Goal: Task Accomplishment & Management: Manage account settings

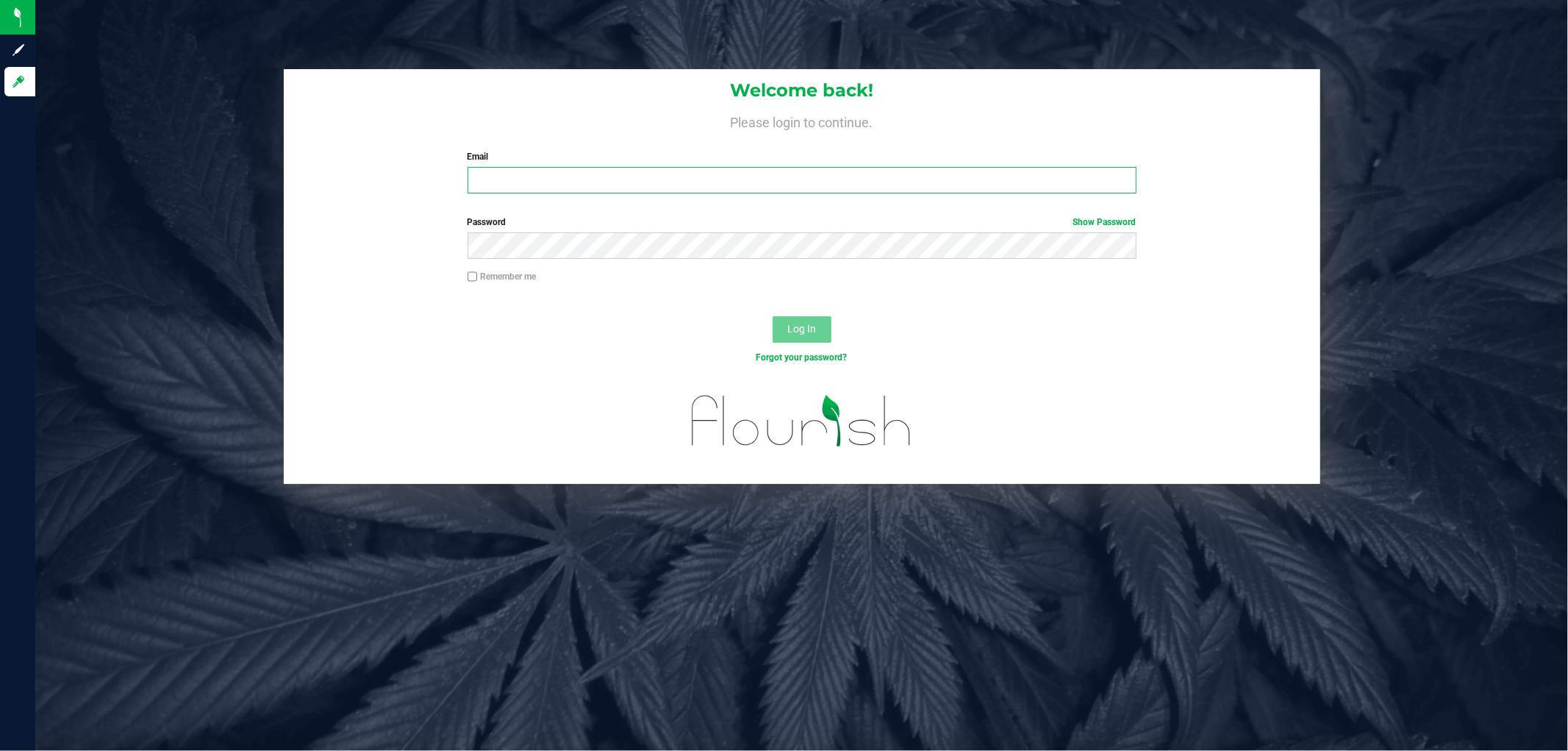
click at [552, 178] on input "Email" at bounding box center [801, 179] width 669 height 26
type input "[EMAIL_ADDRESS][DOMAIN_NAME]"
click at [772, 316] on button "Log In" at bounding box center [801, 329] width 59 height 26
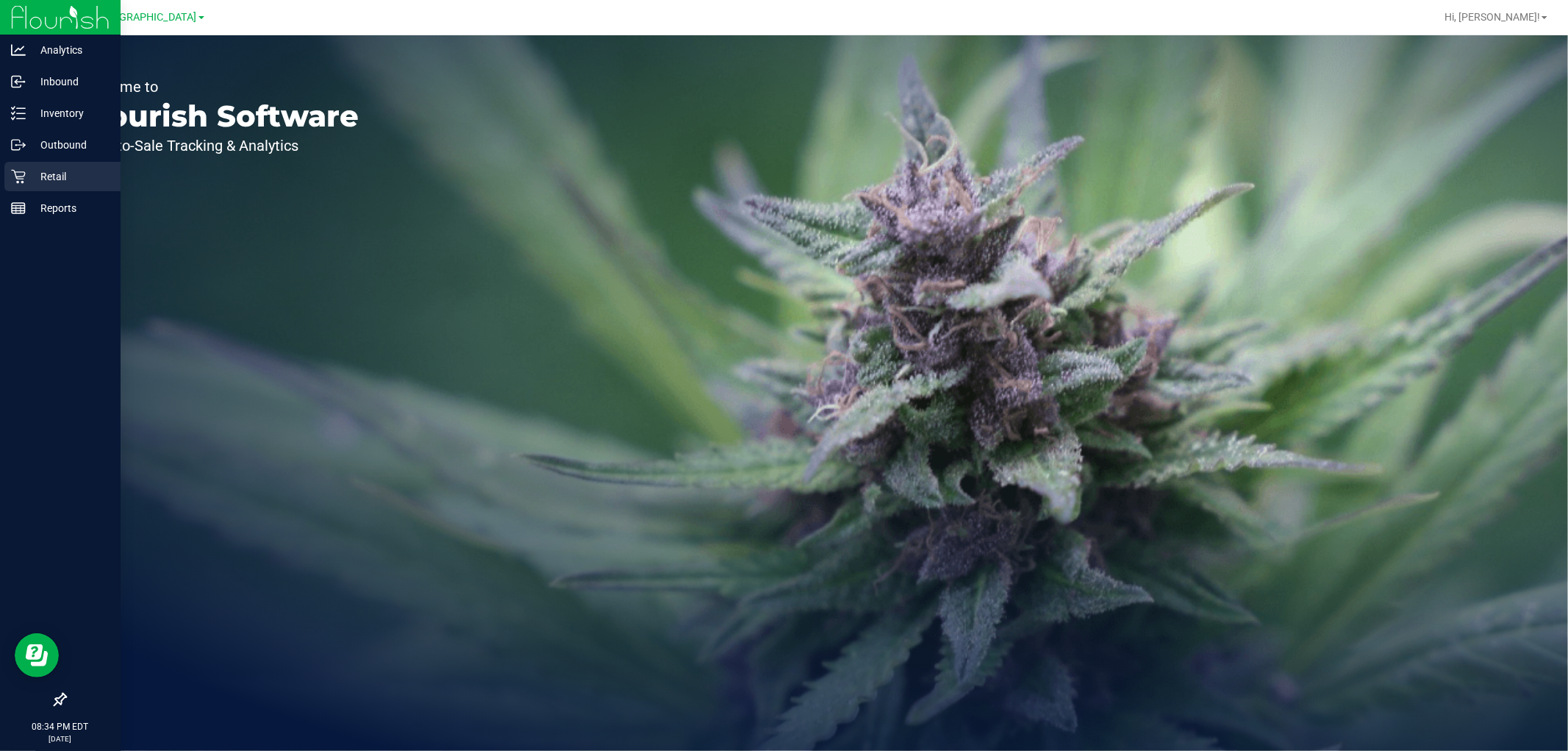
click at [14, 170] on icon at bounding box center [17, 177] width 14 height 14
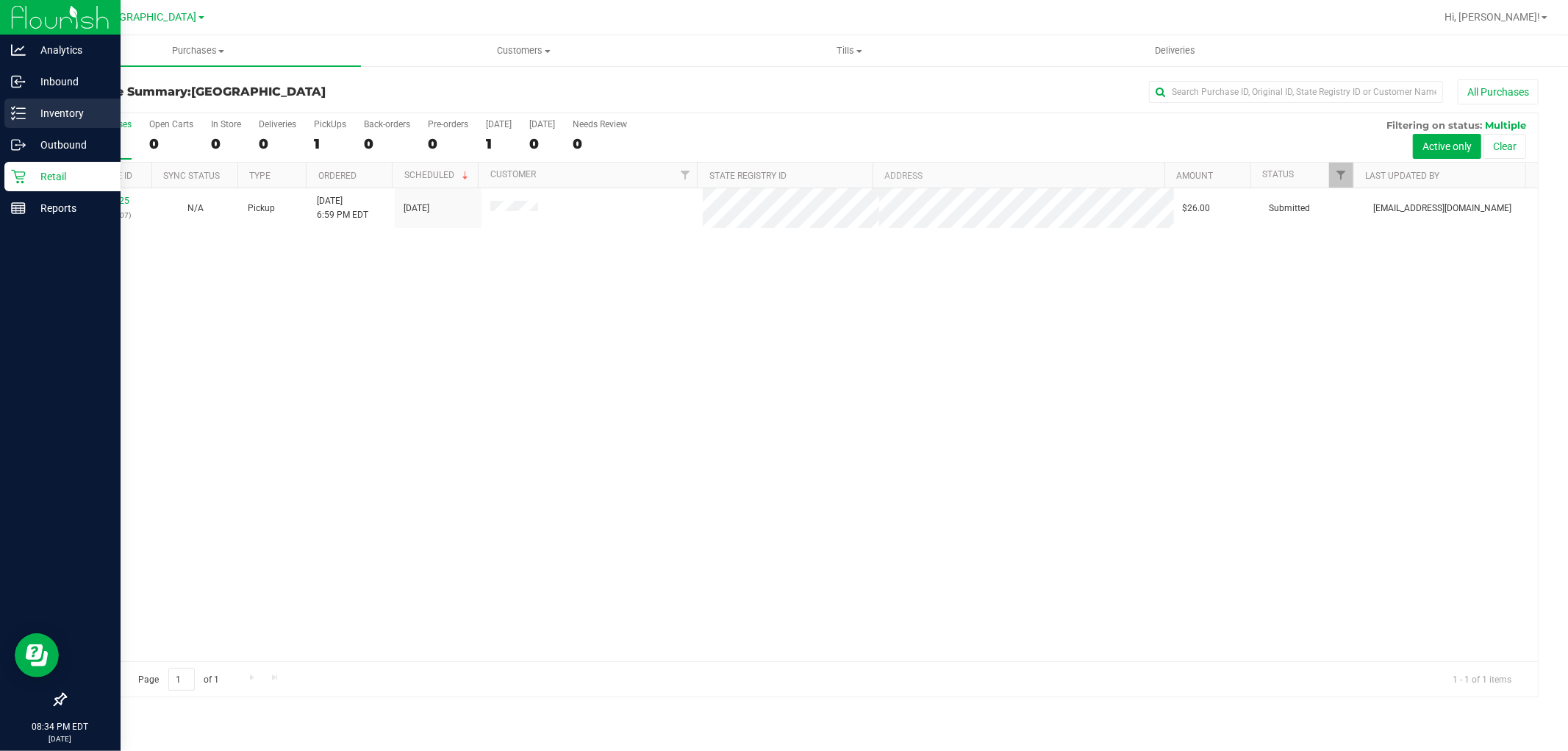
click at [39, 116] on p "Inventory" at bounding box center [69, 112] width 88 height 17
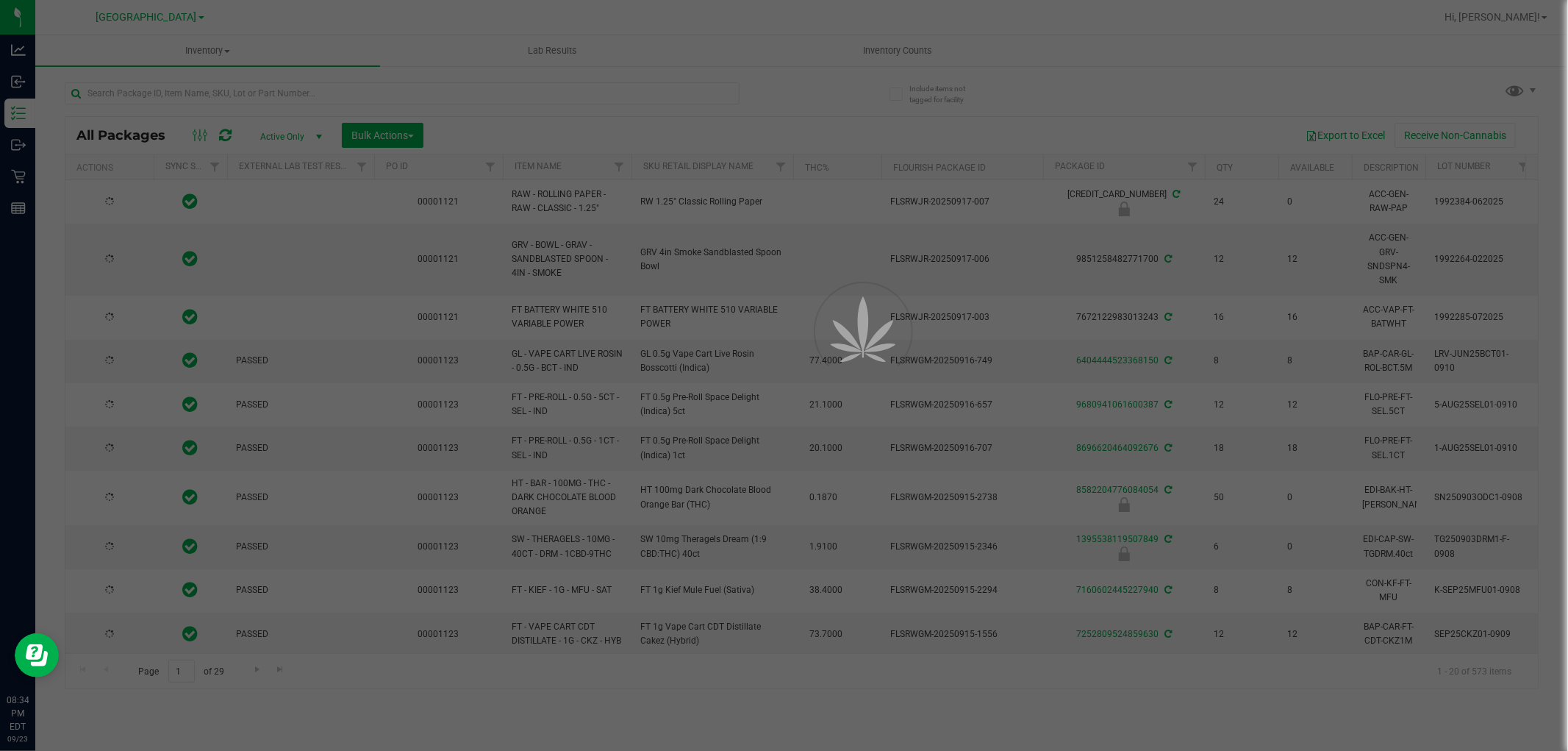
click at [895, 53] on div at bounding box center [784, 375] width 1568 height 751
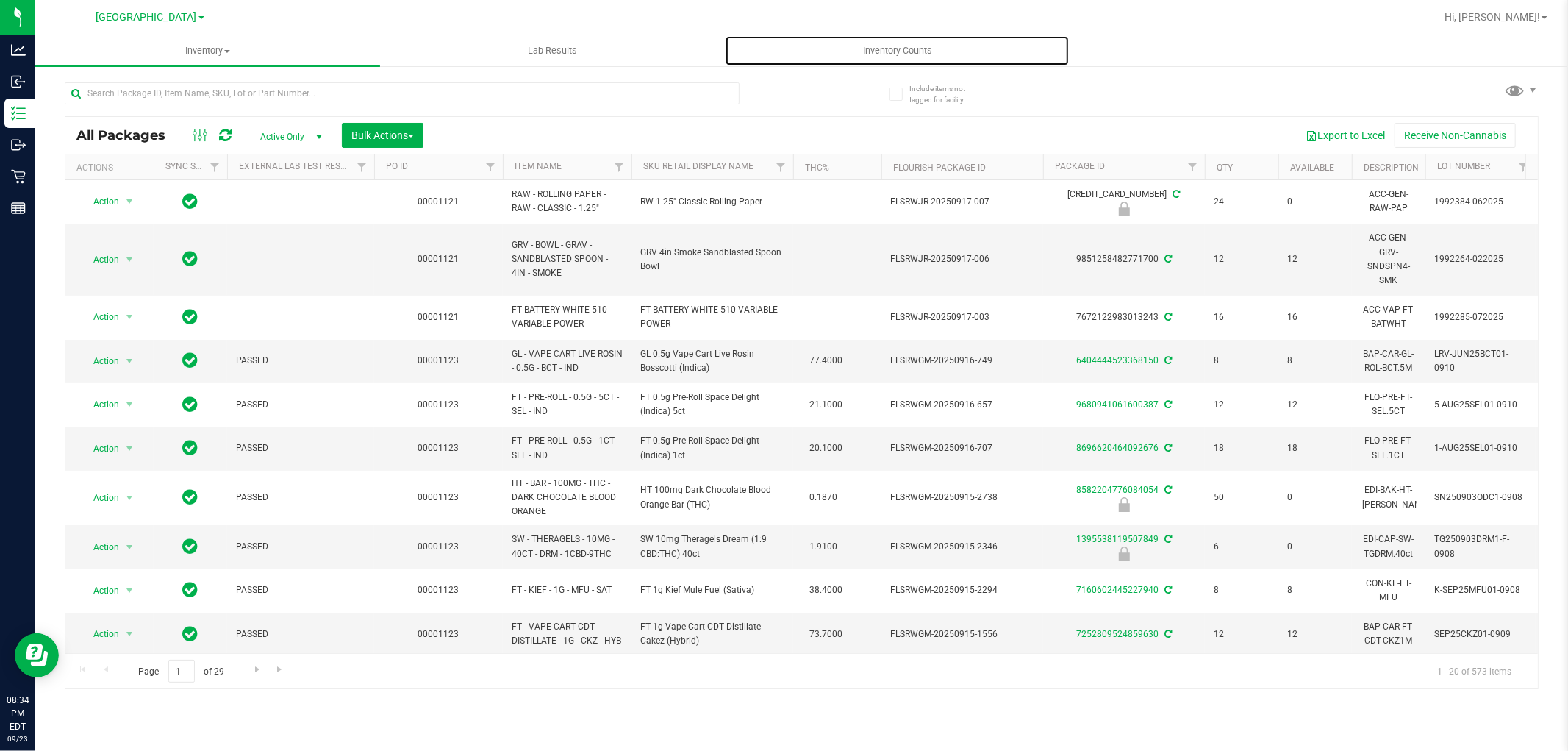
click at [895, 53] on span "Inventory Counts" at bounding box center [897, 51] width 109 height 14
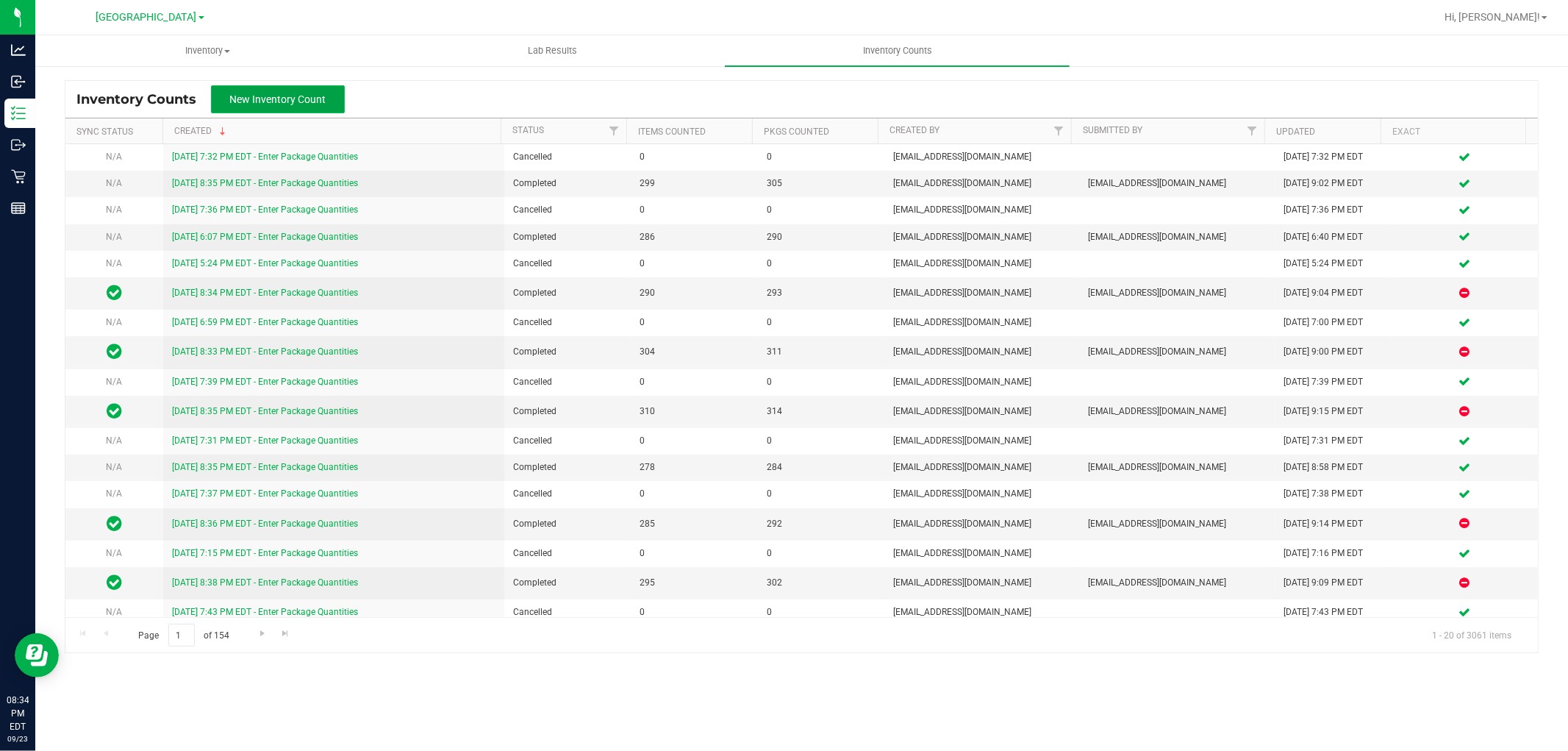
click at [254, 100] on span "New Inventory Count" at bounding box center [278, 99] width 96 height 12
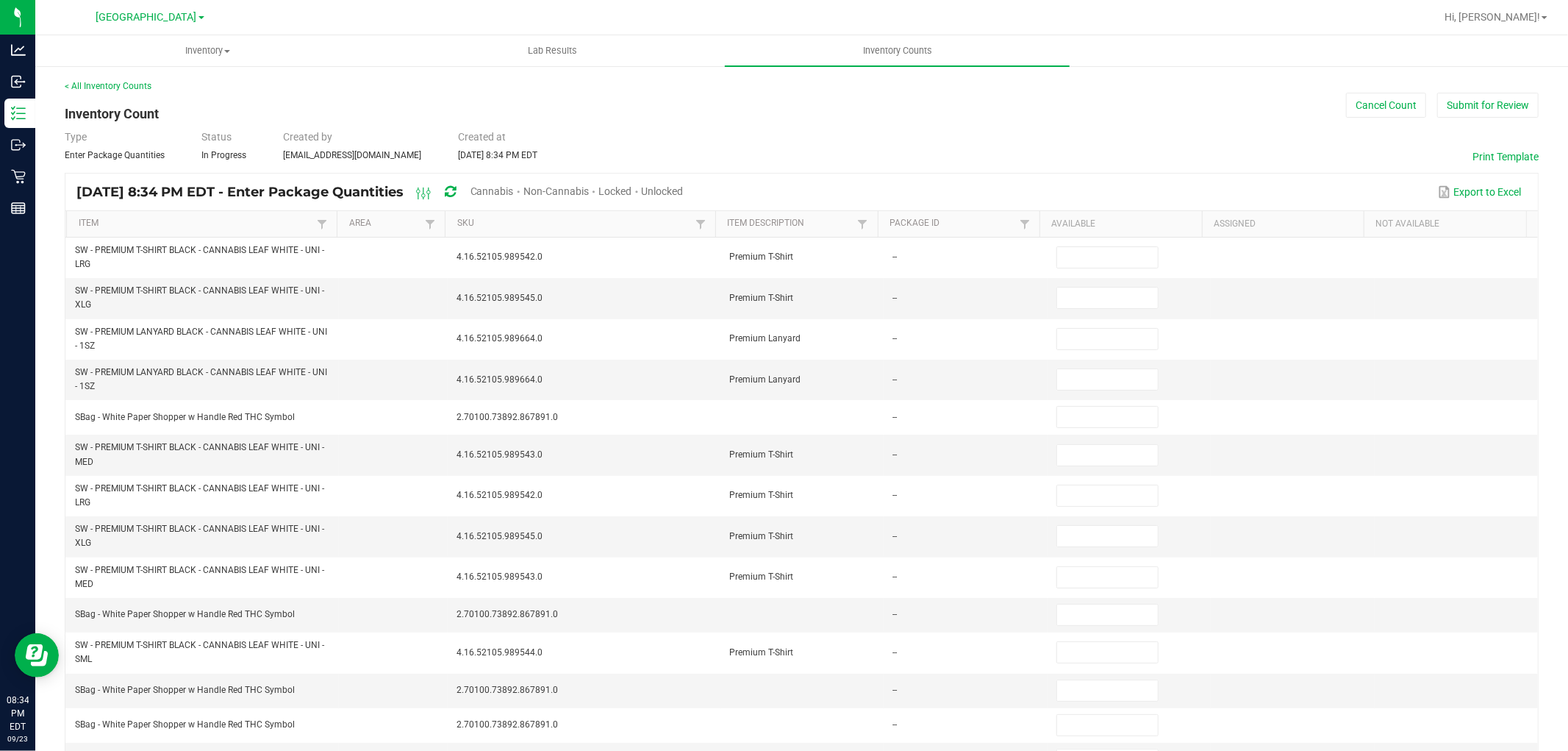
click at [684, 189] on span "Unlocked" at bounding box center [663, 191] width 42 height 12
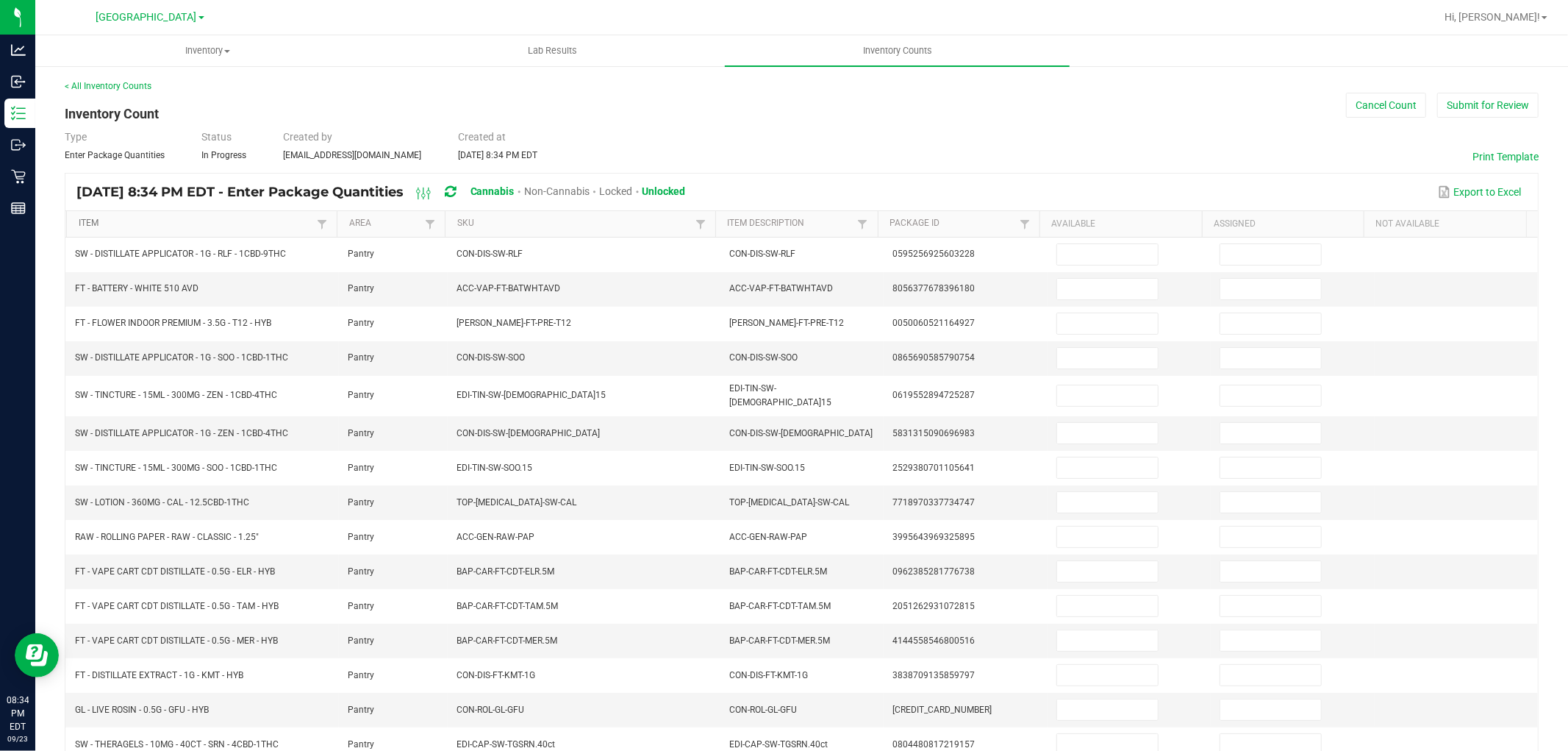
click at [292, 221] on link "Item" at bounding box center [196, 223] width 234 height 12
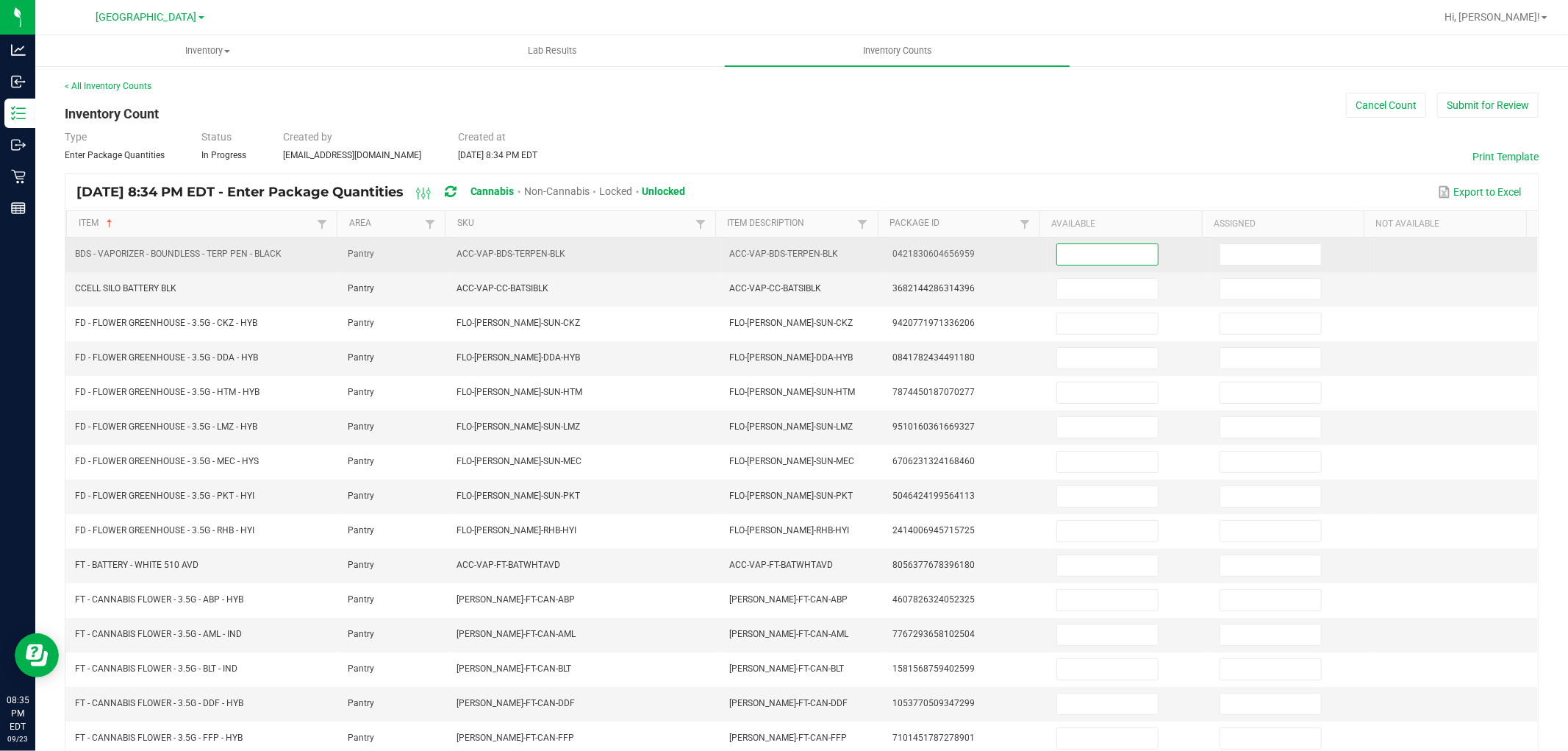
click at [1057, 250] on input at bounding box center [1107, 255] width 100 height 21
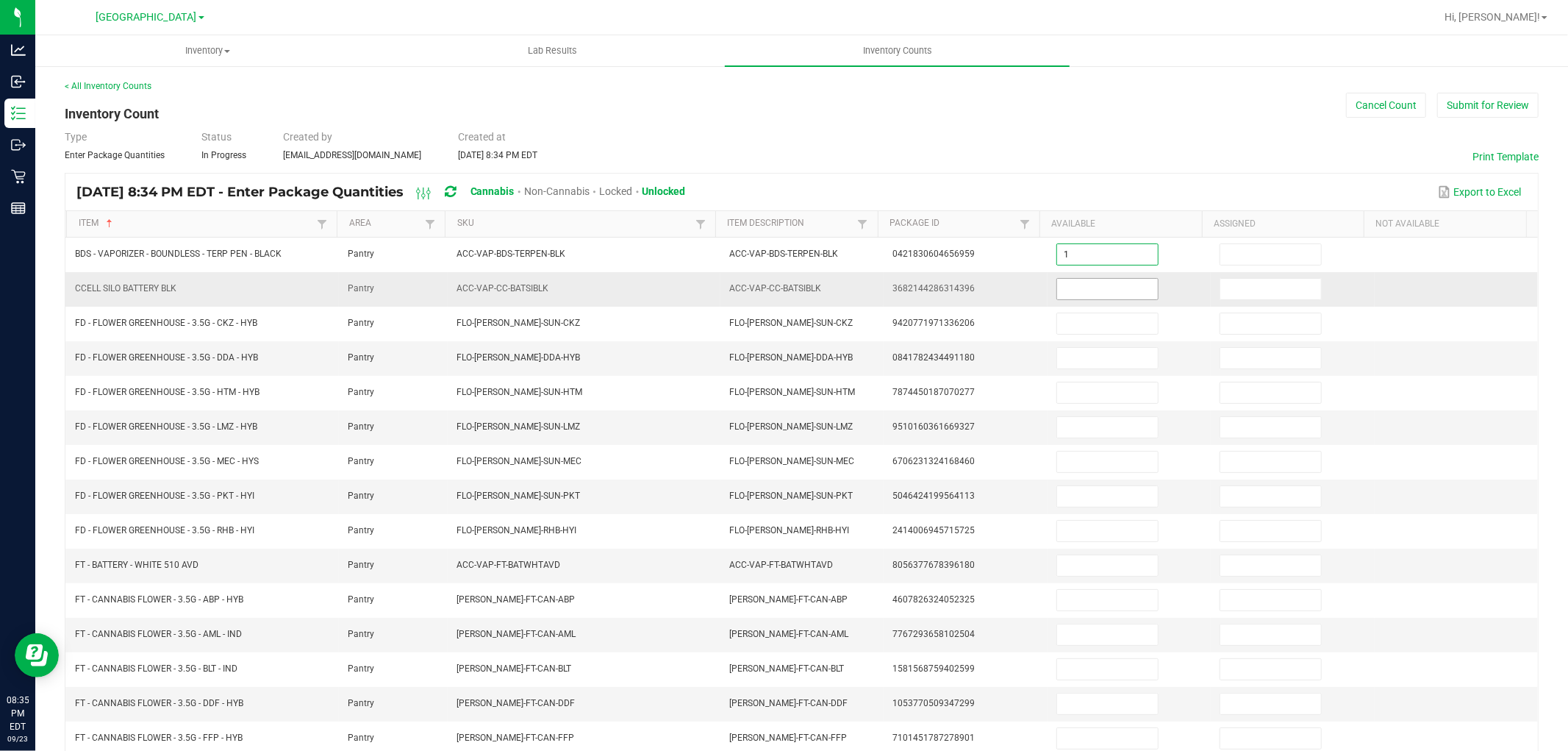
type input "1"
click at [1058, 279] on input at bounding box center [1107, 289] width 100 height 21
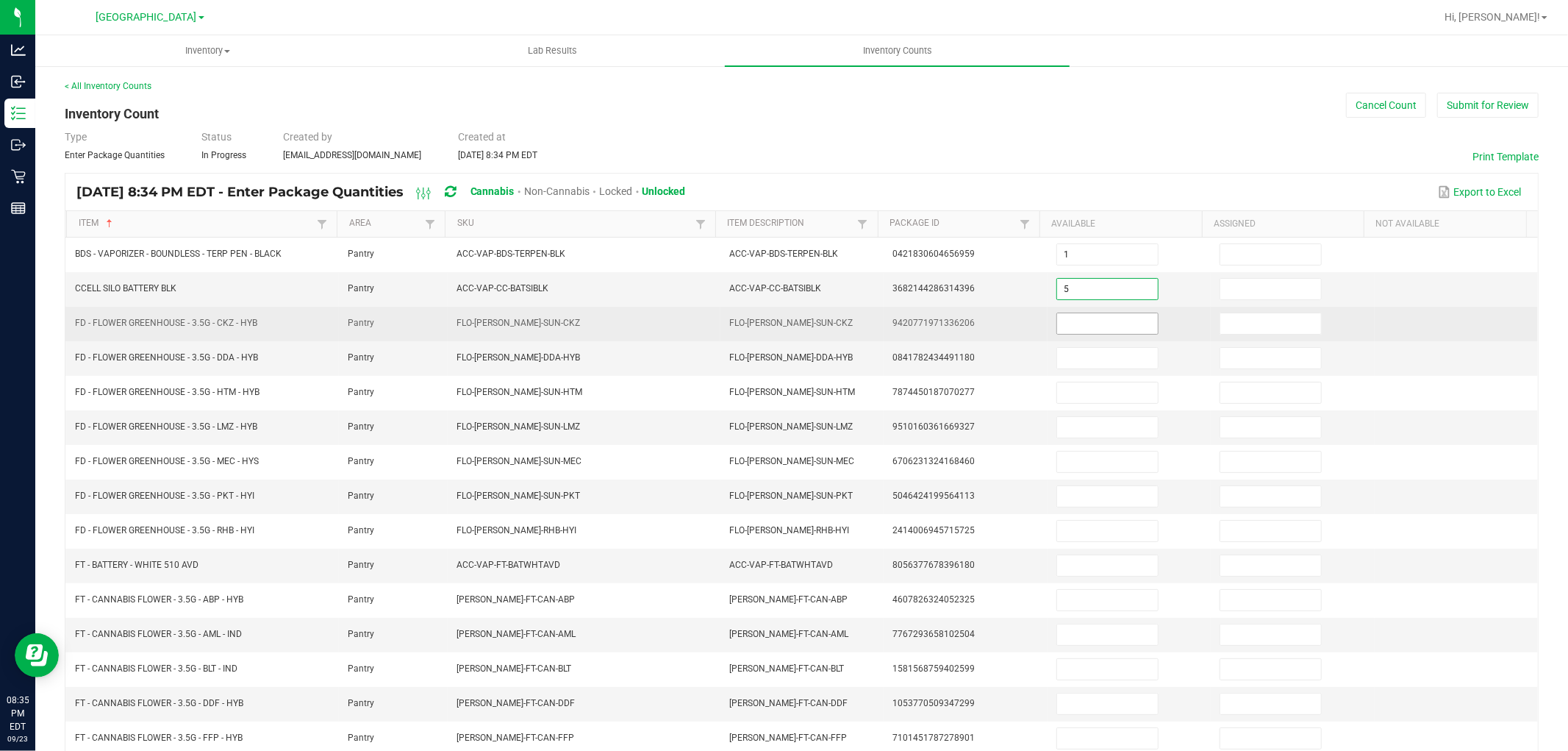
type input "5"
click at [1074, 328] on input at bounding box center [1107, 323] width 100 height 21
type input "6"
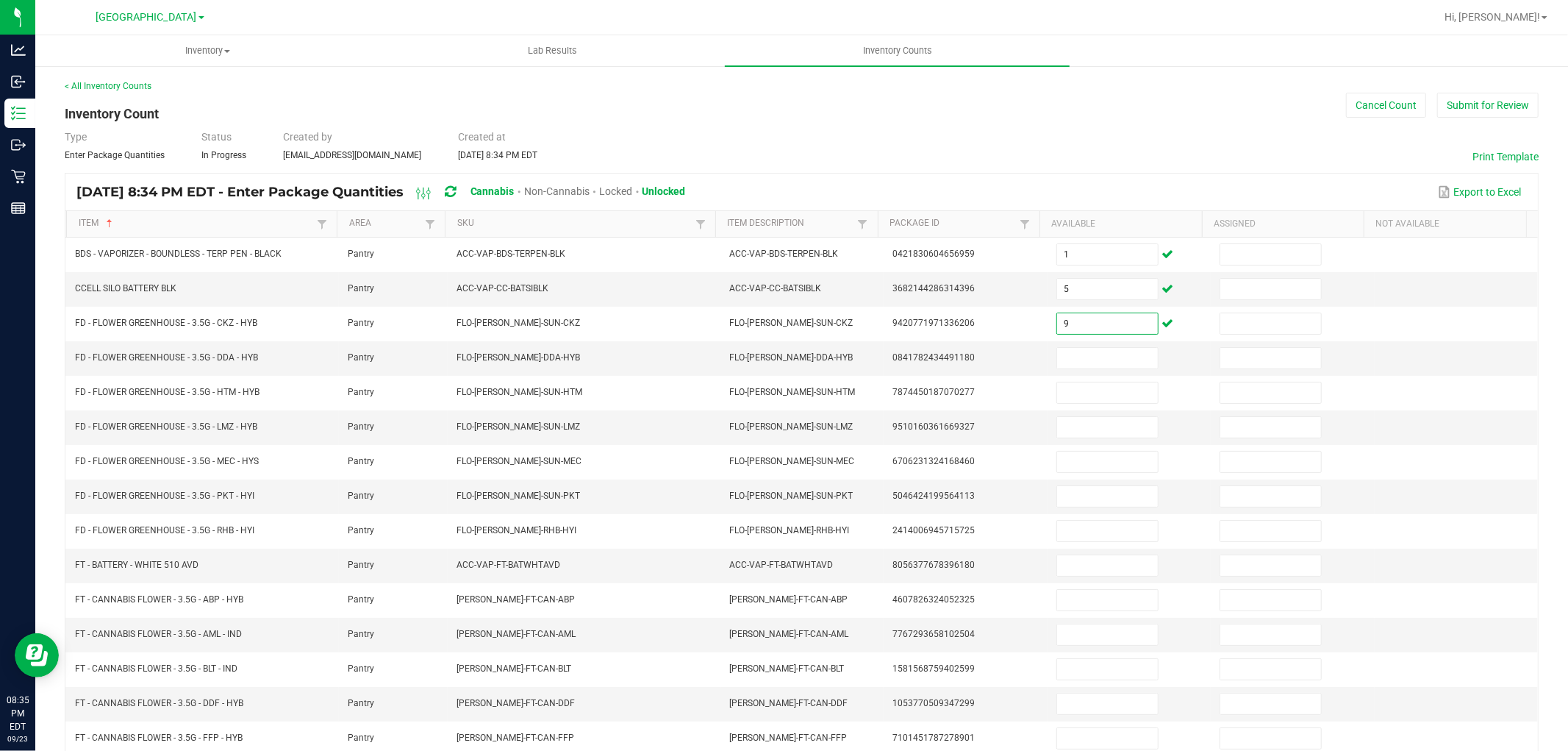
type input "9"
click at [1070, 354] on input at bounding box center [1107, 358] width 100 height 21
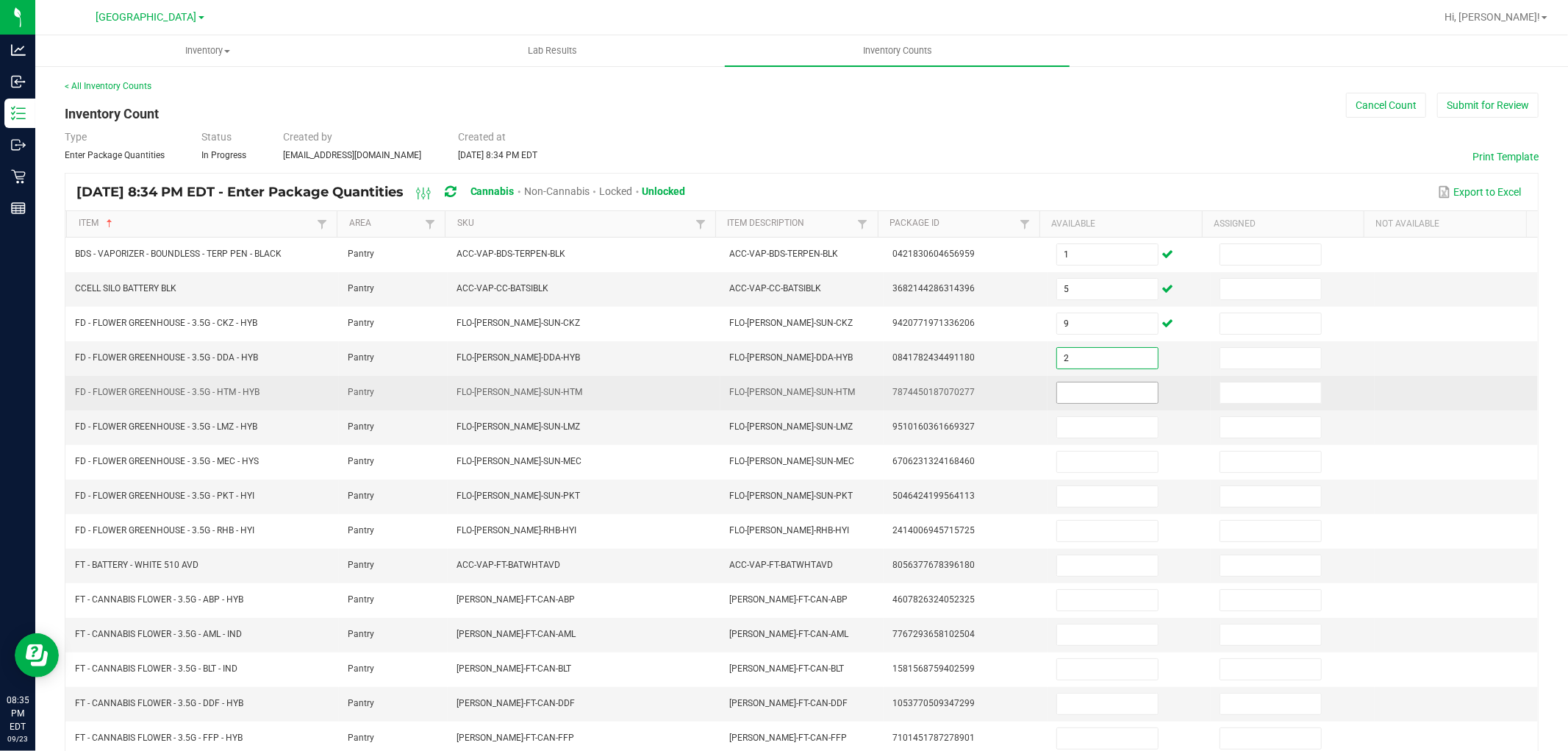
type input "2"
click at [1063, 384] on input at bounding box center [1107, 392] width 100 height 21
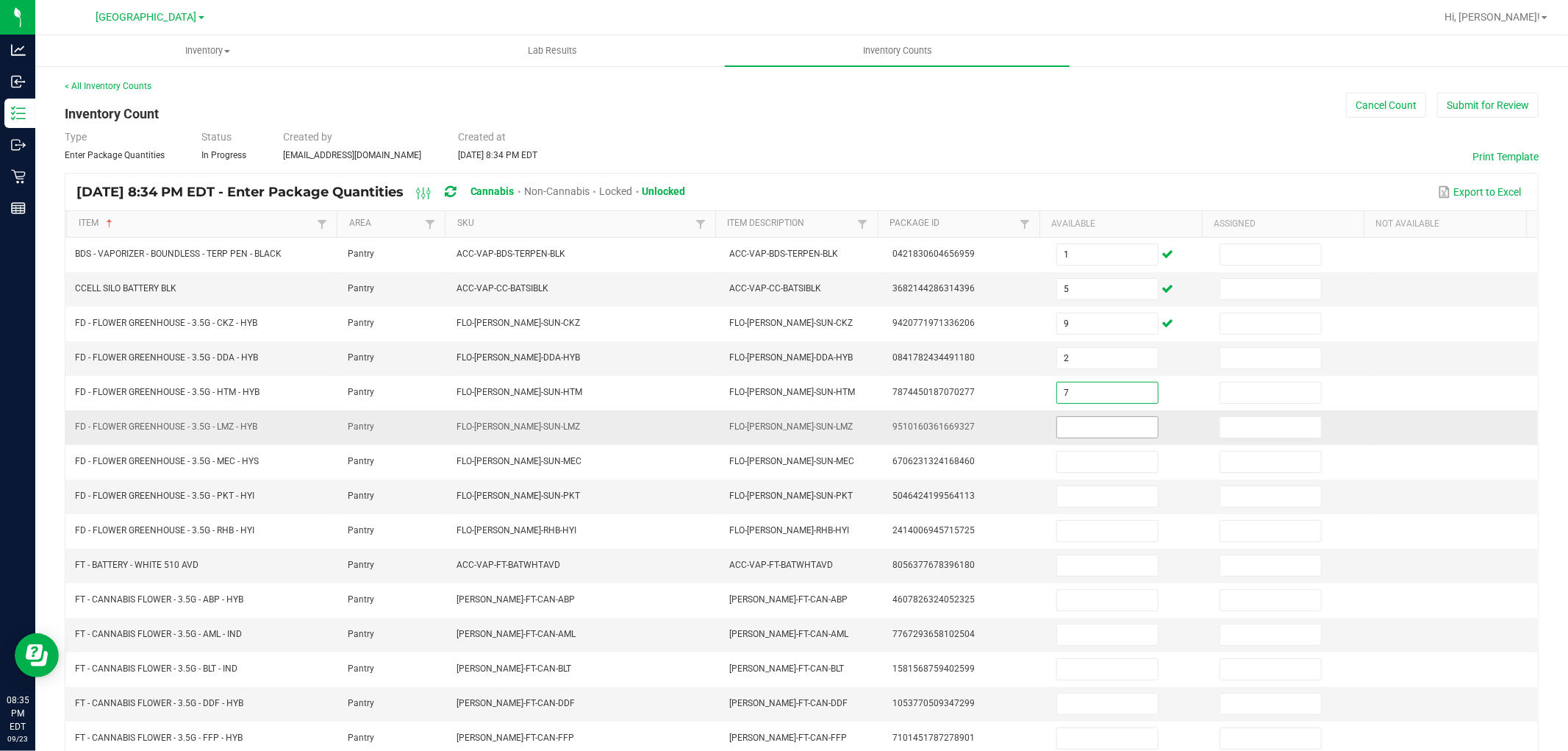
type input "7"
click at [1063, 421] on input at bounding box center [1107, 427] width 100 height 21
type input "4"
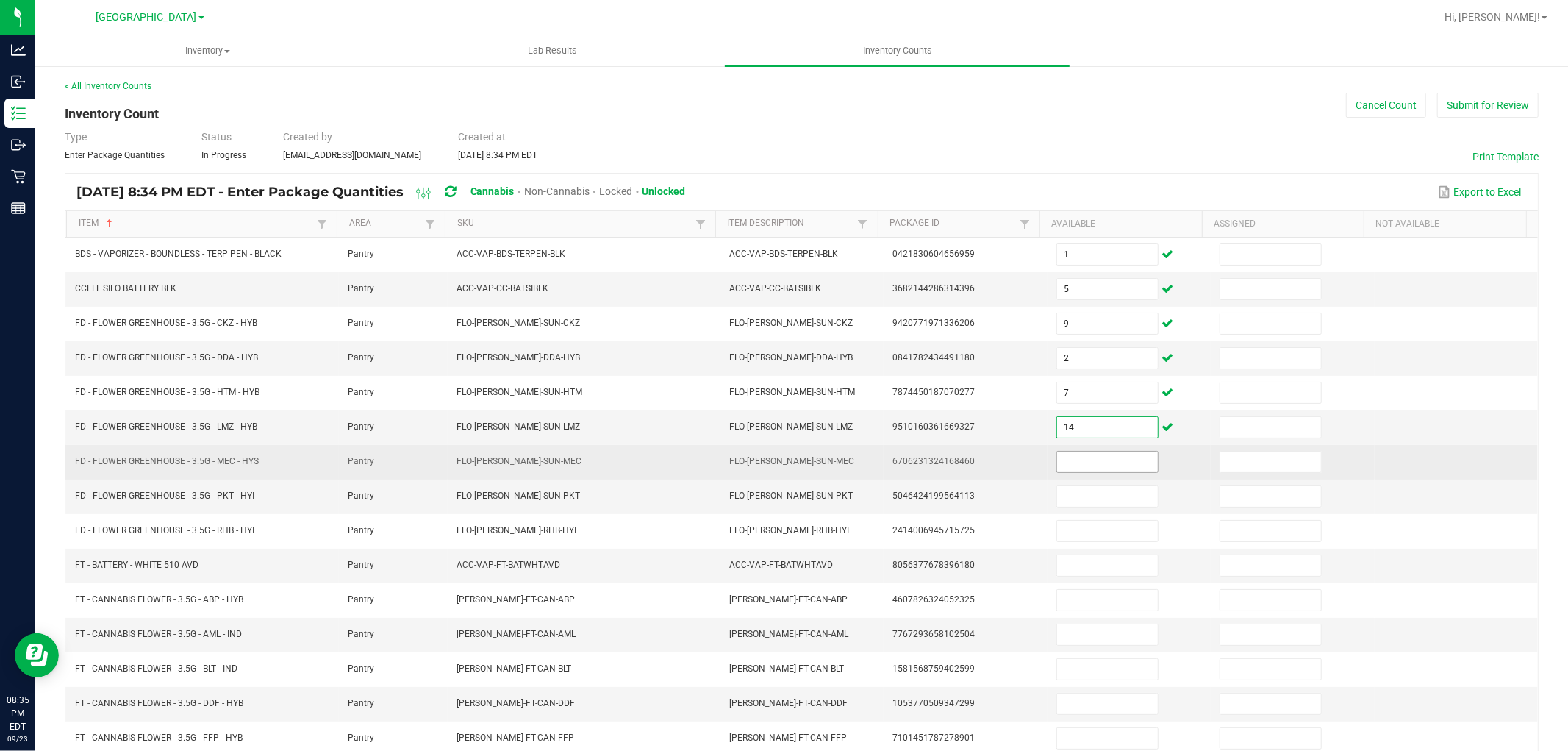
type input "14"
click at [1079, 467] on input at bounding box center [1107, 462] width 100 height 21
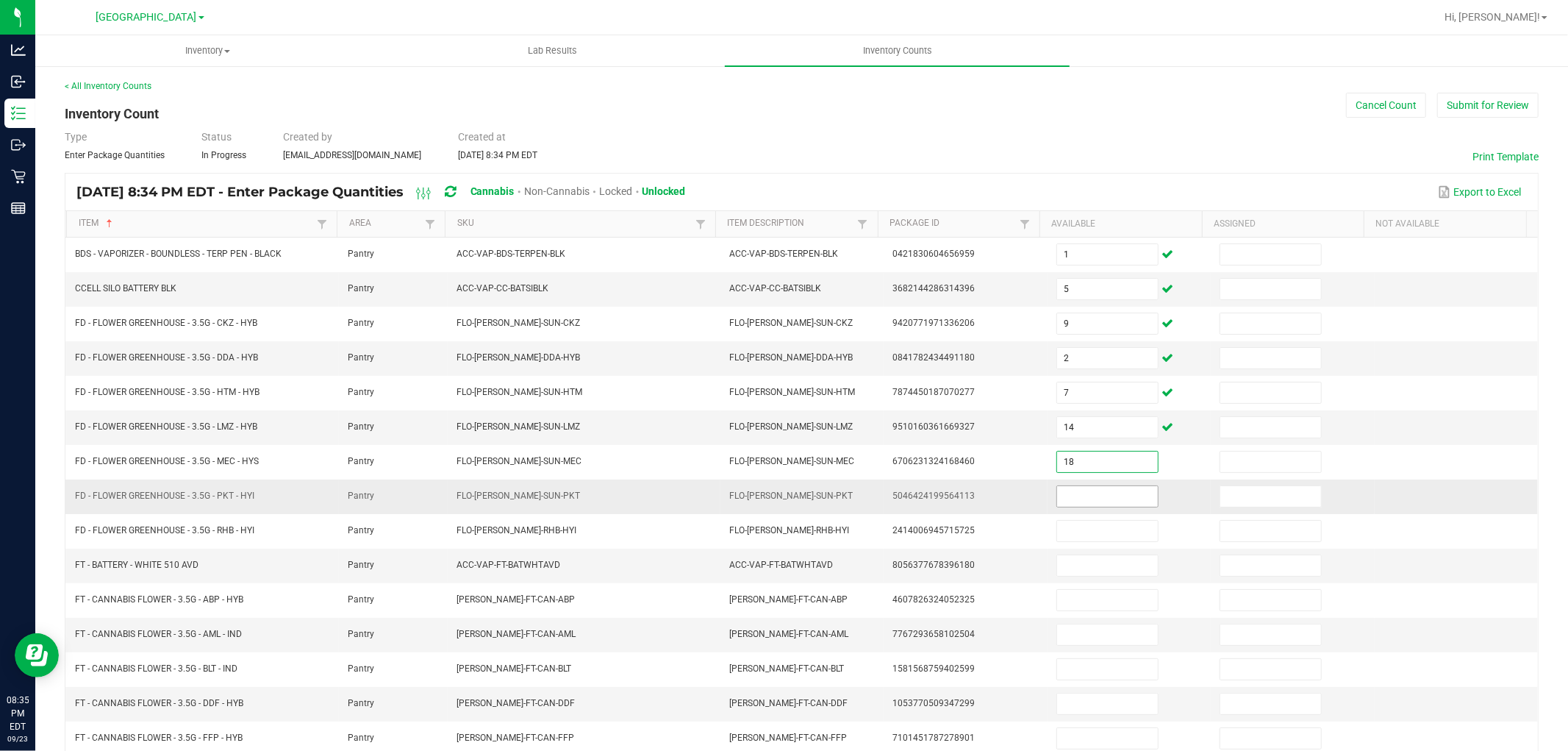
type input "18"
click at [1076, 499] on input at bounding box center [1107, 496] width 100 height 21
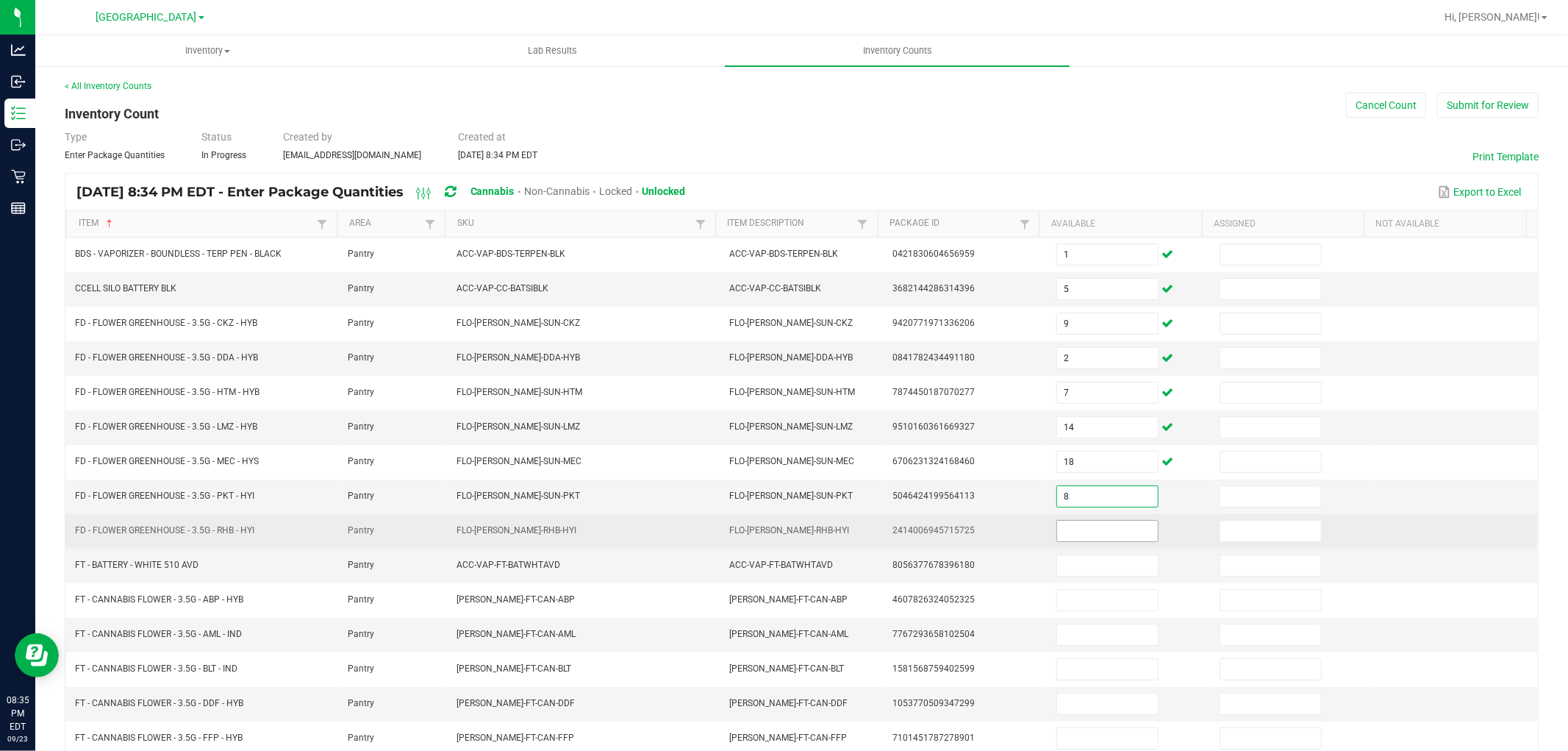
type input "8"
click at [1074, 525] on input at bounding box center [1107, 531] width 100 height 21
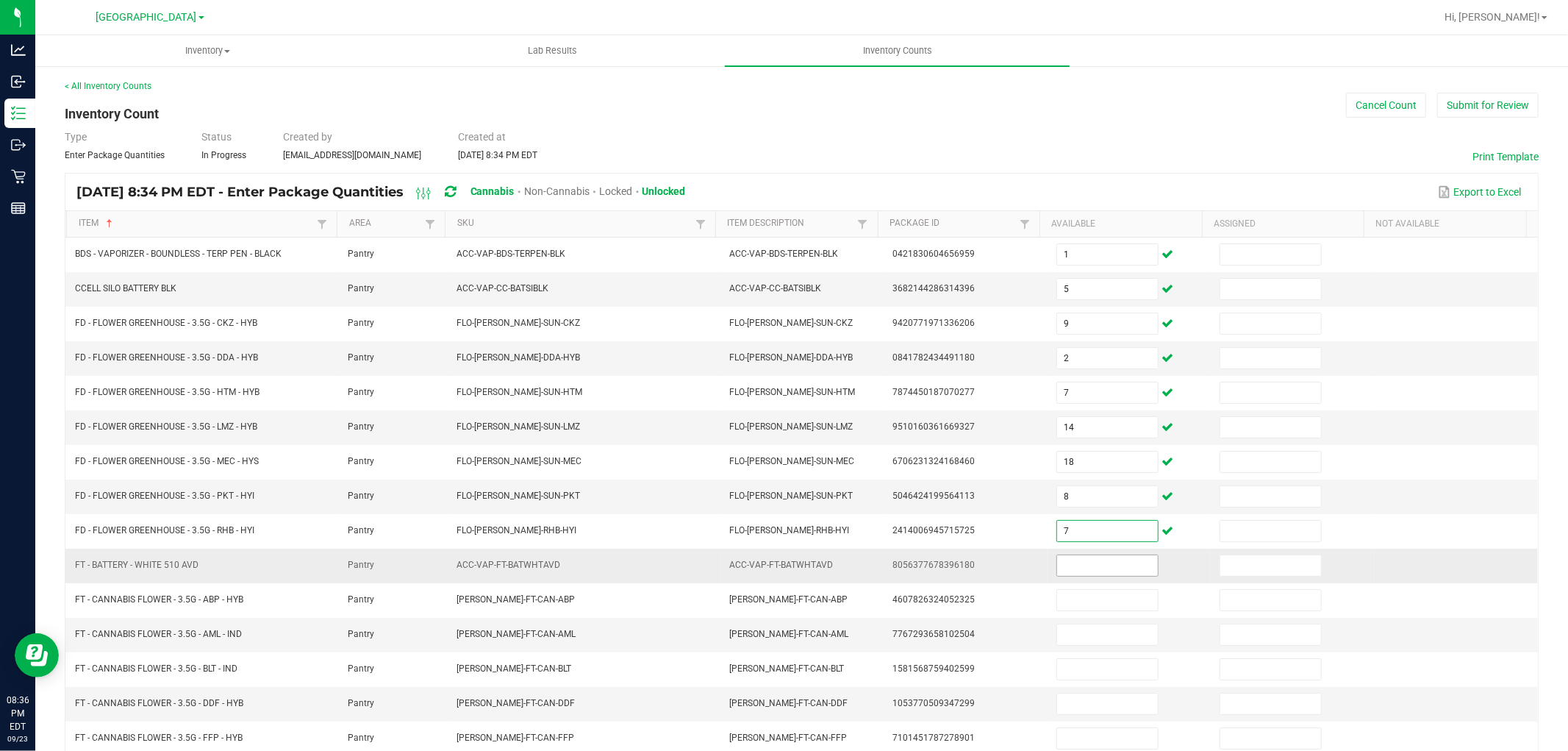
type input "7"
click at [1072, 565] on input at bounding box center [1107, 565] width 100 height 21
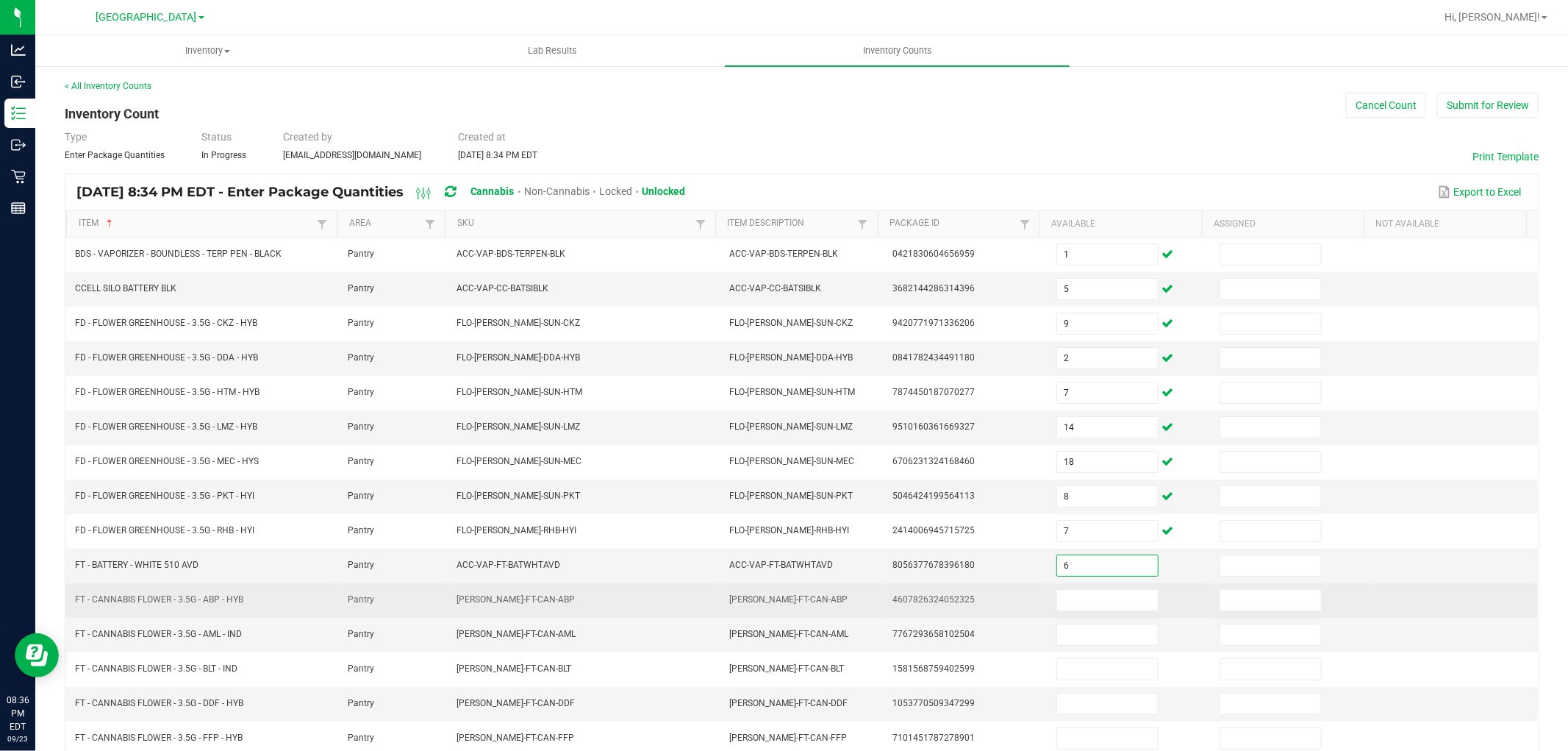
type input "6"
click at [1066, 618] on td at bounding box center [1129, 601] width 163 height 34
click at [1067, 606] on input at bounding box center [1107, 600] width 100 height 21
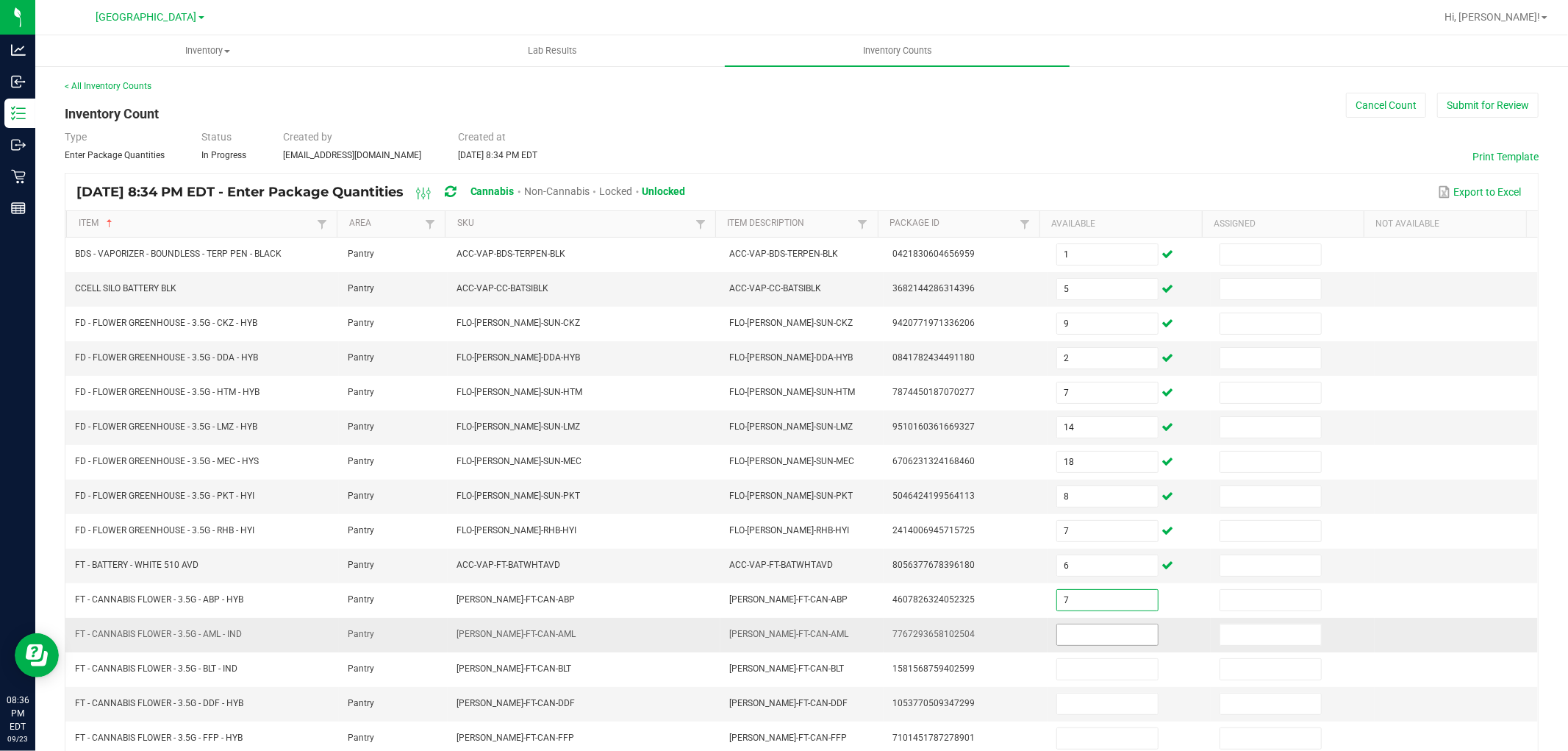
type input "7"
click at [1068, 630] on input at bounding box center [1107, 634] width 100 height 21
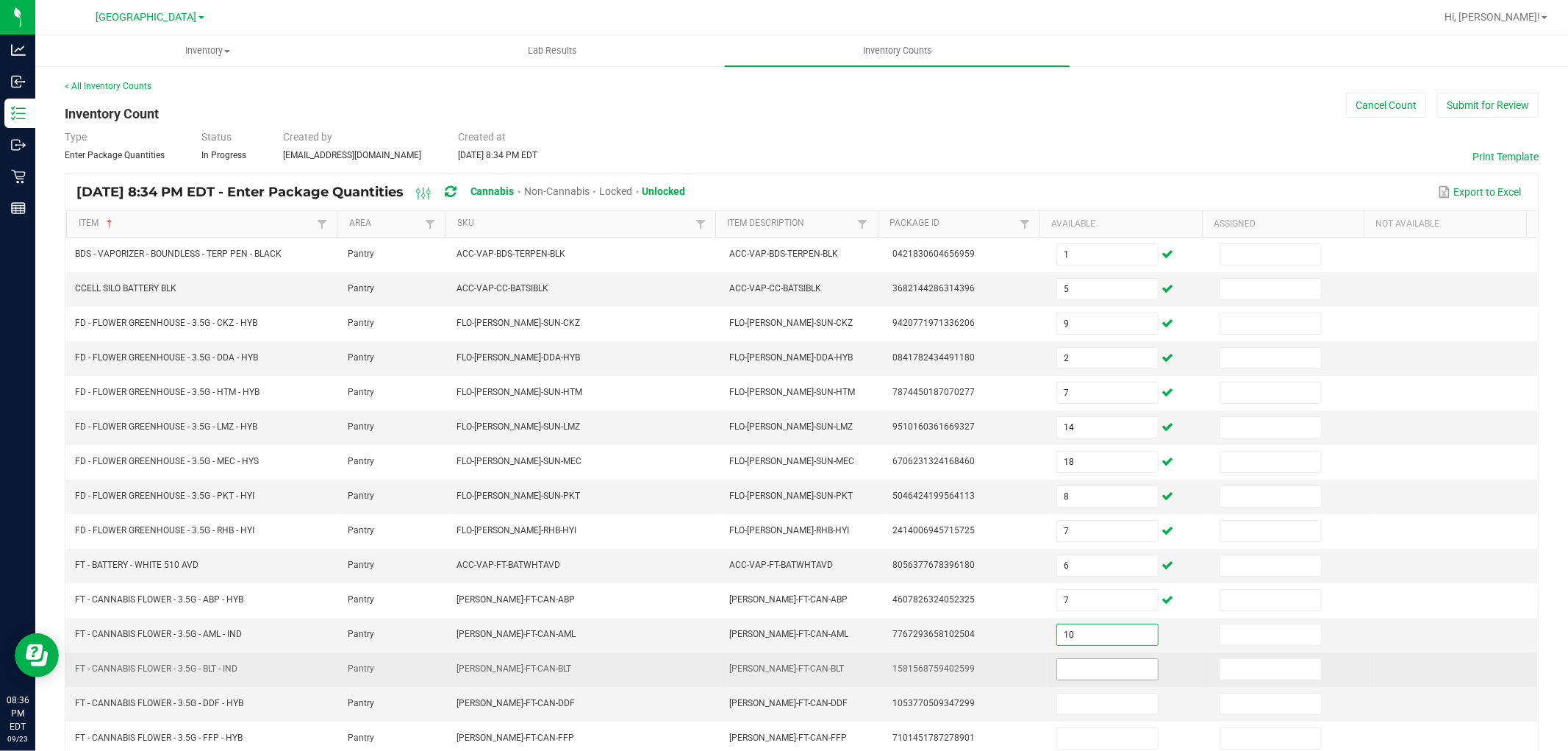
type input "10"
click at [1071, 662] on input at bounding box center [1107, 669] width 100 height 21
type input "5"
click at [1069, 687] on td "5" at bounding box center [1129, 669] width 163 height 34
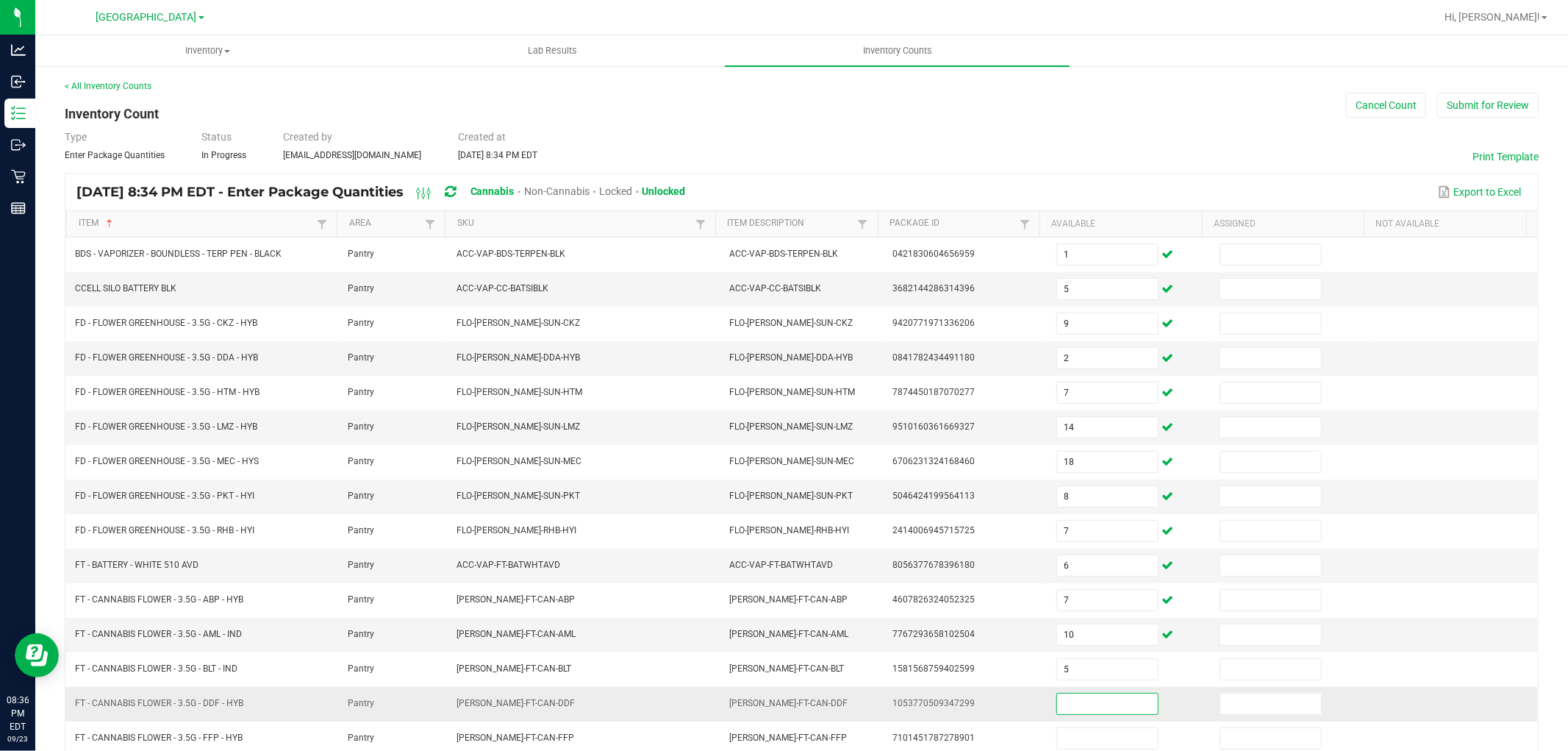
click at [1069, 702] on input at bounding box center [1107, 704] width 100 height 21
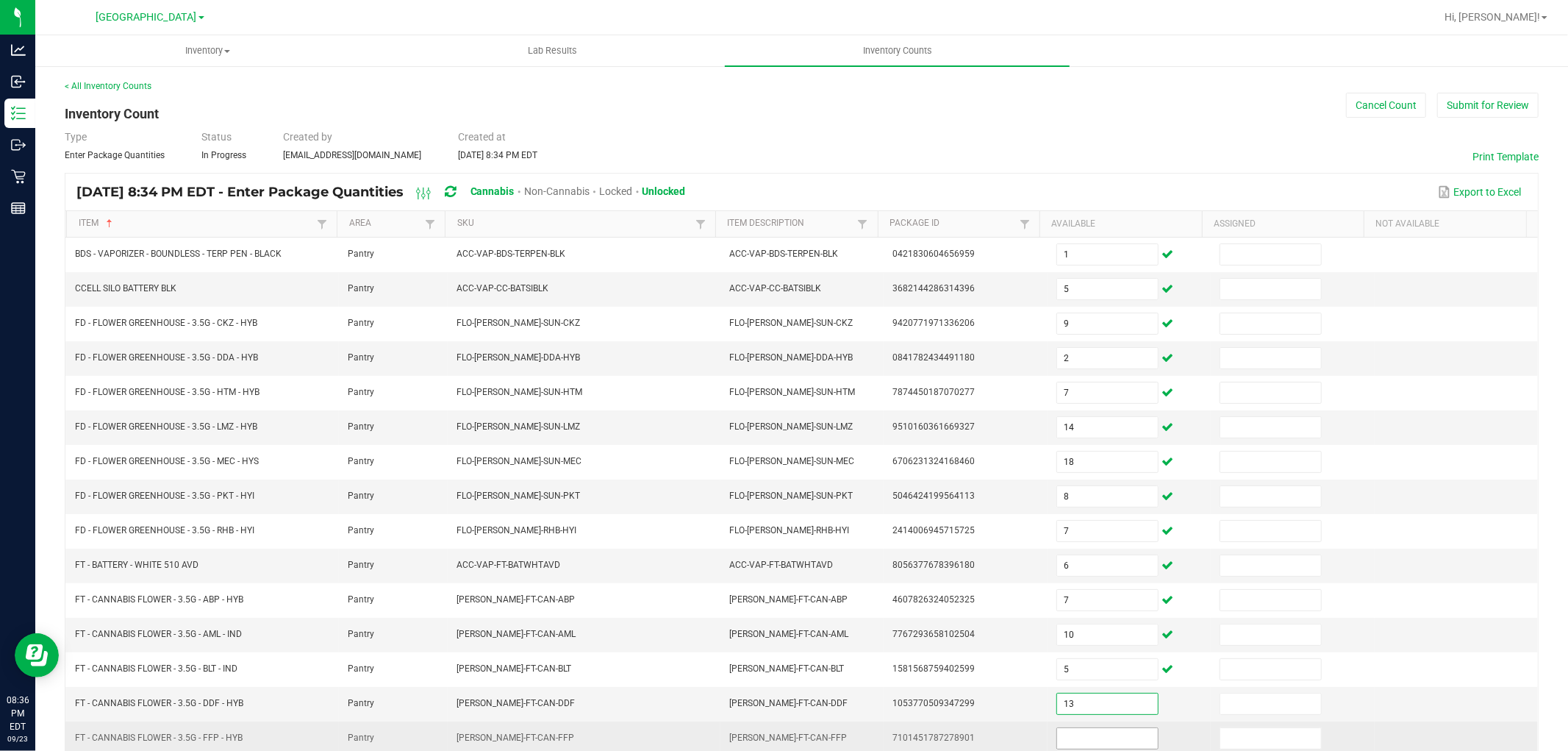
type input "13"
click at [1083, 736] on input at bounding box center [1107, 738] width 100 height 21
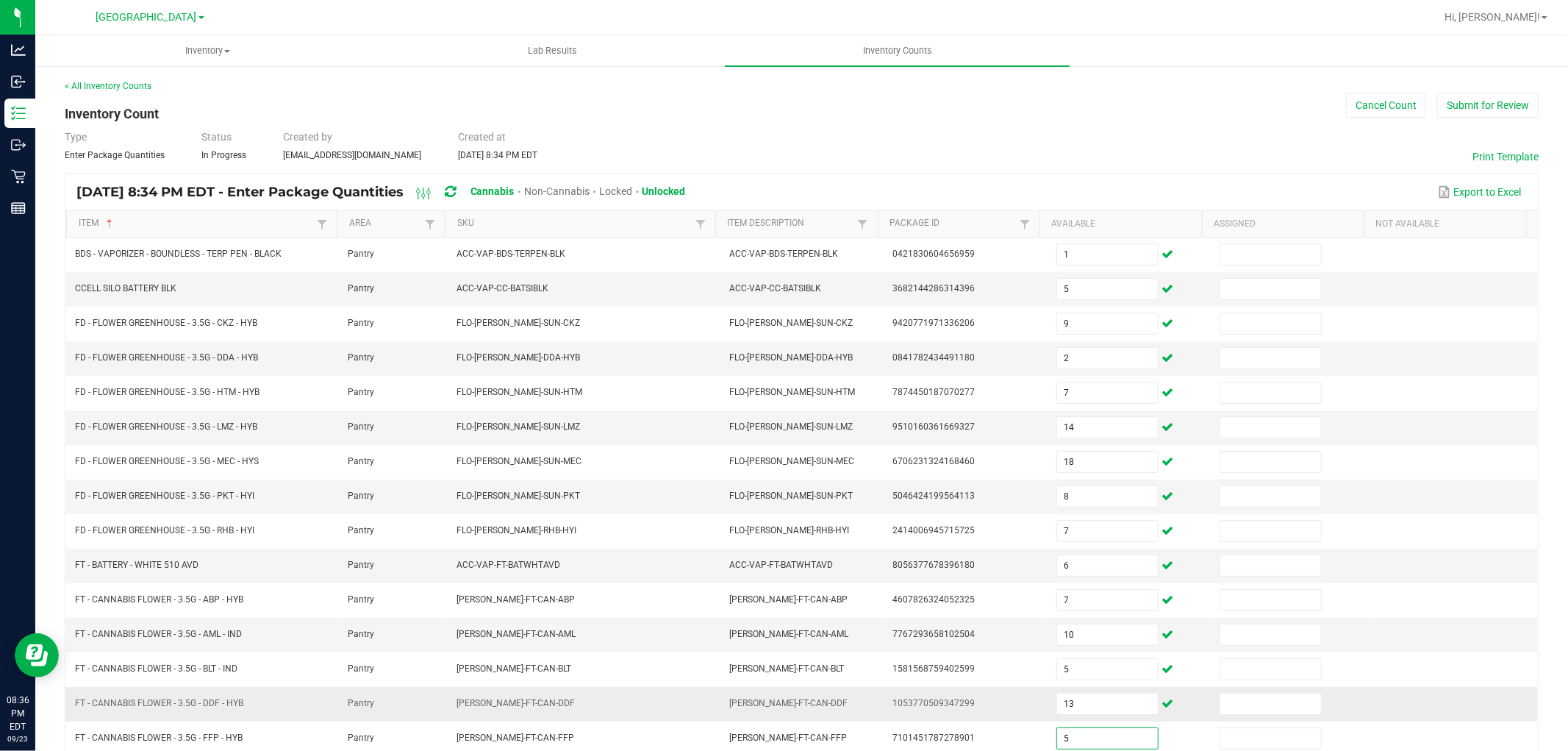
type input "5"
click at [953, 722] on td "1053770509347299" at bounding box center [965, 704] width 163 height 34
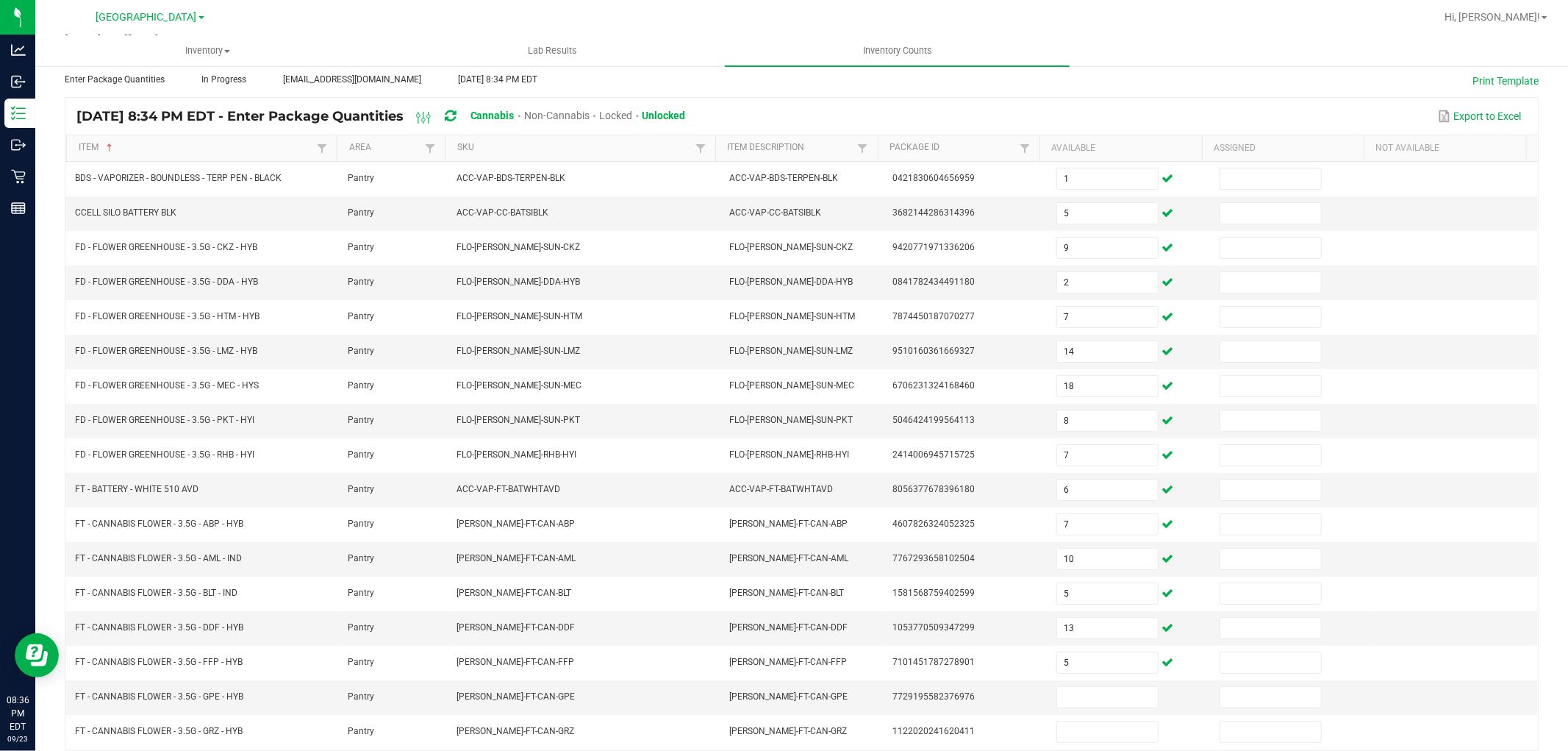
scroll to position [234, 0]
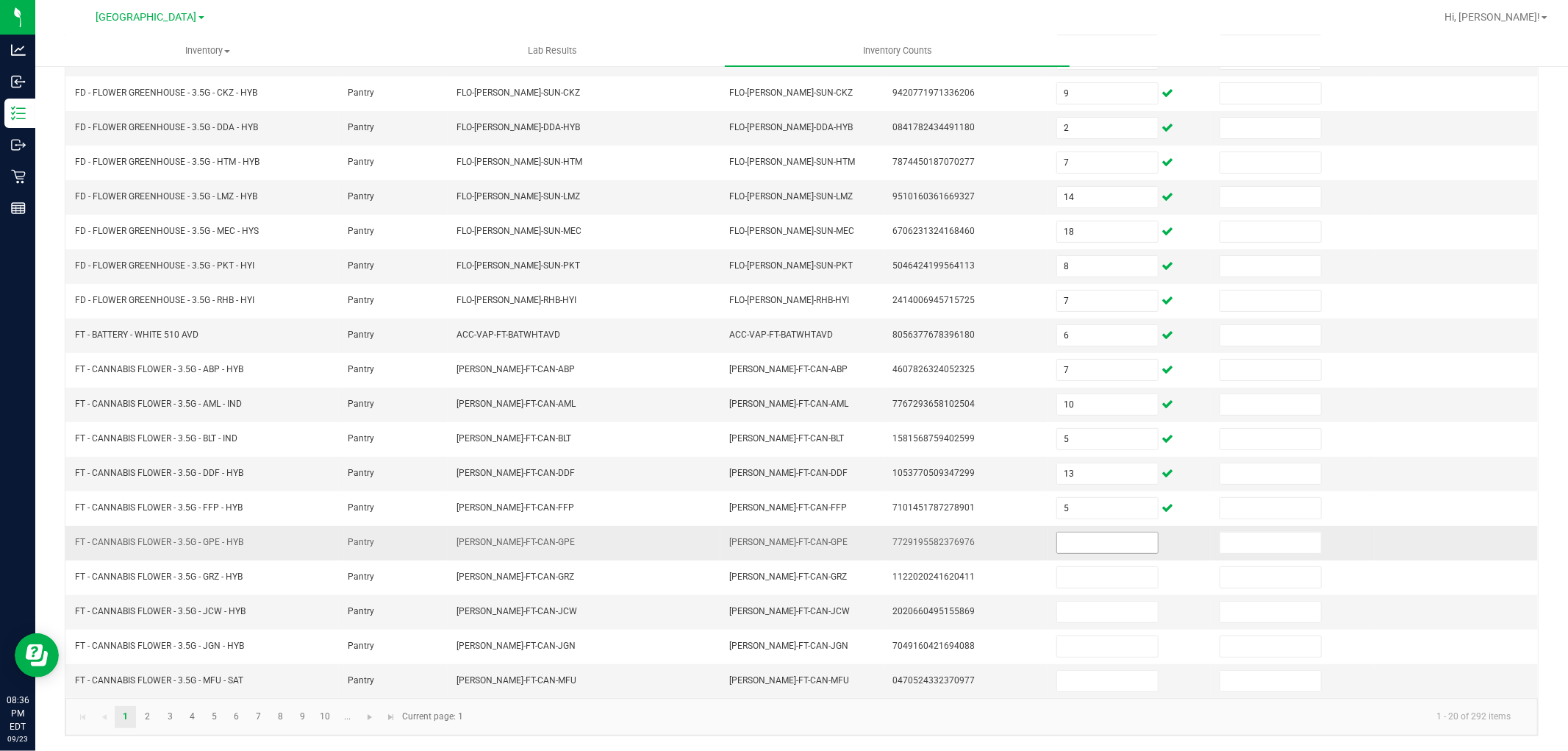
click at [1105, 538] on input at bounding box center [1107, 543] width 100 height 21
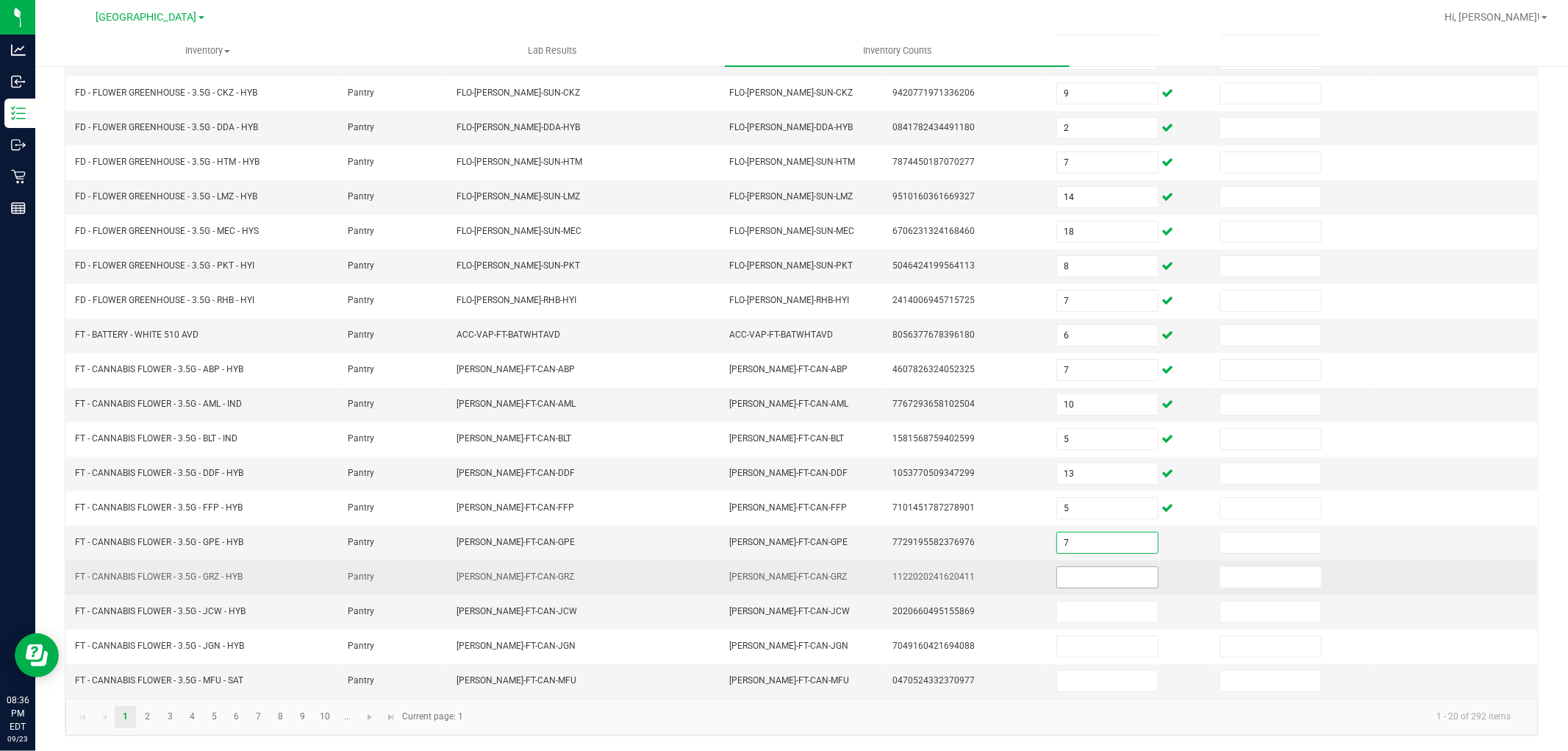
type input "7"
click at [1094, 582] on input at bounding box center [1107, 577] width 100 height 21
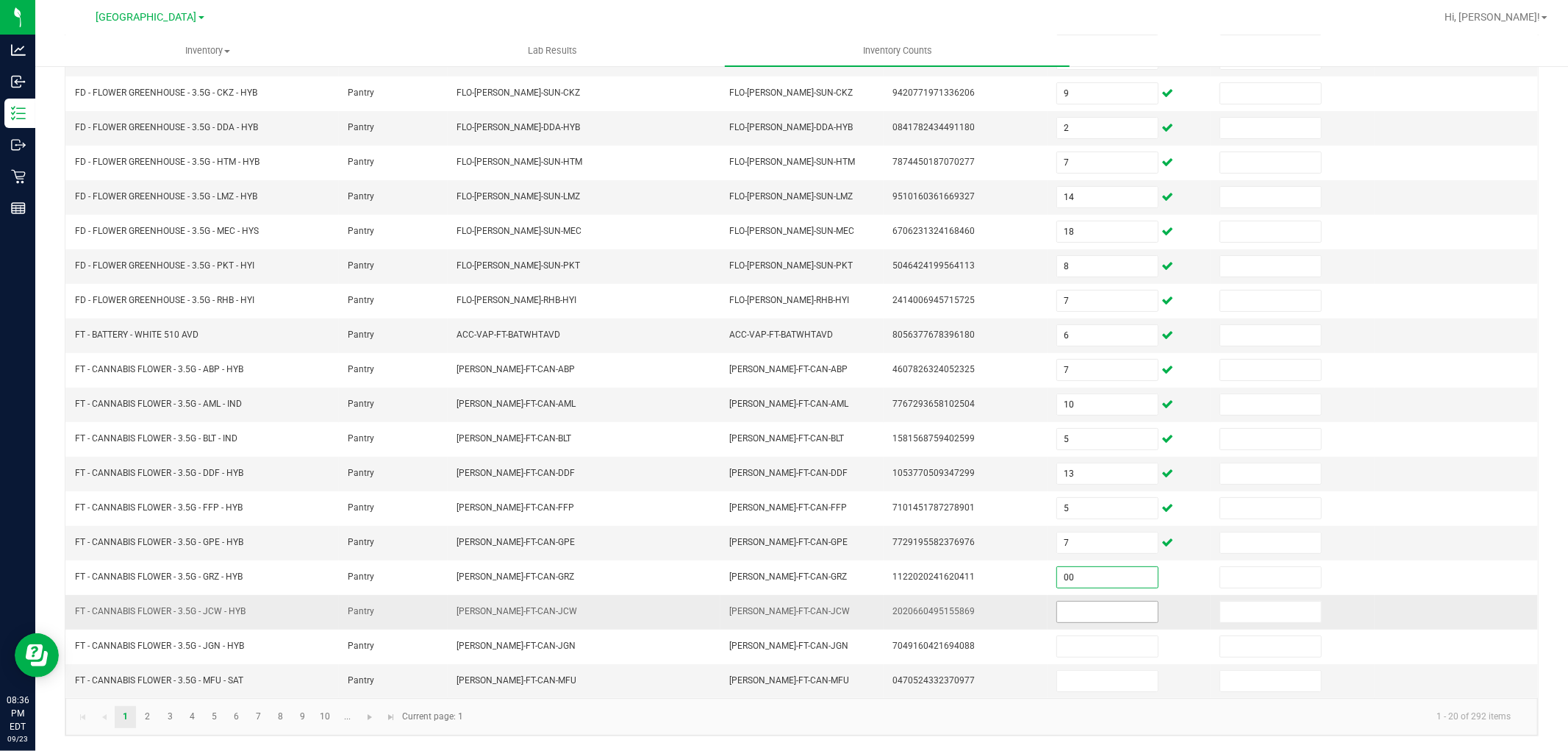
type input "0"
type input "20"
click at [1088, 612] on input at bounding box center [1107, 611] width 100 height 21
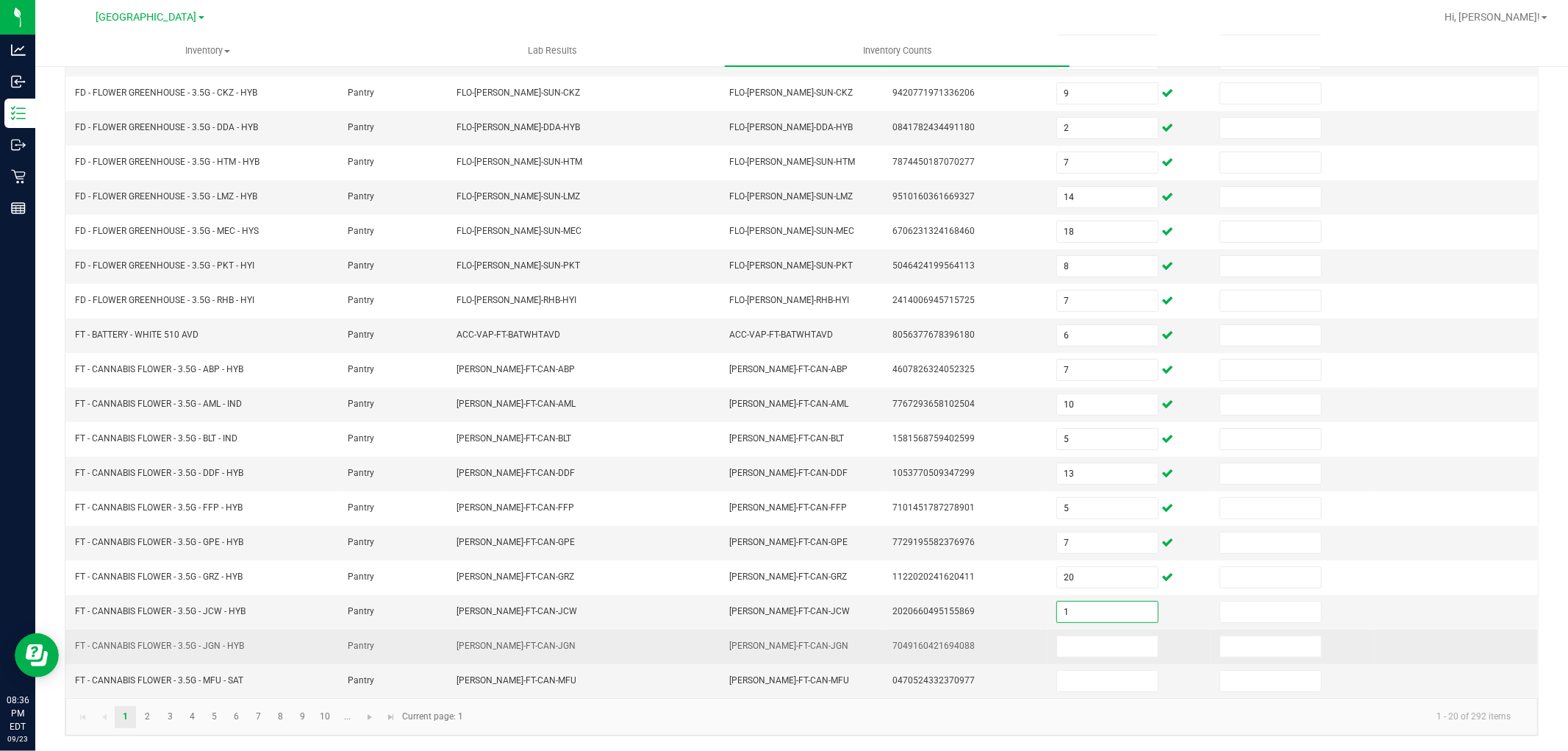
type input "1"
click at [1085, 632] on td at bounding box center [1129, 647] width 163 height 34
click at [1084, 643] on input at bounding box center [1107, 646] width 100 height 21
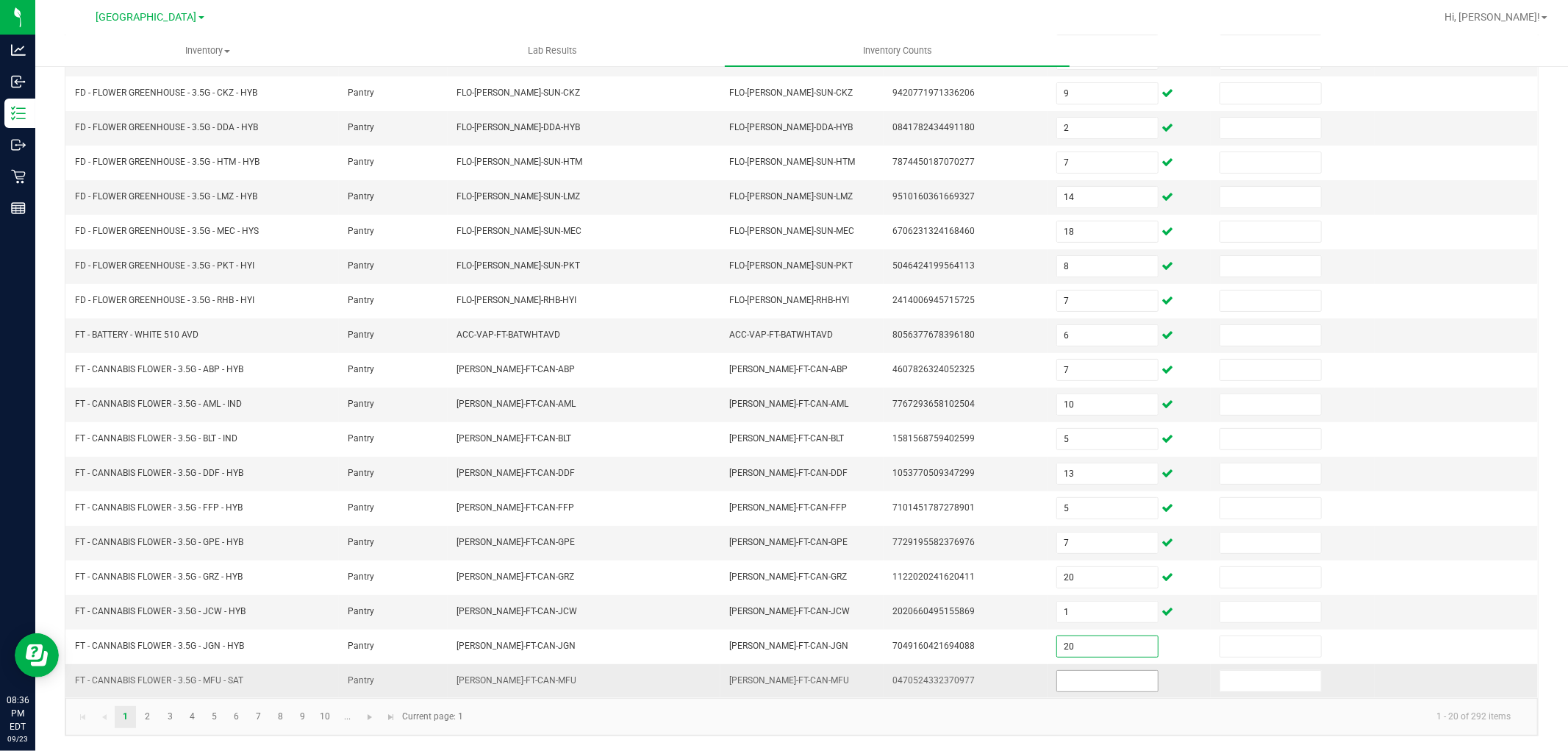
type input "20"
click at [1084, 682] on input at bounding box center [1107, 681] width 100 height 21
type input "20"
click at [1045, 716] on kendo-pager-info "1 - 20 of 292 items" at bounding box center [997, 717] width 1050 height 24
click at [148, 722] on link "2" at bounding box center [148, 717] width 22 height 22
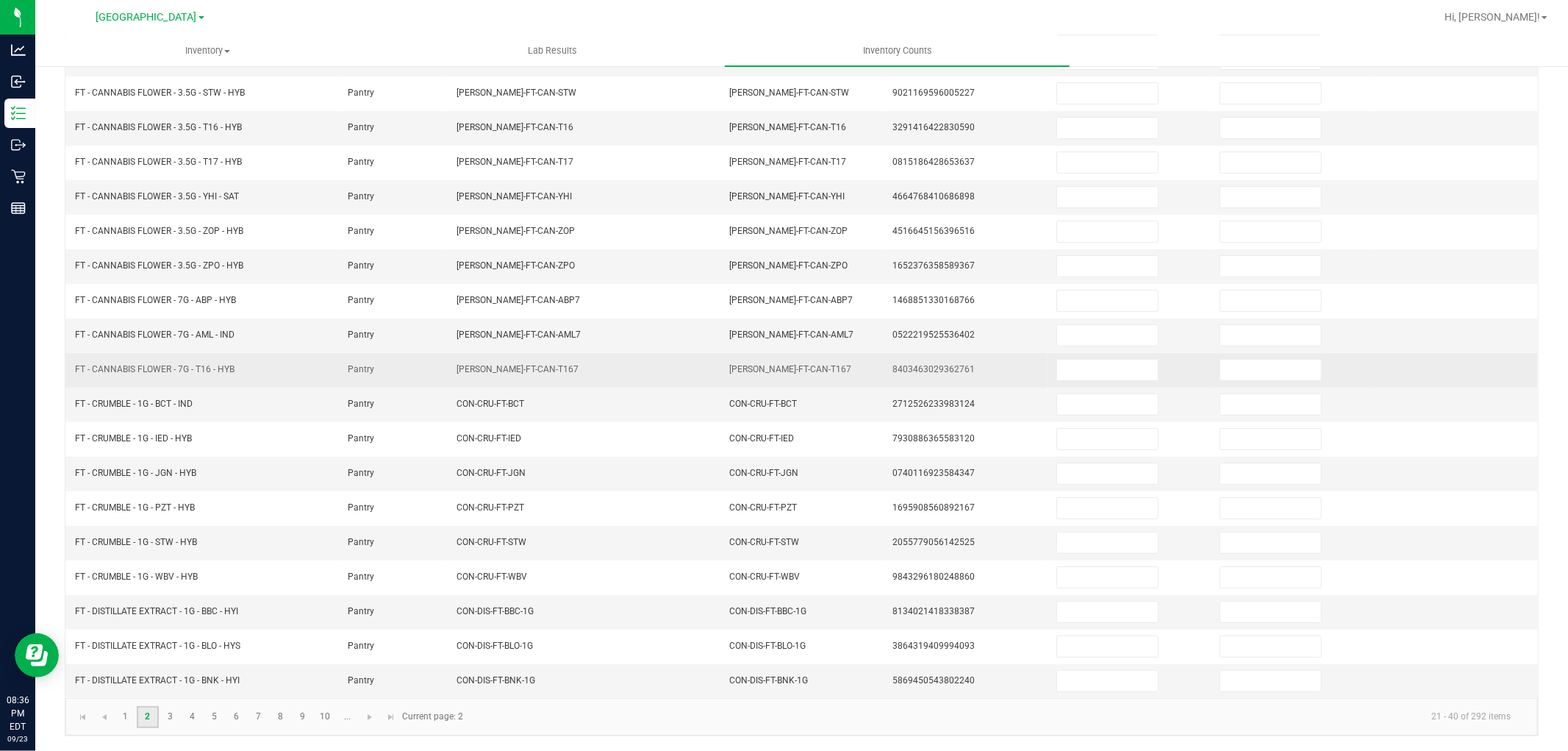
scroll to position [0, 0]
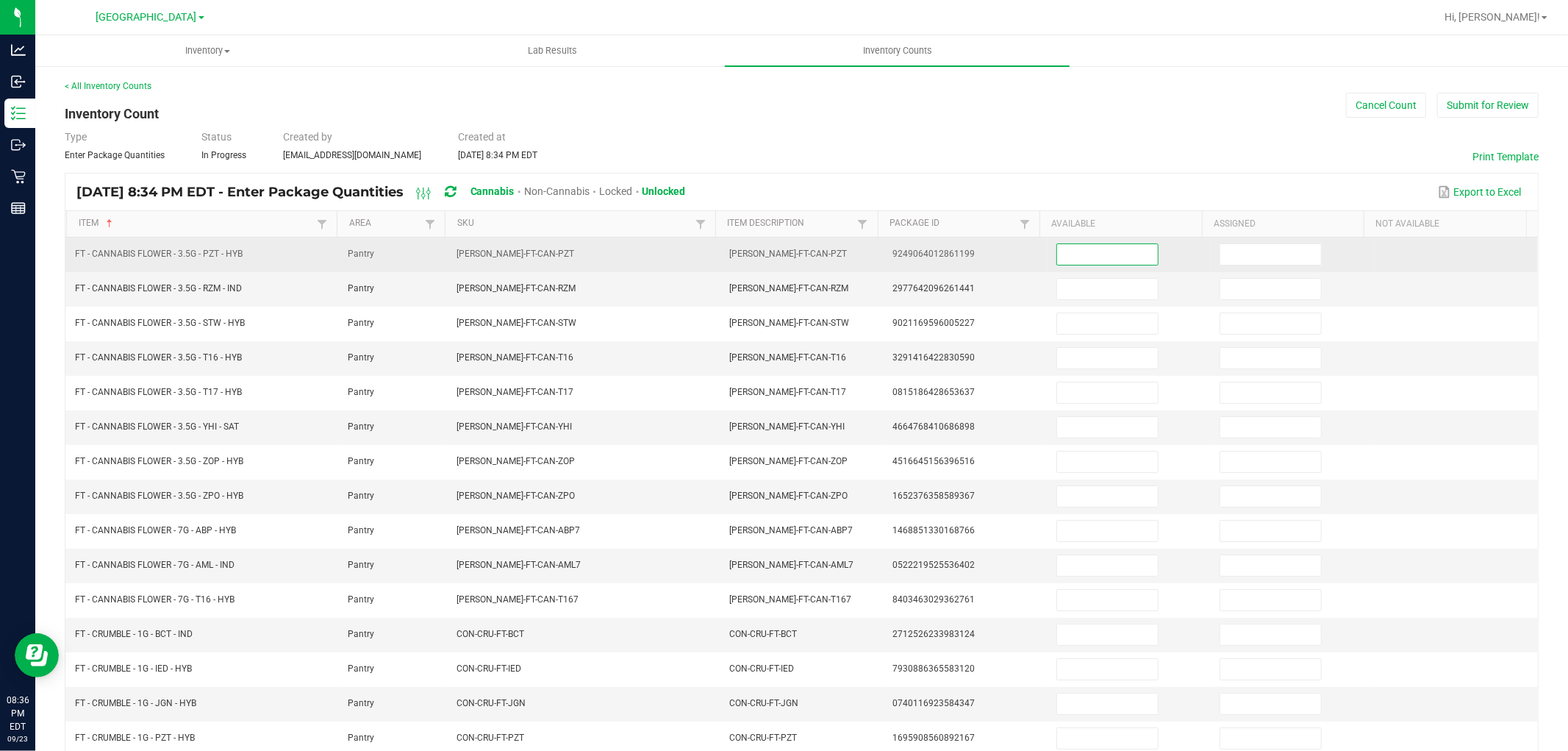
click at [1122, 254] on input at bounding box center [1107, 255] width 100 height 21
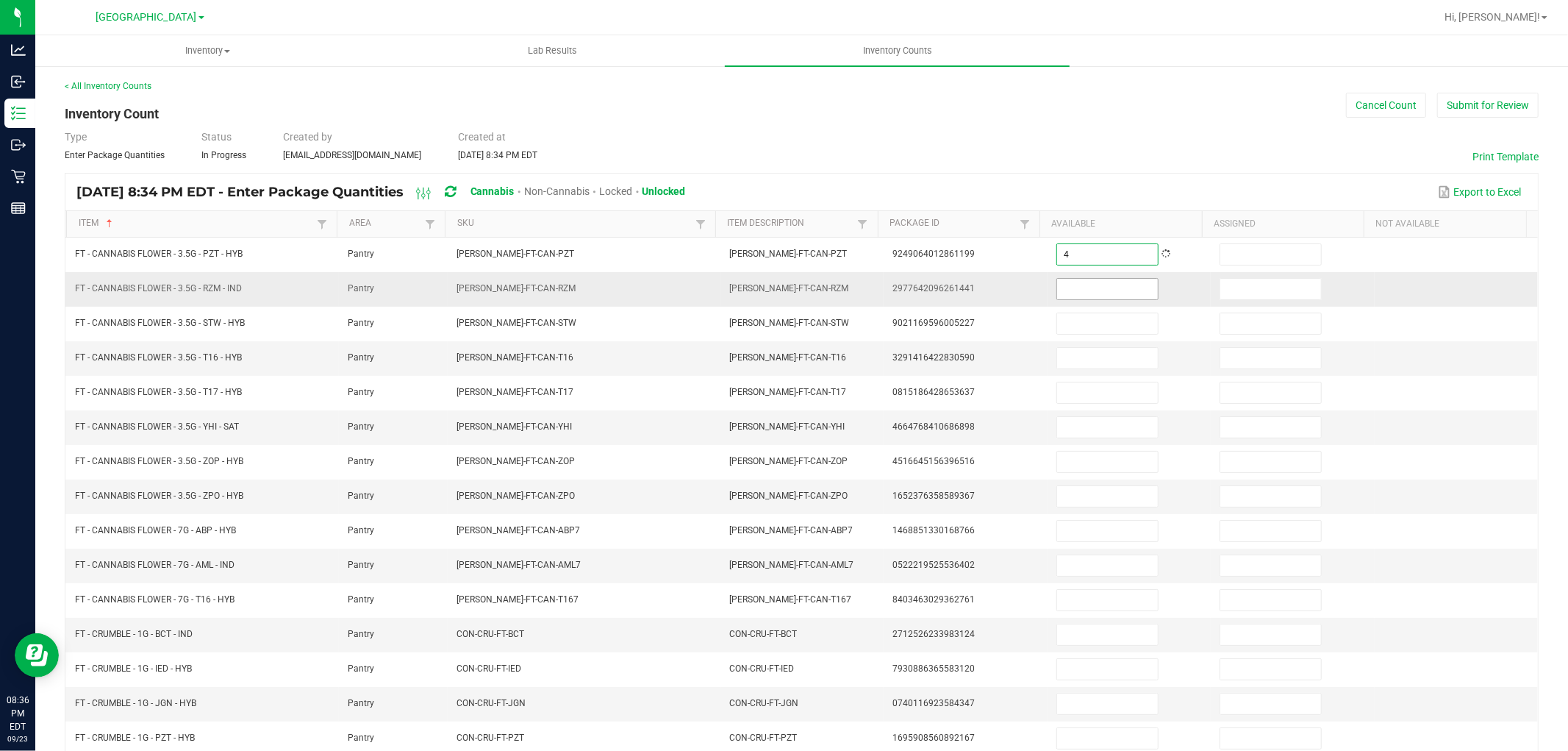
type input "4"
click at [1105, 292] on input at bounding box center [1107, 289] width 100 height 21
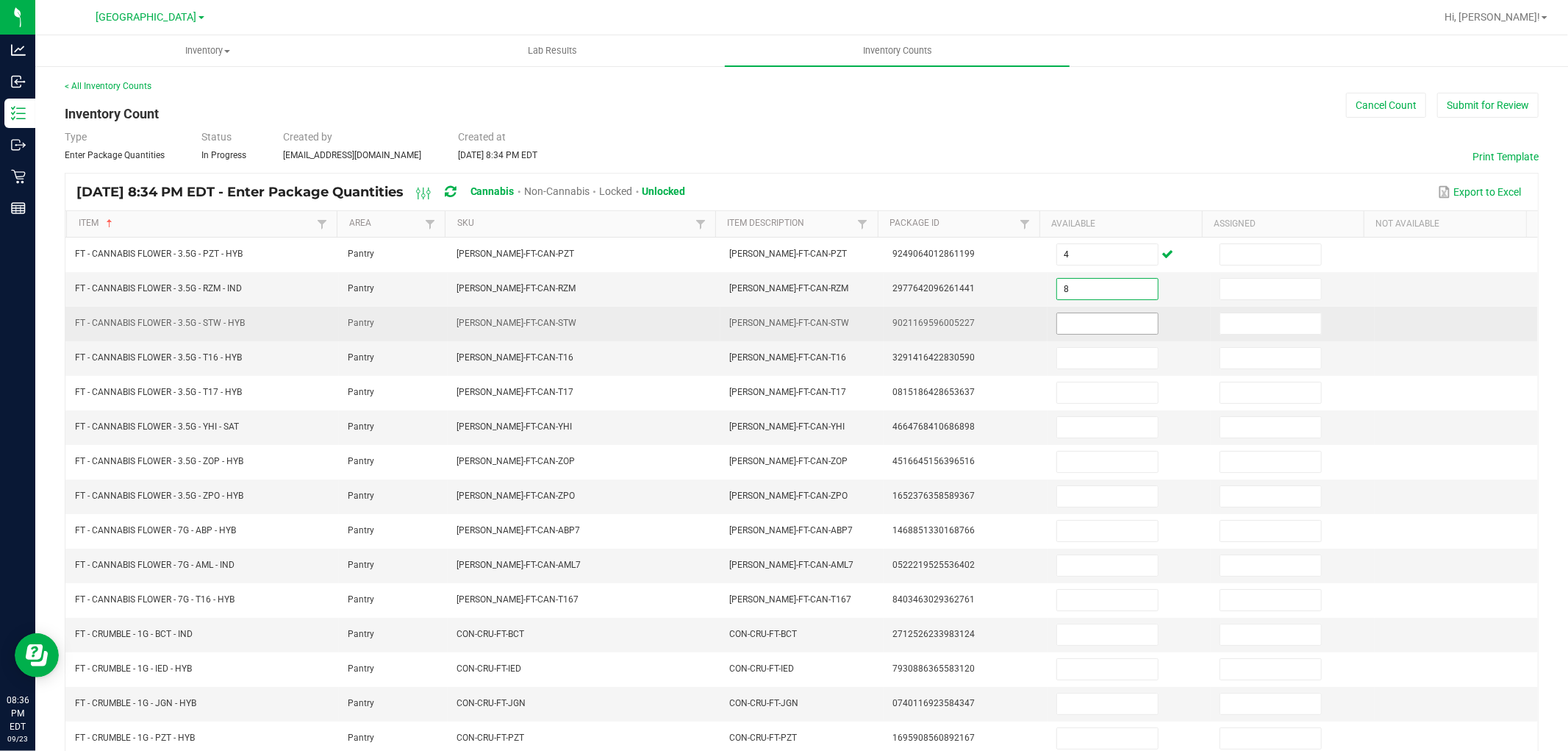
type input "8"
click at [1106, 328] on input at bounding box center [1107, 323] width 100 height 21
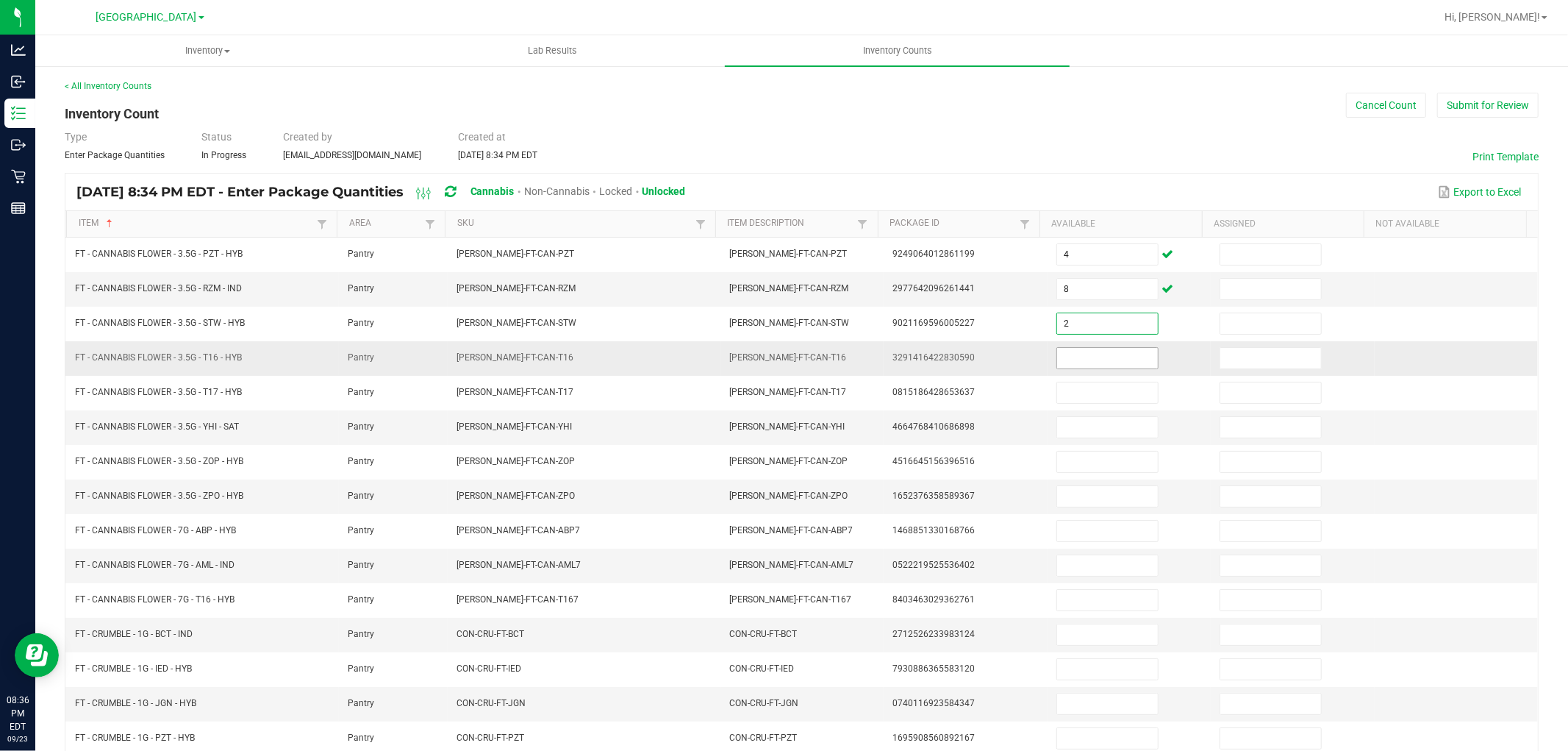
type input "2"
click at [1108, 356] on input at bounding box center [1107, 358] width 100 height 21
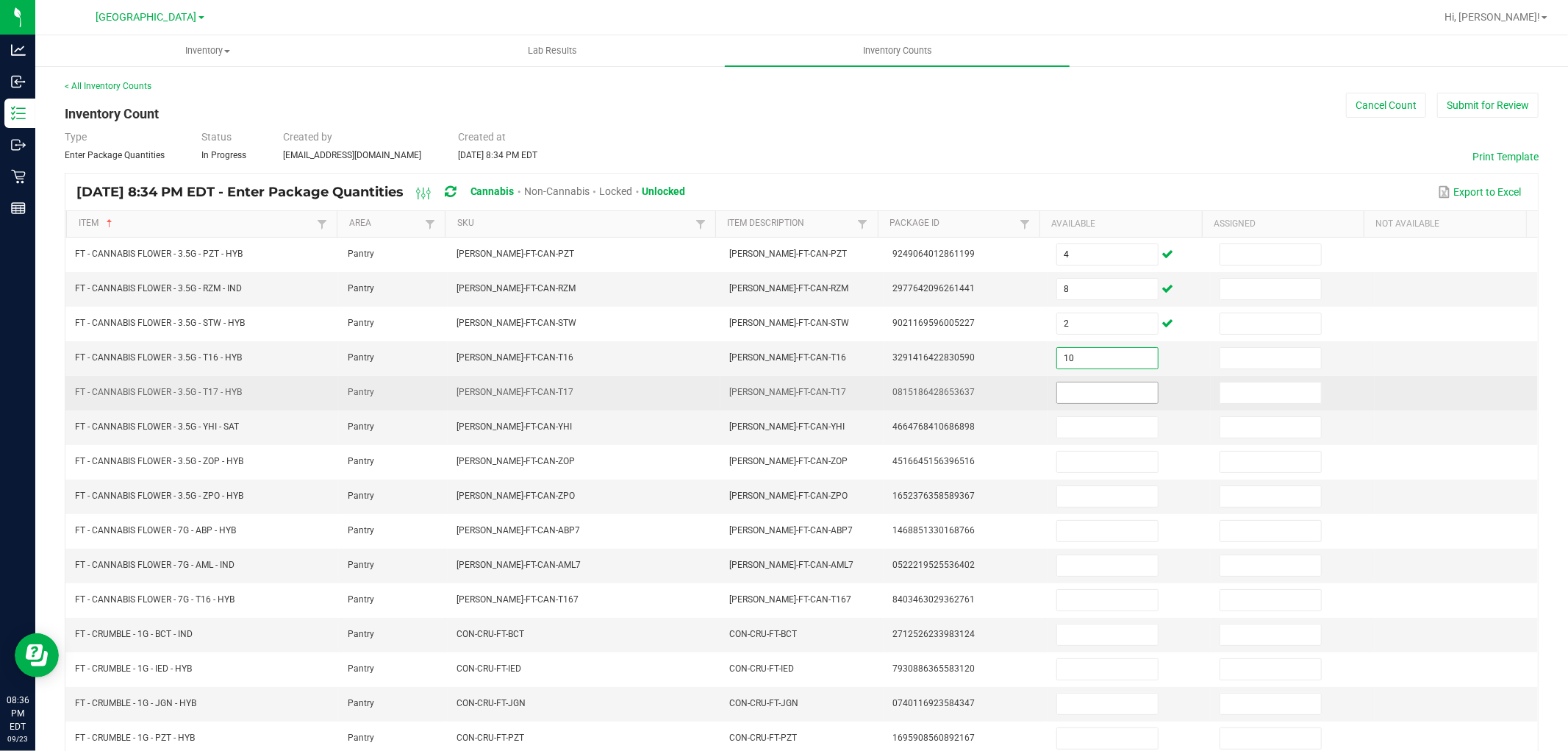
type input "10"
click at [1104, 387] on input at bounding box center [1107, 392] width 100 height 21
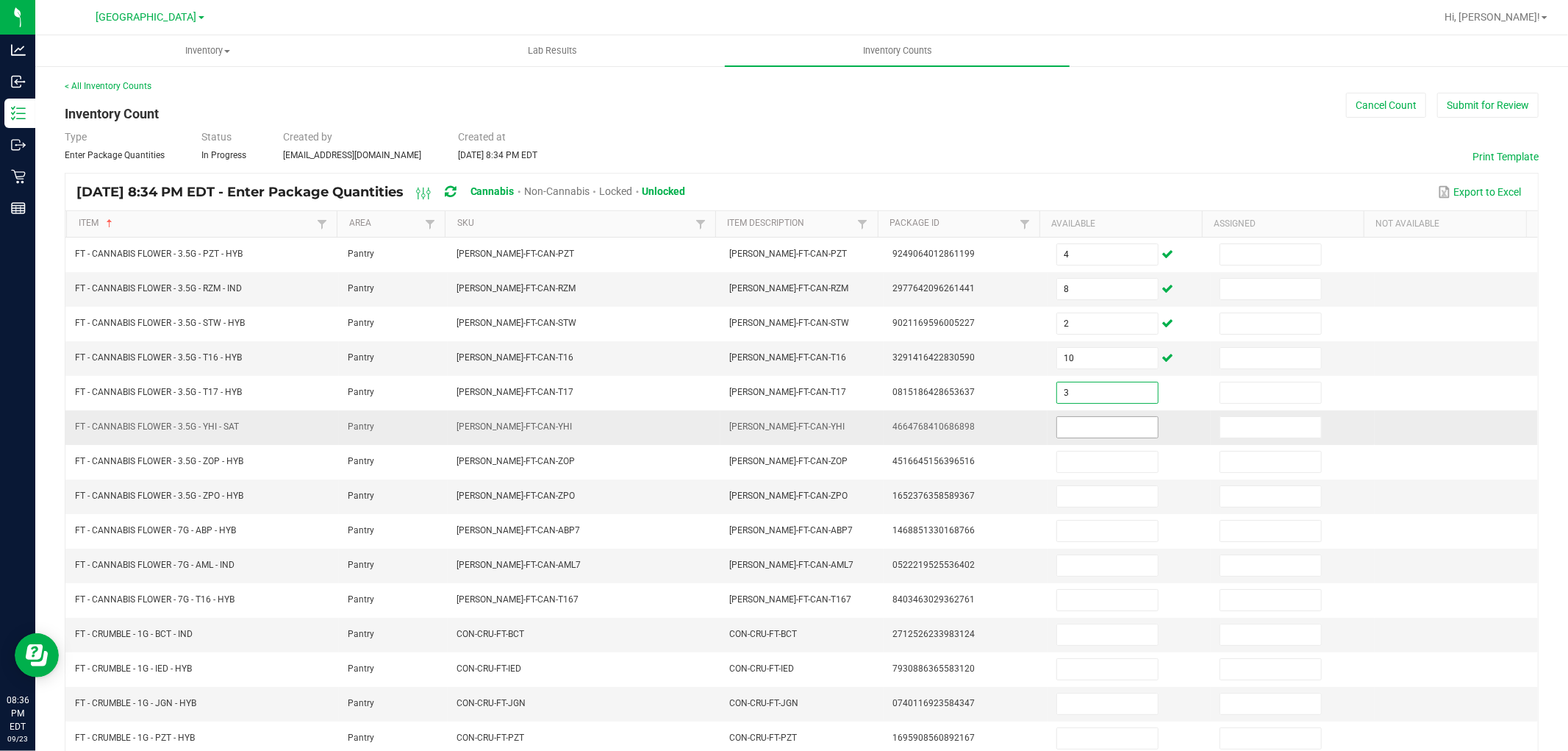
type input "3"
click at [1104, 428] on input at bounding box center [1107, 427] width 100 height 21
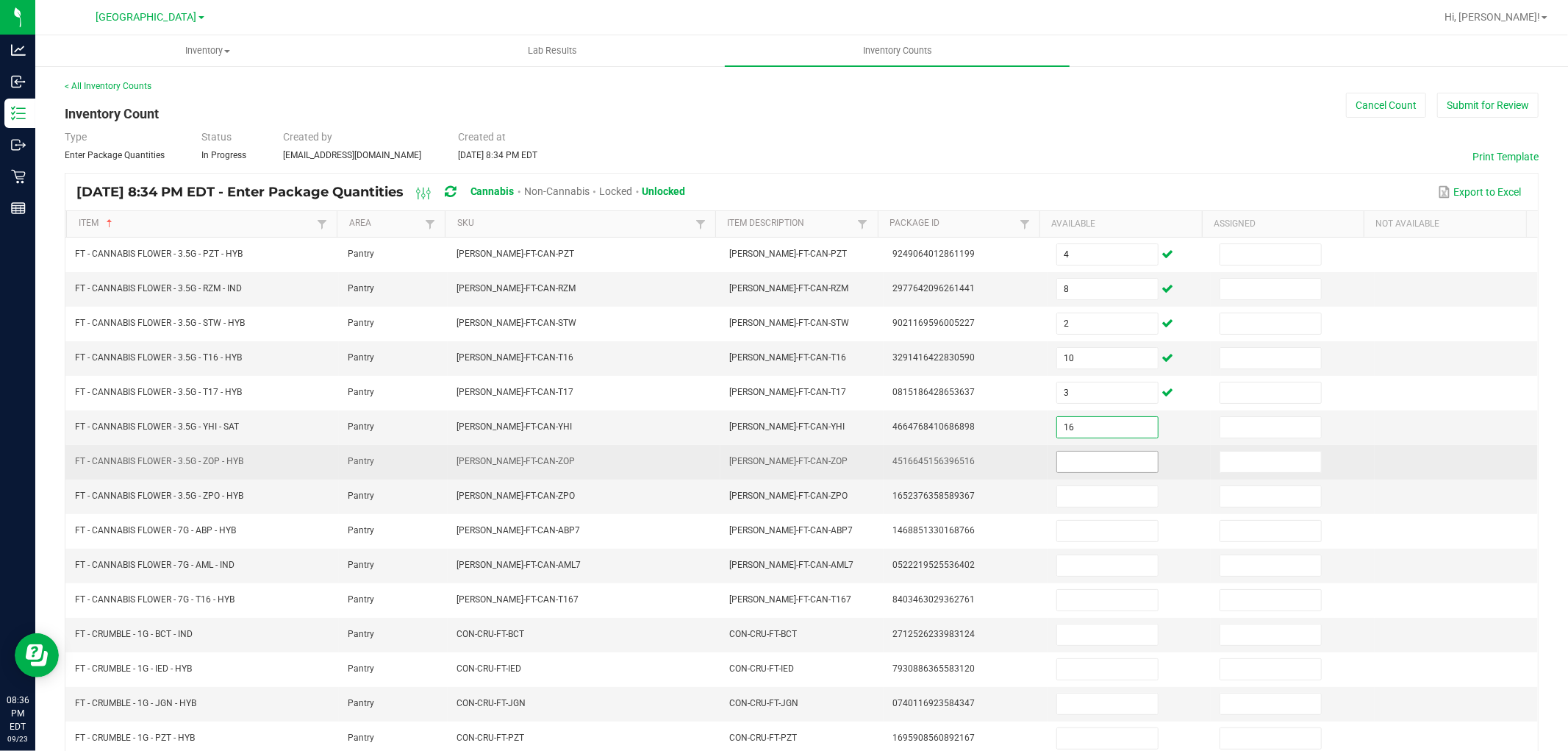
type input "16"
click at [1095, 461] on input at bounding box center [1107, 462] width 100 height 21
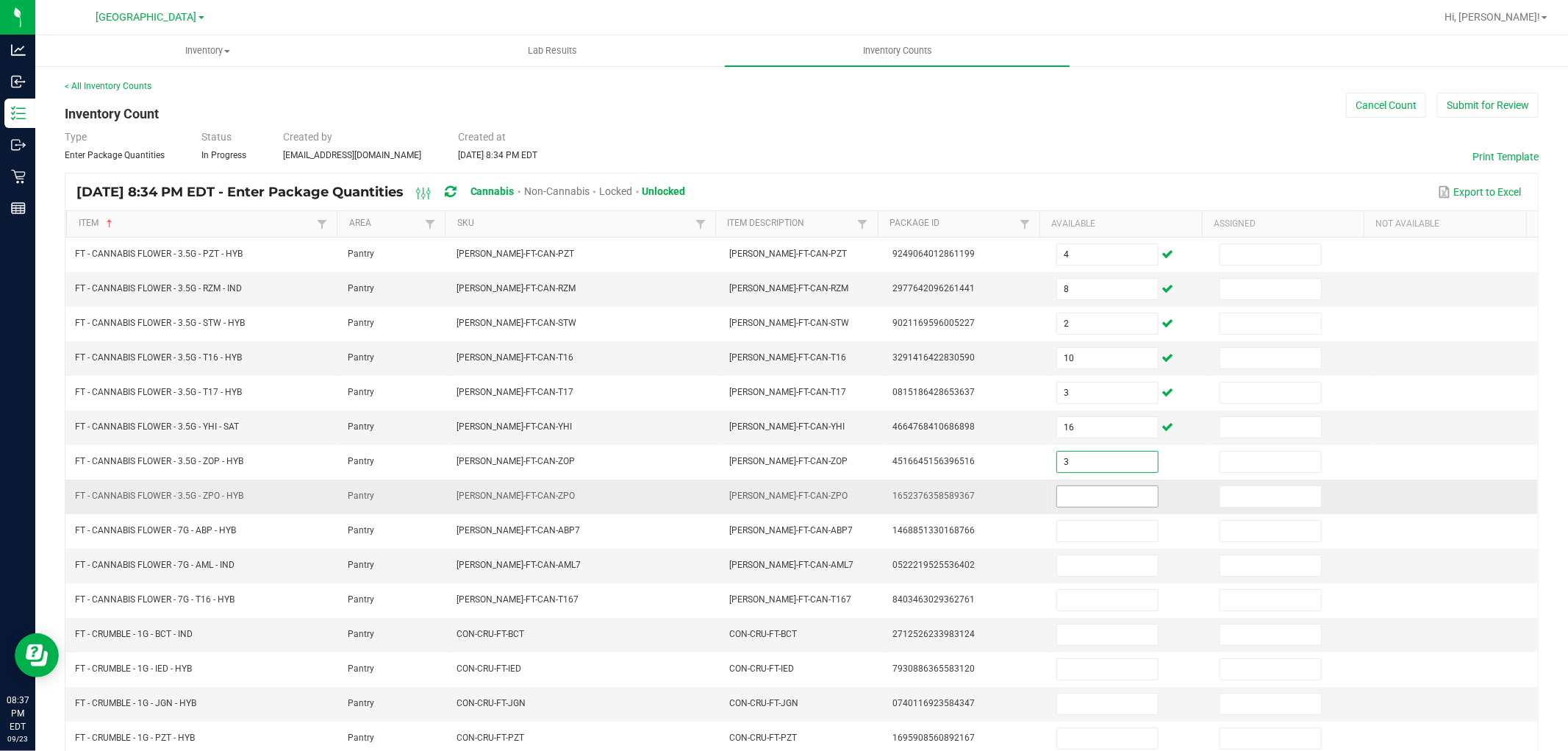
type input "3"
click at [1093, 493] on input at bounding box center [1107, 496] width 100 height 21
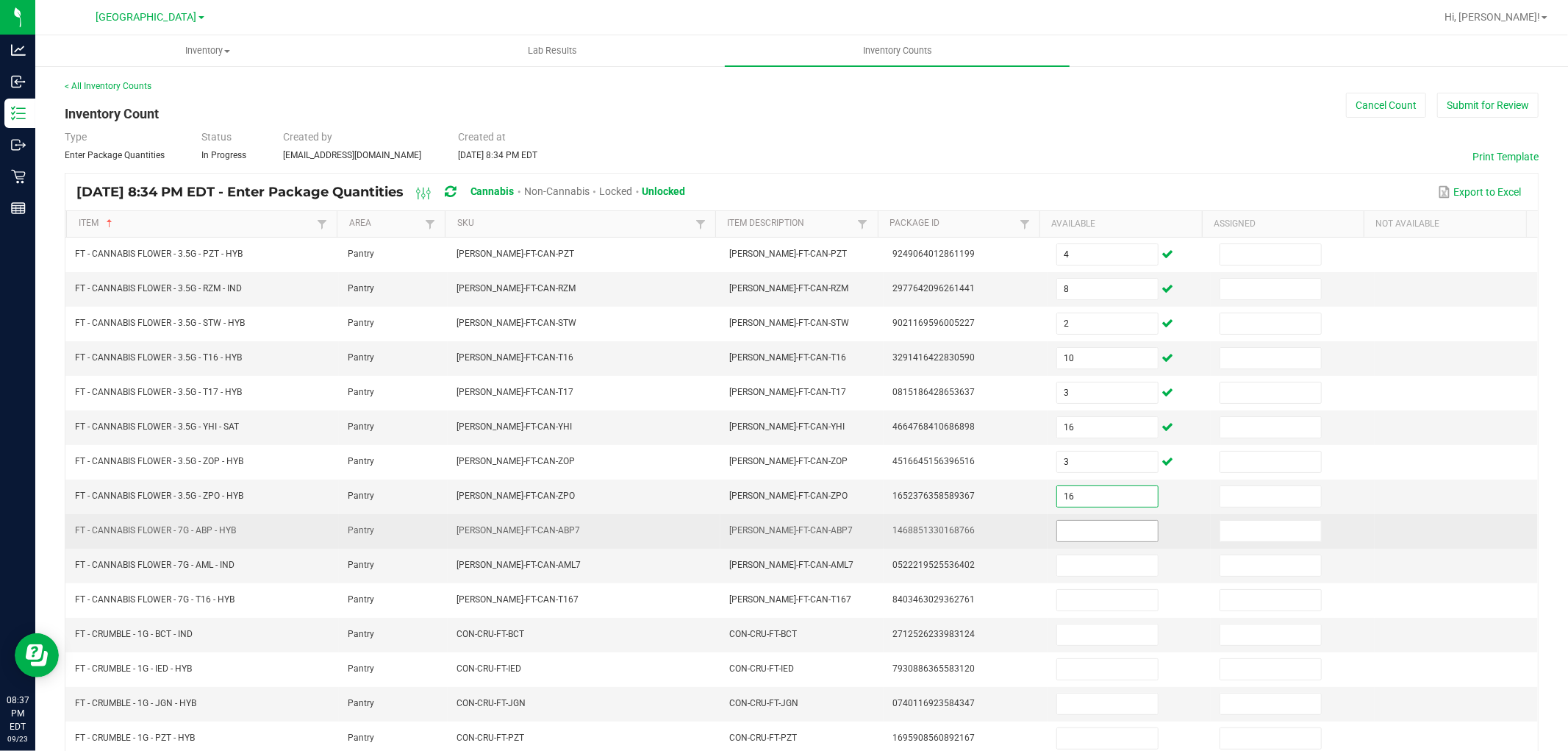
type input "16"
click at [1085, 534] on input at bounding box center [1107, 531] width 100 height 21
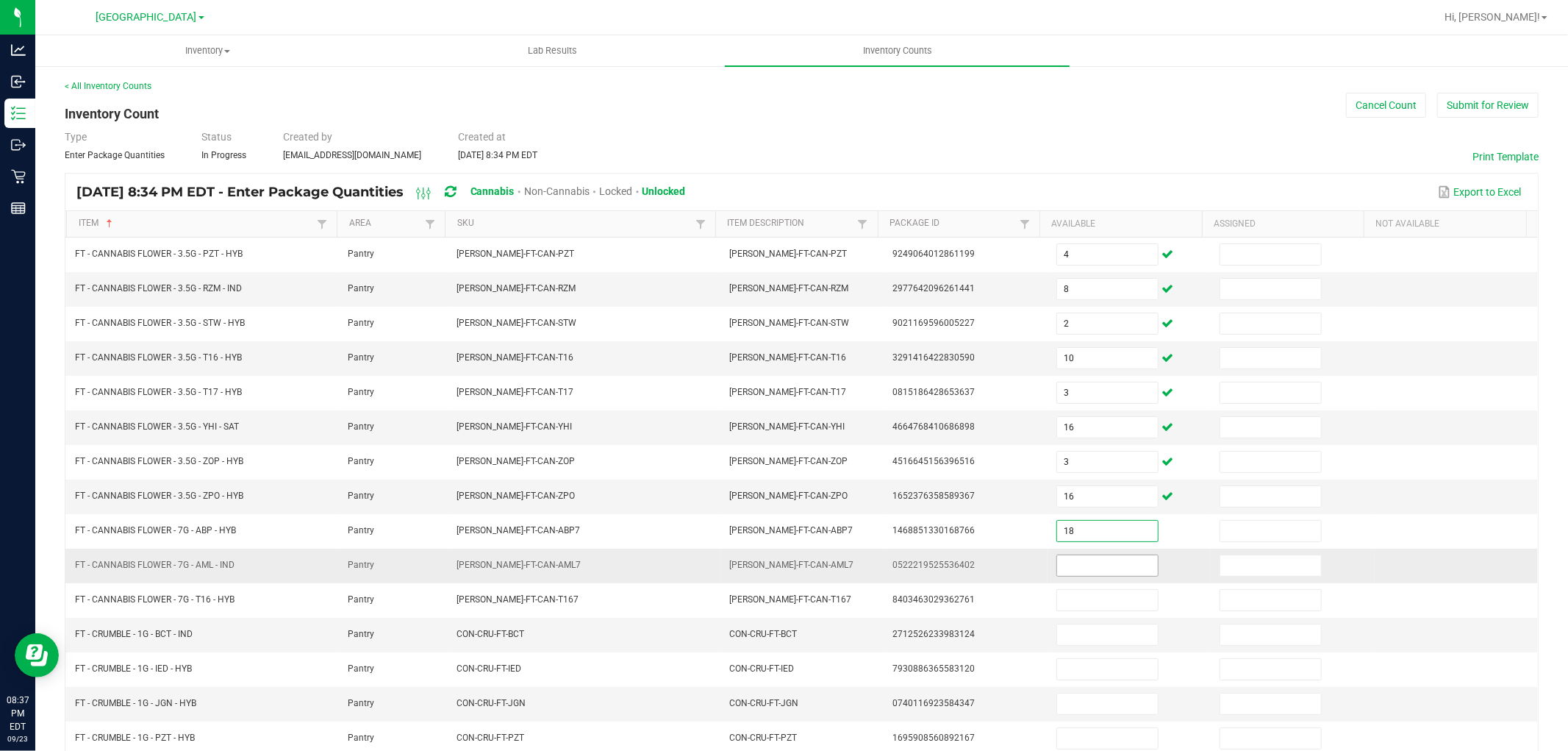
type input "18"
click at [1074, 569] on input at bounding box center [1107, 565] width 100 height 21
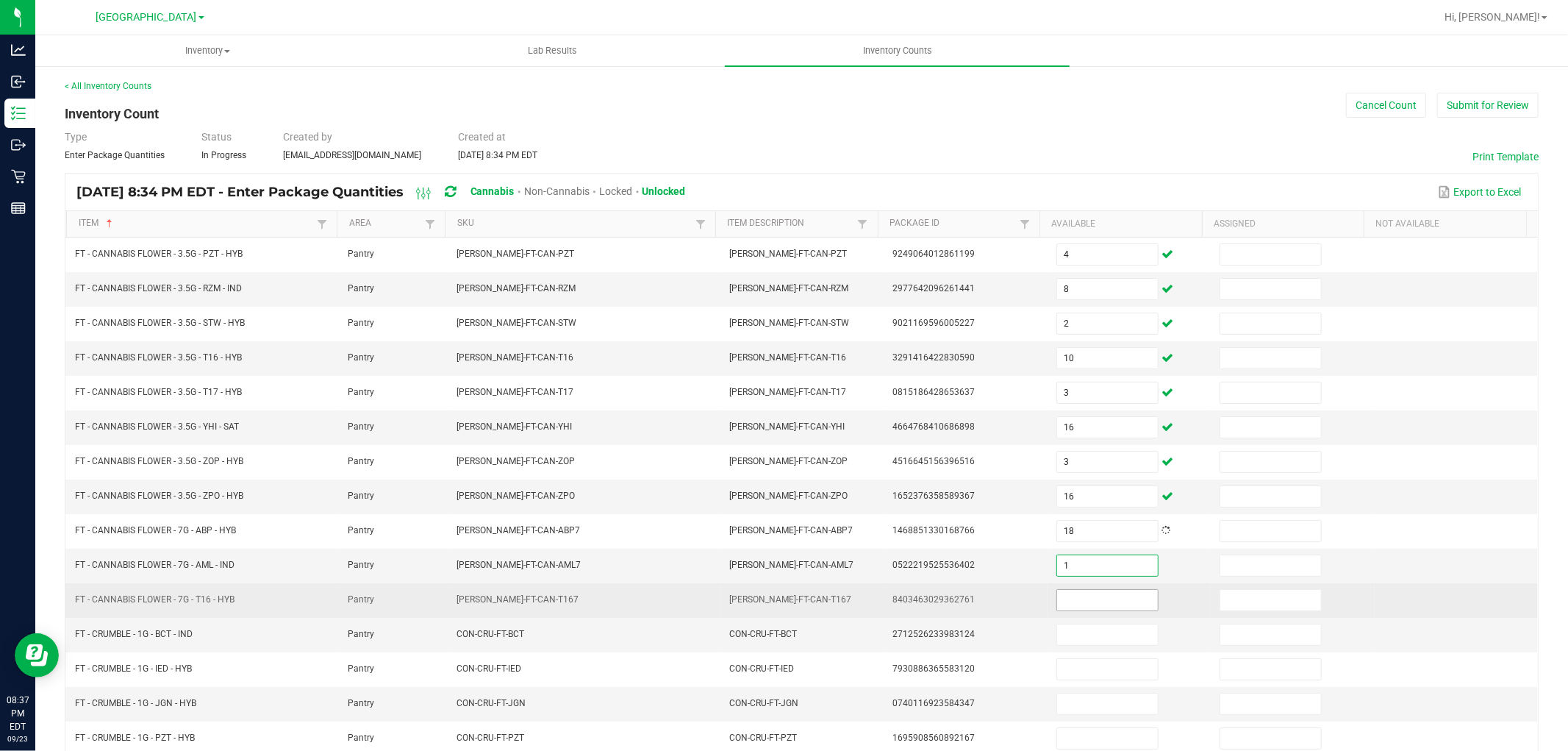
type input "1"
click at [1081, 611] on input at bounding box center [1107, 600] width 100 height 21
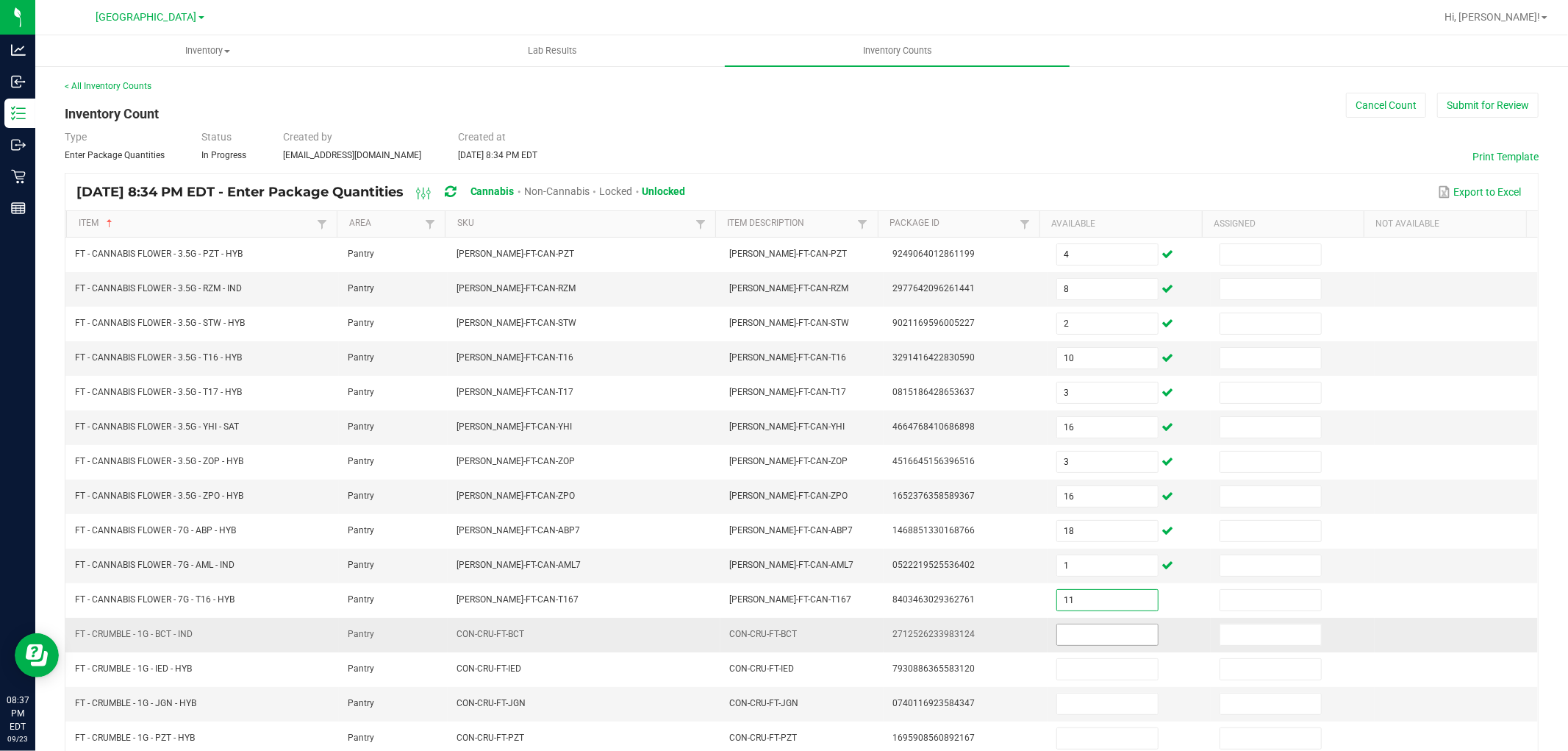
type input "11"
click at [1077, 639] on input at bounding box center [1107, 634] width 100 height 21
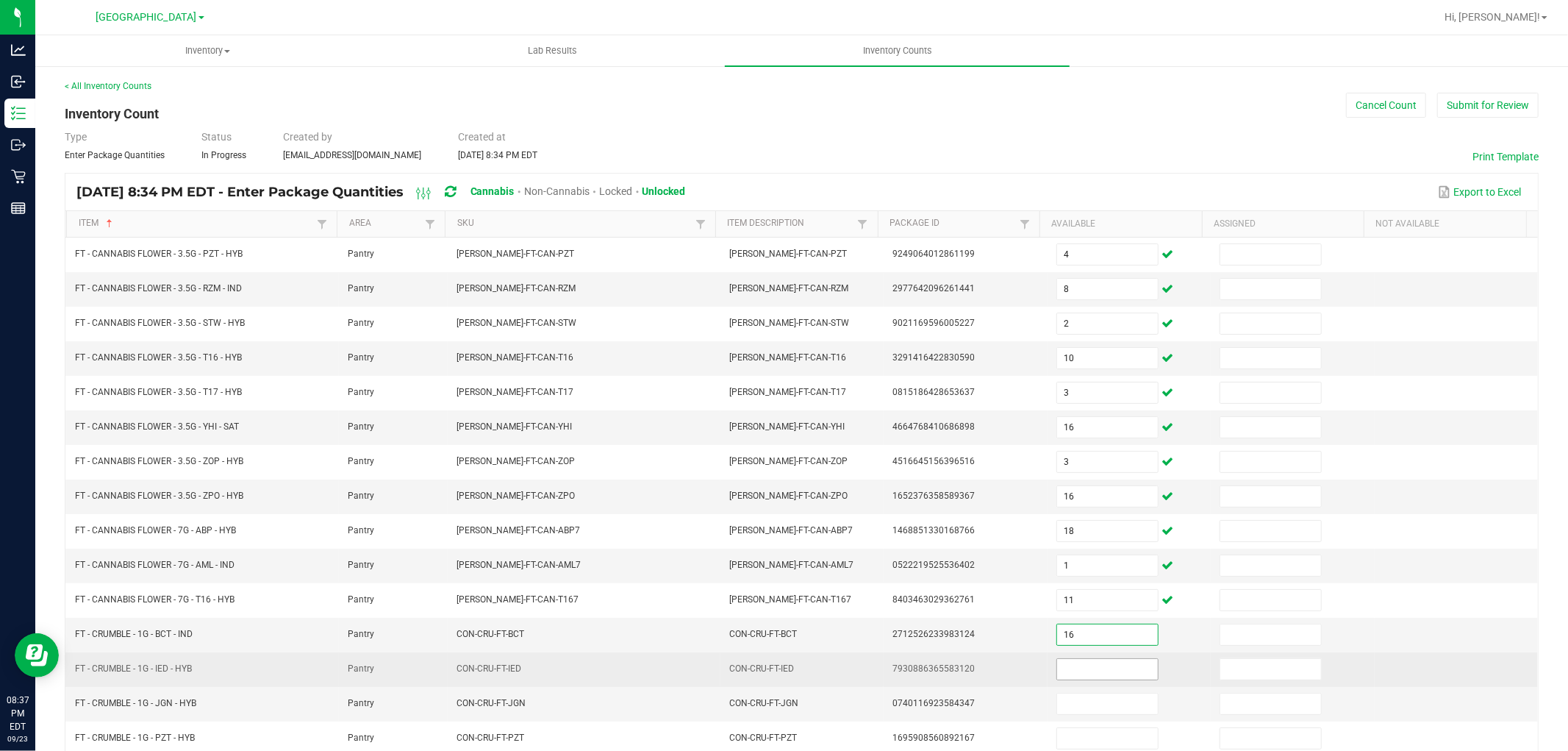
type input "16"
click at [1077, 667] on input at bounding box center [1107, 669] width 100 height 21
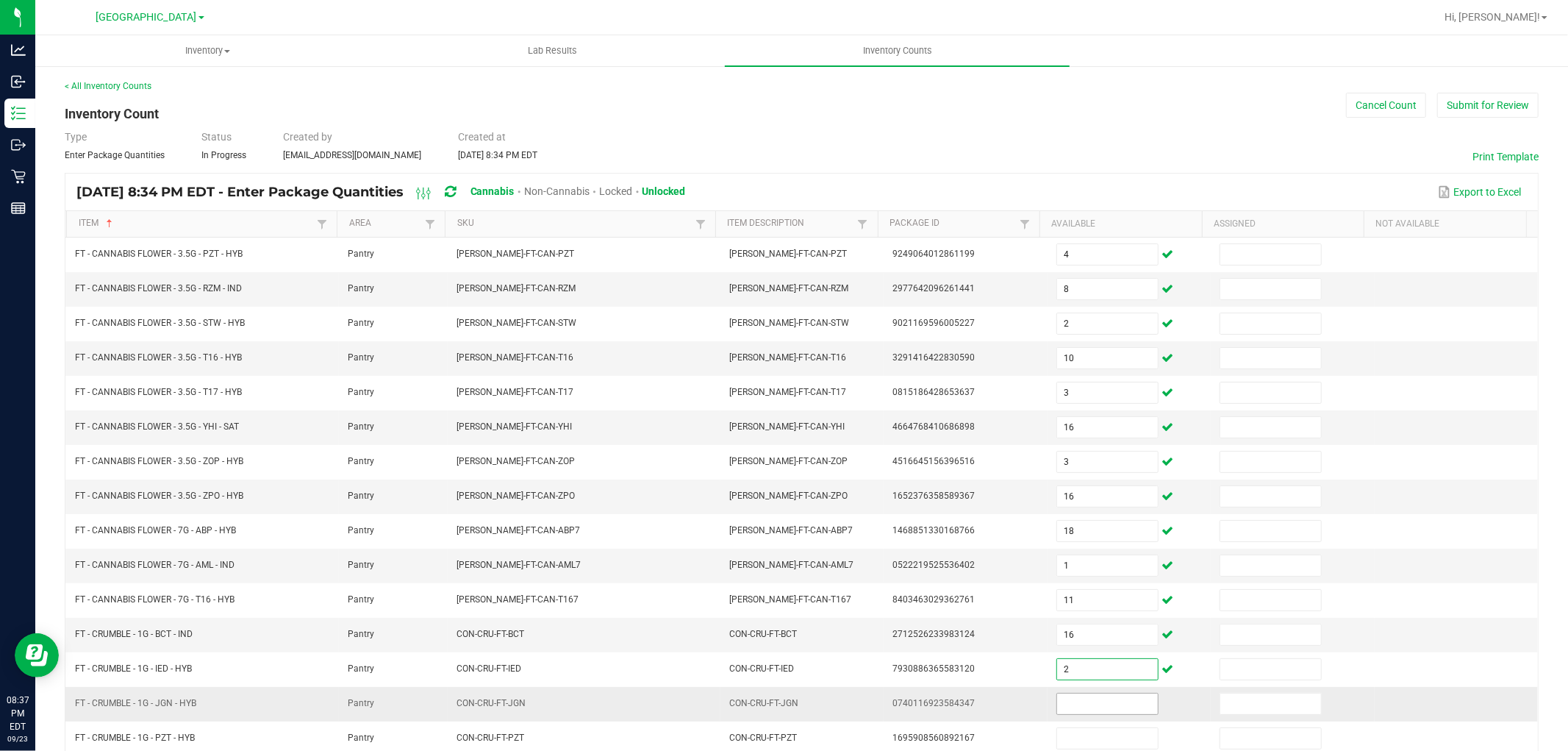
type input "2"
click at [1081, 710] on input at bounding box center [1107, 704] width 100 height 21
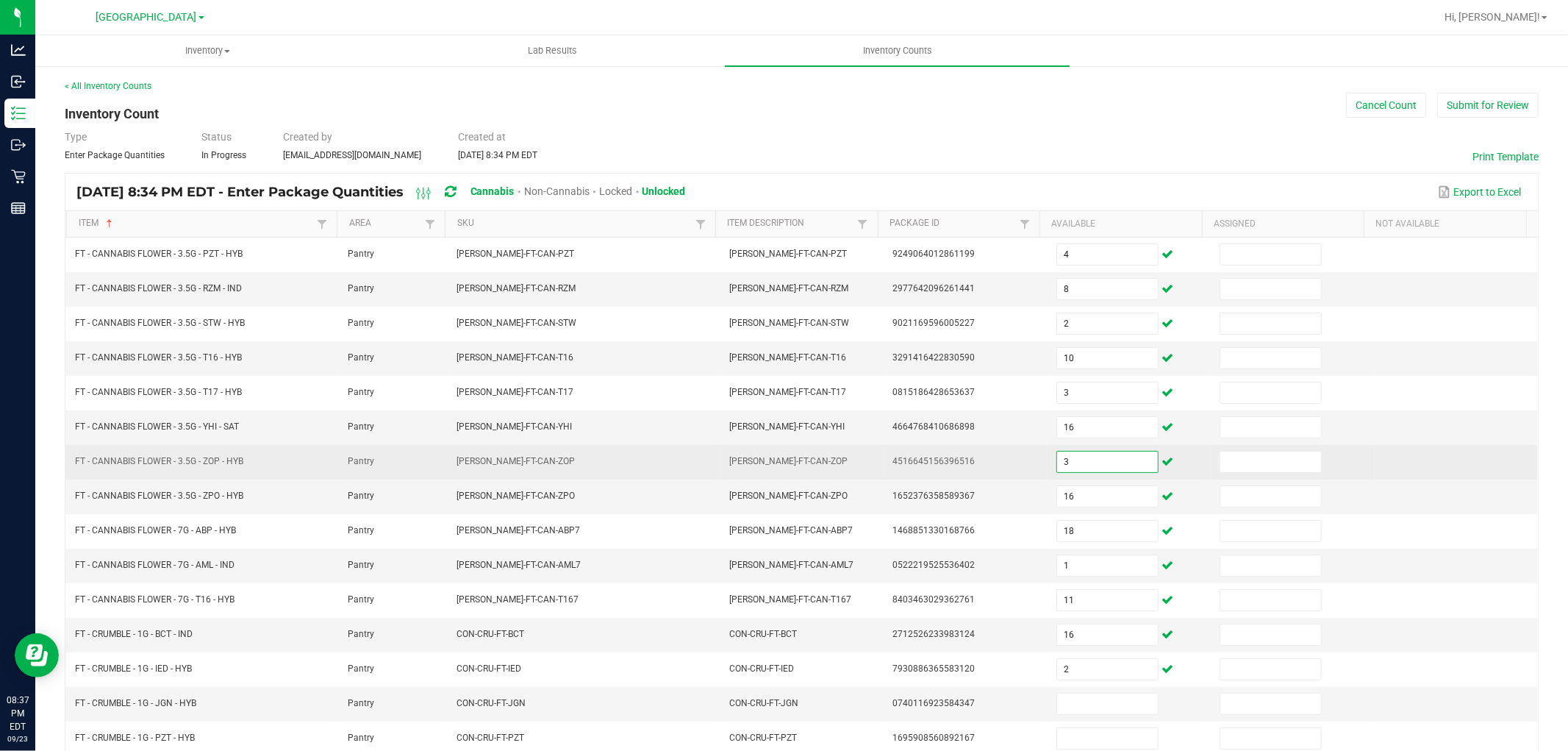
click at [1076, 462] on input "3" at bounding box center [1107, 462] width 100 height 21
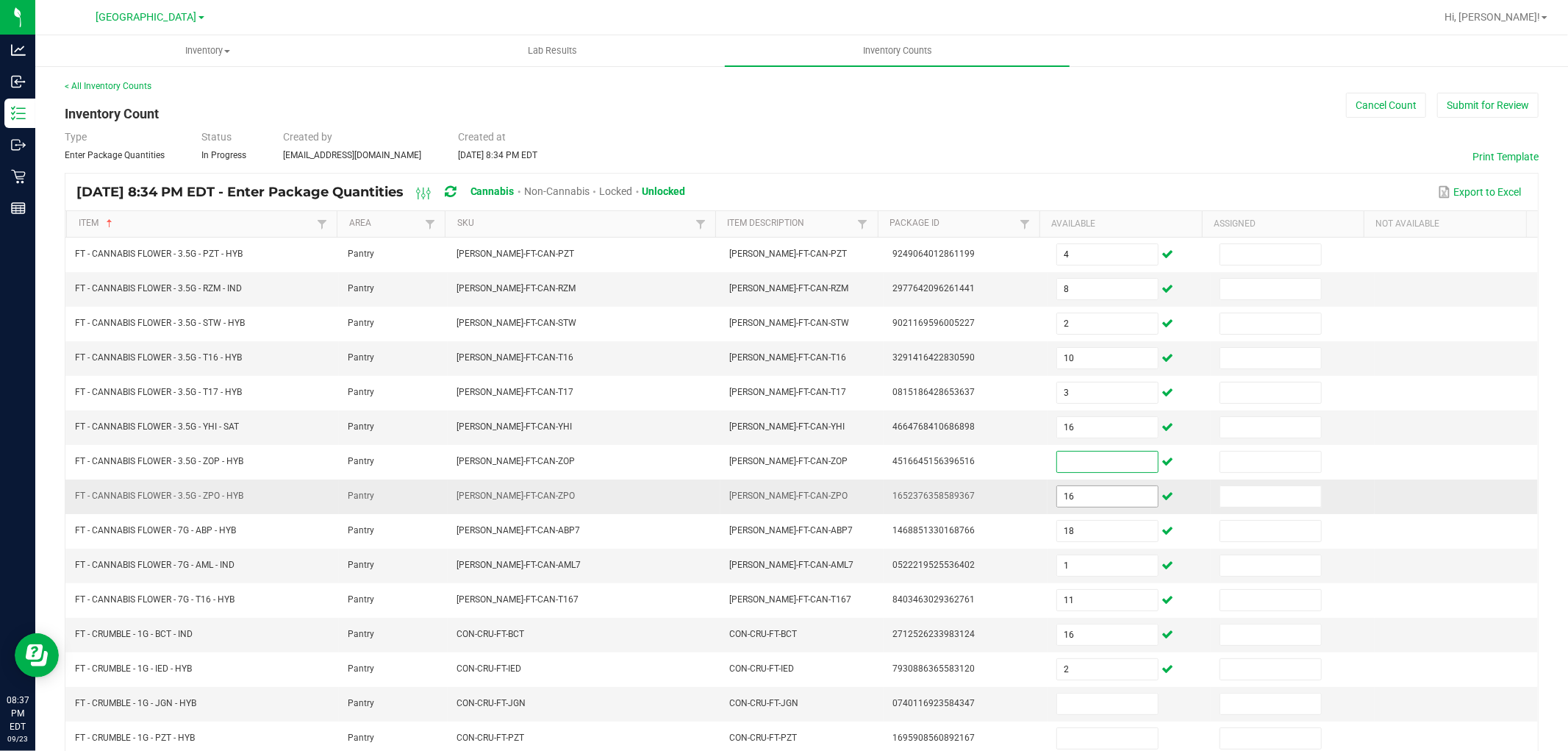
click at [1062, 498] on input "16" at bounding box center [1107, 496] width 100 height 21
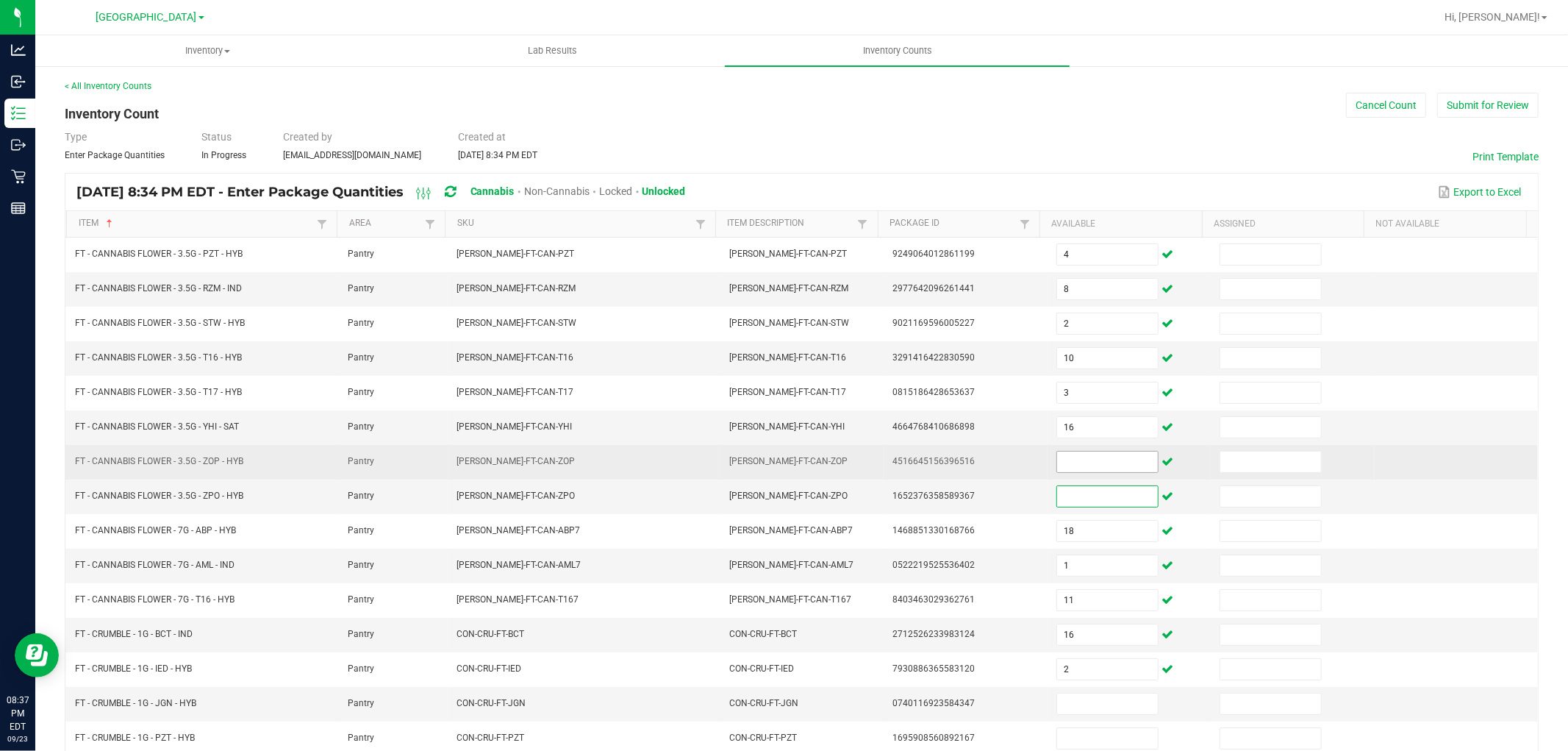
click at [1070, 464] on input at bounding box center [1107, 462] width 100 height 21
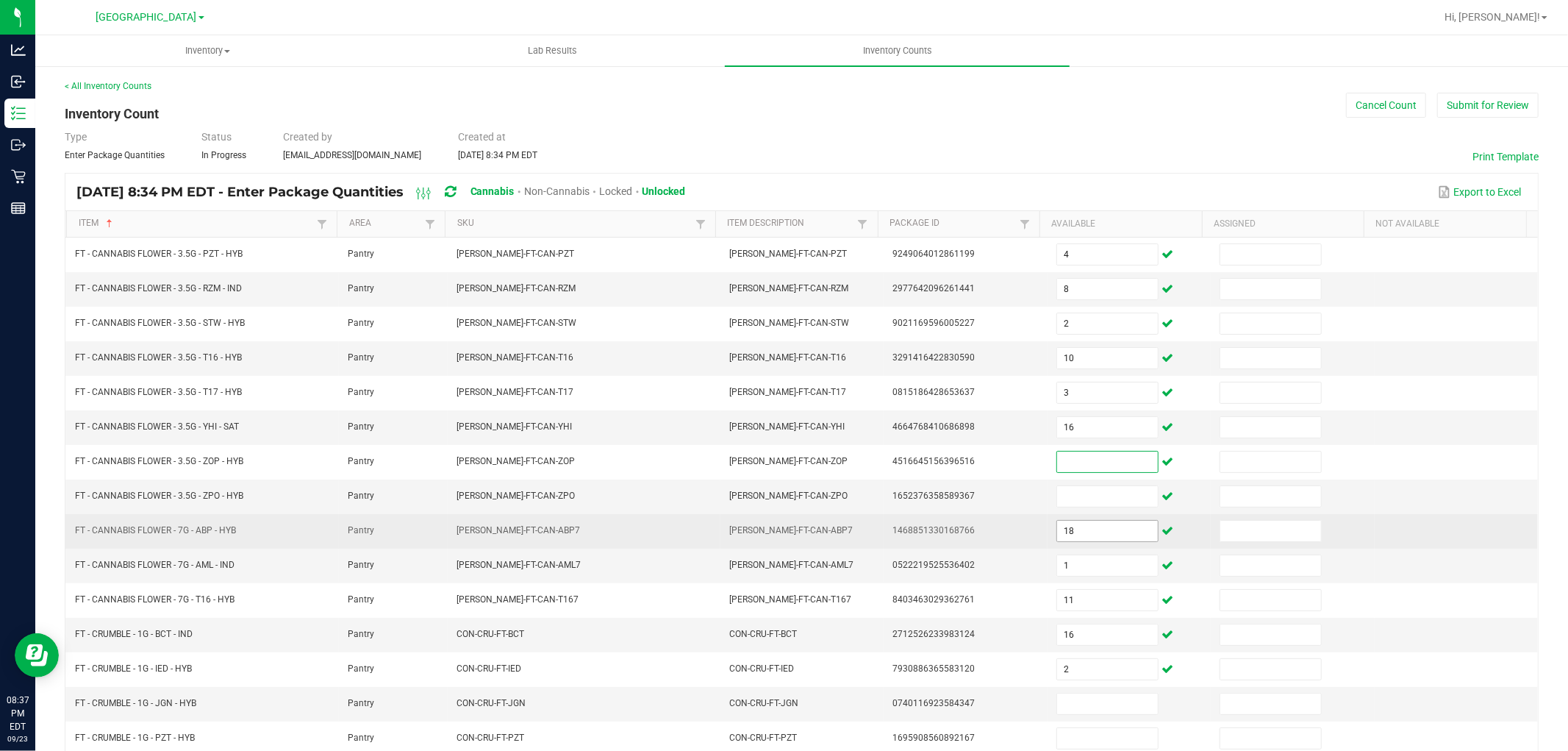
drag, startPoint x: 1062, startPoint y: 530, endPoint x: 1071, endPoint y: 546, distance: 18.4
click at [1063, 530] on input "18" at bounding box center [1107, 531] width 100 height 21
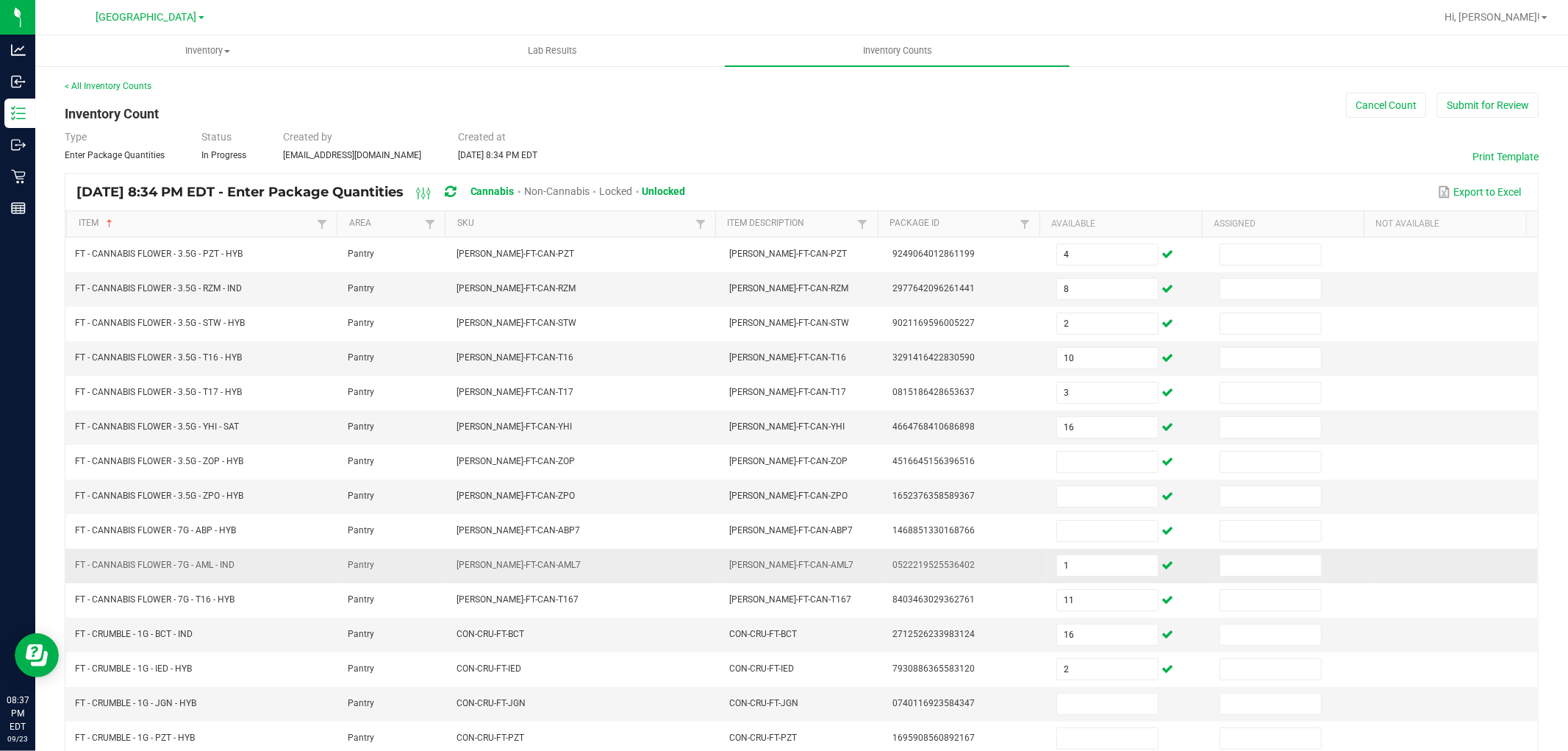
click at [1079, 579] on td "1" at bounding box center [1129, 566] width 163 height 34
click at [1078, 571] on input at bounding box center [1107, 565] width 100 height 21
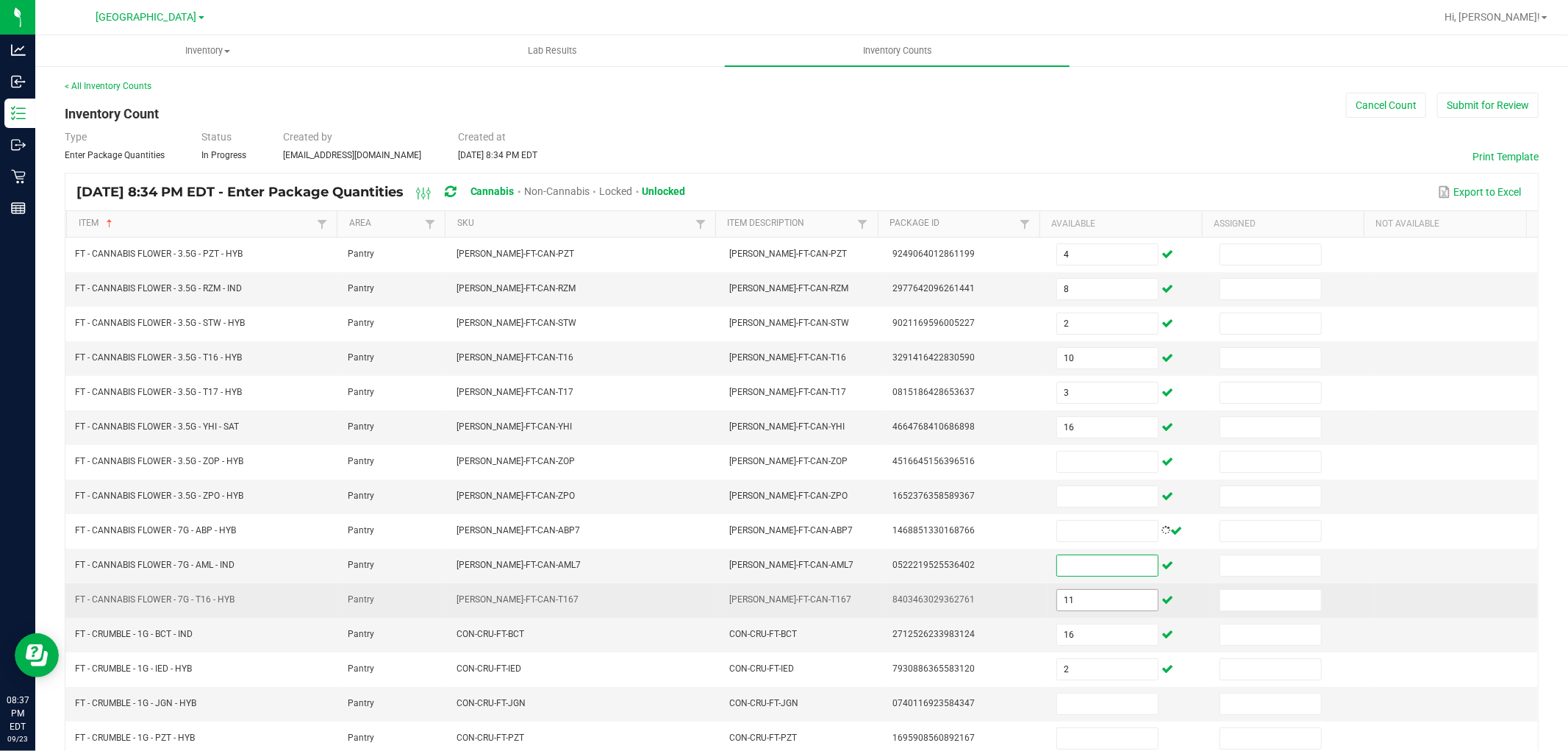
click at [1078, 597] on input "11" at bounding box center [1107, 600] width 100 height 21
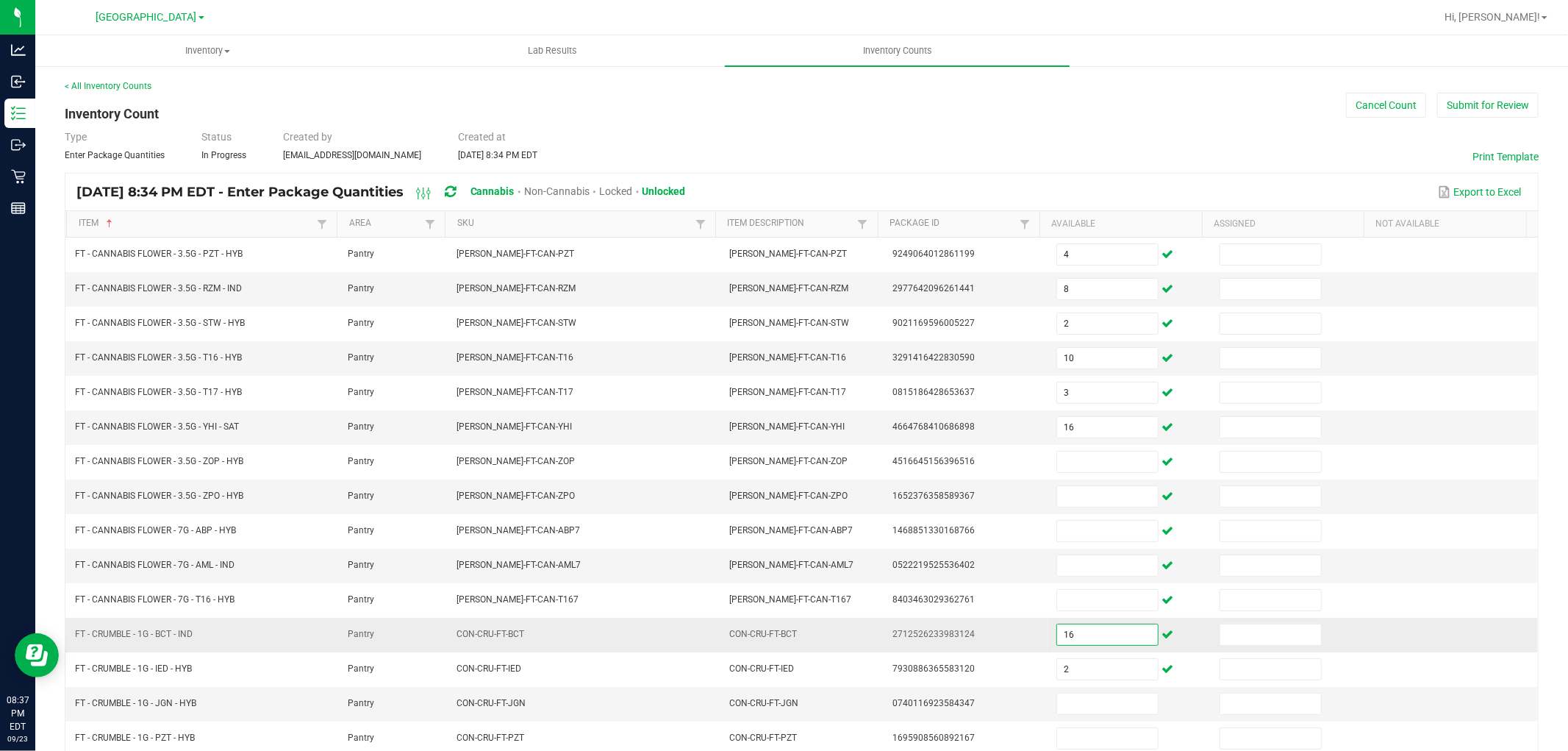
drag, startPoint x: 1074, startPoint y: 628, endPoint x: 1069, endPoint y: 663, distance: 35.4
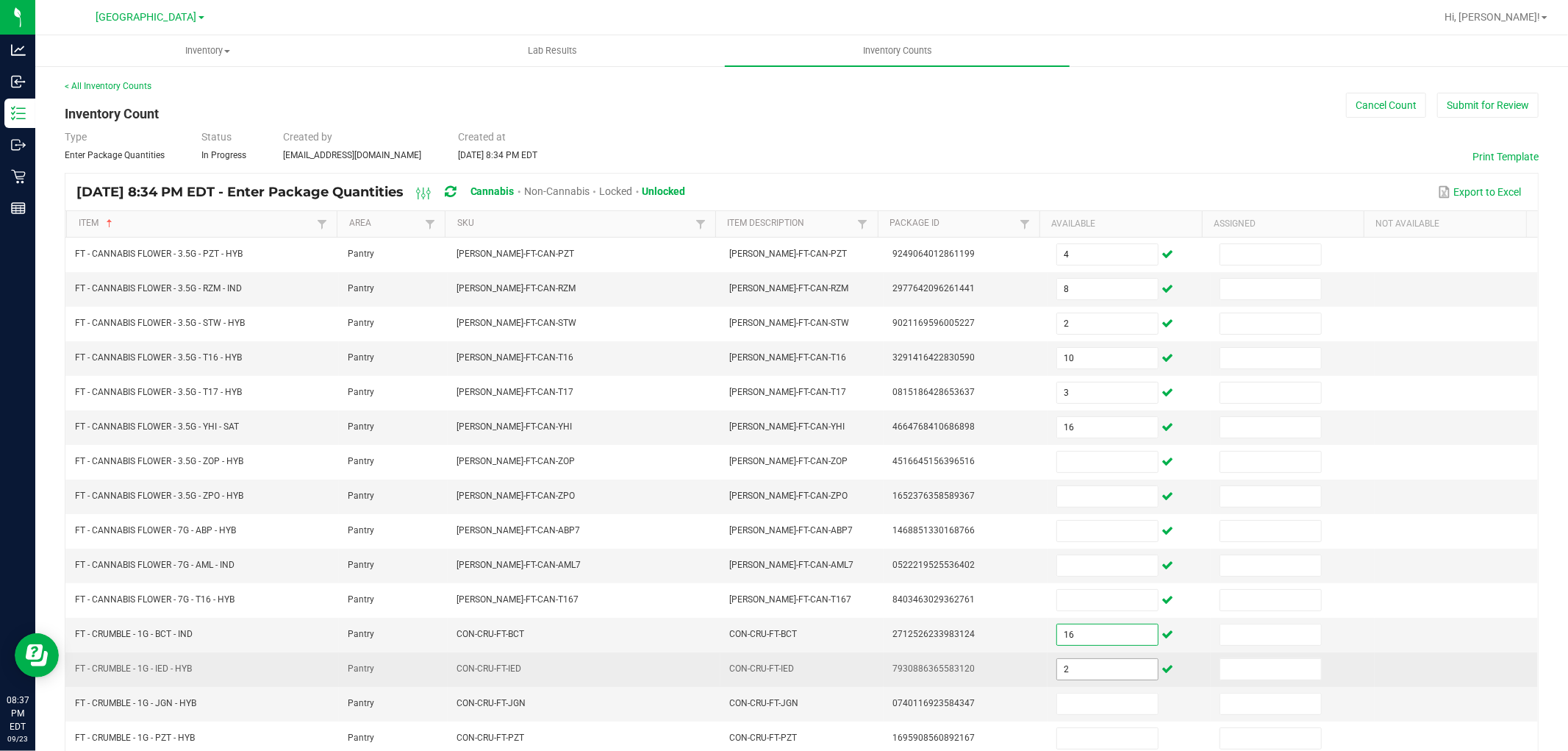
click at [1074, 629] on input "16" at bounding box center [1107, 634] width 100 height 21
click at [1066, 679] on input "2" at bounding box center [1107, 669] width 100 height 21
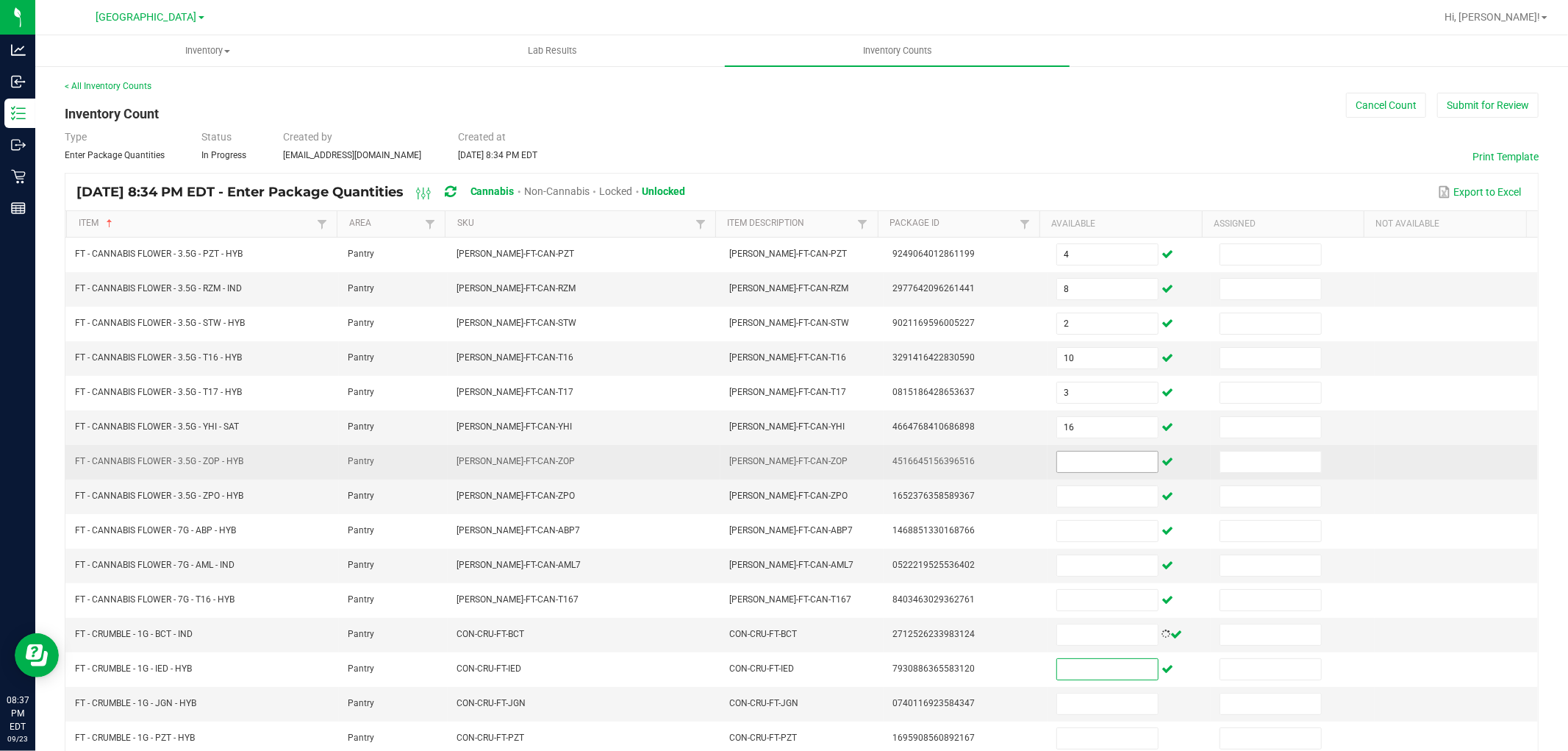
click at [1069, 460] on input at bounding box center [1107, 462] width 100 height 21
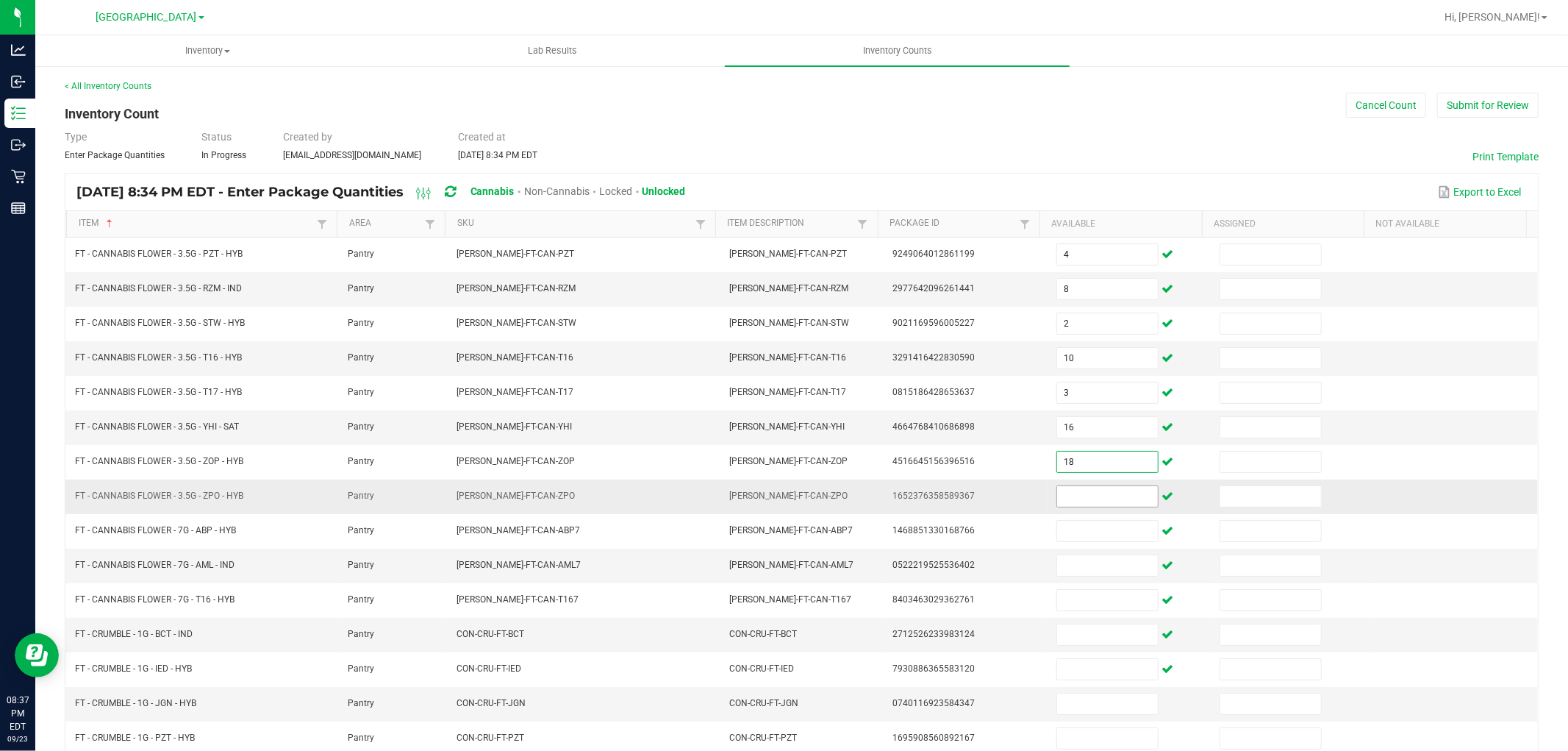
type input "18"
click at [1083, 503] on input at bounding box center [1107, 496] width 100 height 21
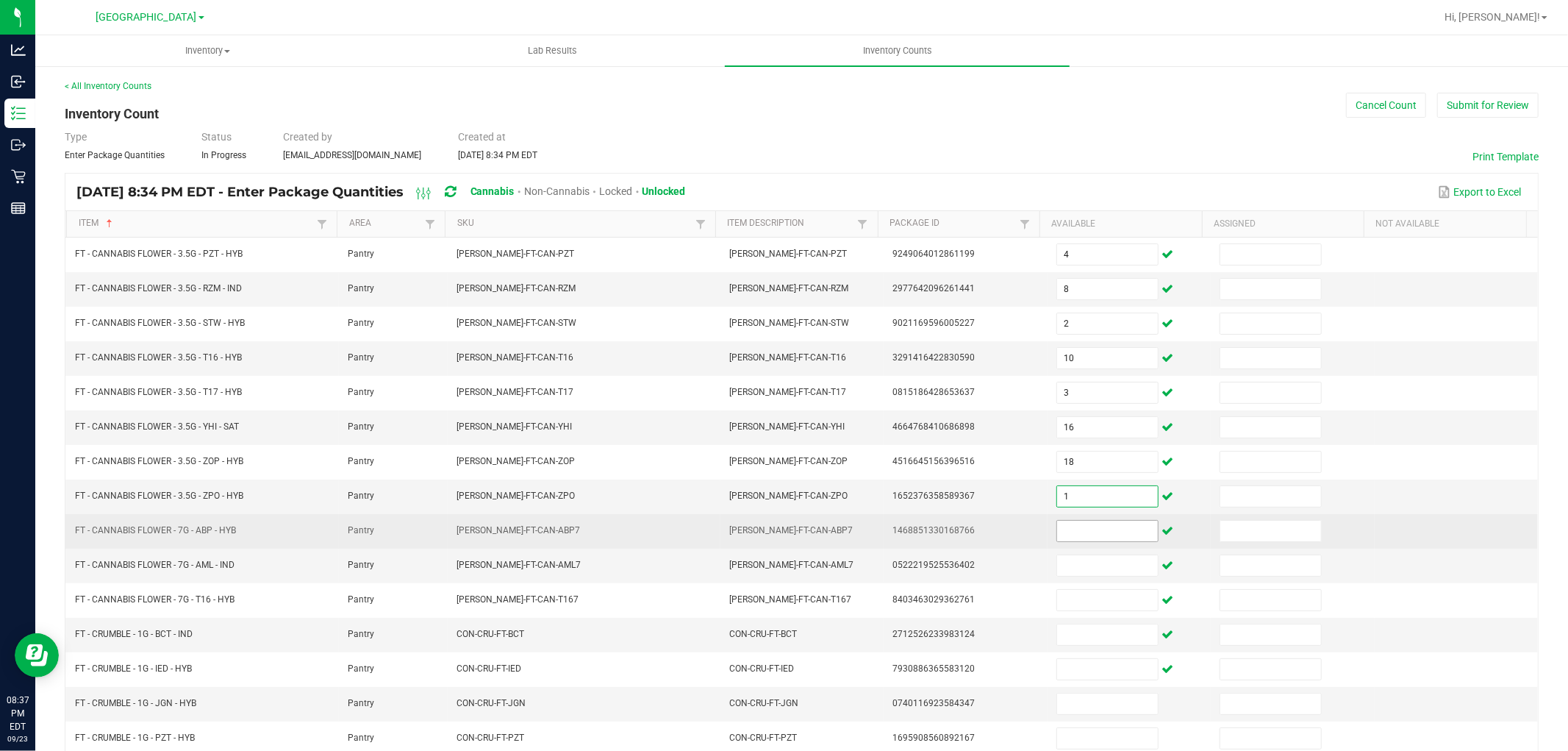
type input "1"
click at [1084, 524] on input at bounding box center [1107, 531] width 100 height 21
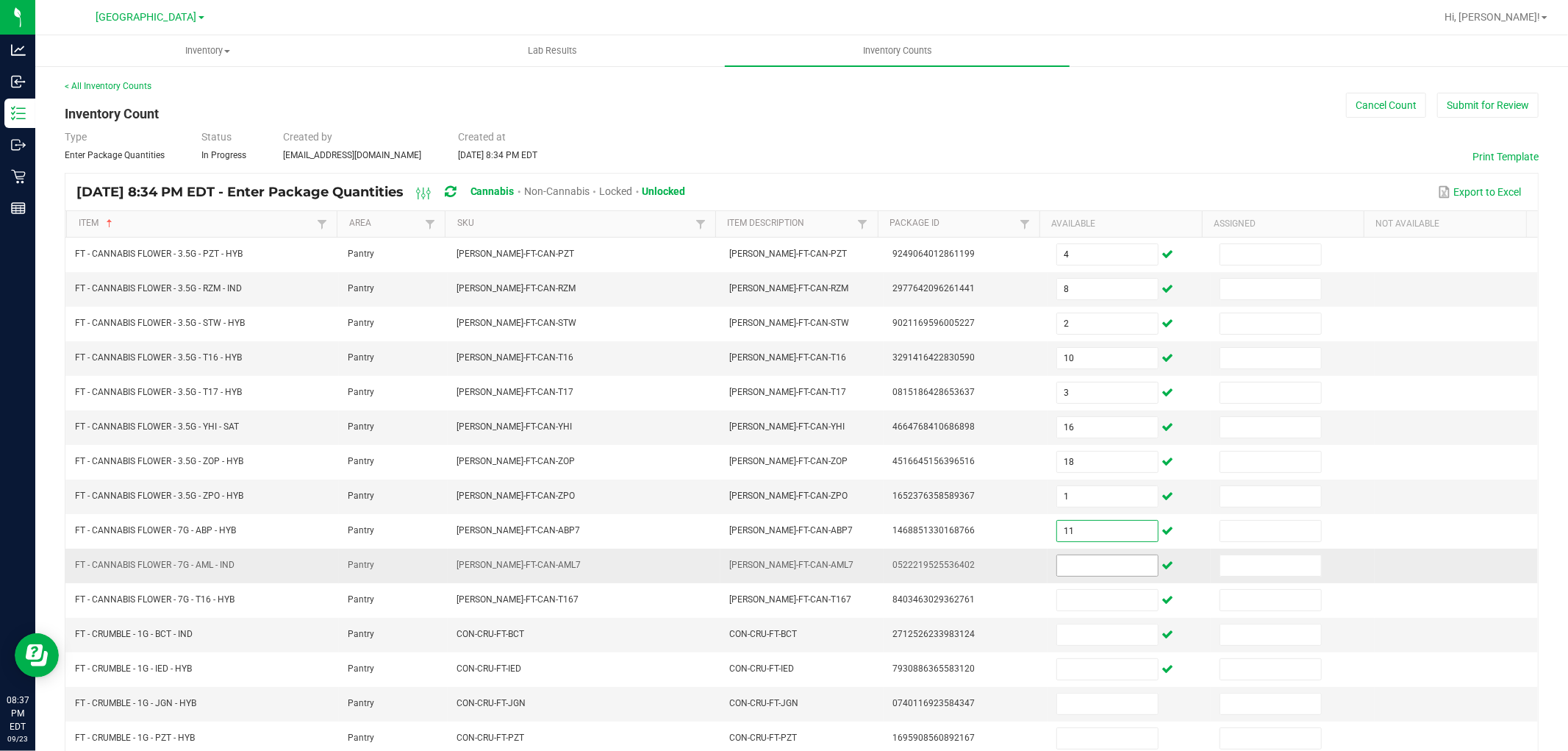
type input "11"
click at [1084, 559] on input at bounding box center [1107, 565] width 100 height 21
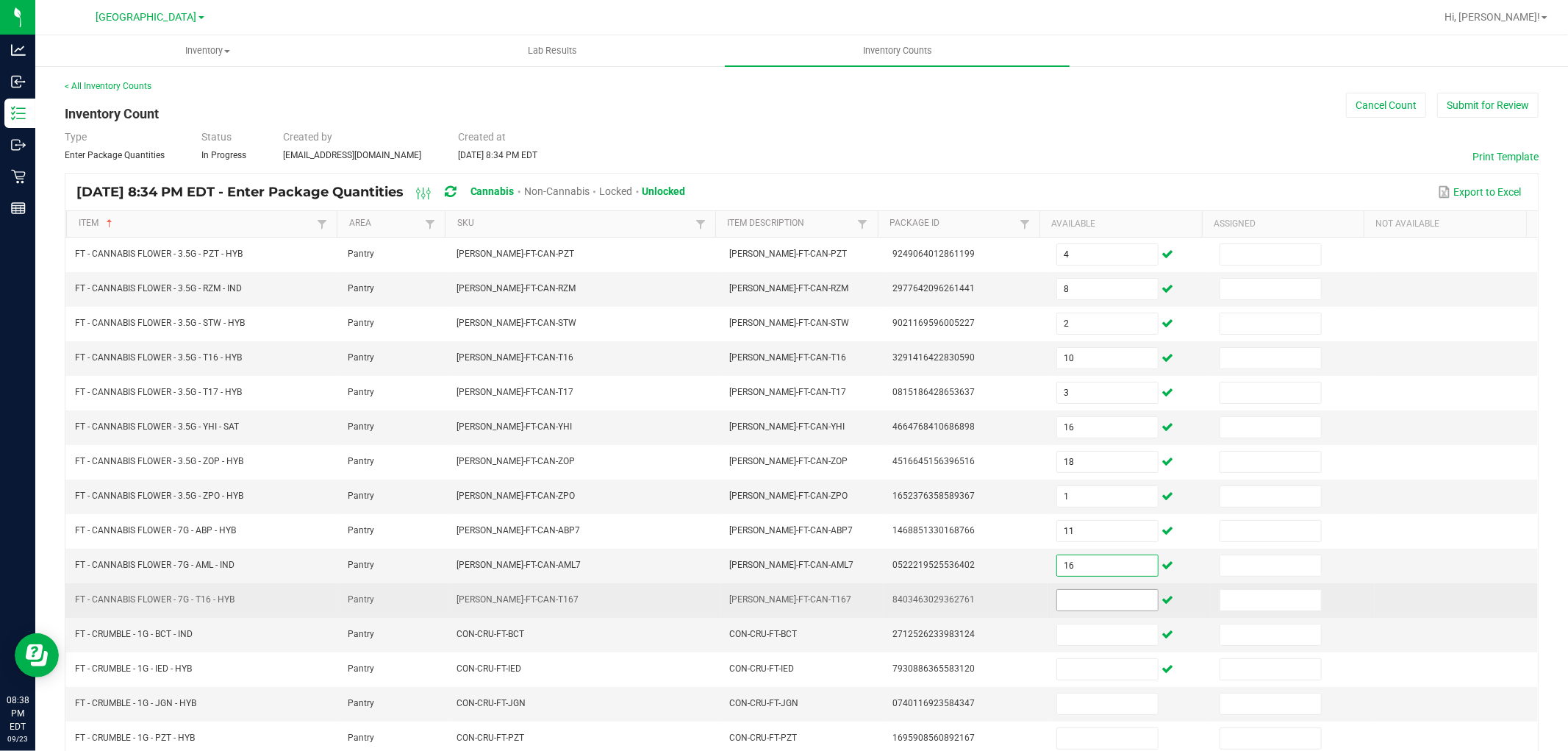
type input "16"
click at [1079, 601] on input at bounding box center [1107, 600] width 100 height 21
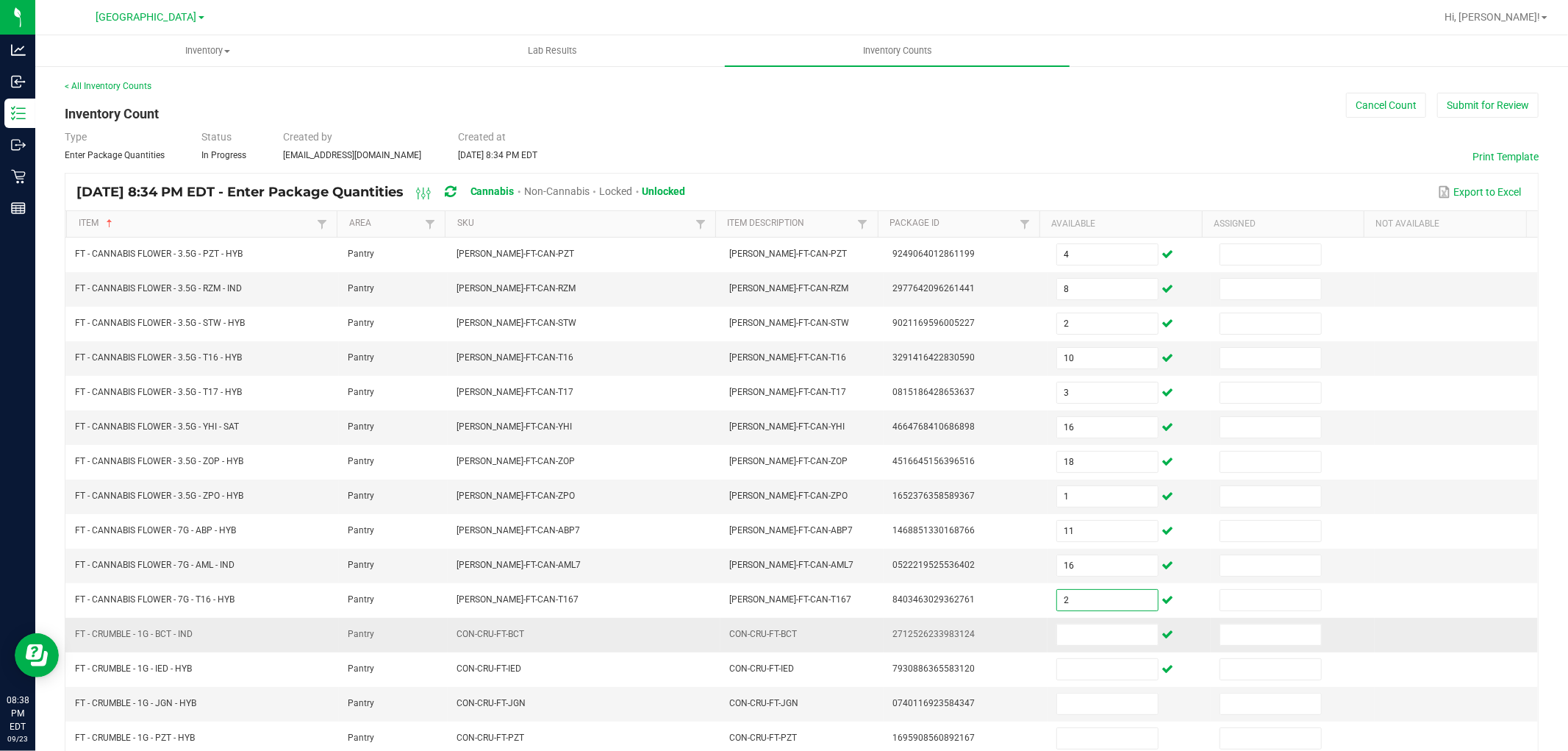
type input "2"
click at [1091, 625] on td at bounding box center [1129, 635] width 163 height 34
click at [1091, 630] on input at bounding box center [1107, 634] width 100 height 21
type input "4"
click at [1094, 646] on span "4" at bounding box center [1107, 635] width 102 height 22
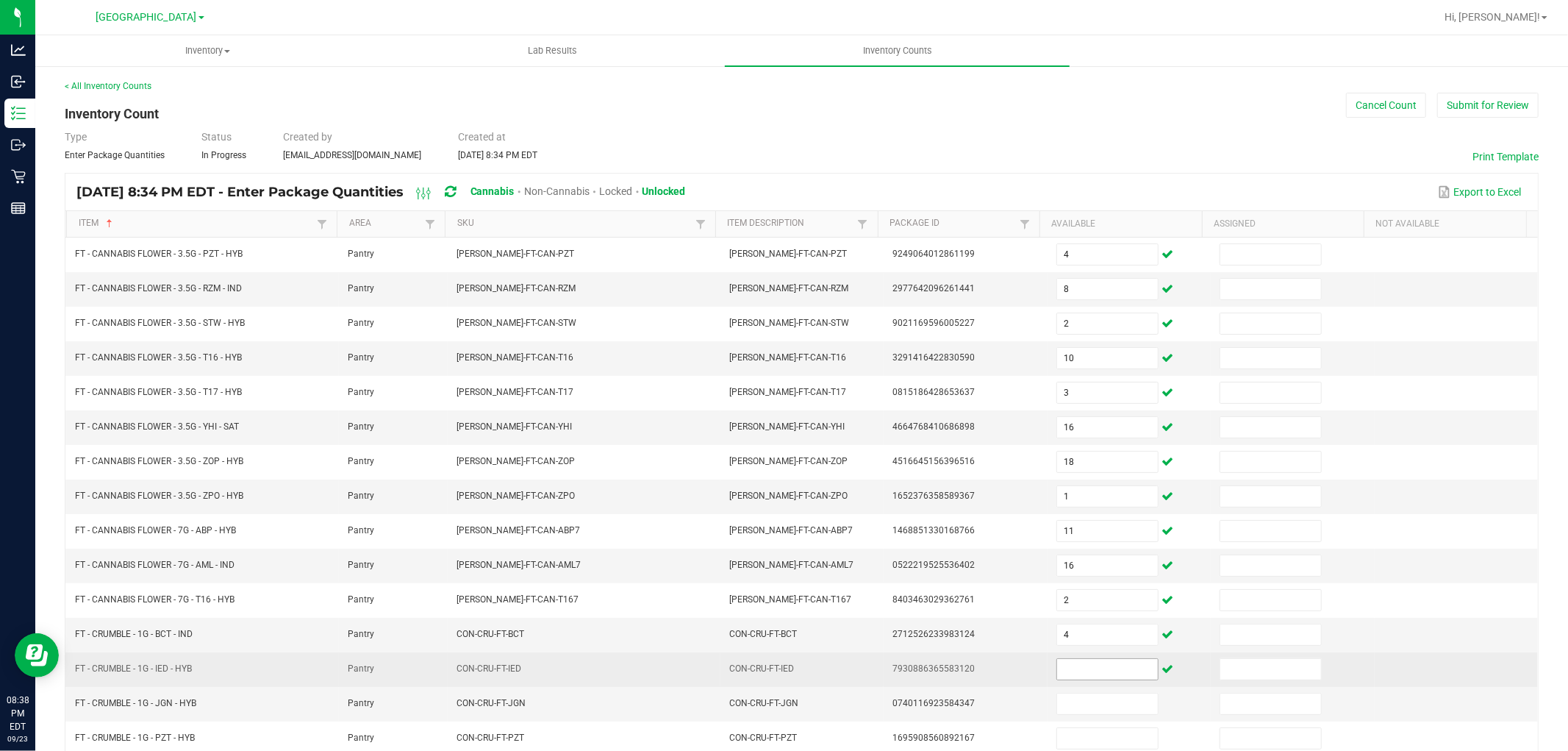
click at [1096, 672] on input at bounding box center [1107, 669] width 100 height 21
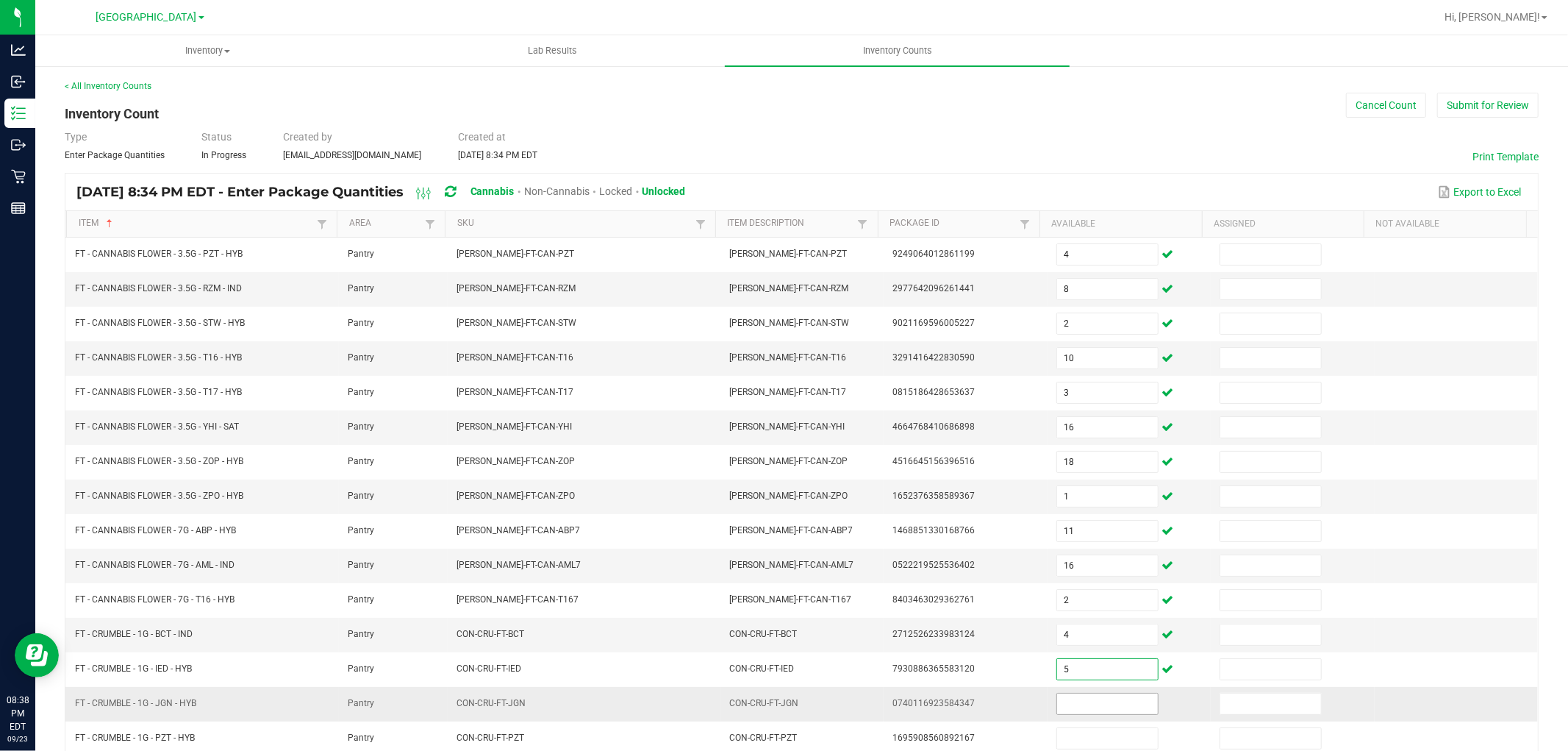
type input "5"
click at [1096, 705] on input at bounding box center [1107, 704] width 100 height 21
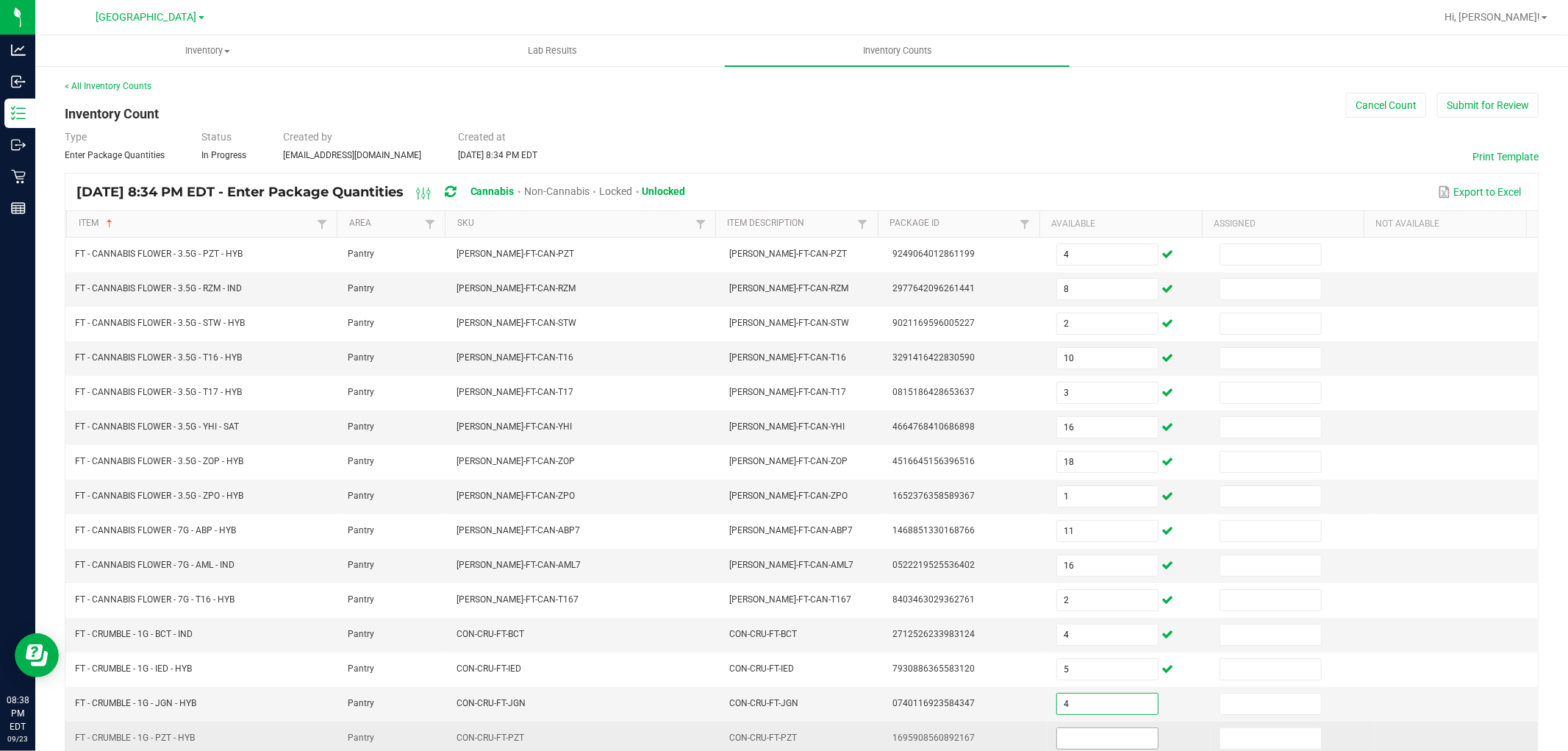
type input "4"
click at [1096, 737] on input at bounding box center [1107, 738] width 100 height 21
type input "8"
click at [976, 734] on td "1695908560892167" at bounding box center [965, 739] width 163 height 34
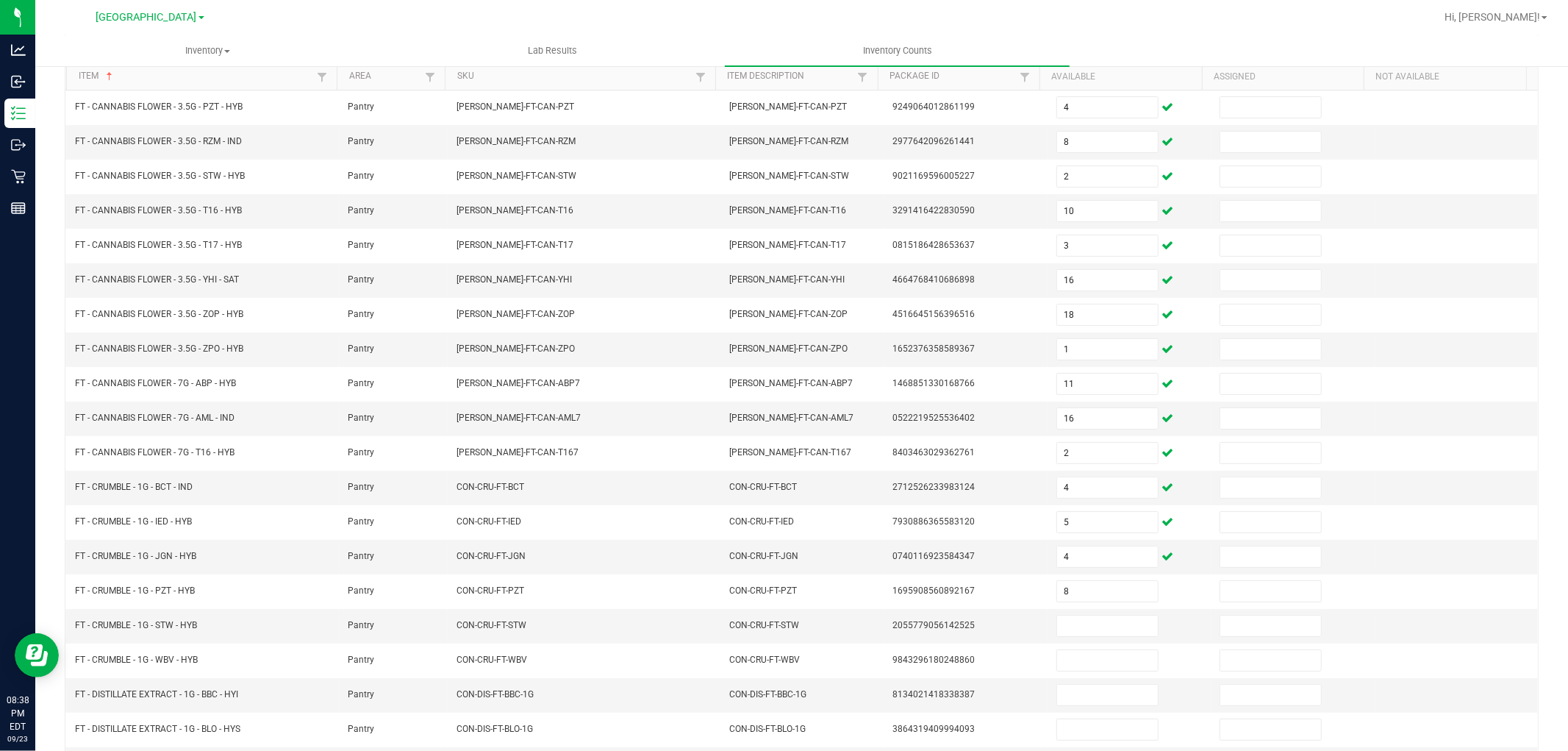
scroll to position [234, 0]
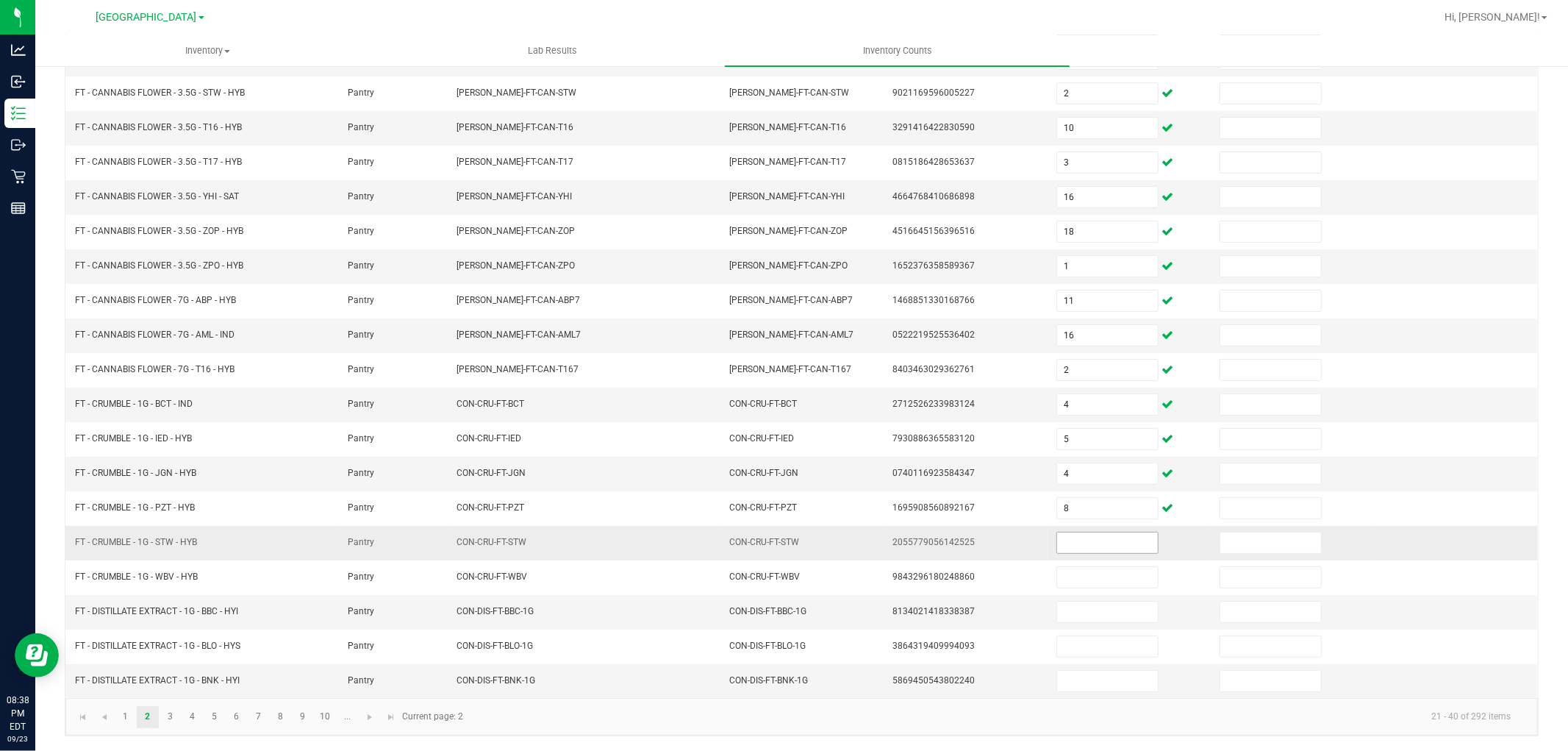
click at [1068, 545] on input at bounding box center [1107, 543] width 100 height 21
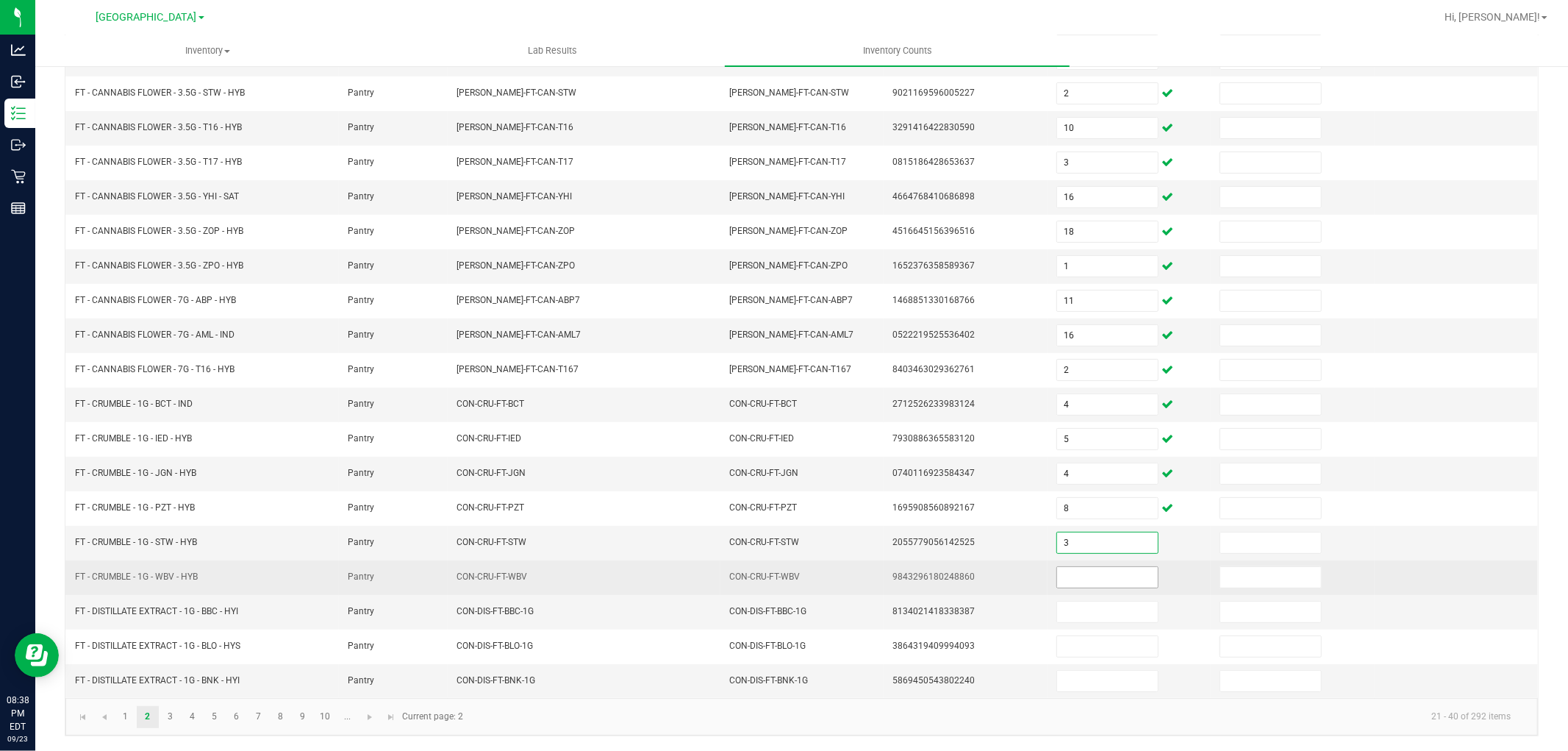
type input "3"
click at [1068, 583] on input at bounding box center [1107, 577] width 100 height 21
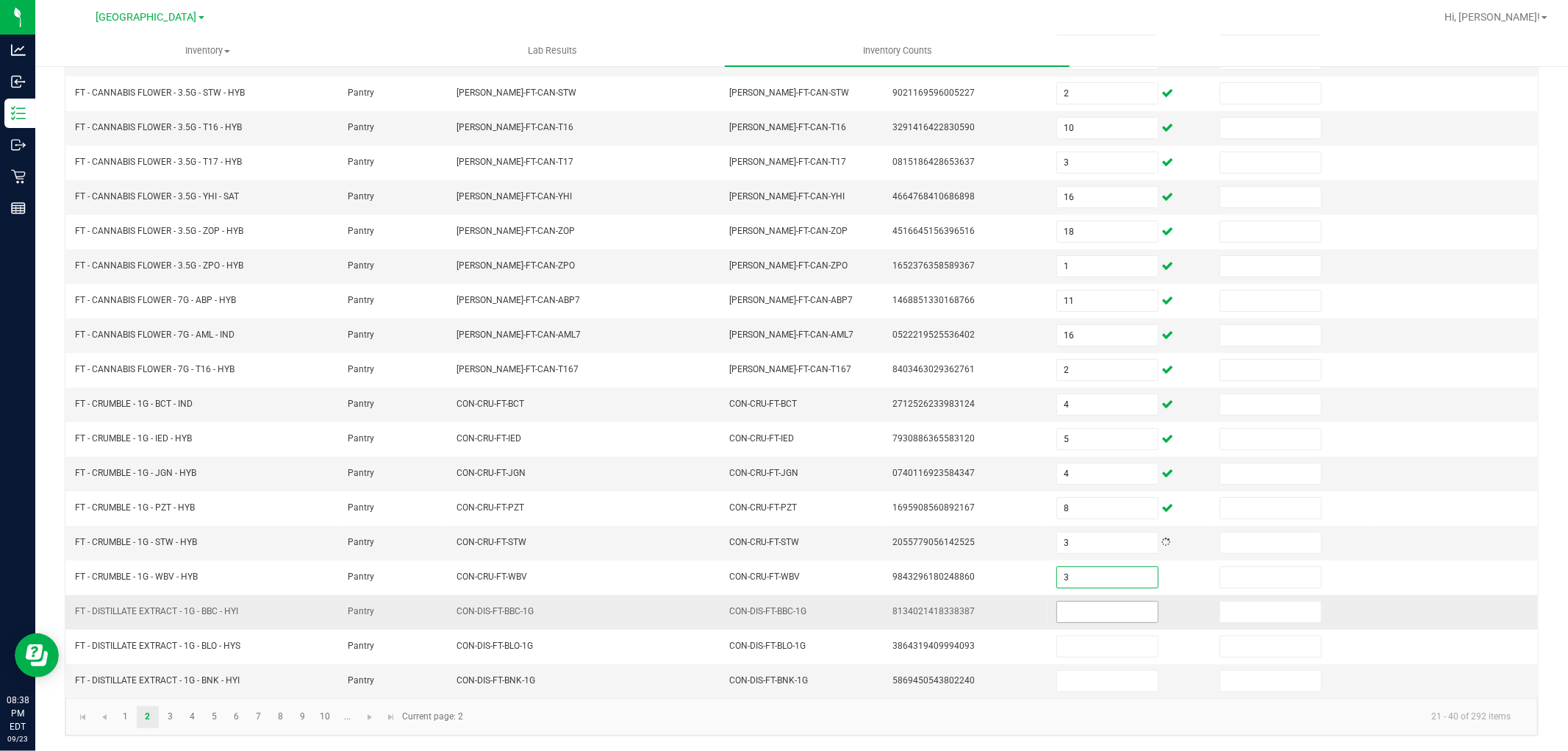
type input "3"
click at [1068, 618] on input at bounding box center [1107, 611] width 100 height 21
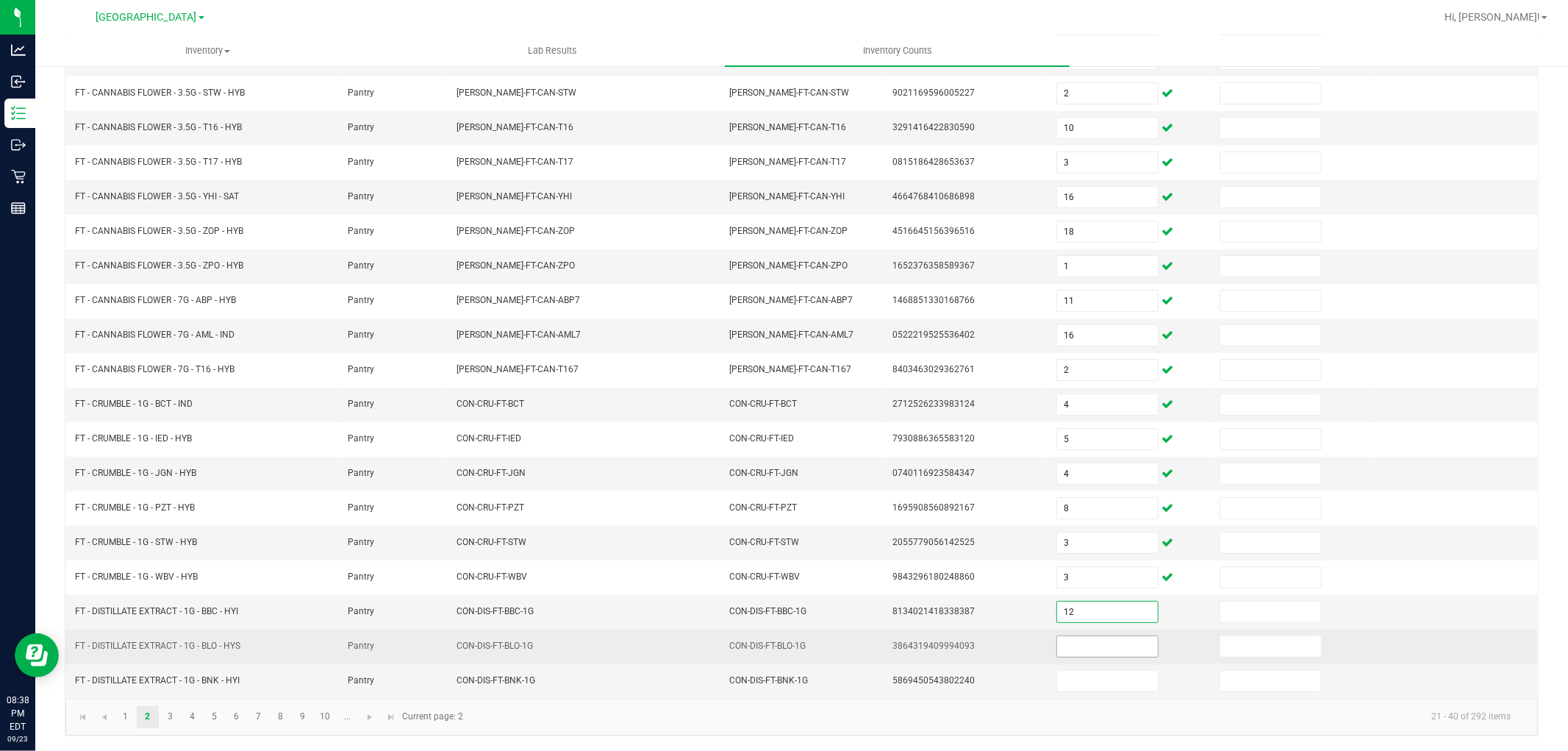
type input "12"
click at [1071, 642] on input at bounding box center [1107, 646] width 100 height 21
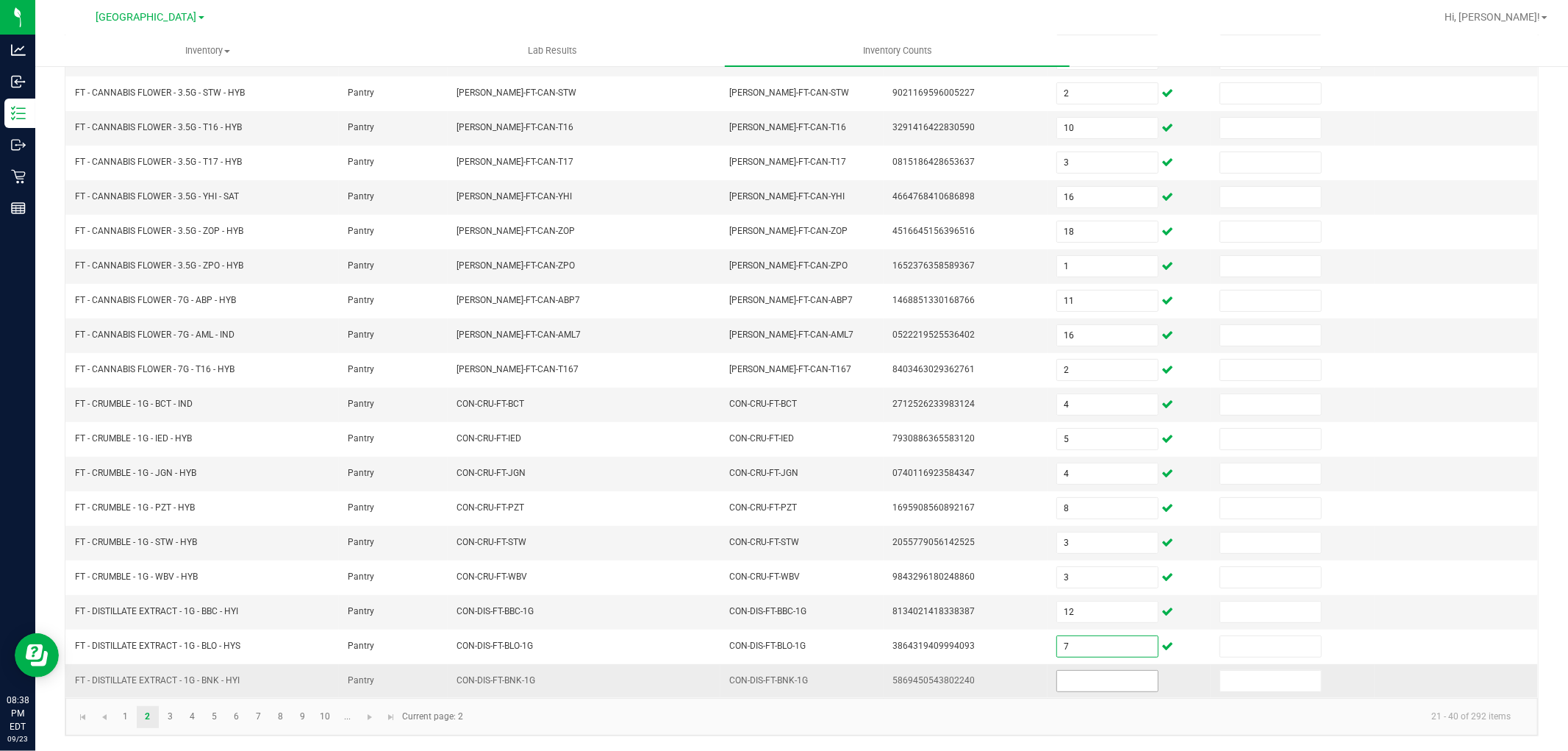
type input "7"
click at [1072, 683] on input at bounding box center [1107, 681] width 100 height 21
type input "4"
click at [171, 722] on link "3" at bounding box center [170, 717] width 22 height 22
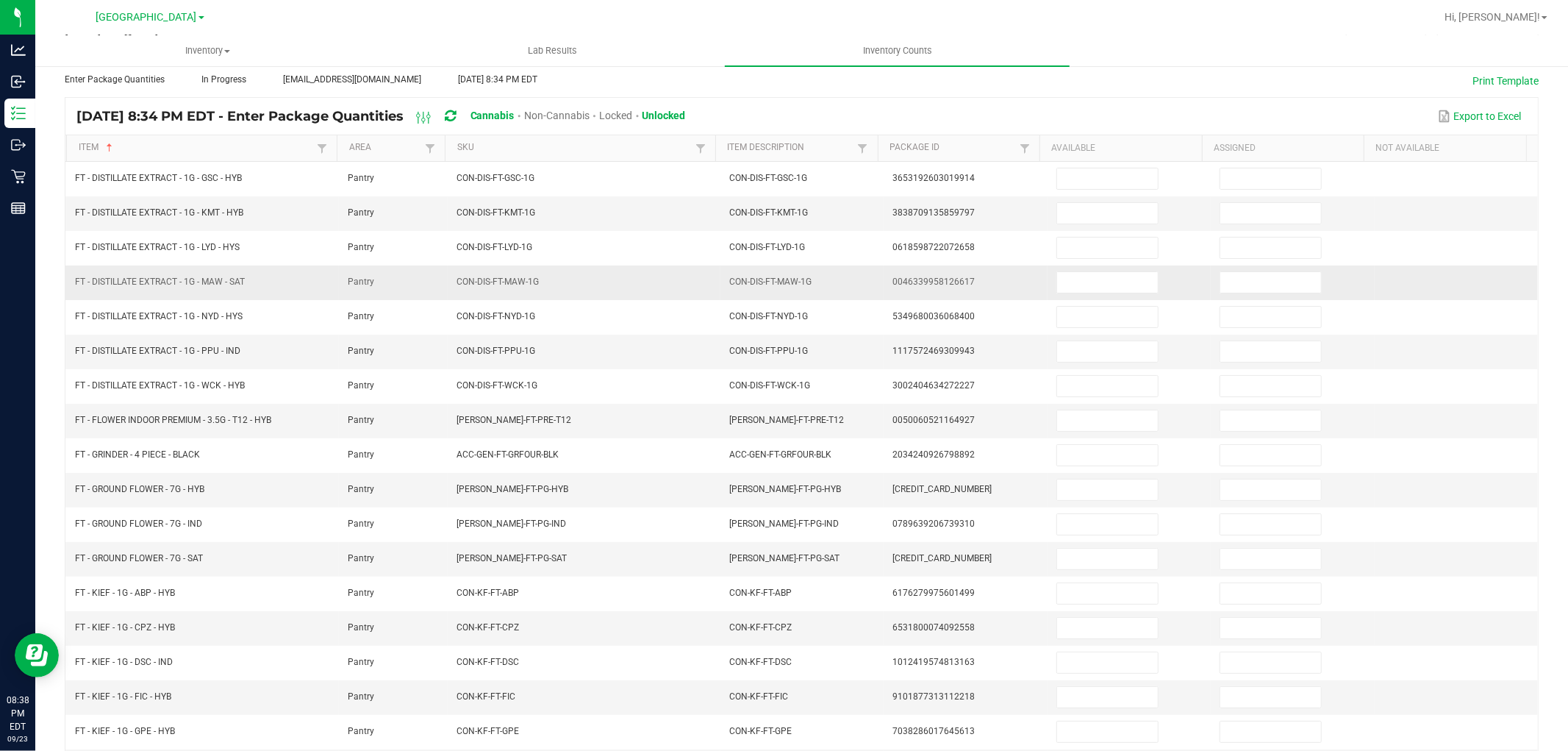
scroll to position [0, 0]
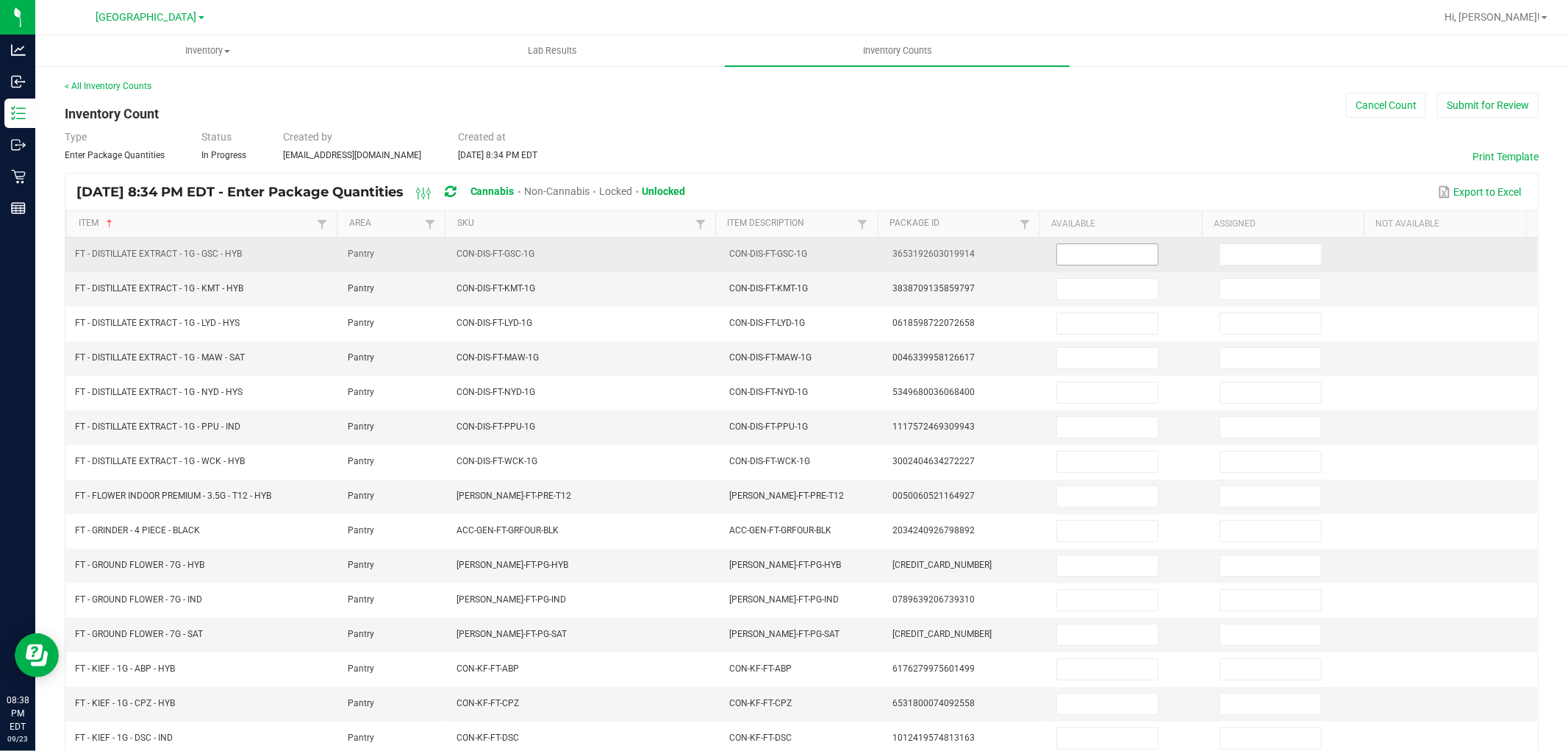
click at [1125, 253] on input at bounding box center [1107, 255] width 100 height 21
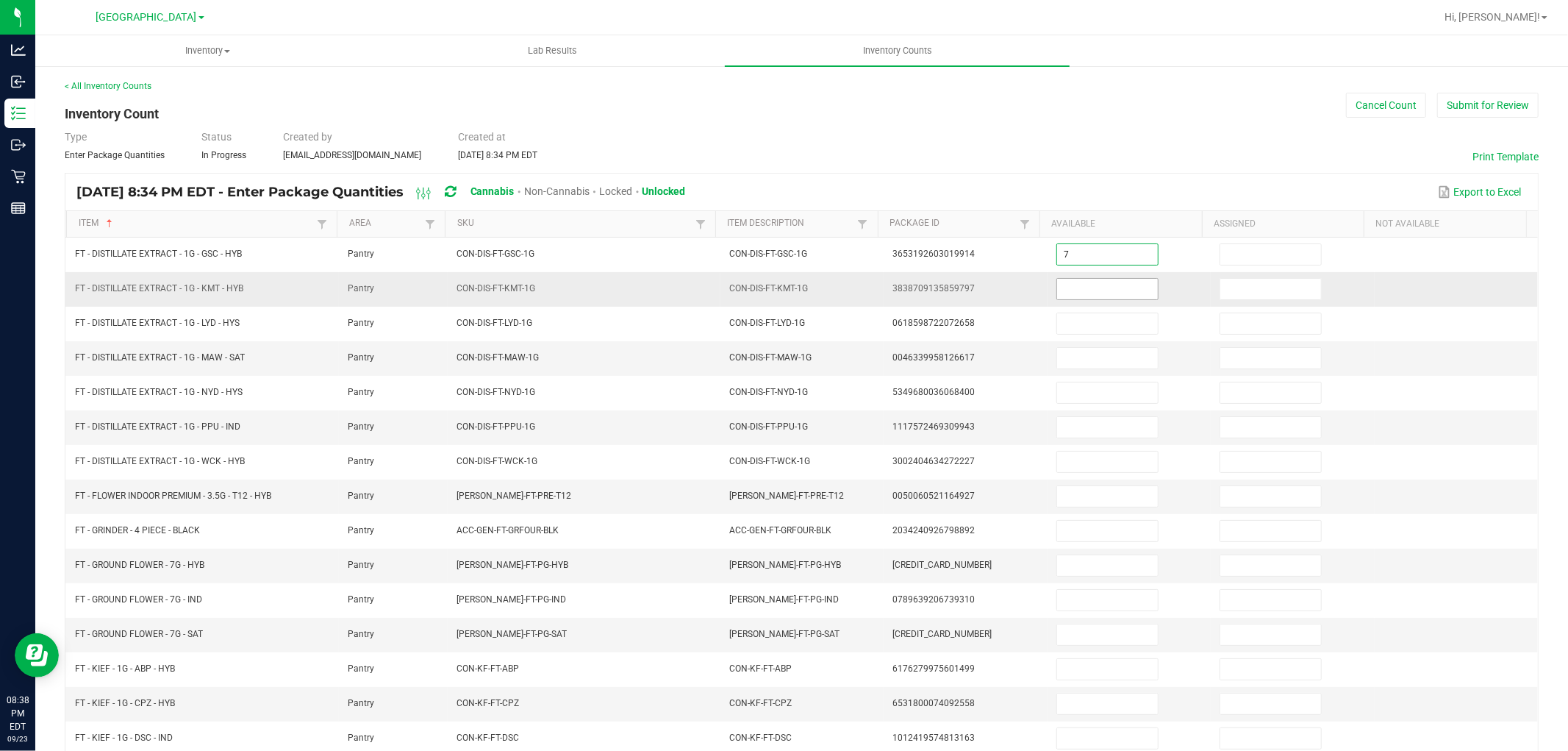
type input "7"
click at [1118, 295] on input at bounding box center [1107, 289] width 100 height 21
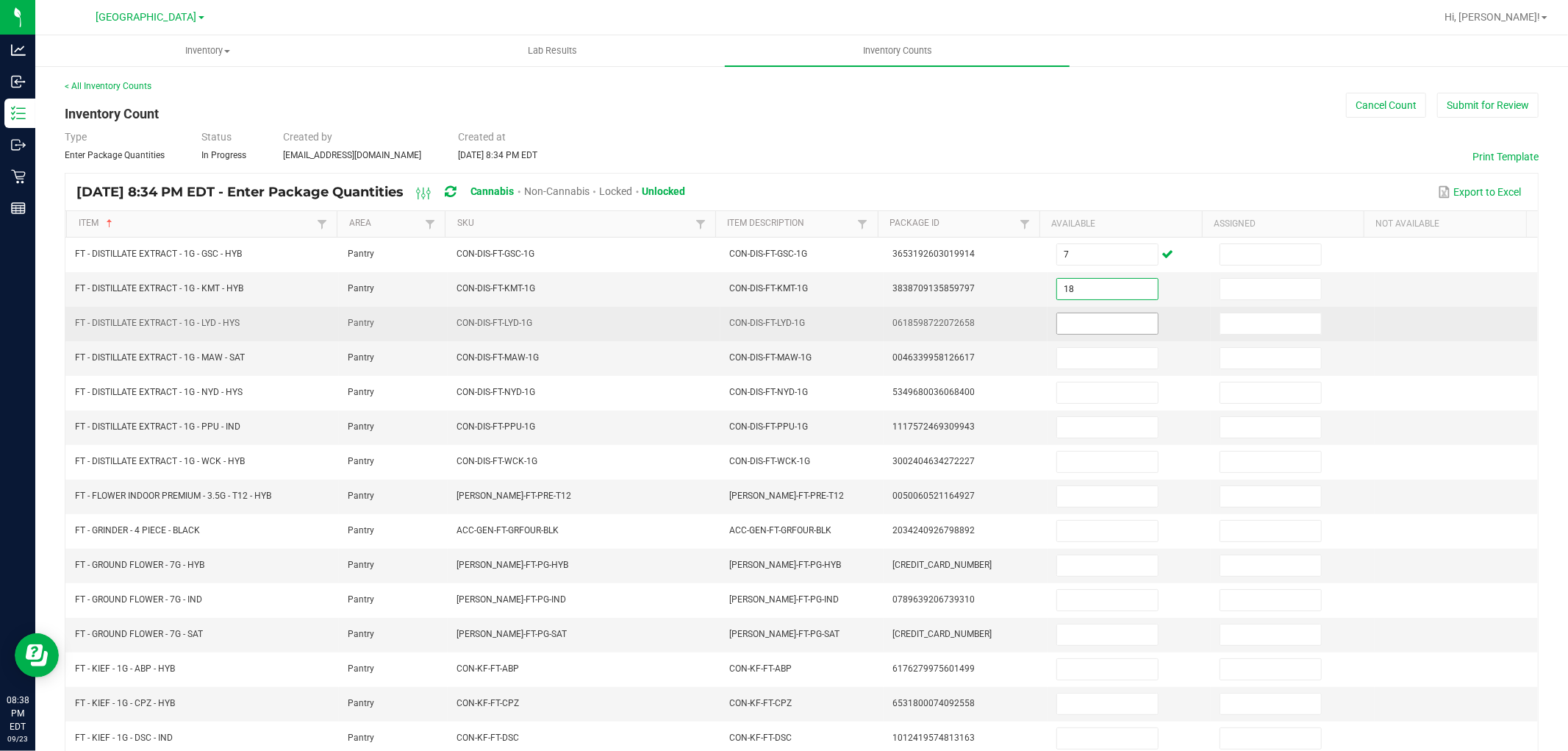
type input "18"
click at [1108, 329] on input at bounding box center [1107, 323] width 100 height 21
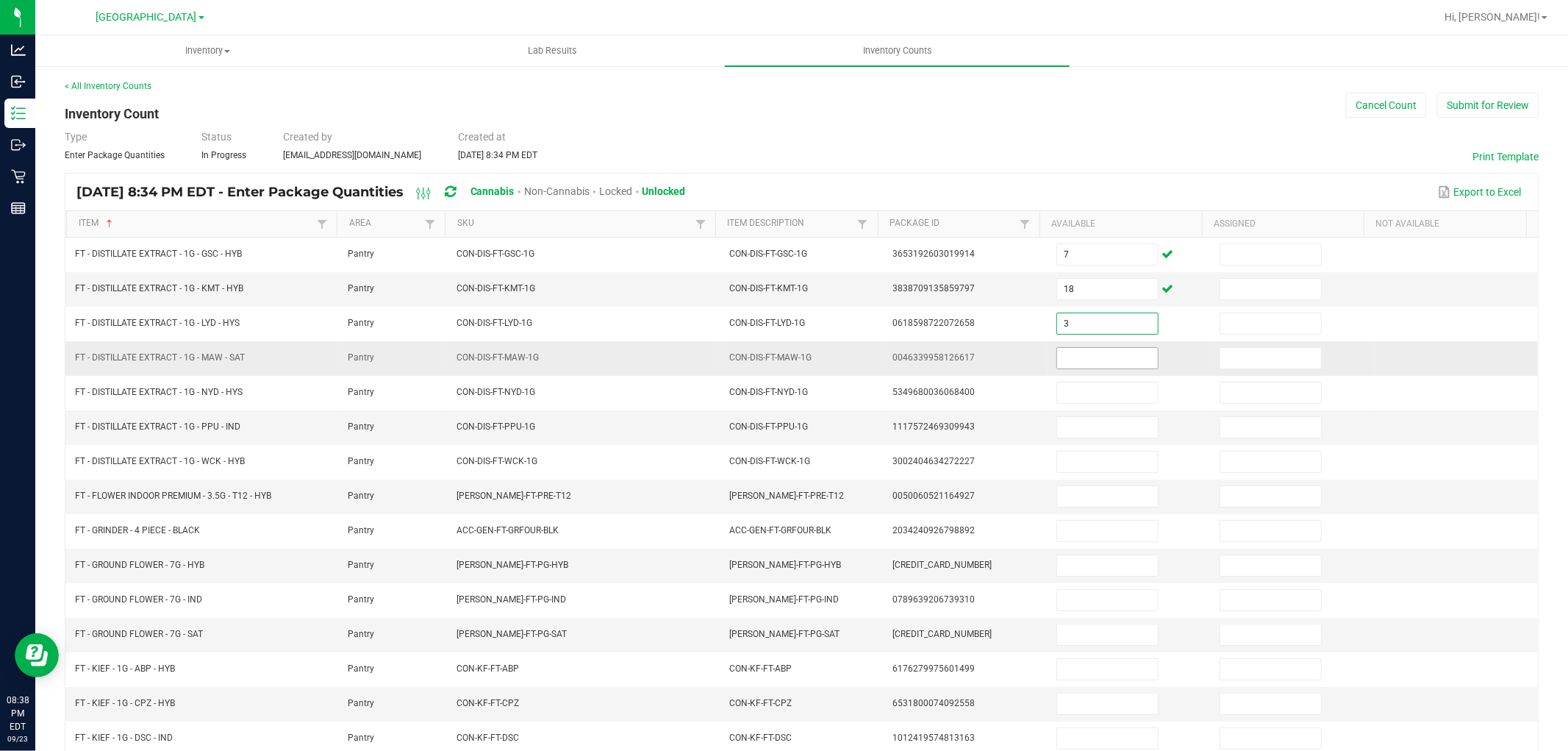
type input "3"
click at [1110, 365] on input at bounding box center [1107, 358] width 100 height 21
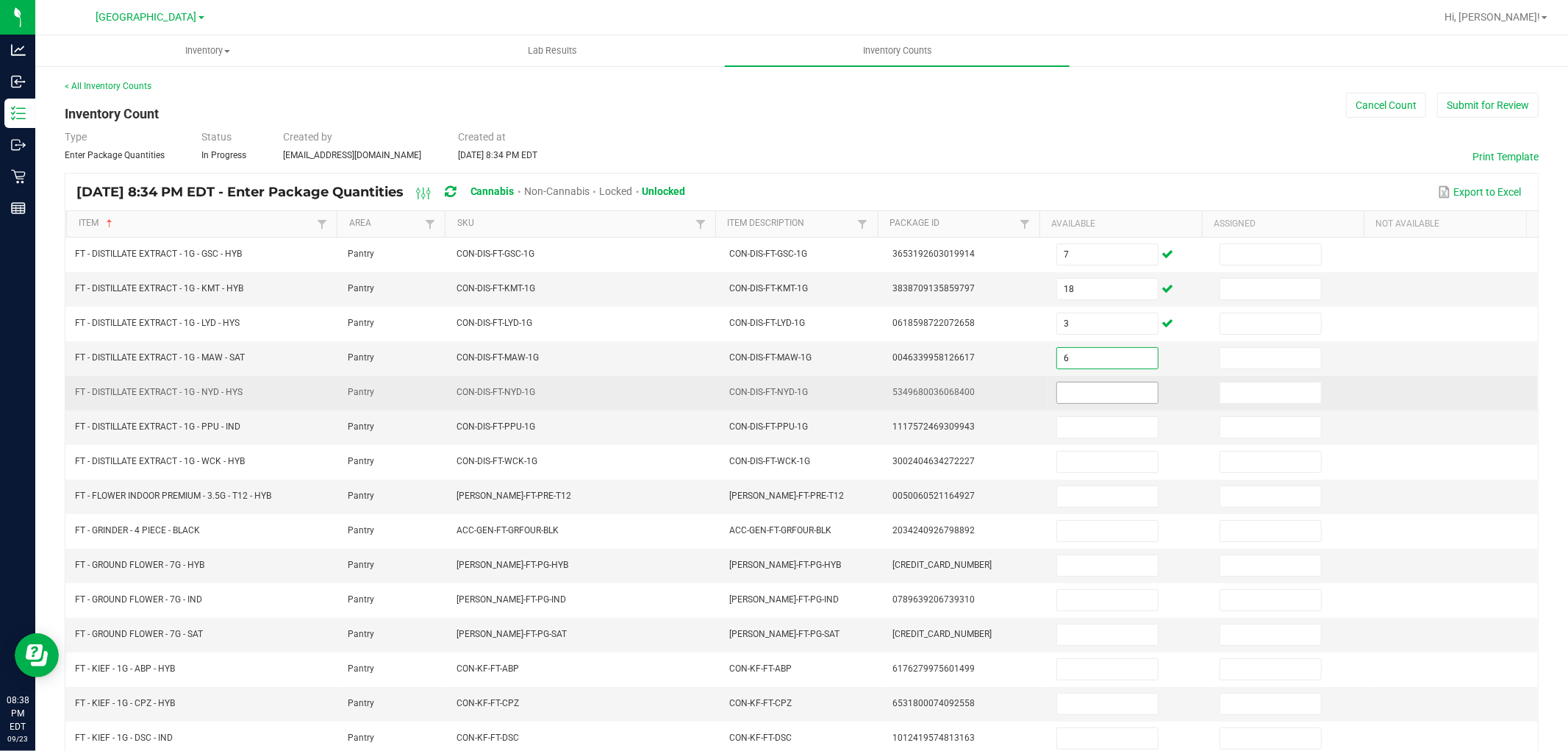
type input "6"
click at [1105, 395] on input at bounding box center [1107, 392] width 100 height 21
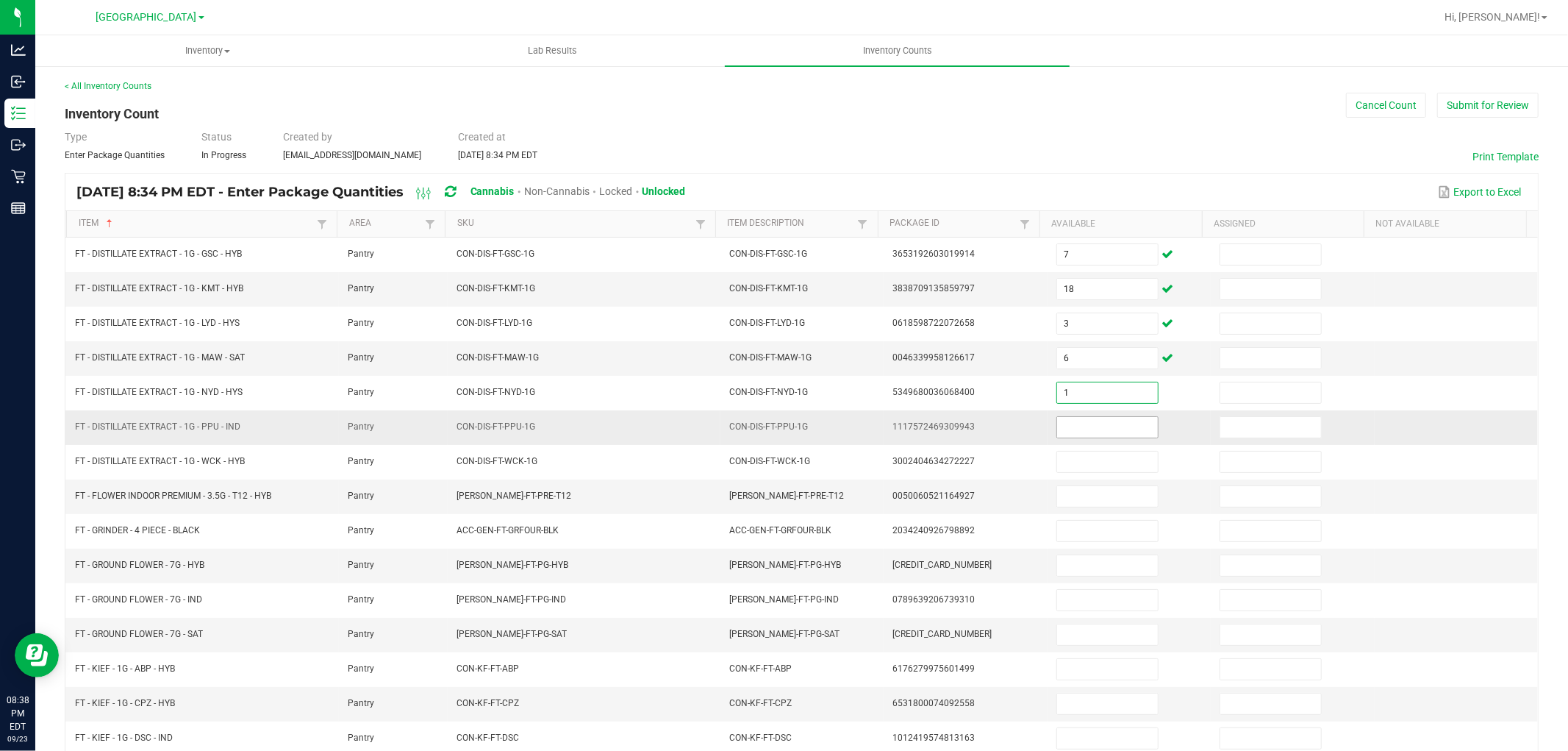
type input "1"
click at [1104, 420] on input at bounding box center [1107, 427] width 100 height 21
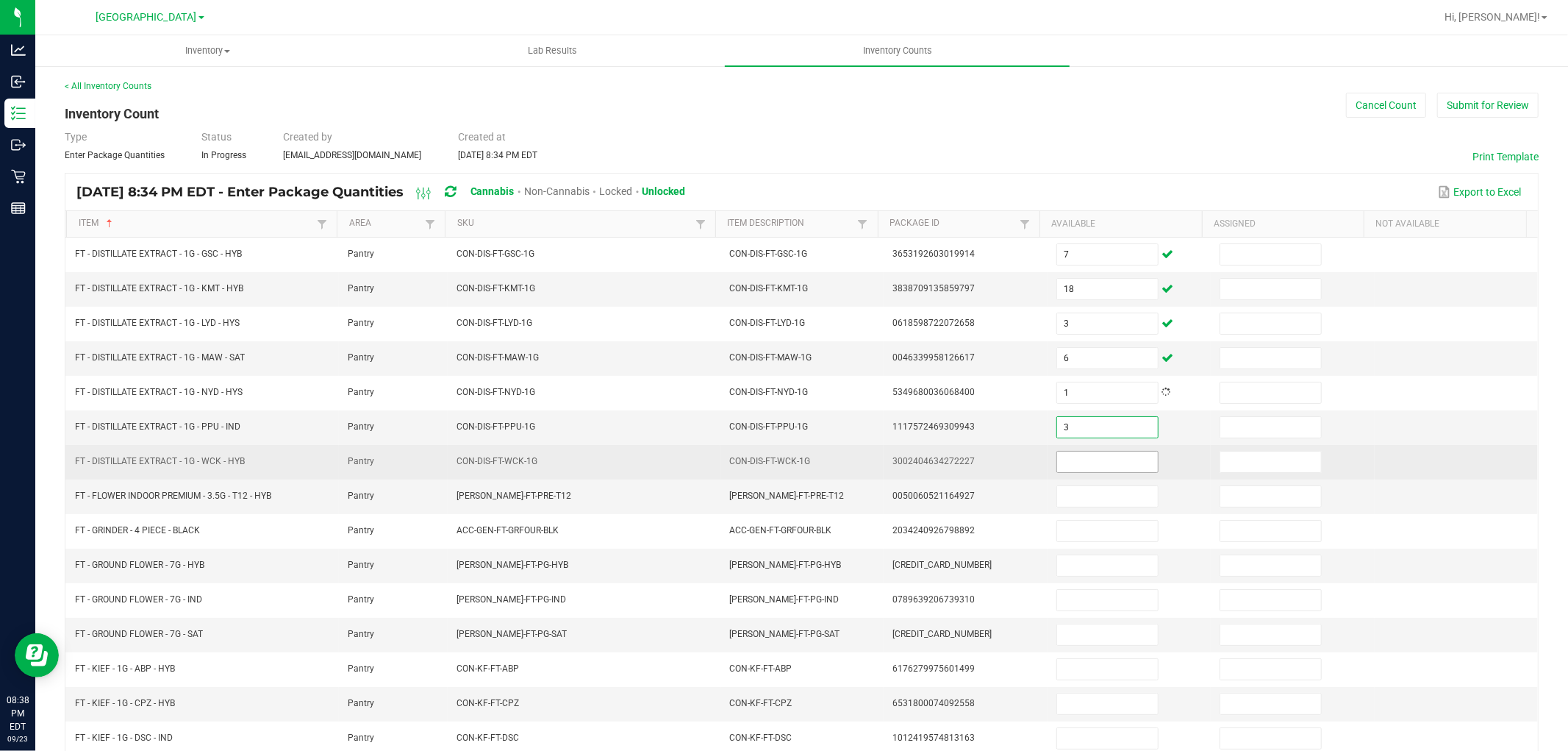
type input "3"
click at [1104, 462] on input at bounding box center [1107, 462] width 100 height 21
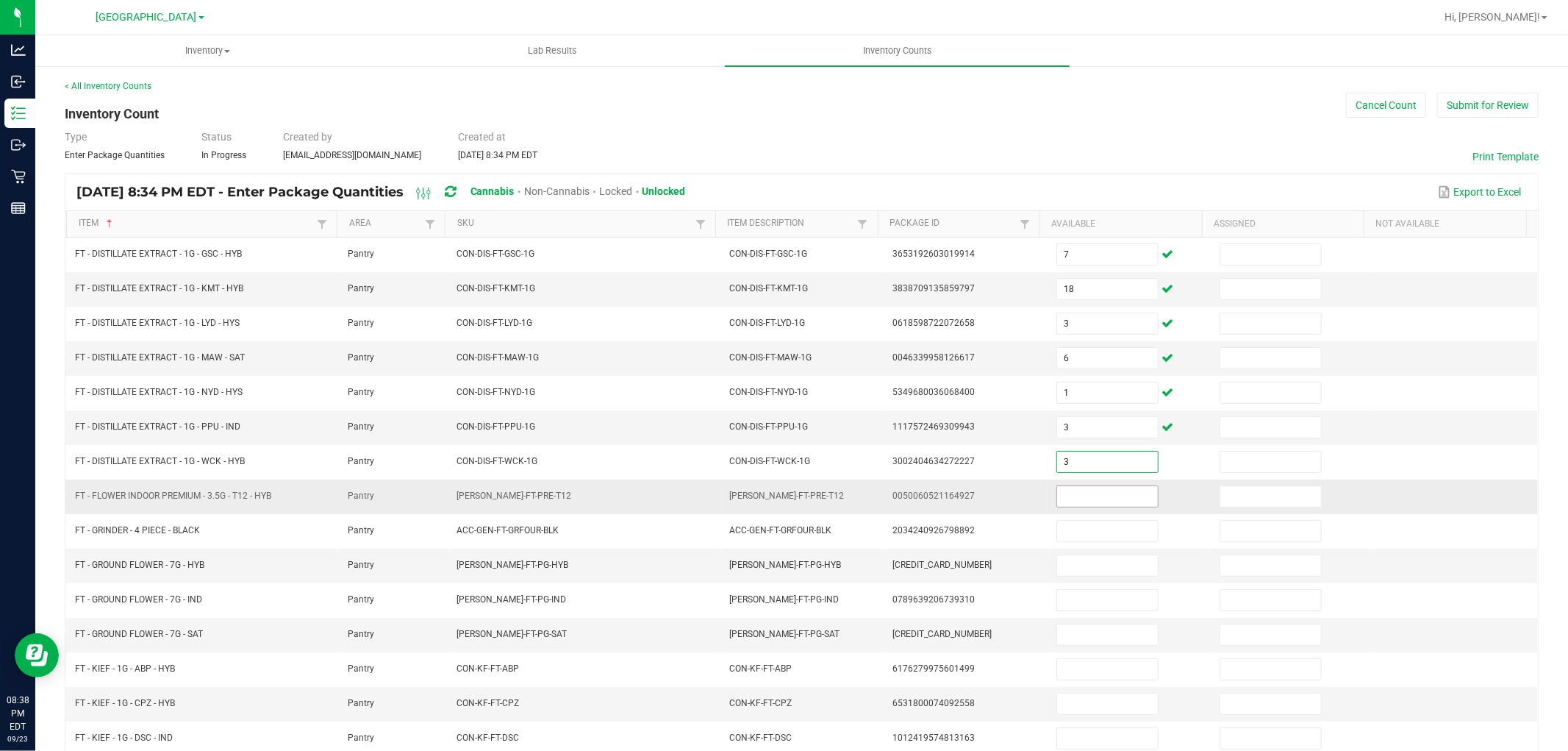
type input "3"
click at [1108, 504] on input at bounding box center [1107, 496] width 100 height 21
type input "7"
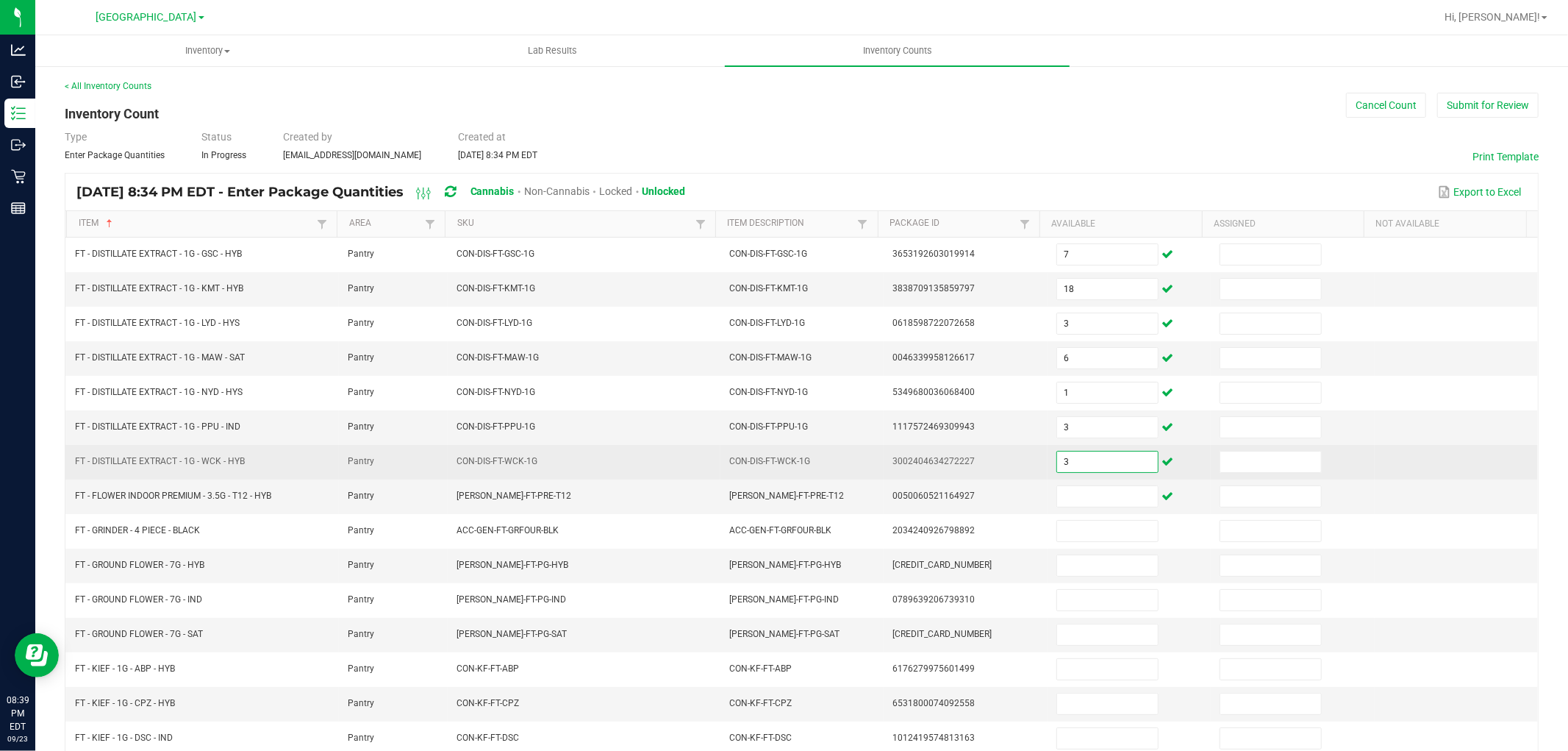
click at [1072, 459] on input "3" at bounding box center [1107, 462] width 100 height 21
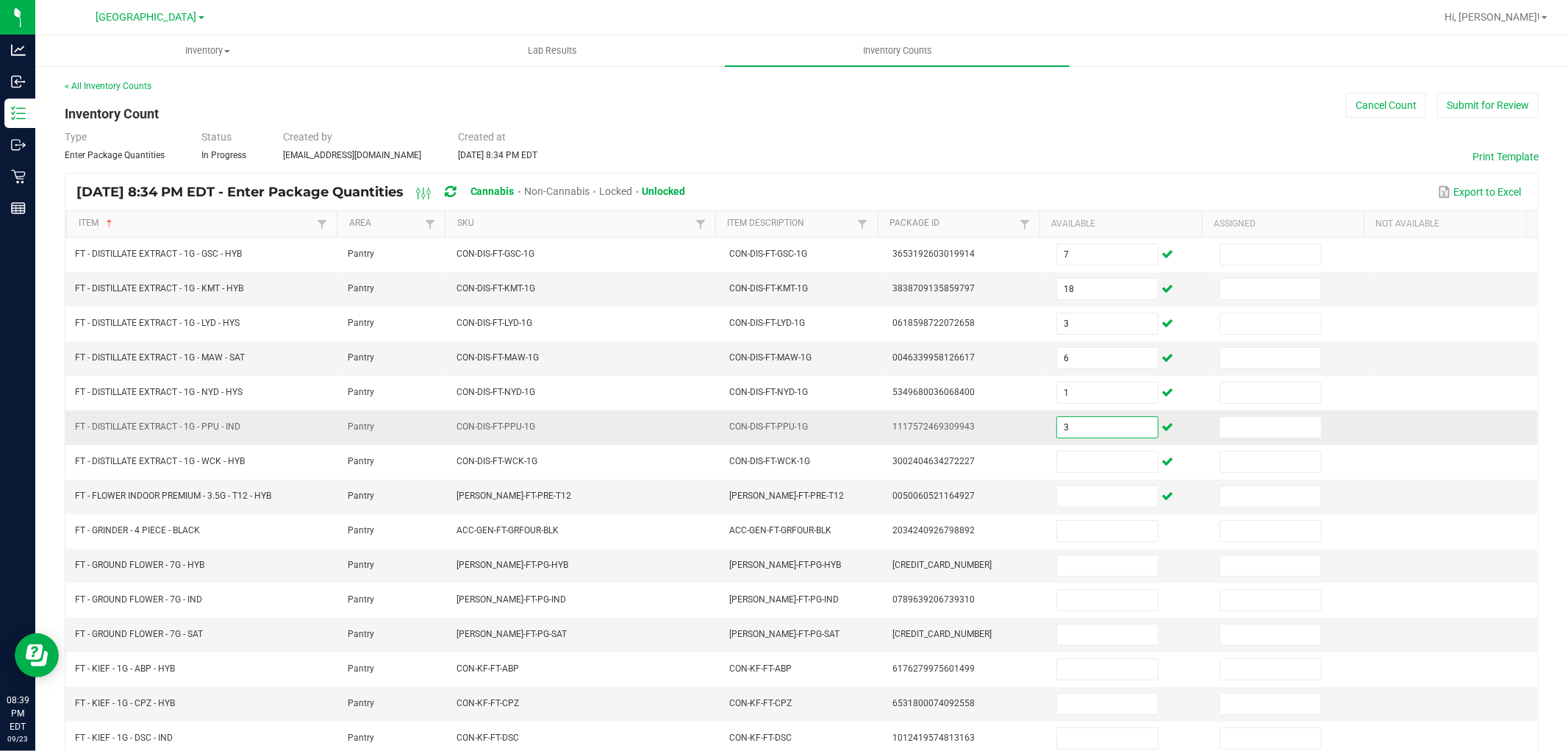
click at [1067, 421] on input "3" at bounding box center [1107, 427] width 100 height 21
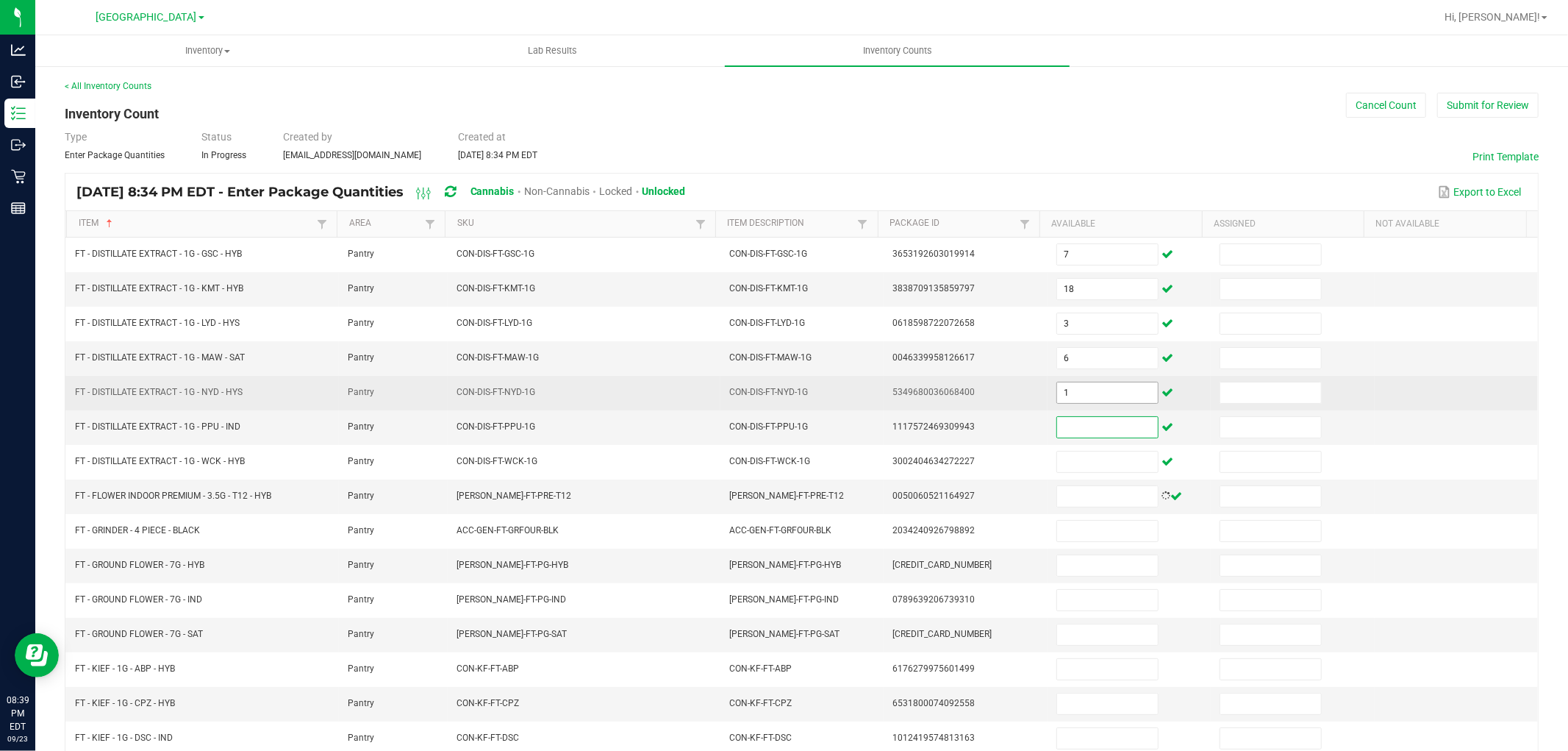
click at [1064, 390] on input "1" at bounding box center [1107, 392] width 100 height 21
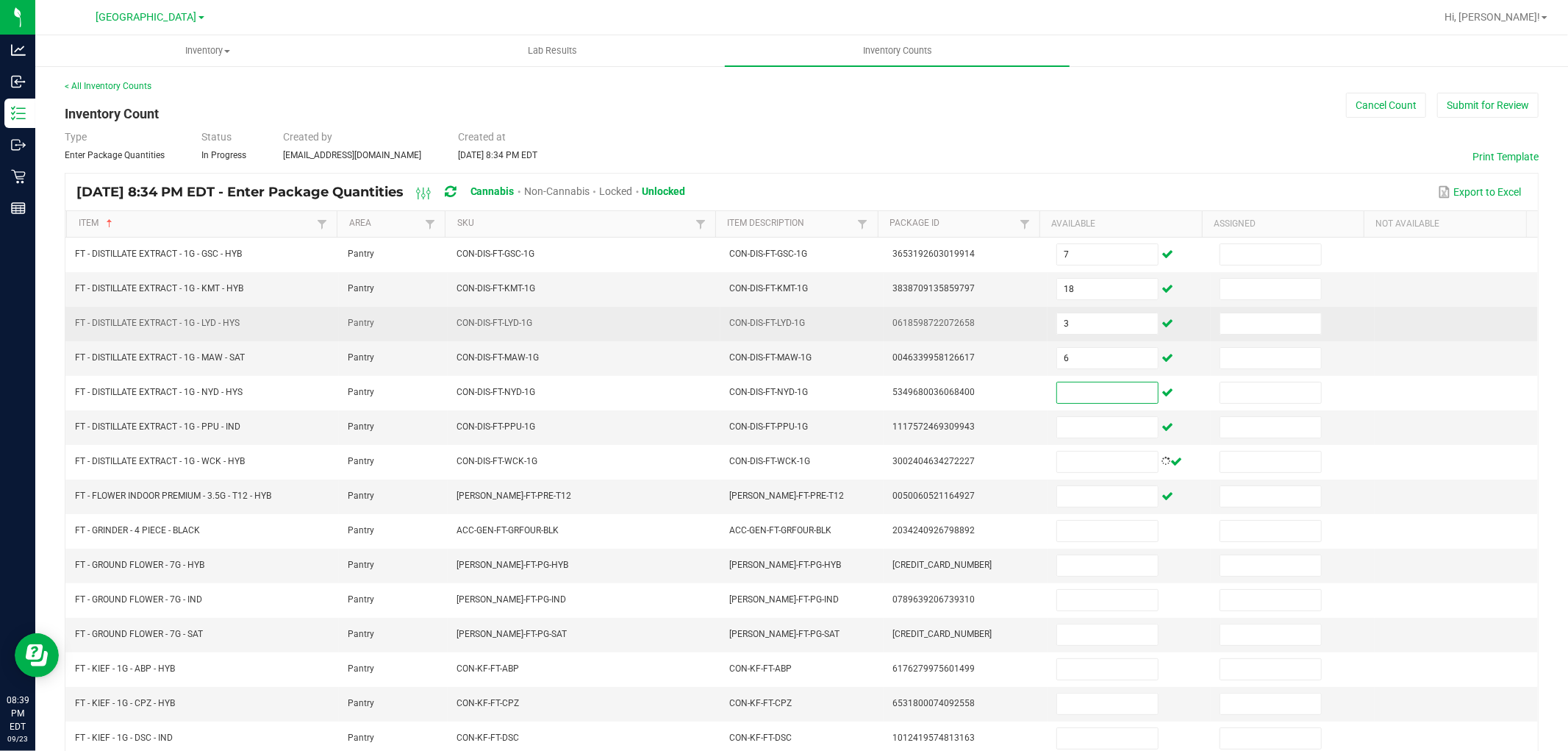
click at [1061, 340] on td "3" at bounding box center [1129, 324] width 163 height 34
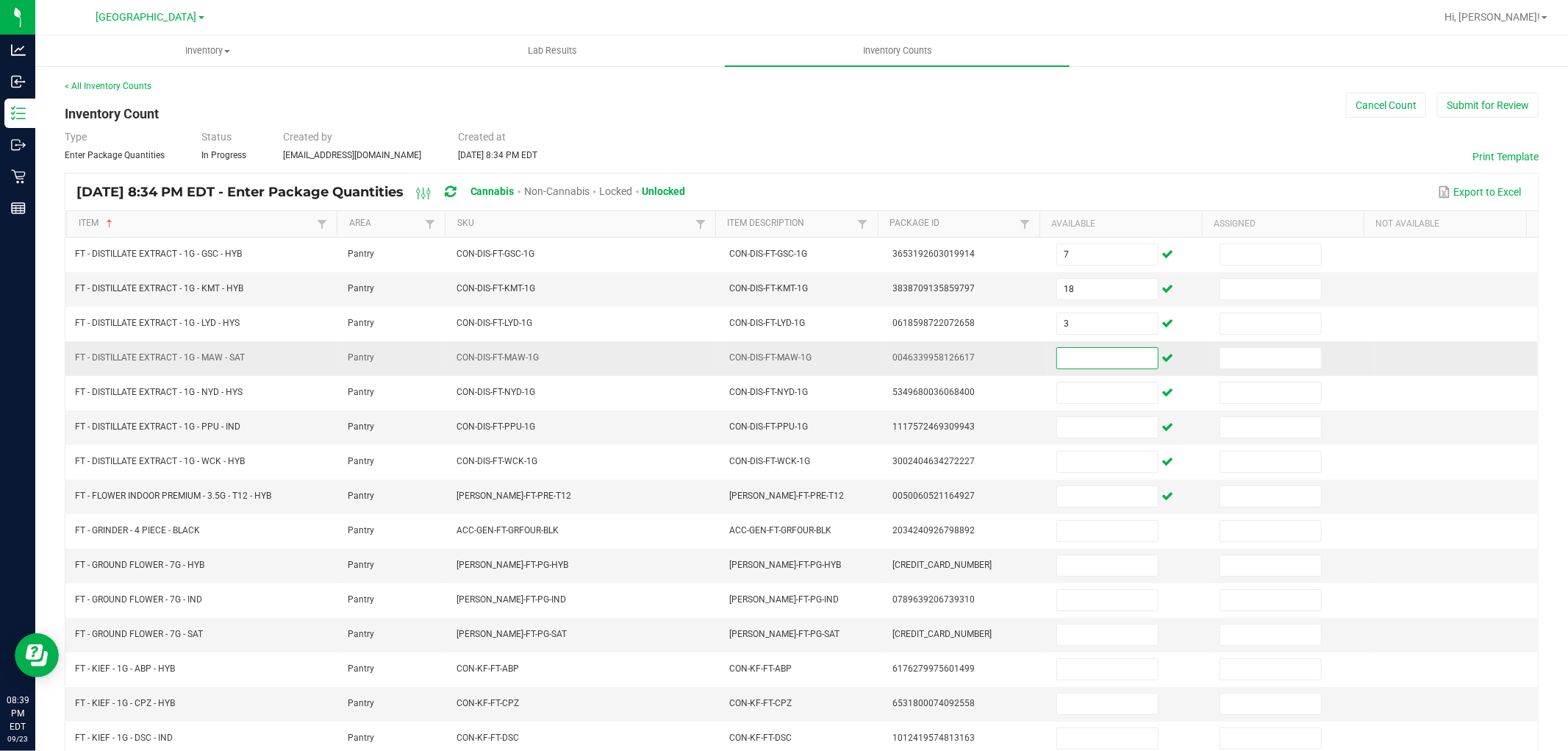
click at [1060, 364] on input at bounding box center [1107, 358] width 100 height 21
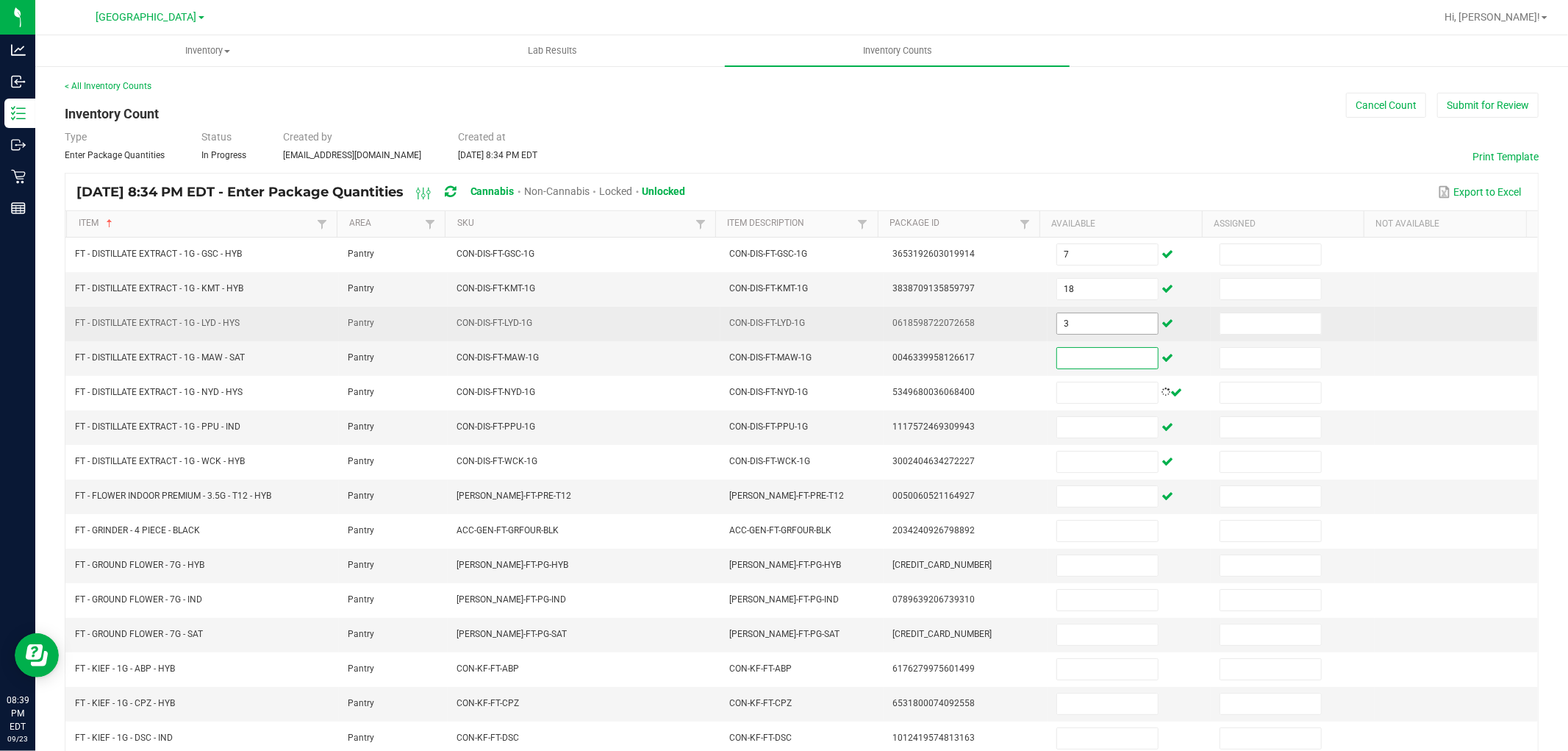
drag, startPoint x: 1056, startPoint y: 297, endPoint x: 1059, endPoint y: 328, distance: 31.1
click at [1056, 299] on span "18" at bounding box center [1107, 289] width 102 height 22
click at [1059, 328] on input at bounding box center [1107, 323] width 100 height 21
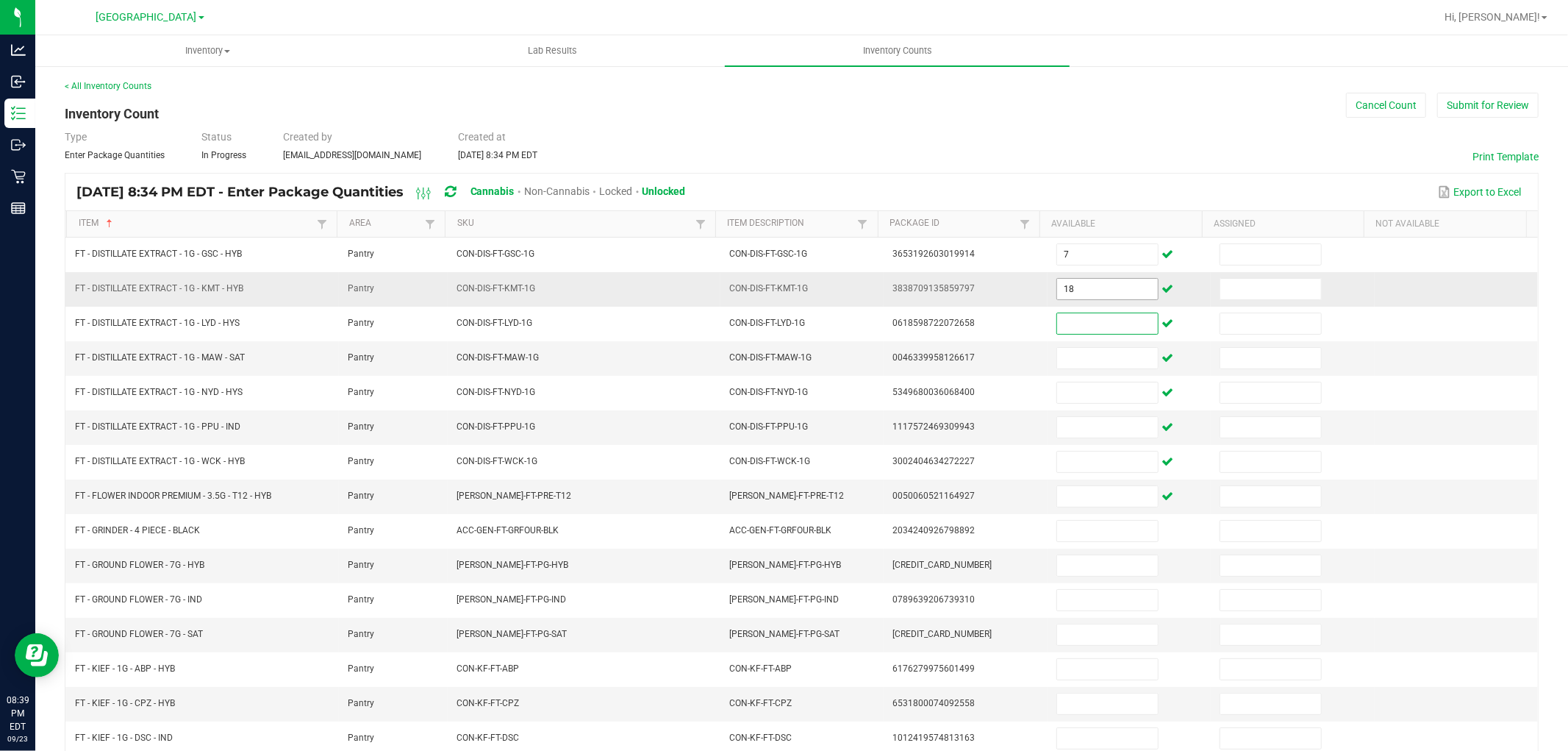
click at [1061, 293] on input "18" at bounding box center [1107, 289] width 100 height 21
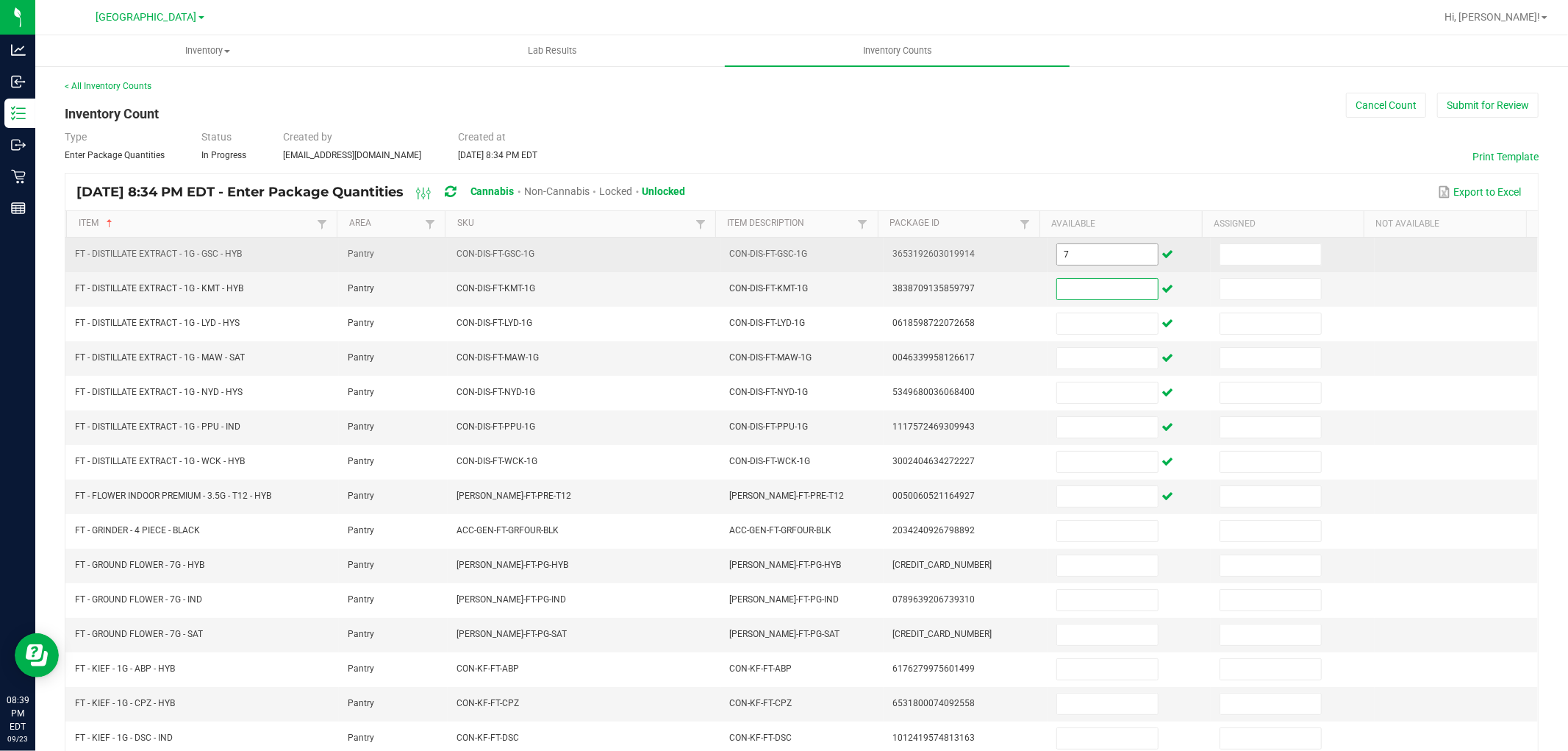
click at [1065, 248] on input "7" at bounding box center [1107, 255] width 100 height 21
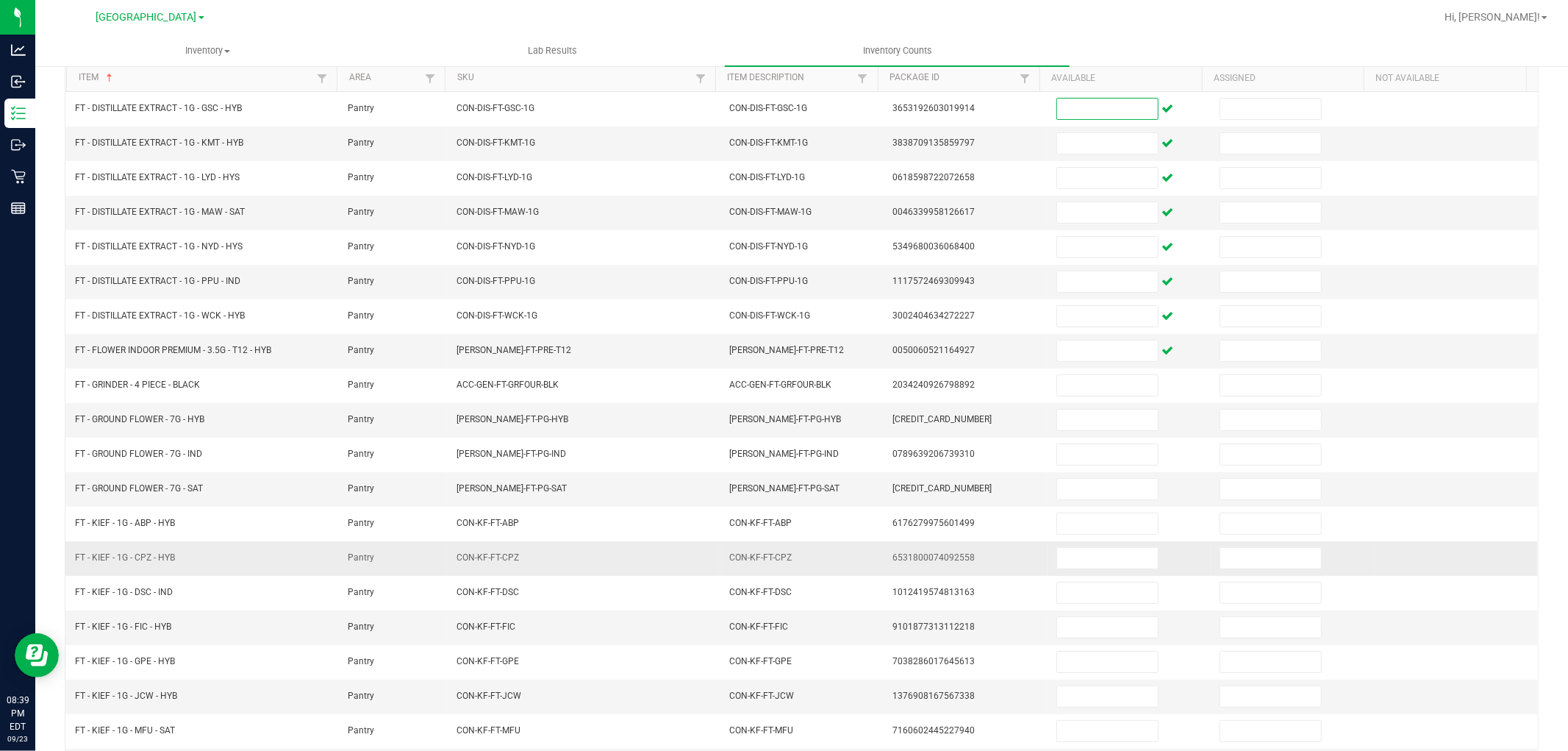
scroll to position [234, 0]
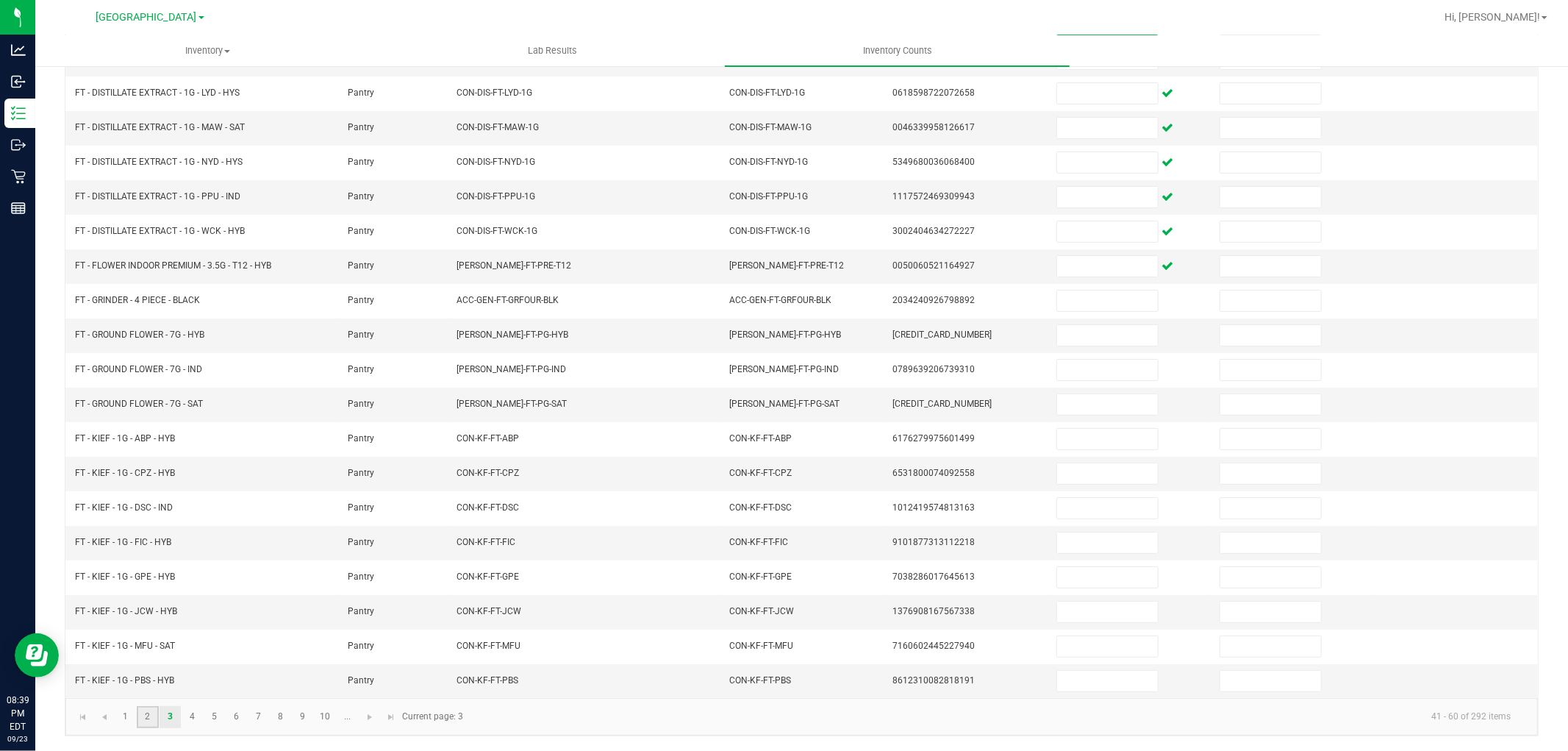
click at [142, 722] on link "2" at bounding box center [148, 717] width 22 height 22
type input "4"
type input "8"
type input "2"
type input "10"
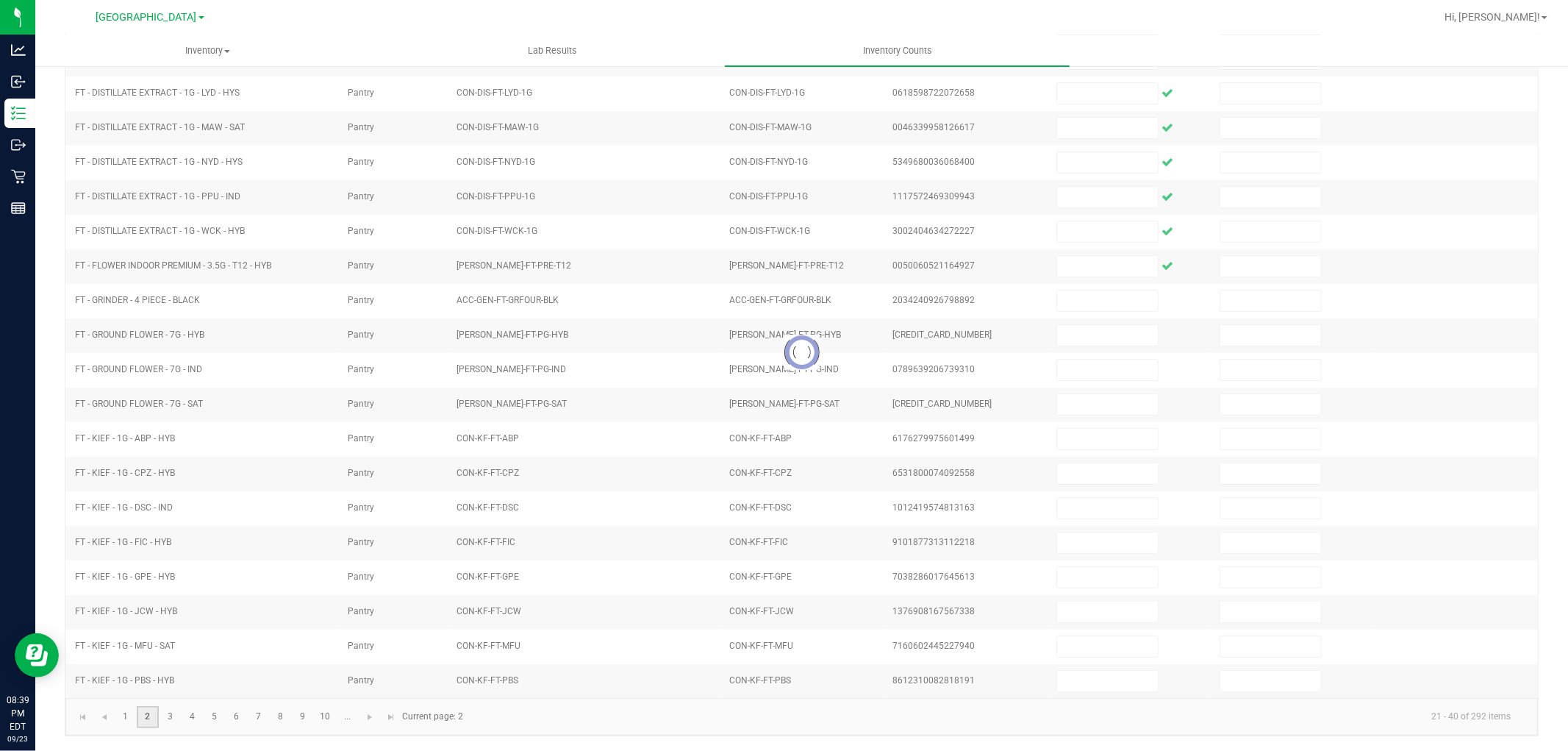
type input "3"
type input "16"
type input "18"
type input "1"
type input "11"
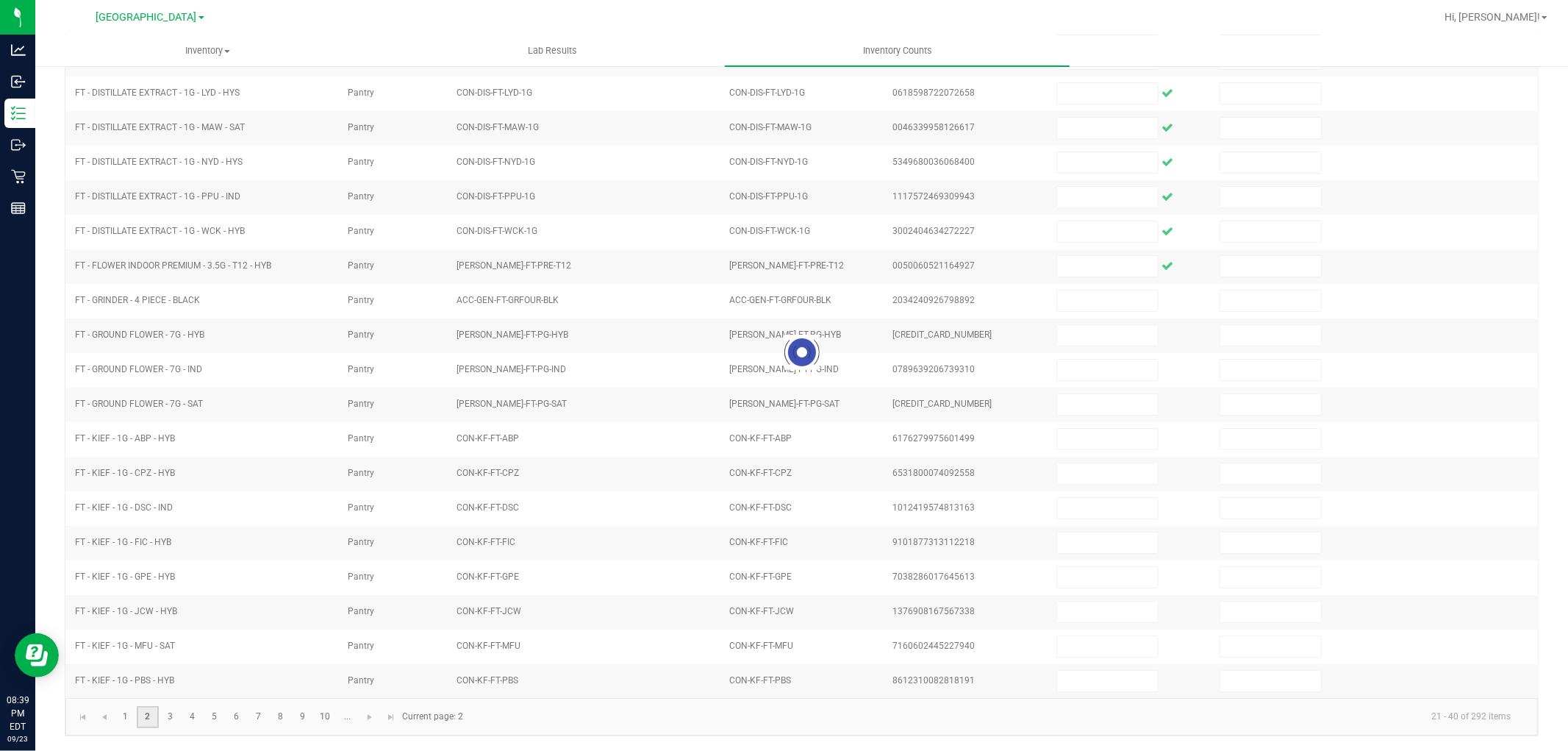
type input "16"
type input "2"
type input "4"
type input "5"
type input "4"
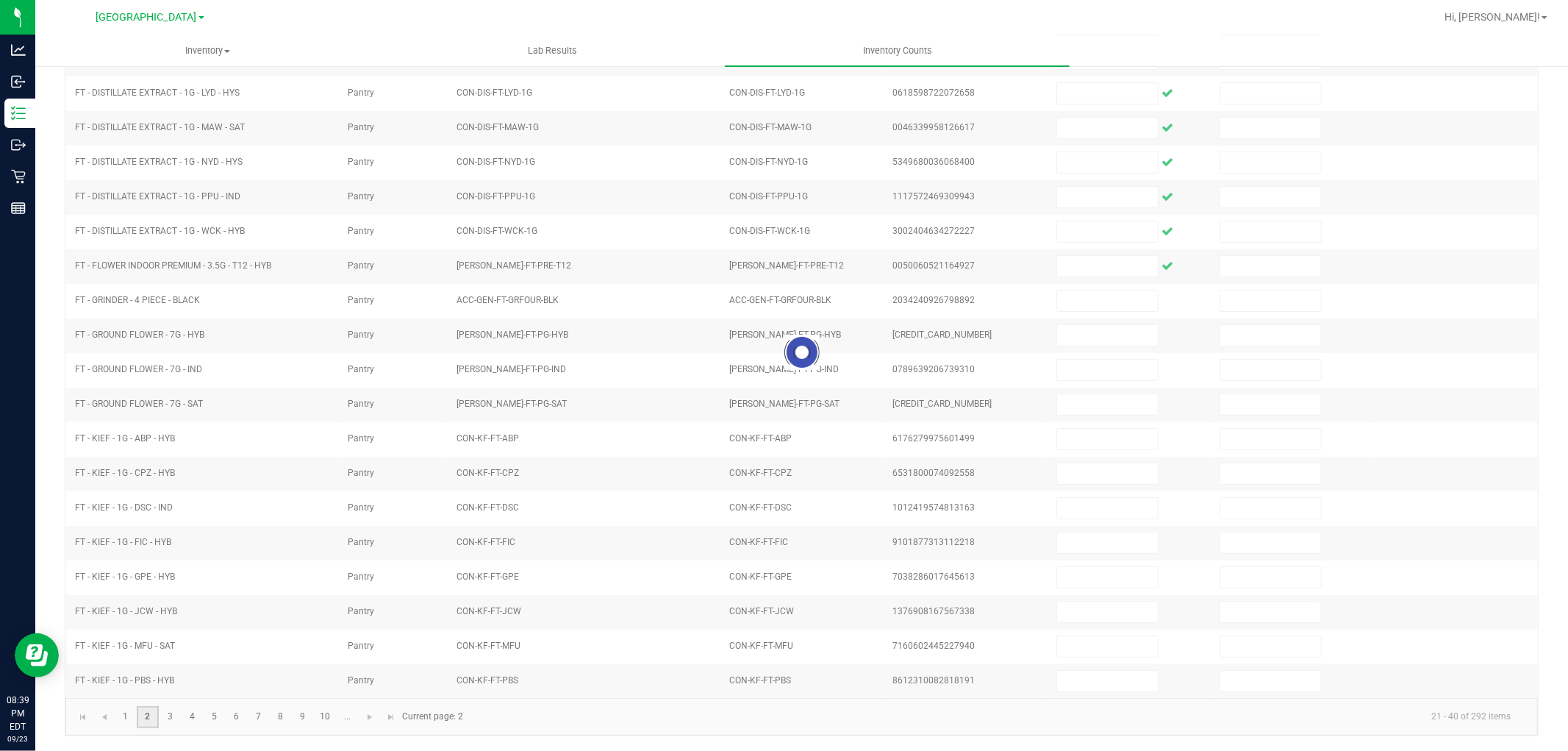
type input "8"
type input "3"
type input "12"
type input "7"
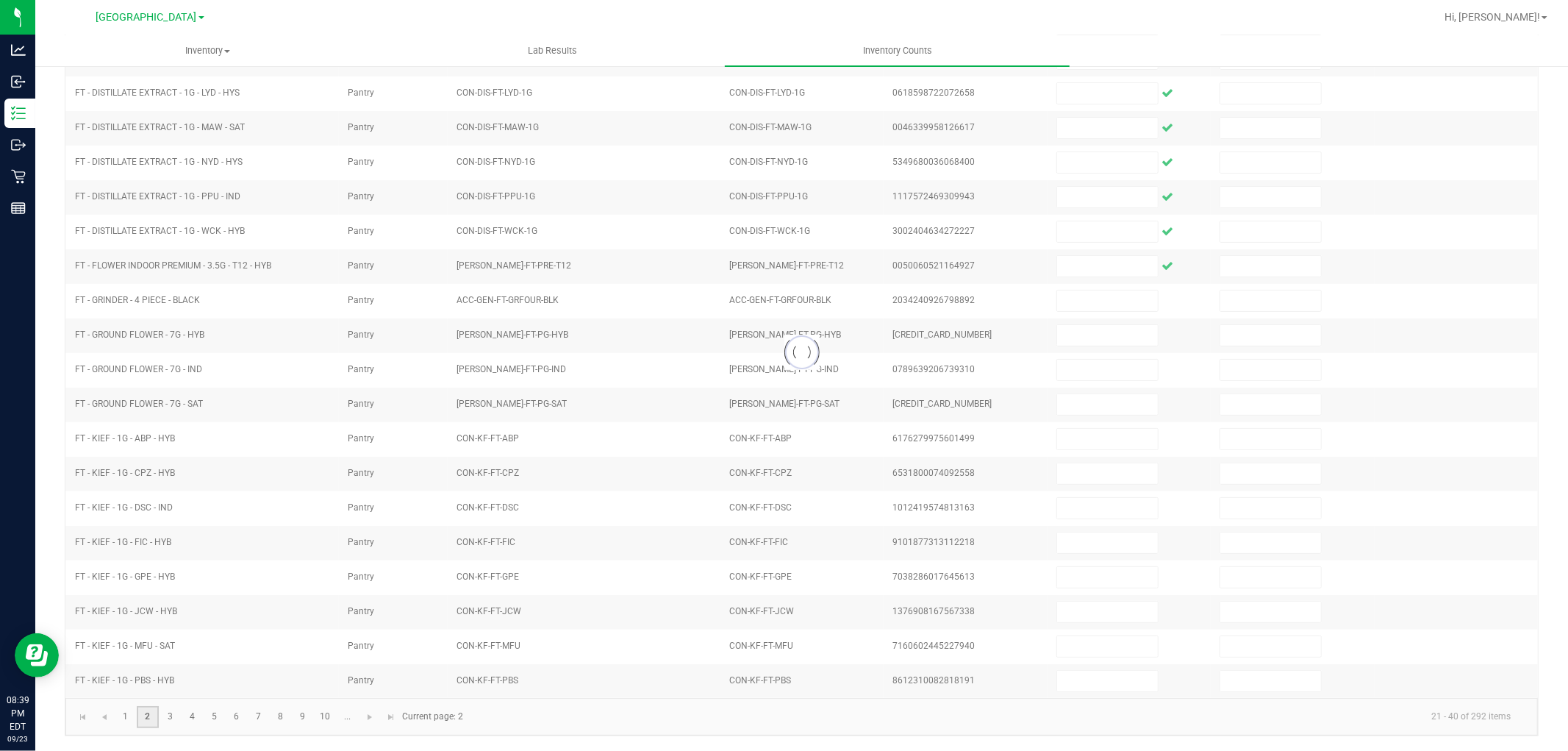
type input "4"
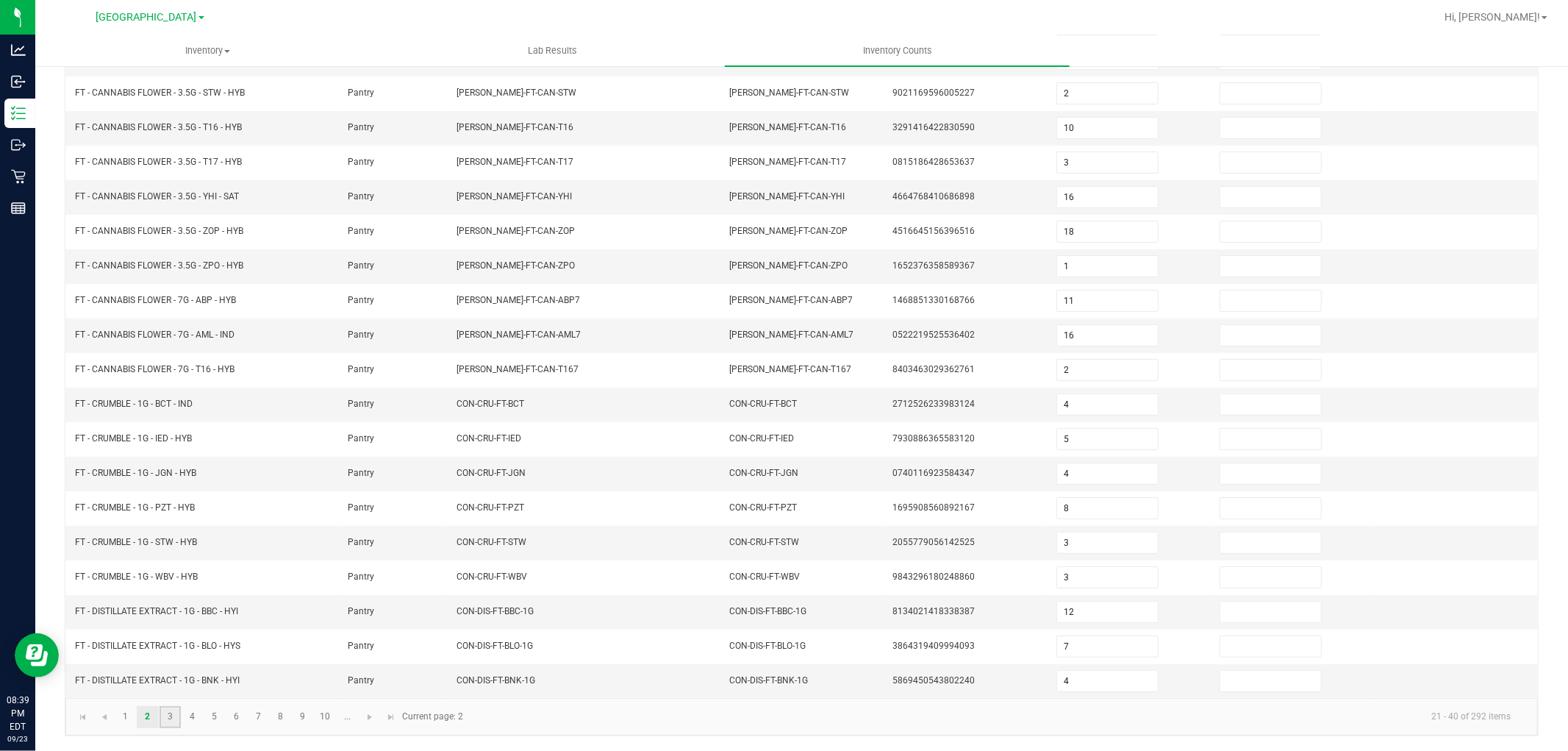
click at [164, 717] on link "3" at bounding box center [170, 717] width 22 height 22
type input "7"
type input "18"
type input "3"
type input "6"
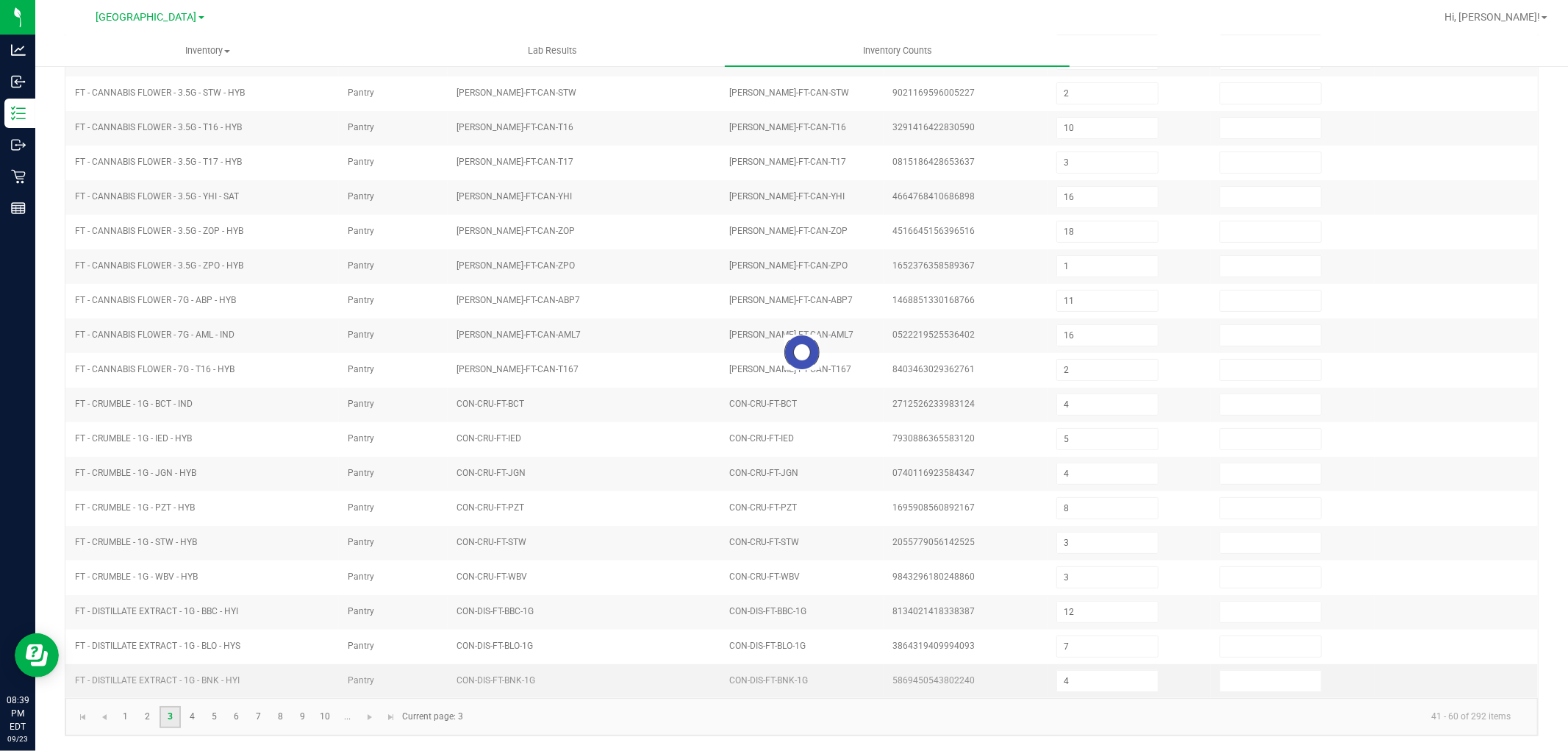
type input "1"
type input "3"
type input "7"
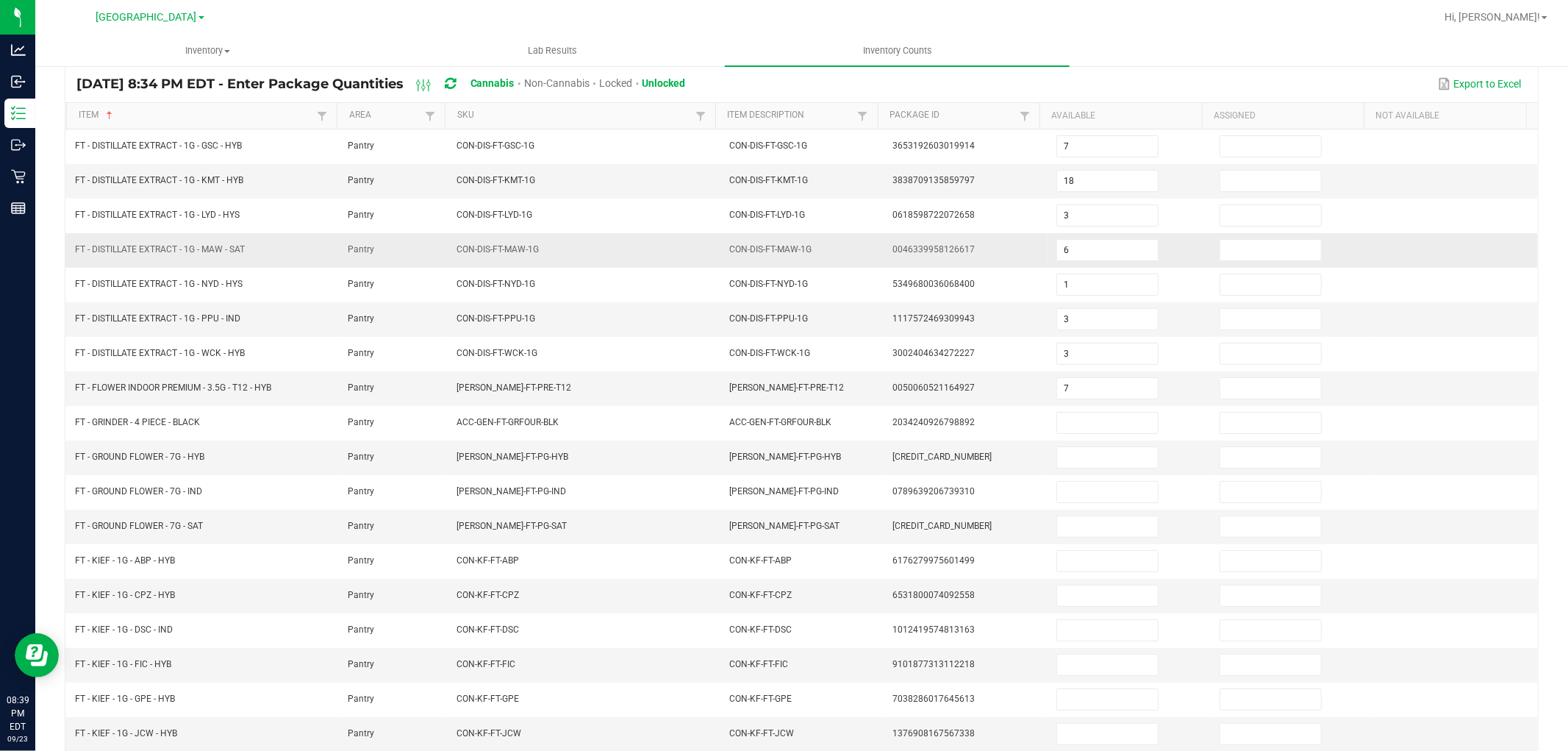
scroll to position [71, 0]
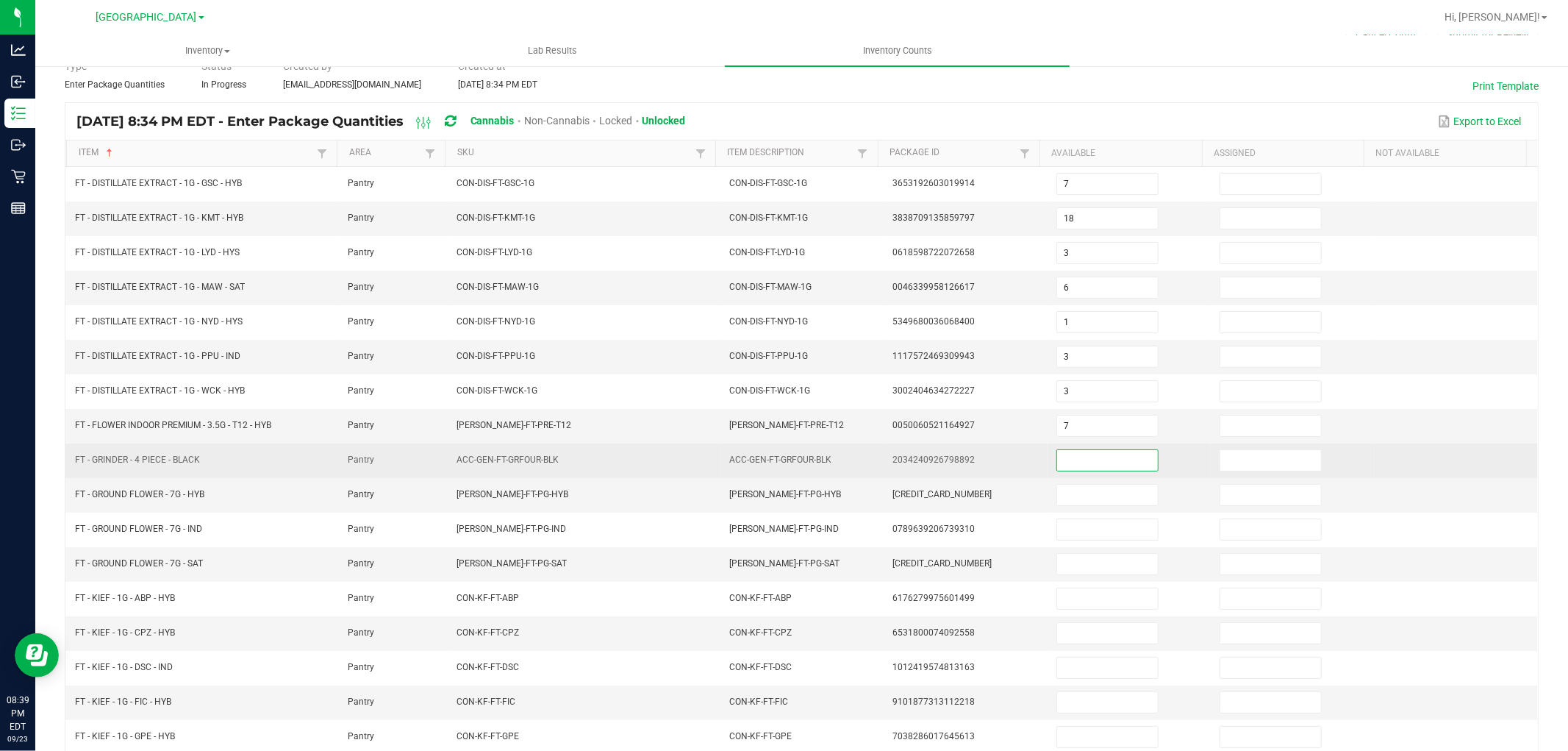
click at [1067, 462] on input at bounding box center [1107, 460] width 100 height 21
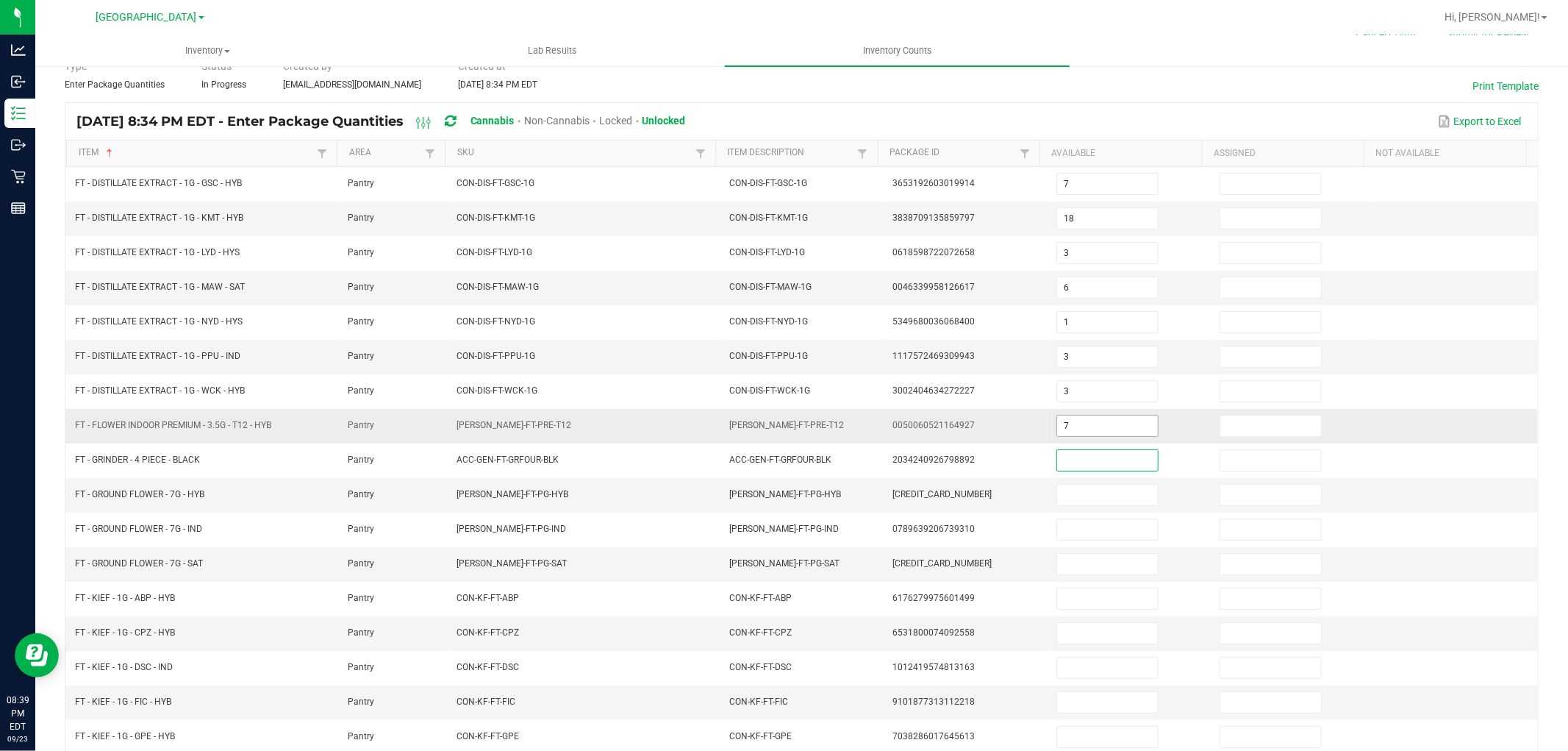
click at [1068, 427] on input "7" at bounding box center [1107, 426] width 100 height 21
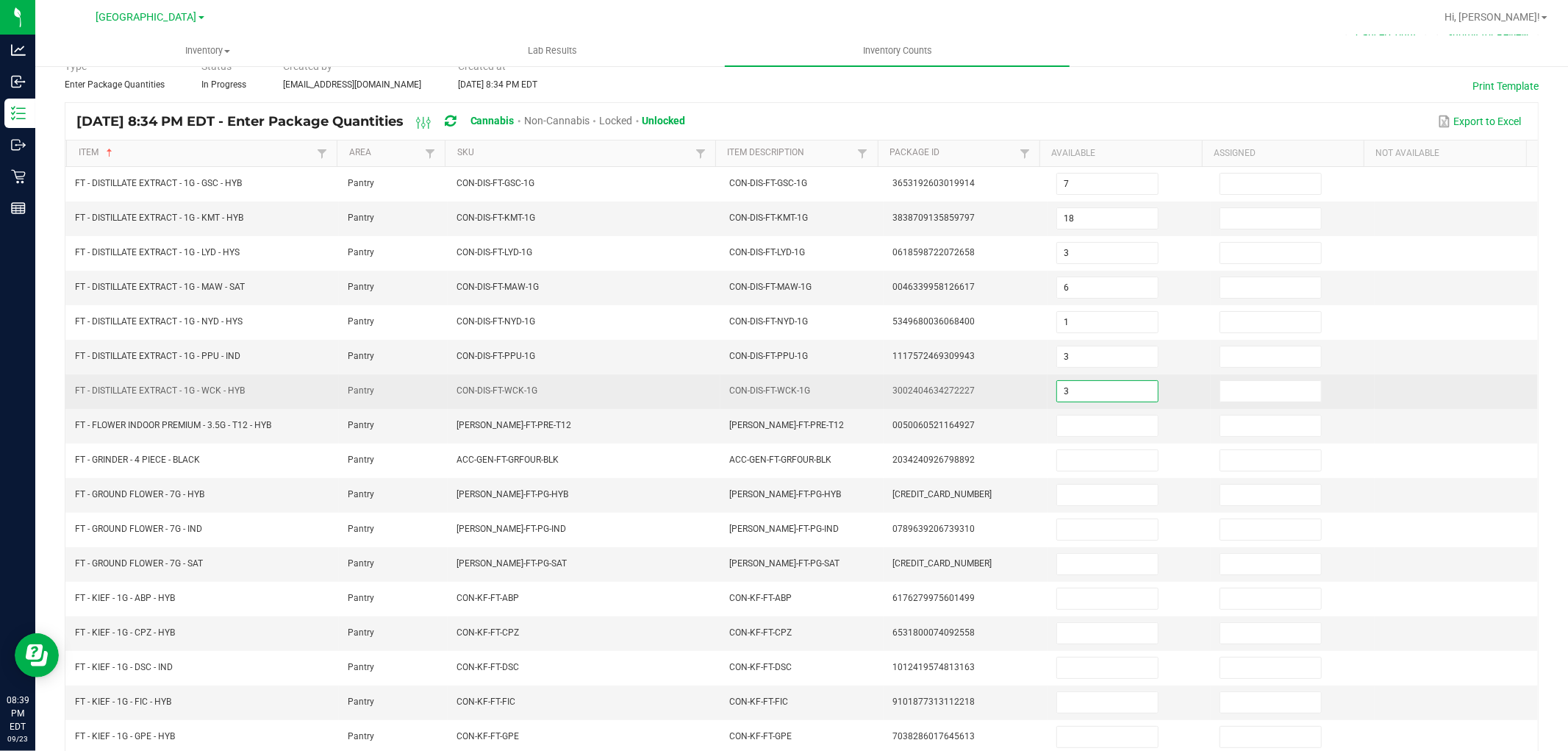
click at [1066, 390] on input "3" at bounding box center [1107, 391] width 100 height 21
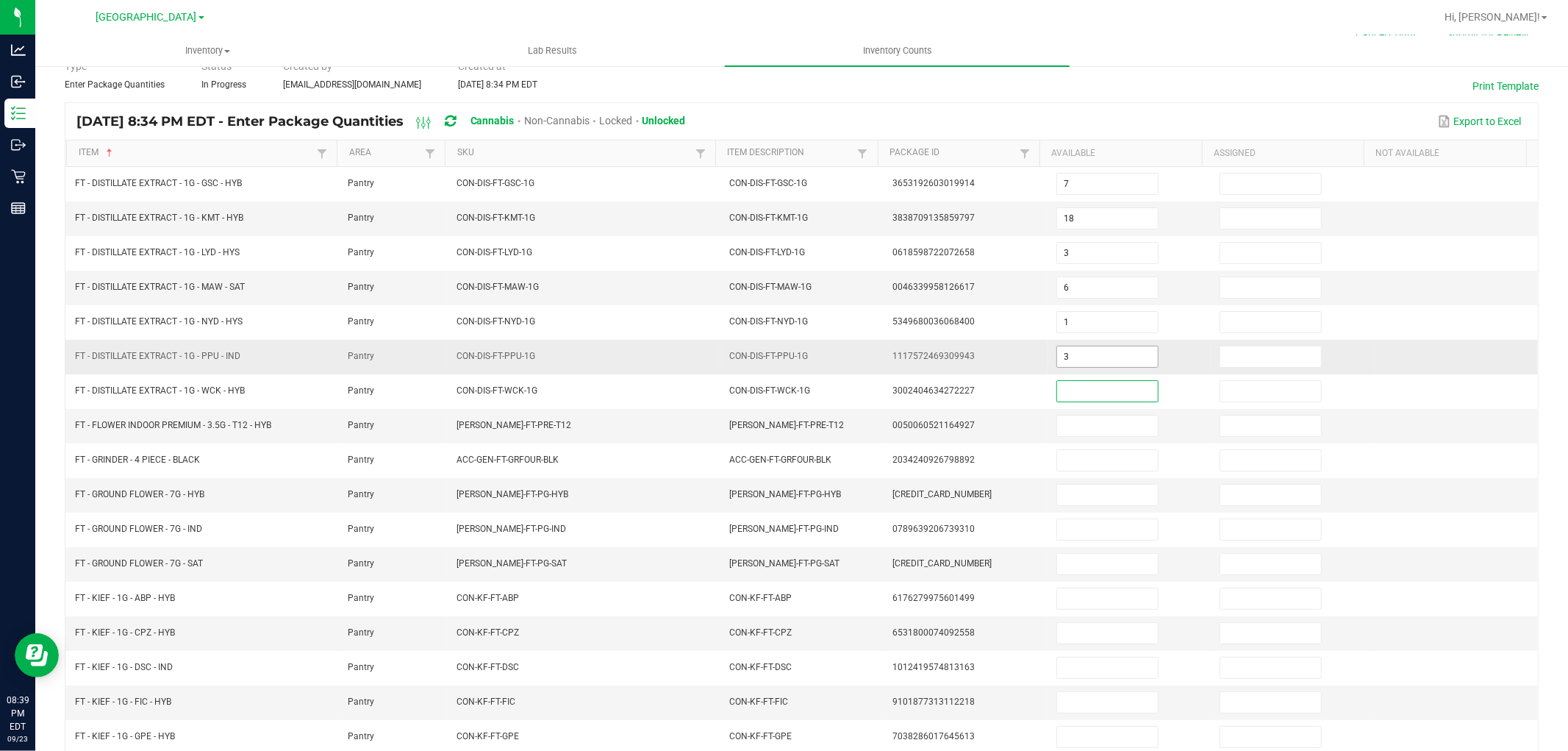
click at [1062, 351] on input "3" at bounding box center [1107, 356] width 100 height 21
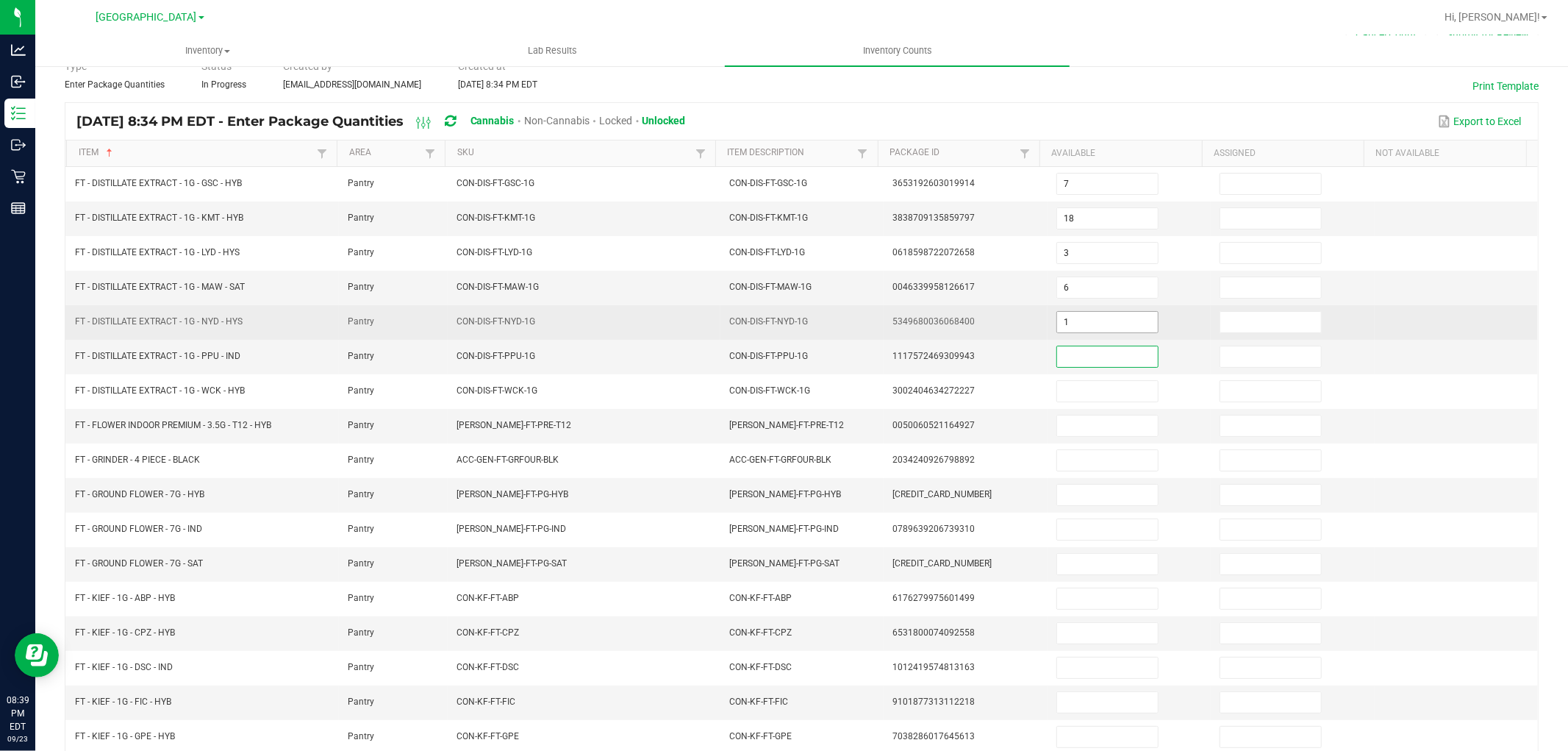
click at [1058, 311] on span "1" at bounding box center [1107, 322] width 102 height 22
click at [1062, 322] on input at bounding box center [1107, 322] width 100 height 21
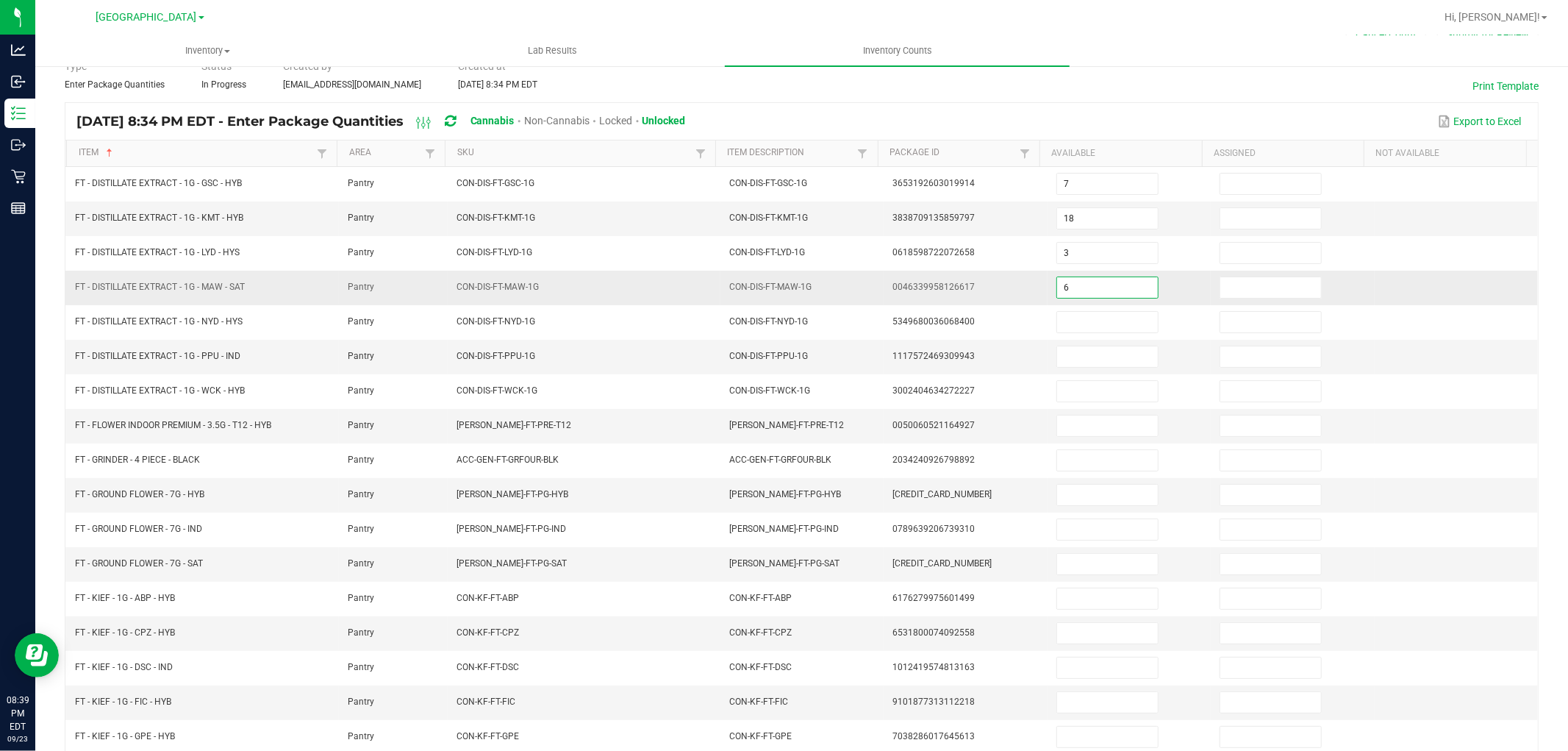
click at [1062, 287] on input "6" at bounding box center [1107, 287] width 100 height 21
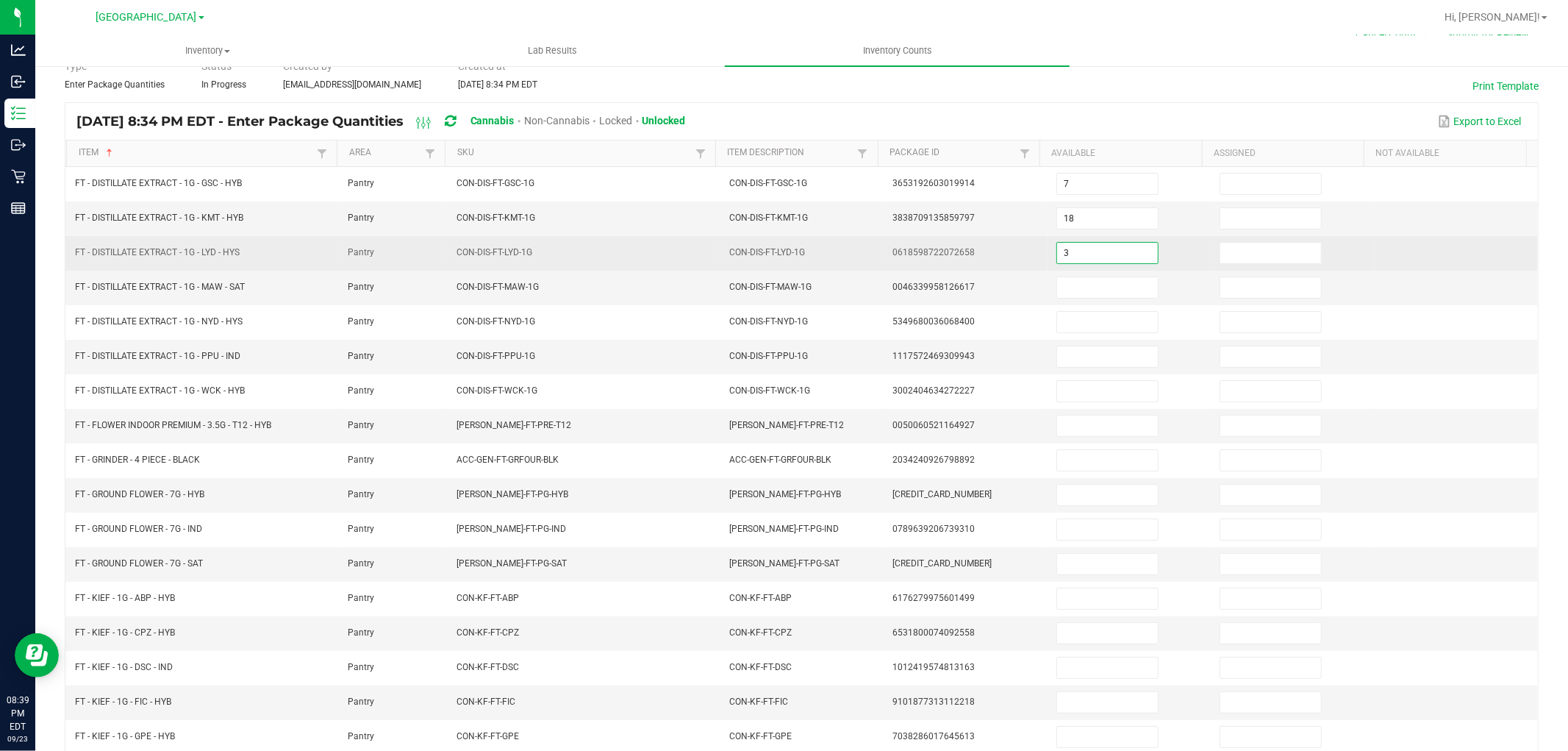
click at [1065, 245] on input "3" at bounding box center [1107, 253] width 100 height 21
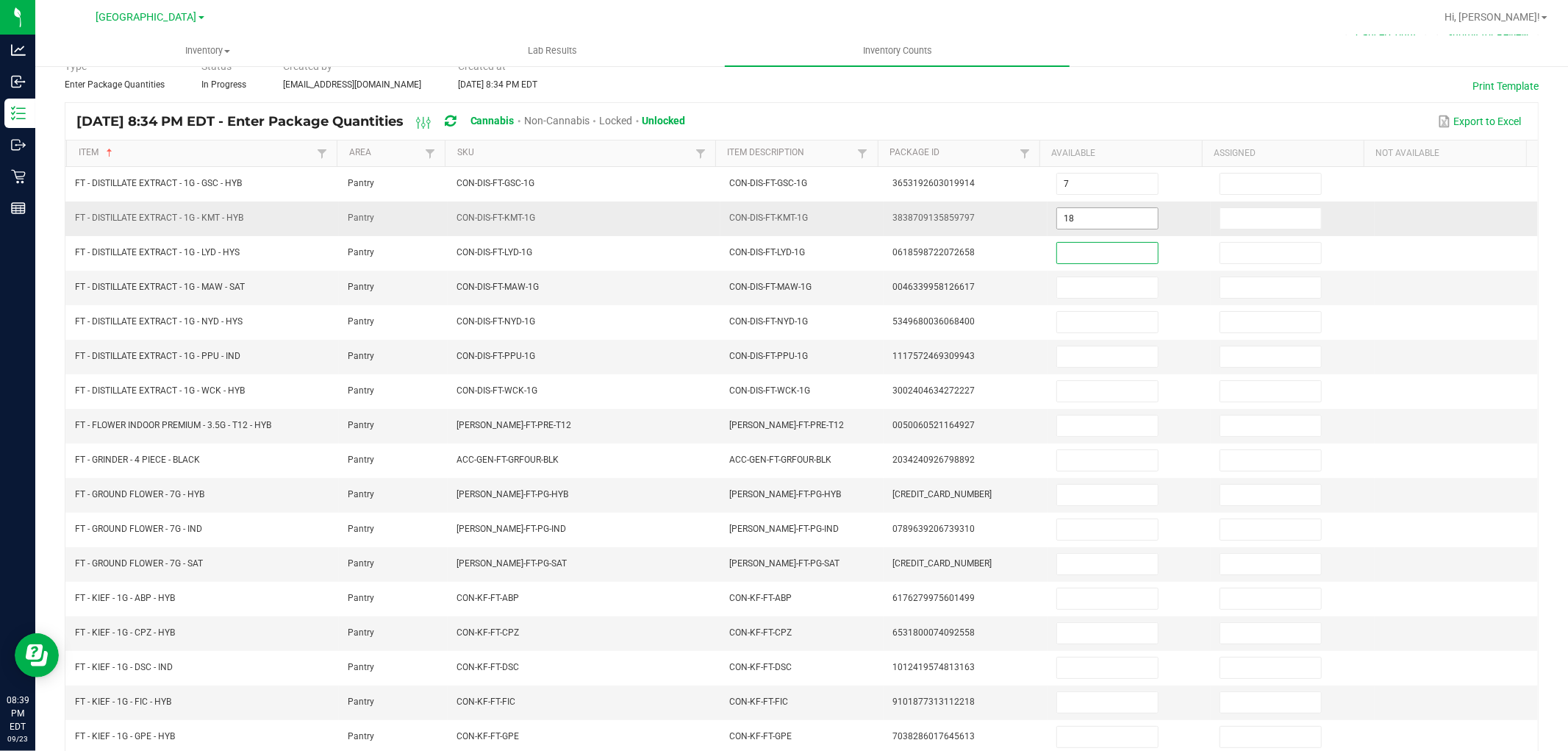
click at [1065, 207] on span "18" at bounding box center [1107, 218] width 102 height 22
click at [1067, 217] on input "18" at bounding box center [1107, 218] width 100 height 21
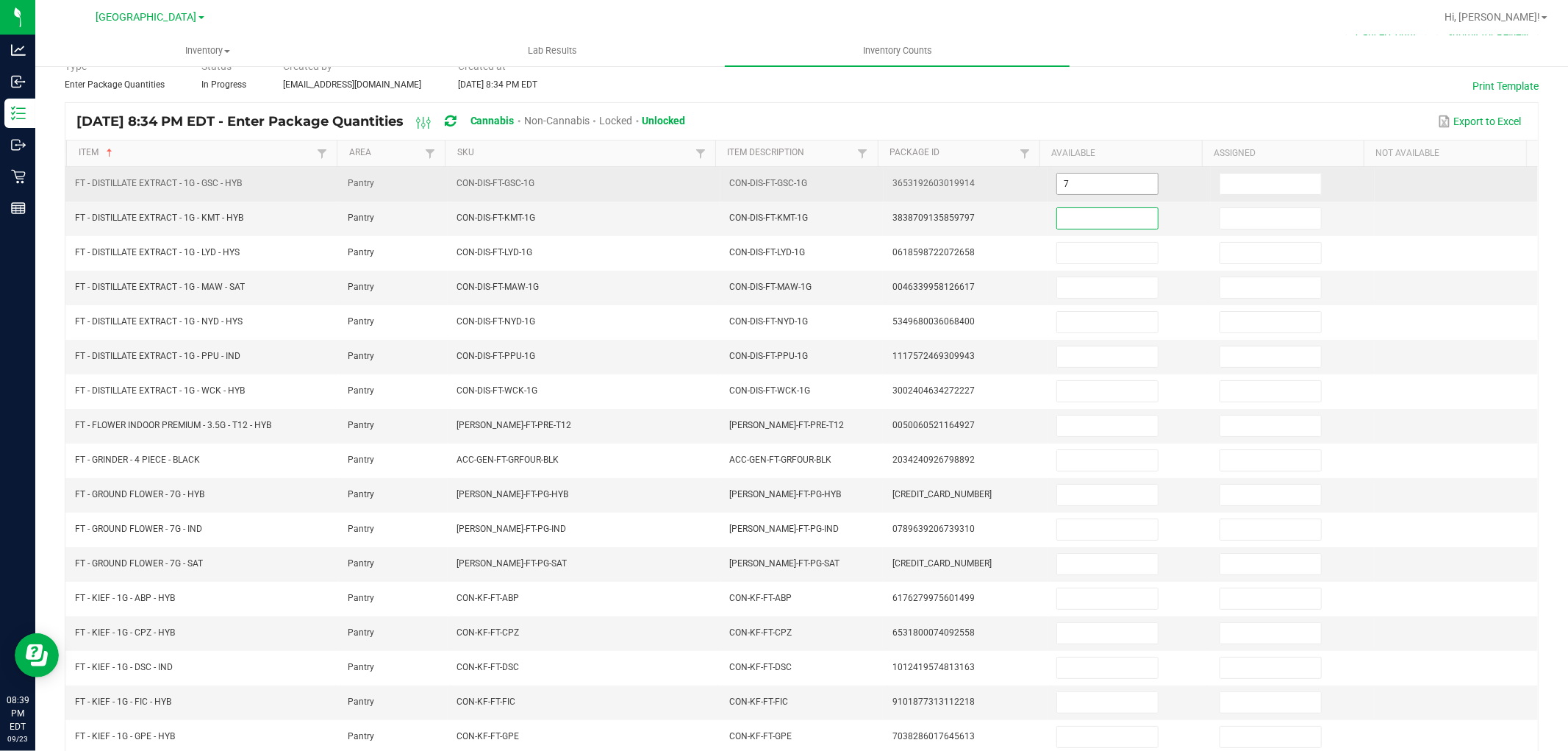
click at [1065, 185] on input "7" at bounding box center [1107, 184] width 100 height 21
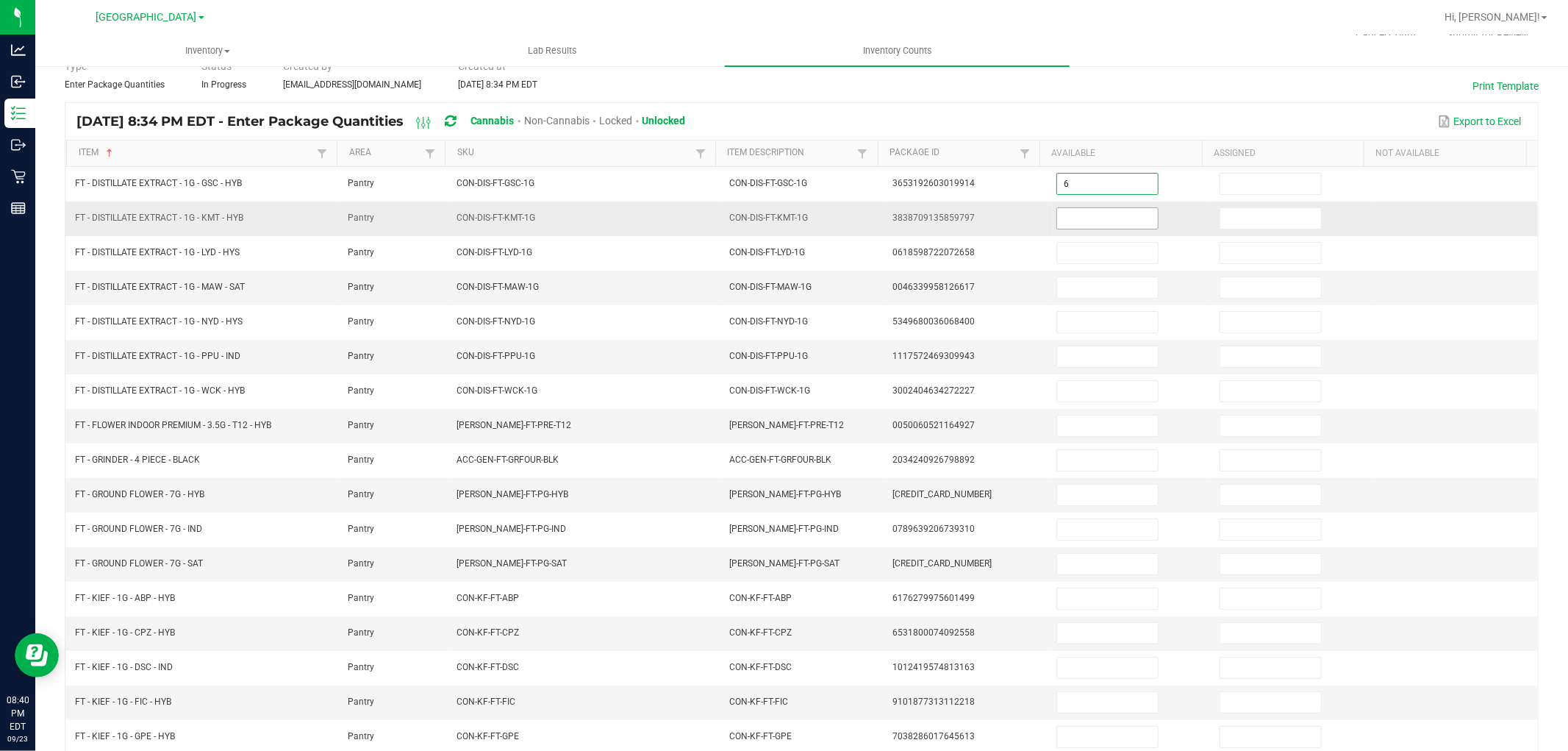
type input "6"
click at [1074, 221] on input at bounding box center [1107, 218] width 100 height 21
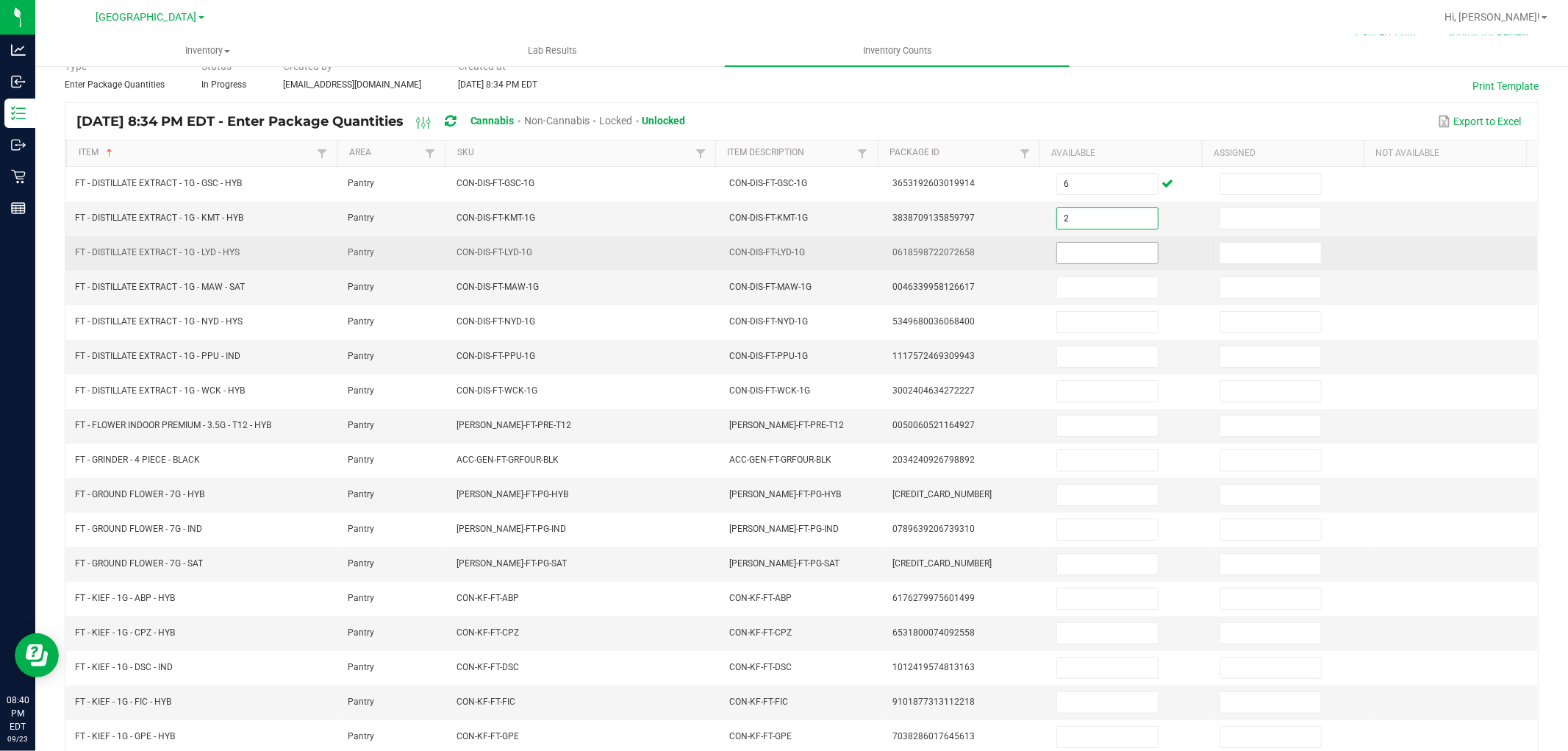
type input "2"
click at [1076, 246] on input at bounding box center [1107, 253] width 100 height 21
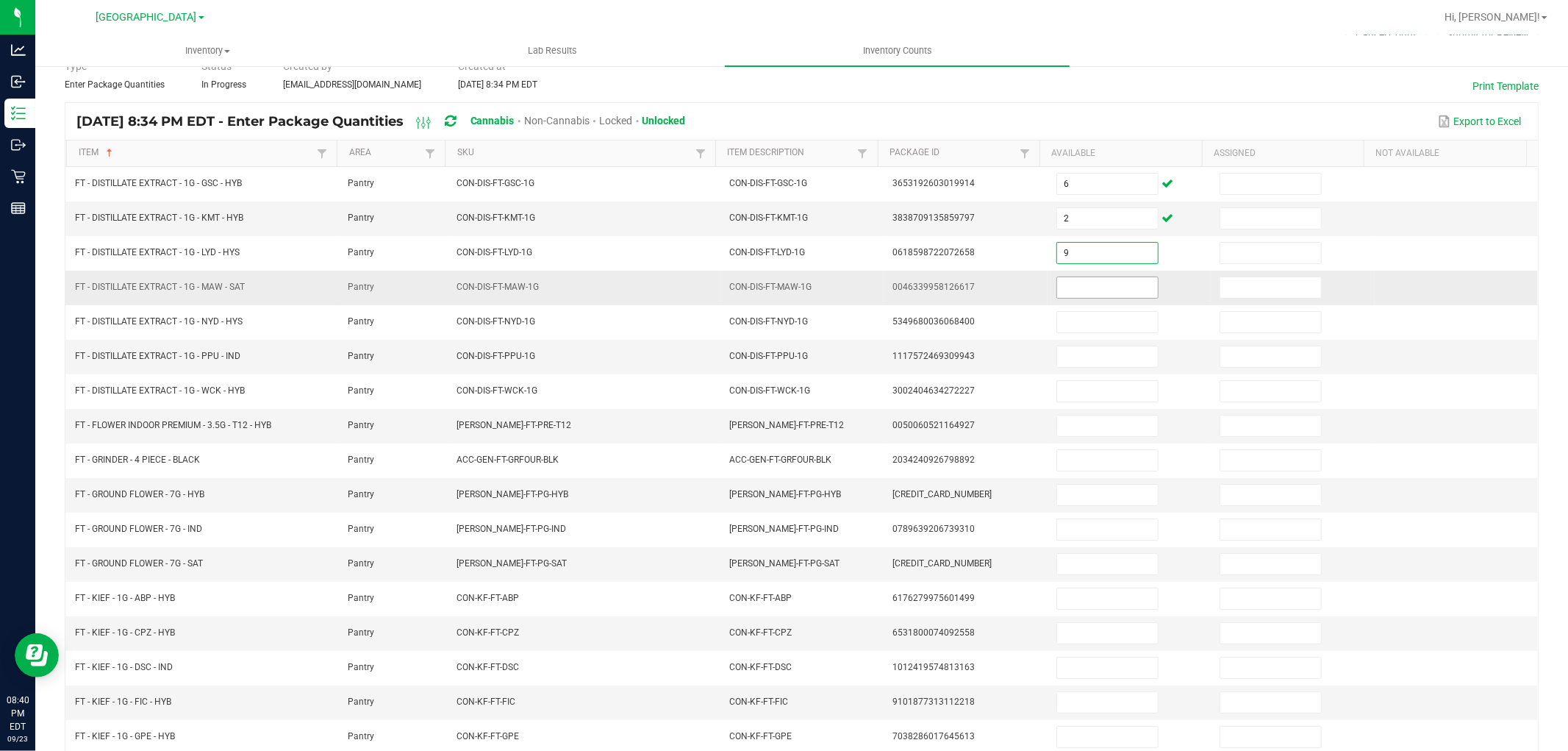
type input "9"
click at [1075, 282] on input at bounding box center [1107, 287] width 100 height 21
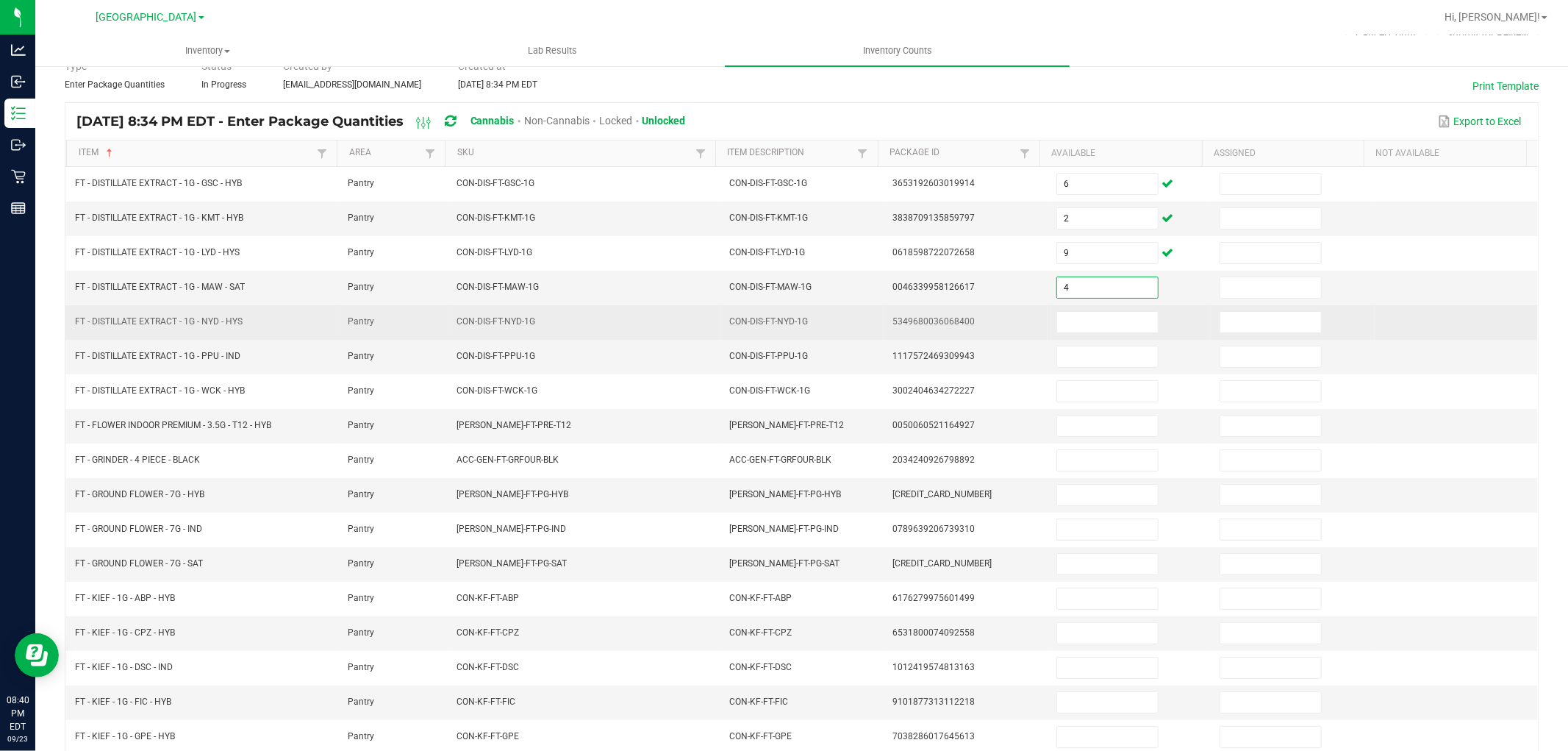
type input "4"
drag, startPoint x: 1069, startPoint y: 307, endPoint x: 1069, endPoint y: 319, distance: 12.0
click at [1069, 313] on td at bounding box center [1129, 323] width 163 height 34
click at [1069, 327] on input at bounding box center [1107, 322] width 100 height 21
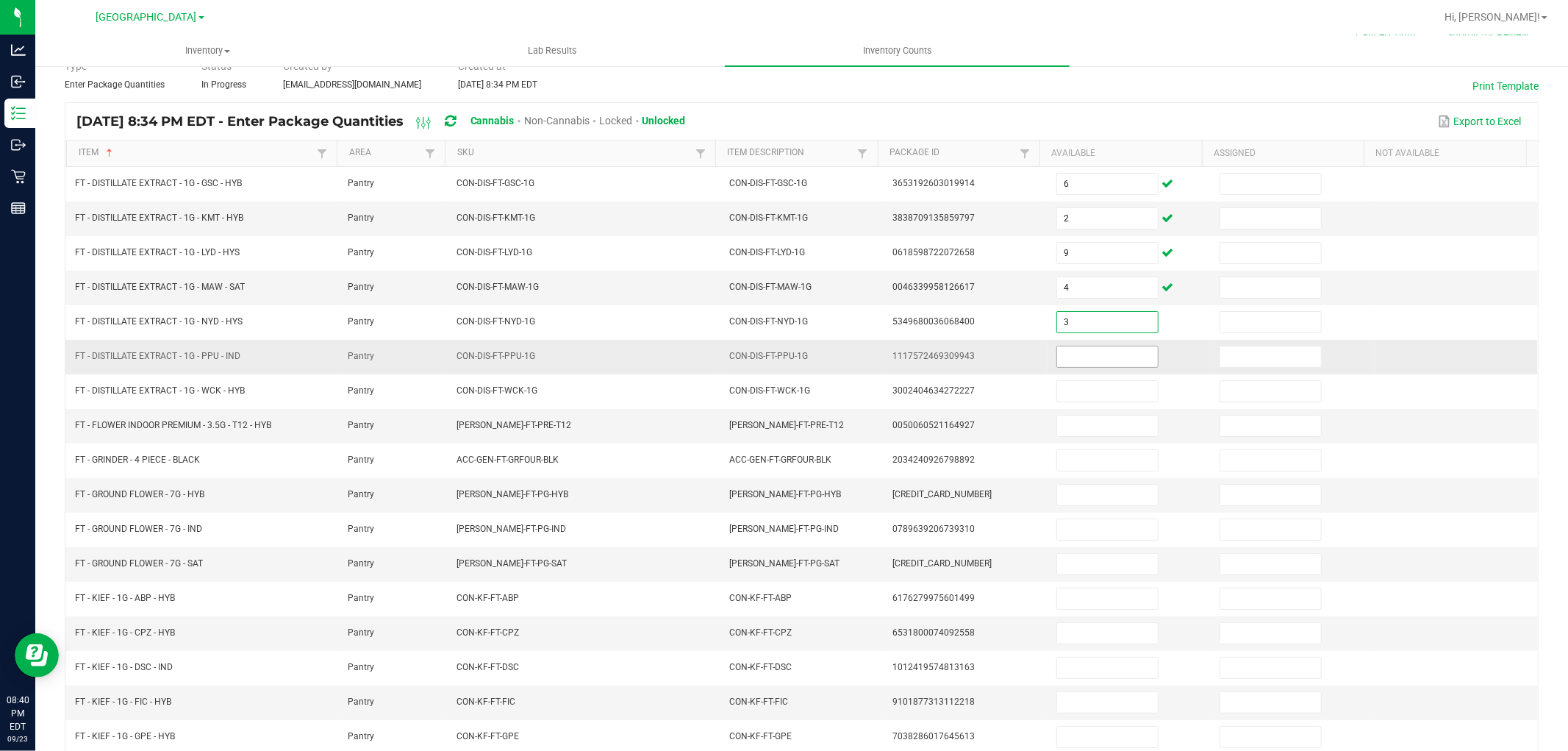
type input "3"
click at [1070, 357] on input at bounding box center [1107, 356] width 100 height 21
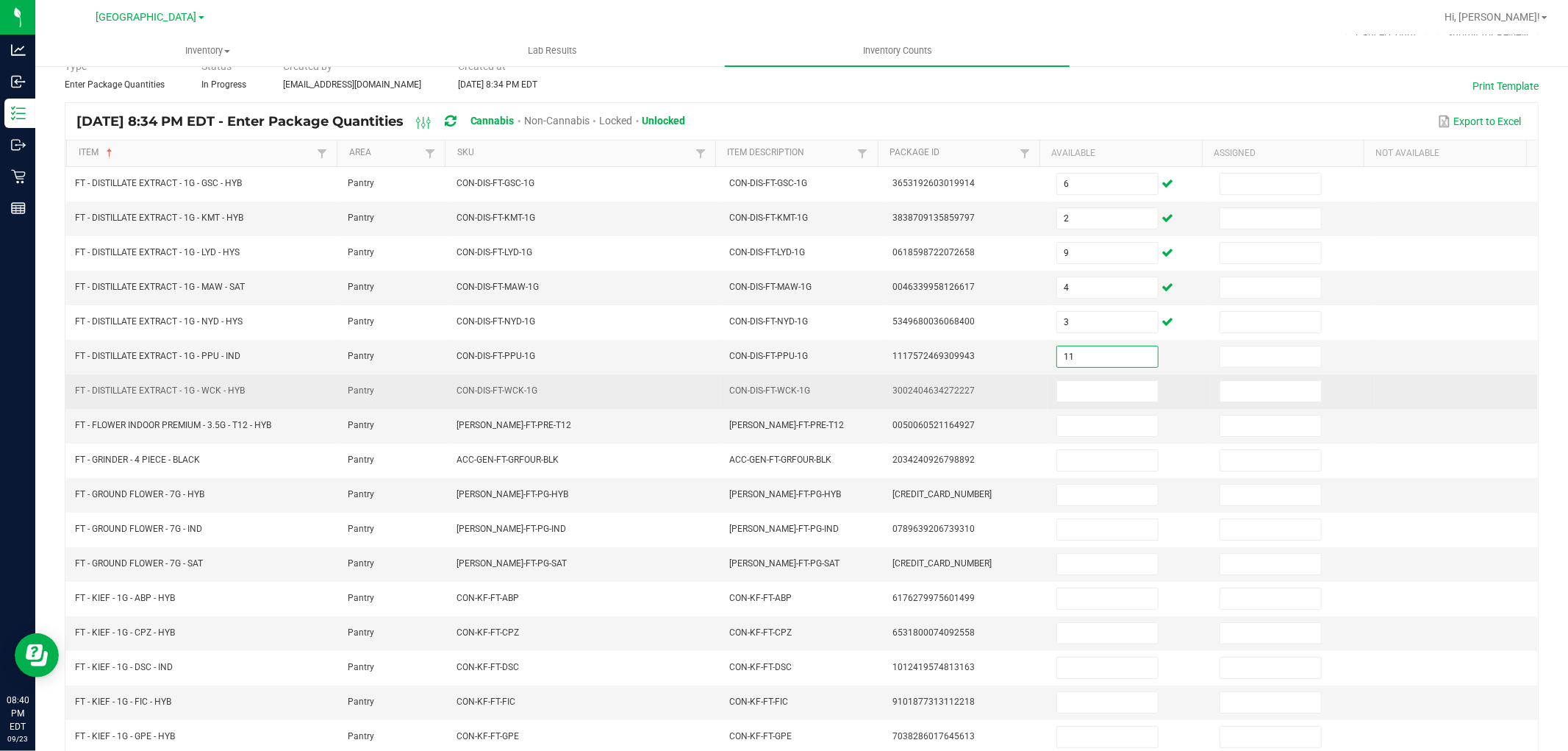
type input "11"
click at [1069, 378] on td at bounding box center [1129, 391] width 163 height 34
click at [1068, 389] on input at bounding box center [1107, 391] width 100 height 21
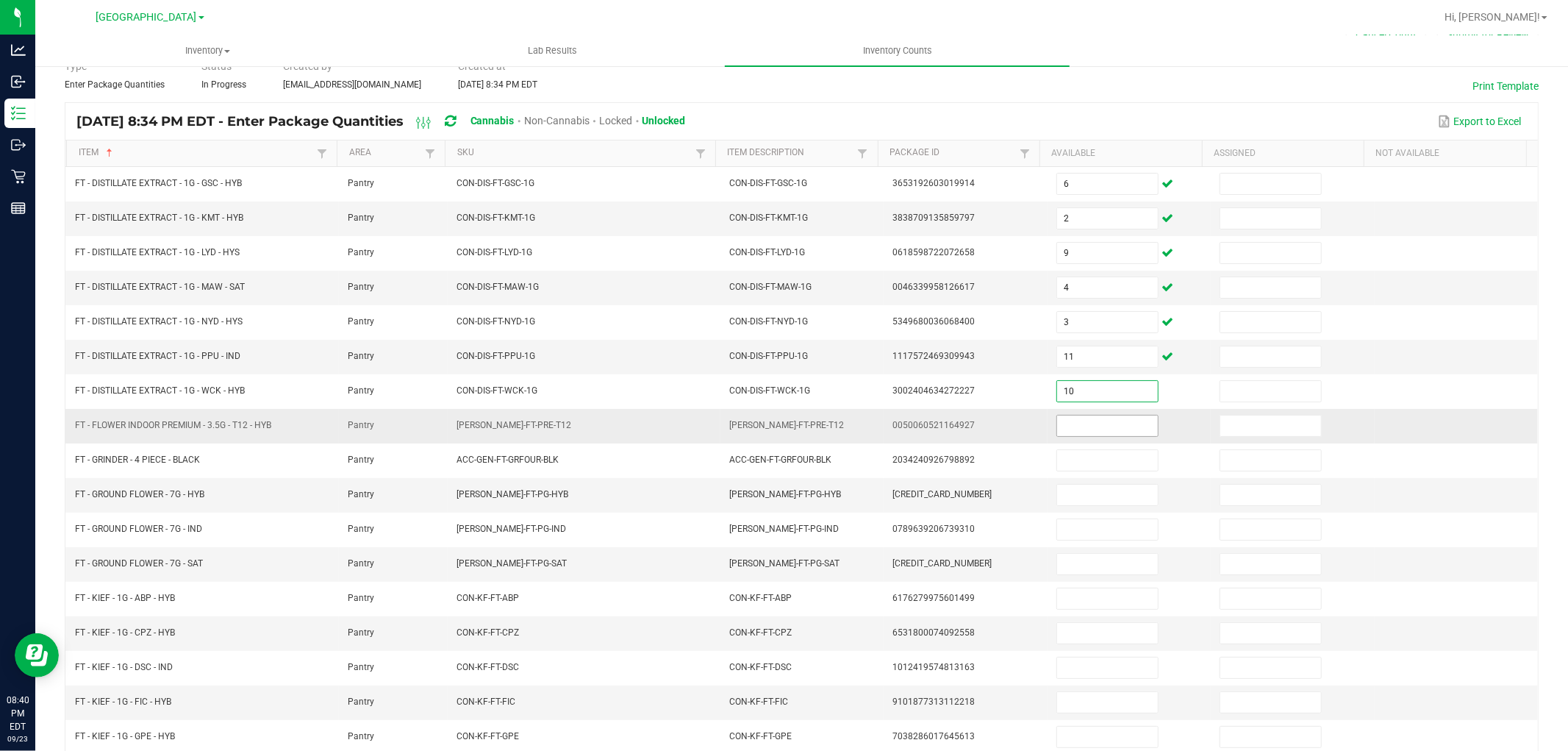
type input "10"
click at [1069, 429] on input at bounding box center [1107, 426] width 100 height 21
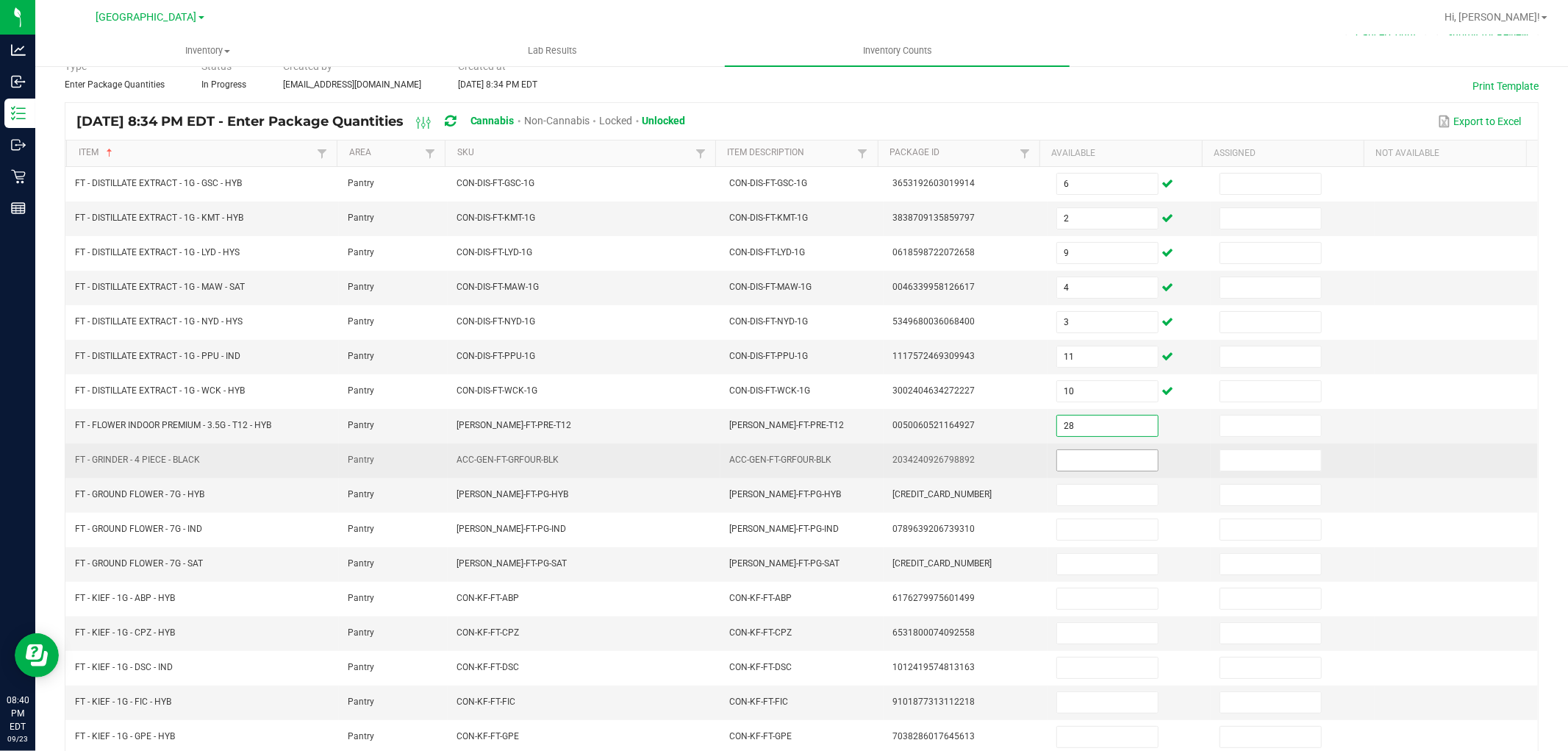
type input "28"
click at [1081, 467] on input at bounding box center [1107, 460] width 100 height 21
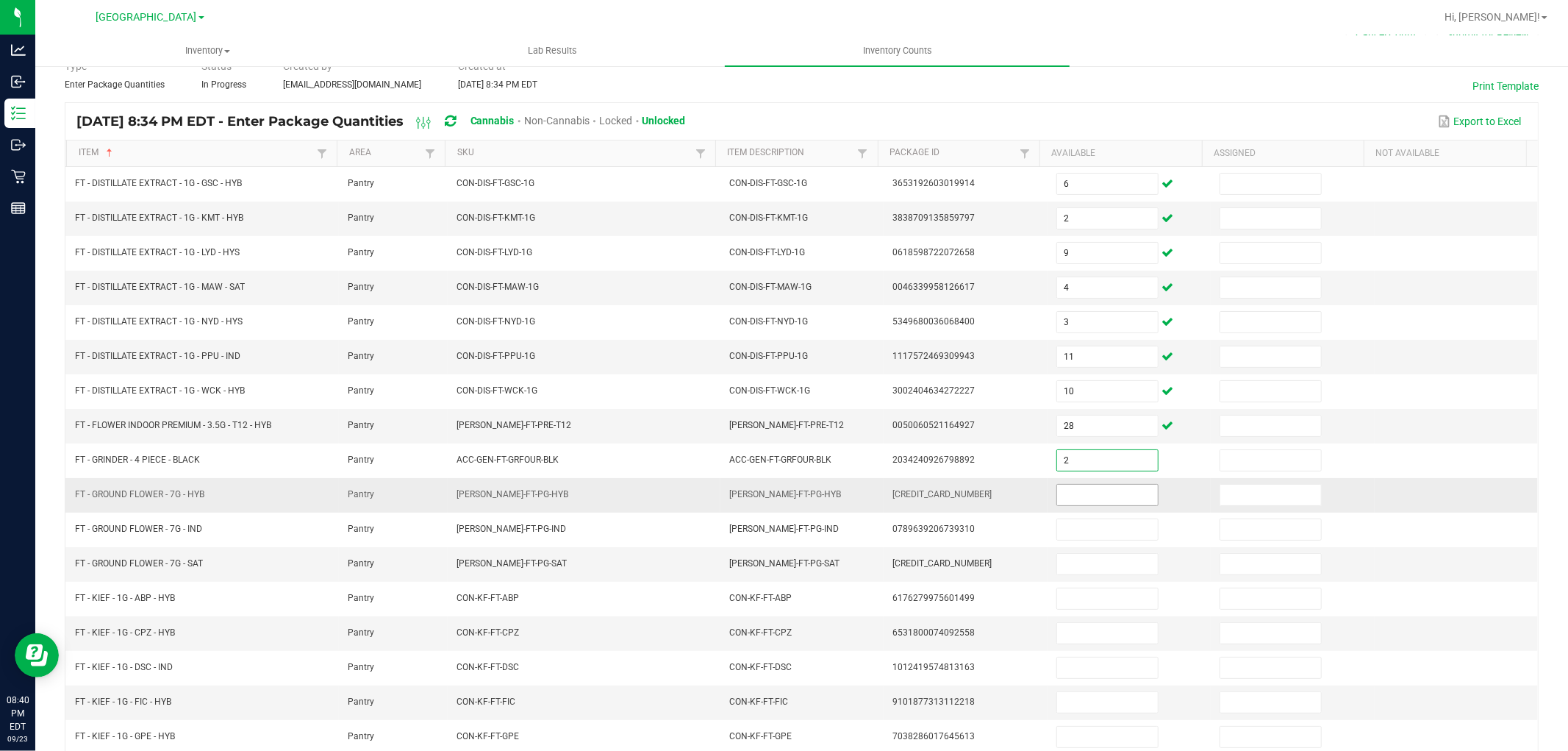
type input "2"
click at [1085, 491] on input at bounding box center [1107, 495] width 100 height 21
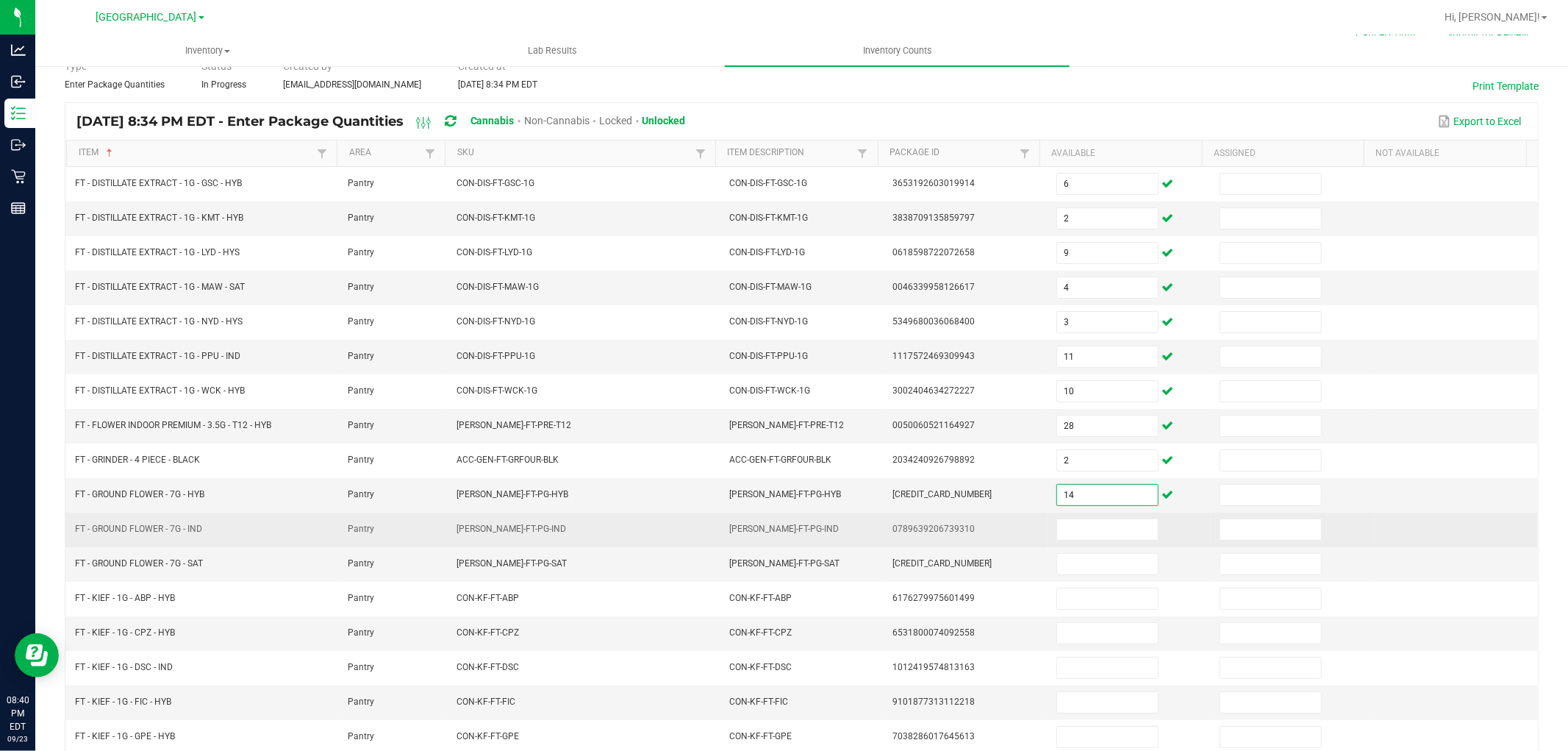
type input "14"
click at [1079, 545] on td at bounding box center [1129, 530] width 163 height 34
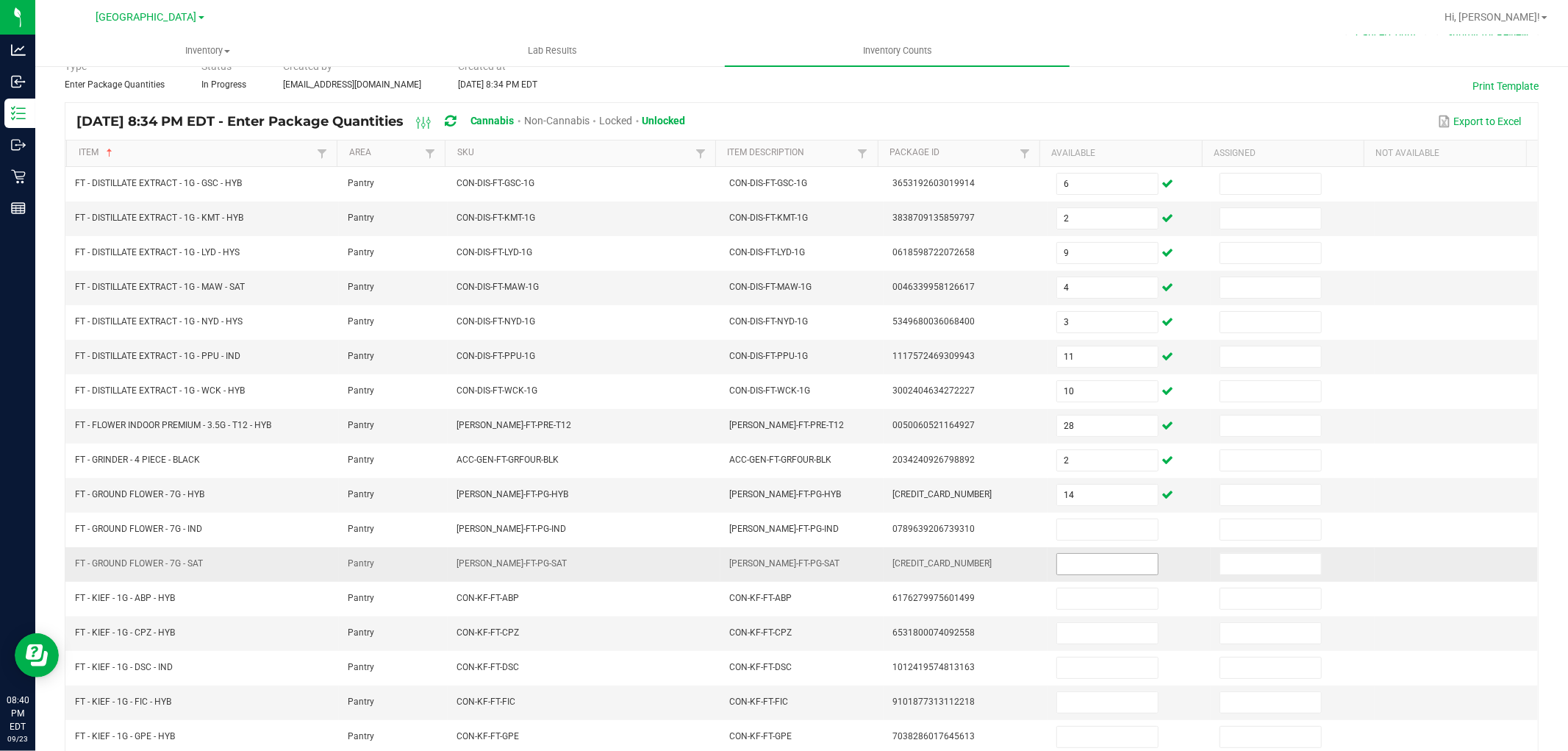
click at [1085, 570] on input at bounding box center [1107, 563] width 100 height 21
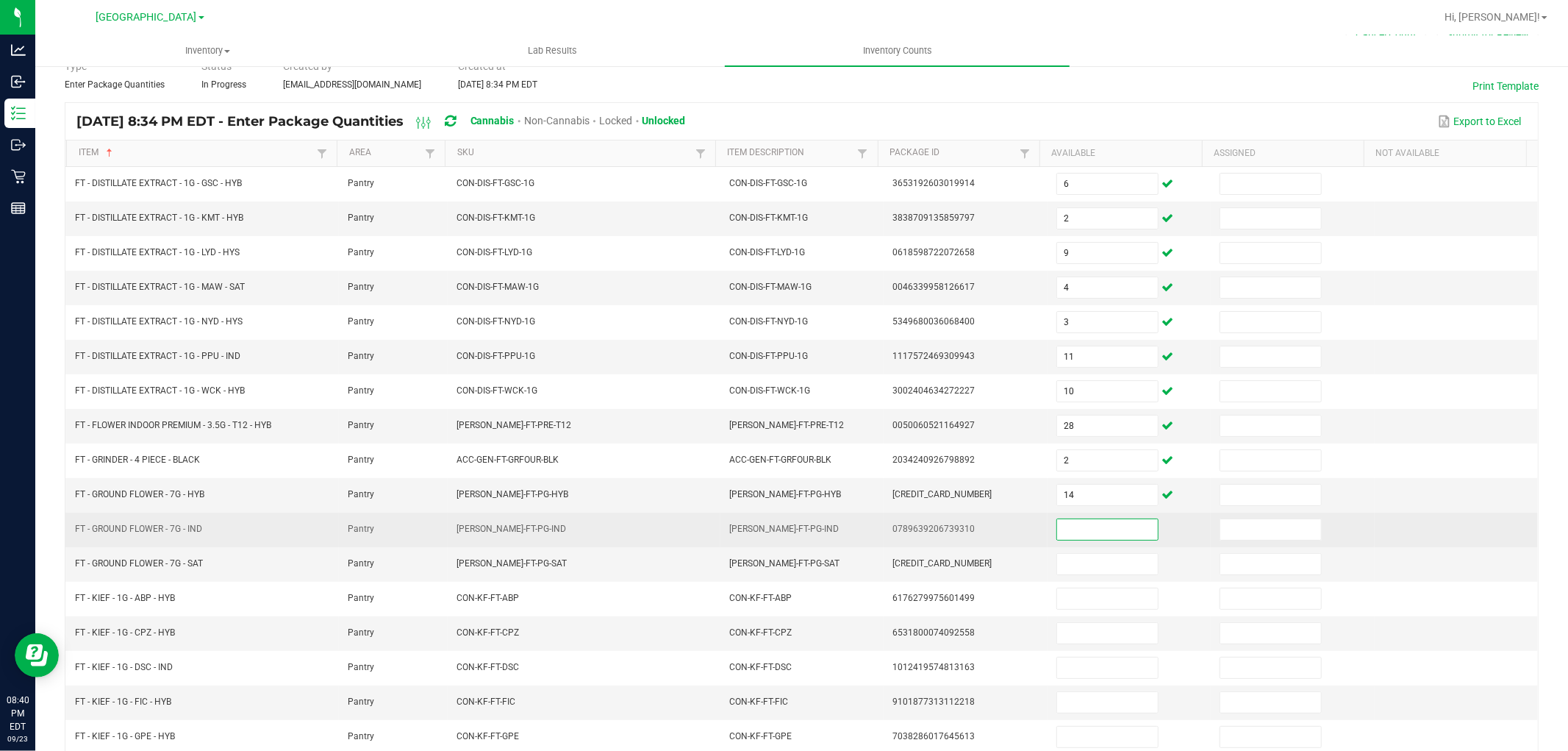
click at [1089, 526] on input at bounding box center [1107, 529] width 100 height 21
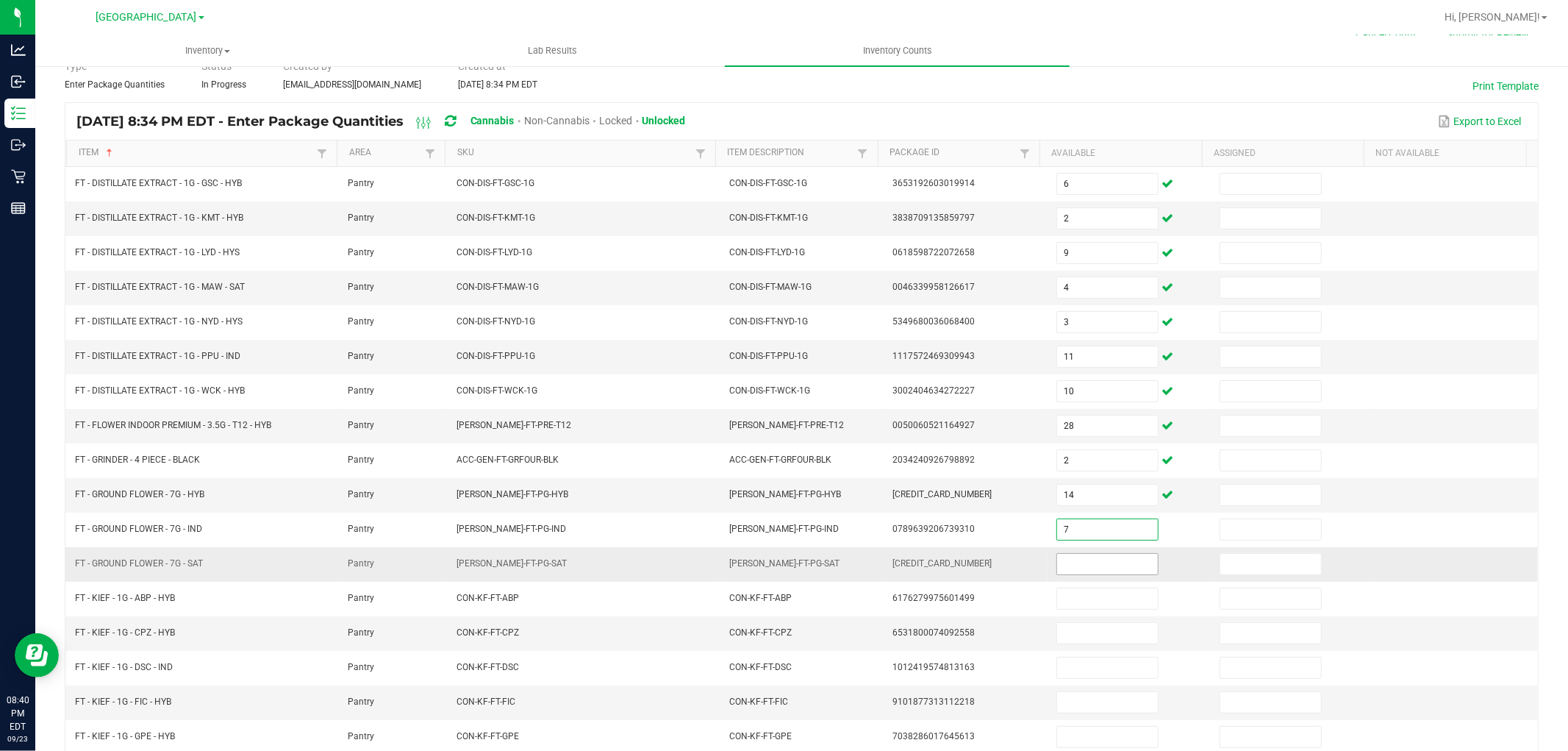
type input "7"
click at [1089, 573] on input at bounding box center [1107, 563] width 100 height 21
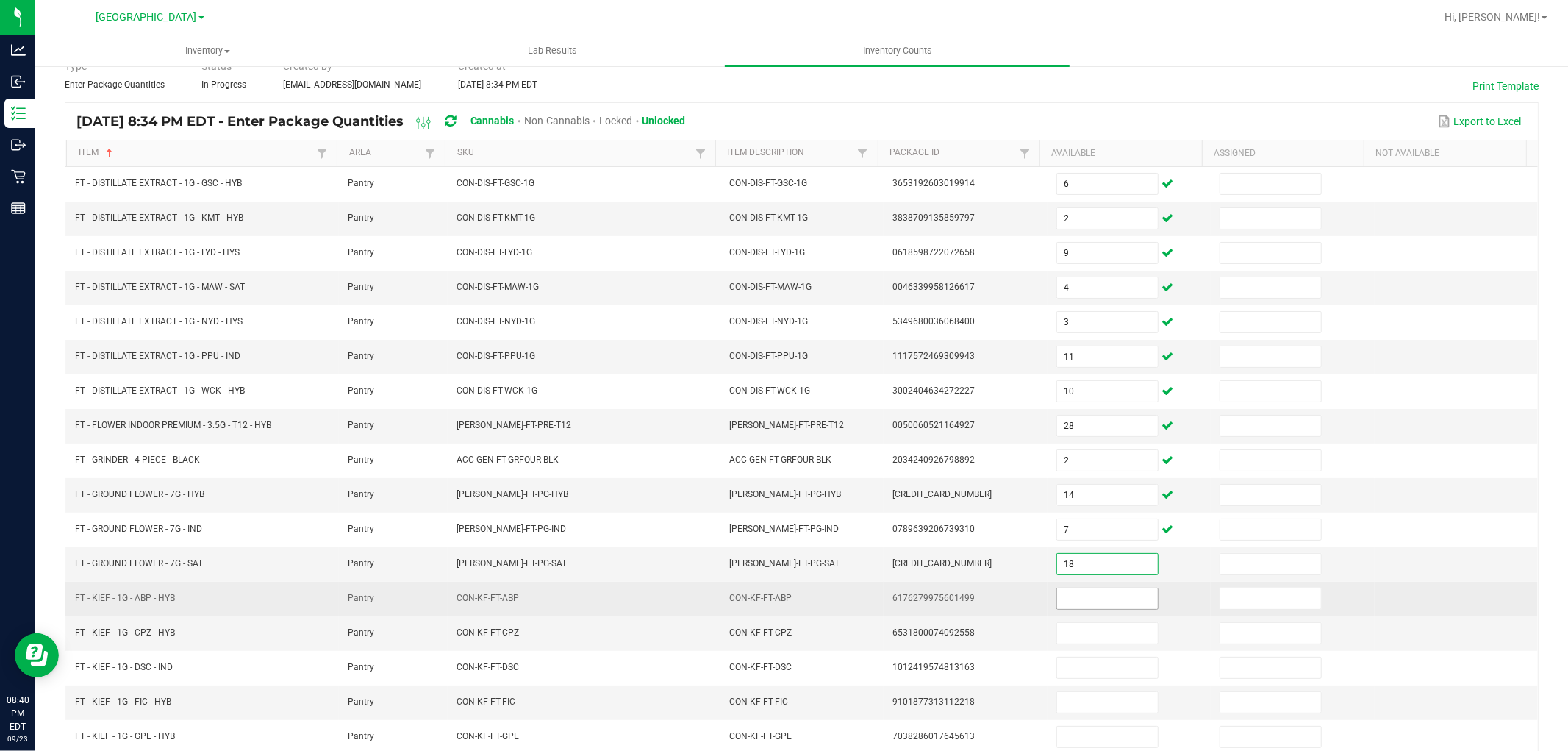
type input "18"
click at [1082, 602] on input at bounding box center [1107, 599] width 100 height 21
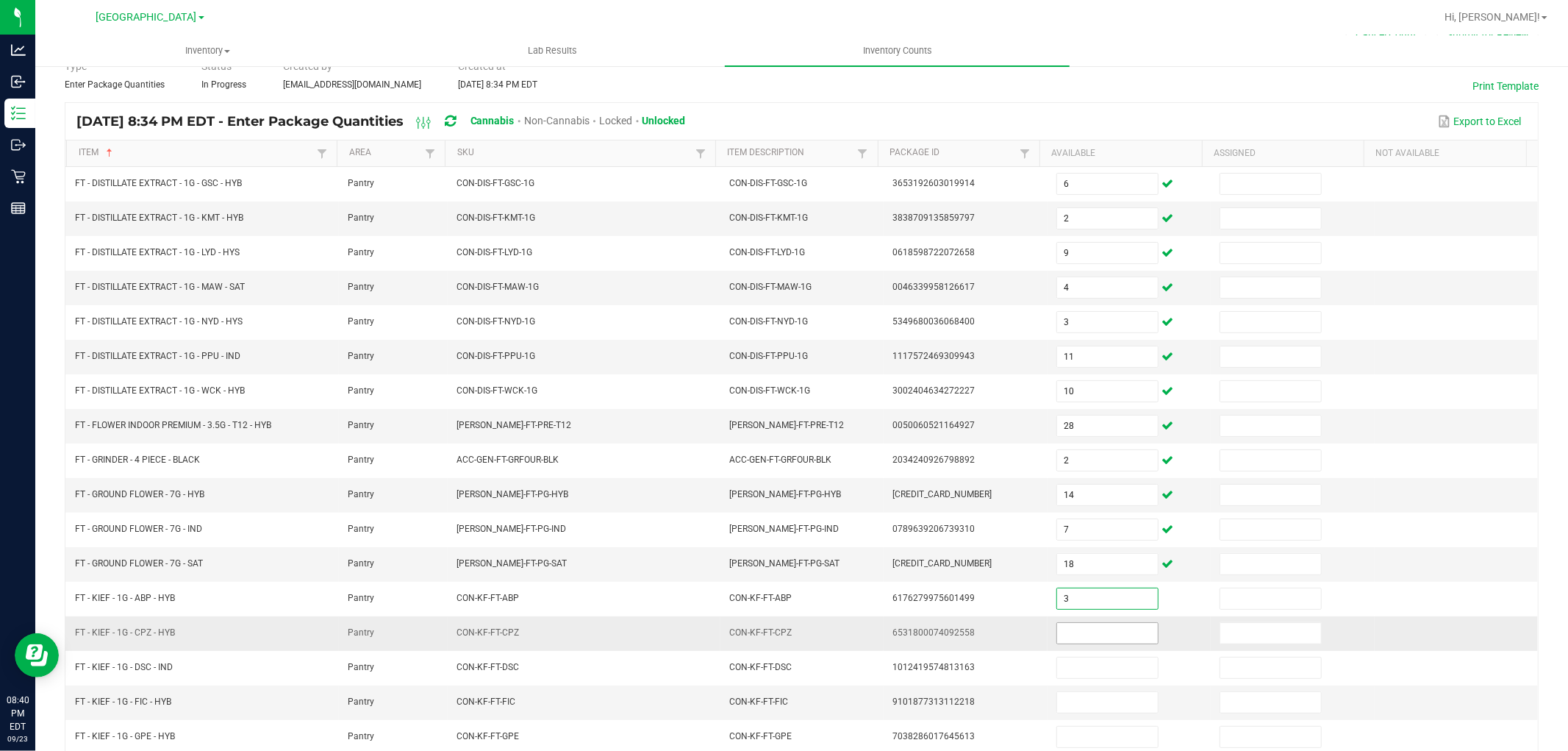
type input "3"
click at [1093, 630] on input at bounding box center [1107, 633] width 100 height 21
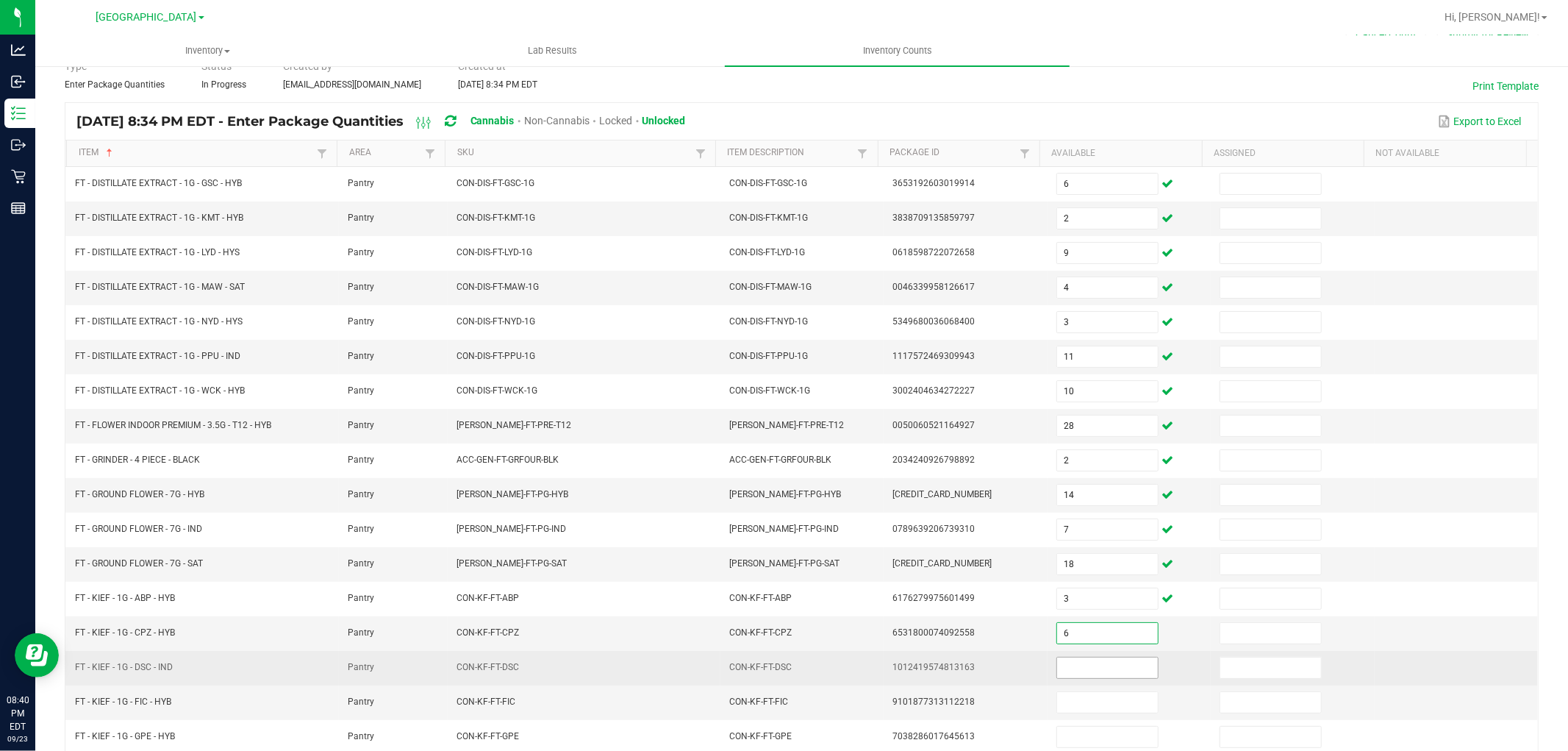
type input "6"
click at [1092, 667] on input at bounding box center [1107, 668] width 100 height 21
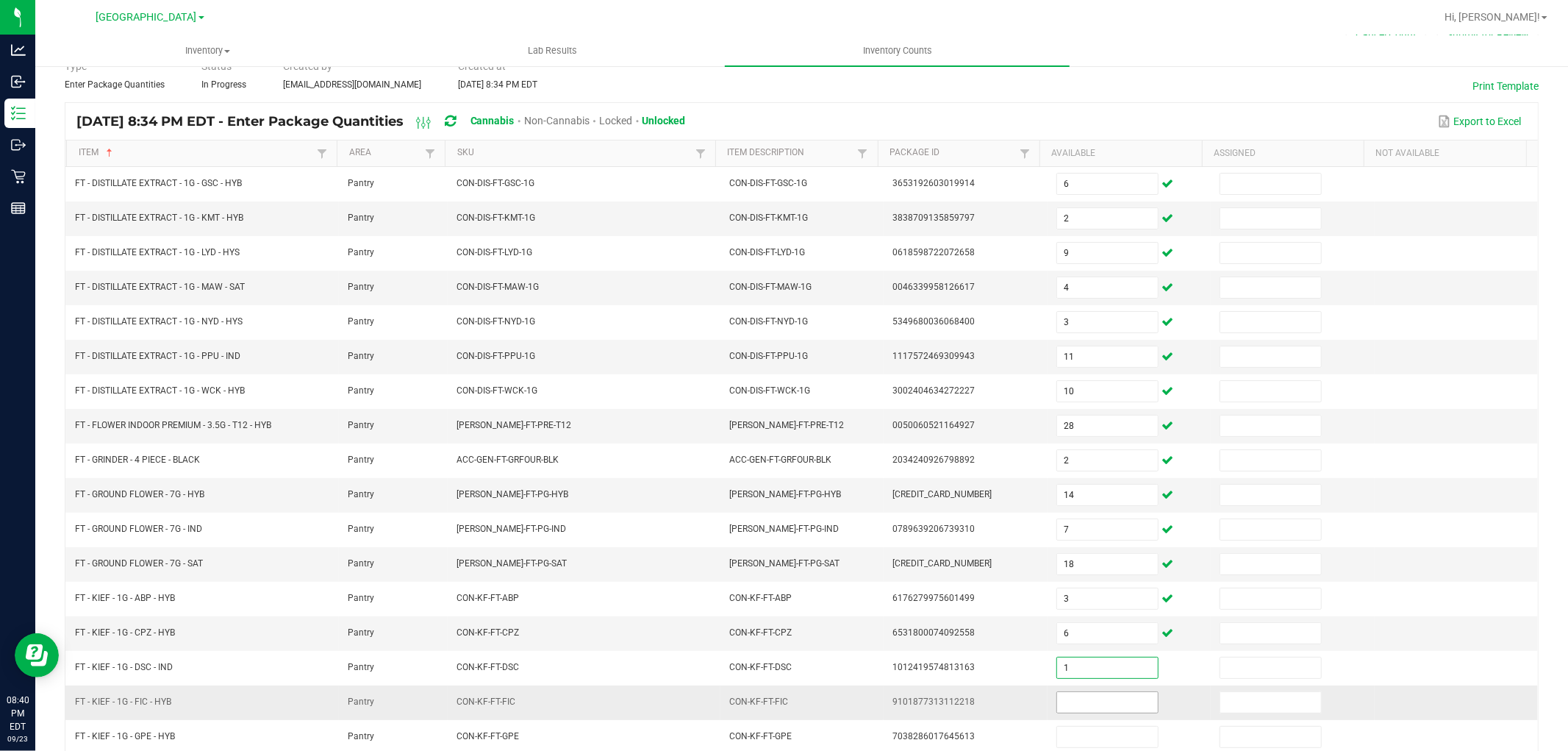
type input "1"
click at [1090, 698] on input at bounding box center [1107, 702] width 100 height 21
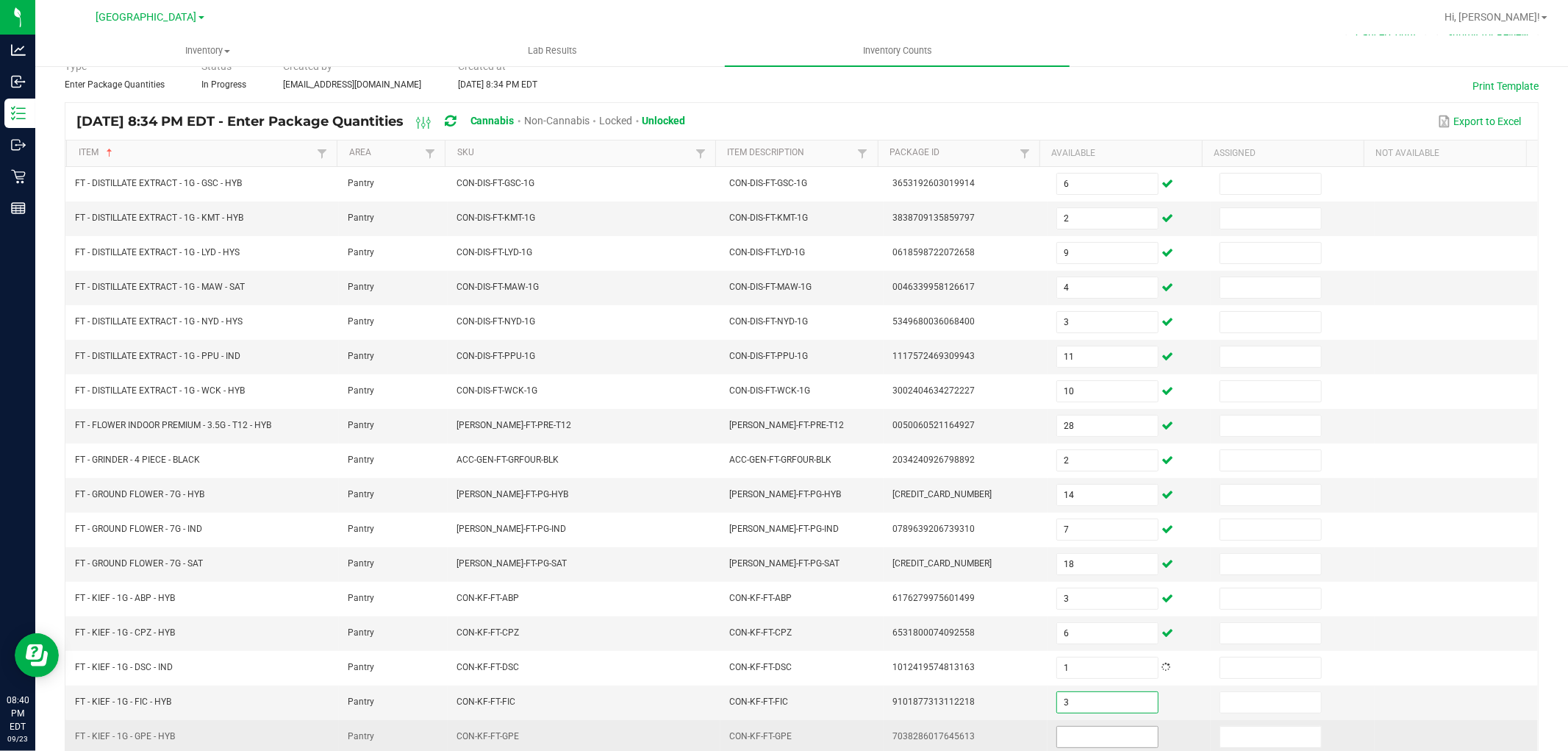
type input "3"
click at [1085, 731] on input at bounding box center [1107, 737] width 100 height 21
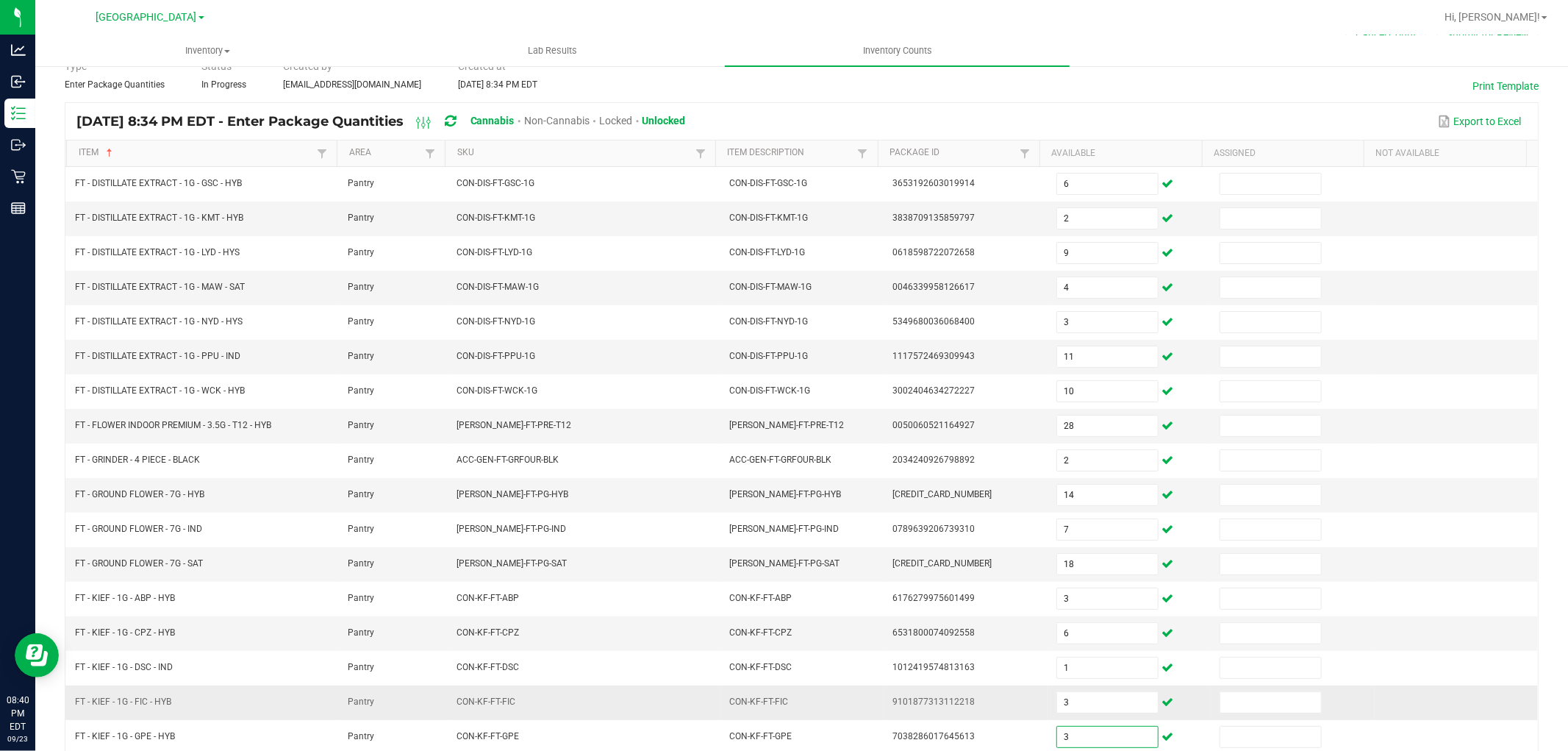
scroll to position [234, 0]
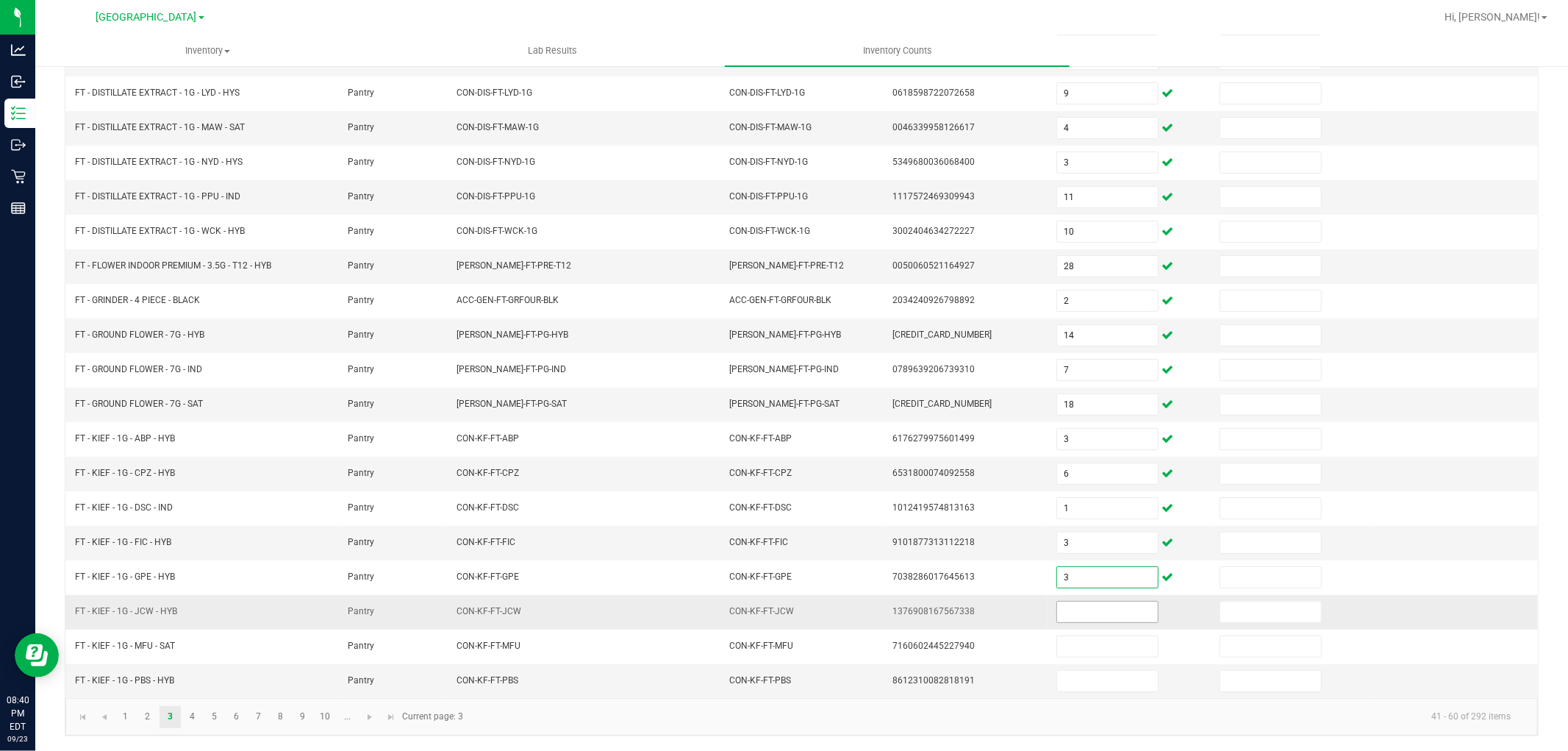
type input "3"
click at [1057, 618] on input at bounding box center [1107, 611] width 100 height 21
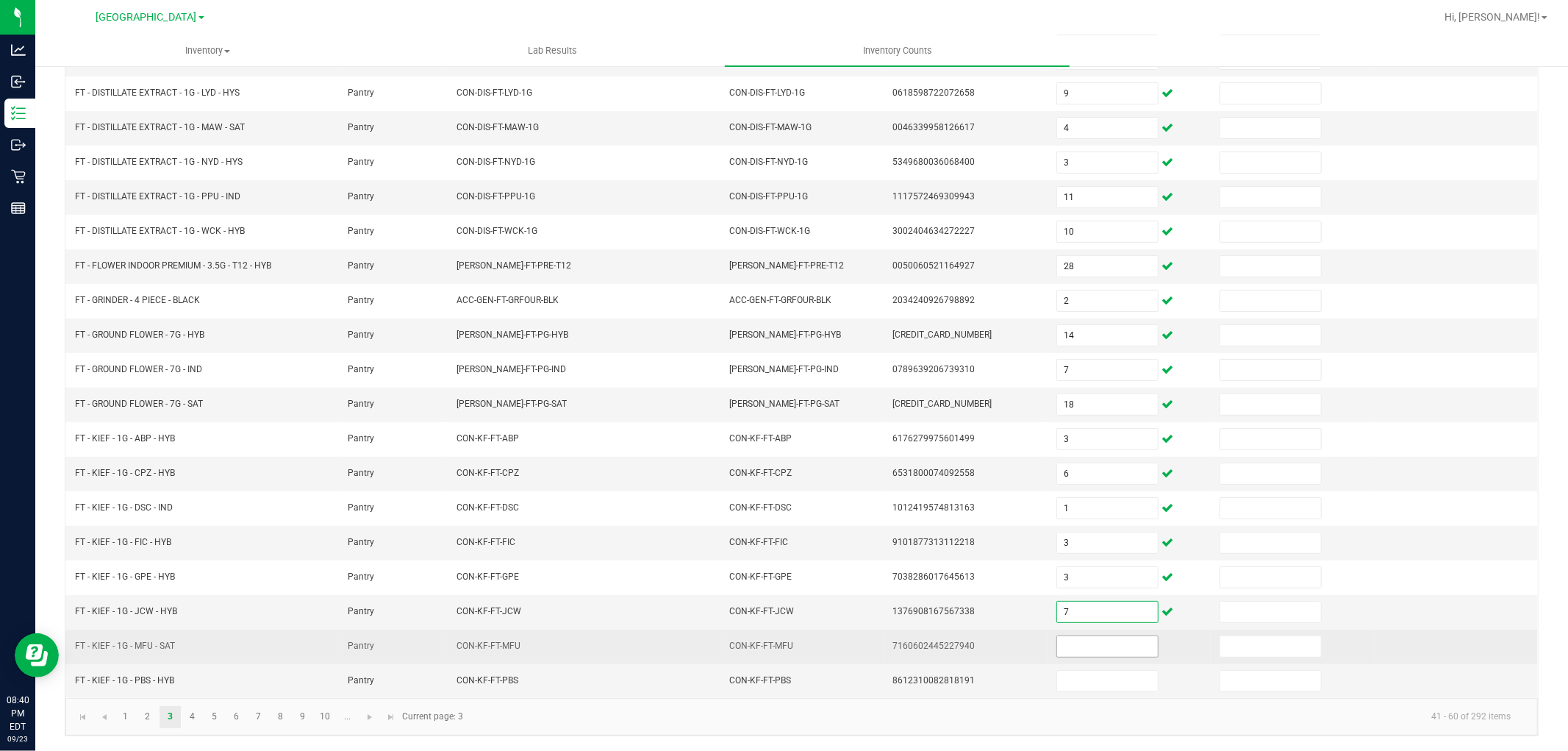
type input "7"
click at [1062, 648] on input at bounding box center [1107, 646] width 100 height 21
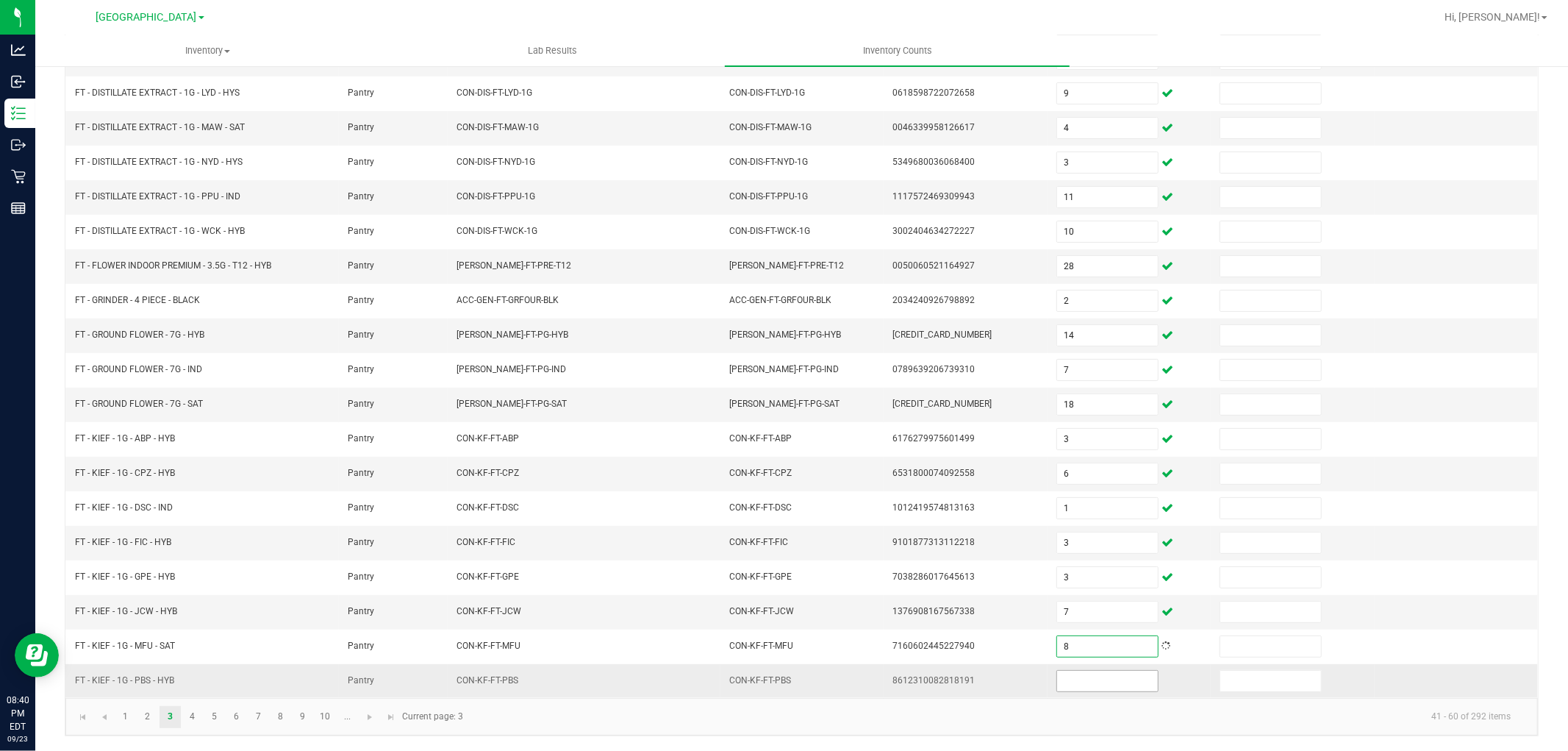
type input "8"
click at [1078, 679] on input at bounding box center [1107, 681] width 100 height 21
type input "6"
click at [980, 687] on td "8612310082818191" at bounding box center [965, 680] width 163 height 34
click at [198, 722] on link "4" at bounding box center [193, 717] width 22 height 22
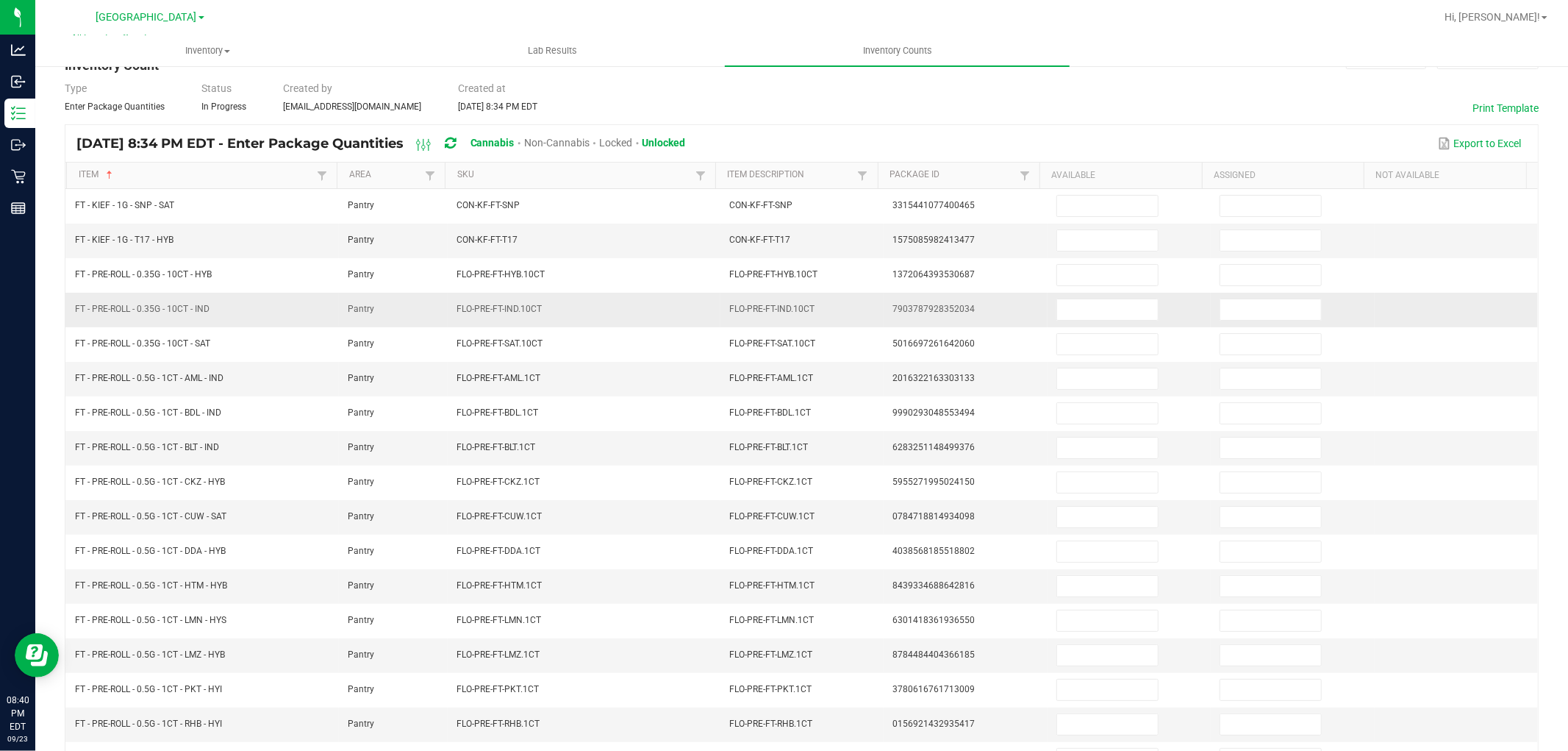
scroll to position [0, 0]
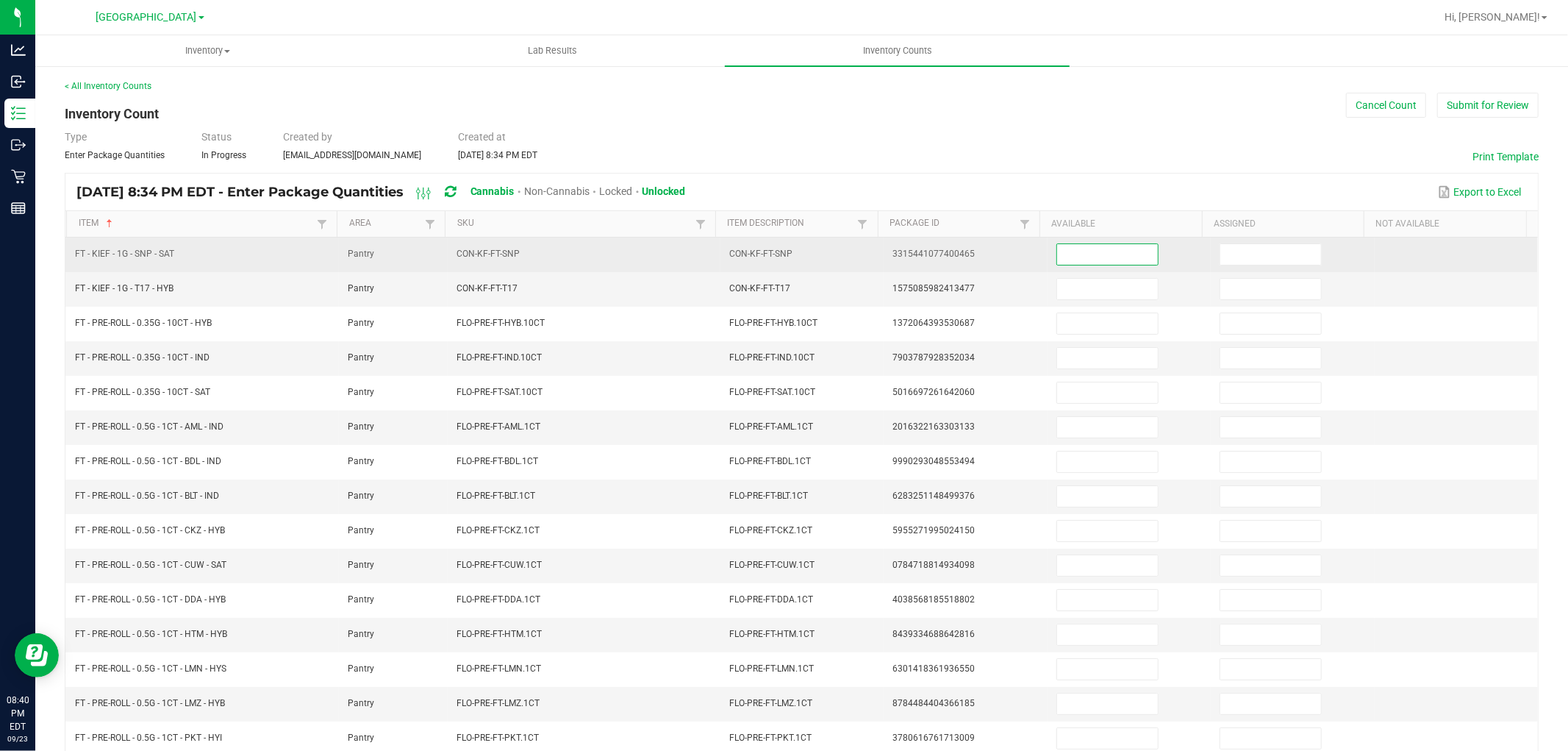
click at [1066, 248] on input at bounding box center [1107, 255] width 100 height 21
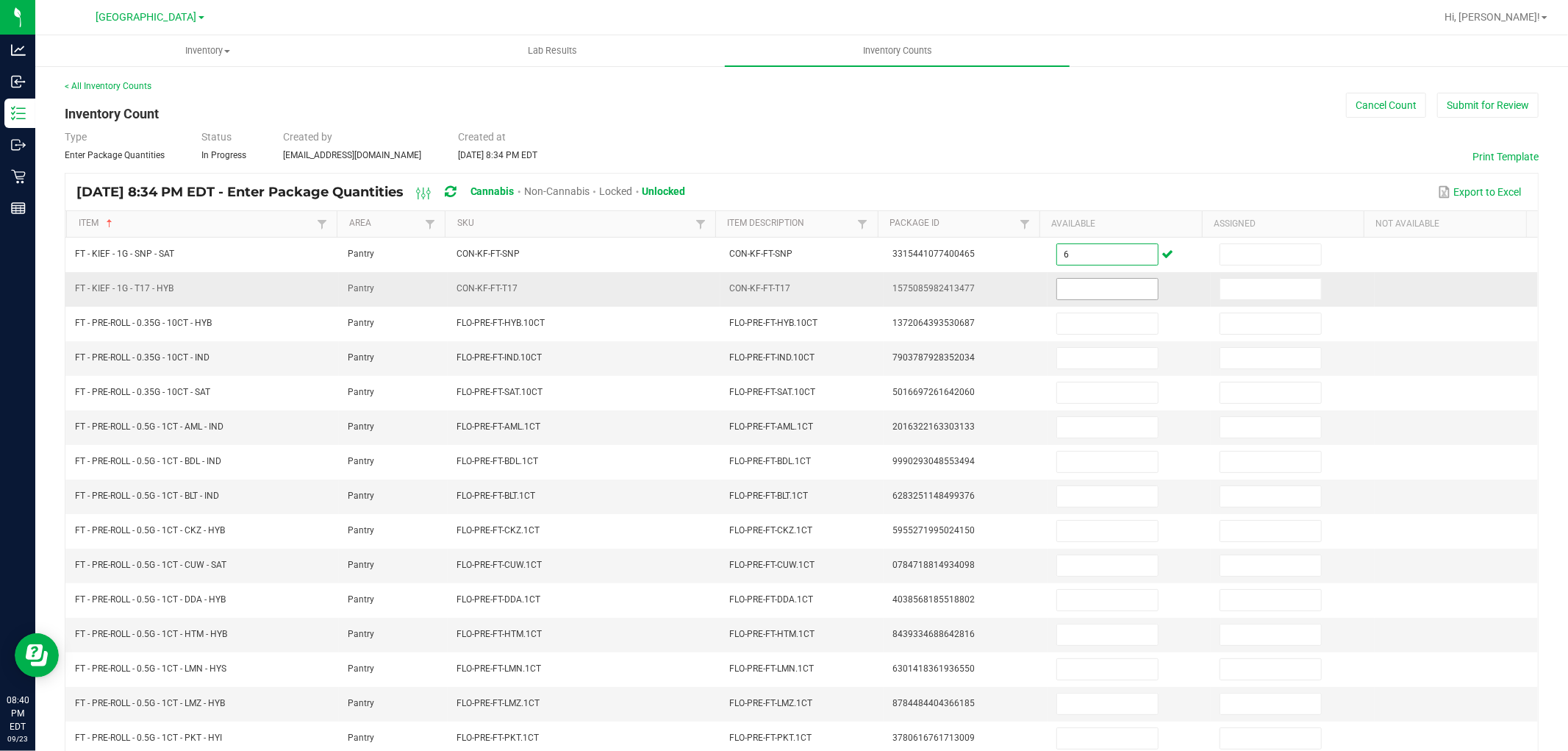
click at [1067, 294] on input at bounding box center [1107, 289] width 100 height 21
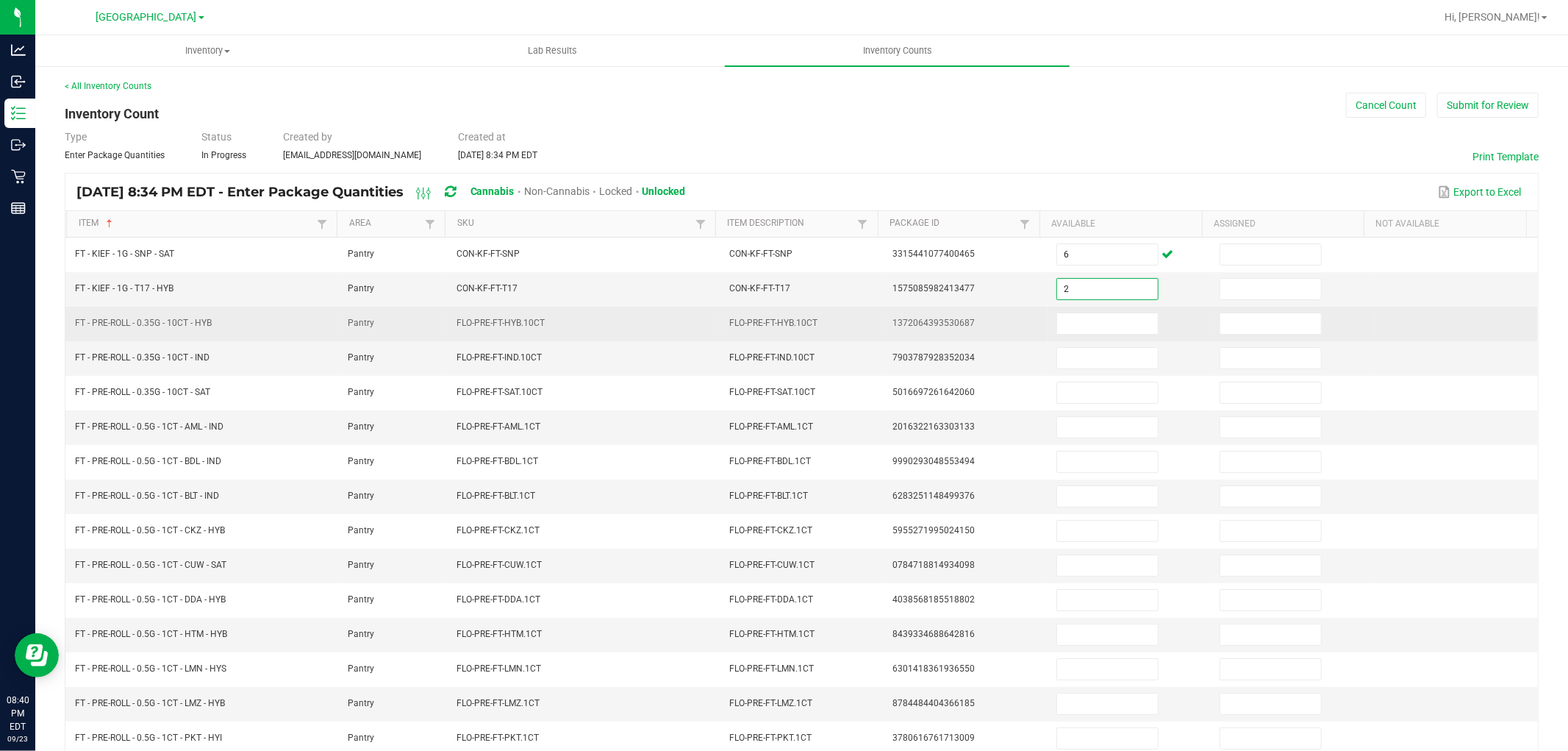
click at [1072, 335] on td at bounding box center [1129, 324] width 163 height 34
click at [1074, 320] on input at bounding box center [1107, 323] width 100 height 21
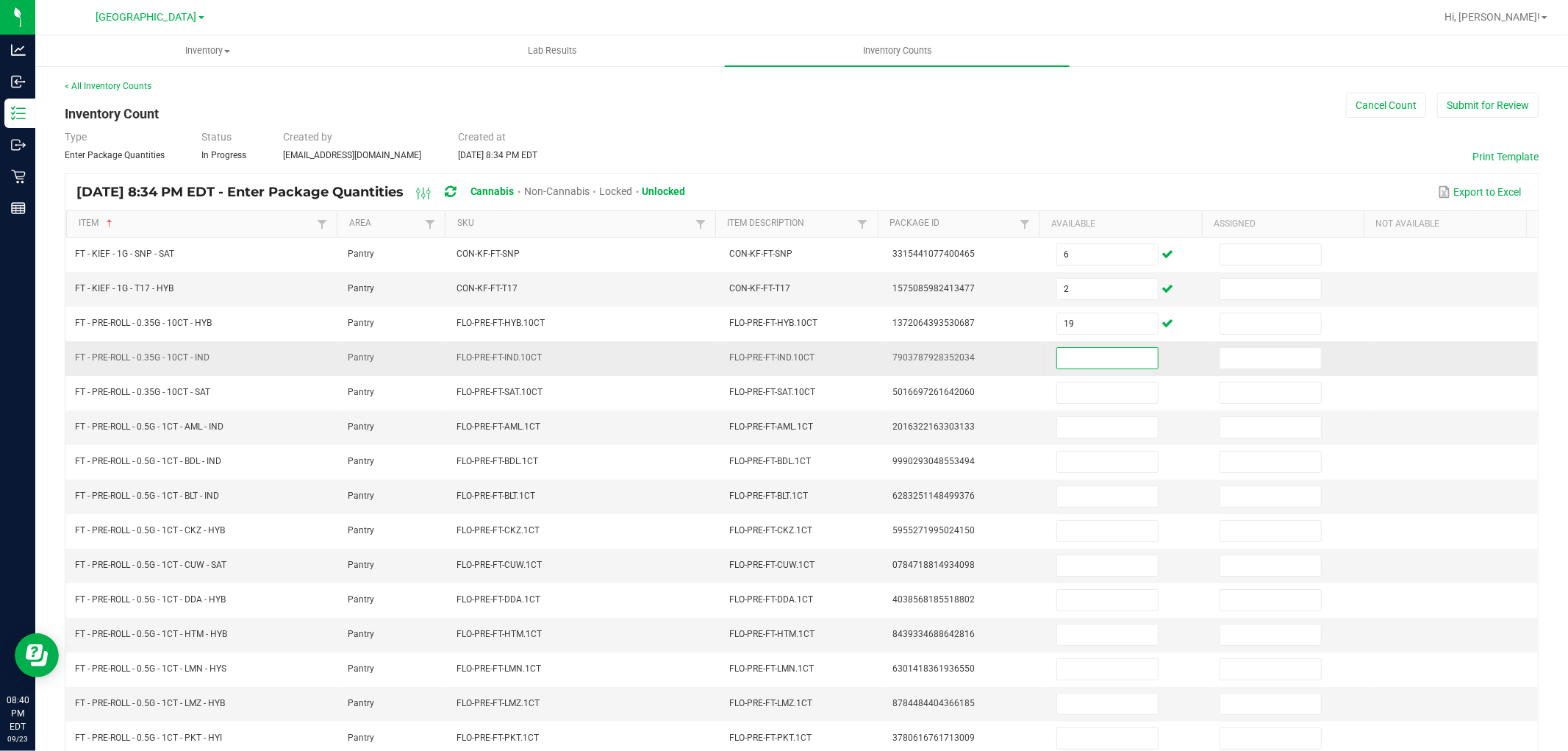
click at [1083, 359] on input at bounding box center [1107, 358] width 100 height 21
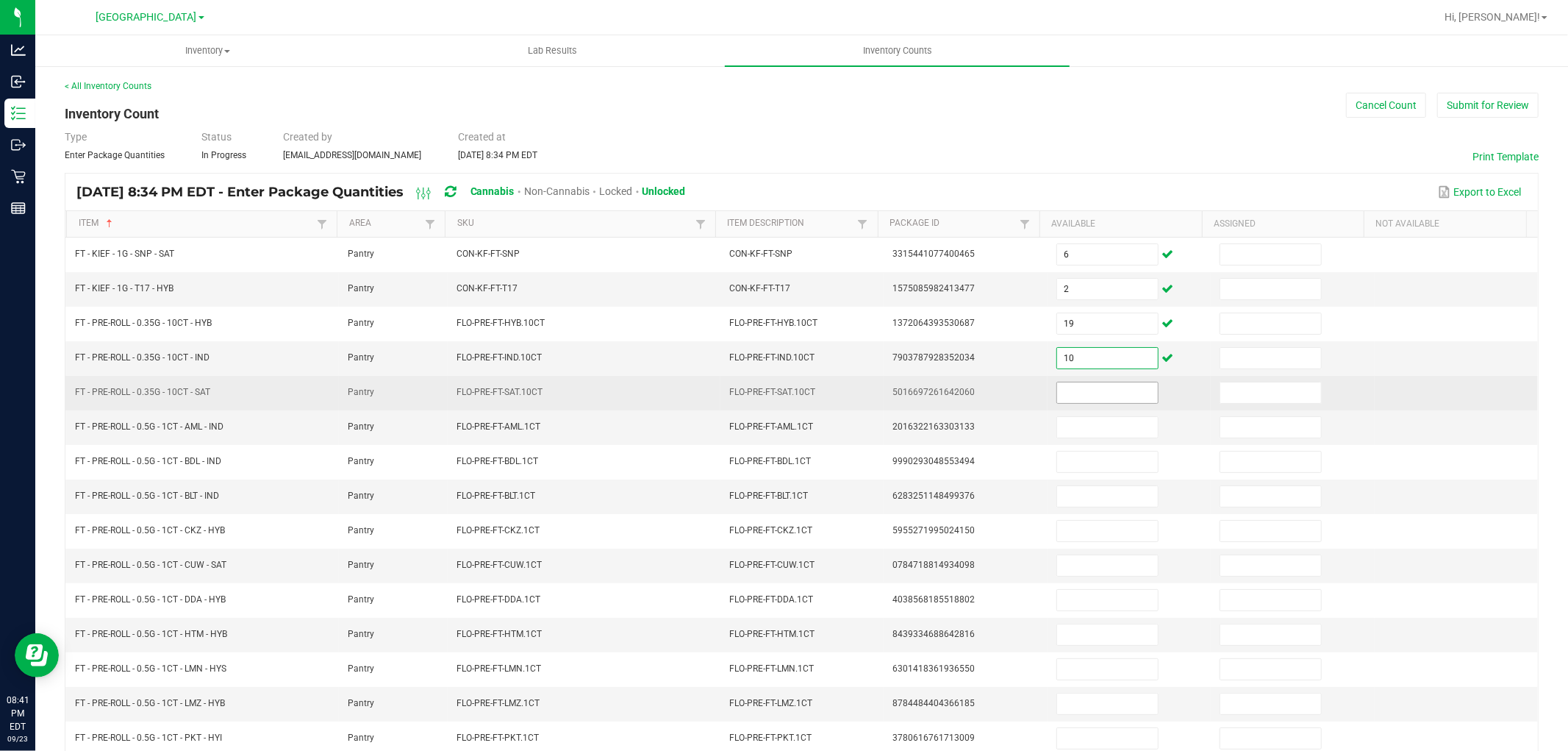
click at [1085, 393] on input at bounding box center [1107, 392] width 100 height 21
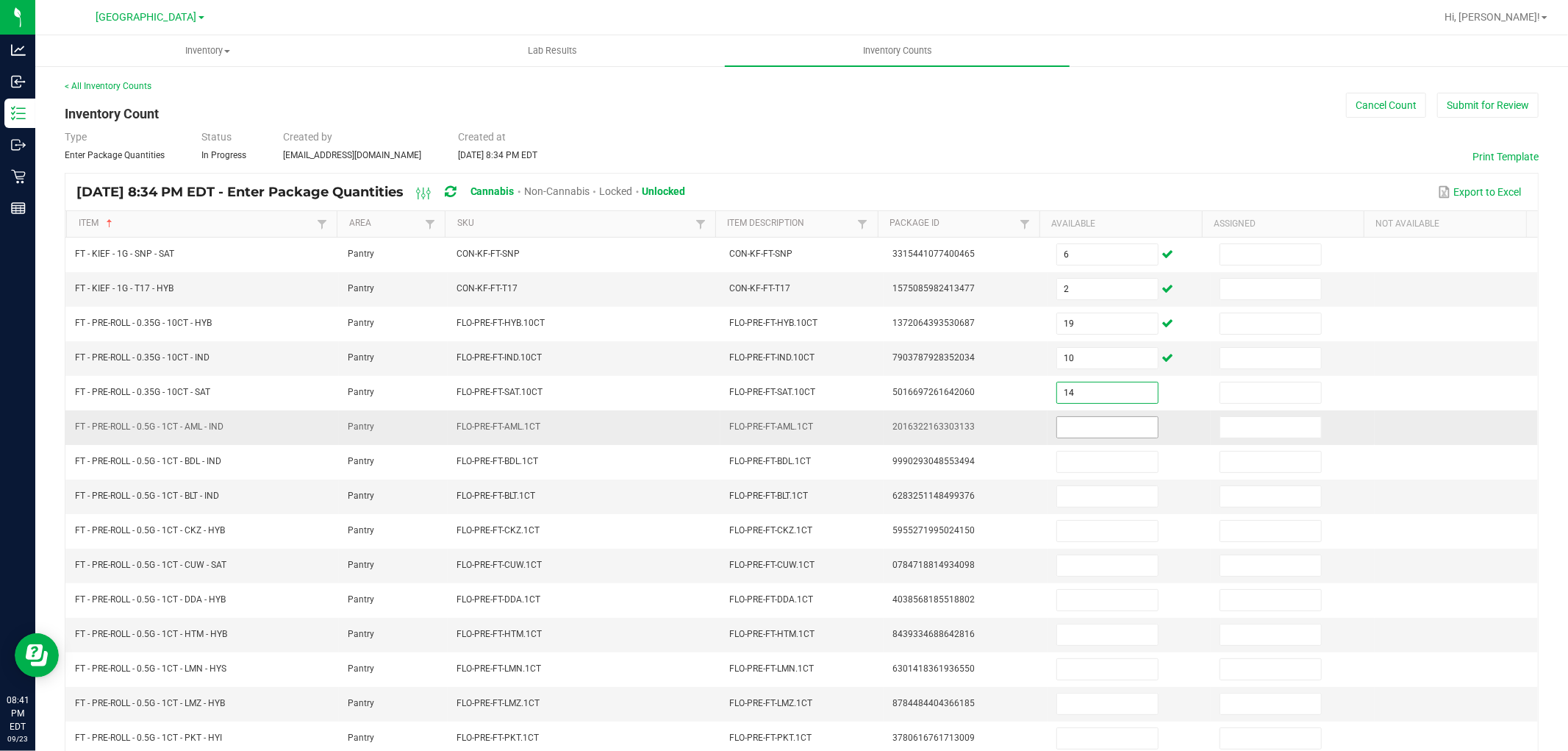
click at [1090, 425] on input at bounding box center [1107, 427] width 100 height 21
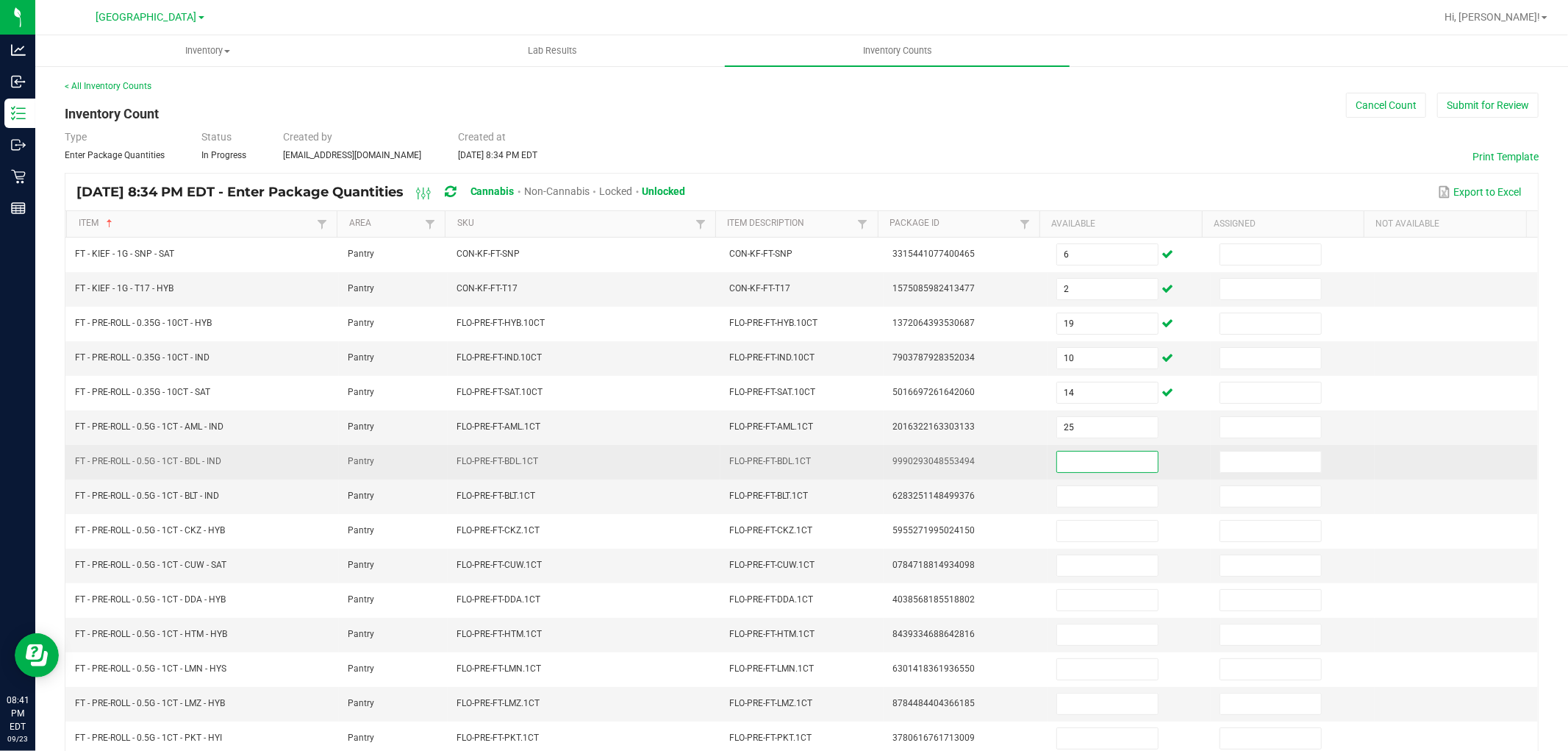
click at [1085, 464] on input at bounding box center [1107, 462] width 100 height 21
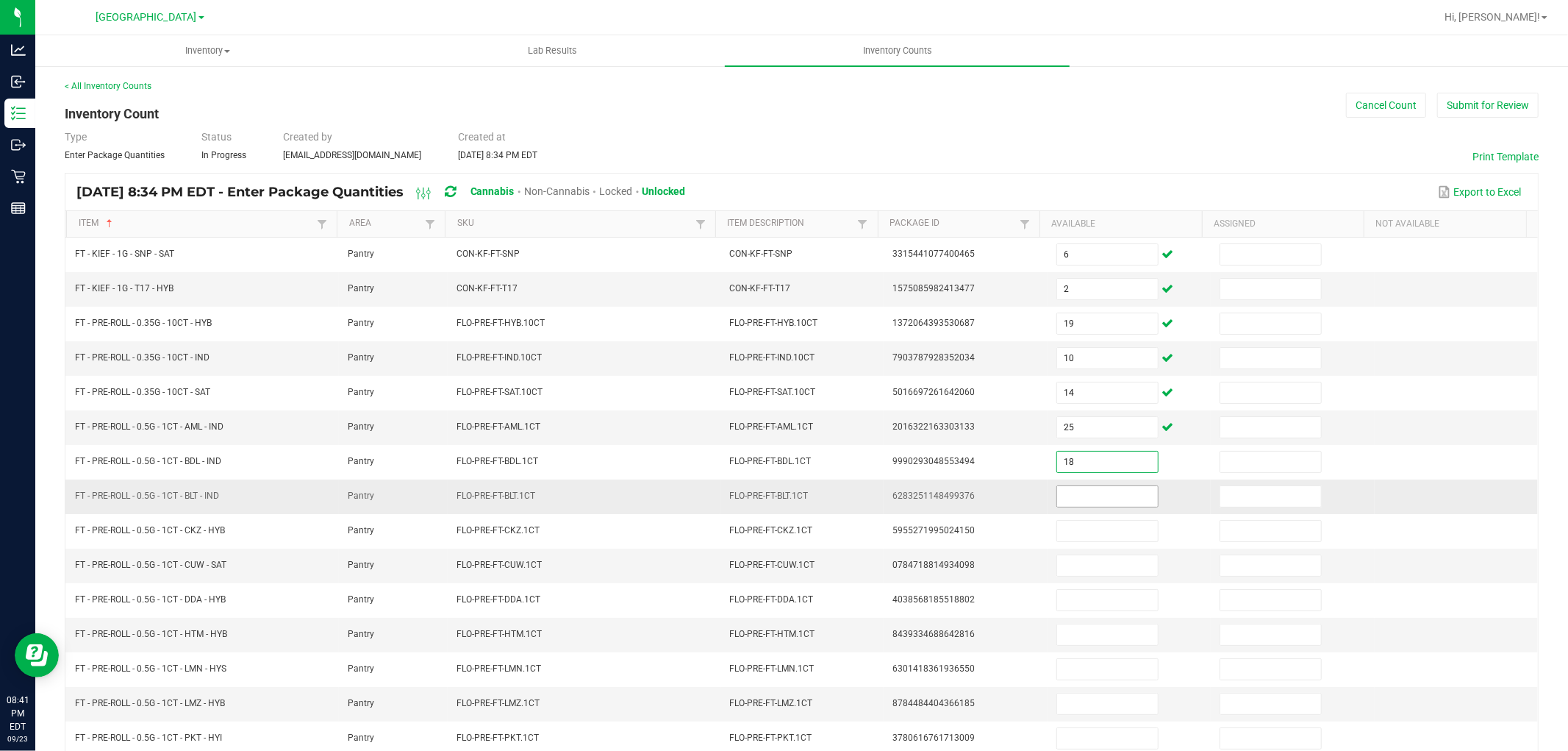
click at [1085, 500] on input at bounding box center [1107, 496] width 100 height 21
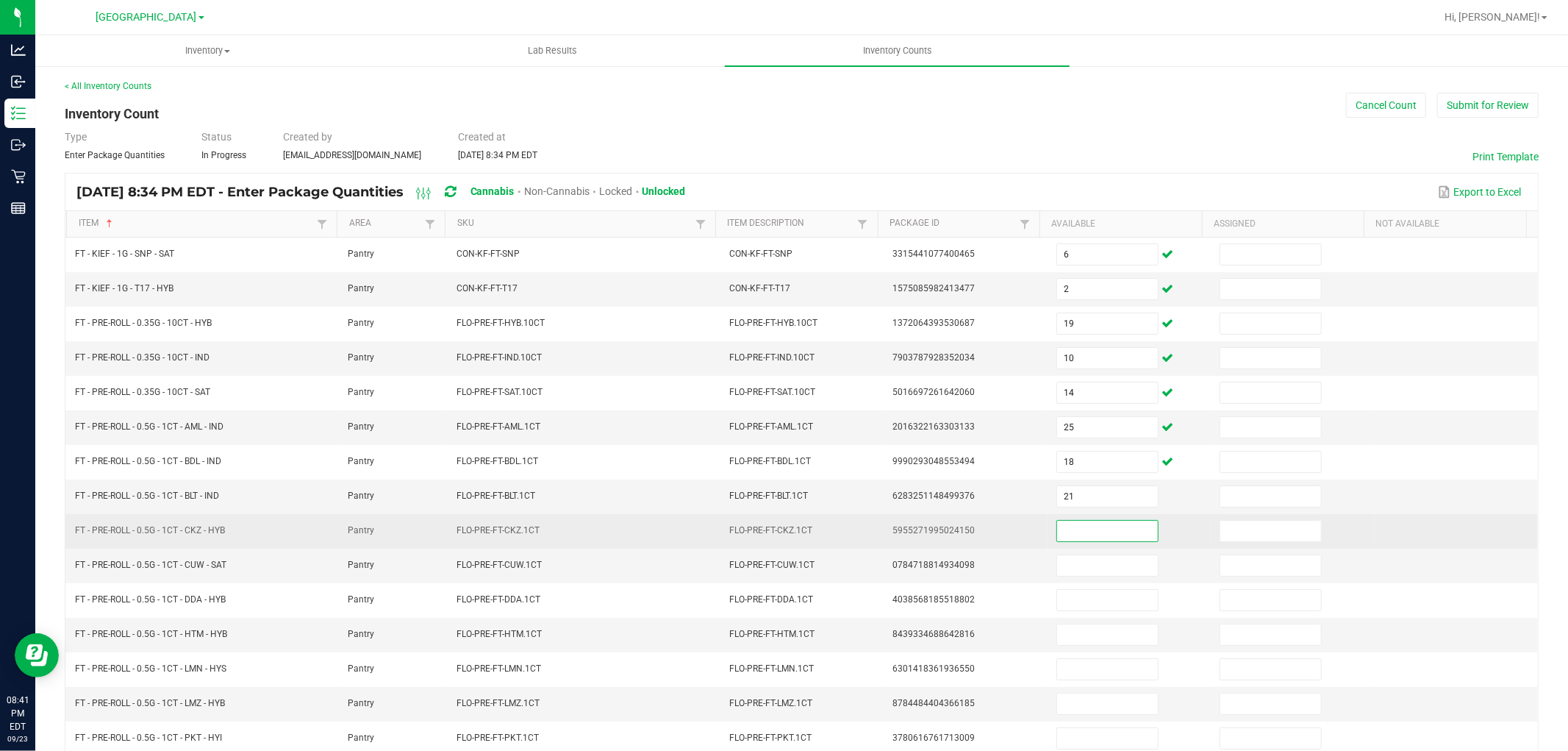
click at [1084, 526] on input at bounding box center [1107, 531] width 100 height 21
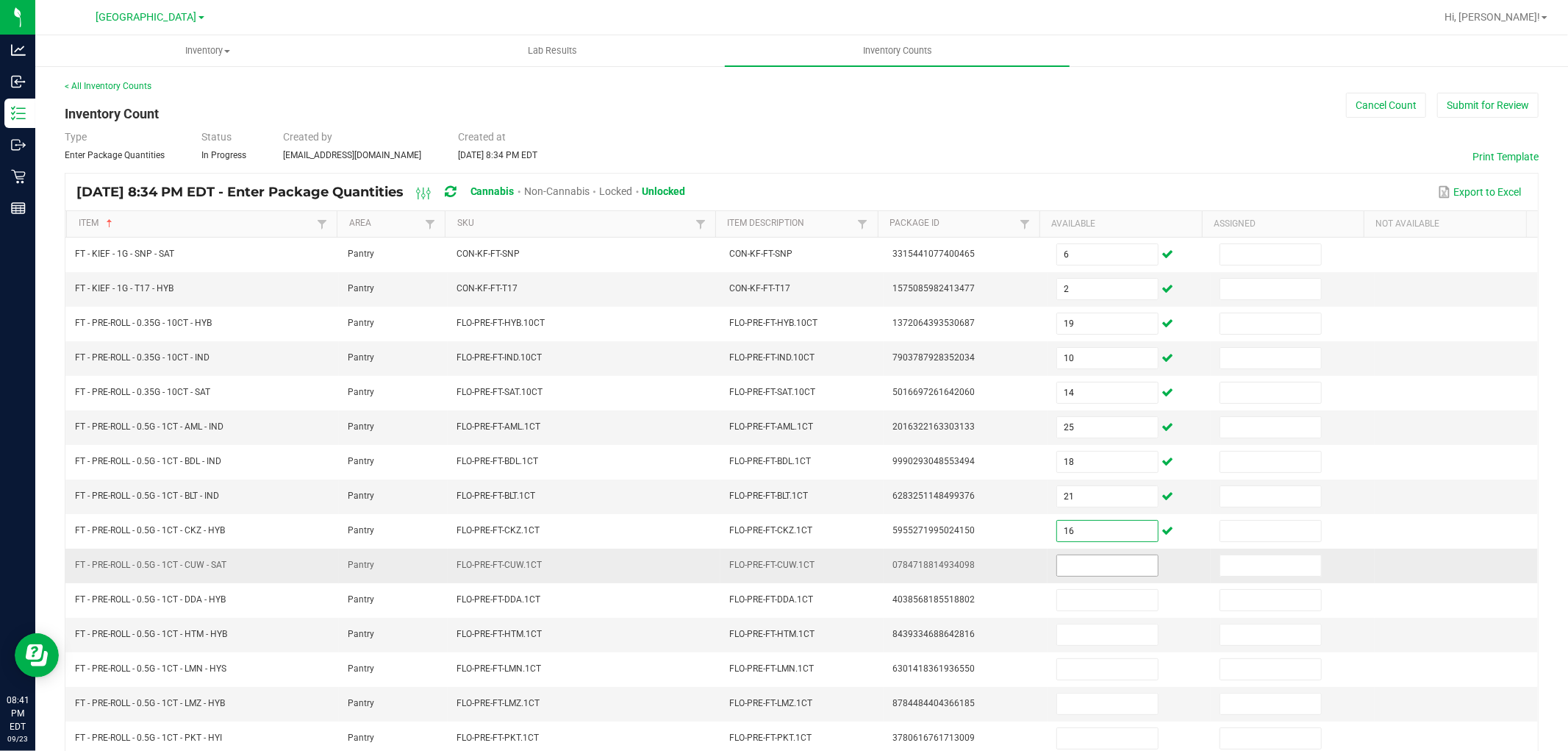
click at [1084, 569] on input at bounding box center [1107, 565] width 100 height 21
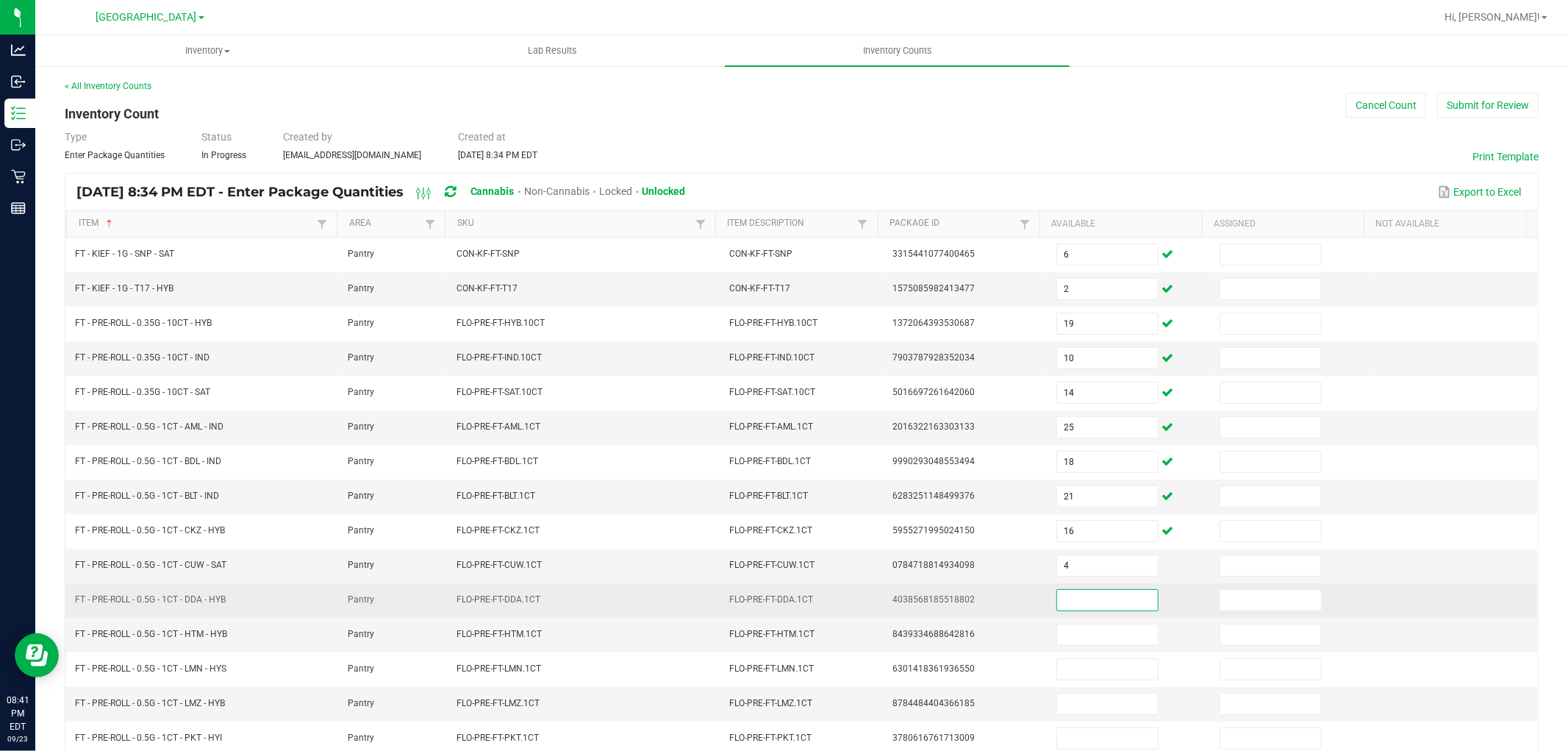
click at [1089, 604] on input at bounding box center [1107, 600] width 100 height 21
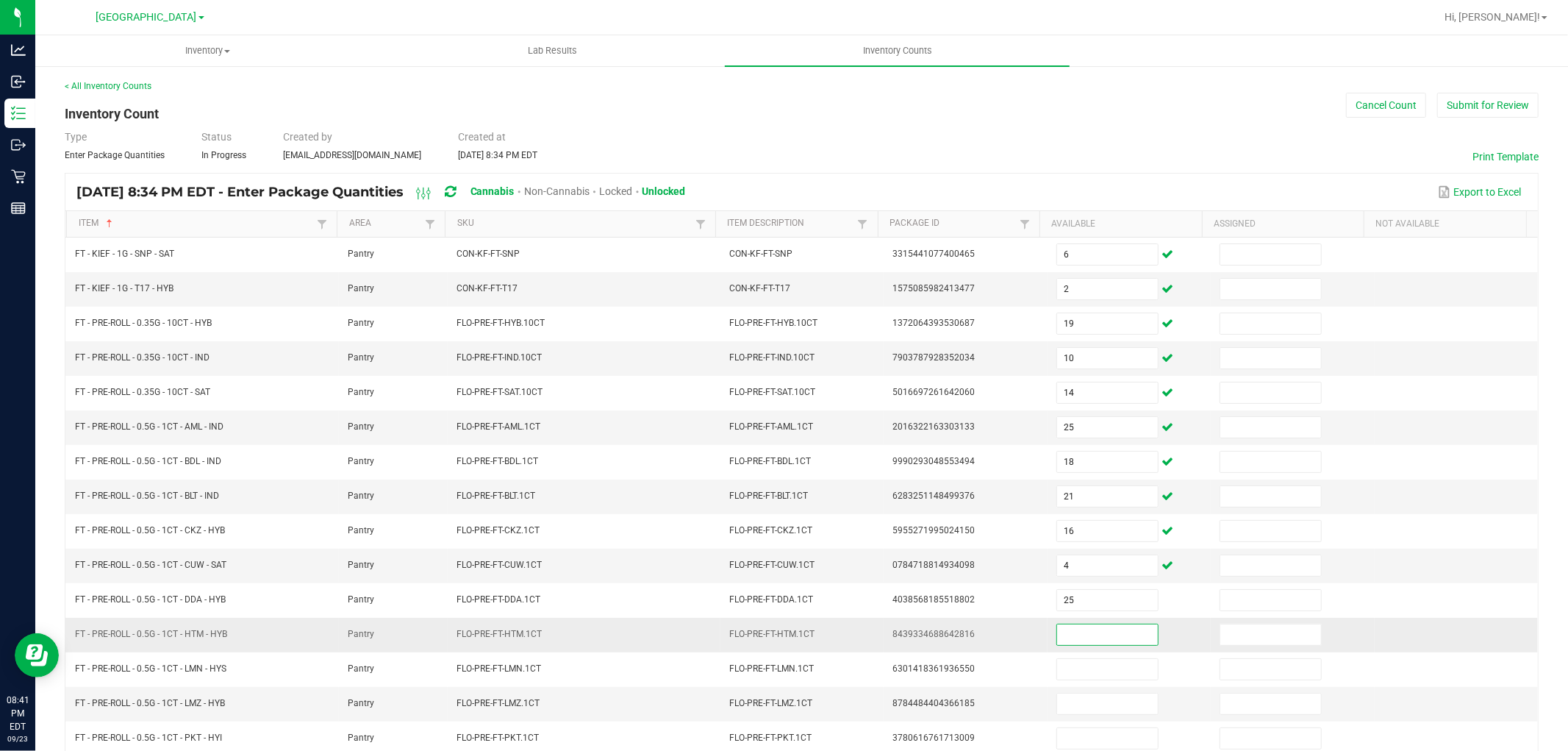
click at [1091, 642] on input at bounding box center [1107, 634] width 100 height 21
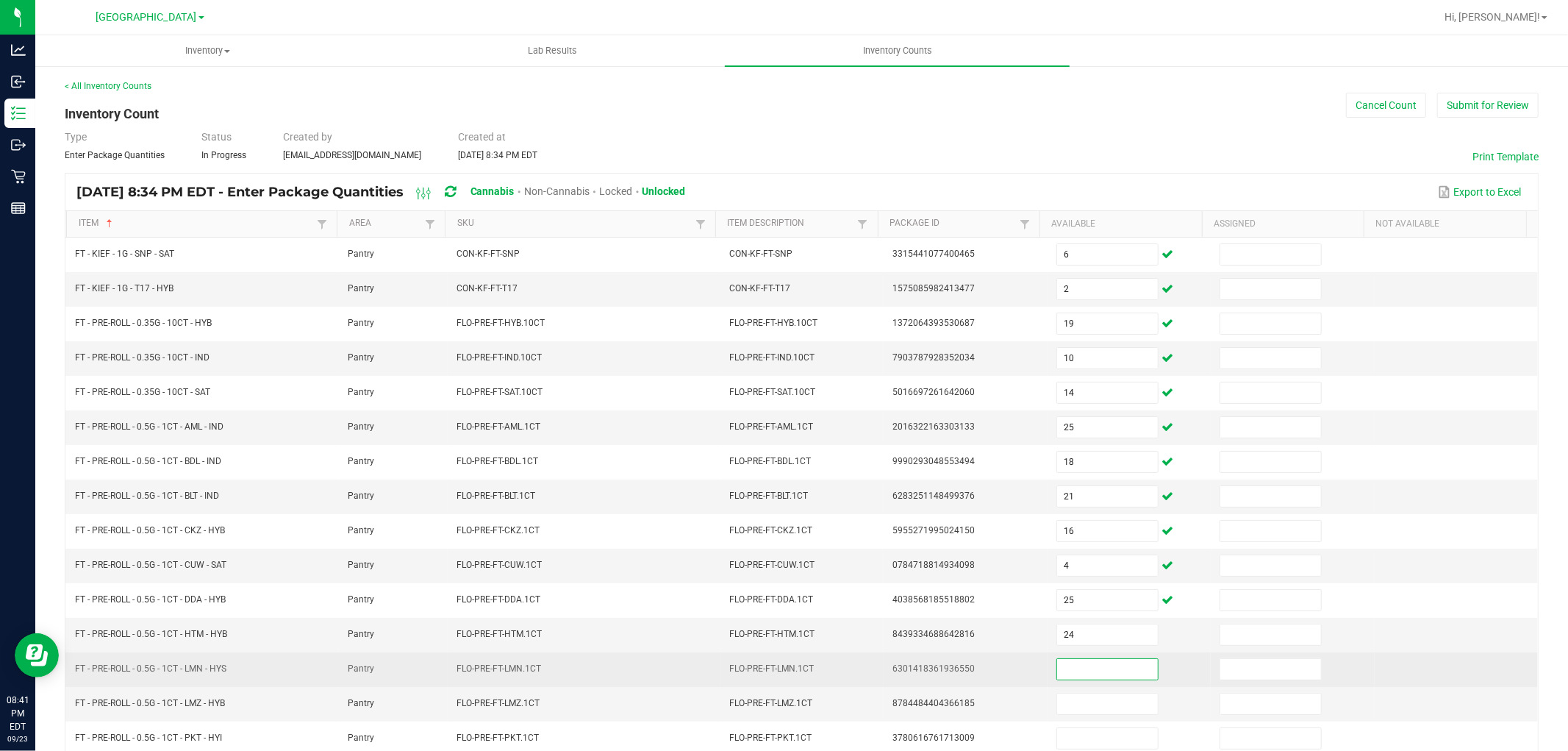
click at [1104, 679] on input at bounding box center [1107, 669] width 100 height 21
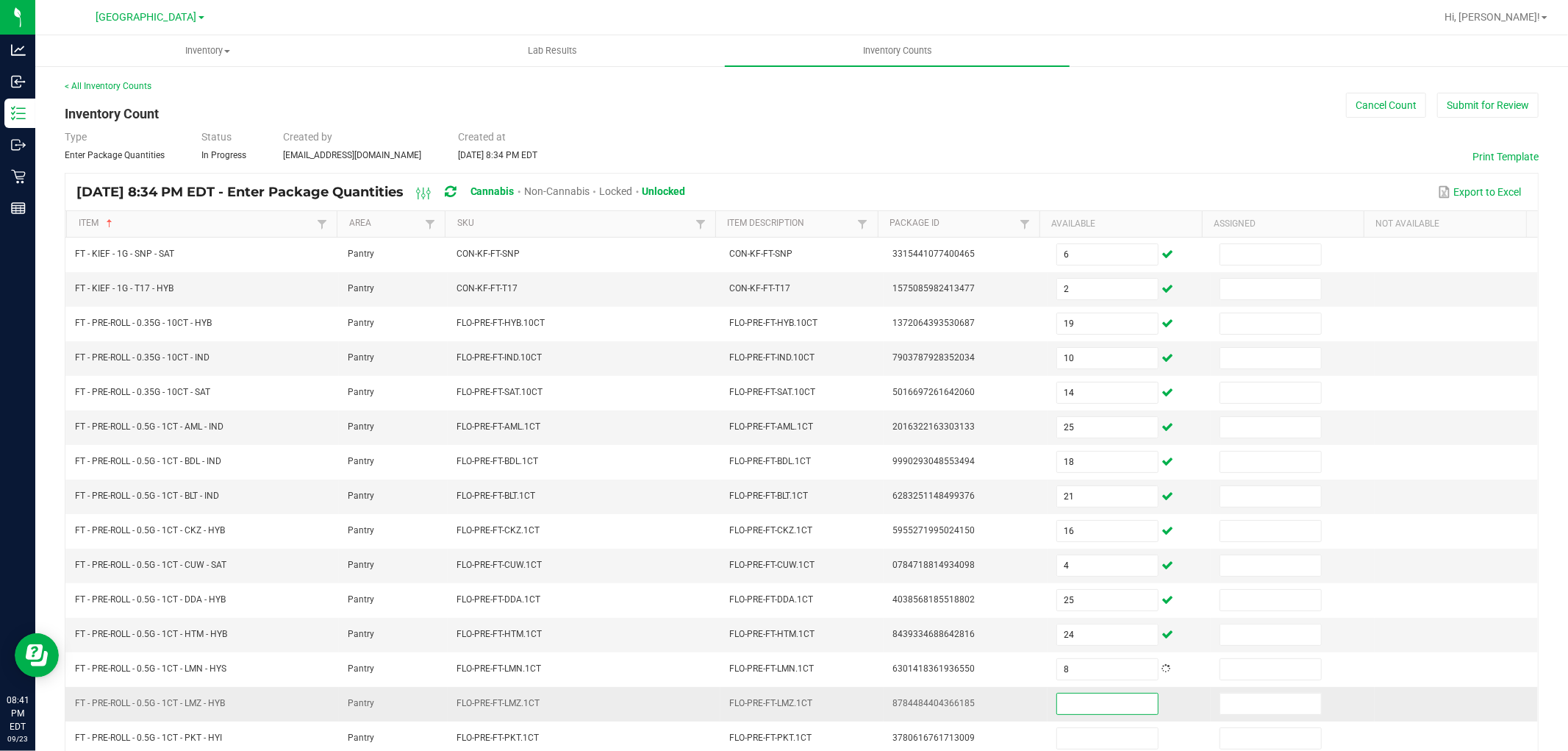
click at [1104, 709] on input at bounding box center [1107, 704] width 100 height 21
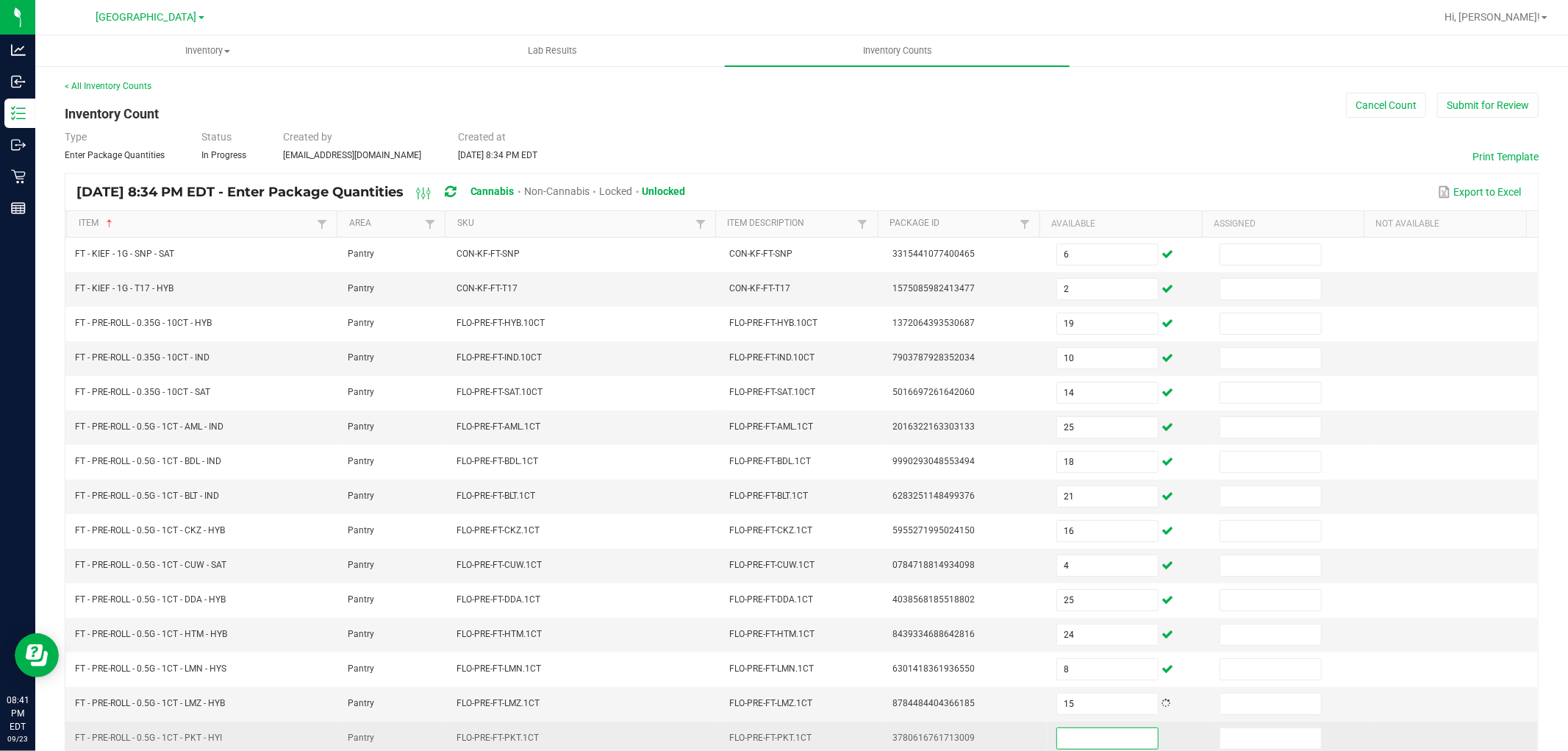
click at [1101, 745] on input at bounding box center [1107, 738] width 100 height 21
click at [1001, 741] on td "3780616761713009" at bounding box center [965, 739] width 163 height 34
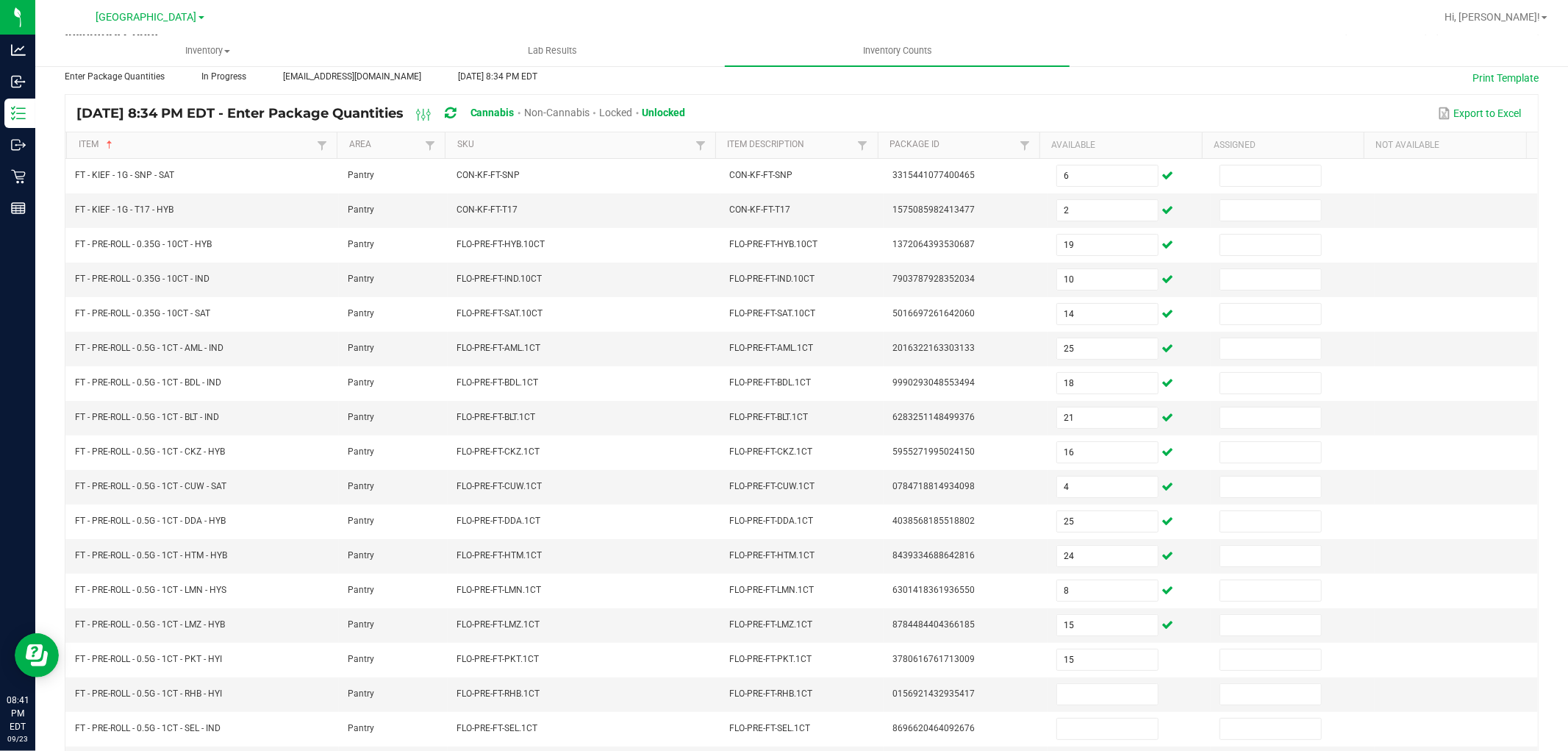
scroll to position [234, 0]
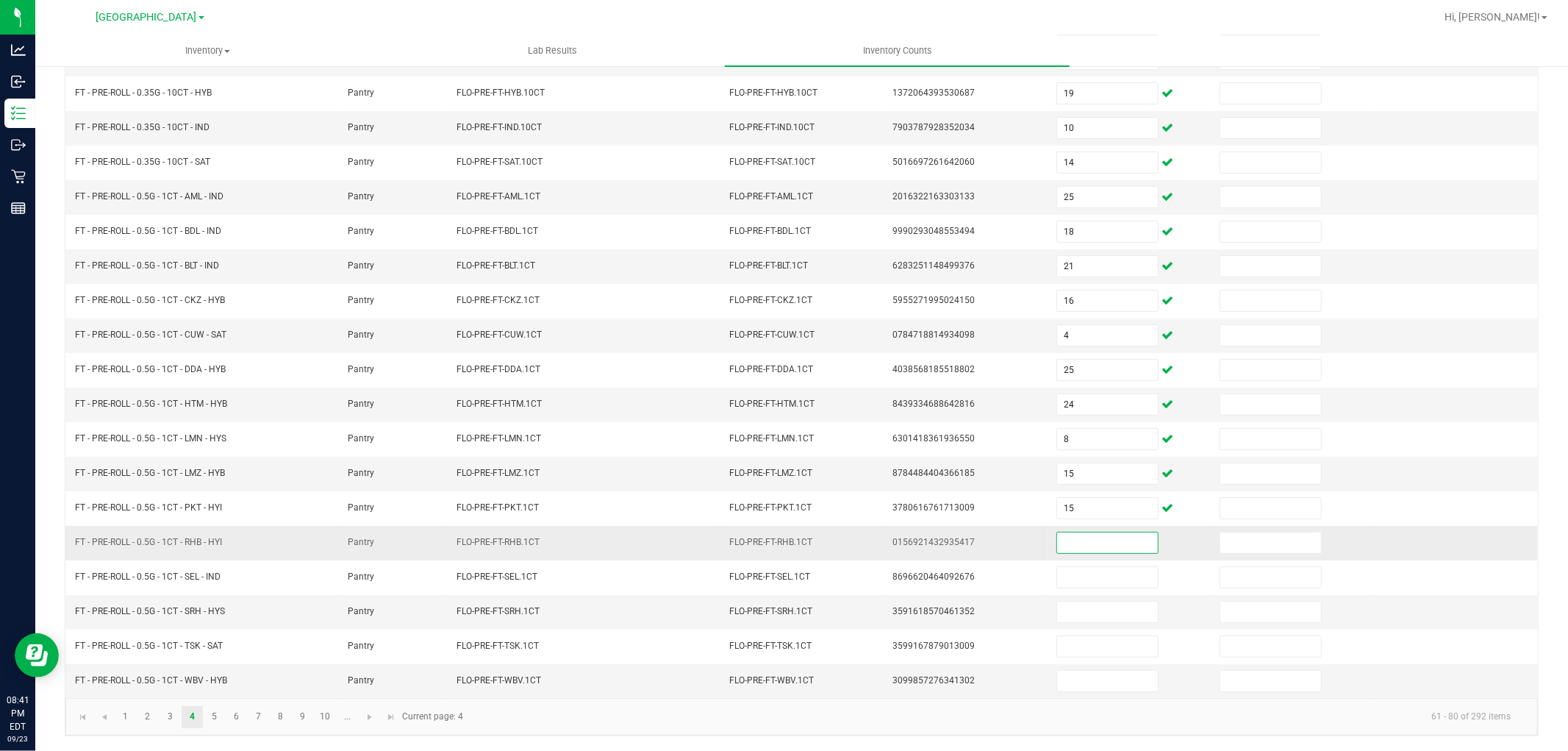
click at [1074, 545] on input at bounding box center [1107, 543] width 100 height 21
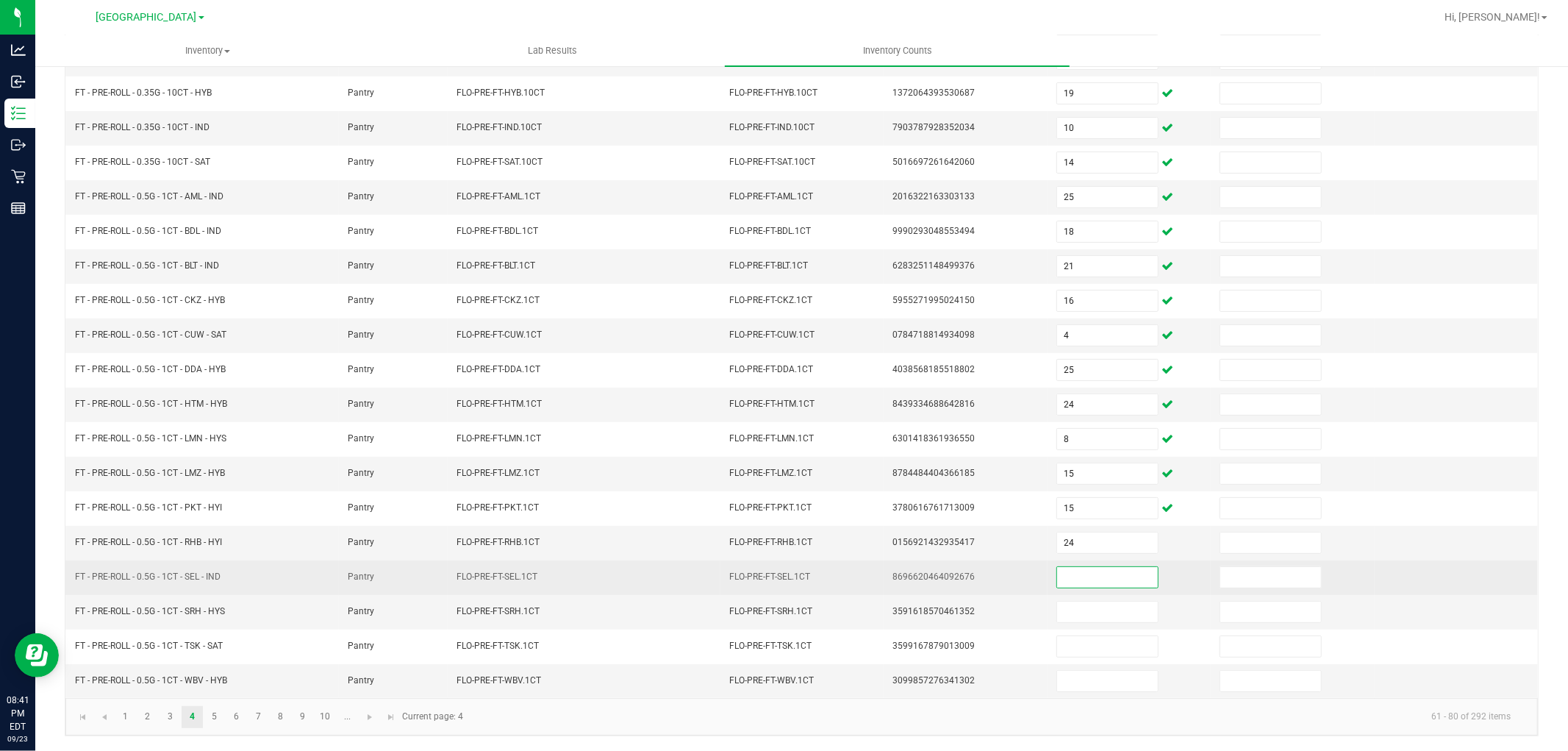
click at [1072, 571] on input at bounding box center [1107, 577] width 100 height 21
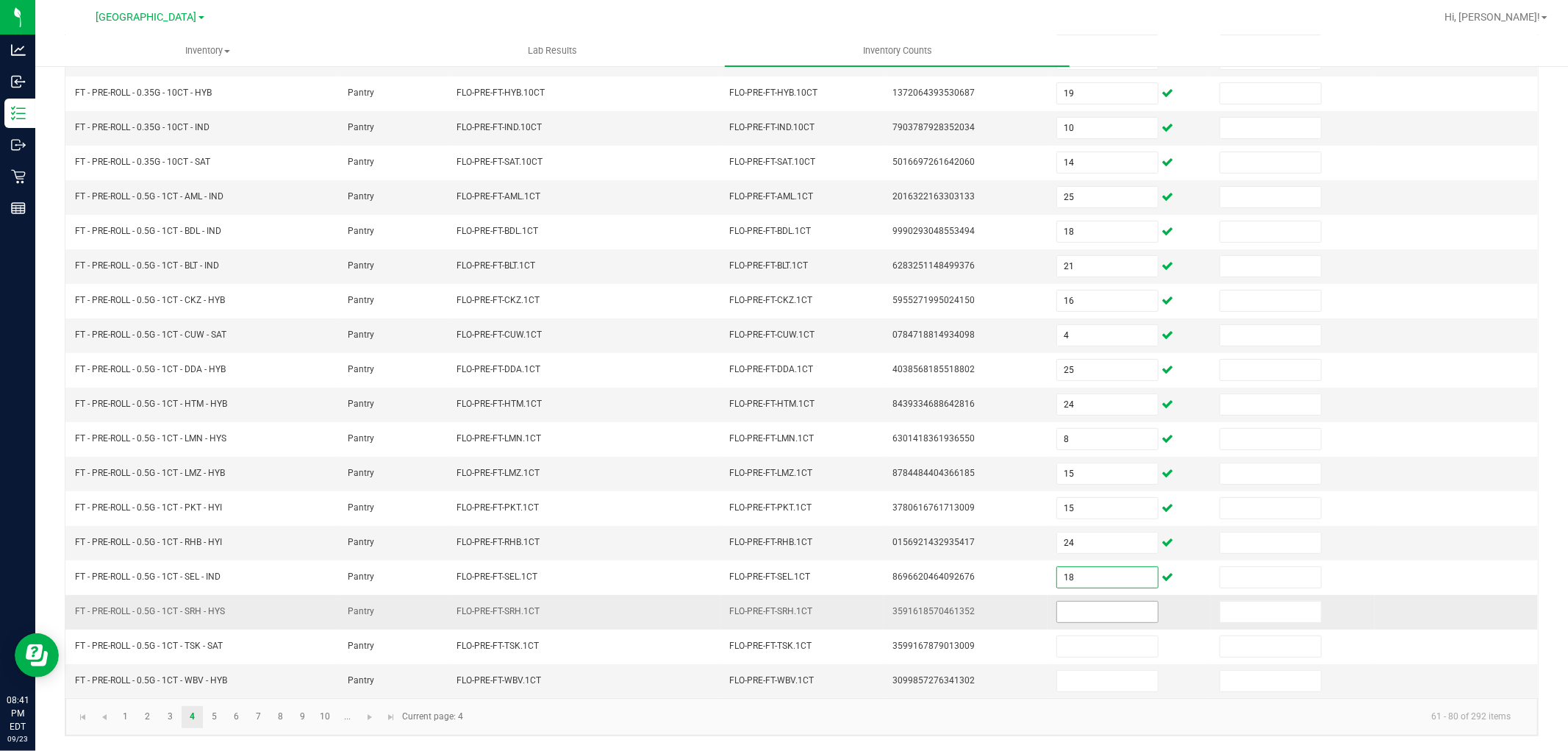
click at [1085, 614] on input at bounding box center [1107, 611] width 100 height 21
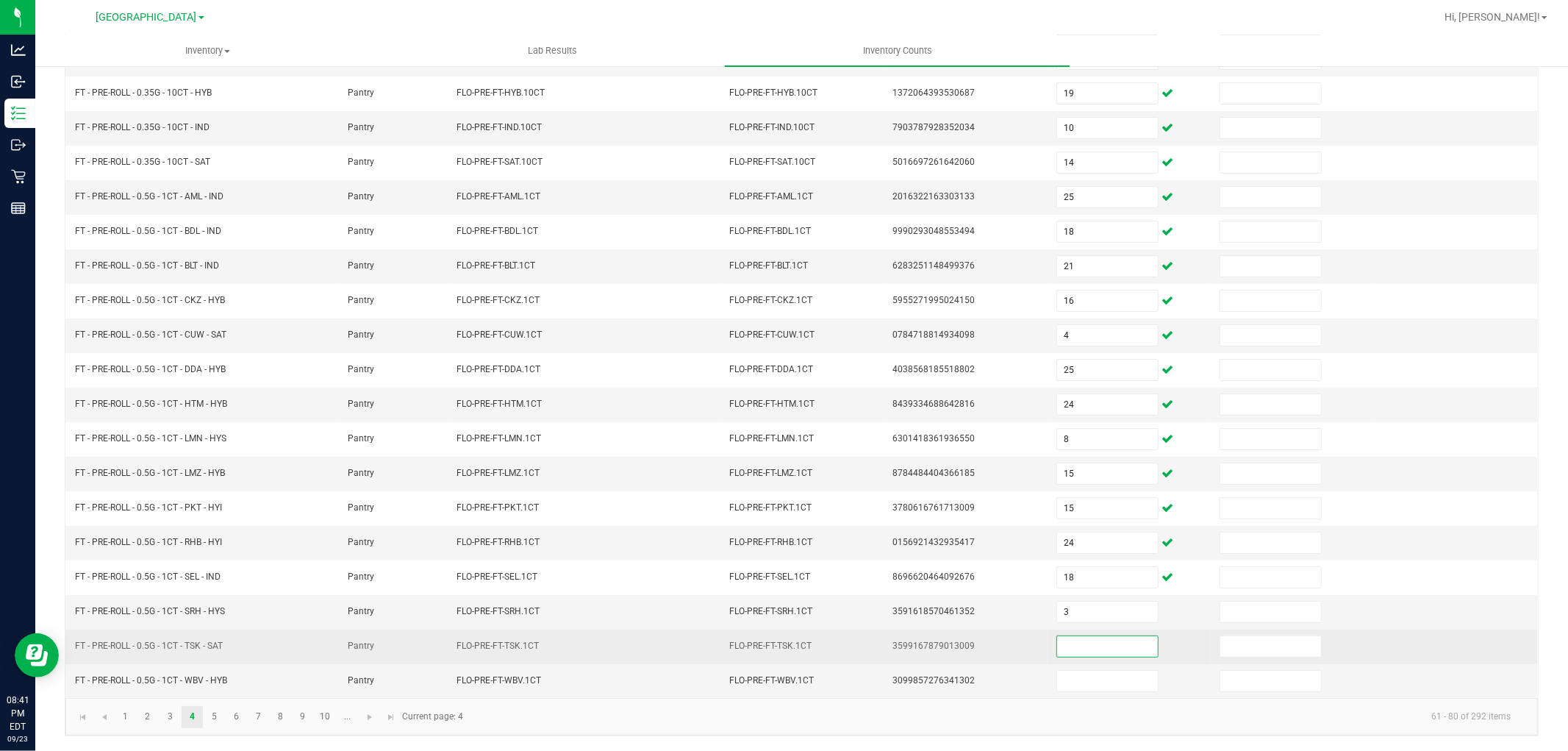
click at [1093, 648] on input at bounding box center [1107, 646] width 100 height 21
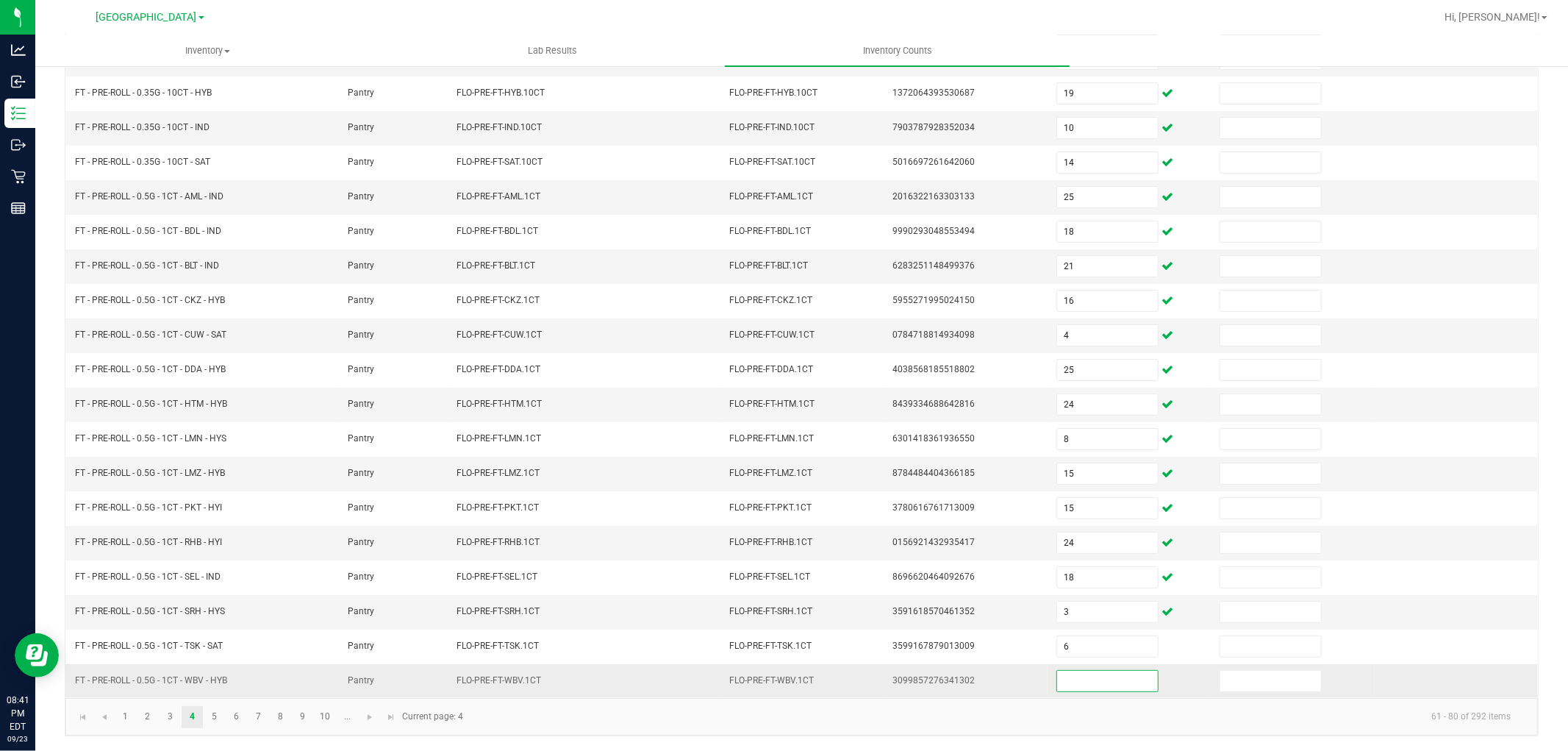
click at [1092, 678] on input at bounding box center [1107, 681] width 100 height 21
click at [222, 718] on link "5" at bounding box center [215, 717] width 22 height 22
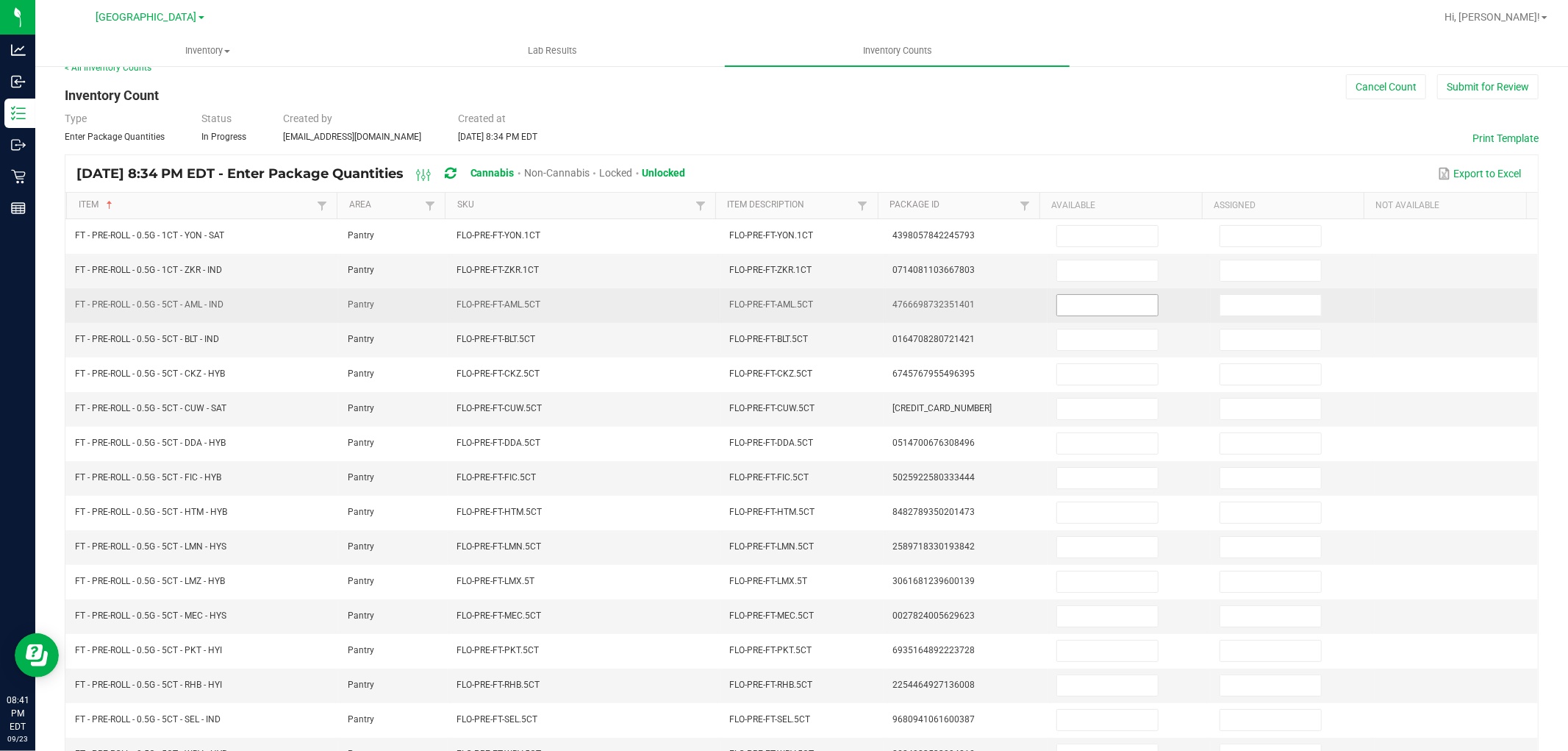
scroll to position [0, 0]
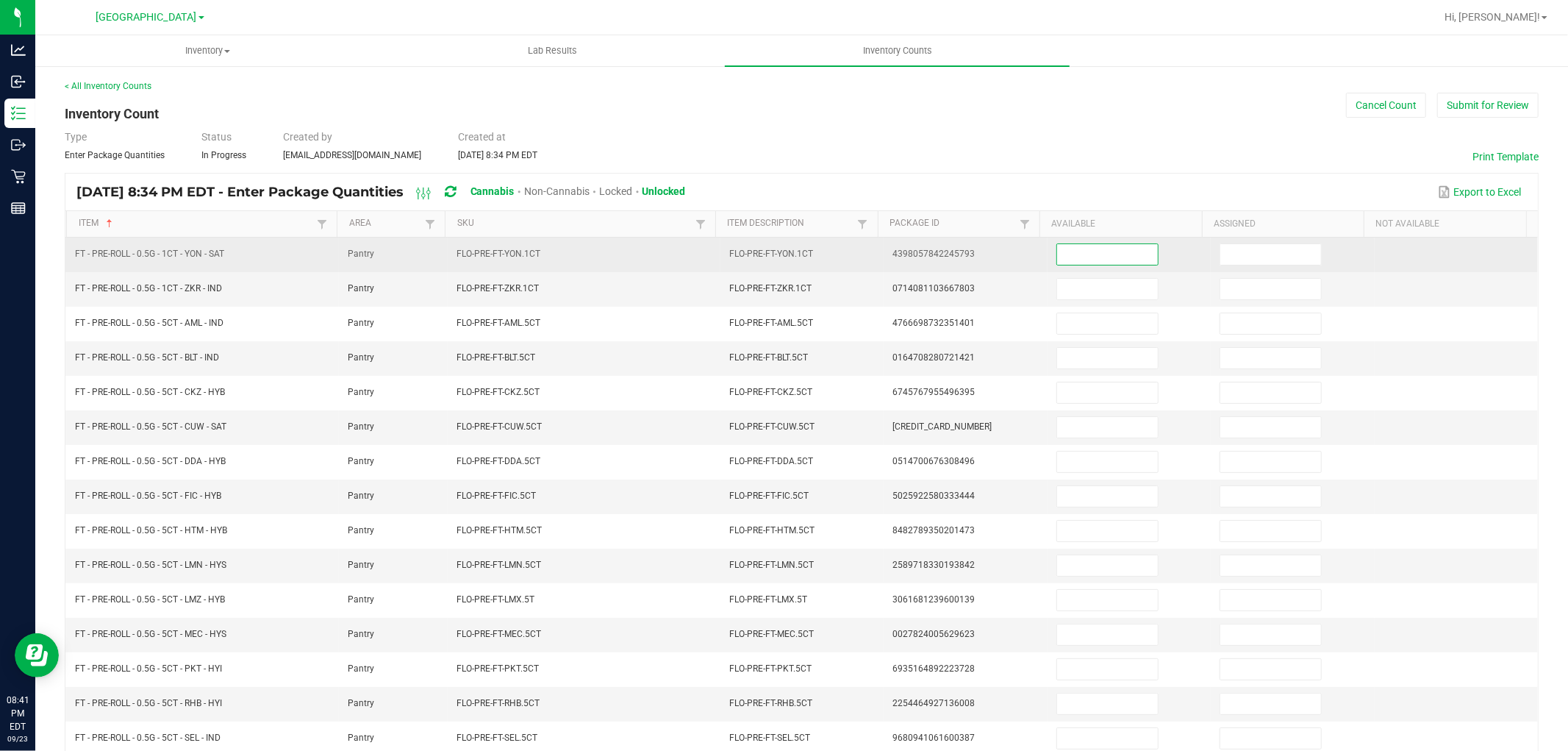
click at [1081, 255] on input at bounding box center [1107, 255] width 100 height 21
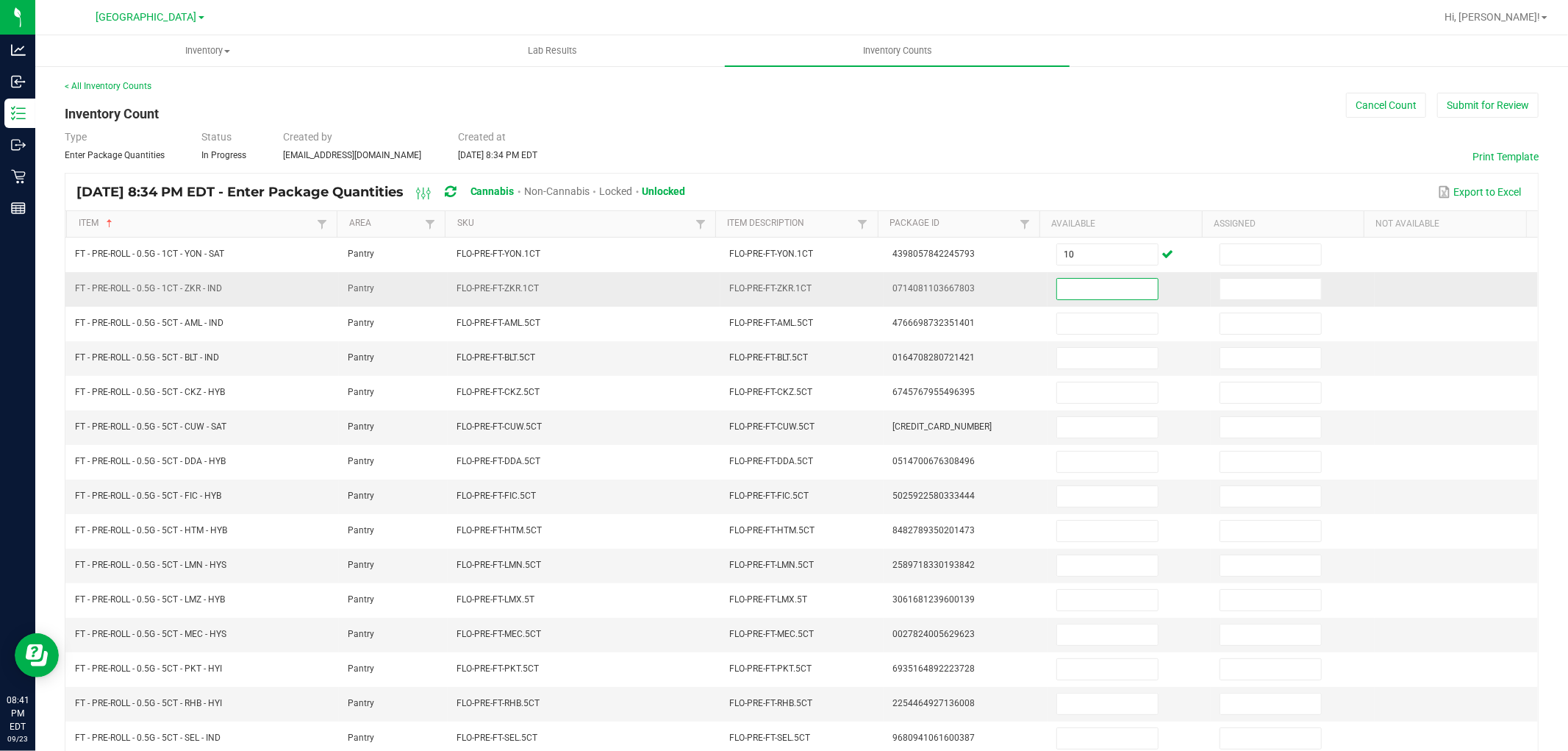
click at [1089, 293] on input at bounding box center [1107, 289] width 100 height 21
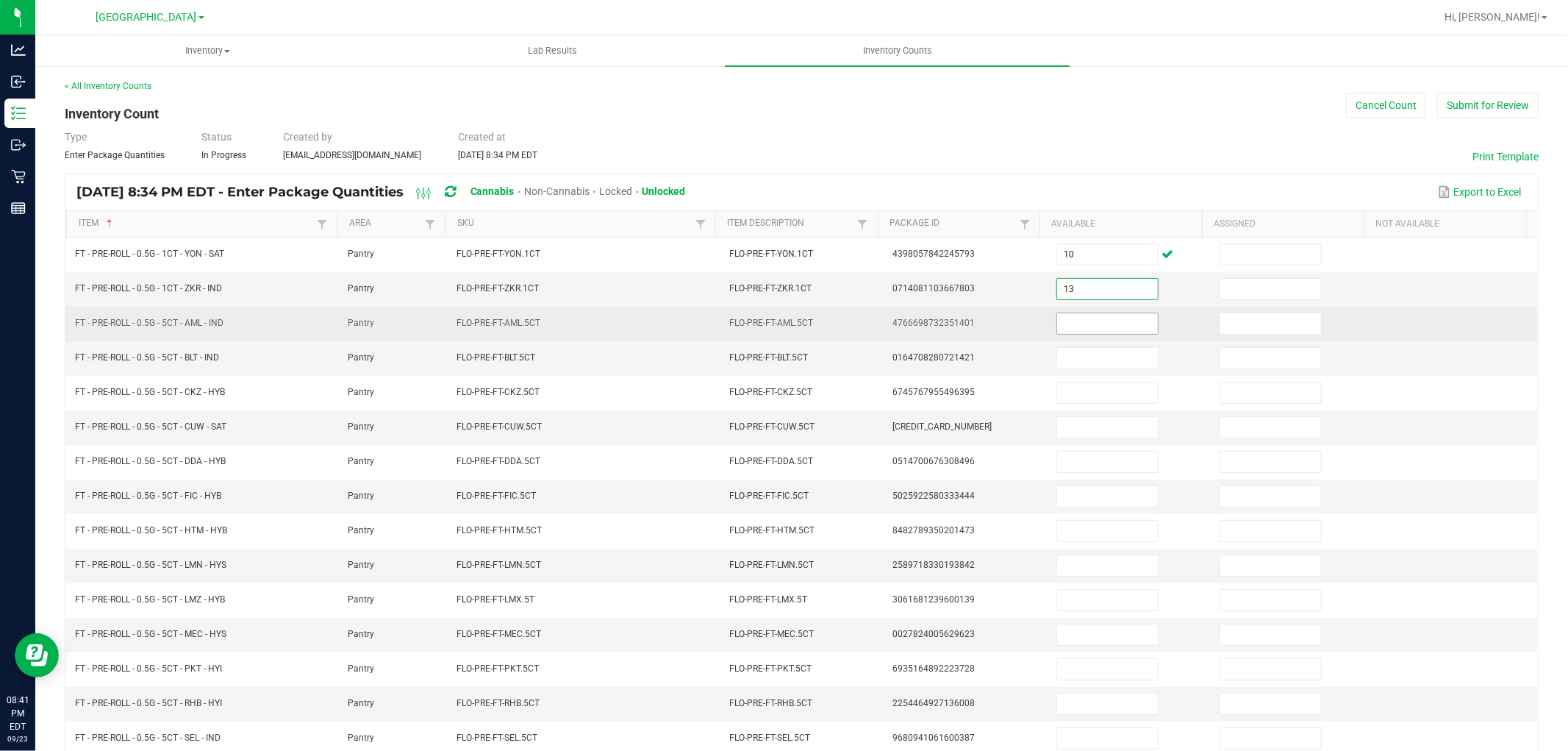
click at [1088, 321] on input at bounding box center [1107, 323] width 100 height 21
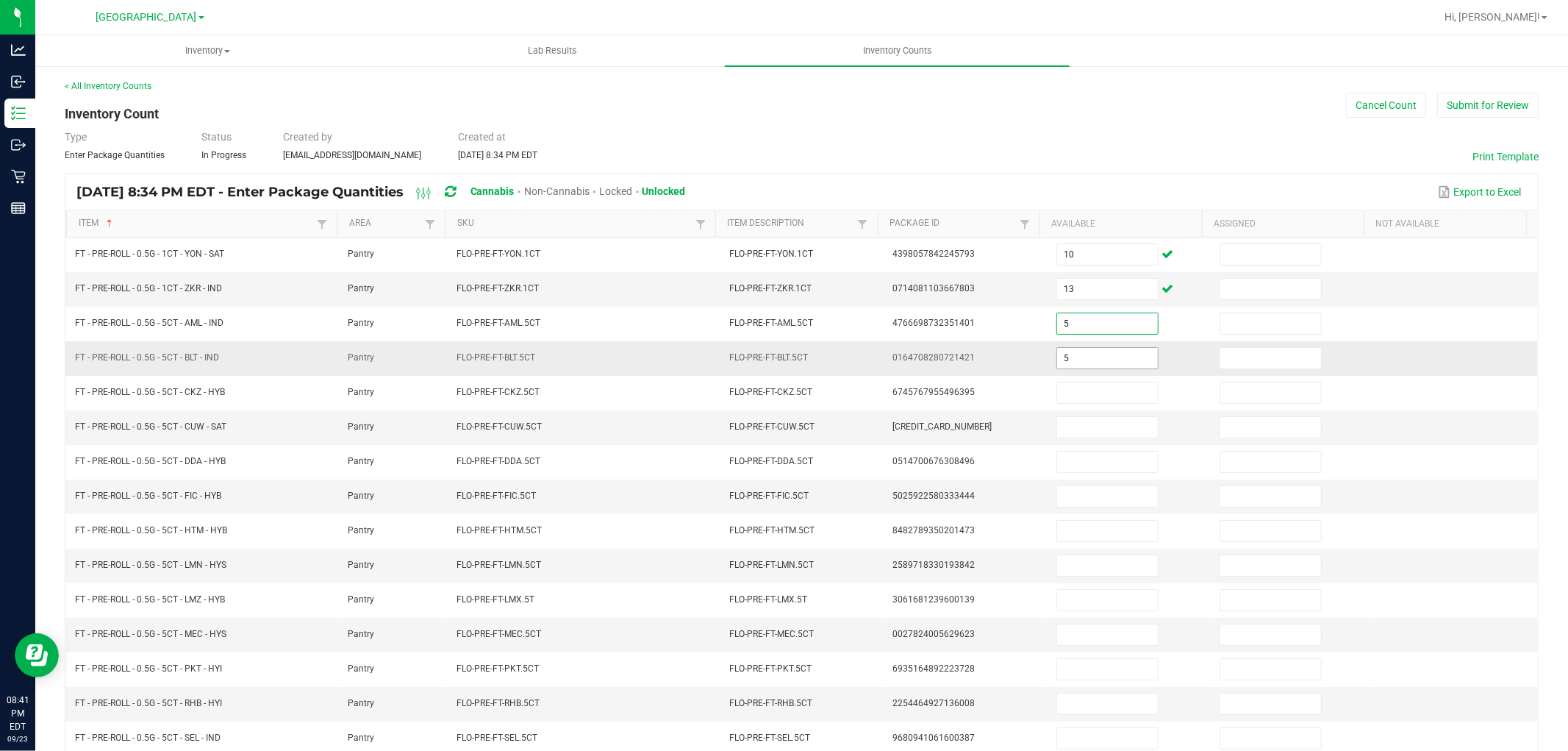
click at [1084, 361] on input "5" at bounding box center [1107, 358] width 100 height 21
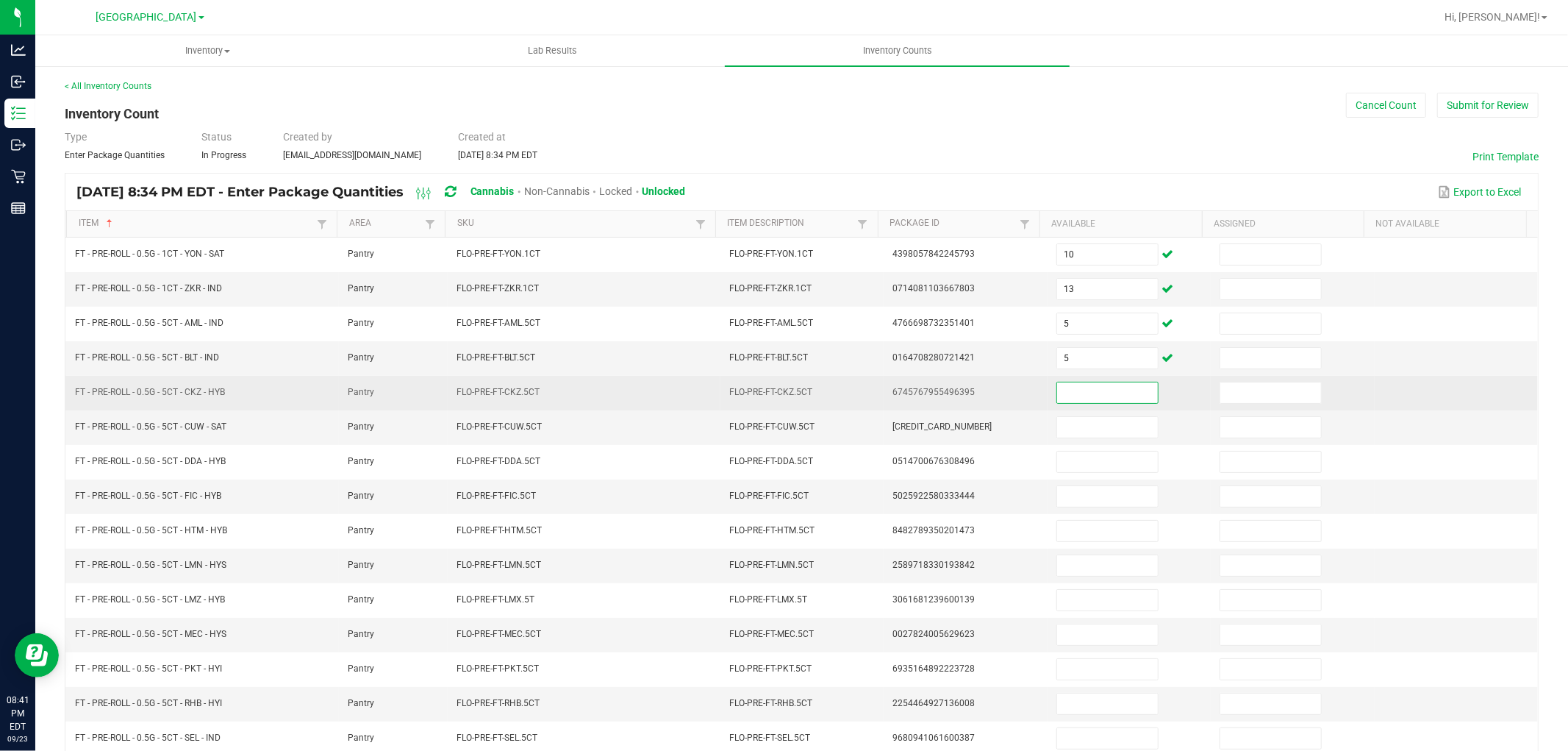
click at [1068, 400] on input at bounding box center [1107, 392] width 100 height 21
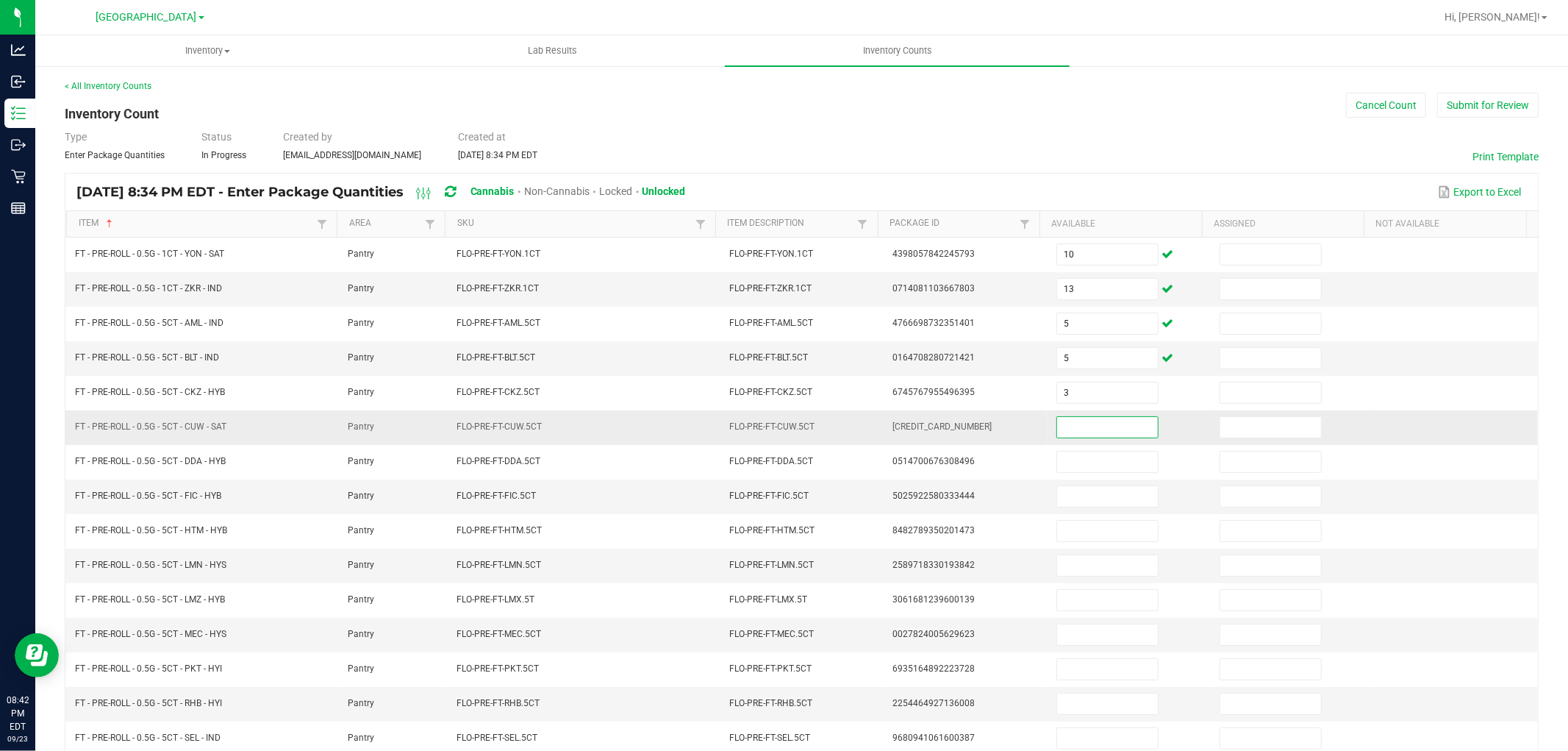
drag, startPoint x: 1069, startPoint y: 420, endPoint x: 1069, endPoint y: 435, distance: 15.0
click at [1069, 420] on input at bounding box center [1107, 427] width 100 height 21
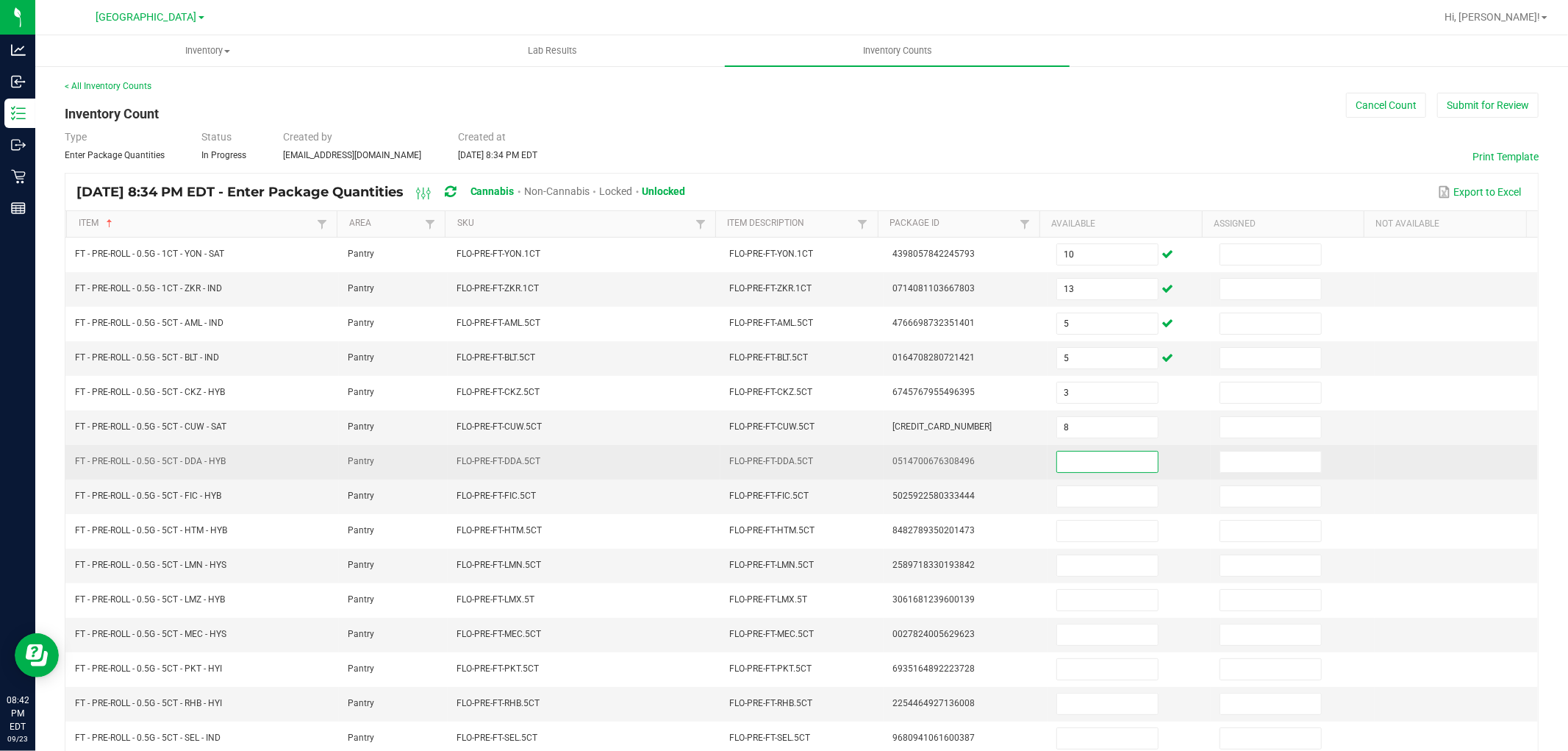
click at [1074, 469] on input at bounding box center [1107, 462] width 100 height 21
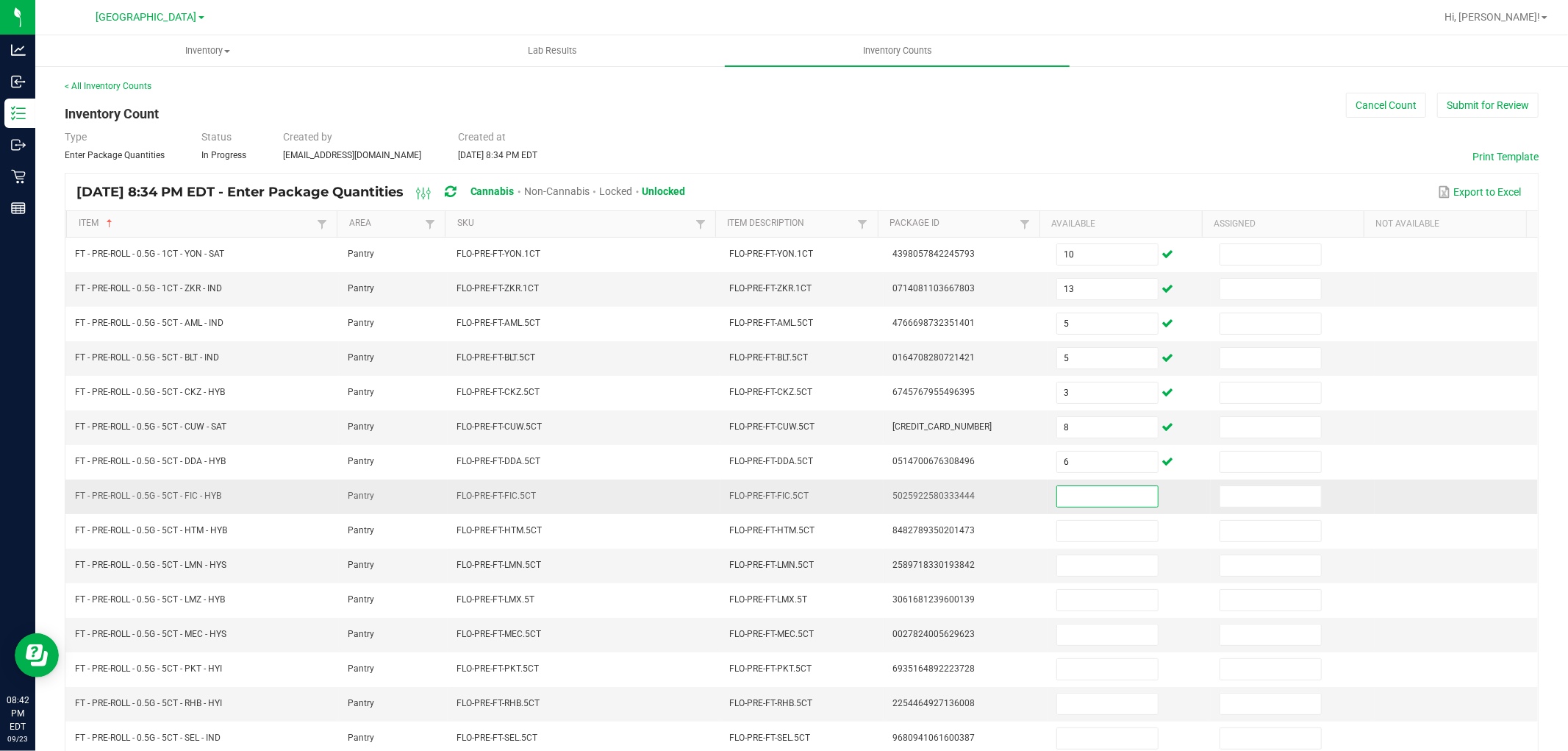
click at [1077, 503] on input at bounding box center [1107, 496] width 100 height 21
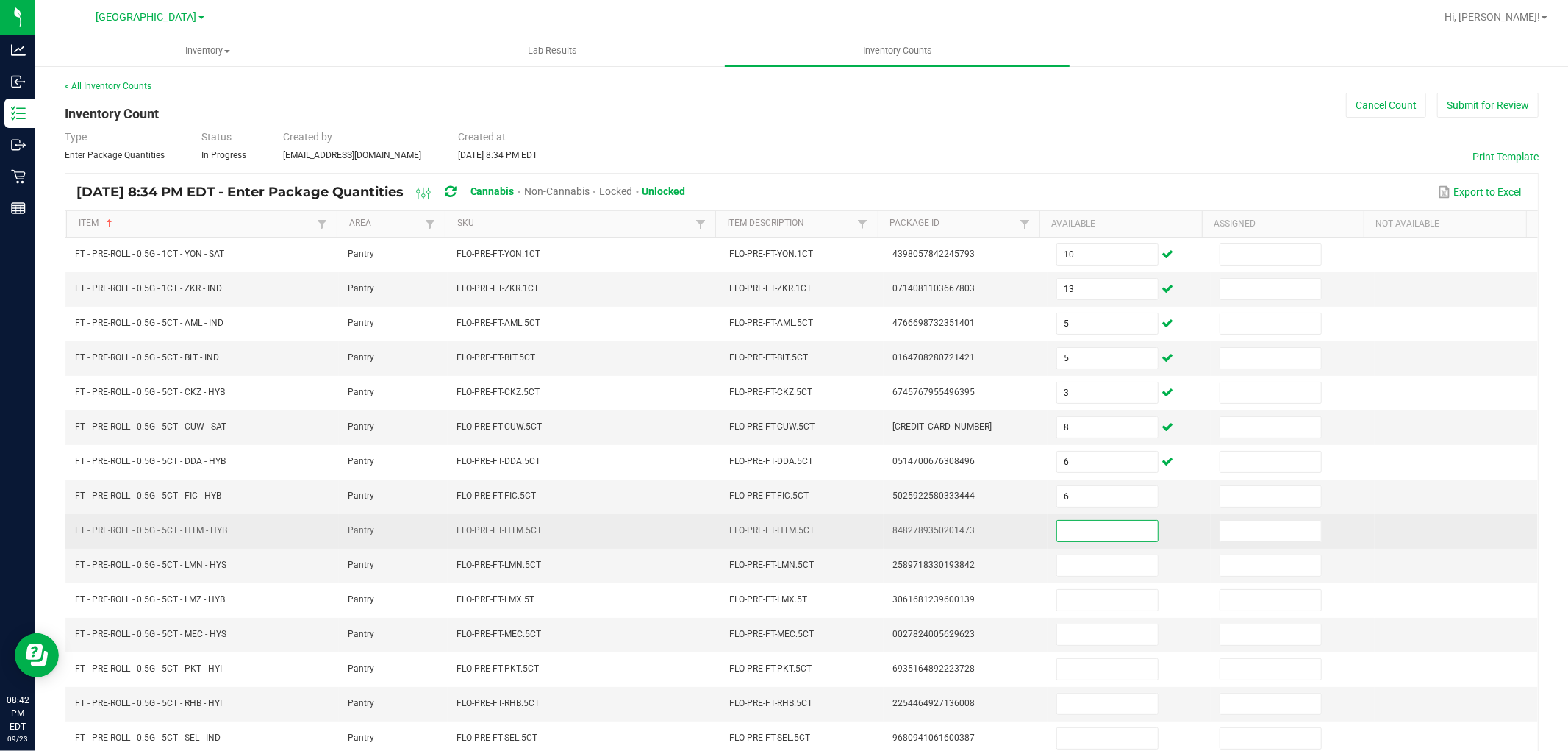
click at [1076, 526] on input at bounding box center [1107, 531] width 100 height 21
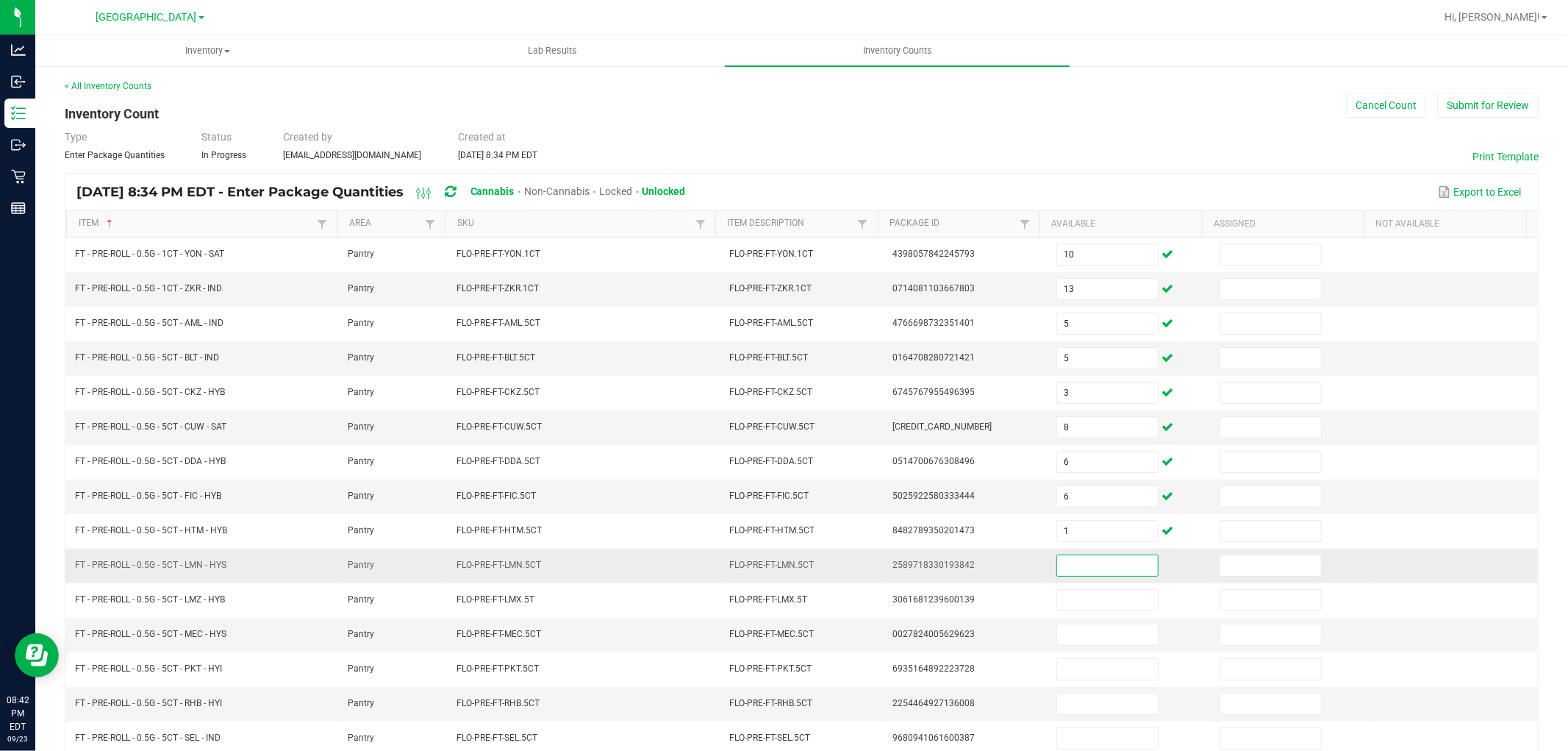
click at [1076, 573] on input at bounding box center [1107, 565] width 100 height 21
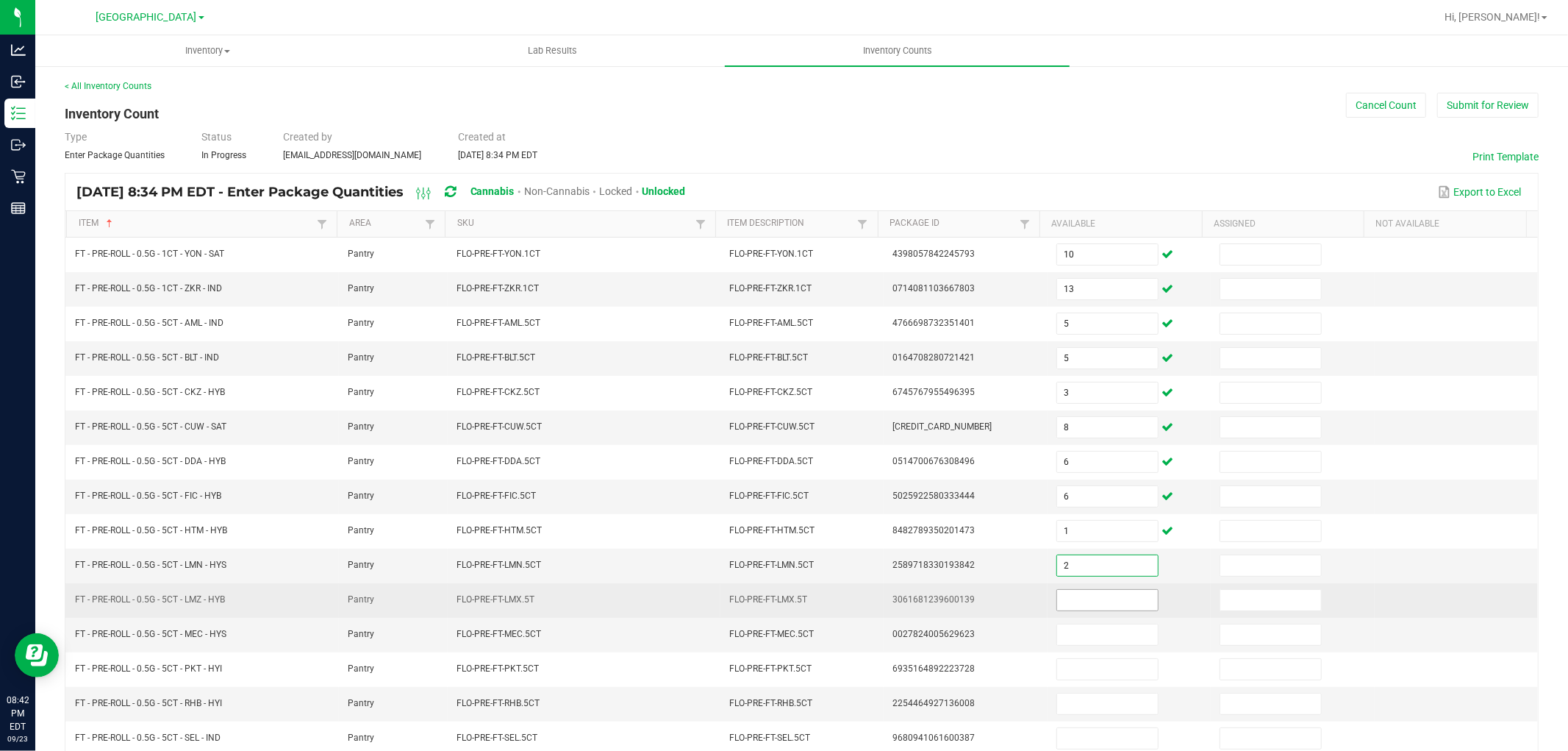
click at [1084, 592] on input at bounding box center [1107, 600] width 100 height 21
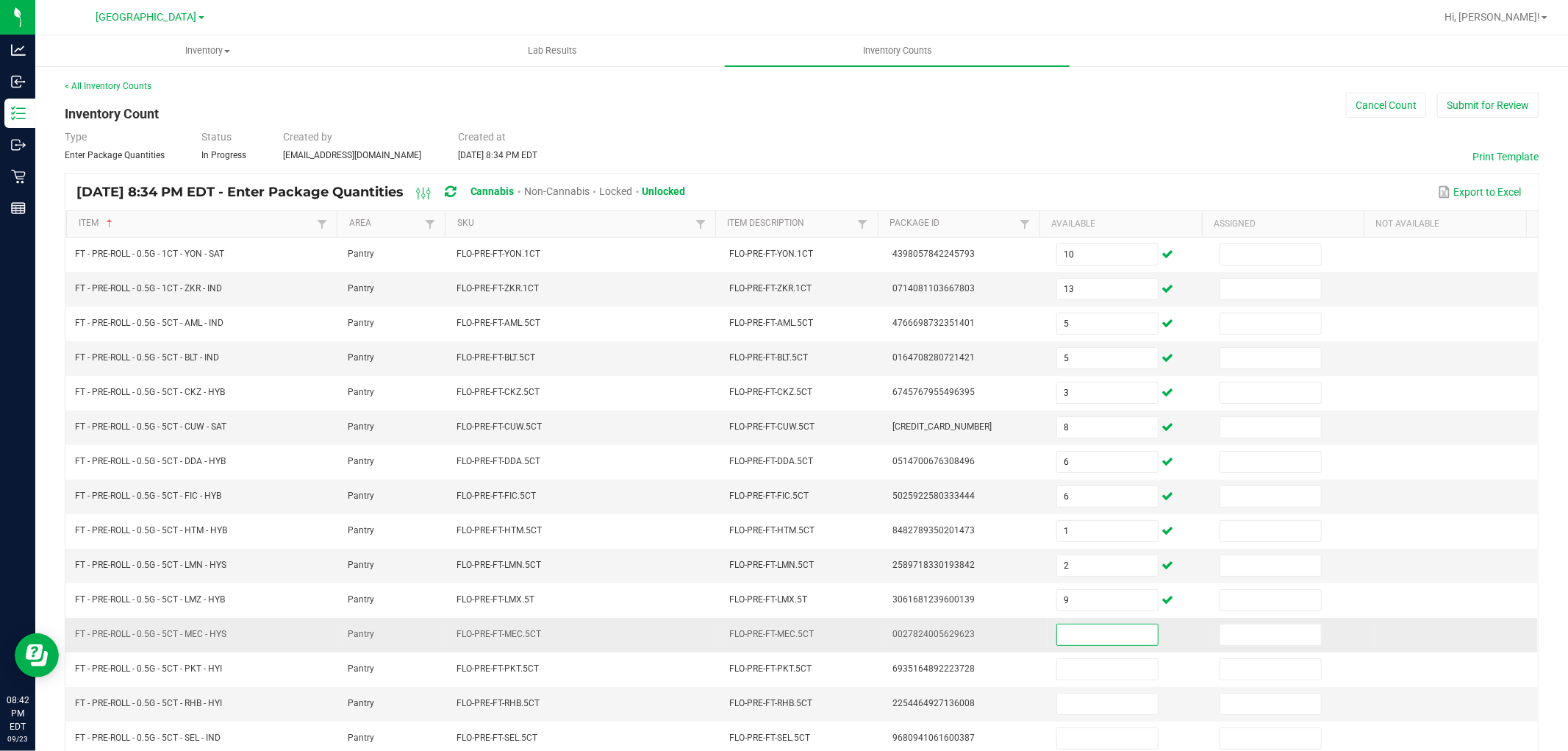
click at [1082, 628] on input at bounding box center [1107, 634] width 100 height 21
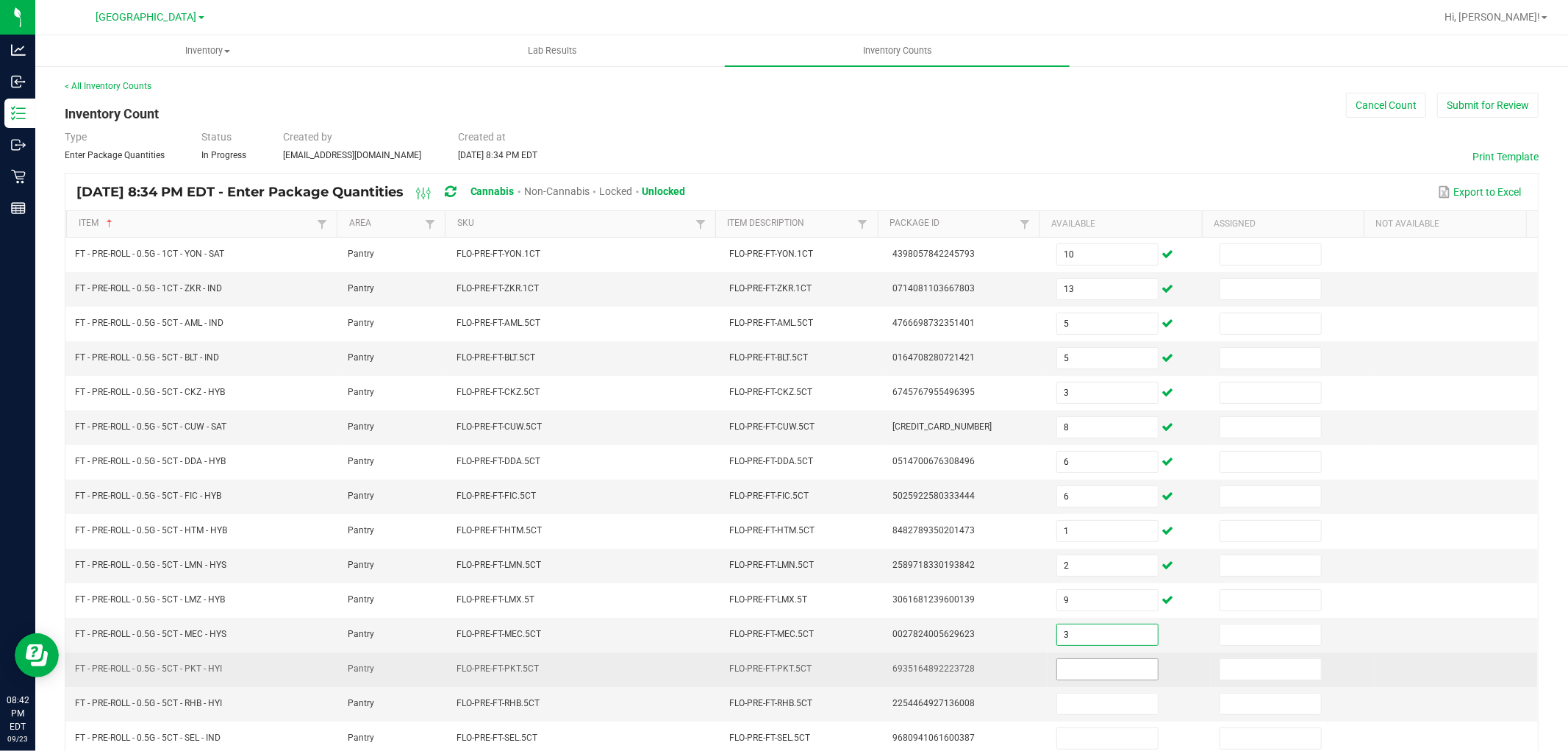
click at [1091, 677] on input at bounding box center [1107, 669] width 100 height 21
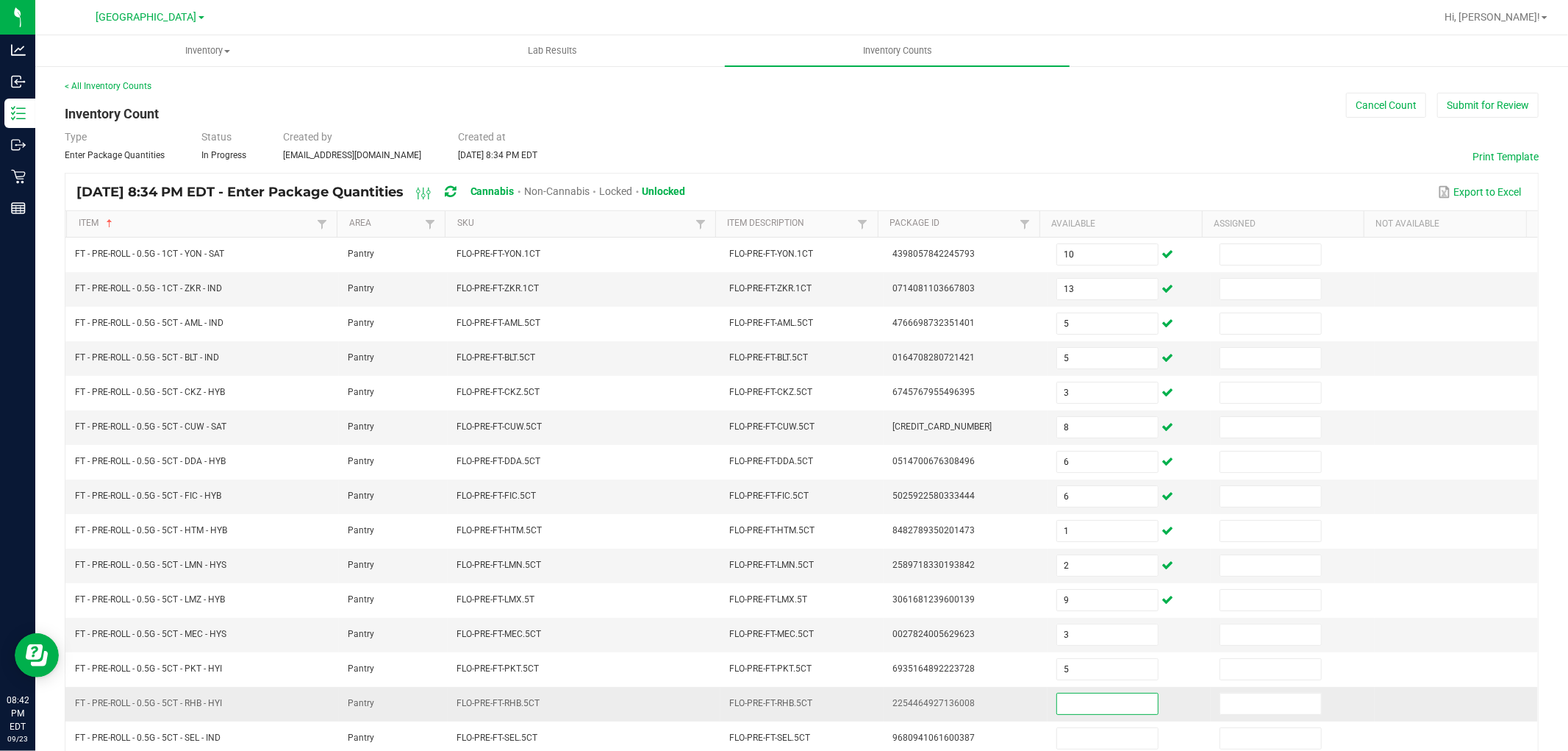
click at [1098, 712] on input at bounding box center [1107, 704] width 100 height 21
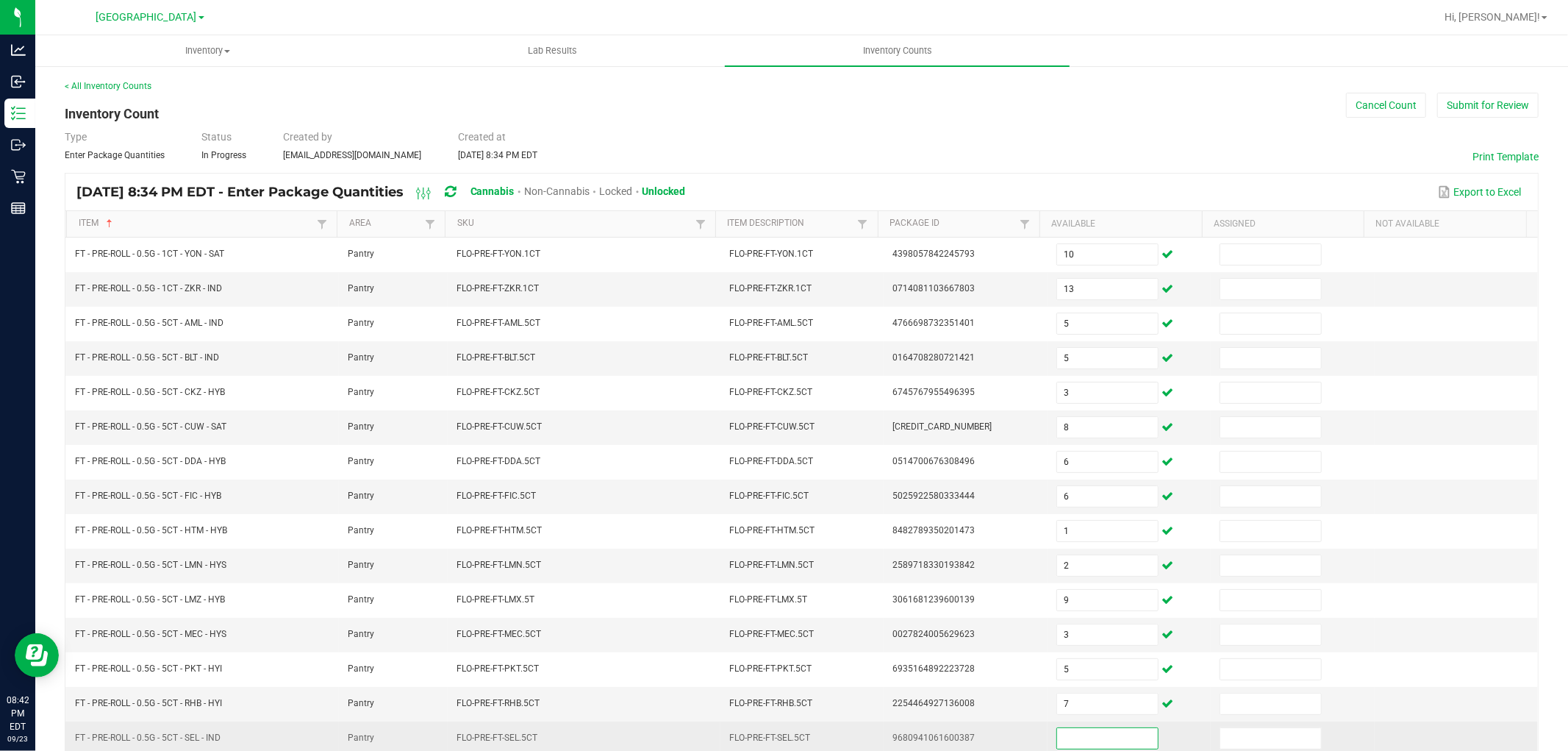
click at [1110, 744] on input at bounding box center [1107, 738] width 100 height 21
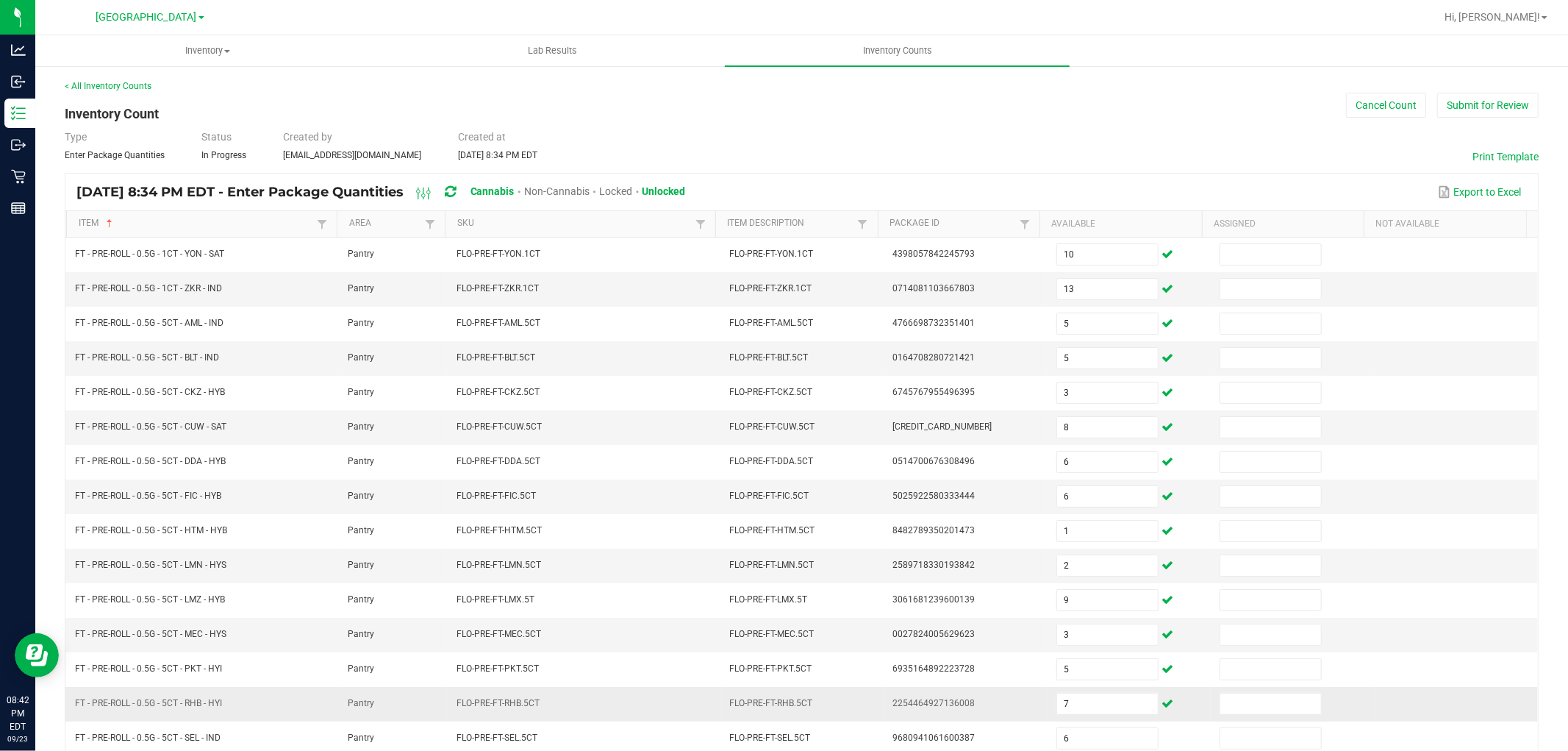
click at [1210, 704] on td at bounding box center [1292, 704] width 163 height 34
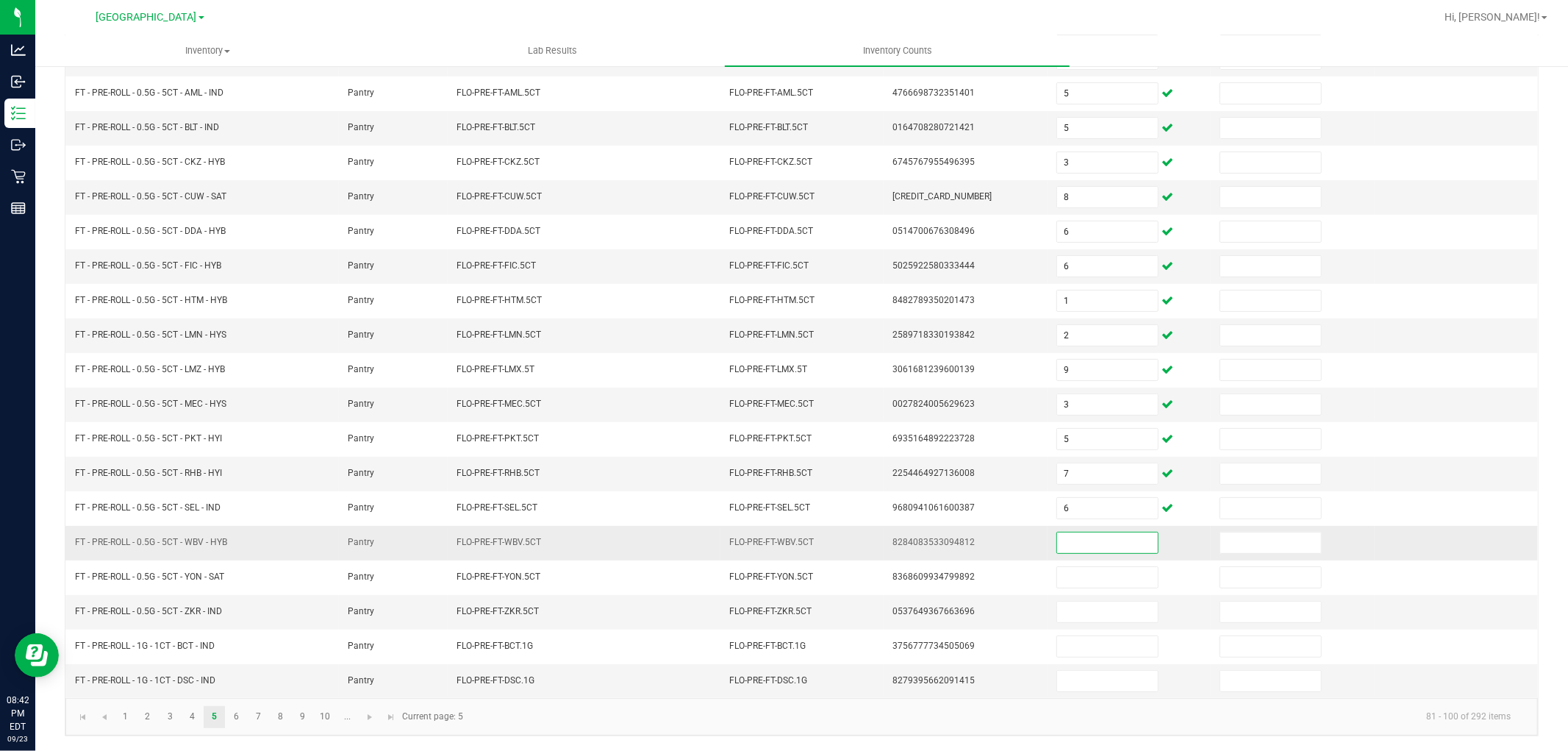
click at [1082, 534] on input at bounding box center [1107, 543] width 100 height 21
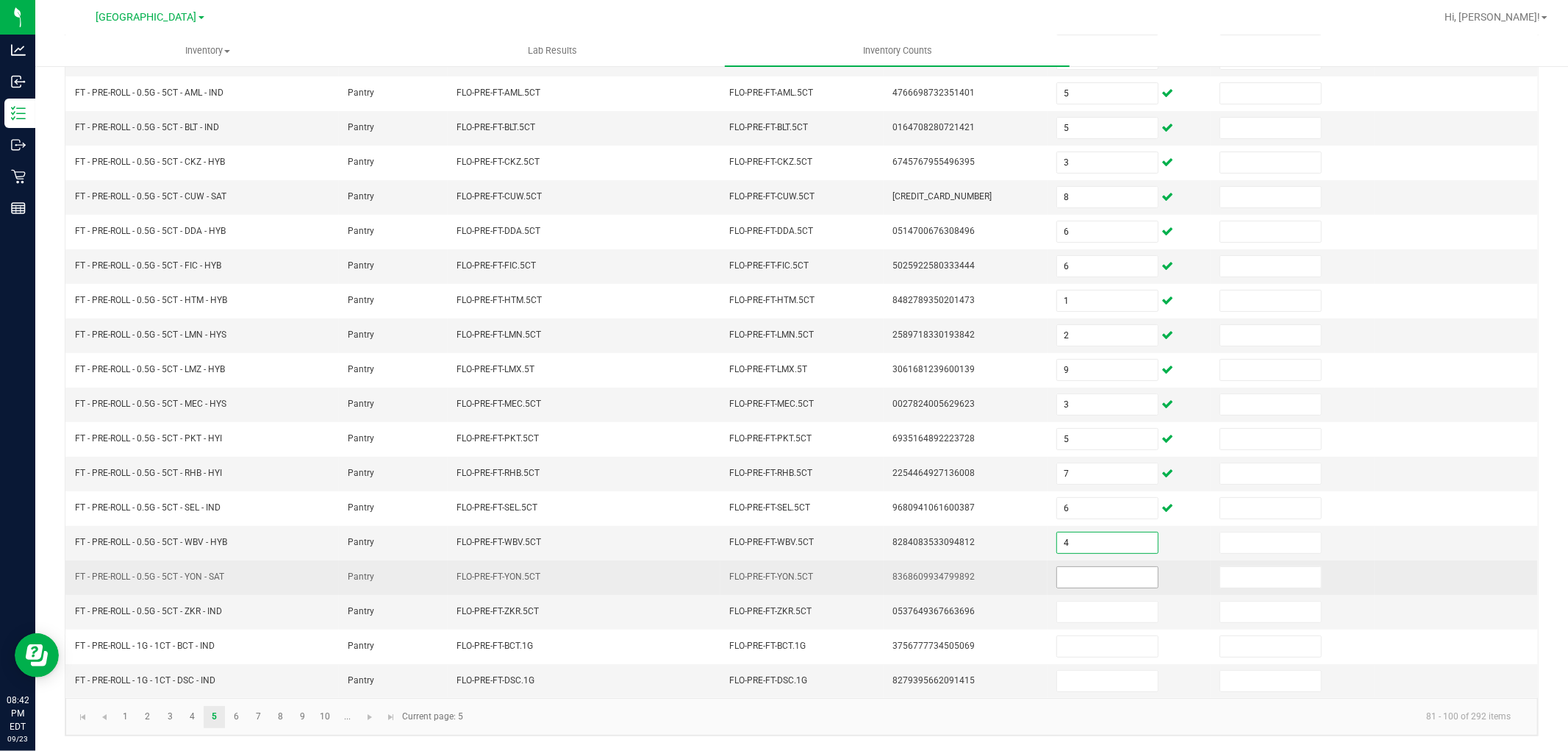
click at [1086, 577] on input at bounding box center [1107, 577] width 100 height 21
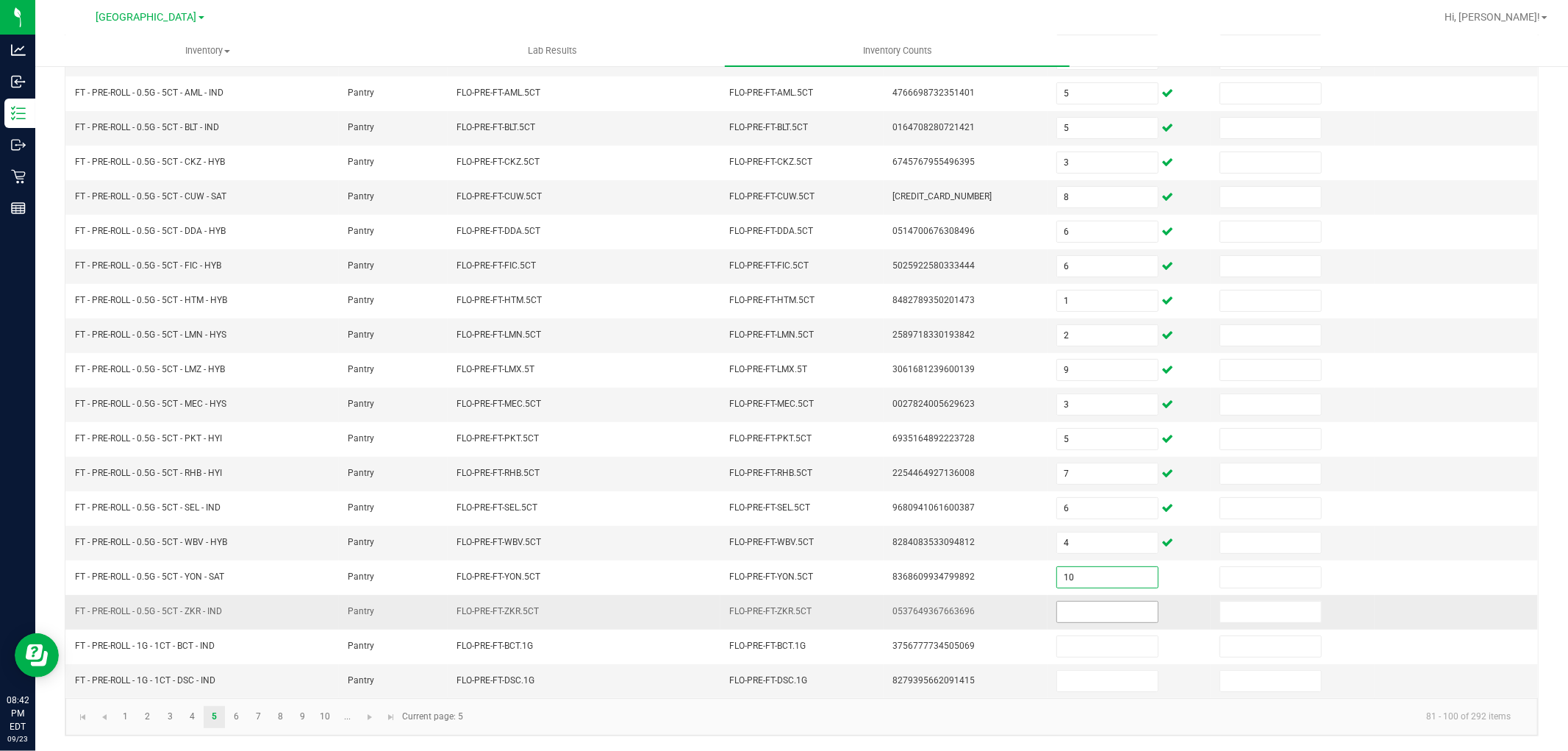
click at [1089, 608] on input at bounding box center [1107, 611] width 100 height 21
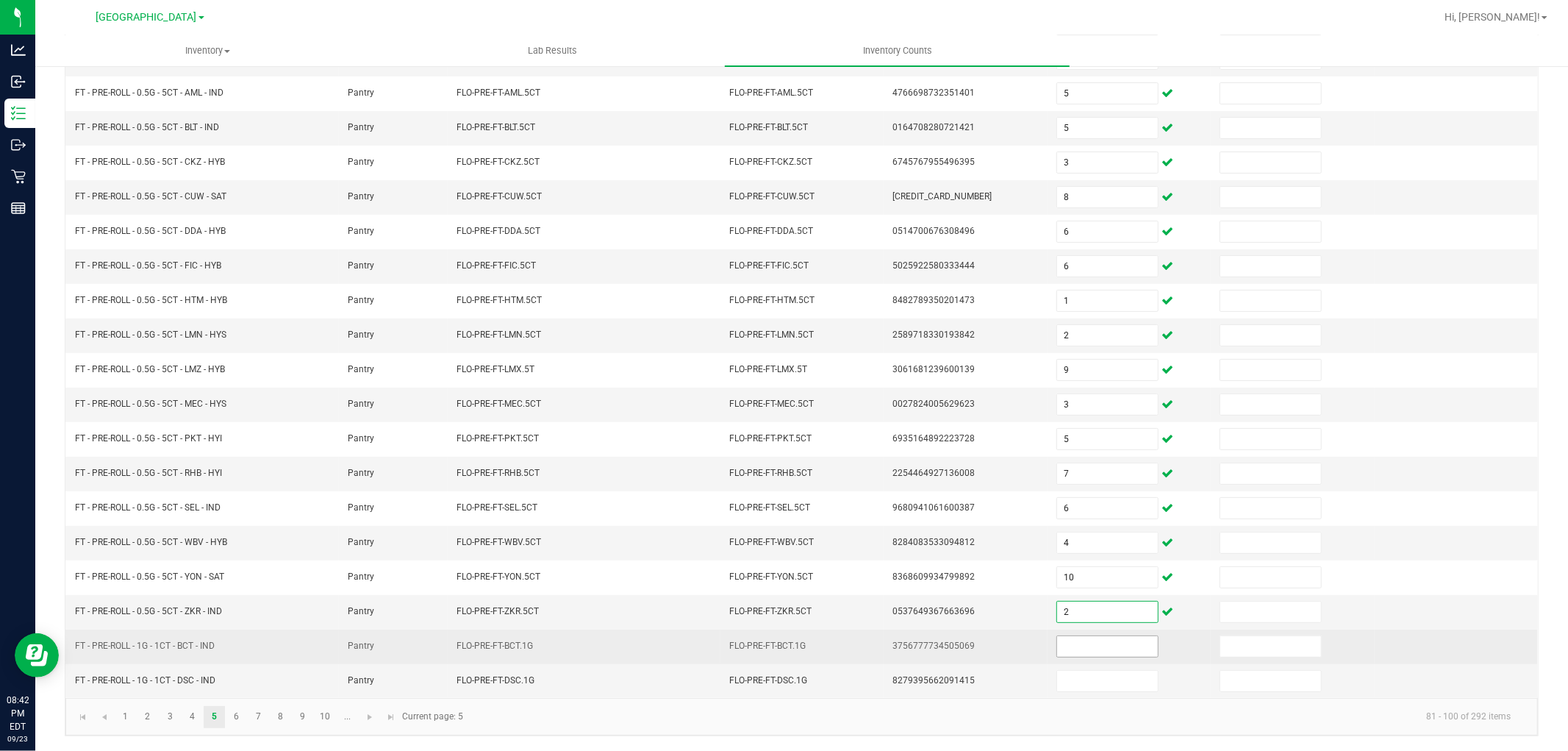
click at [1098, 638] on input at bounding box center [1107, 646] width 100 height 21
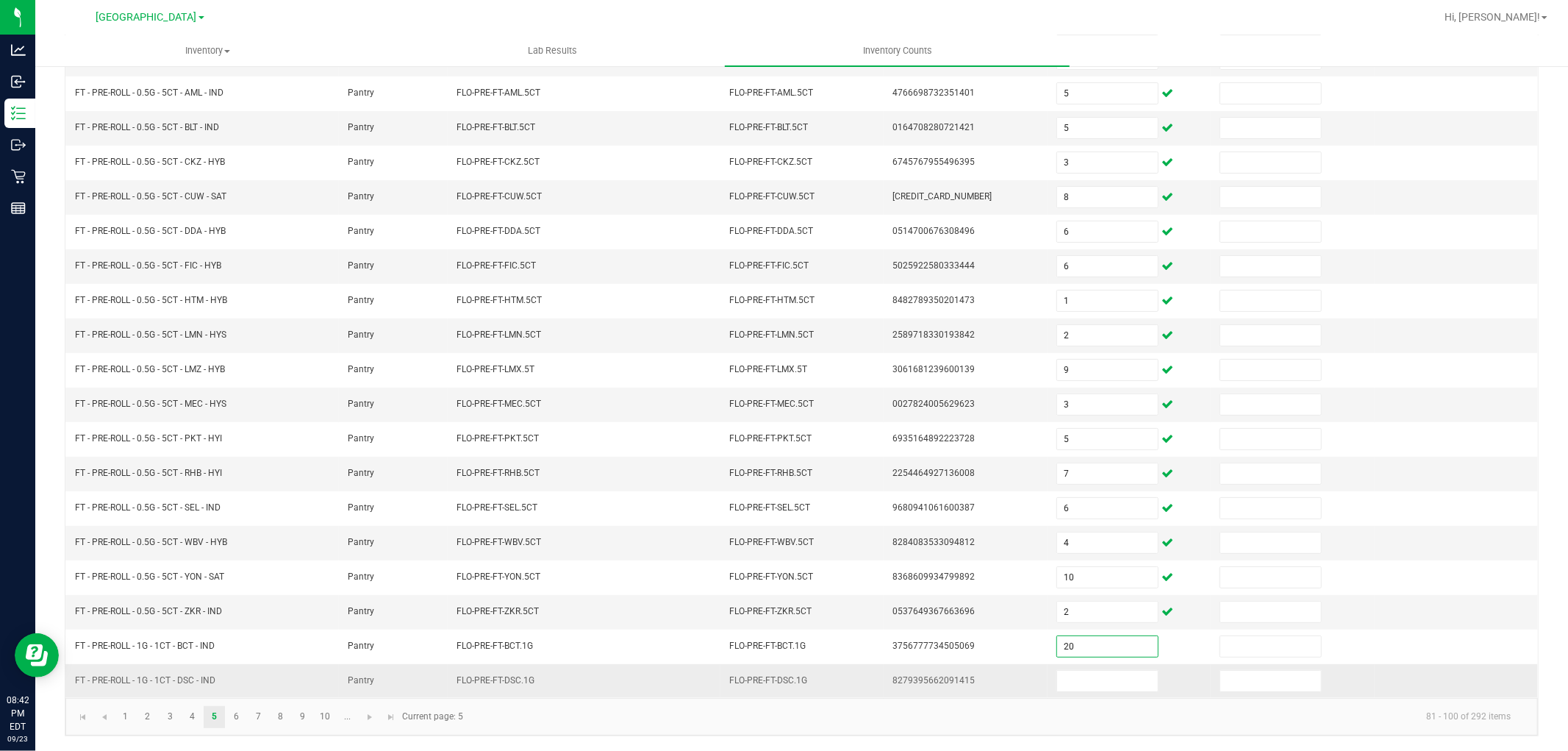
click at [1093, 667] on td at bounding box center [1129, 680] width 163 height 34
click at [1093, 671] on input at bounding box center [1107, 681] width 100 height 21
click at [885, 710] on kendo-pager-info "81 - 100 of 292 items" at bounding box center [997, 717] width 1050 height 24
click at [244, 722] on link "6" at bounding box center [236, 717] width 22 height 22
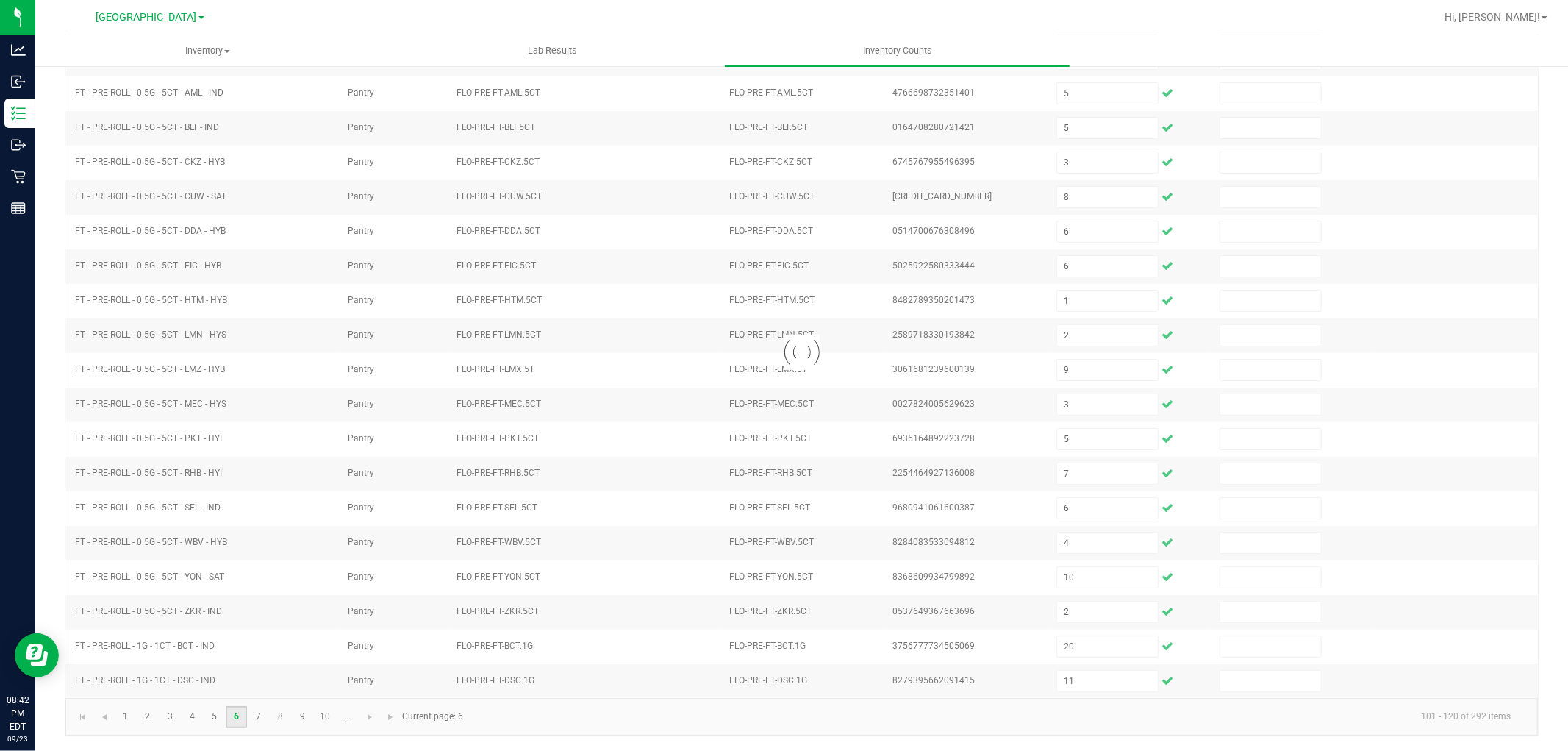
scroll to position [0, 0]
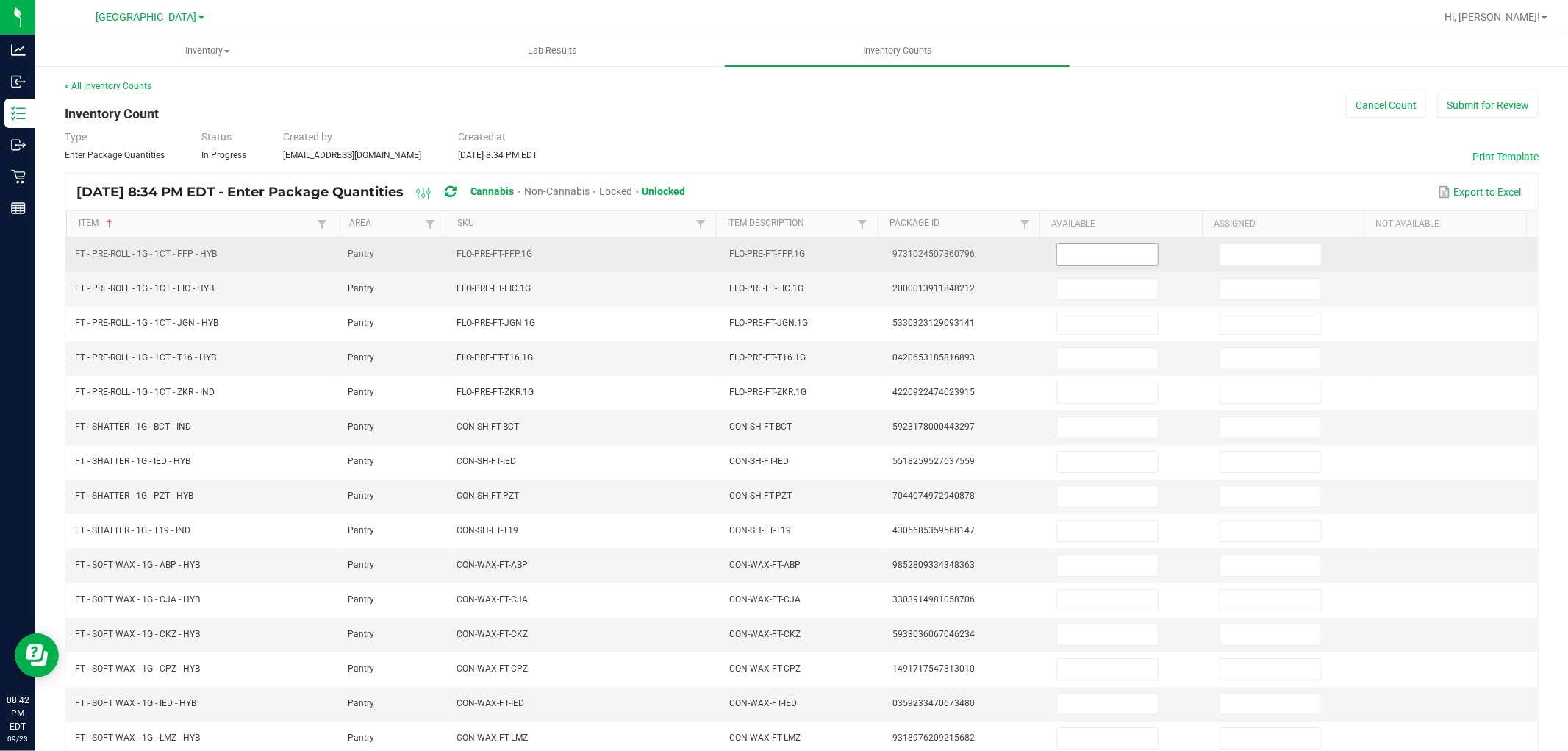
click at [1064, 257] on input at bounding box center [1107, 255] width 100 height 21
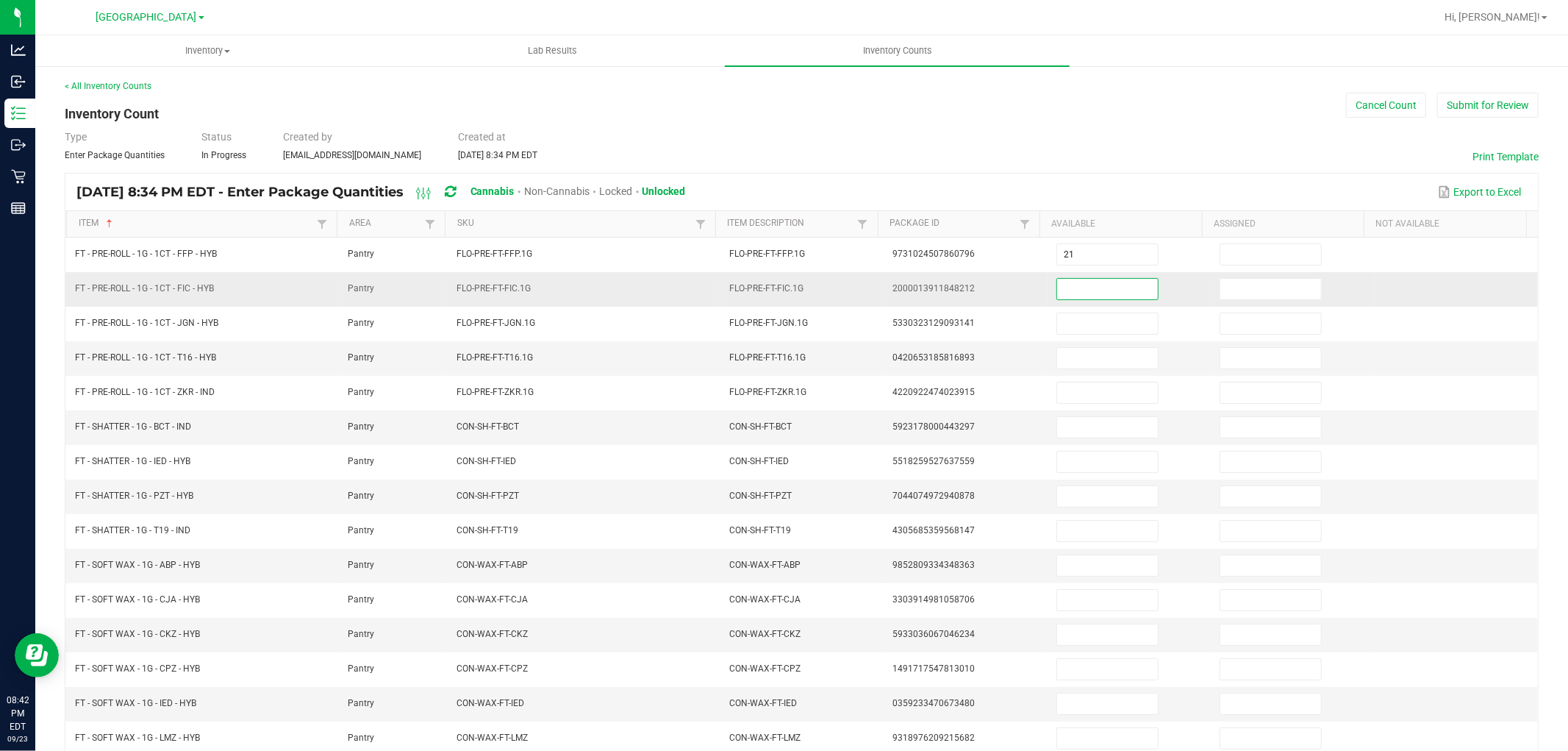
click at [1062, 292] on input at bounding box center [1107, 289] width 100 height 21
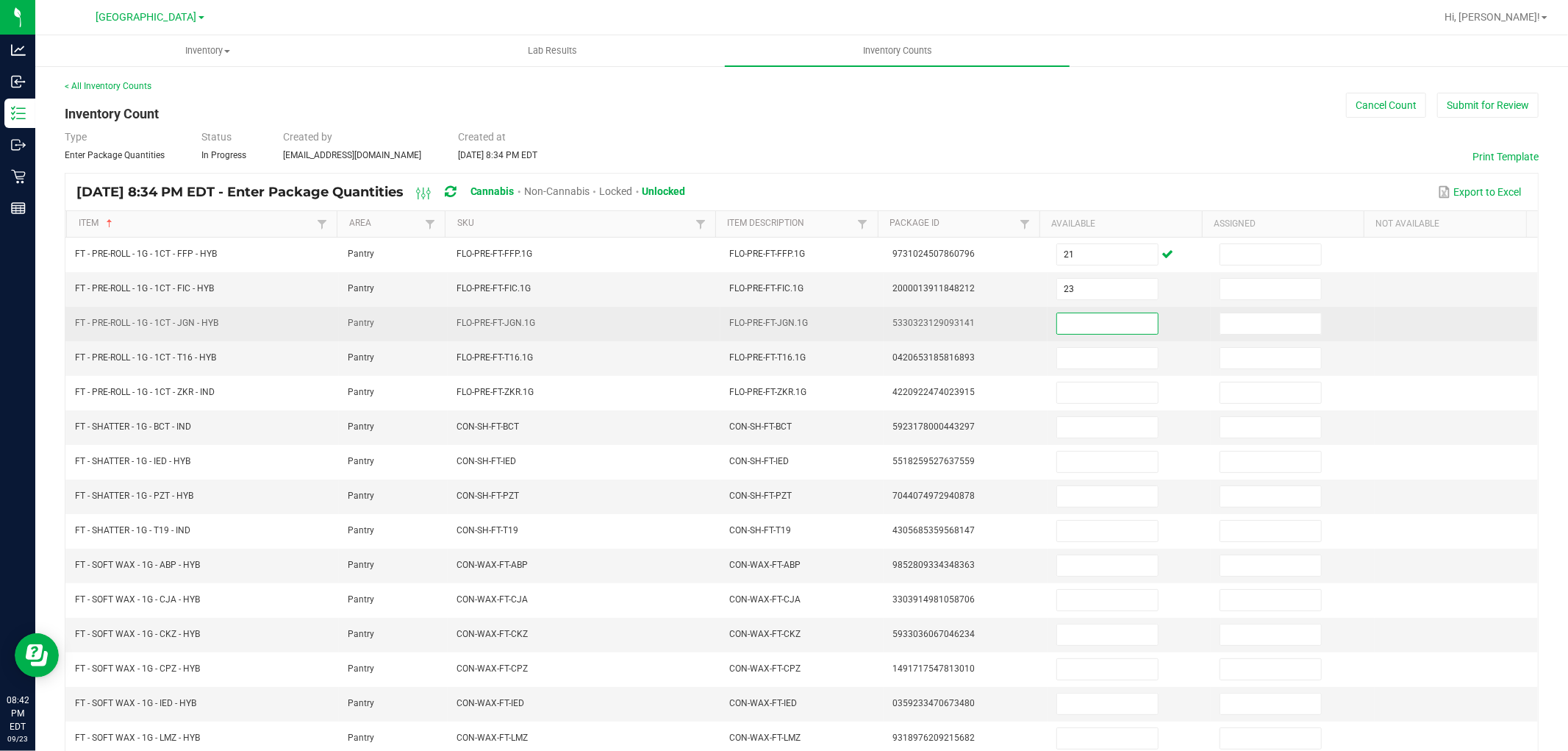
click at [1074, 322] on input at bounding box center [1107, 323] width 100 height 21
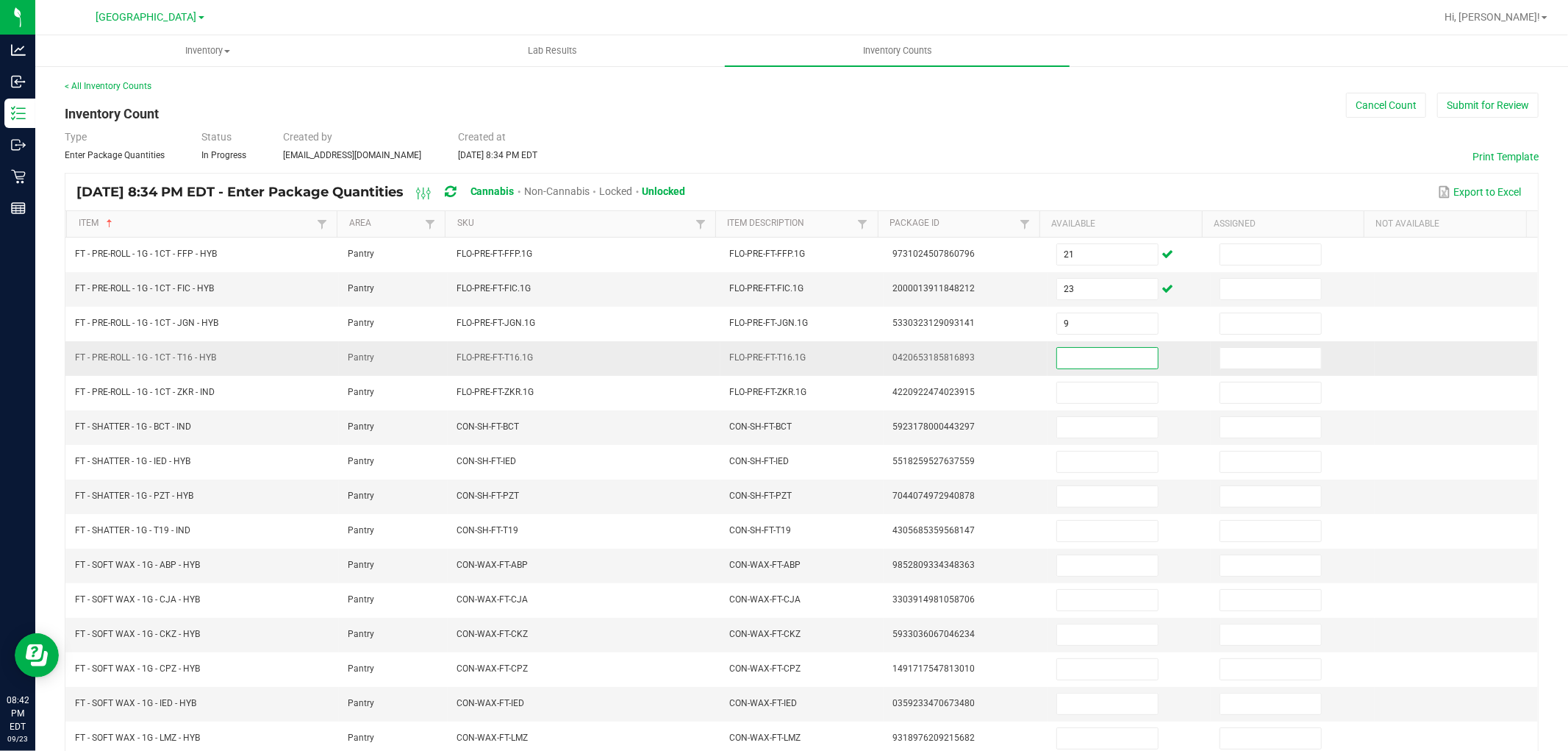
click at [1075, 369] on input at bounding box center [1107, 358] width 100 height 21
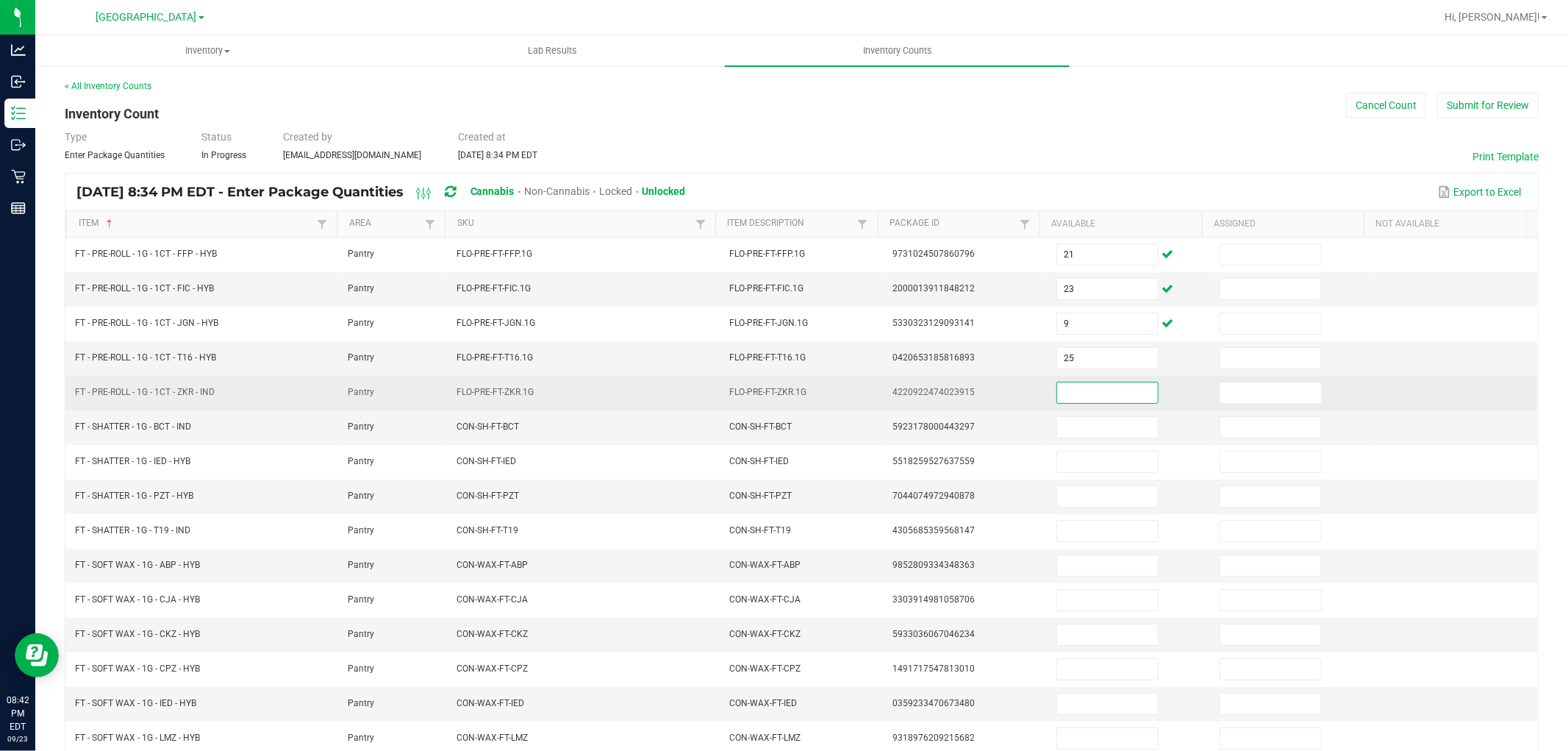
click at [1075, 386] on input at bounding box center [1107, 392] width 100 height 21
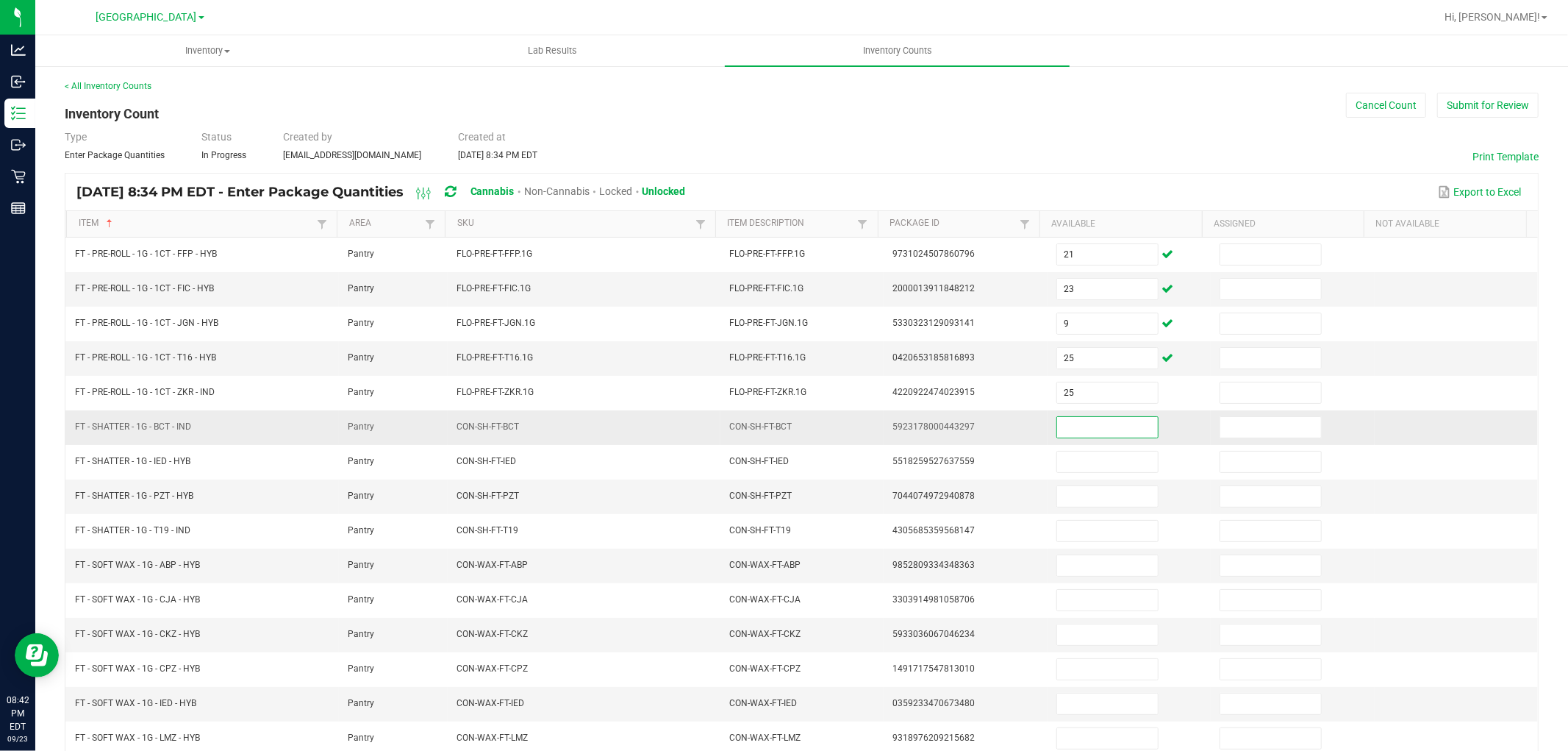
click at [1069, 427] on input at bounding box center [1107, 427] width 100 height 21
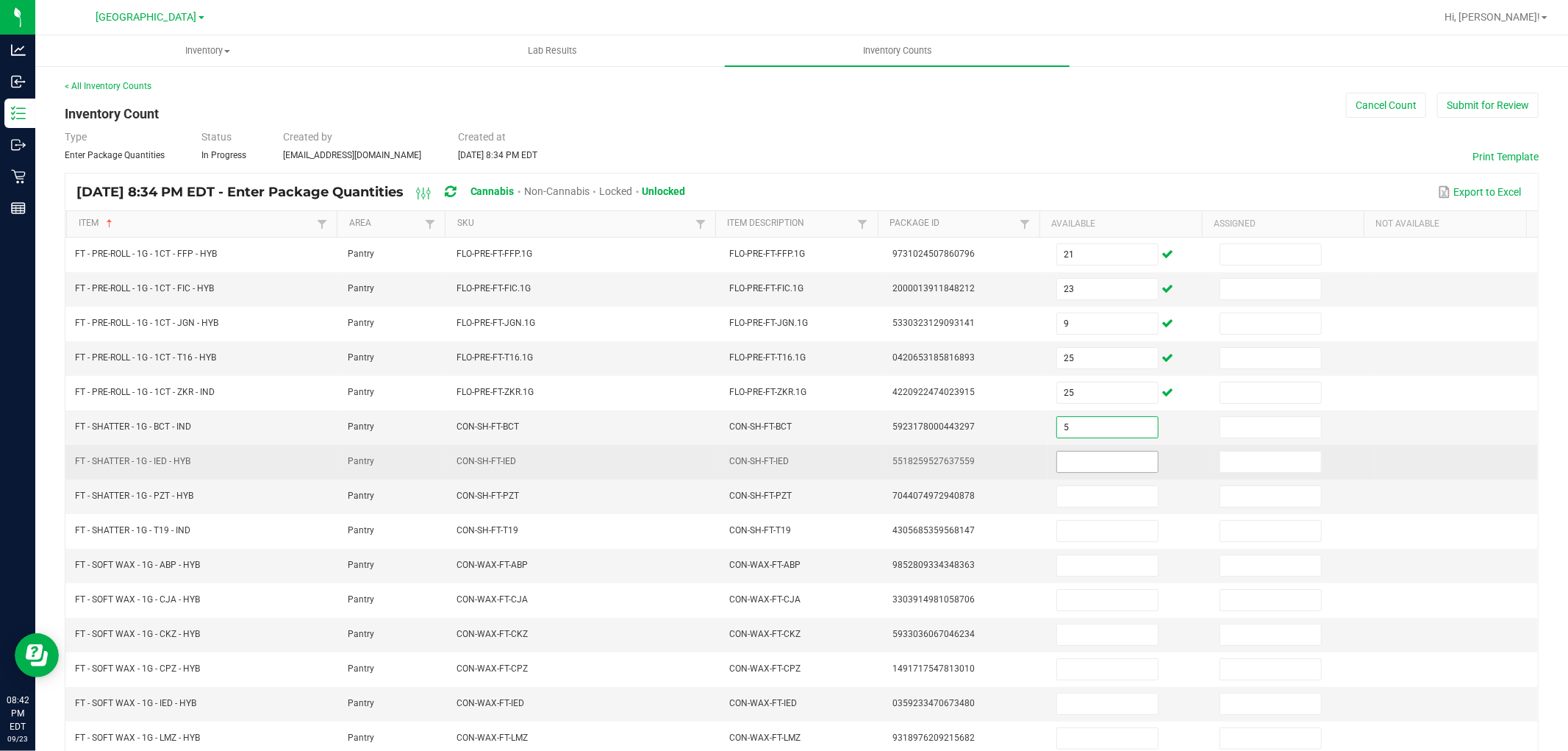
click at [1070, 458] on input at bounding box center [1107, 462] width 100 height 21
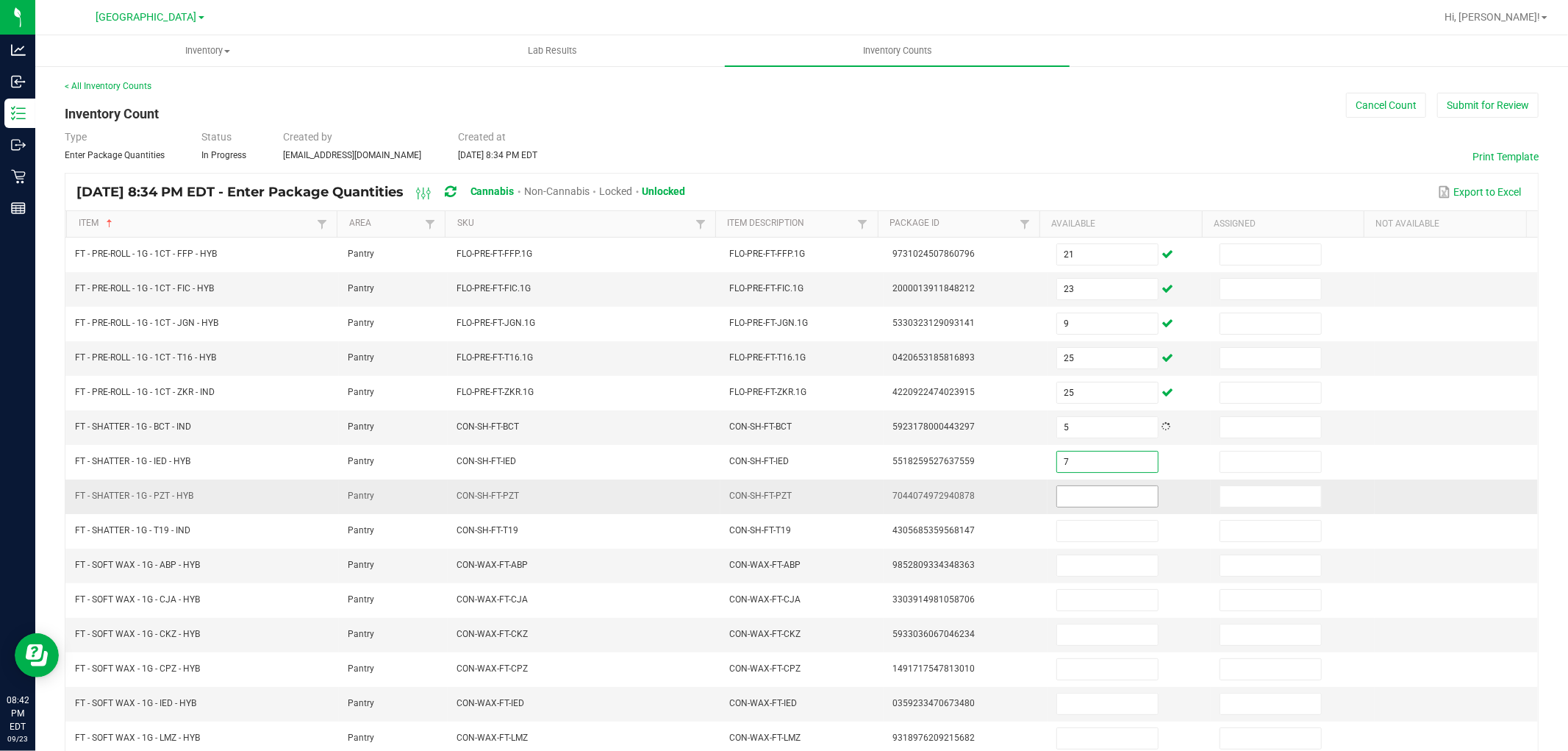
click at [1071, 488] on input at bounding box center [1107, 496] width 100 height 21
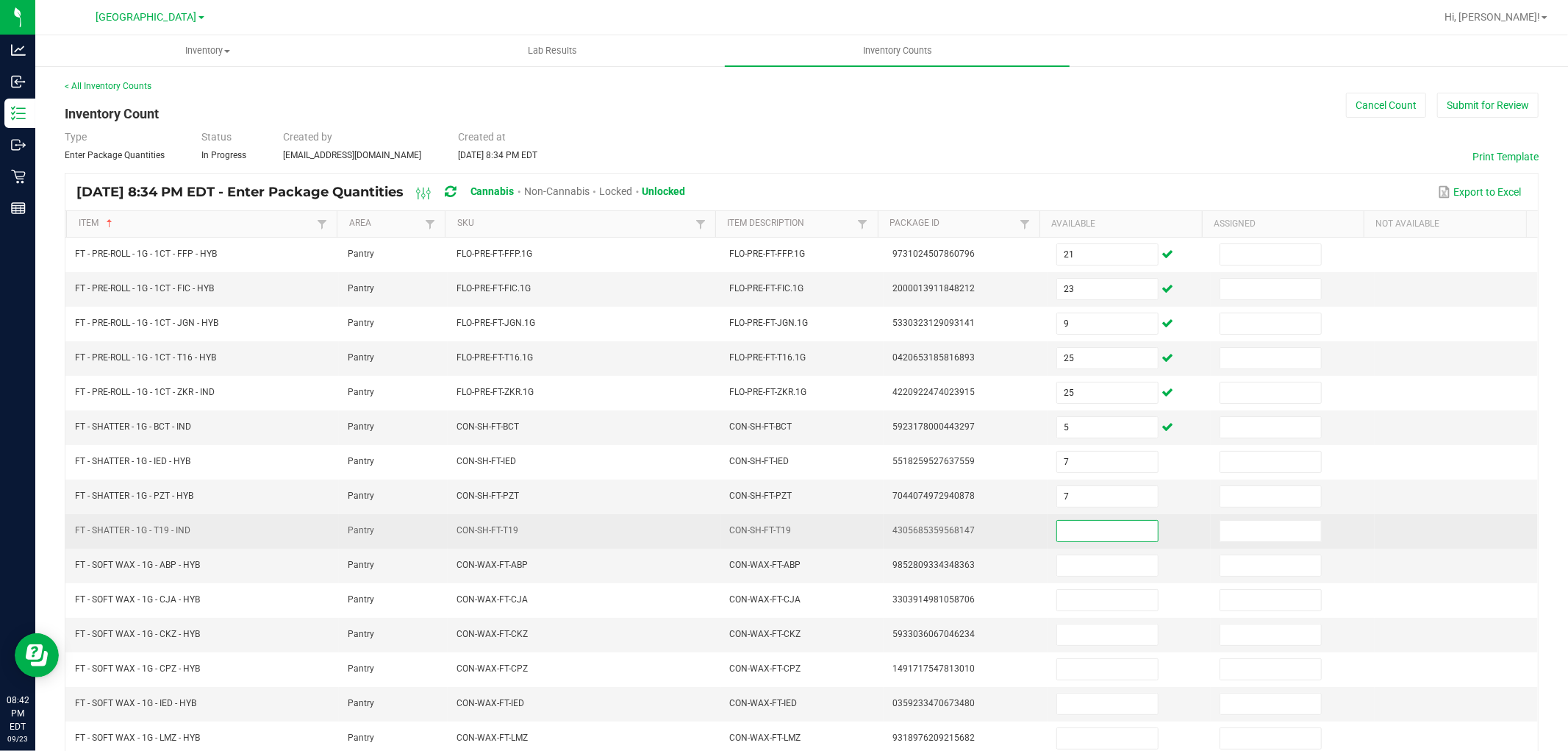
click at [1071, 526] on input at bounding box center [1107, 531] width 100 height 21
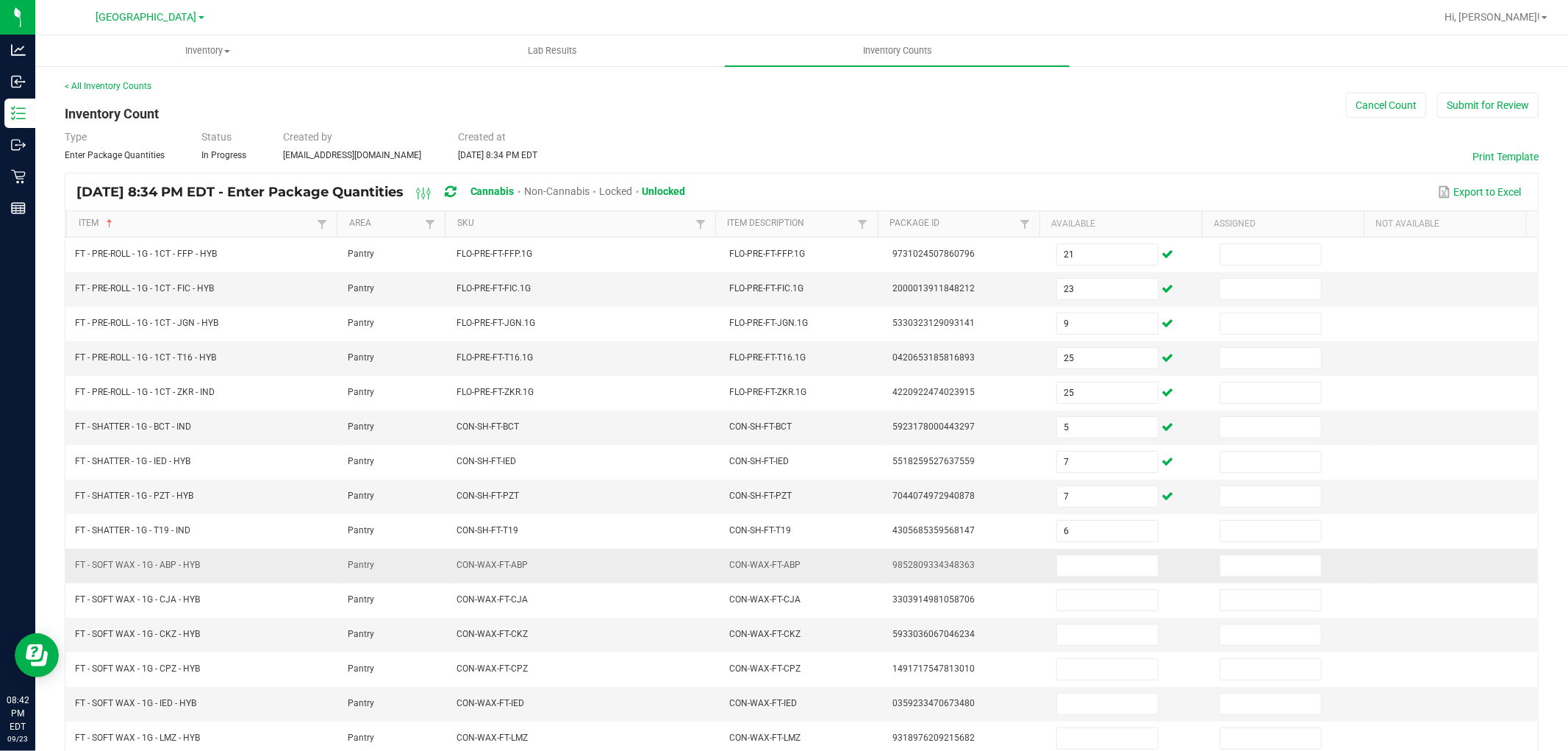
click at [1071, 550] on td at bounding box center [1129, 566] width 163 height 34
click at [1070, 574] on input at bounding box center [1107, 565] width 100 height 21
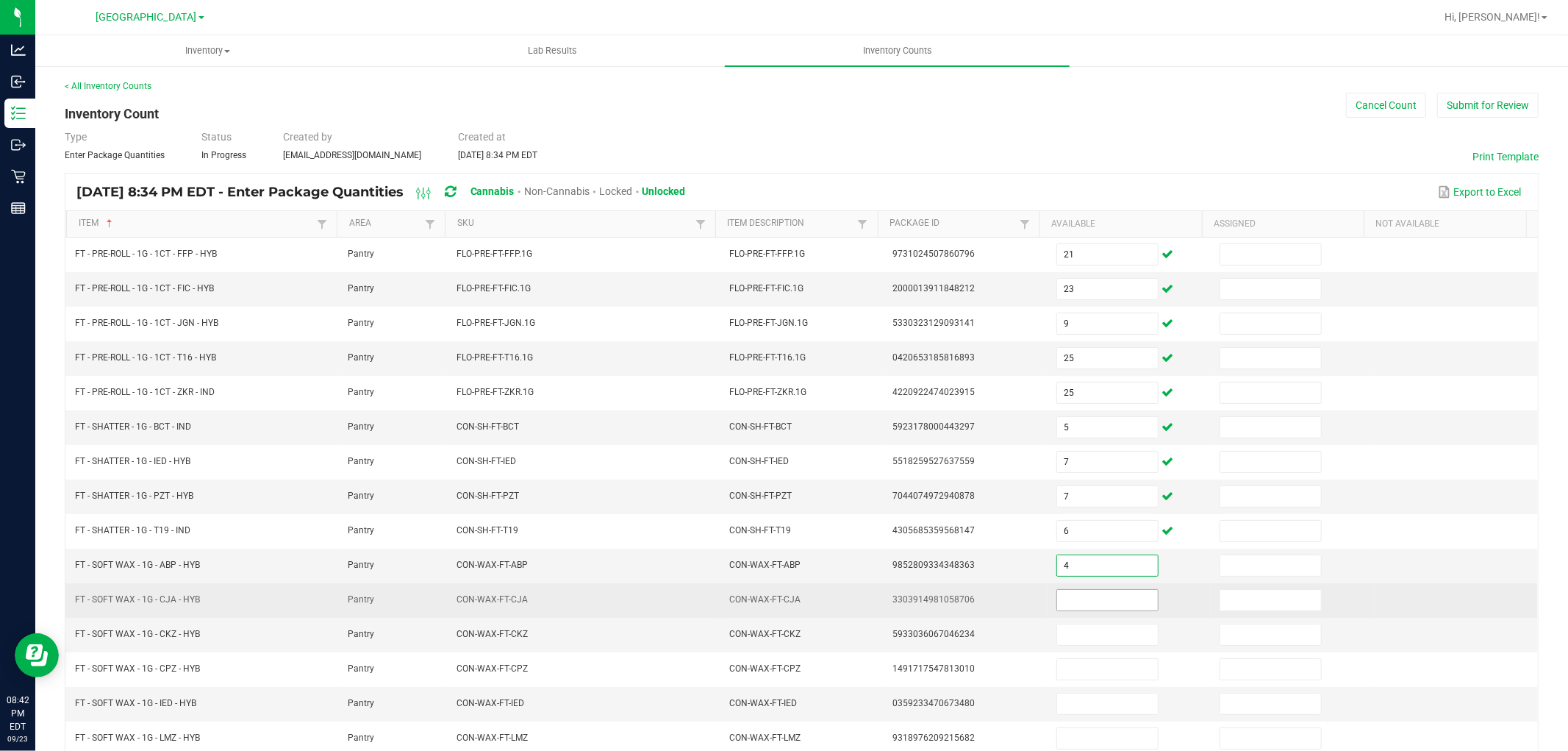
click at [1067, 601] on input at bounding box center [1107, 600] width 100 height 21
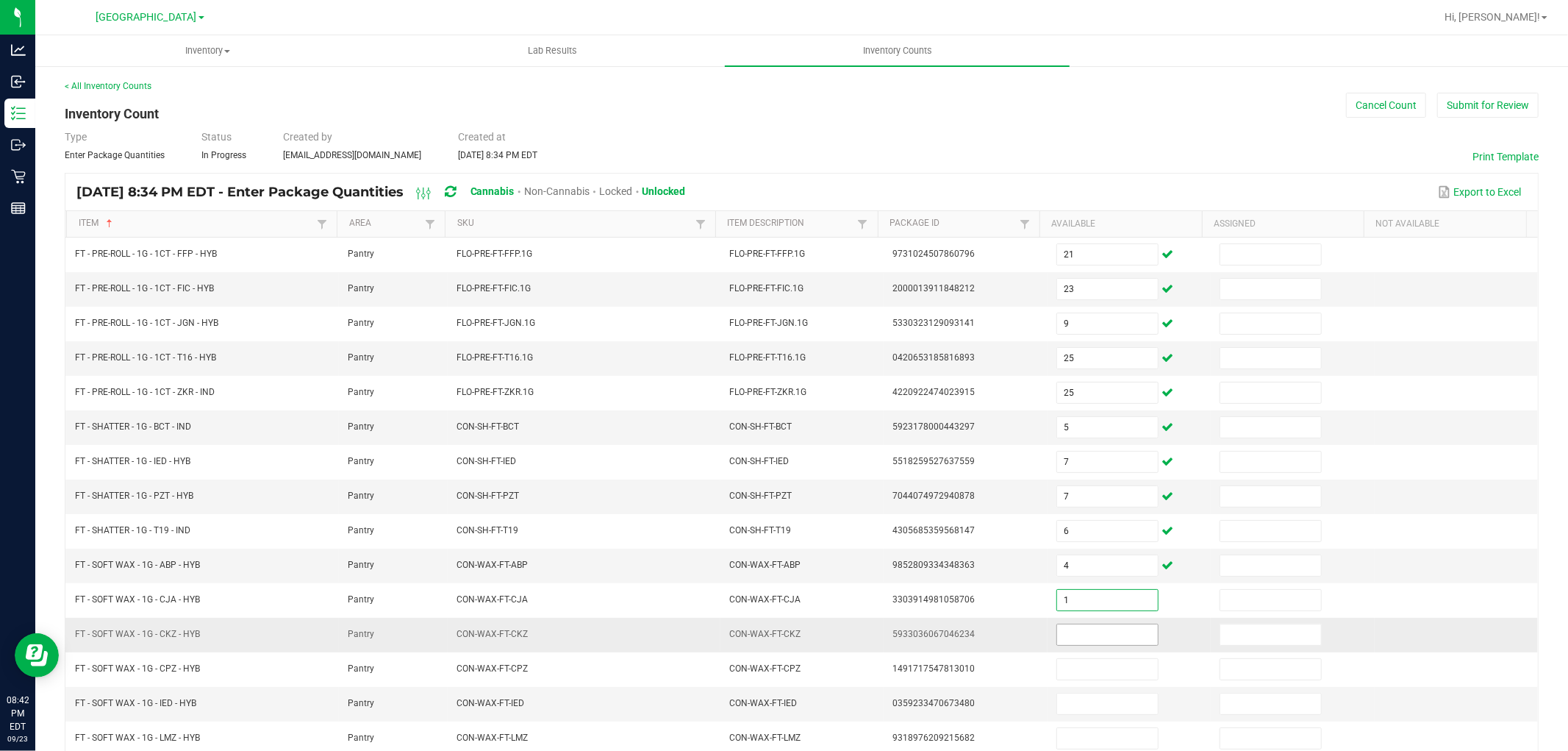
click at [1069, 638] on input at bounding box center [1107, 634] width 100 height 21
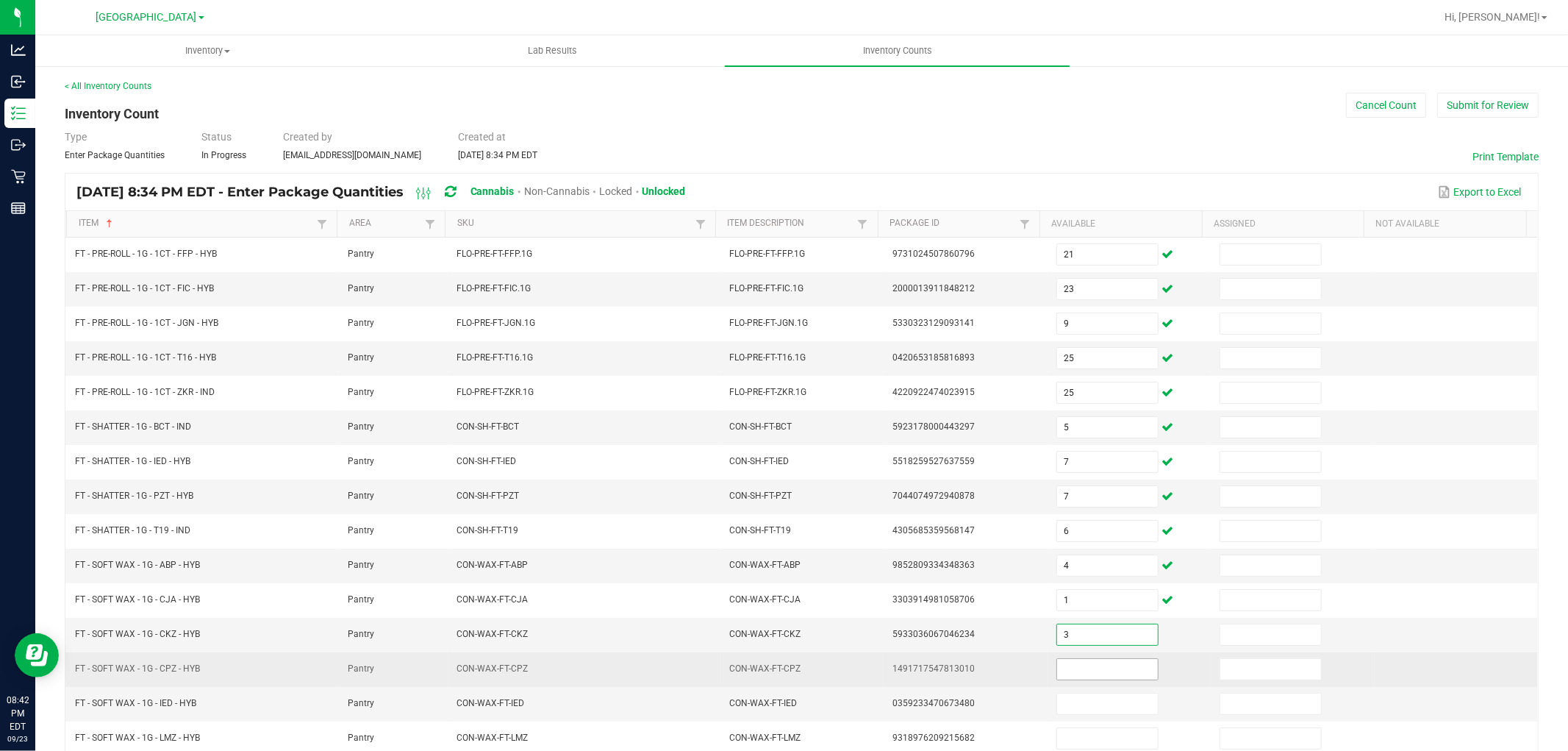
click at [1071, 667] on input at bounding box center [1107, 669] width 100 height 21
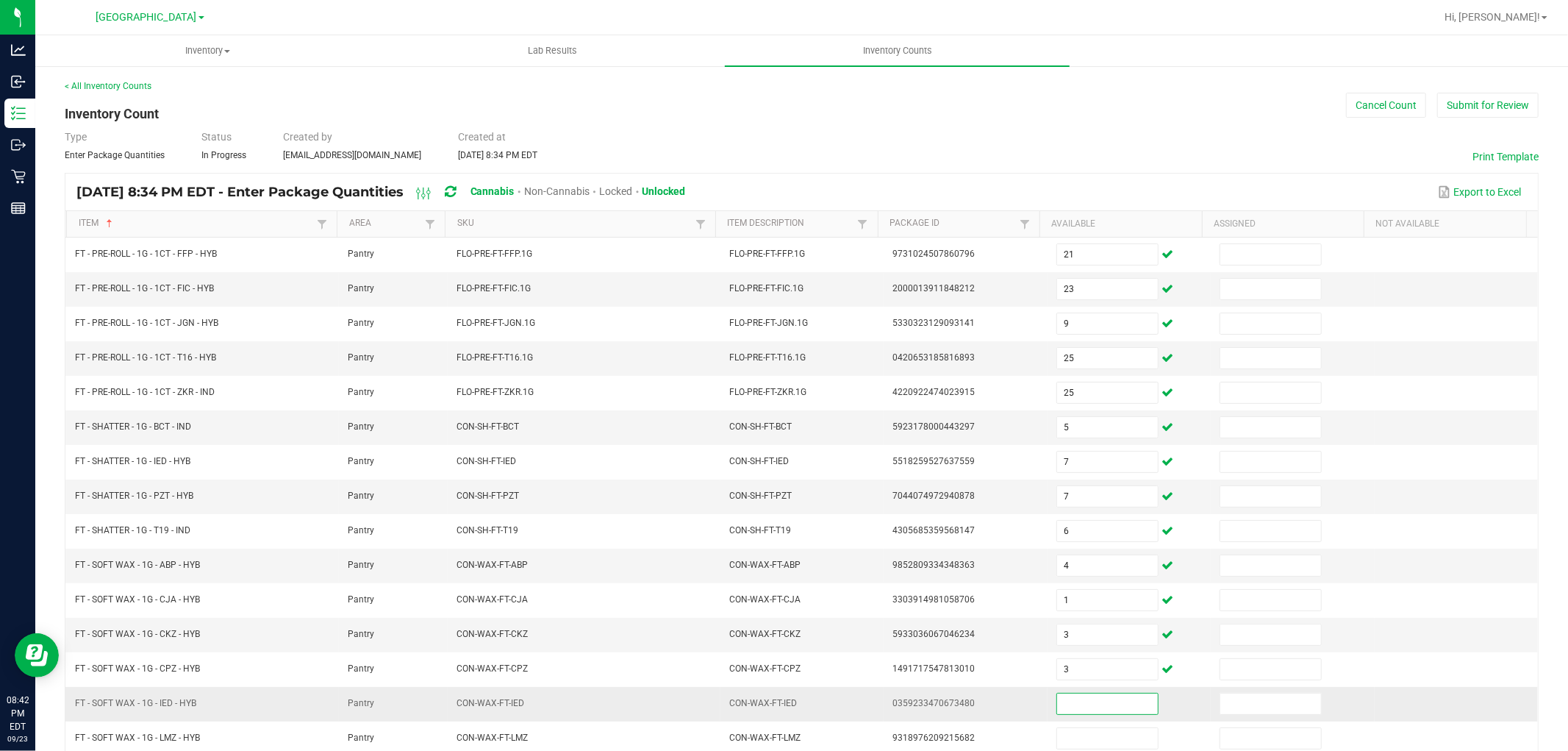
click at [1078, 707] on input at bounding box center [1107, 704] width 100 height 21
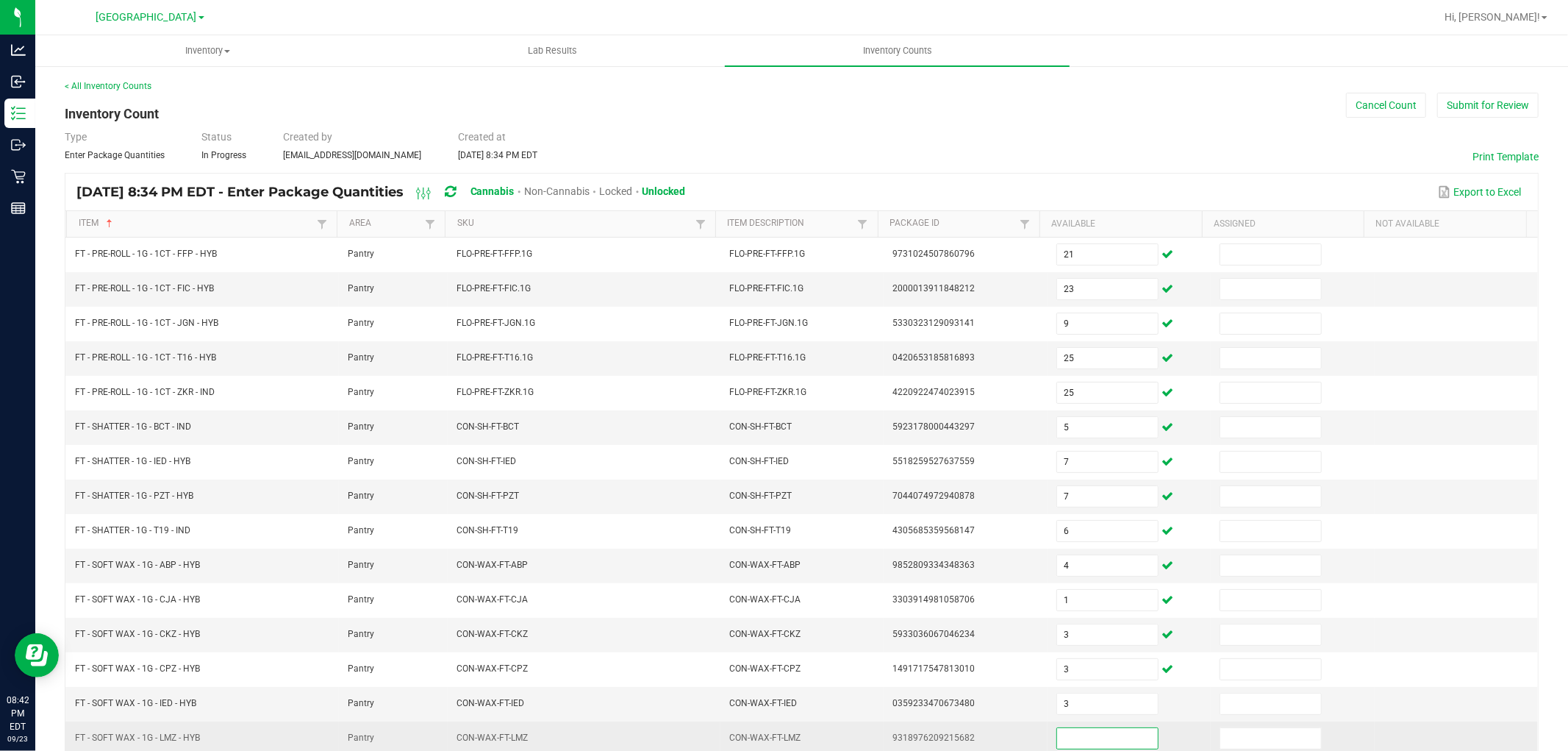
click at [1077, 737] on input at bounding box center [1107, 738] width 100 height 21
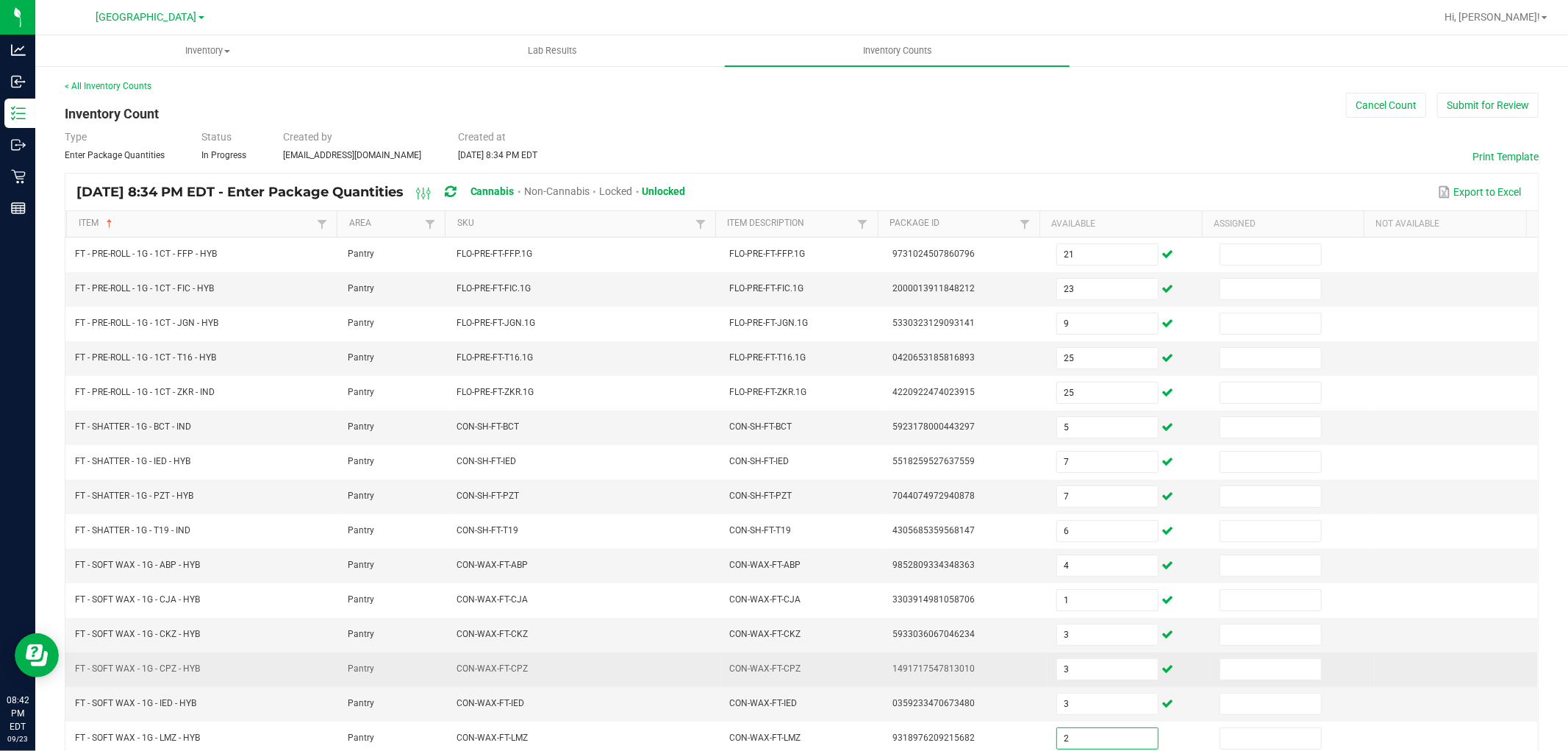
click at [969, 683] on td "1491717547813010" at bounding box center [965, 669] width 163 height 34
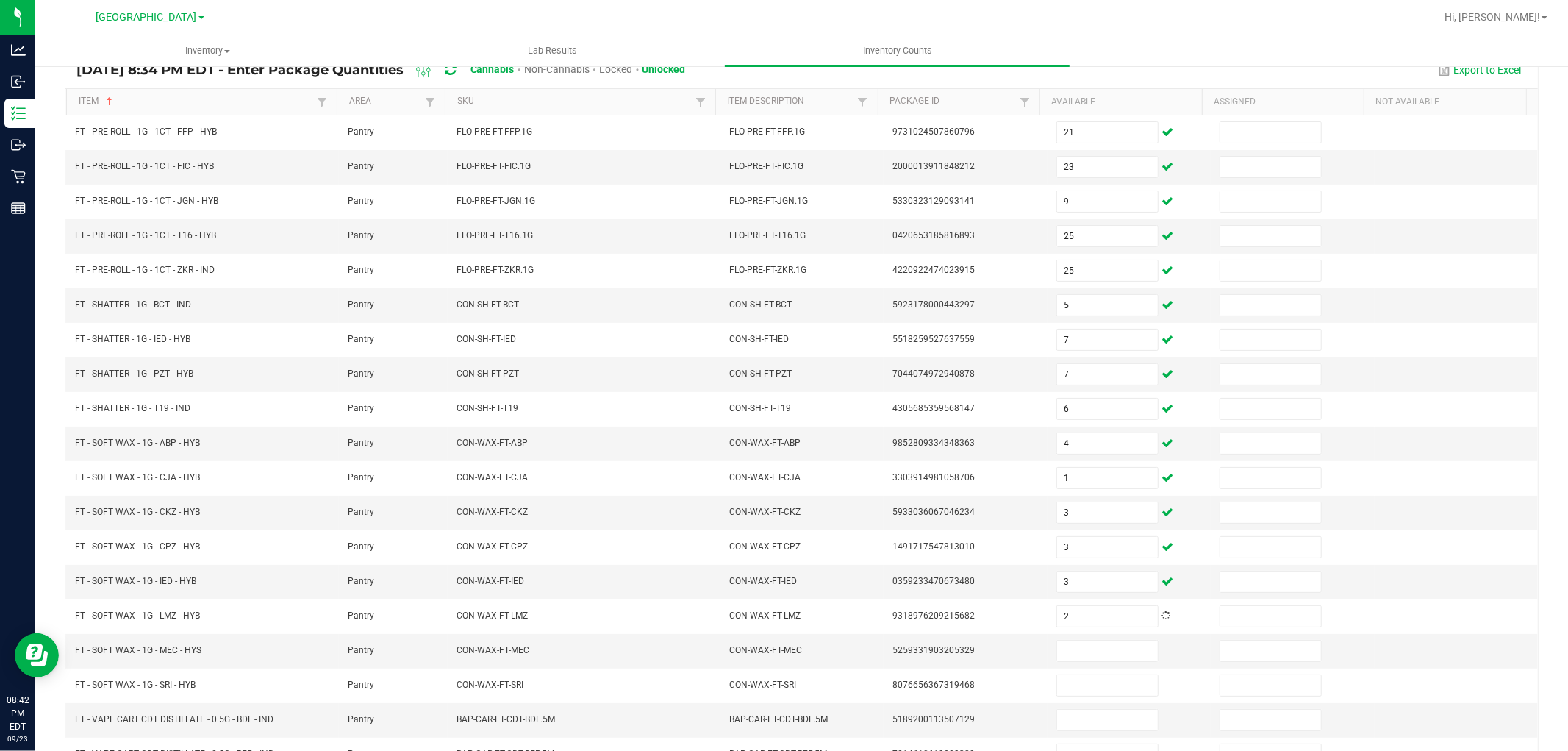
scroll to position [234, 0]
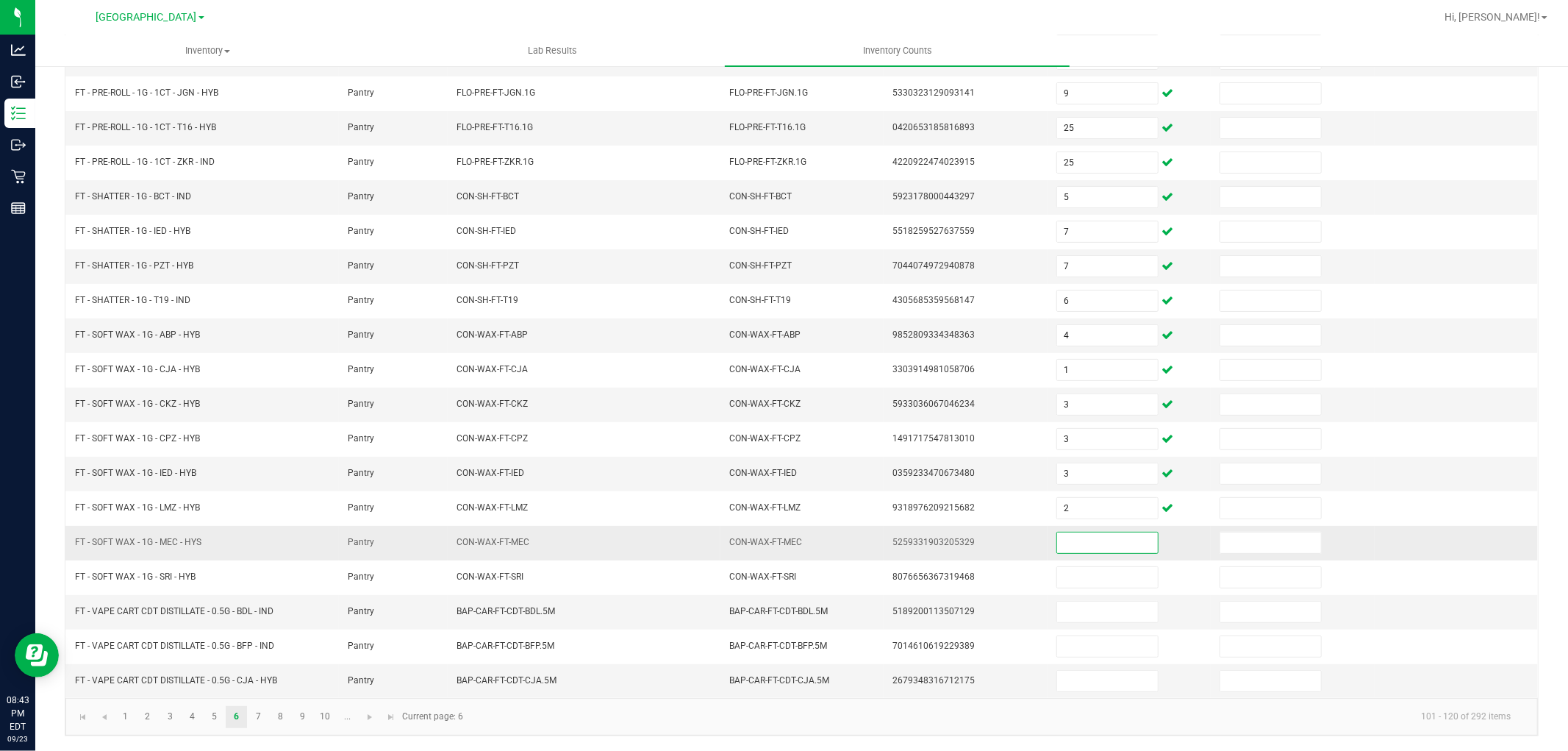
click at [1081, 548] on input at bounding box center [1107, 543] width 100 height 21
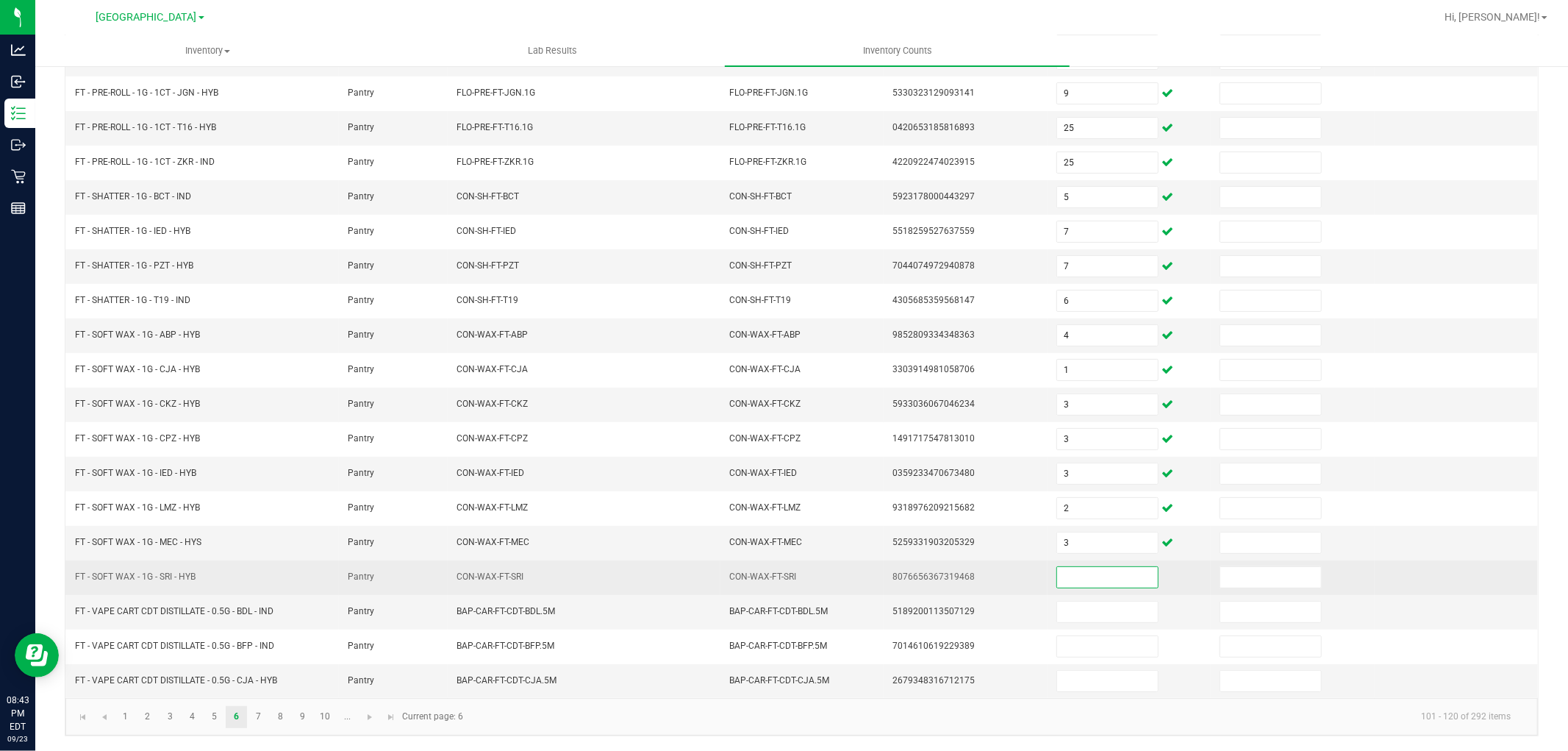
click at [1083, 576] on input at bounding box center [1107, 577] width 100 height 21
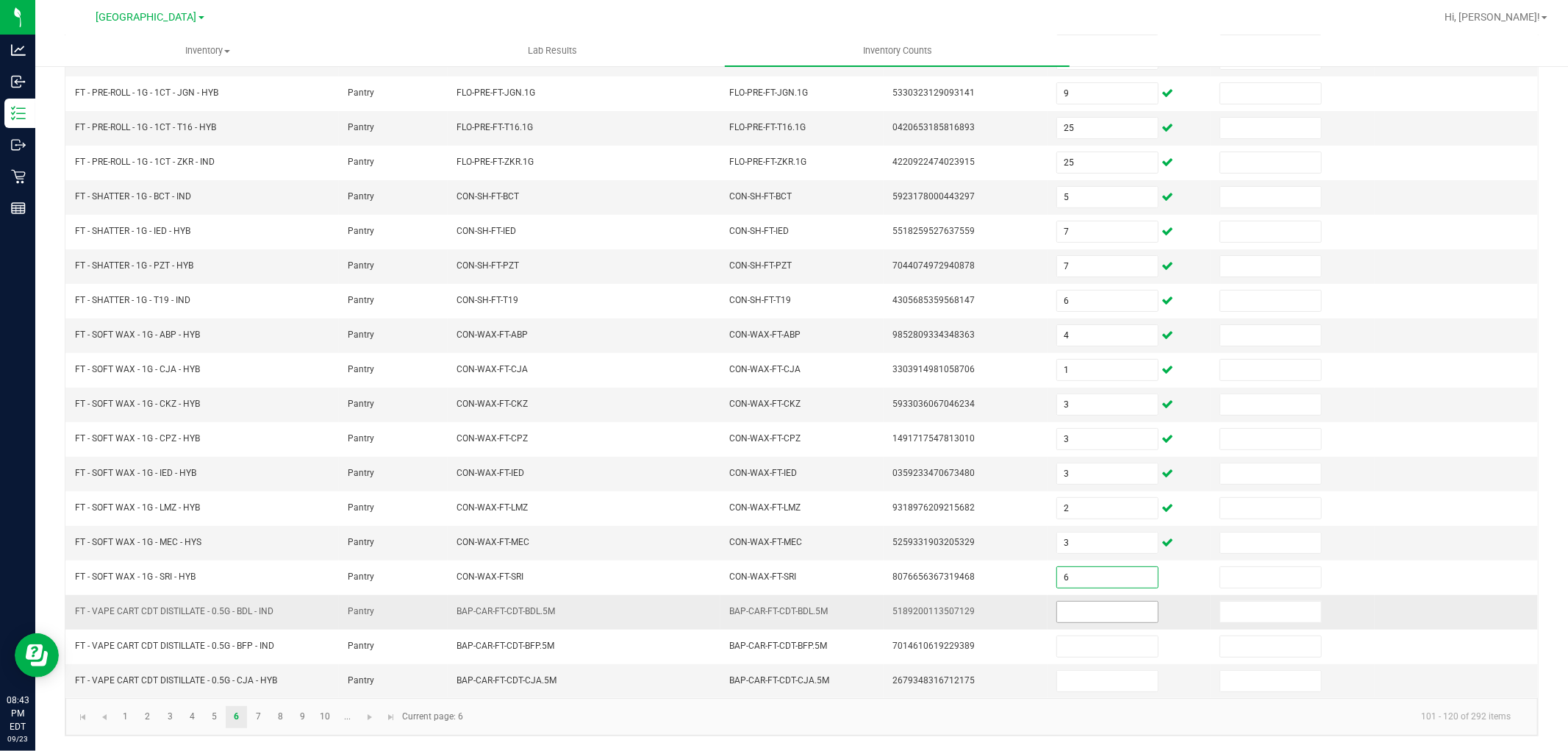
click at [1082, 602] on input at bounding box center [1107, 611] width 100 height 21
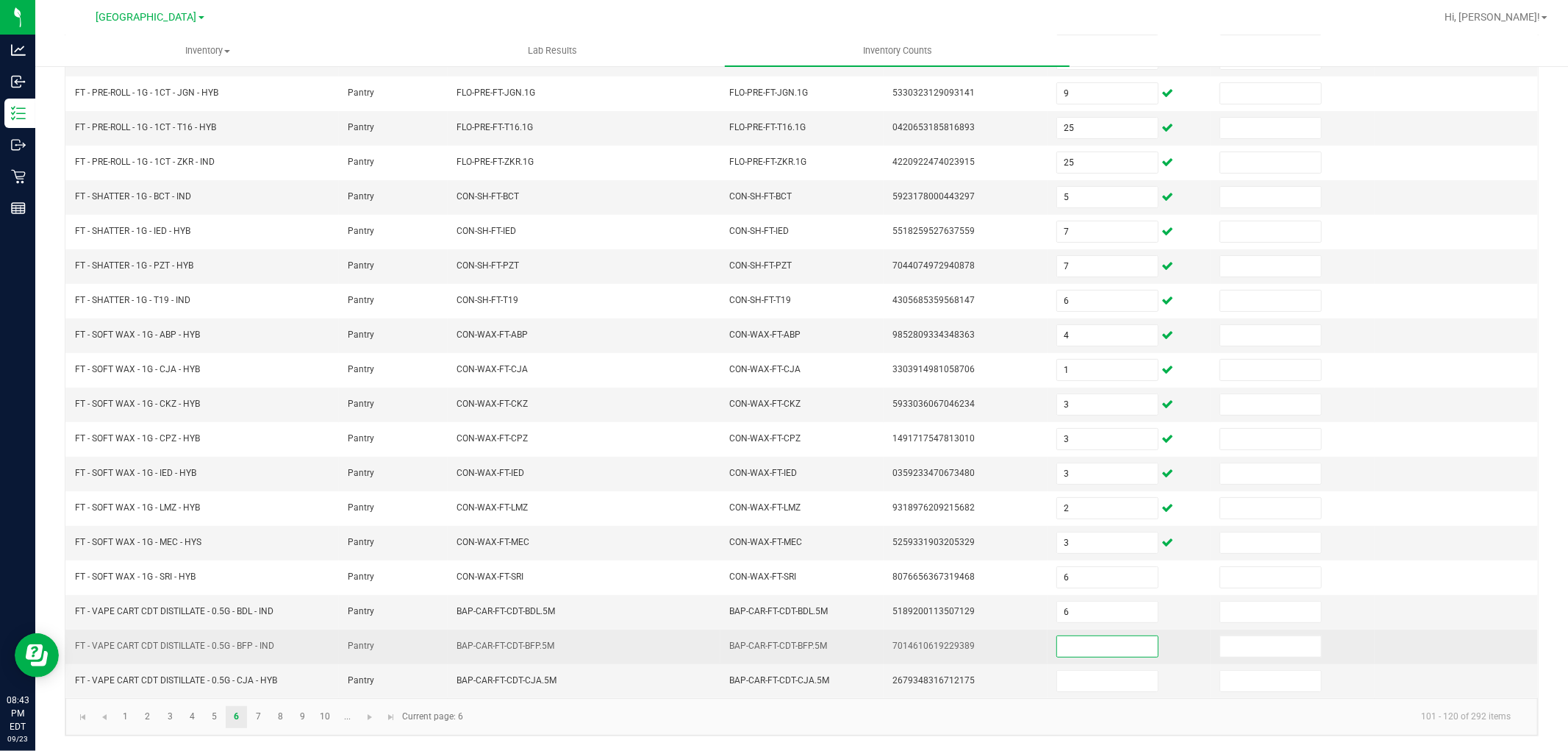
click at [1077, 644] on input at bounding box center [1107, 646] width 100 height 21
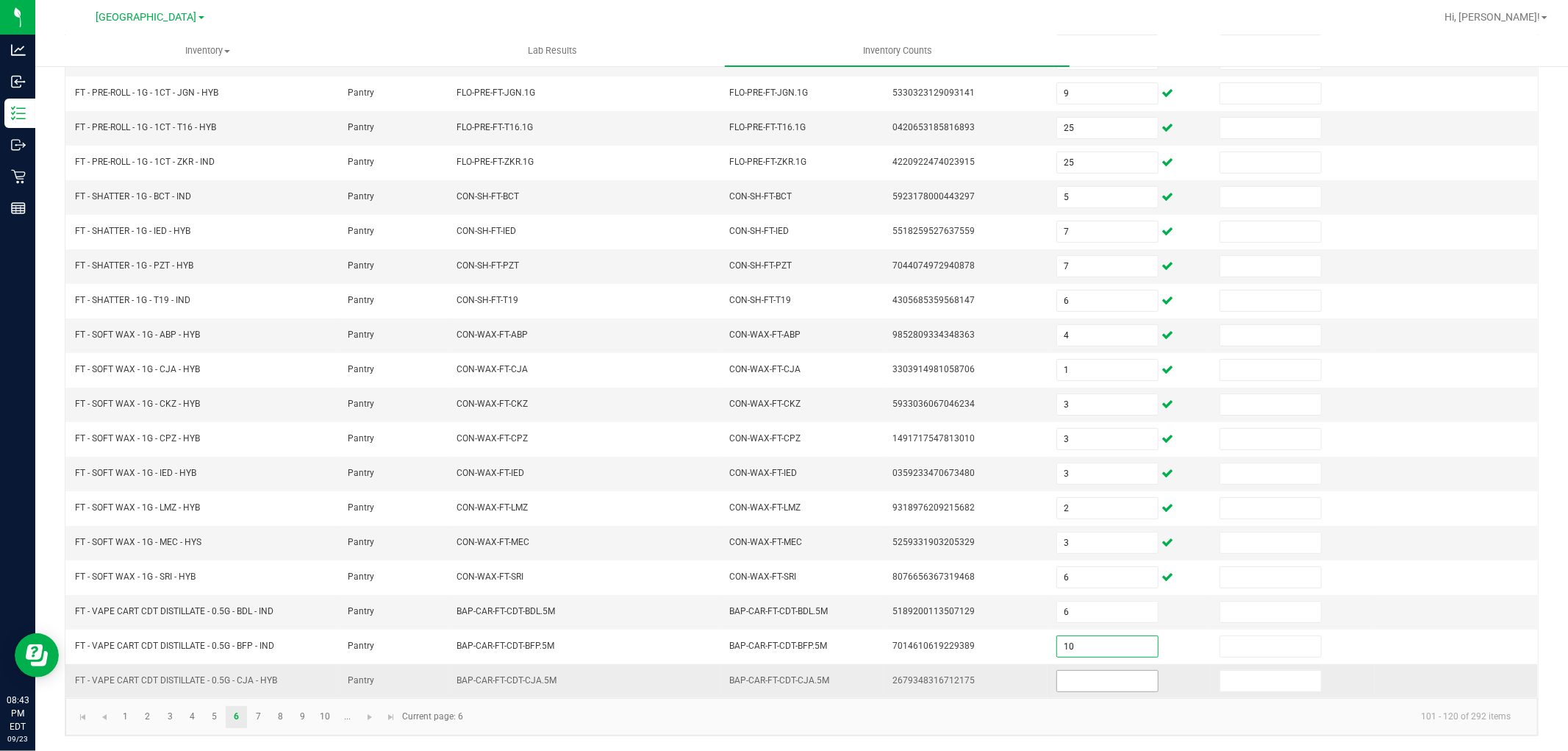
click at [1074, 688] on input at bounding box center [1107, 681] width 100 height 21
click at [1081, 728] on kendo-pager-info "101 - 120 of 292 items" at bounding box center [997, 717] width 1050 height 24
click at [262, 714] on link "7" at bounding box center [259, 717] width 22 height 22
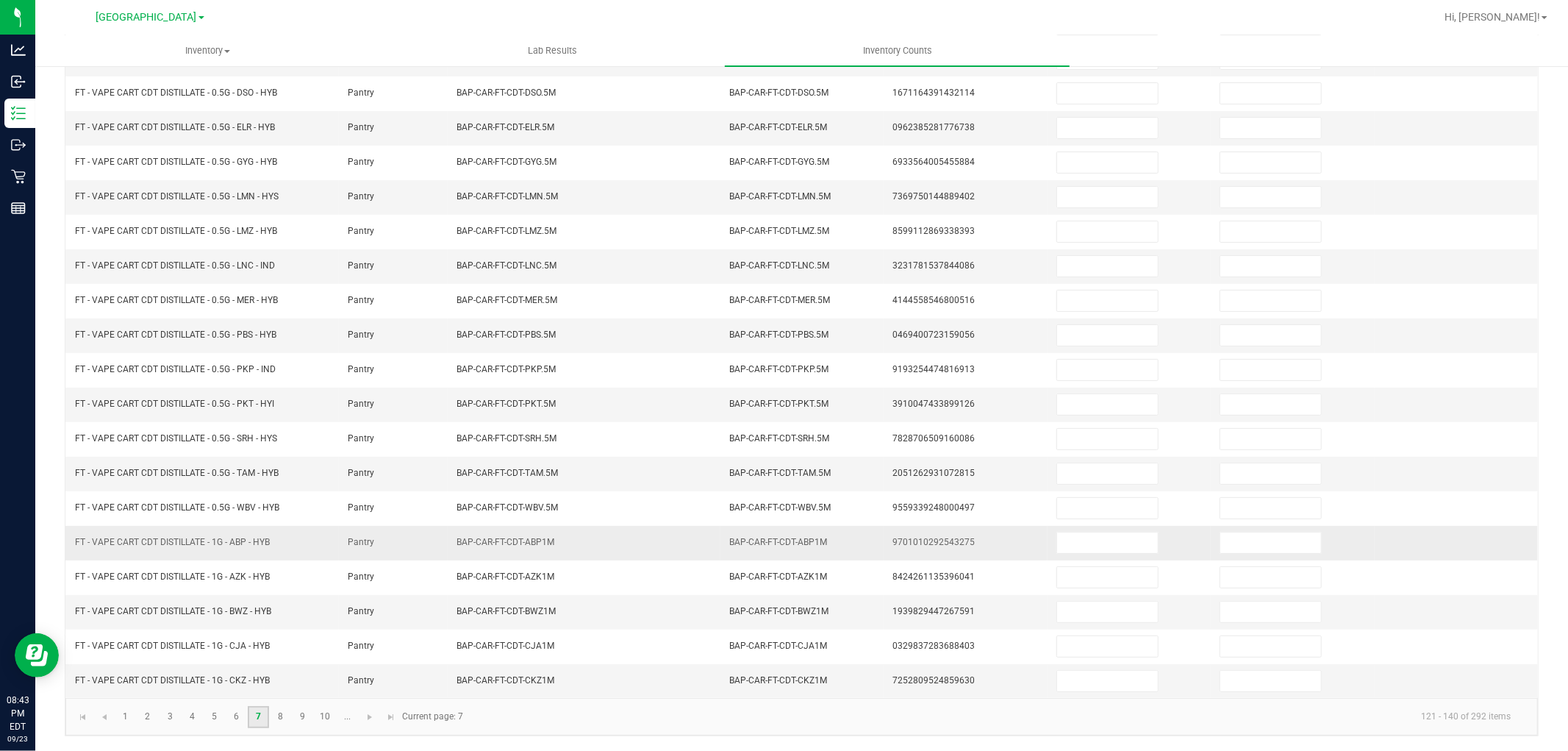
scroll to position [0, 0]
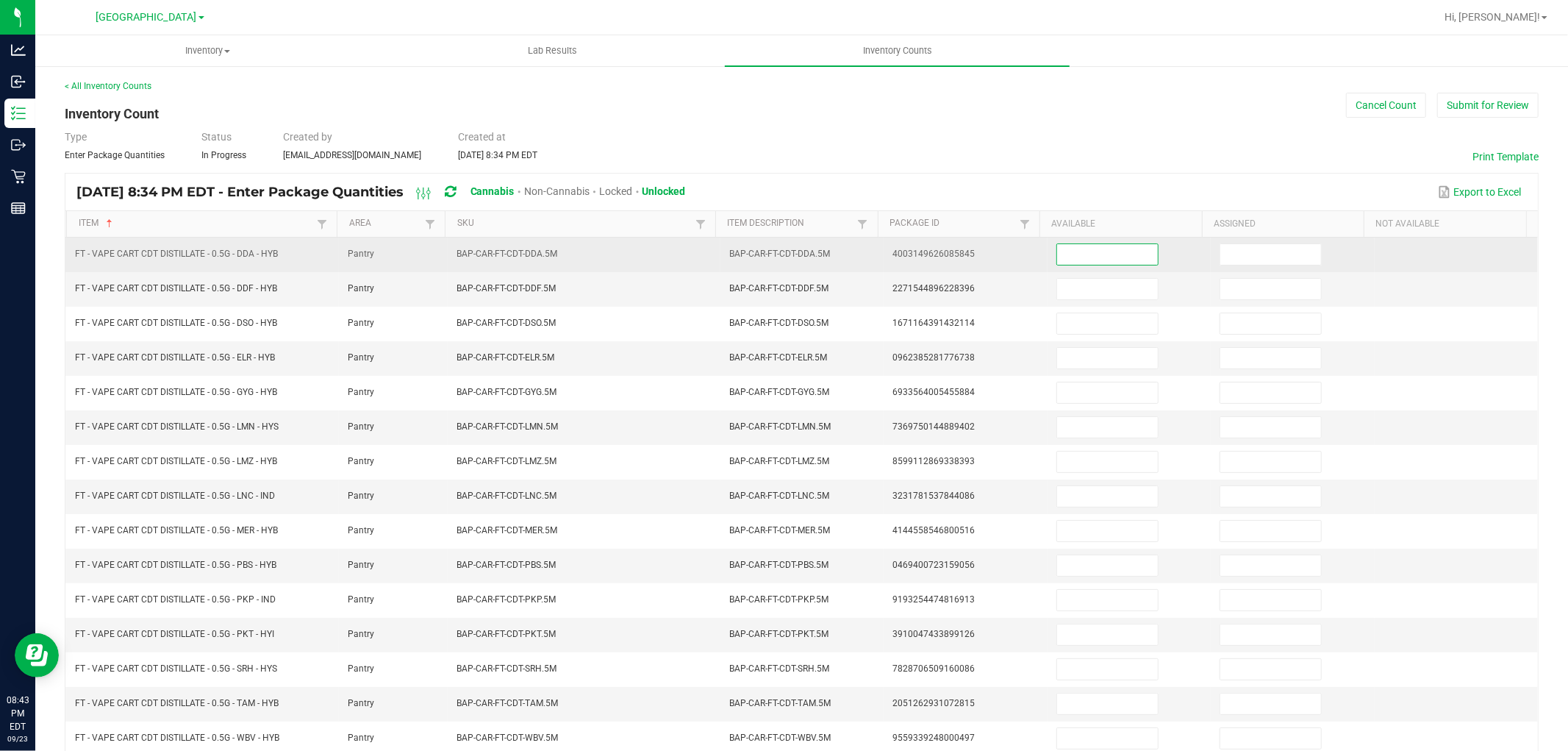
click at [1096, 259] on input at bounding box center [1107, 255] width 100 height 21
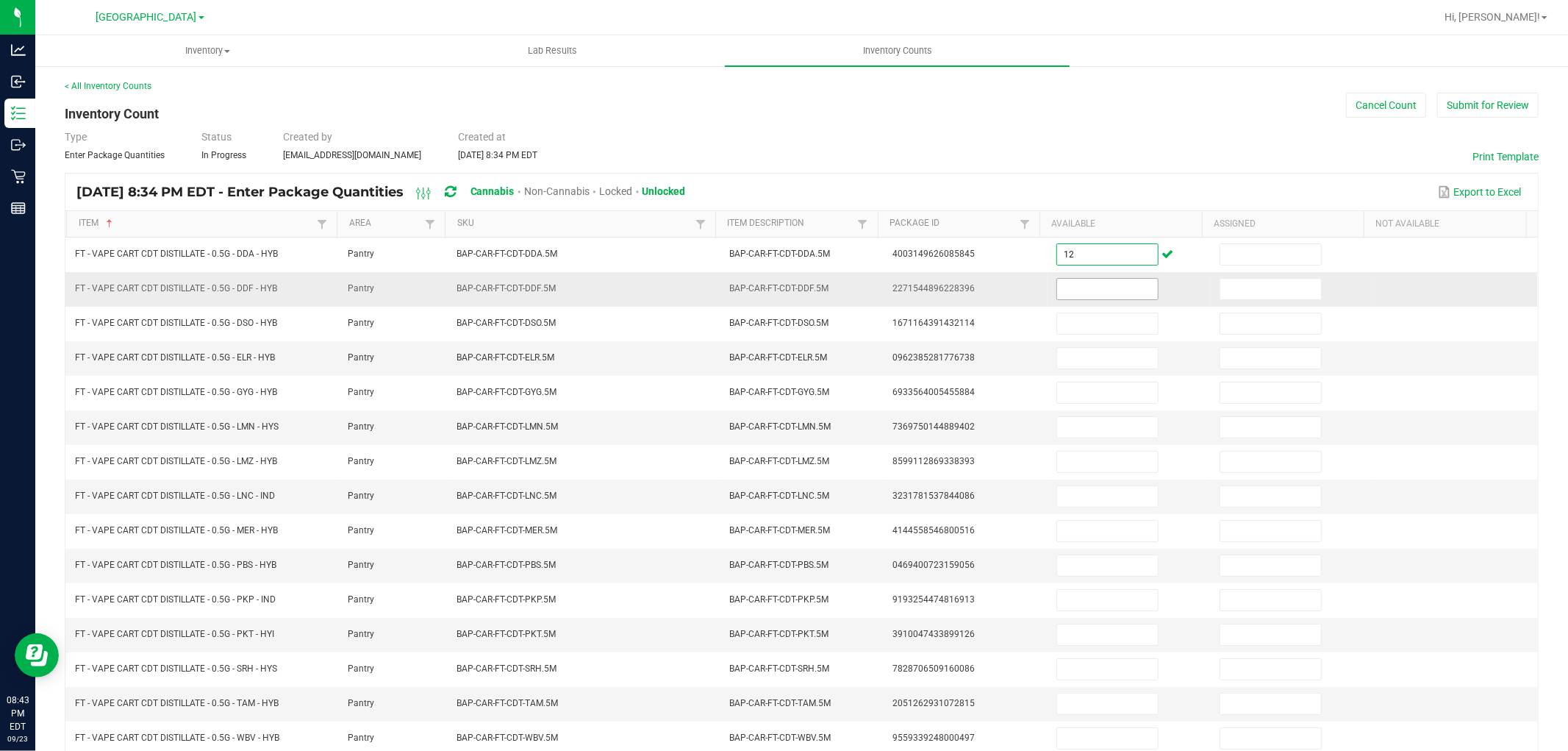
click at [1097, 288] on input at bounding box center [1107, 289] width 100 height 21
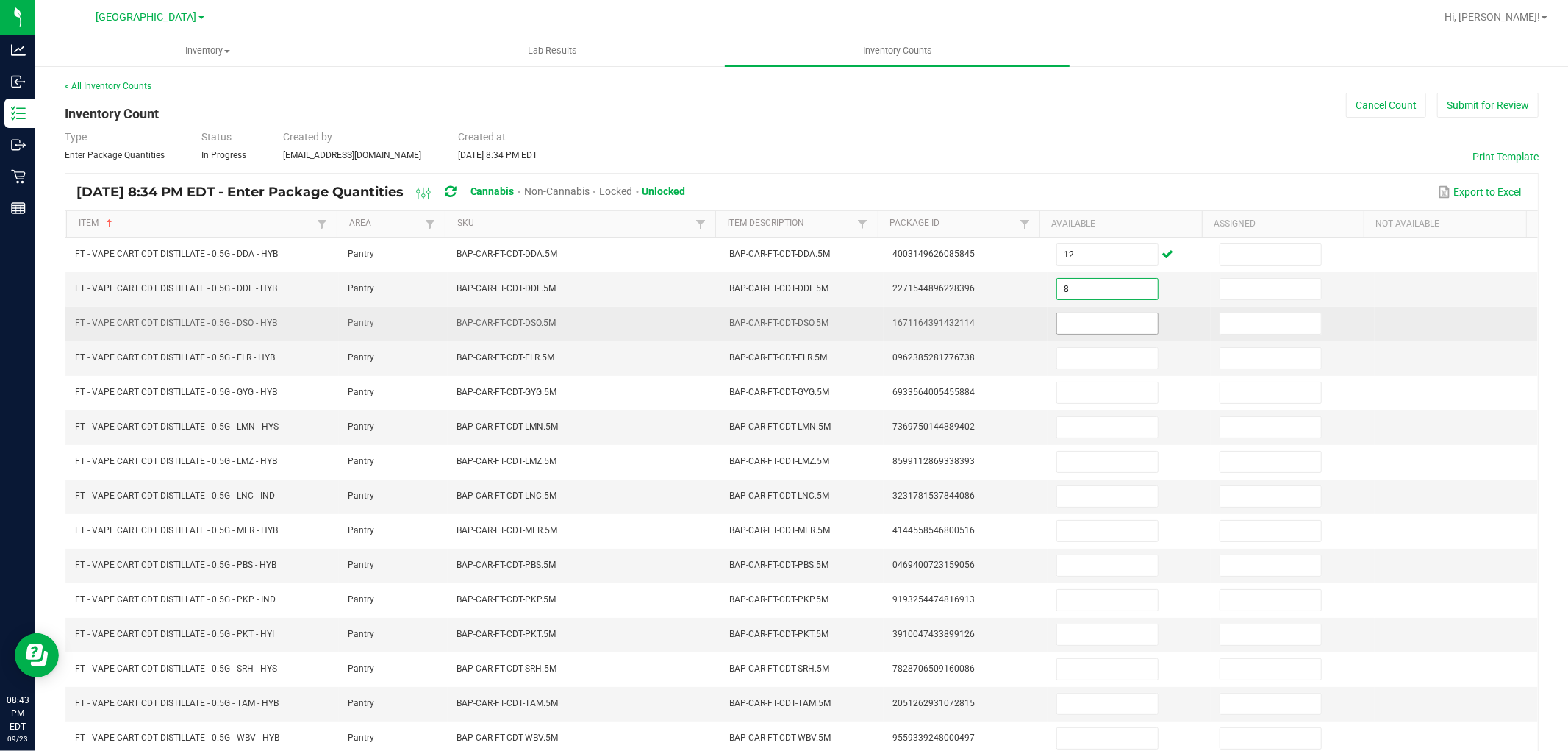
click at [1104, 329] on input at bounding box center [1107, 323] width 100 height 21
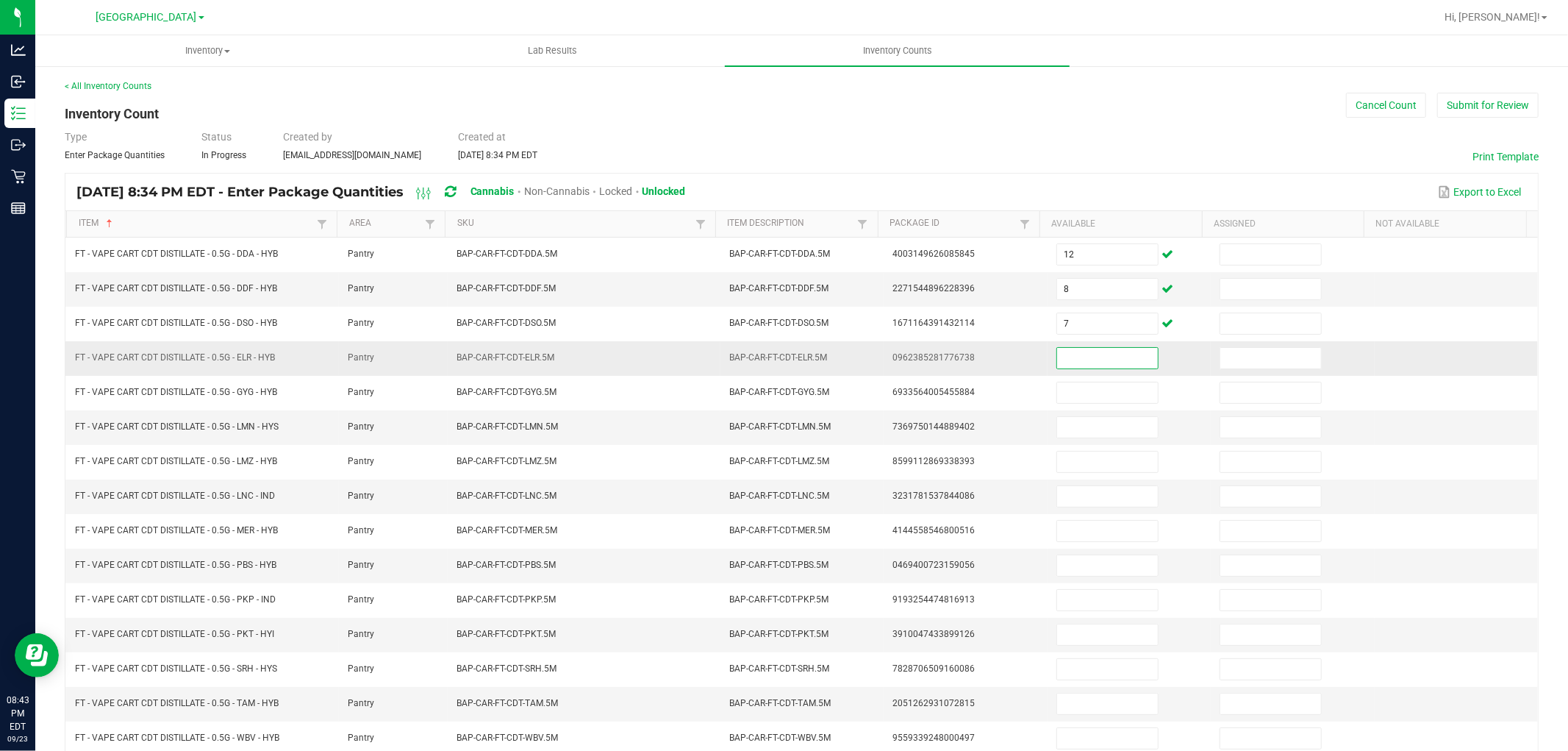
click at [1098, 366] on input at bounding box center [1107, 358] width 100 height 21
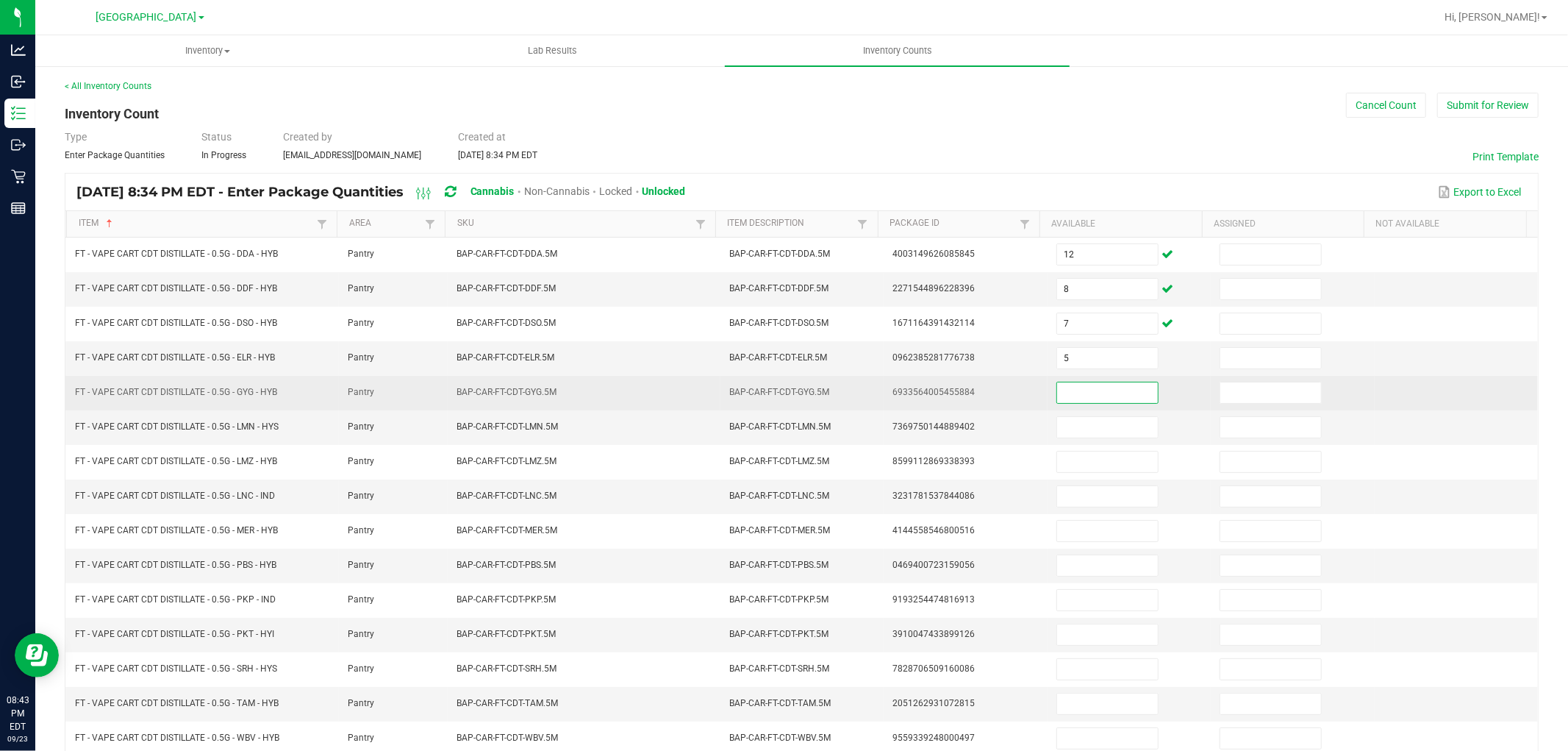
click at [1096, 390] on input at bounding box center [1107, 392] width 100 height 21
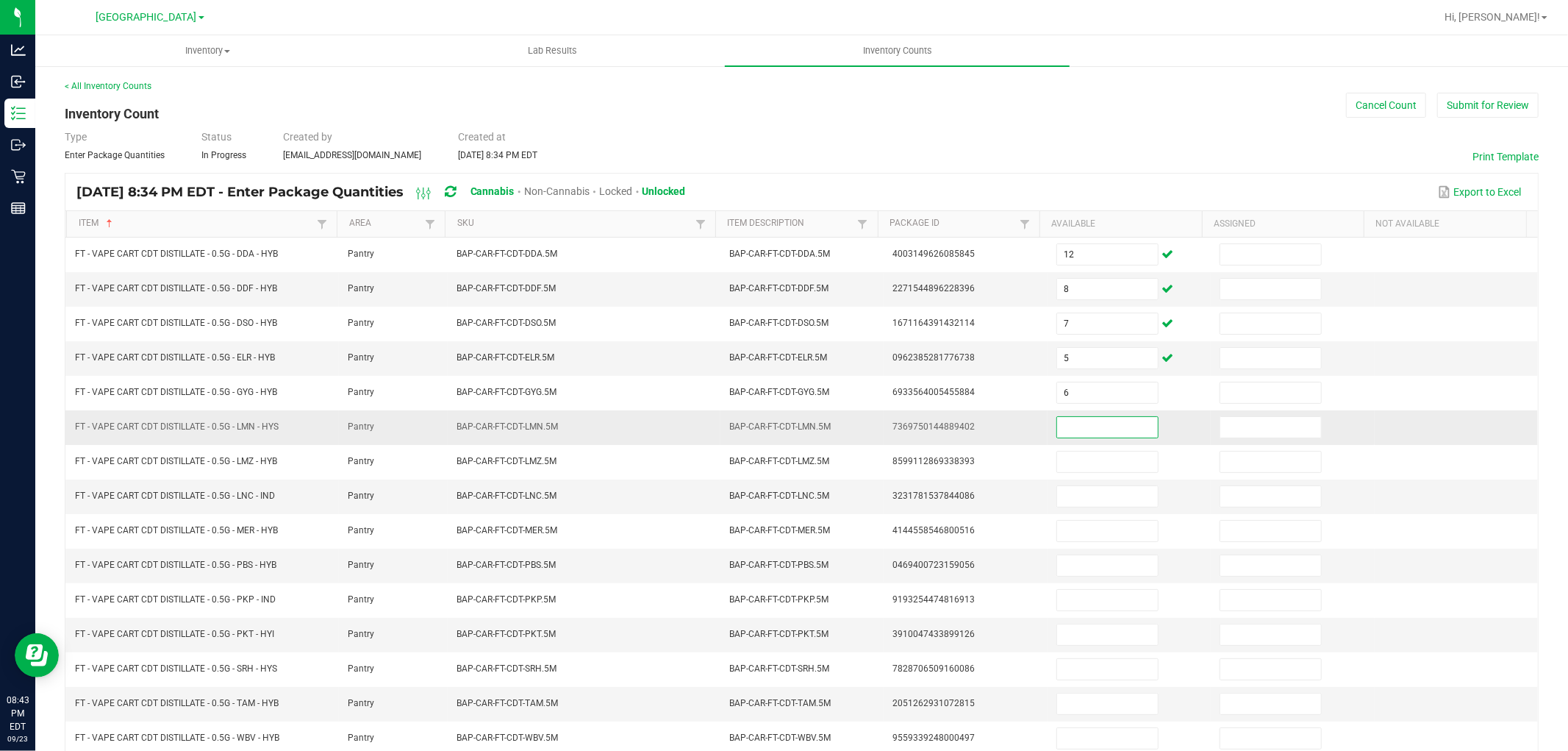
click at [1089, 435] on input at bounding box center [1107, 427] width 100 height 21
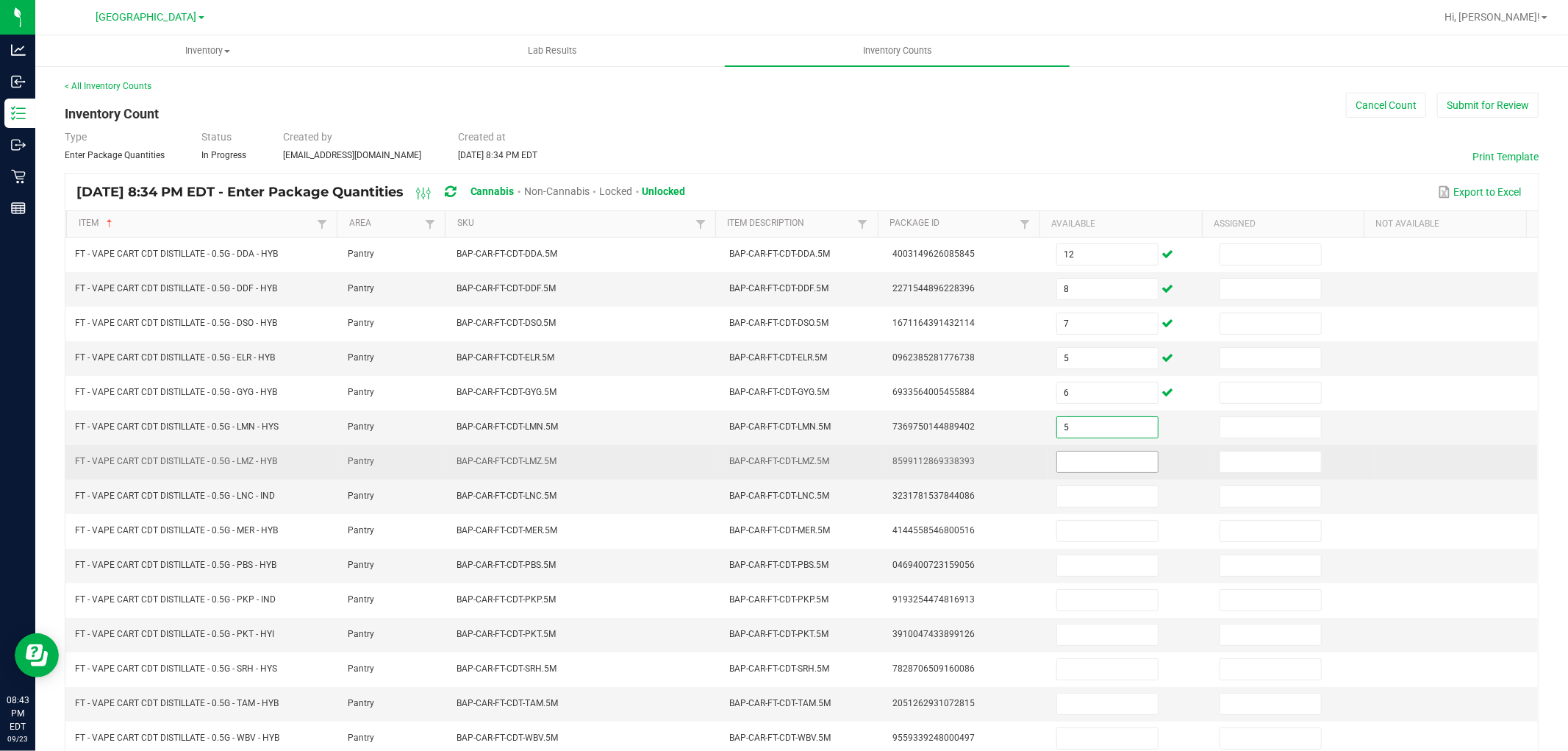
click at [1079, 461] on input at bounding box center [1107, 462] width 100 height 21
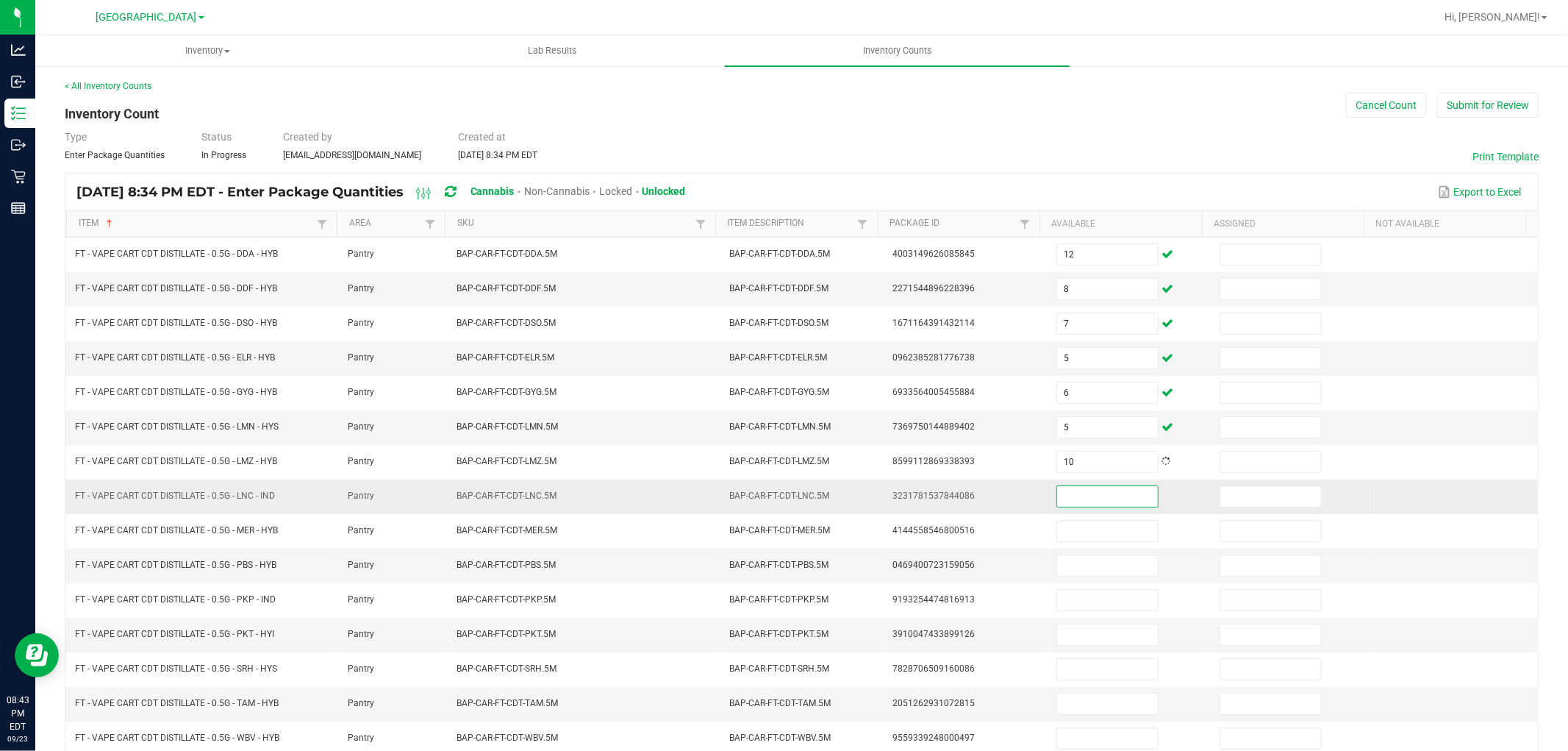
click at [1081, 504] on input at bounding box center [1107, 496] width 100 height 21
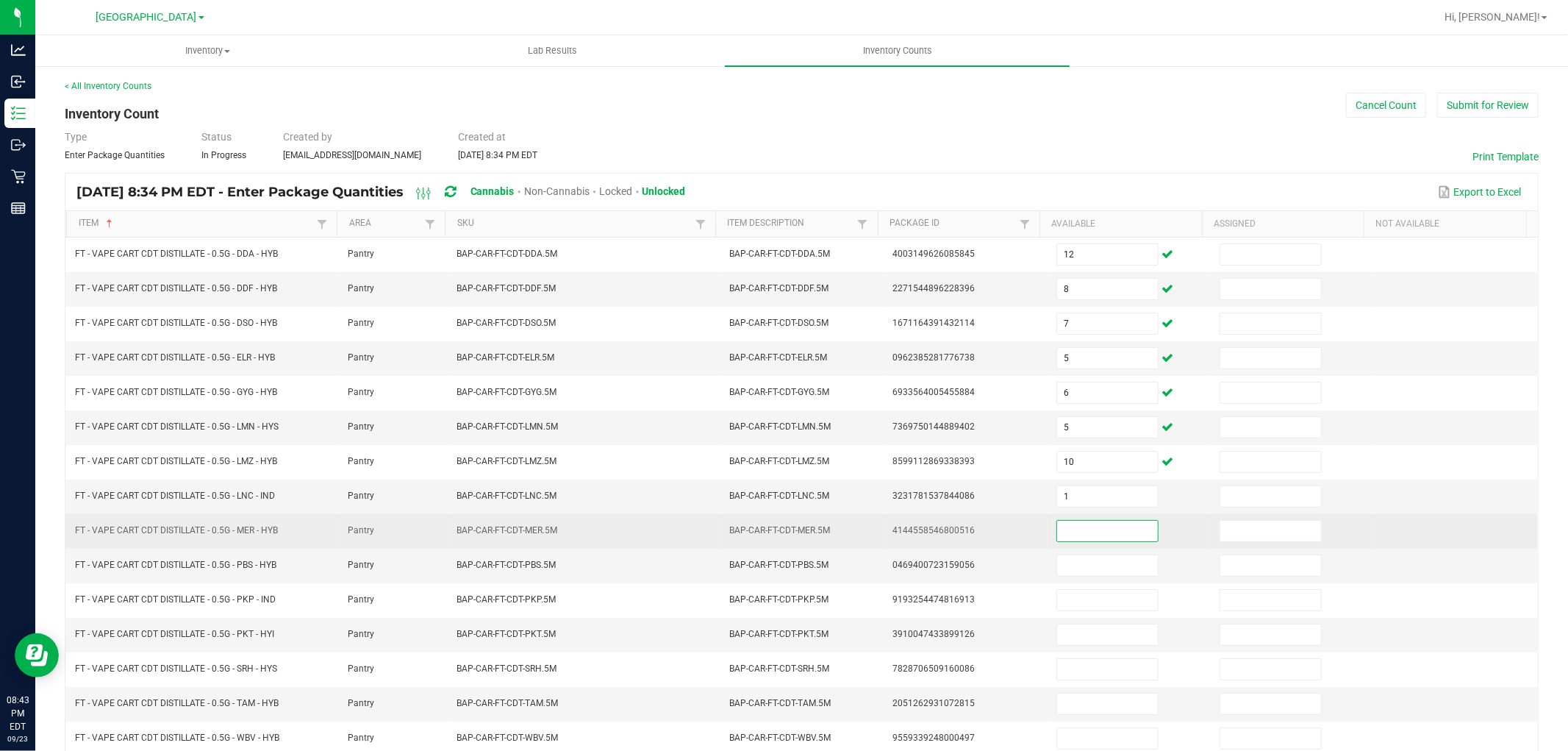
click at [1083, 534] on input at bounding box center [1107, 531] width 100 height 21
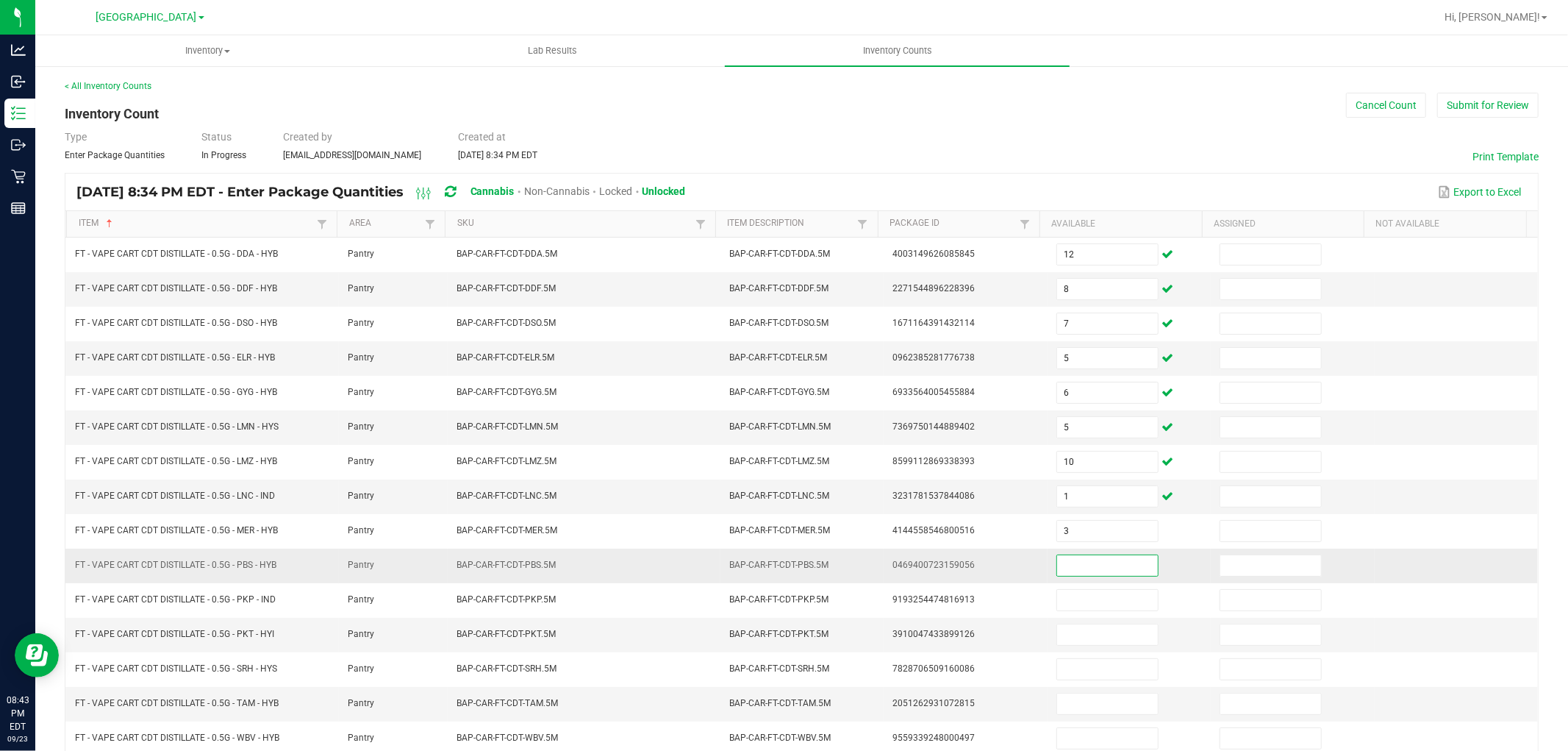
click at [1081, 562] on input at bounding box center [1107, 565] width 100 height 21
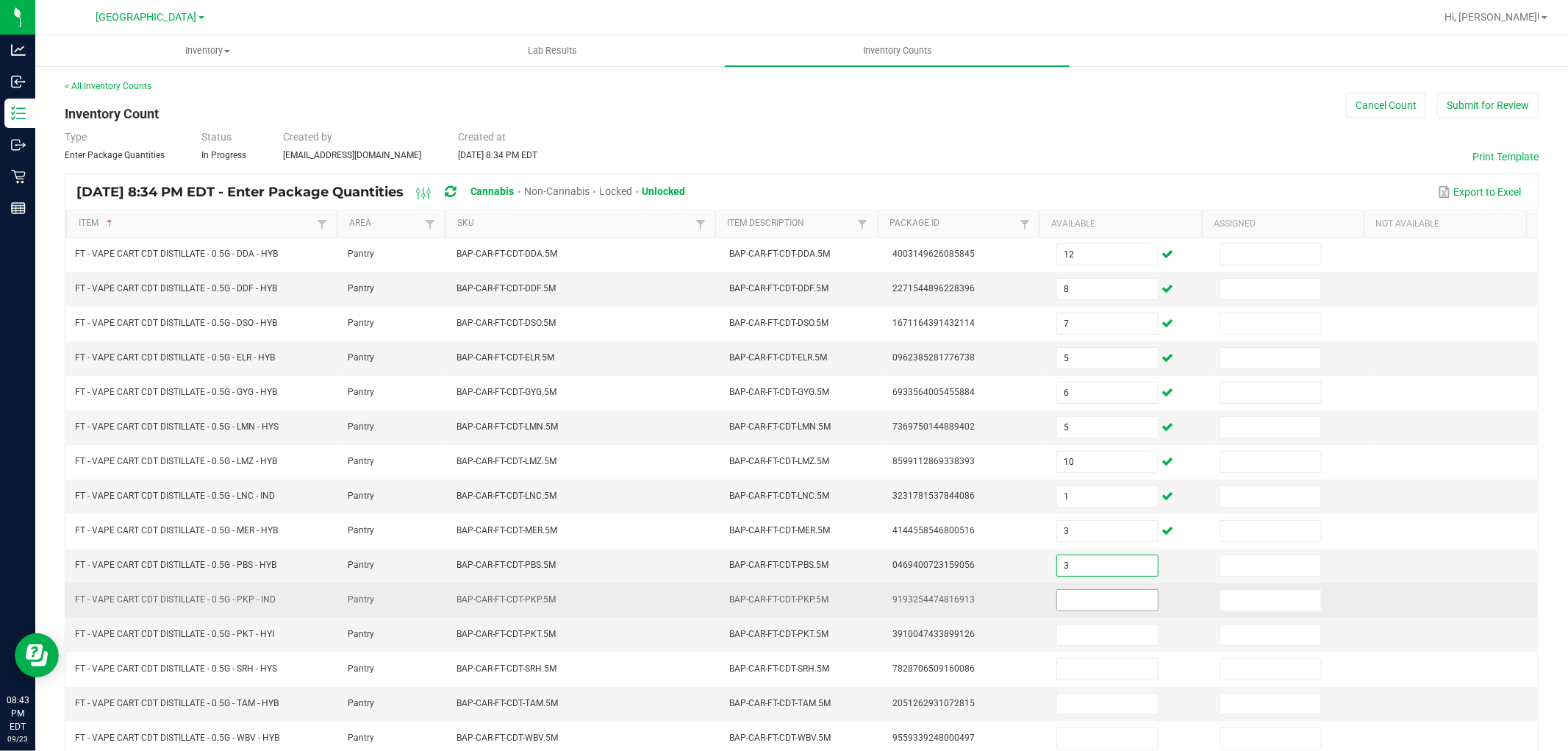
click at [1081, 599] on input at bounding box center [1107, 600] width 100 height 21
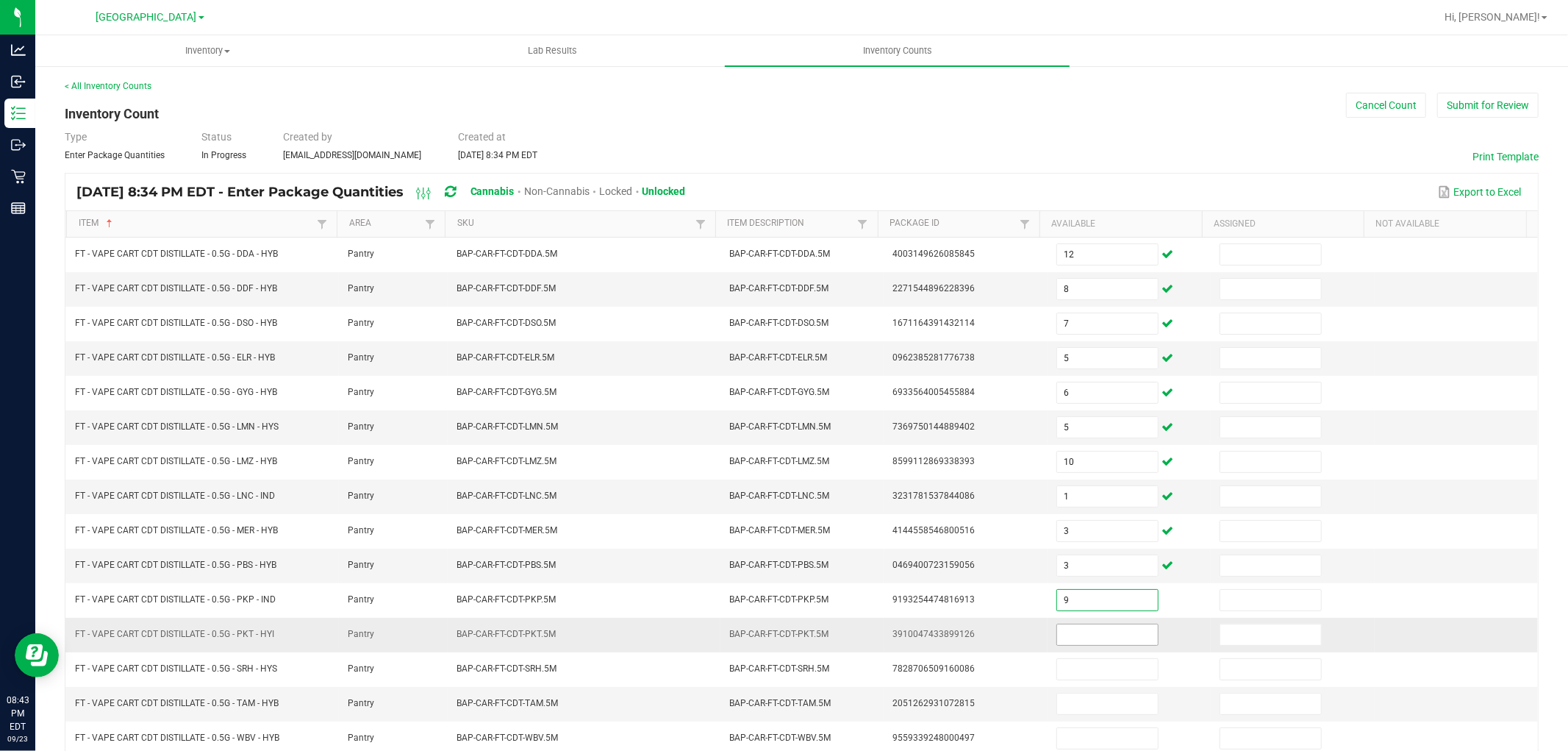
click at [1077, 629] on input at bounding box center [1107, 634] width 100 height 21
click at [1081, 637] on input at bounding box center [1107, 634] width 100 height 21
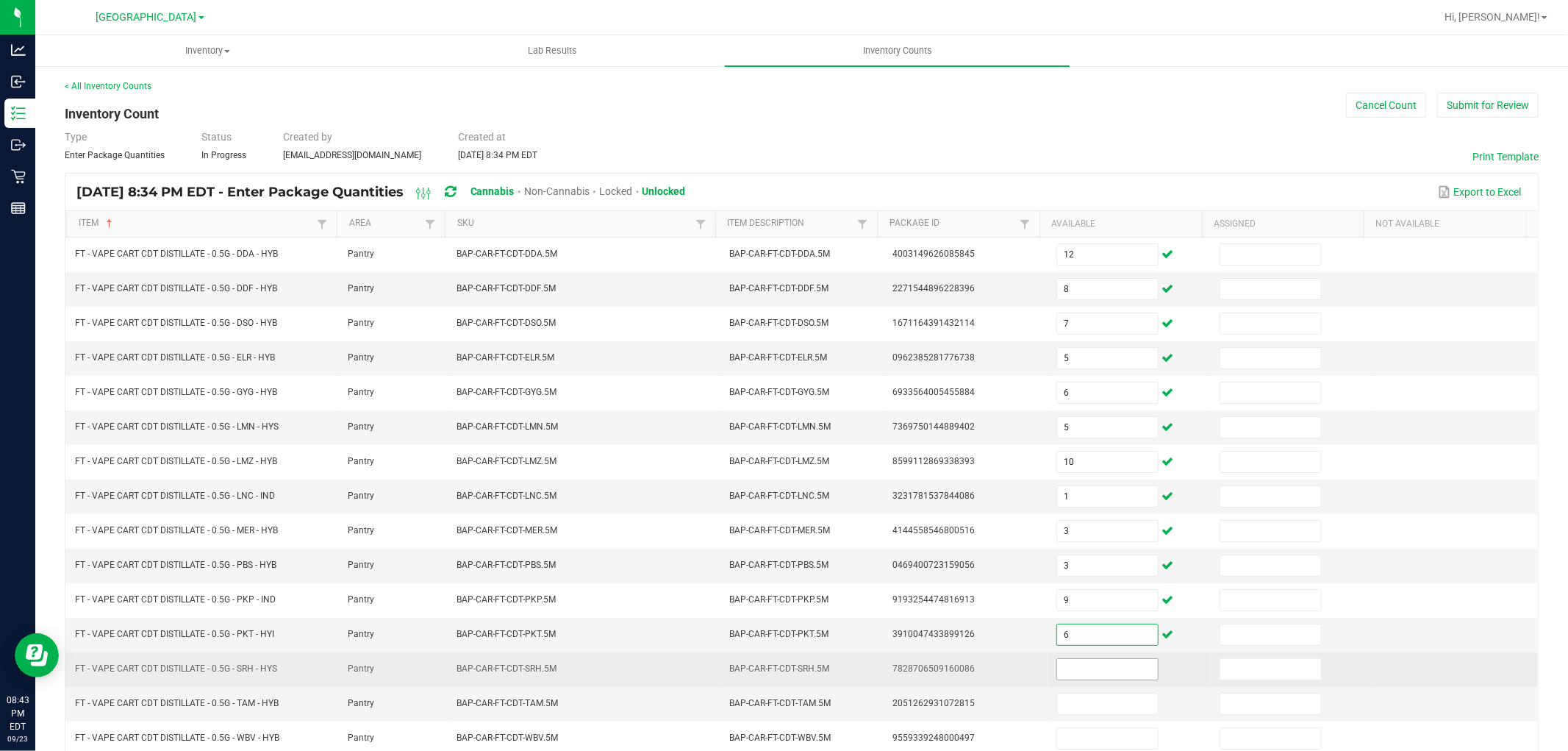
click at [1083, 666] on input at bounding box center [1107, 669] width 100 height 21
click at [1085, 679] on input "2" at bounding box center [1107, 669] width 100 height 21
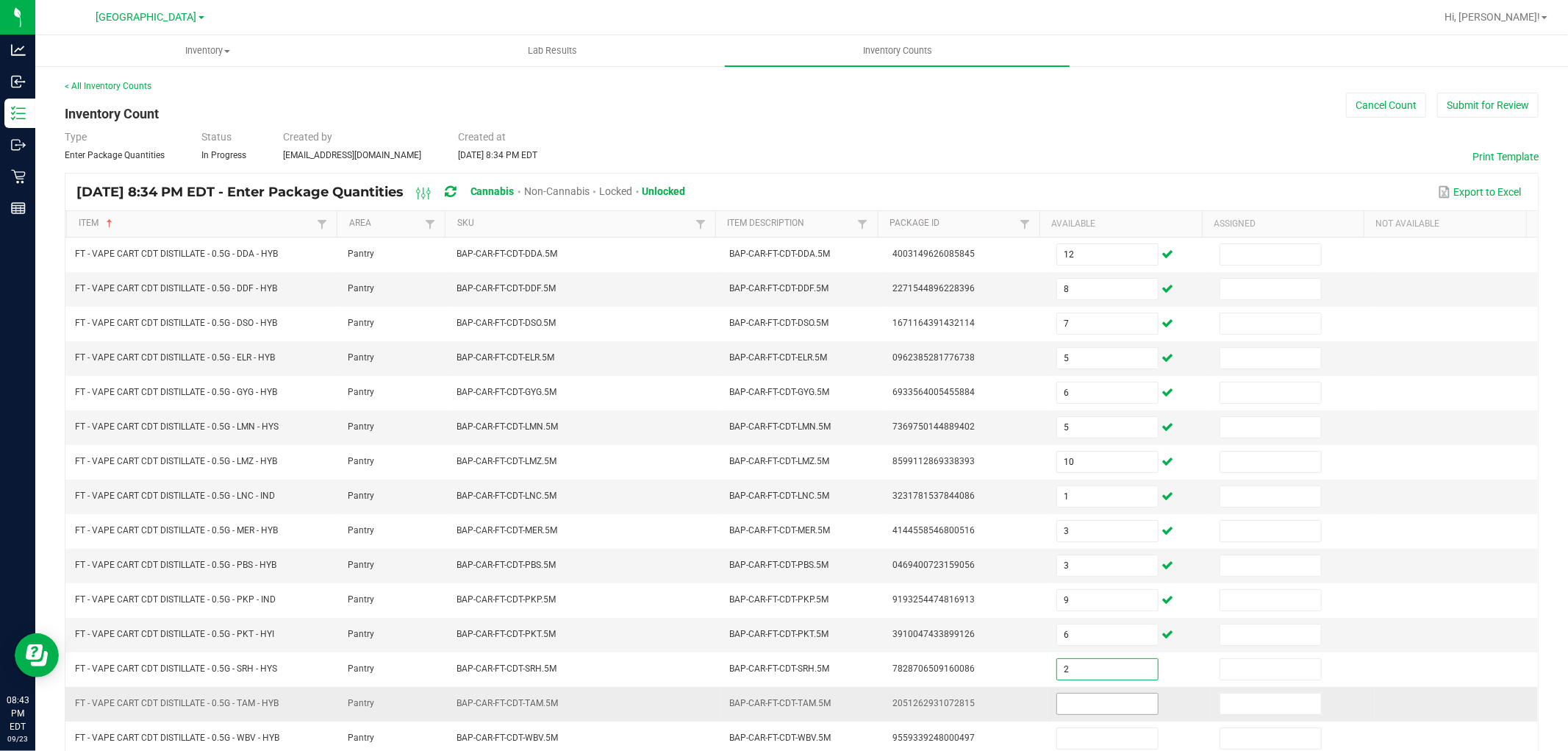
click at [1085, 701] on input at bounding box center [1107, 704] width 100 height 21
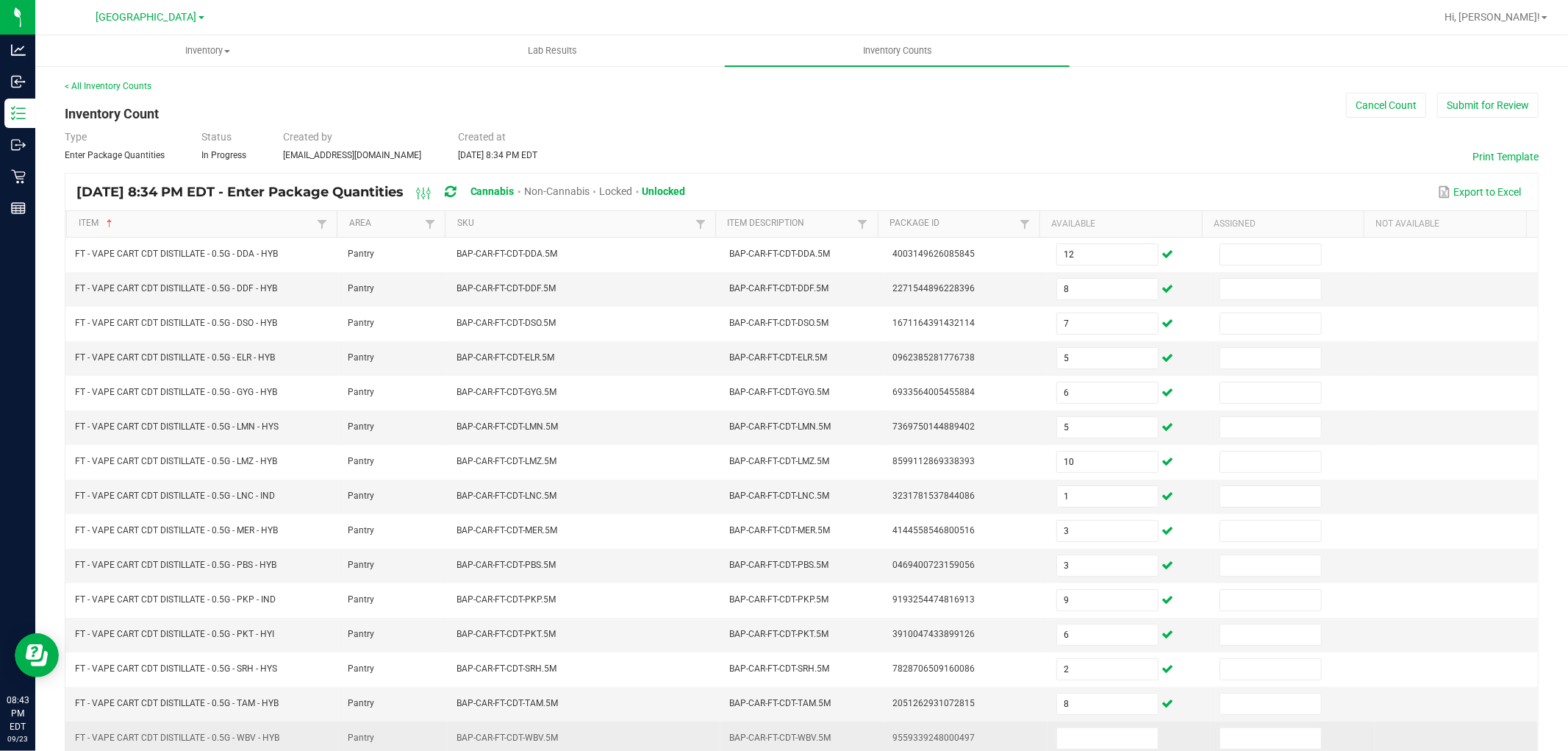
click at [974, 737] on td "9559339248000497" at bounding box center [965, 739] width 163 height 34
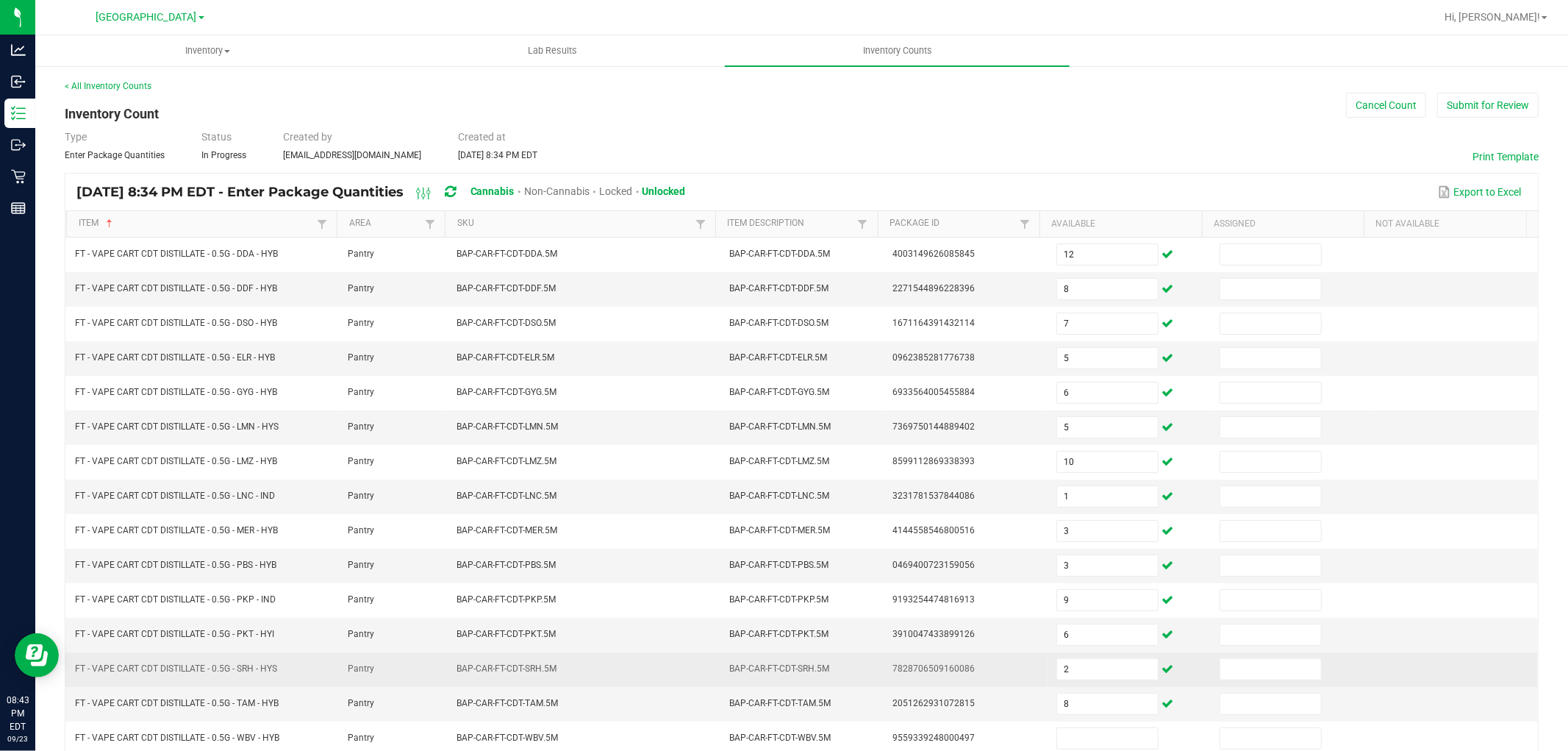
scroll to position [234, 0]
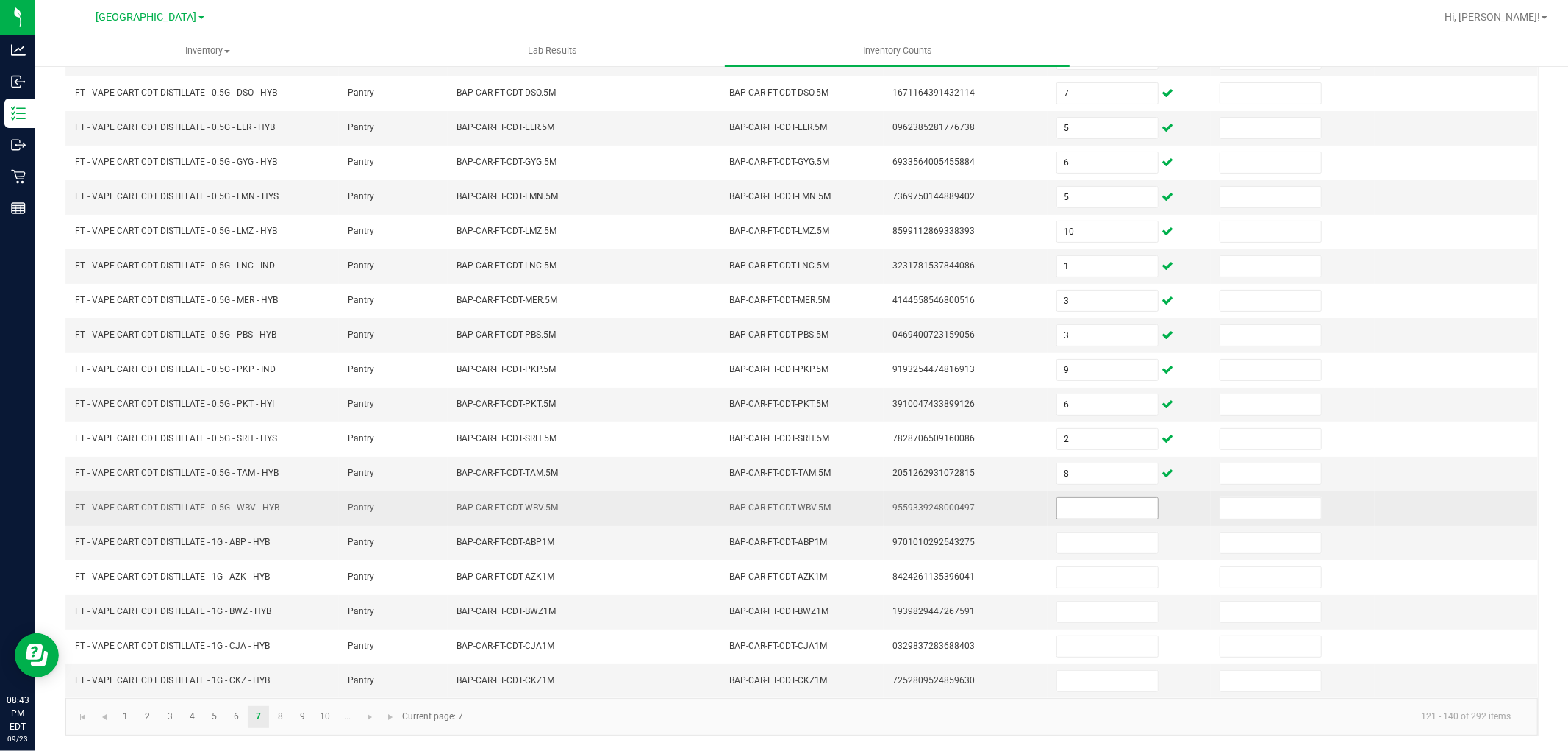
click at [1097, 503] on input at bounding box center [1107, 508] width 100 height 21
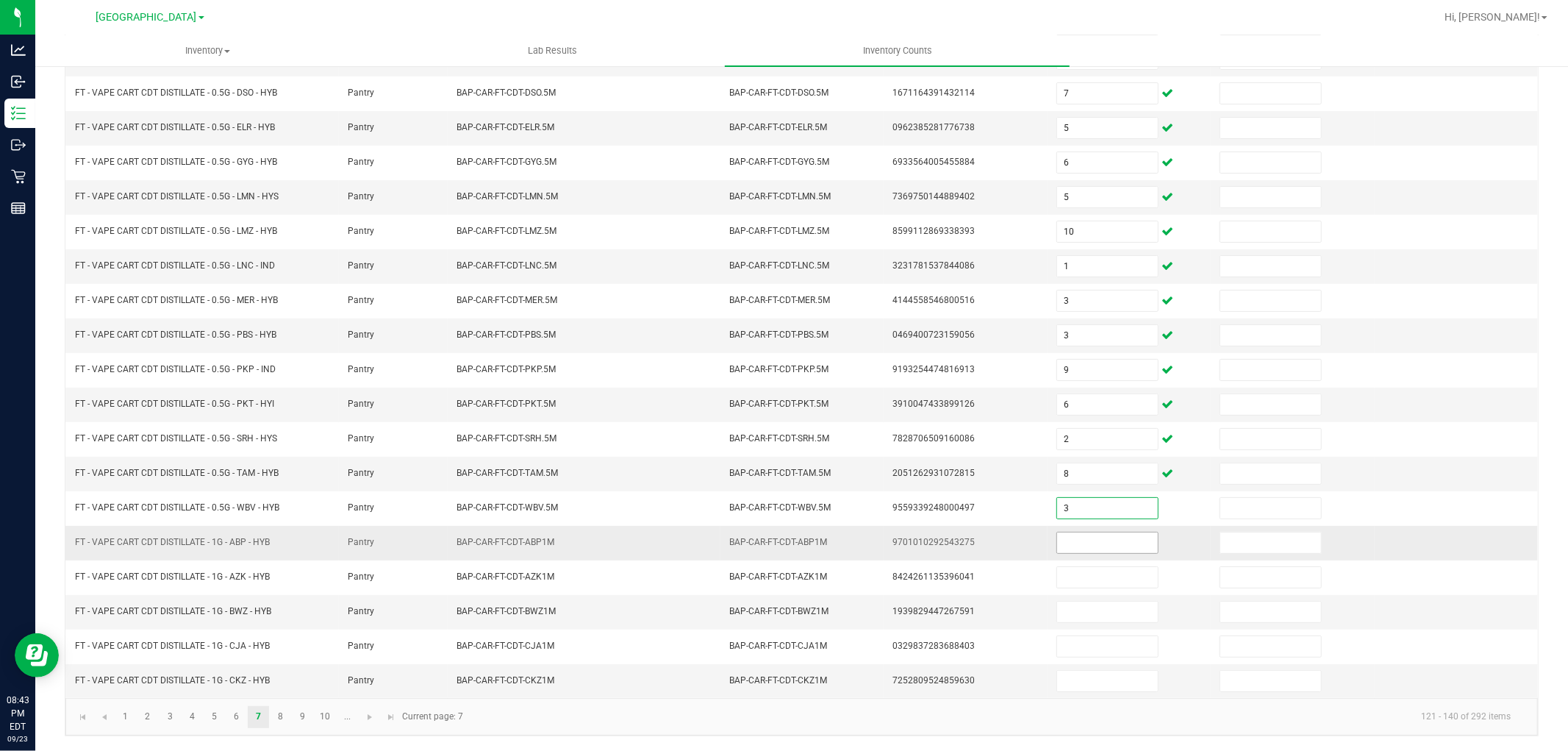
click at [1096, 549] on input at bounding box center [1107, 543] width 100 height 21
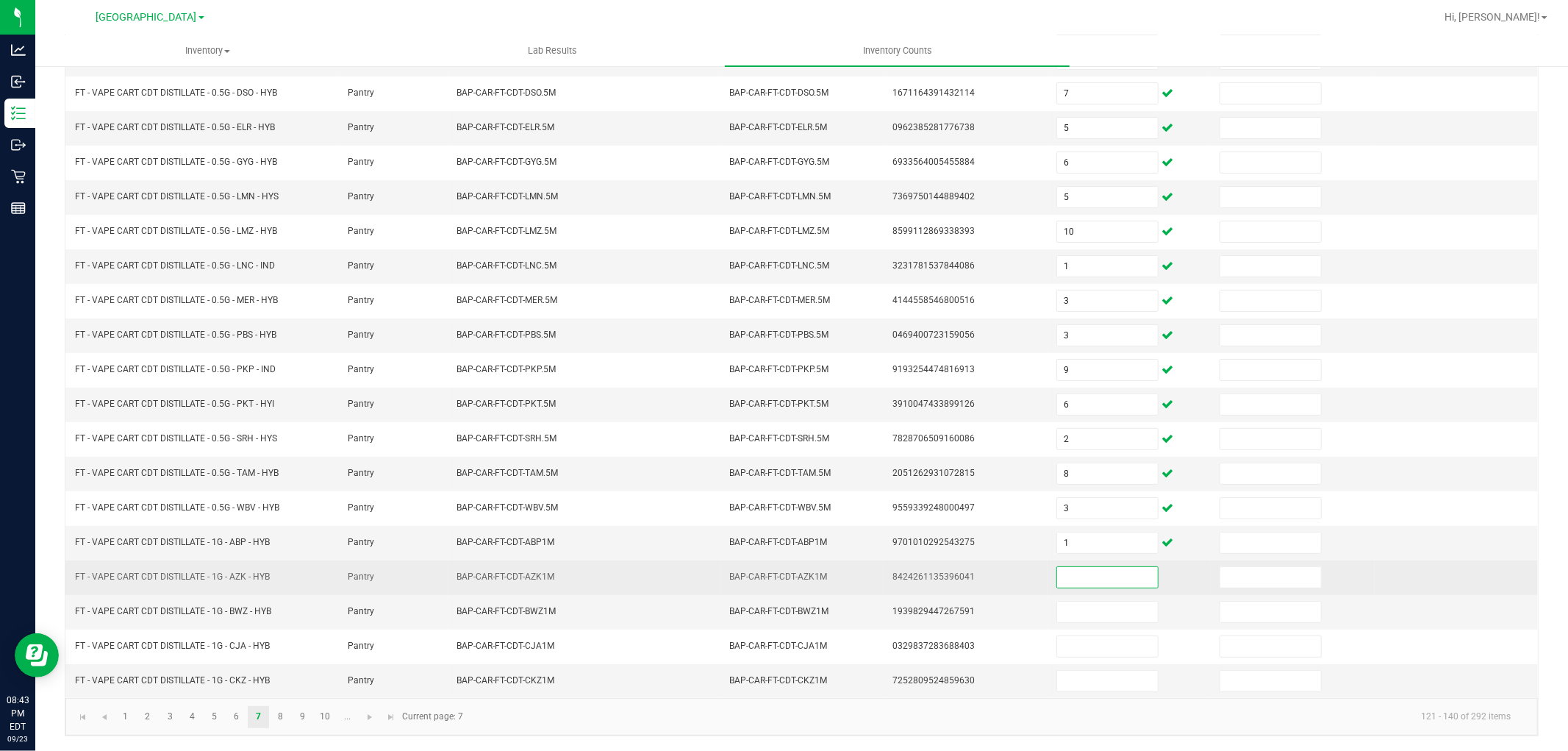
click at [1097, 577] on input at bounding box center [1107, 577] width 100 height 21
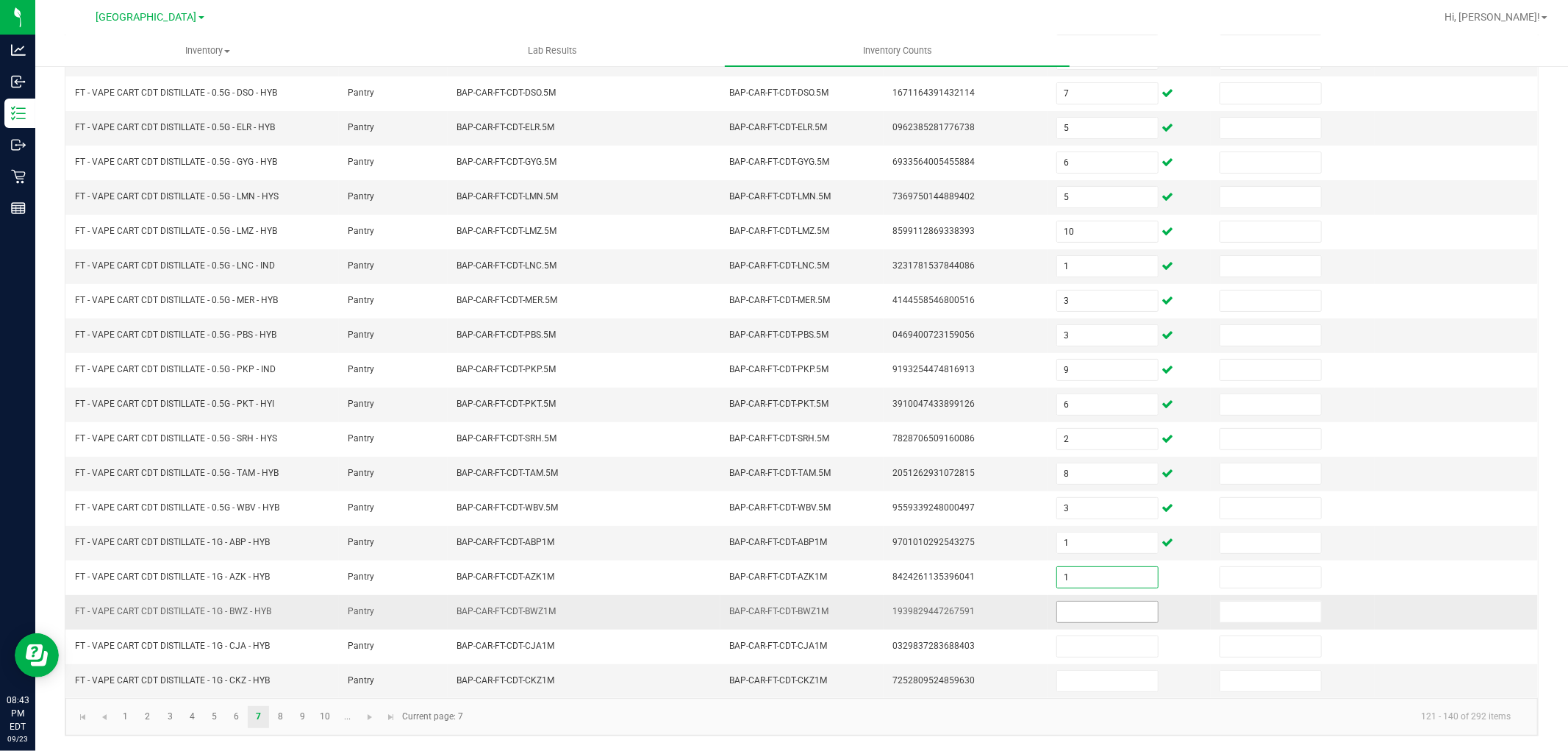
click at [1085, 615] on input at bounding box center [1107, 611] width 100 height 21
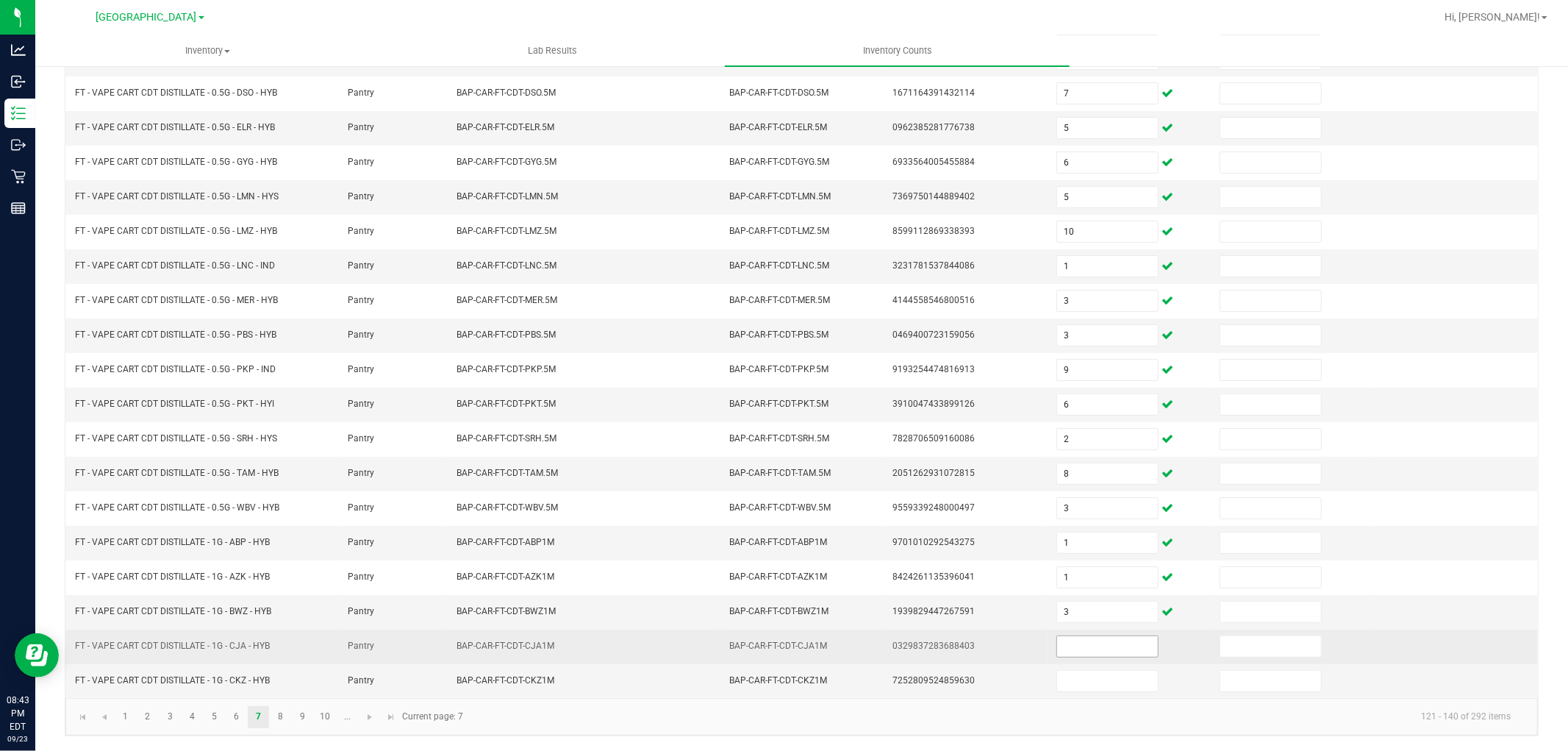
drag, startPoint x: 1086, startPoint y: 630, endPoint x: 1086, endPoint y: 643, distance: 13.0
click at [1088, 631] on td at bounding box center [1129, 647] width 163 height 34
click at [1086, 643] on input at bounding box center [1107, 646] width 100 height 21
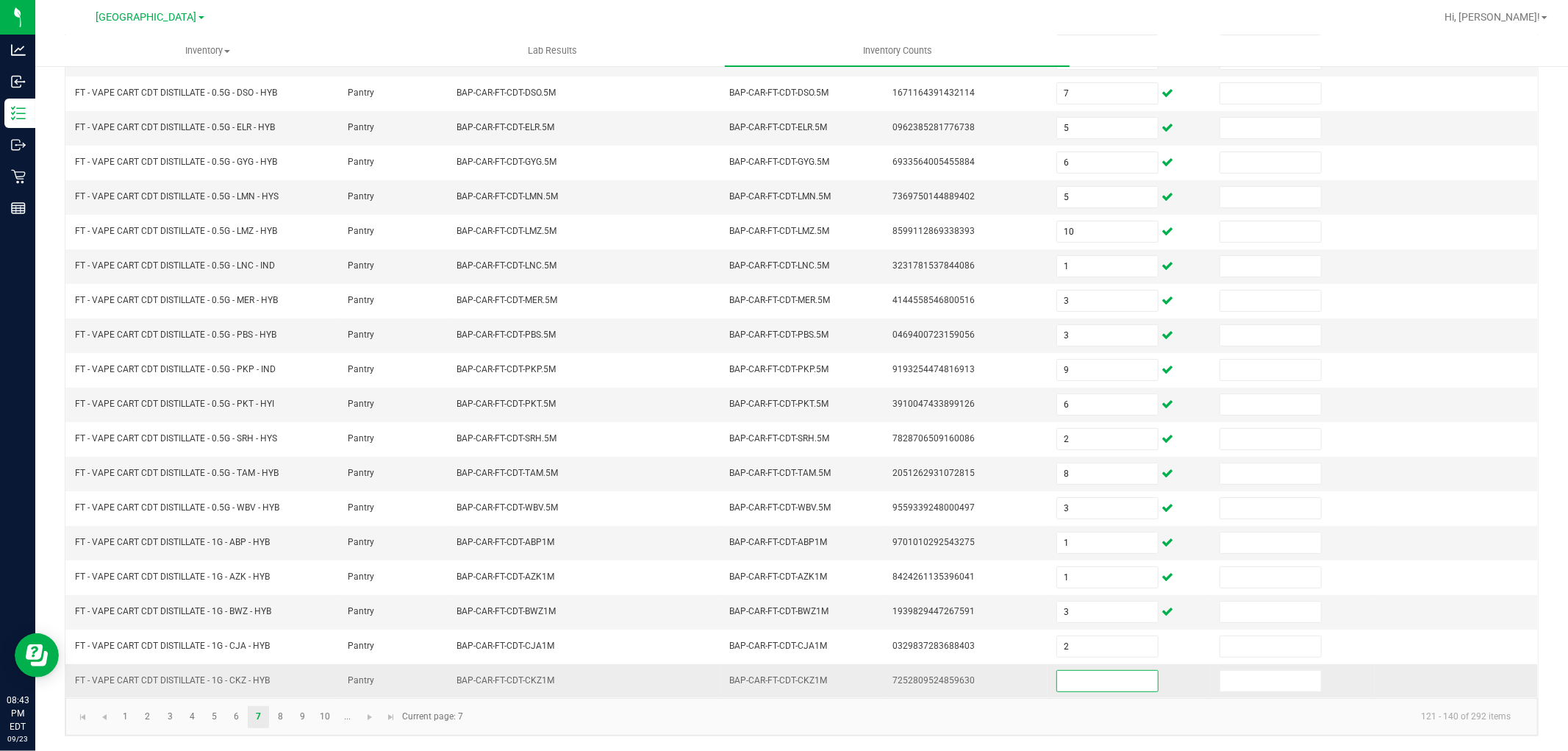
click at [1089, 671] on input at bounding box center [1107, 681] width 100 height 21
click at [280, 716] on link "8" at bounding box center [281, 717] width 22 height 22
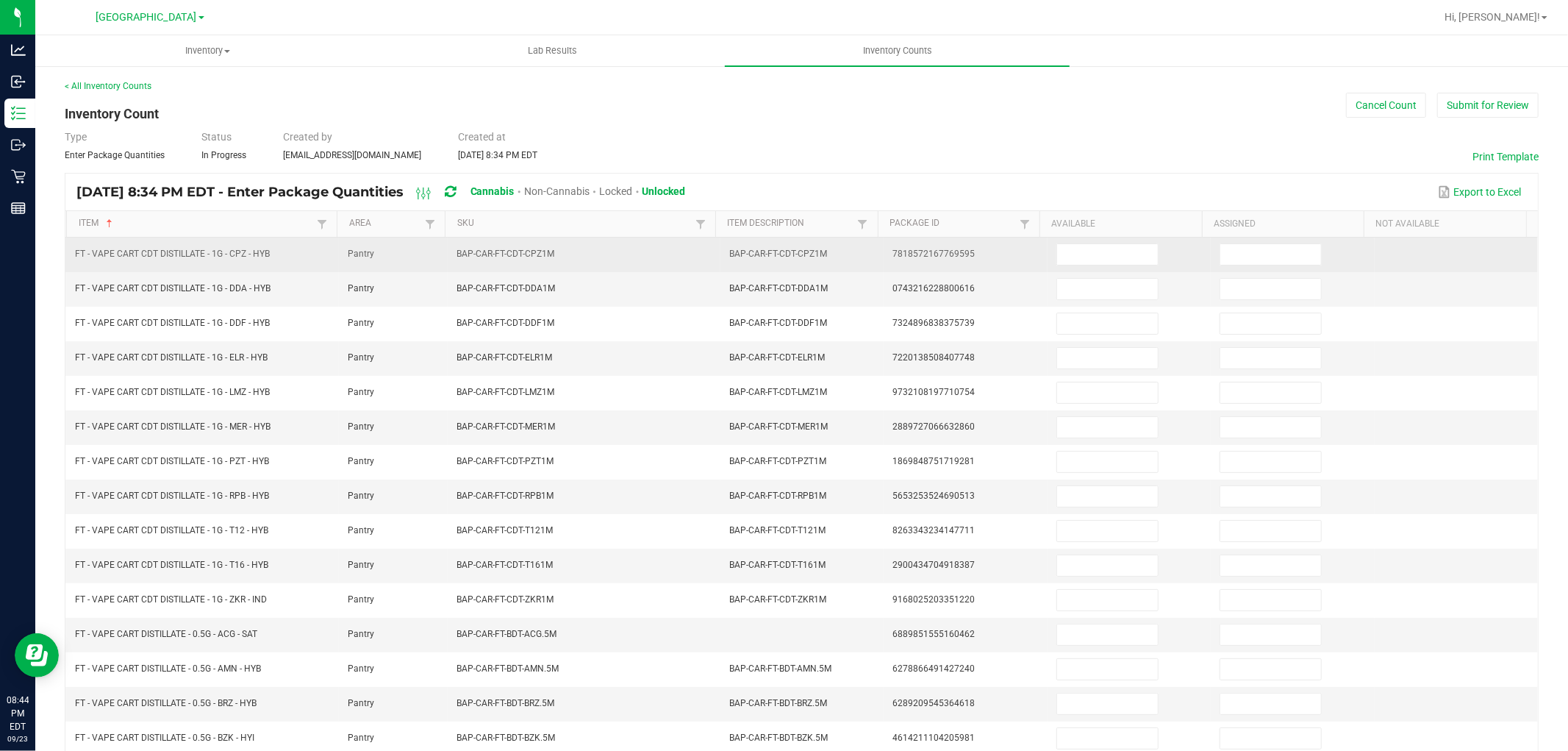
click at [1103, 267] on td at bounding box center [1129, 255] width 163 height 34
click at [1104, 260] on input at bounding box center [1107, 255] width 100 height 21
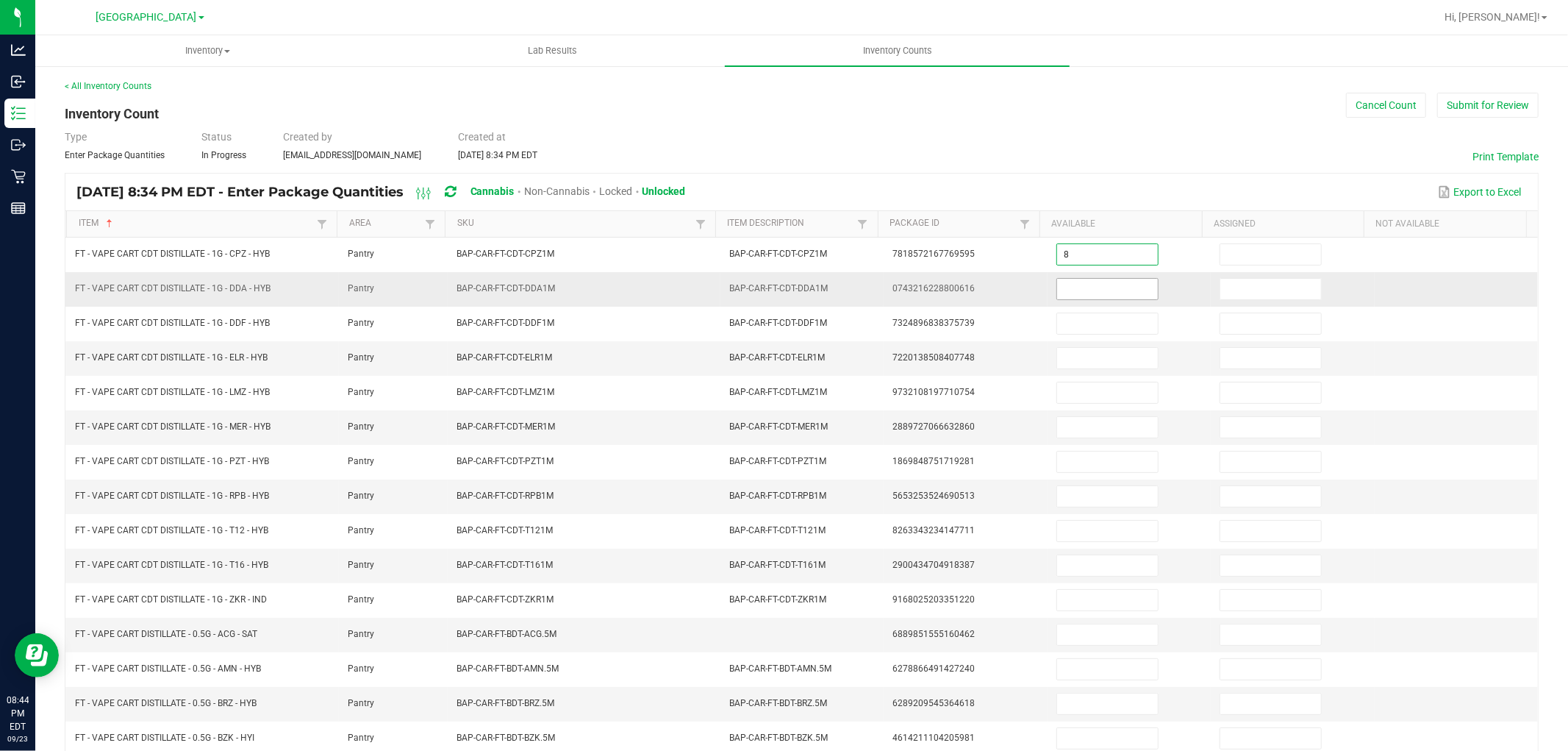
click at [1104, 290] on input at bounding box center [1107, 289] width 100 height 21
click at [1124, 291] on input at bounding box center [1107, 289] width 100 height 21
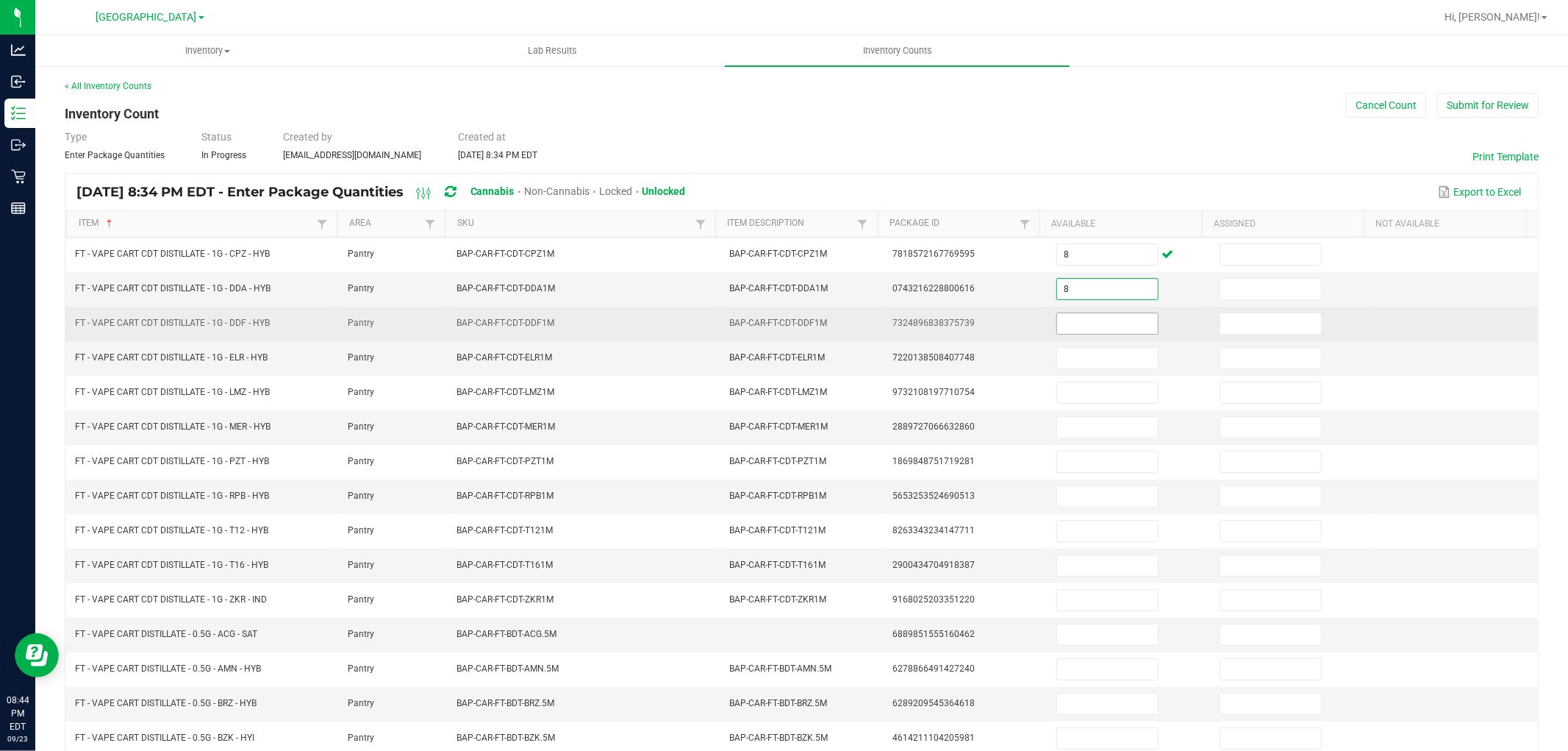
click at [1114, 318] on input at bounding box center [1107, 323] width 100 height 21
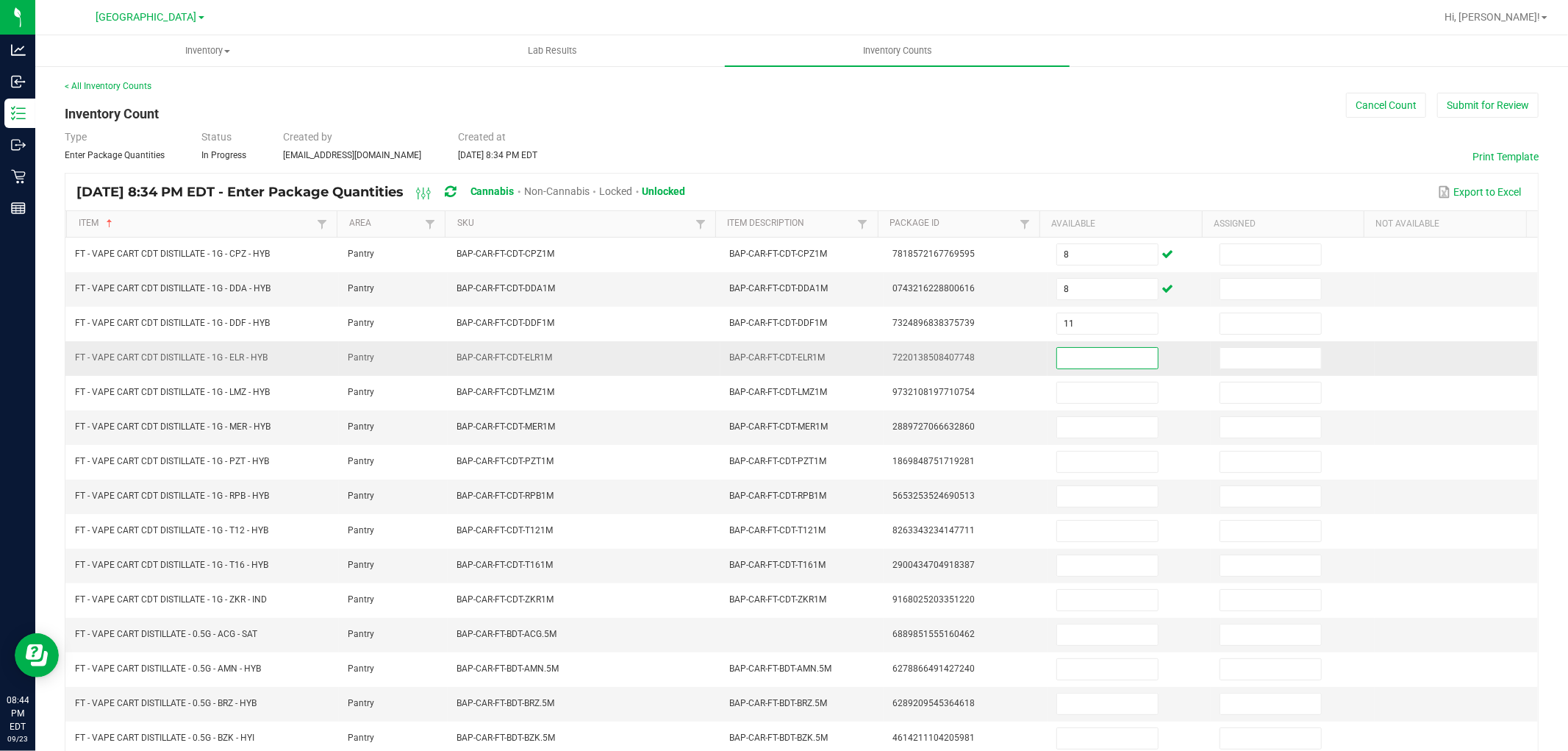
click at [1096, 363] on input at bounding box center [1107, 358] width 100 height 21
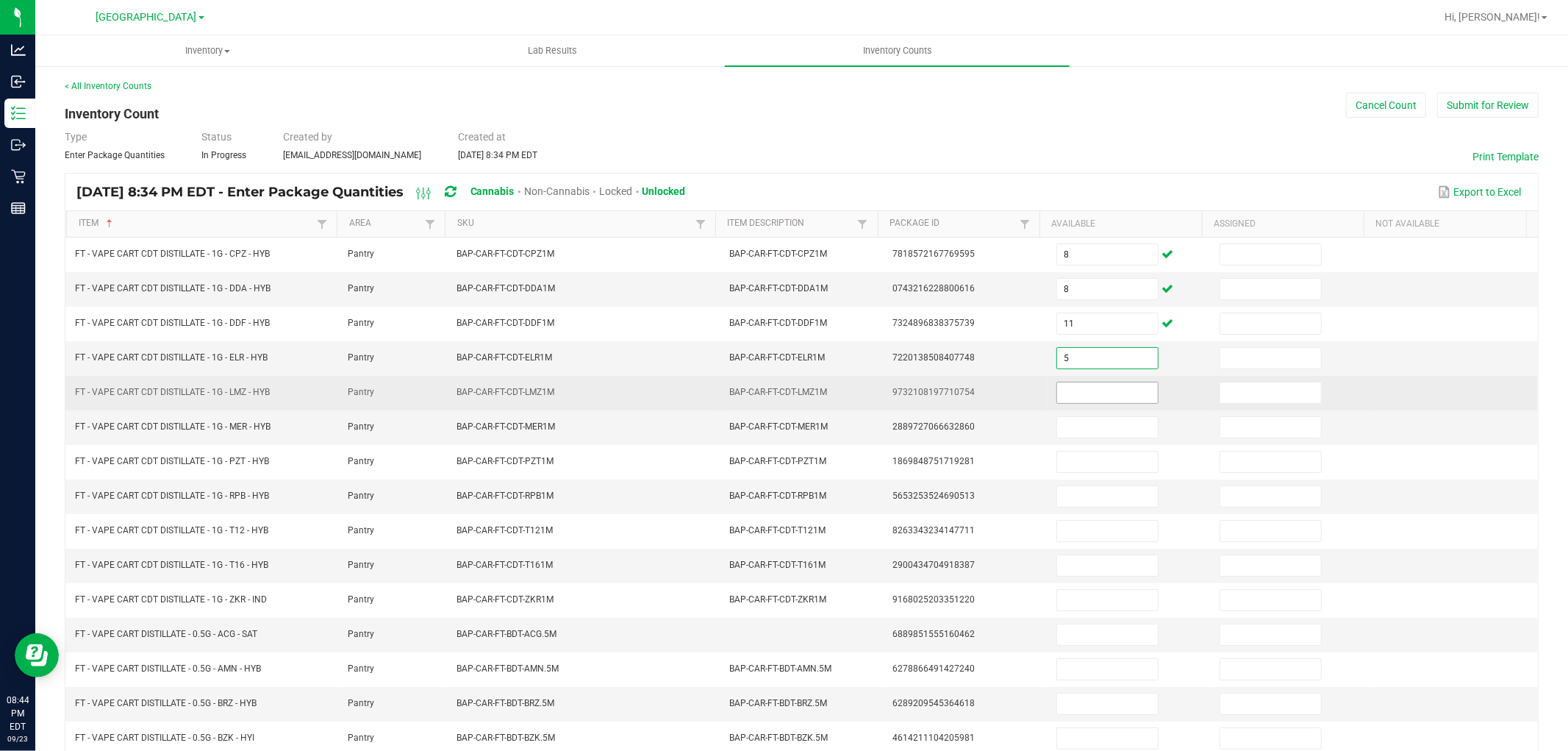
click at [1095, 401] on input at bounding box center [1107, 392] width 100 height 21
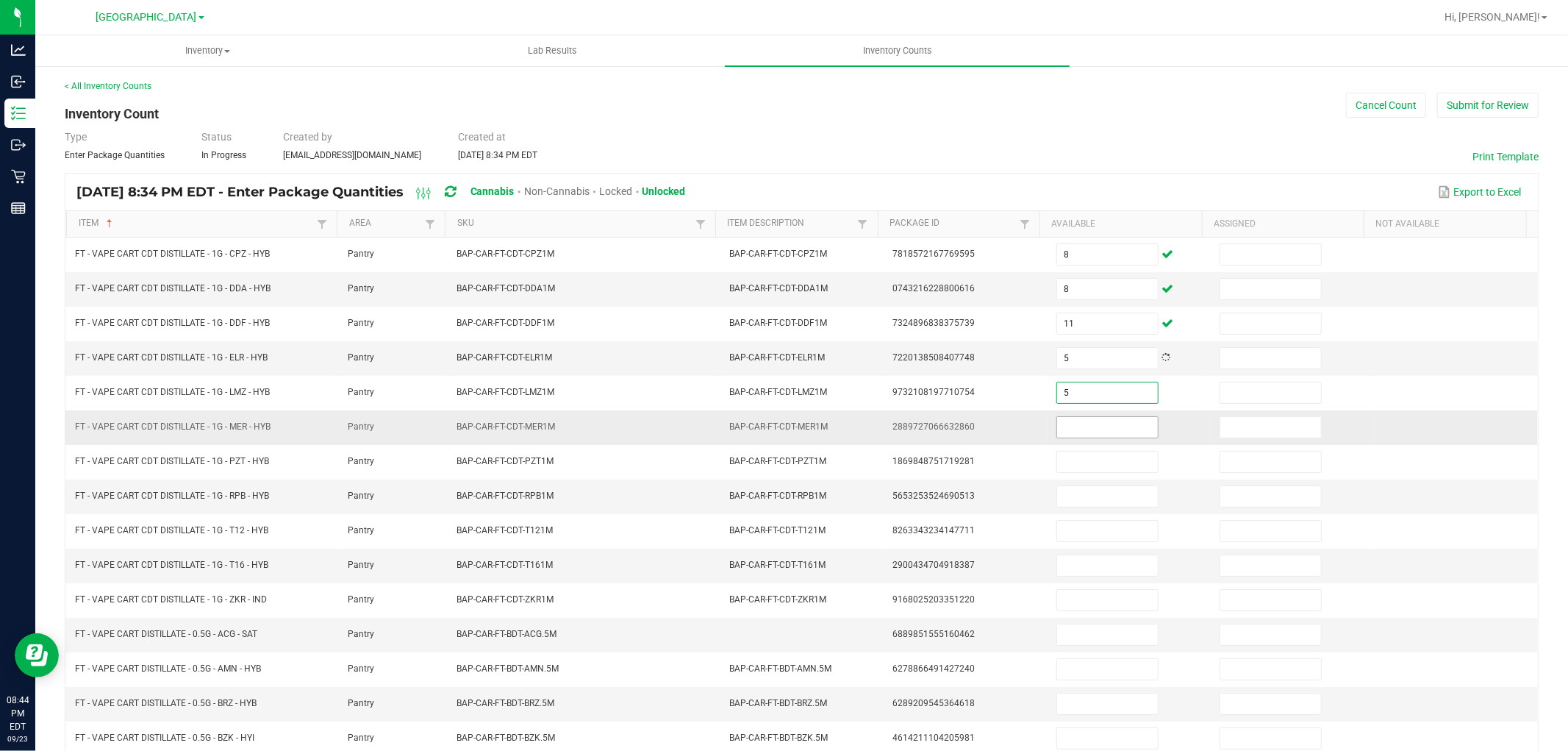
click at [1091, 428] on input at bounding box center [1107, 427] width 100 height 21
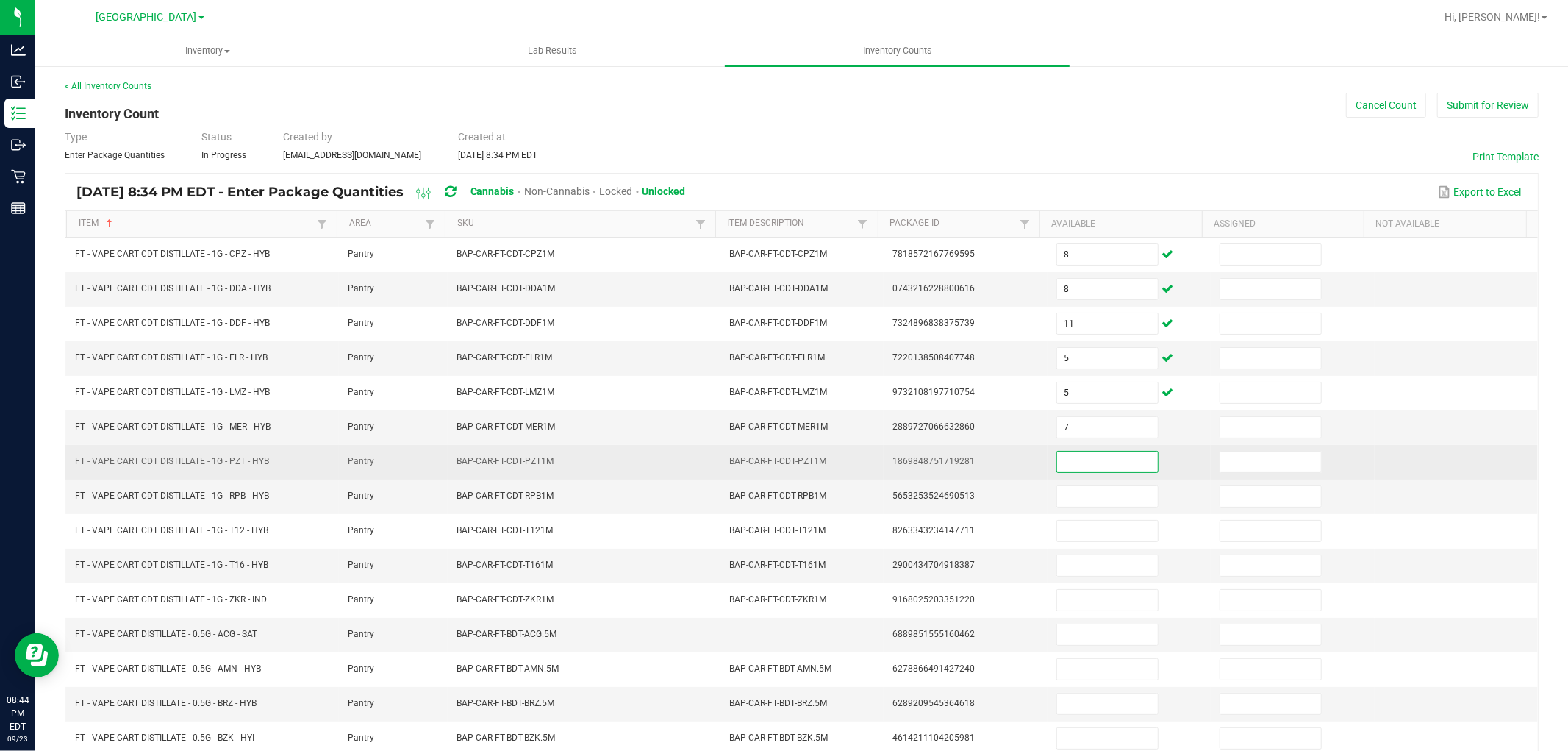
click at [1091, 472] on input at bounding box center [1107, 462] width 100 height 21
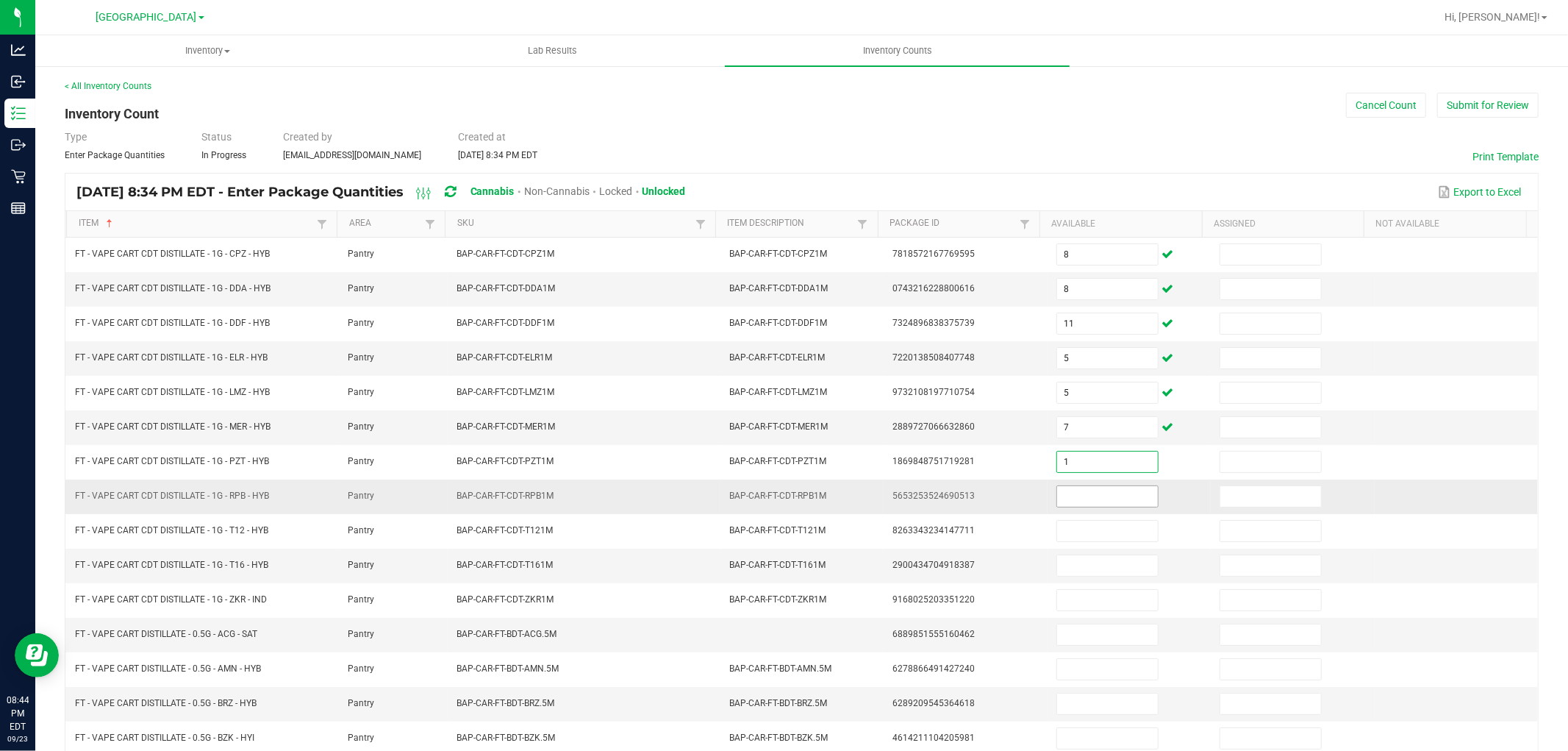
click at [1082, 491] on input at bounding box center [1107, 496] width 100 height 21
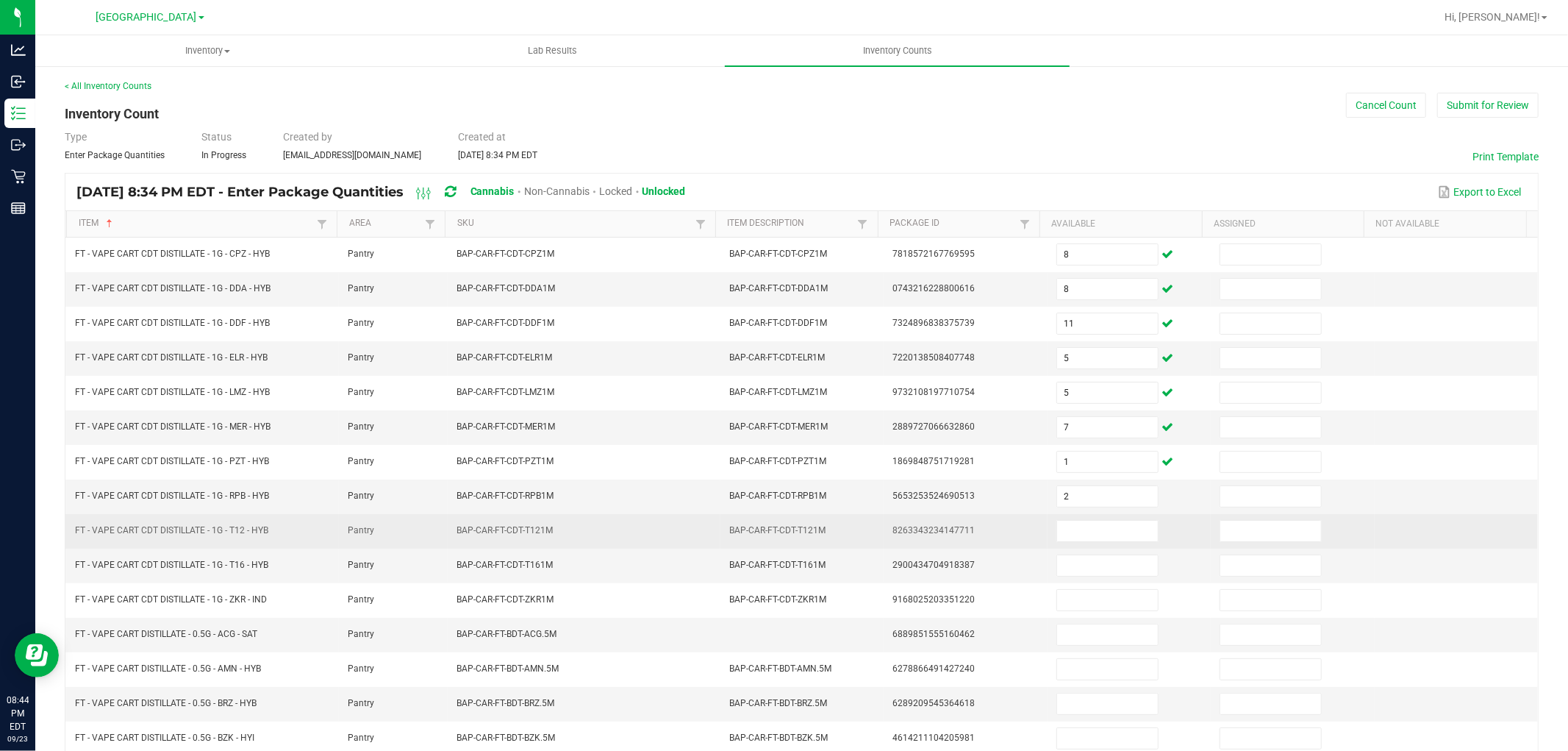
click at [1083, 516] on td at bounding box center [1129, 532] width 163 height 34
click at [1081, 521] on td at bounding box center [1129, 532] width 163 height 34
click at [1078, 526] on input at bounding box center [1107, 531] width 100 height 21
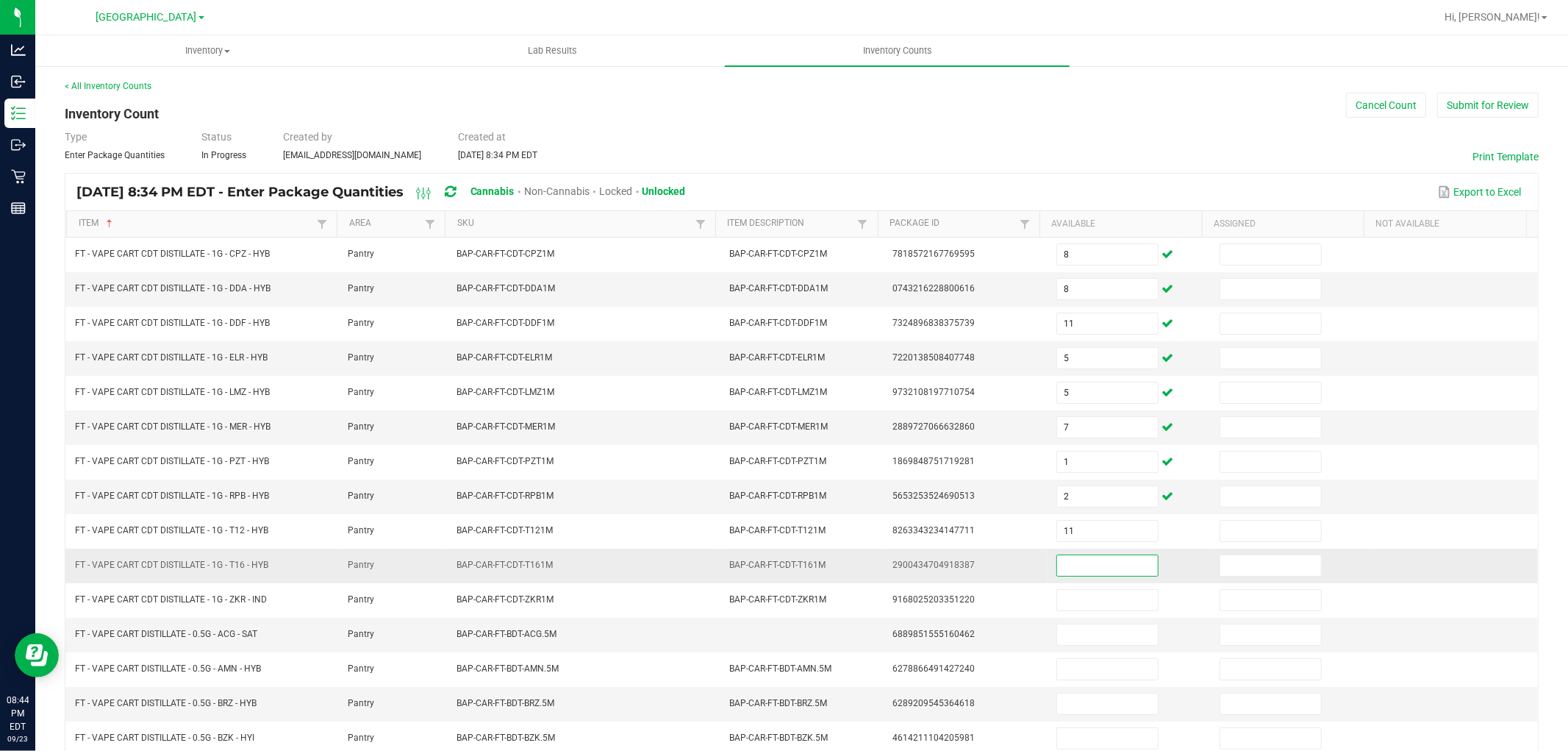
click at [1079, 562] on input at bounding box center [1107, 565] width 100 height 21
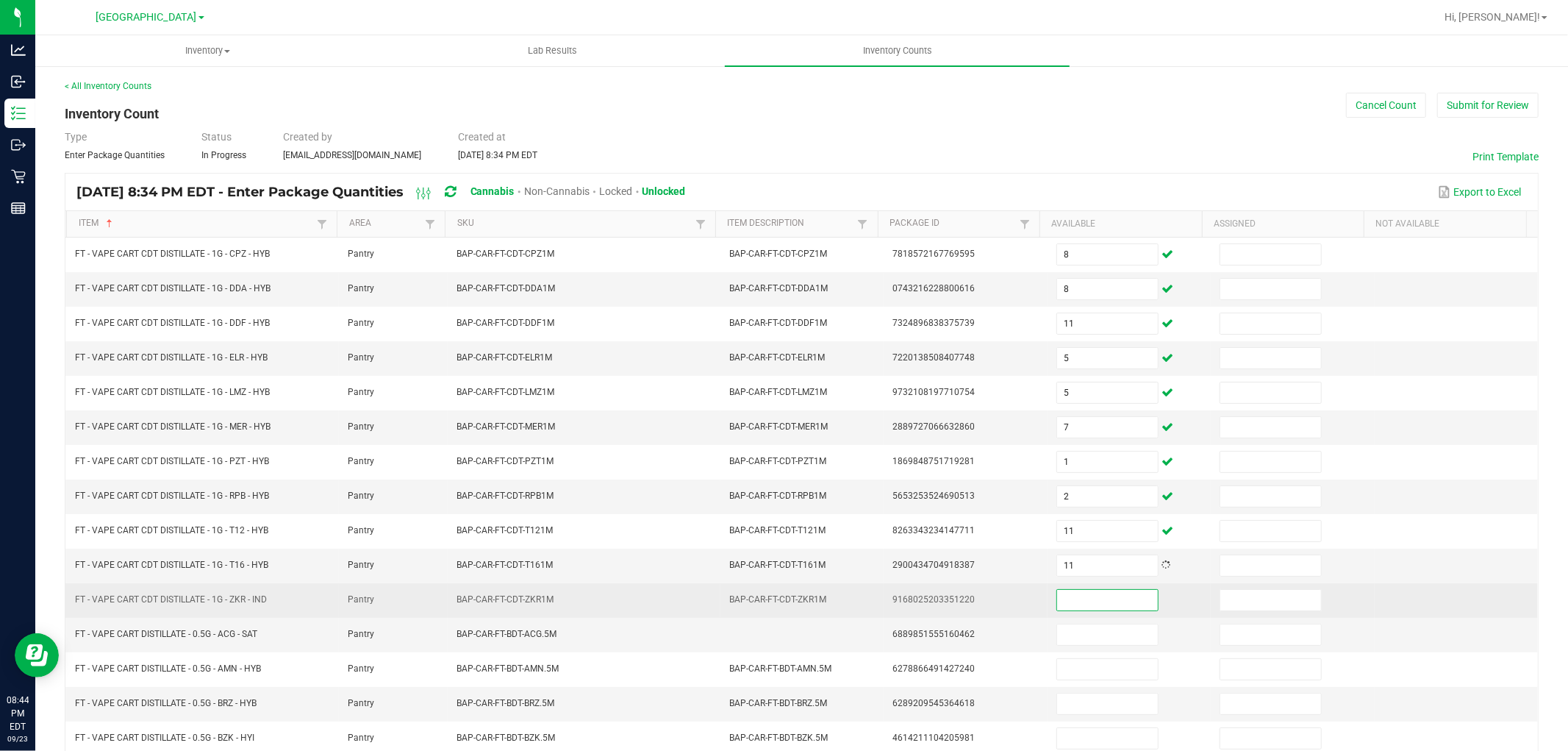
click at [1089, 602] on input at bounding box center [1107, 600] width 100 height 21
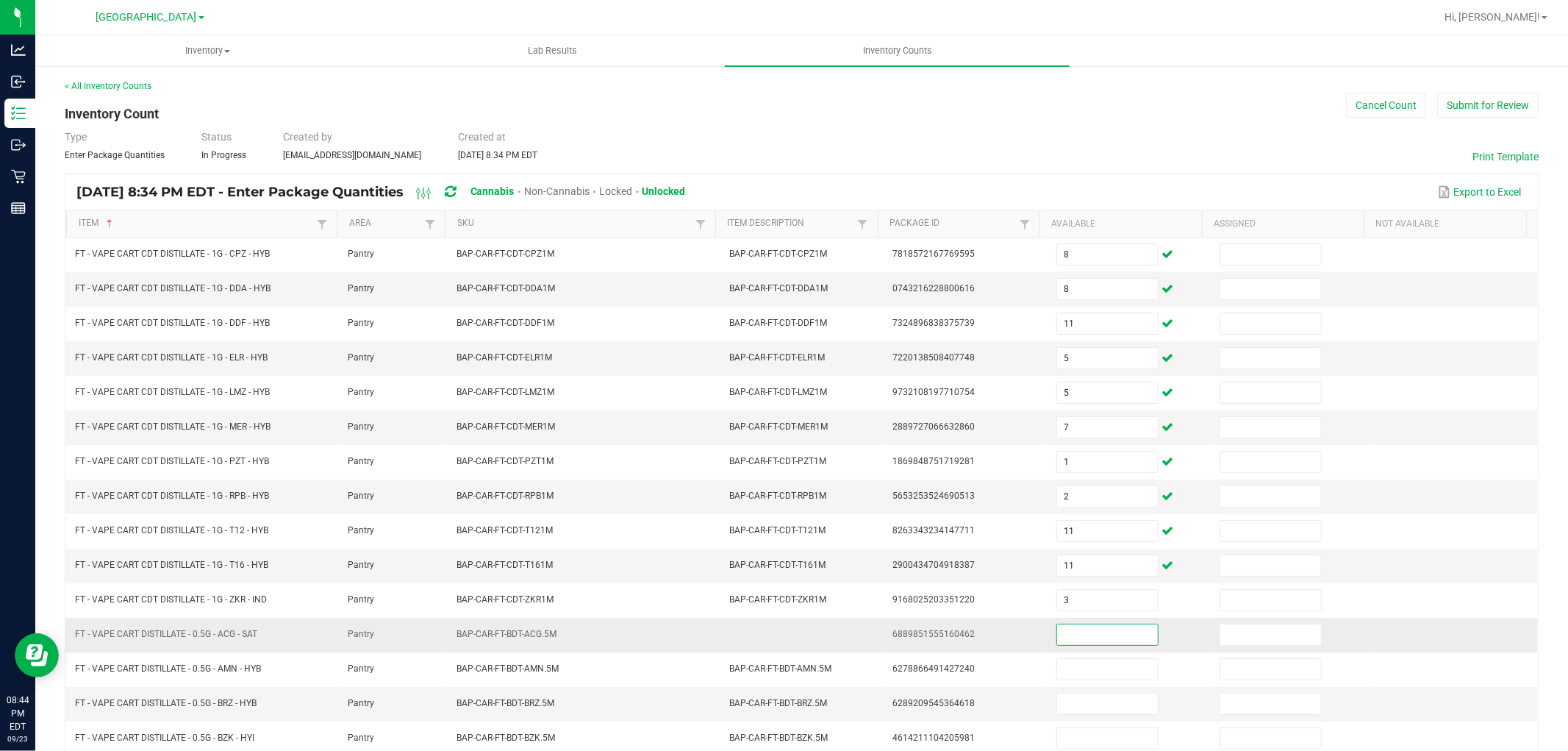
click at [1092, 636] on input at bounding box center [1107, 634] width 100 height 21
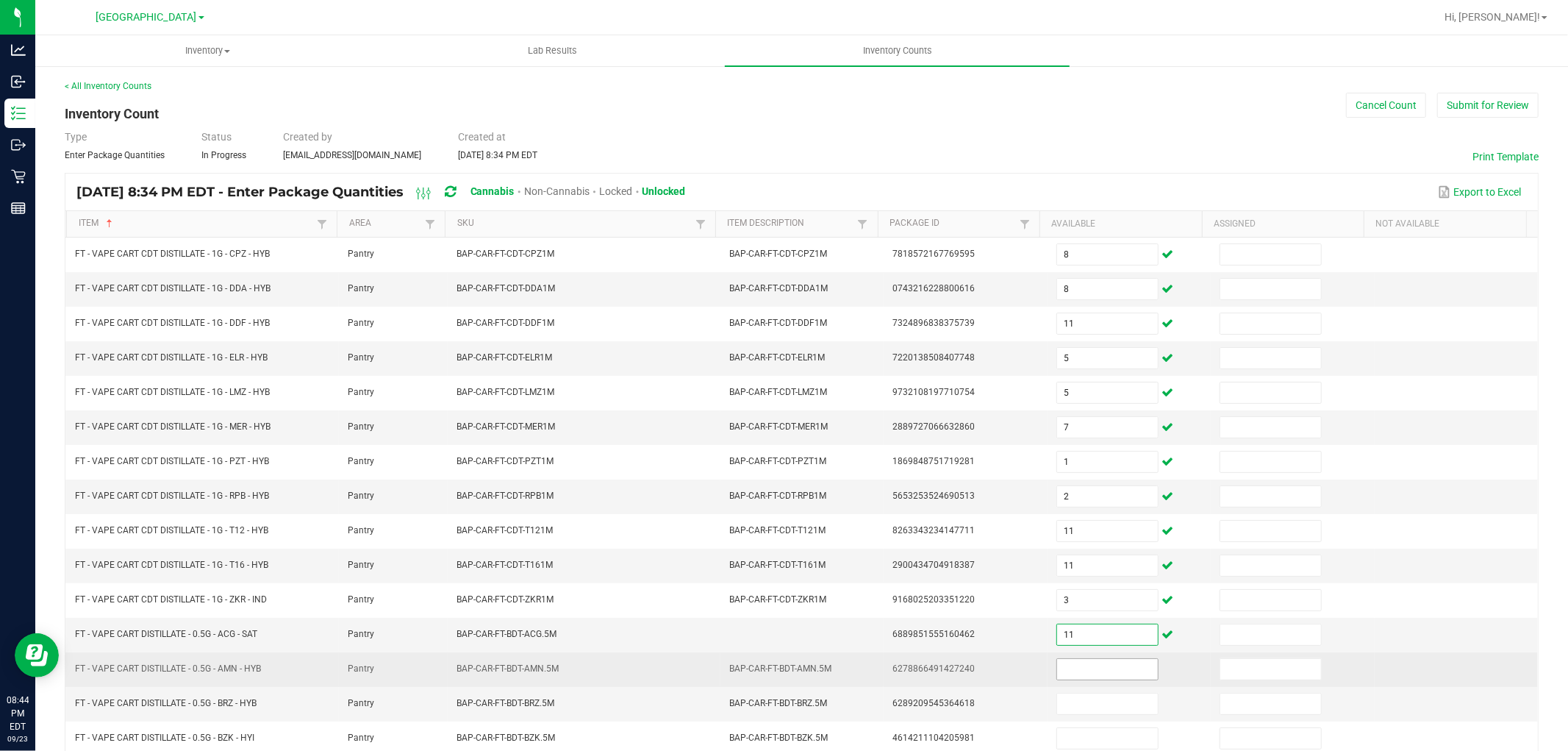
click at [1090, 675] on input at bounding box center [1107, 669] width 100 height 21
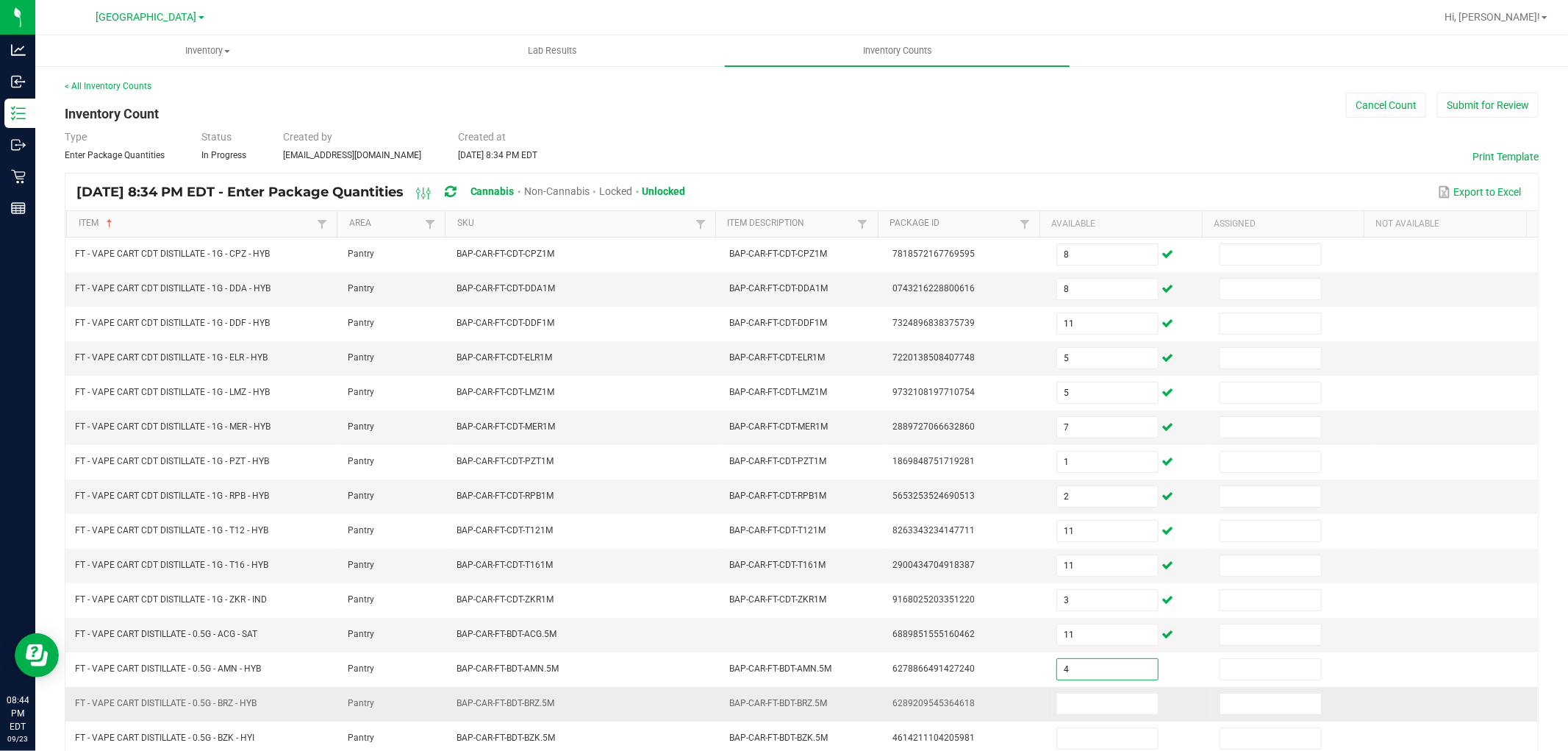
click at [1095, 722] on td at bounding box center [1129, 704] width 163 height 34
click at [1094, 714] on input "5" at bounding box center [1107, 704] width 100 height 21
click at [985, 712] on td "6289209545364618" at bounding box center [965, 704] width 163 height 34
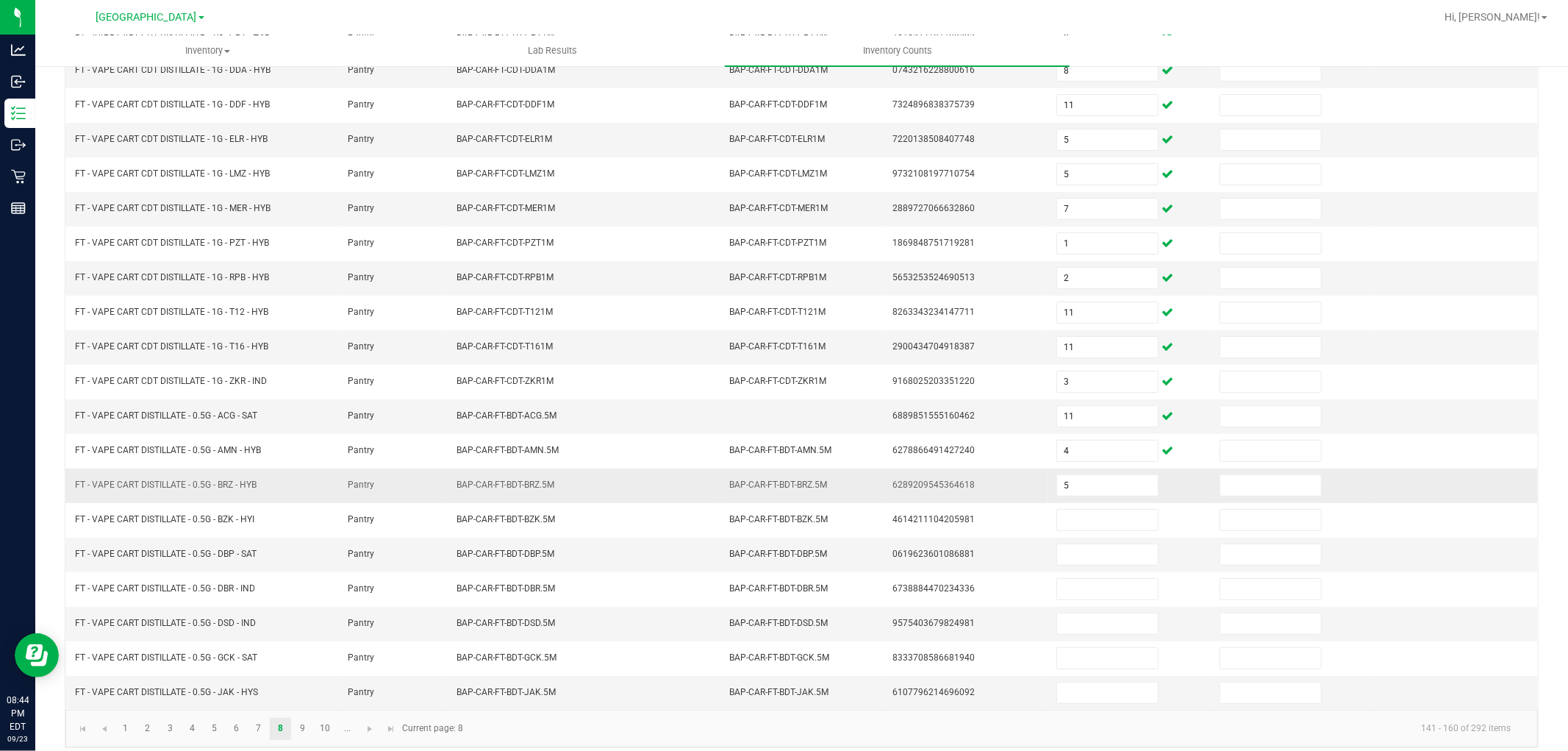
scroll to position [234, 0]
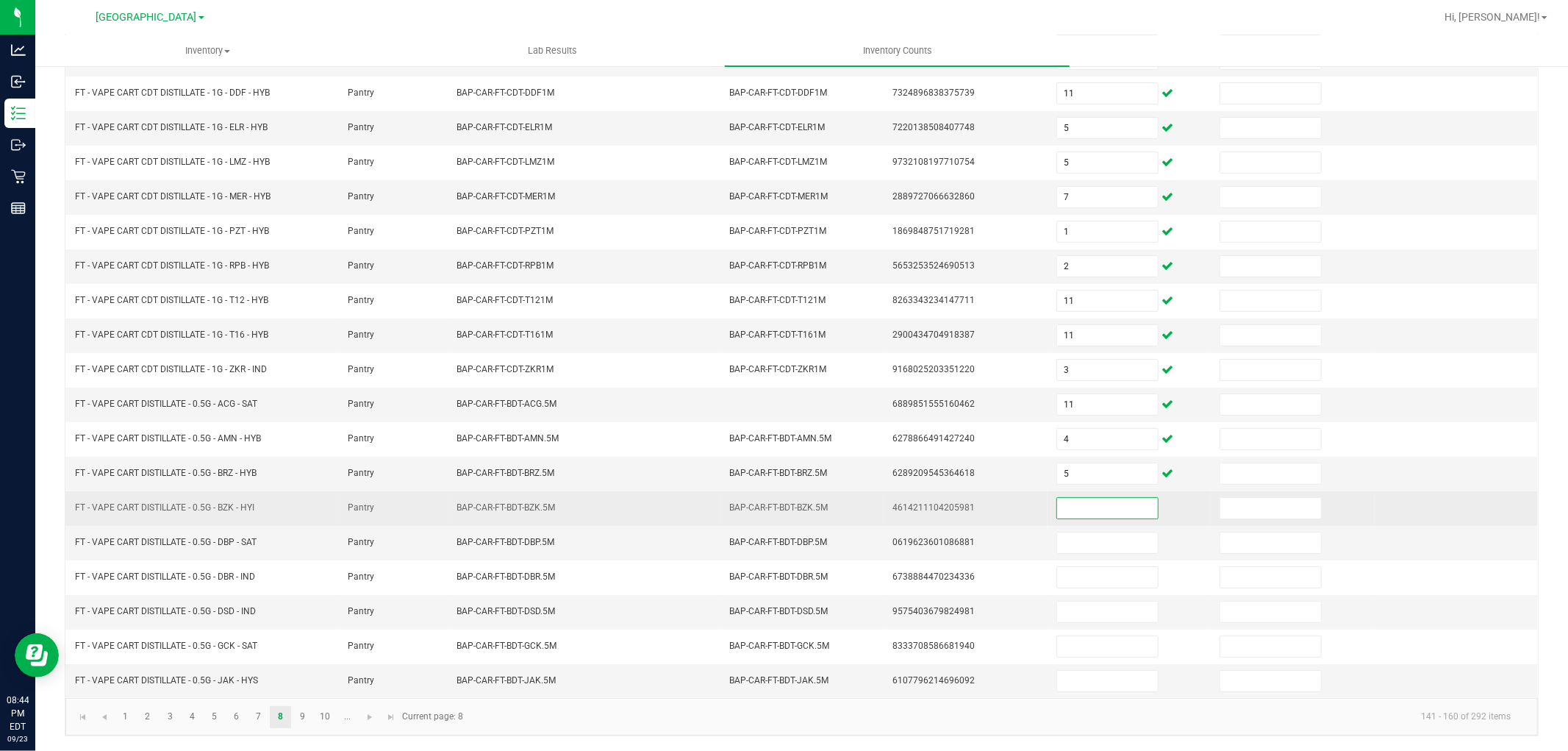
click at [1076, 505] on input at bounding box center [1107, 508] width 100 height 21
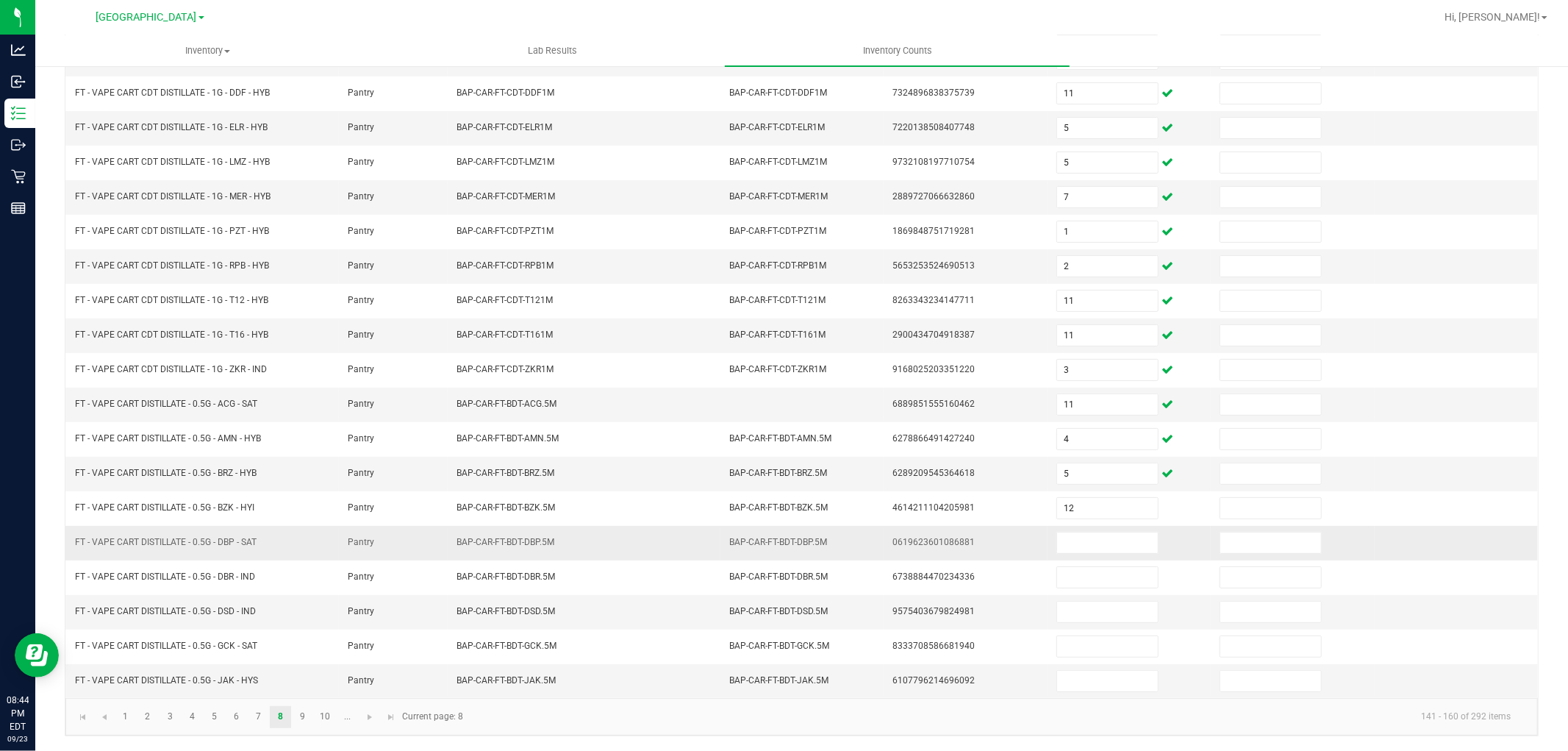
click at [1082, 554] on td at bounding box center [1129, 544] width 163 height 34
click at [1082, 553] on span at bounding box center [1107, 543] width 102 height 22
click at [1086, 544] on input at bounding box center [1107, 543] width 100 height 21
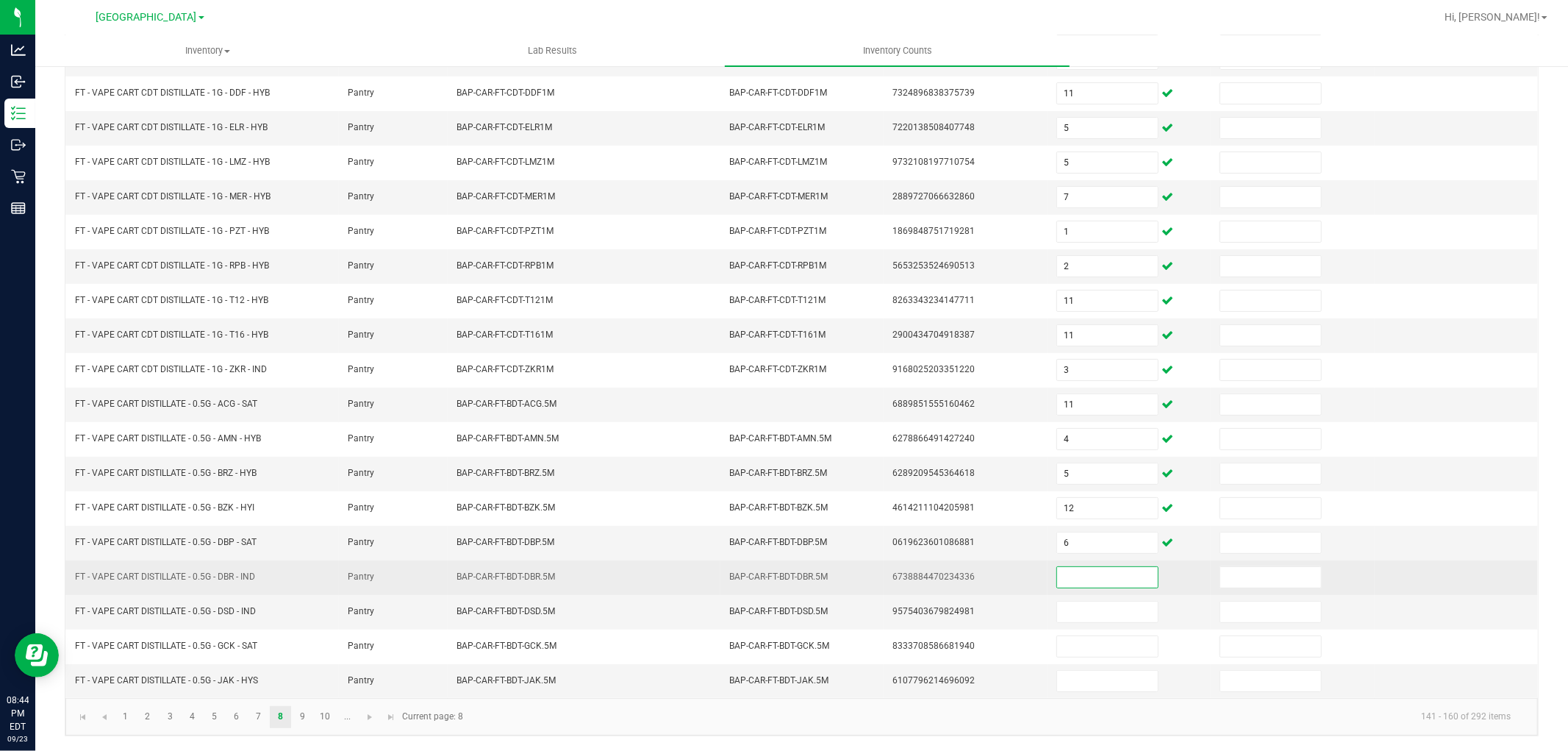
click at [1091, 581] on input at bounding box center [1107, 577] width 100 height 21
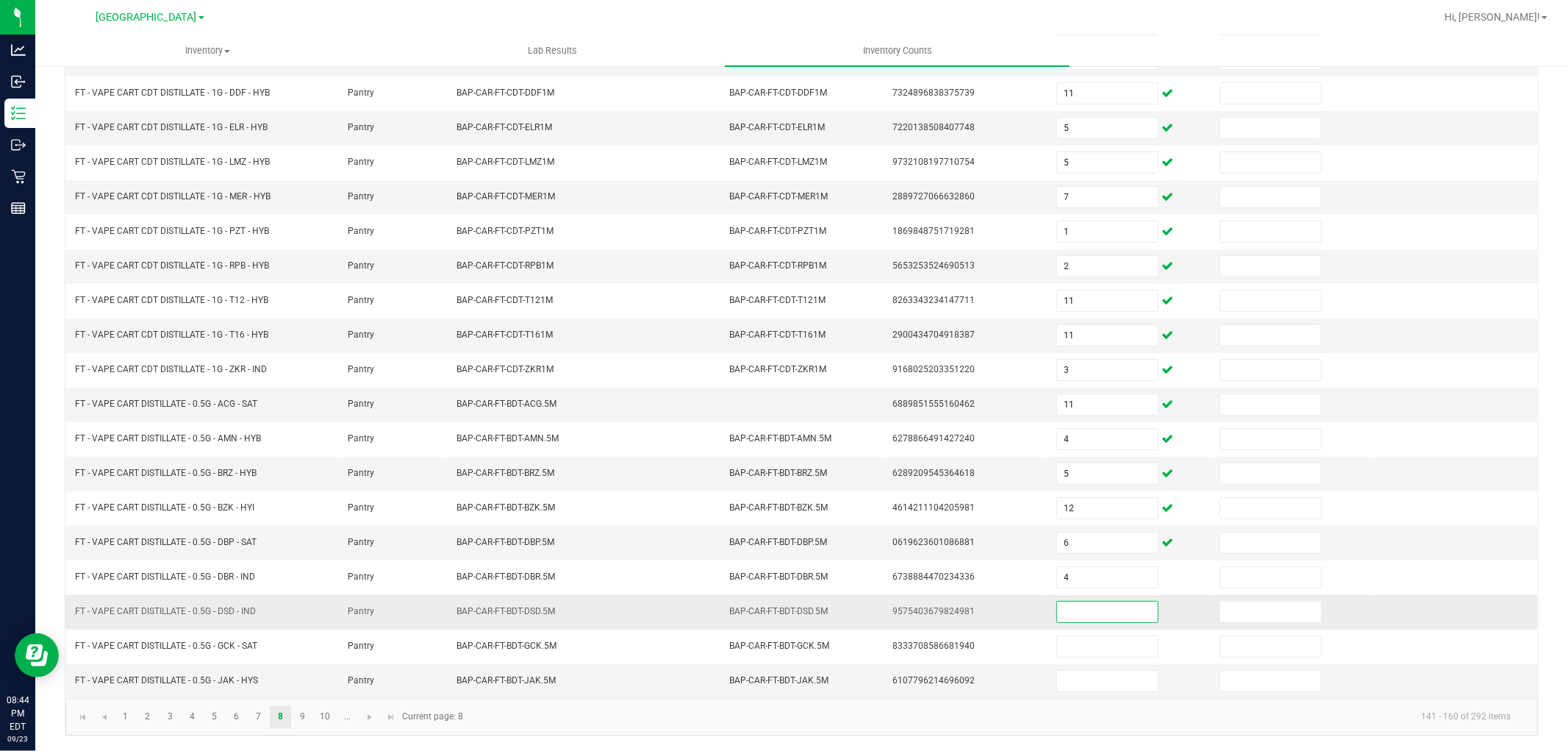
click at [1083, 607] on input at bounding box center [1107, 611] width 100 height 21
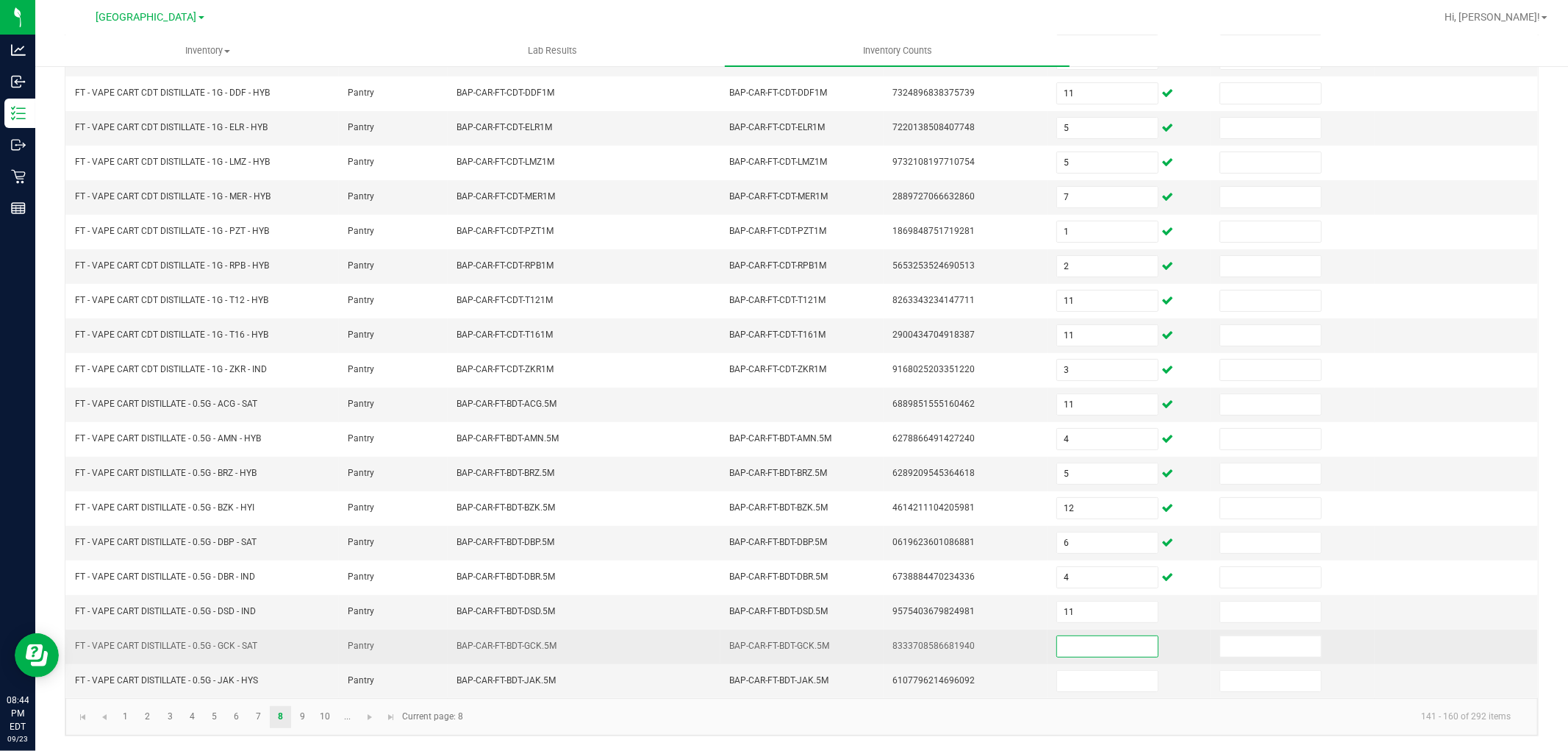
click at [1085, 638] on input at bounding box center [1107, 646] width 100 height 21
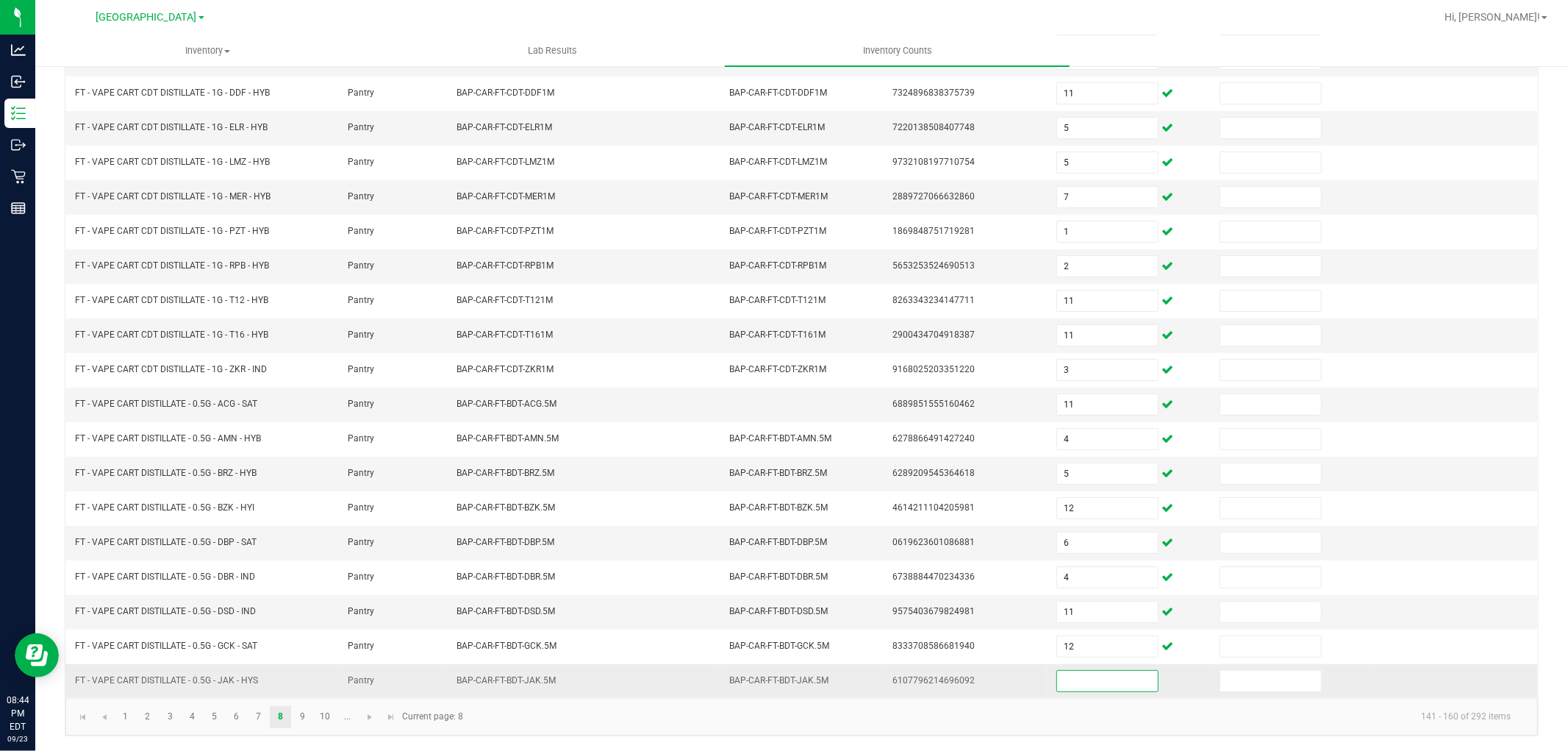
click at [1081, 686] on input at bounding box center [1107, 681] width 100 height 21
click at [299, 714] on link "9" at bounding box center [302, 717] width 22 height 22
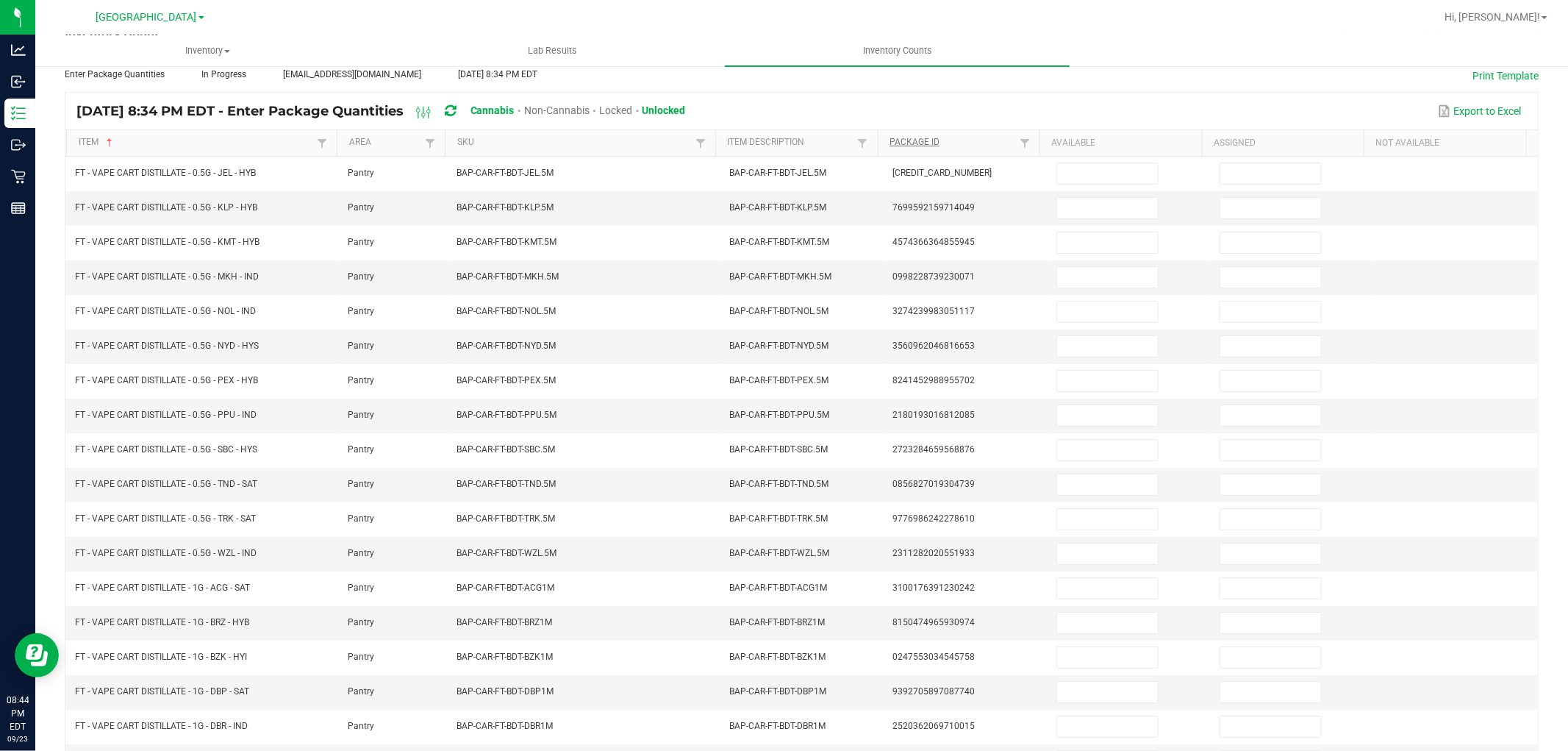
scroll to position [0, 0]
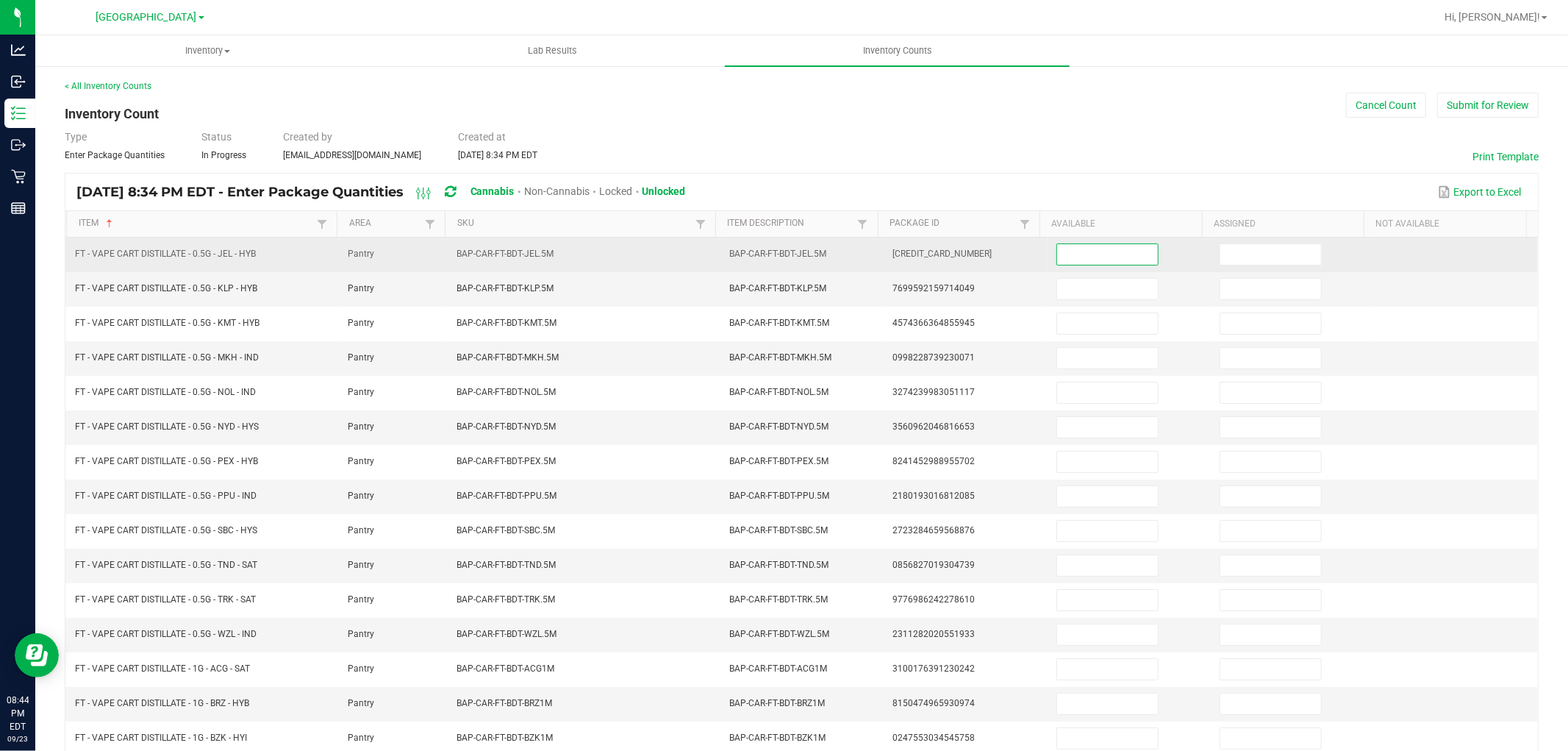
click at [1057, 248] on input at bounding box center [1107, 255] width 100 height 21
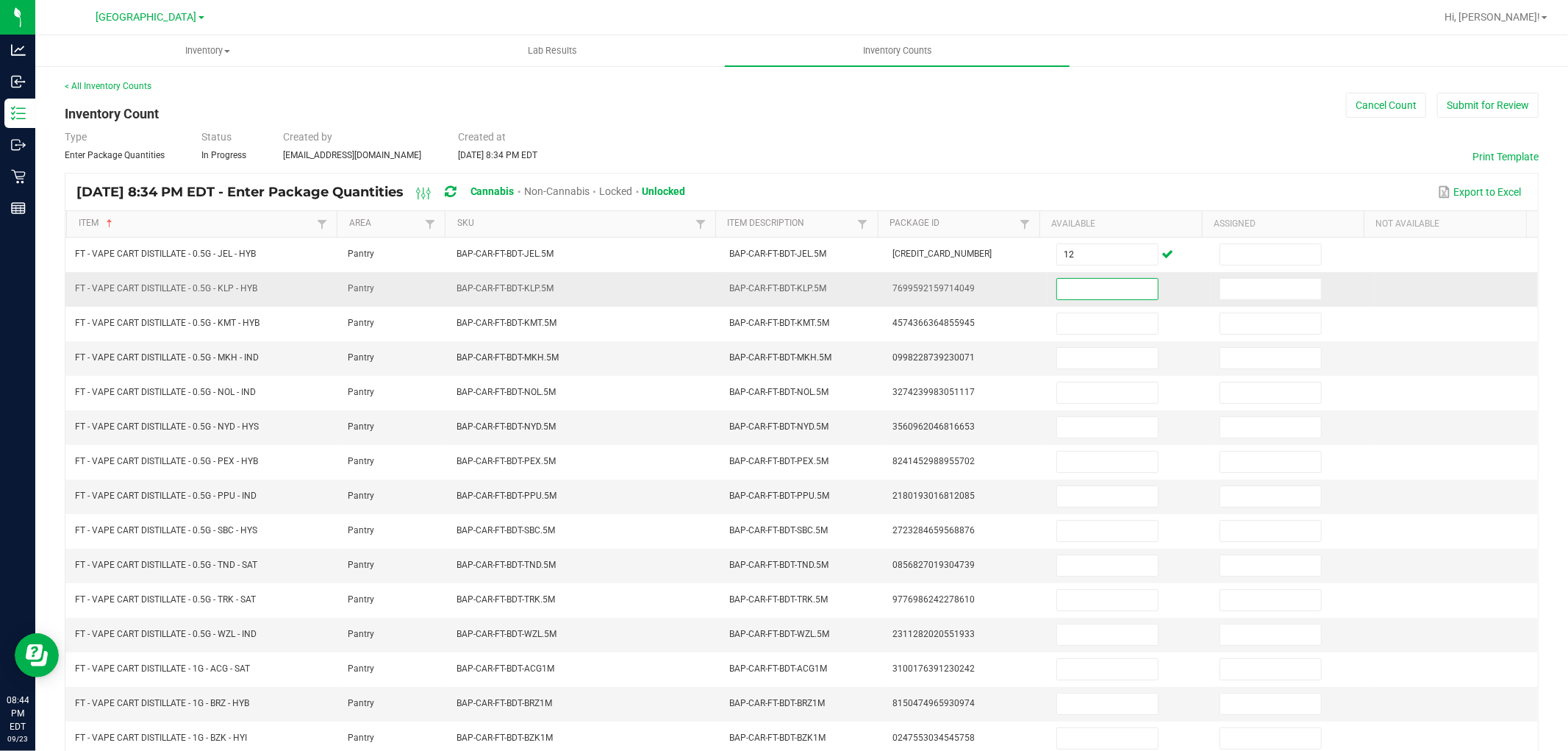
click at [1084, 299] on input at bounding box center [1107, 289] width 100 height 21
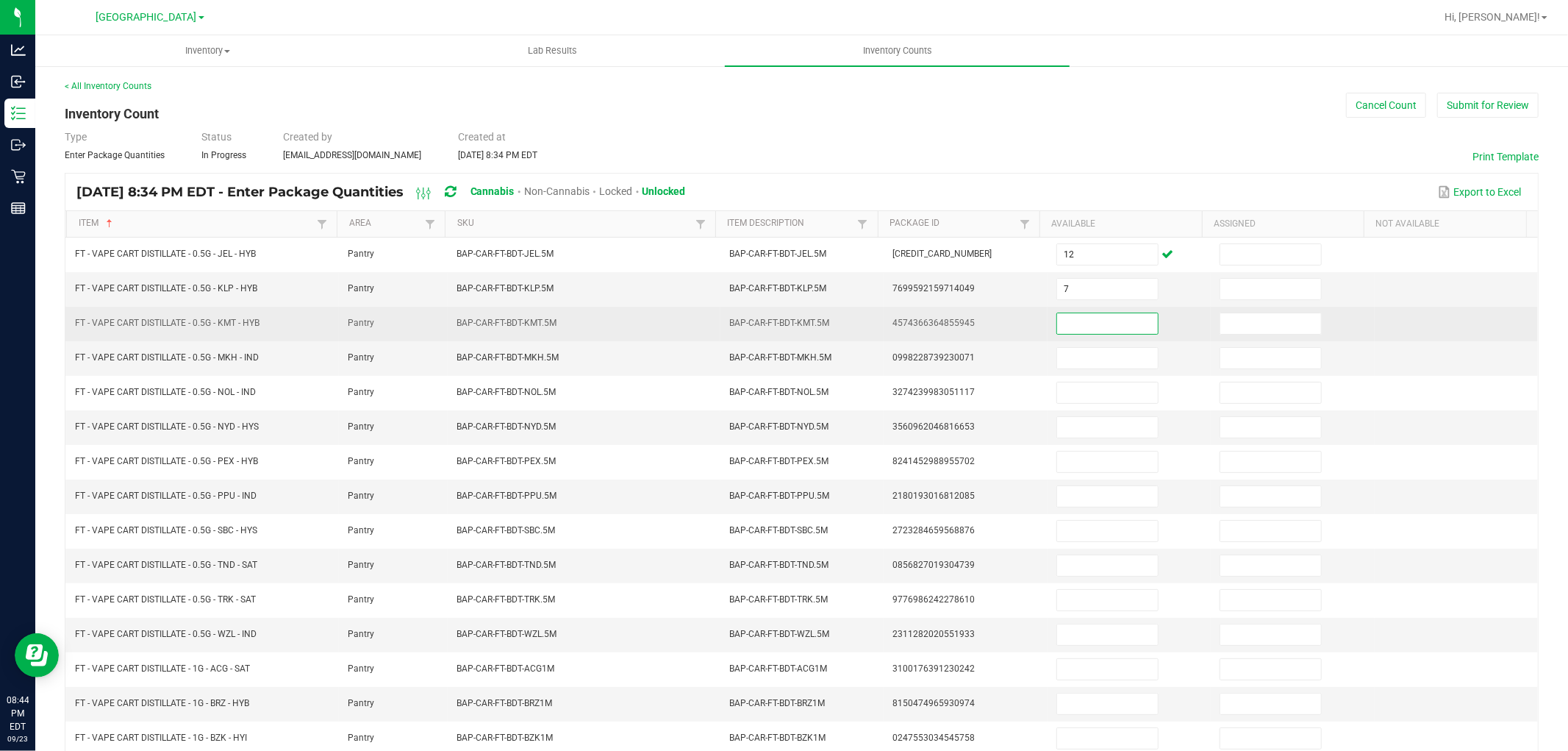
click at [1085, 327] on input at bounding box center [1107, 323] width 100 height 21
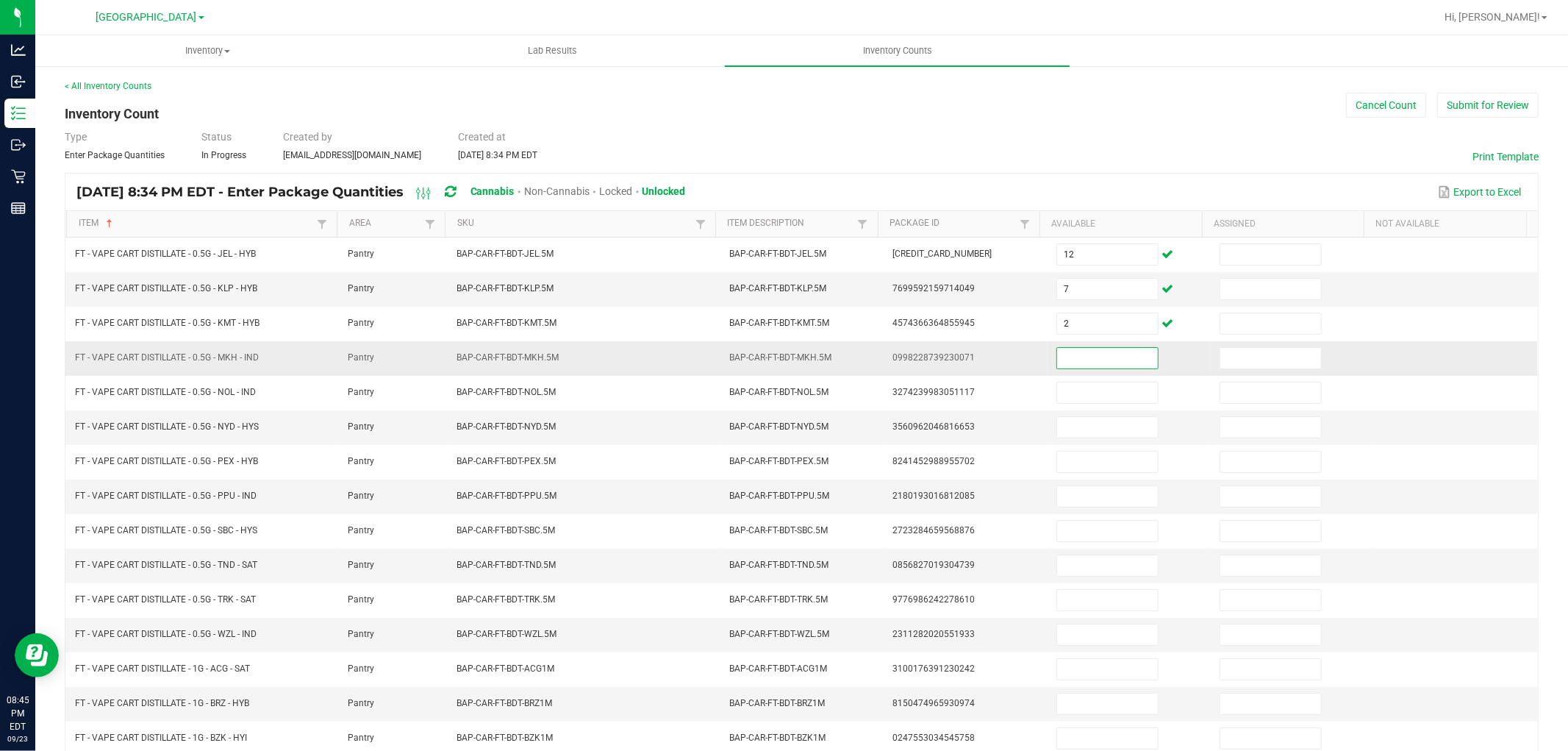
click at [1099, 361] on input at bounding box center [1107, 358] width 100 height 21
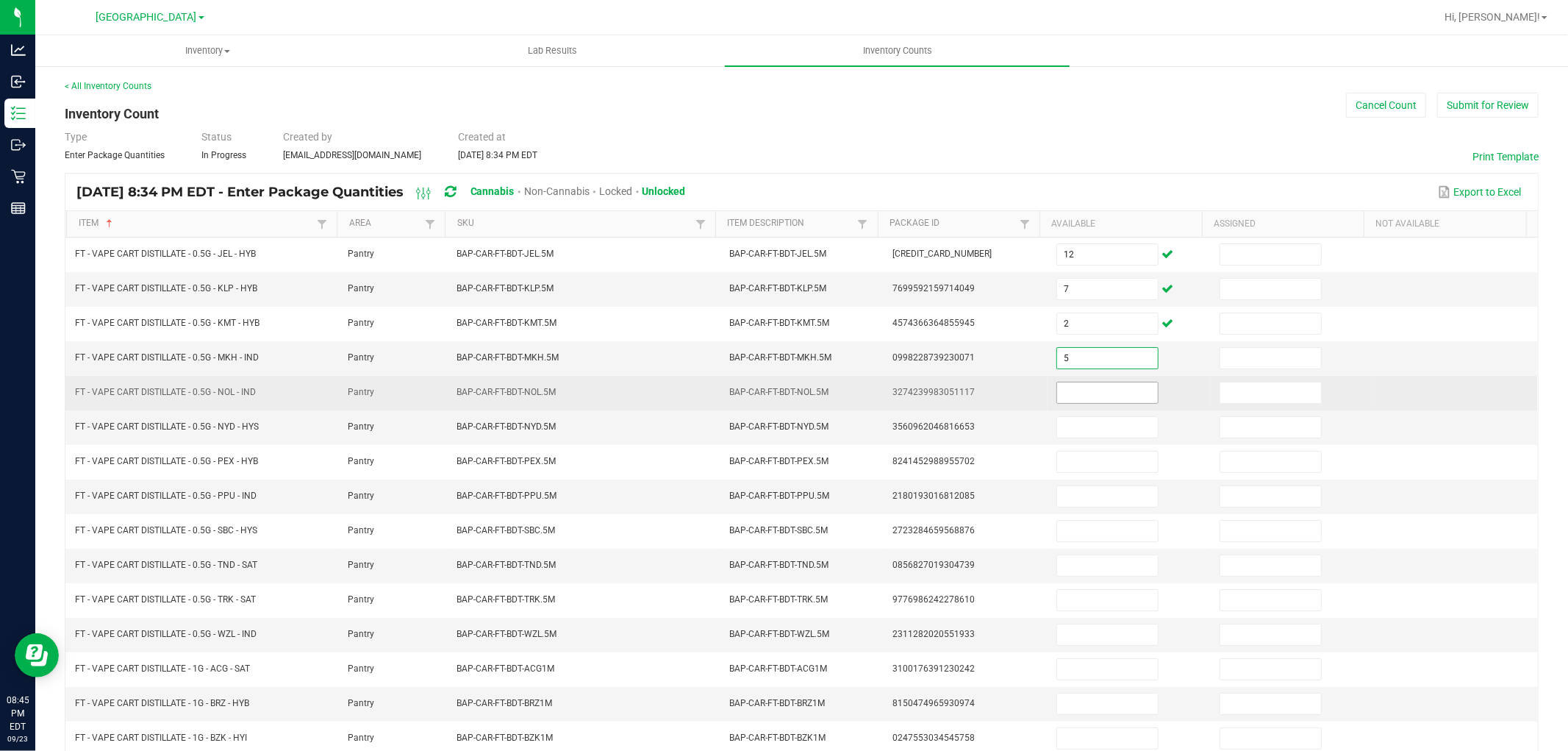
click at [1108, 401] on input at bounding box center [1107, 392] width 100 height 21
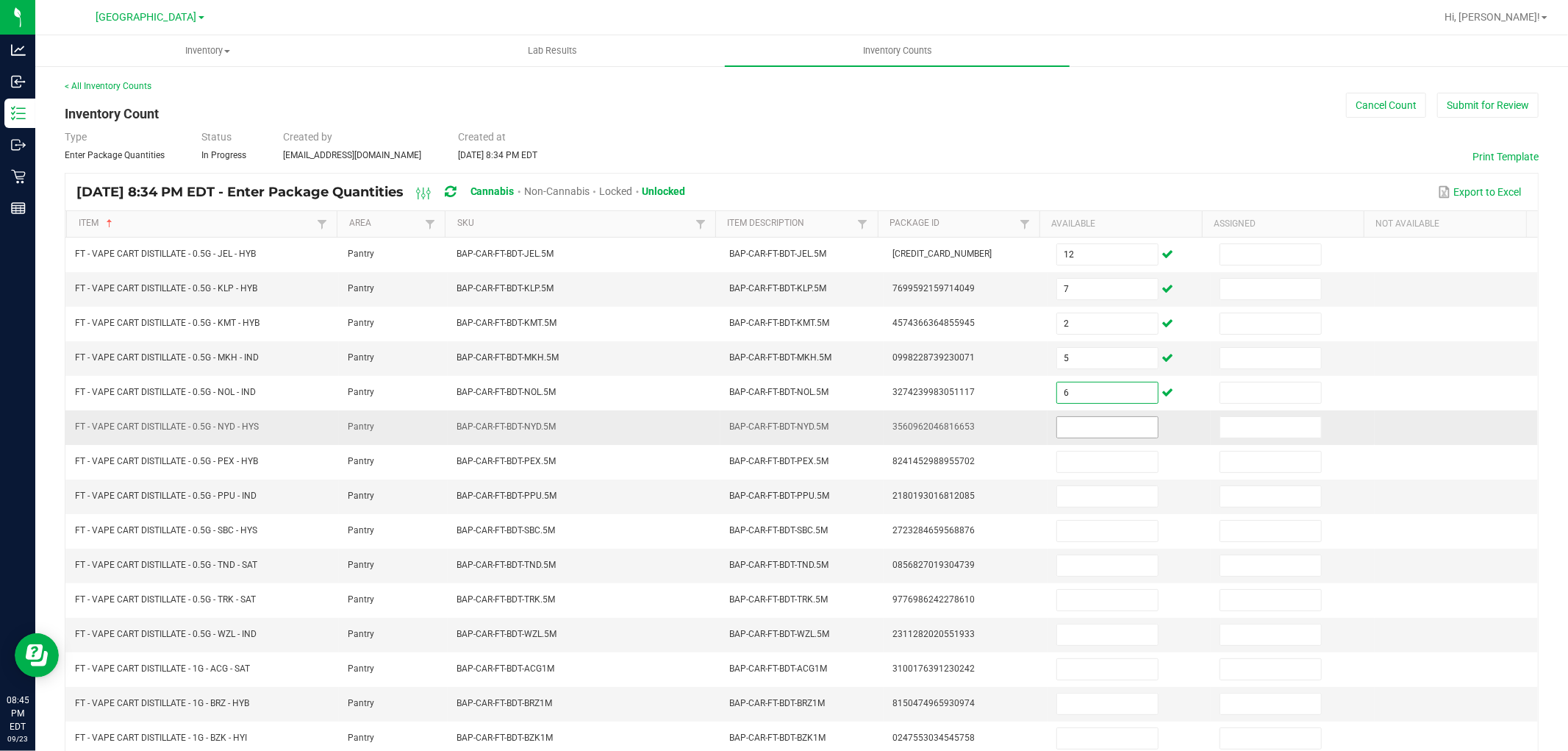
click at [1106, 432] on input at bounding box center [1107, 427] width 100 height 21
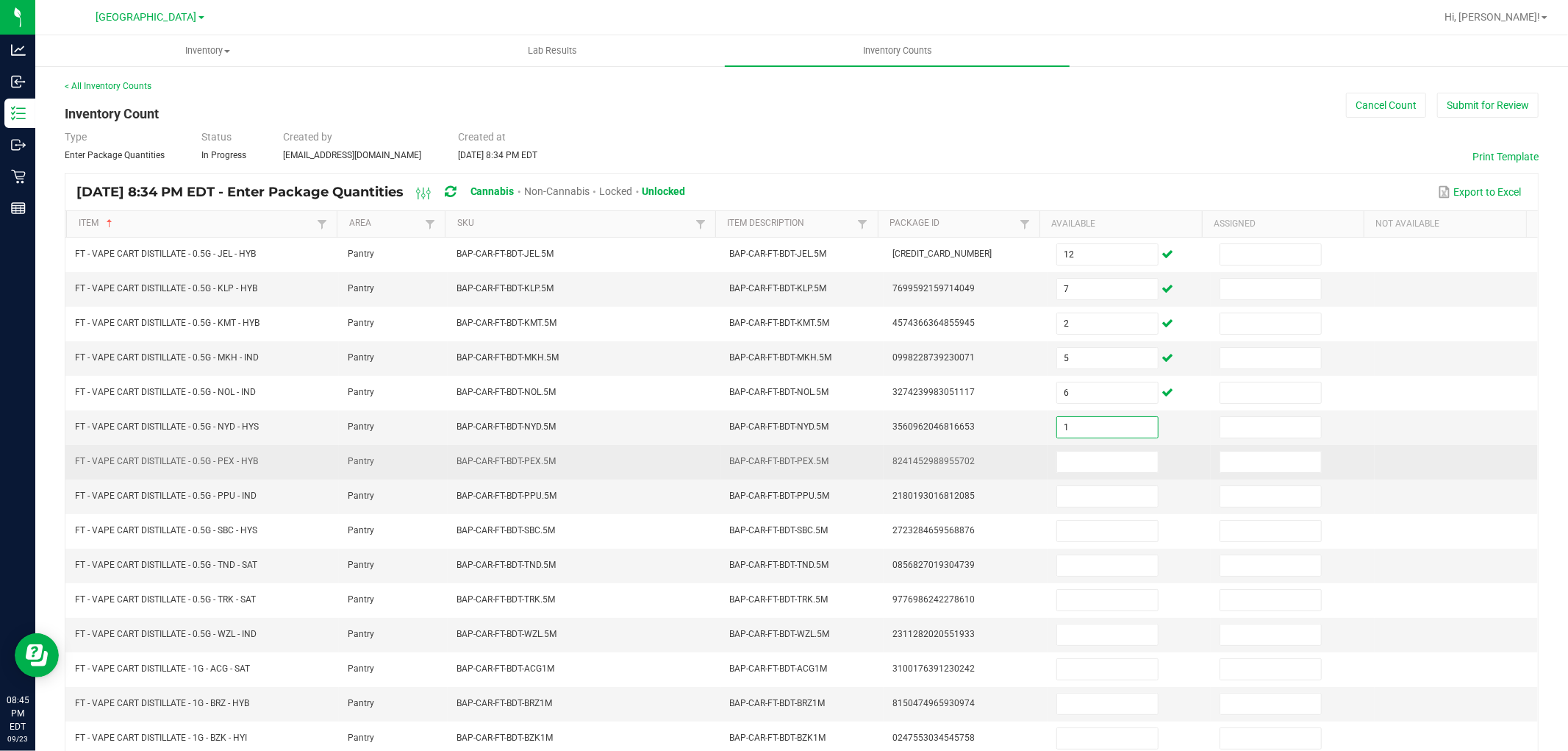
click at [1106, 476] on td at bounding box center [1129, 462] width 163 height 34
click at [1108, 467] on input at bounding box center [1107, 462] width 100 height 21
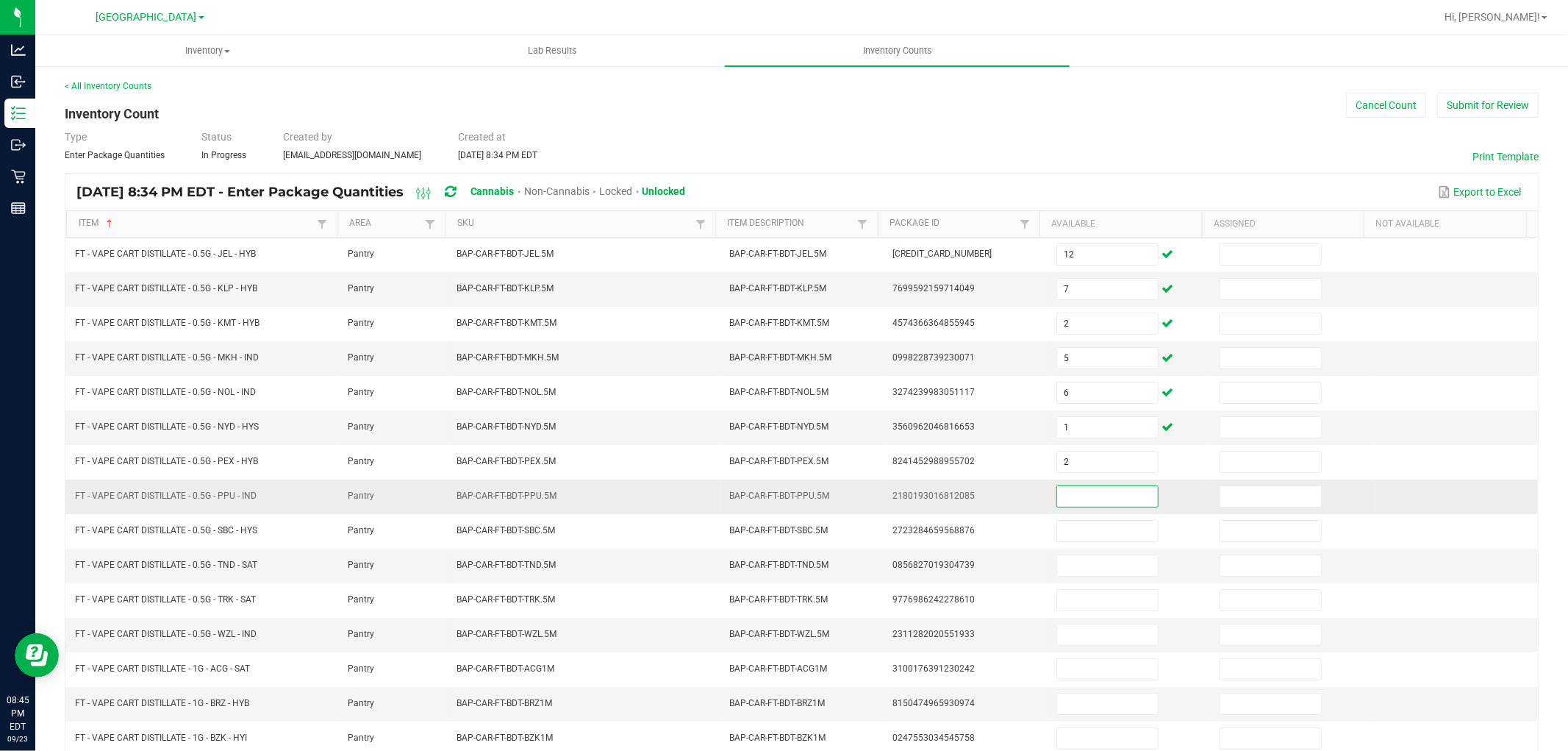
click at [1104, 501] on input at bounding box center [1107, 496] width 100 height 21
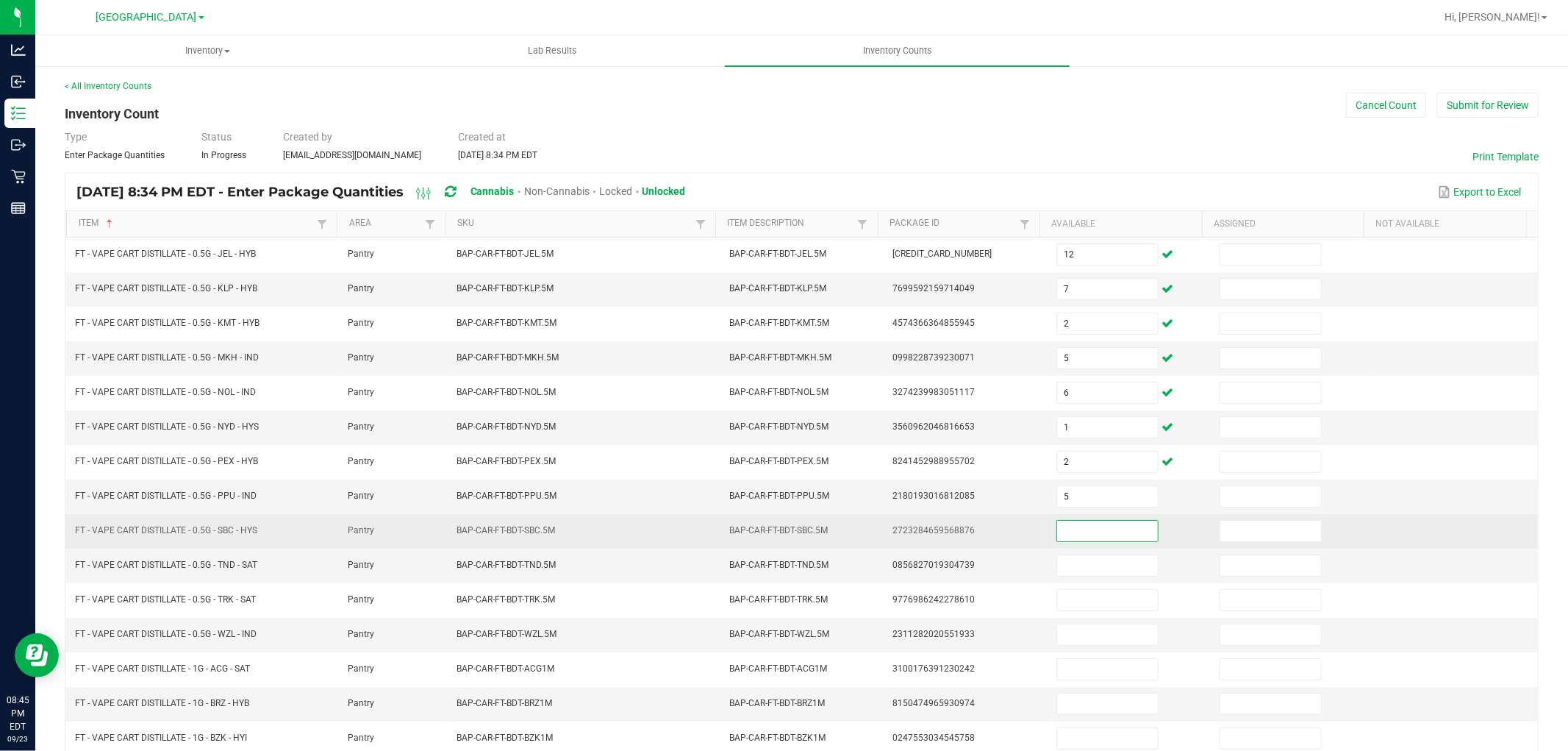
click at [1101, 530] on input at bounding box center [1107, 531] width 100 height 21
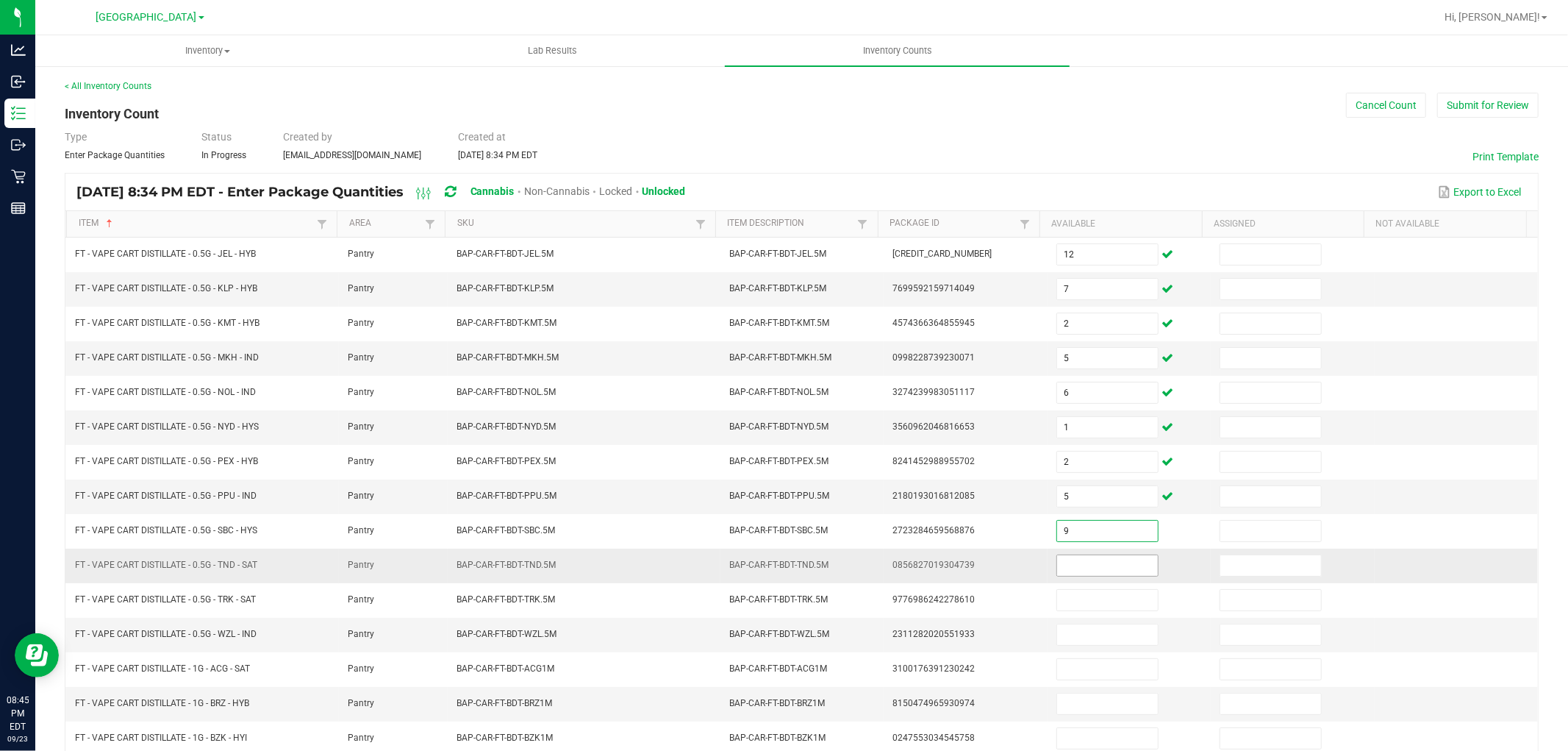
click at [1093, 577] on span at bounding box center [1107, 565] width 102 height 22
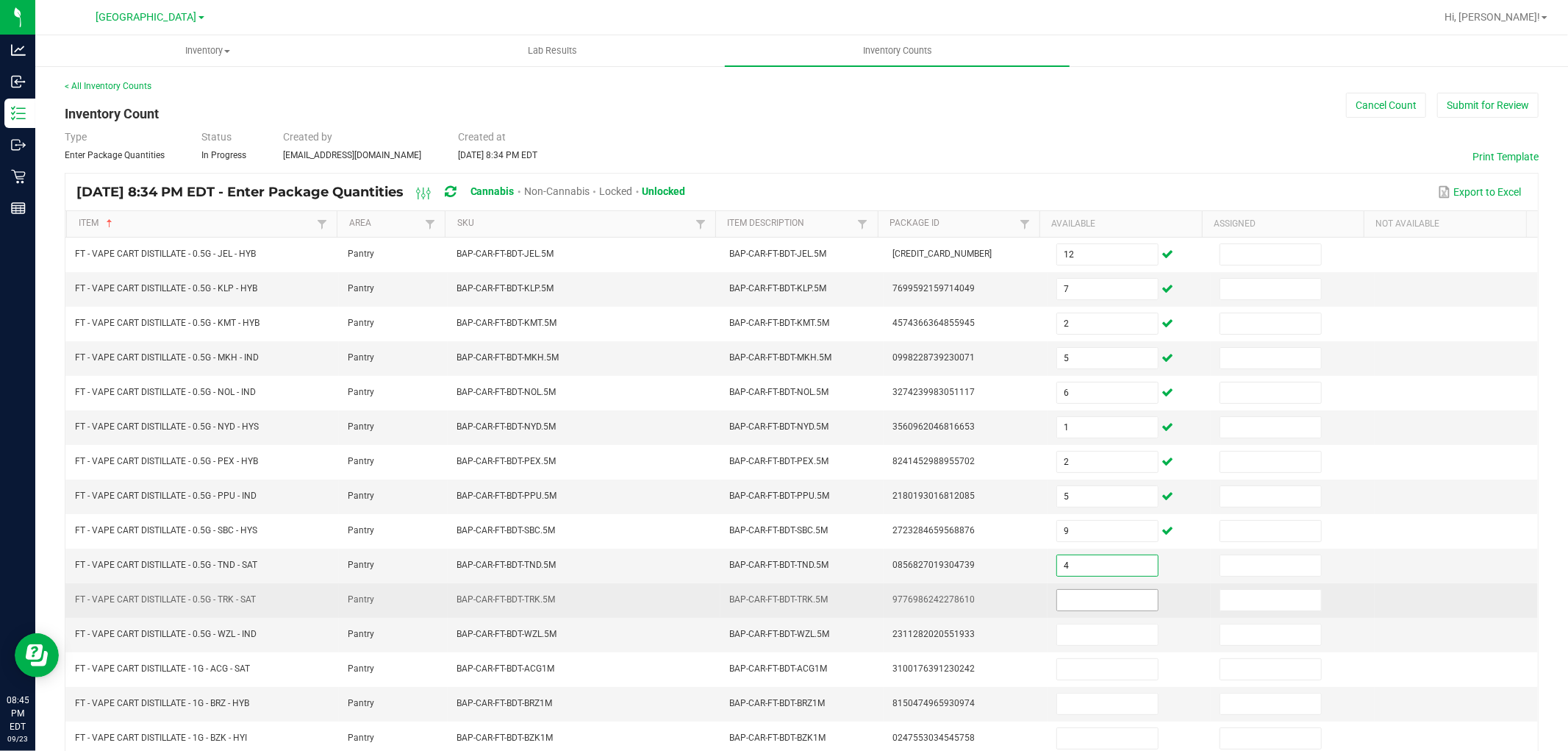
click at [1089, 609] on input at bounding box center [1107, 600] width 100 height 21
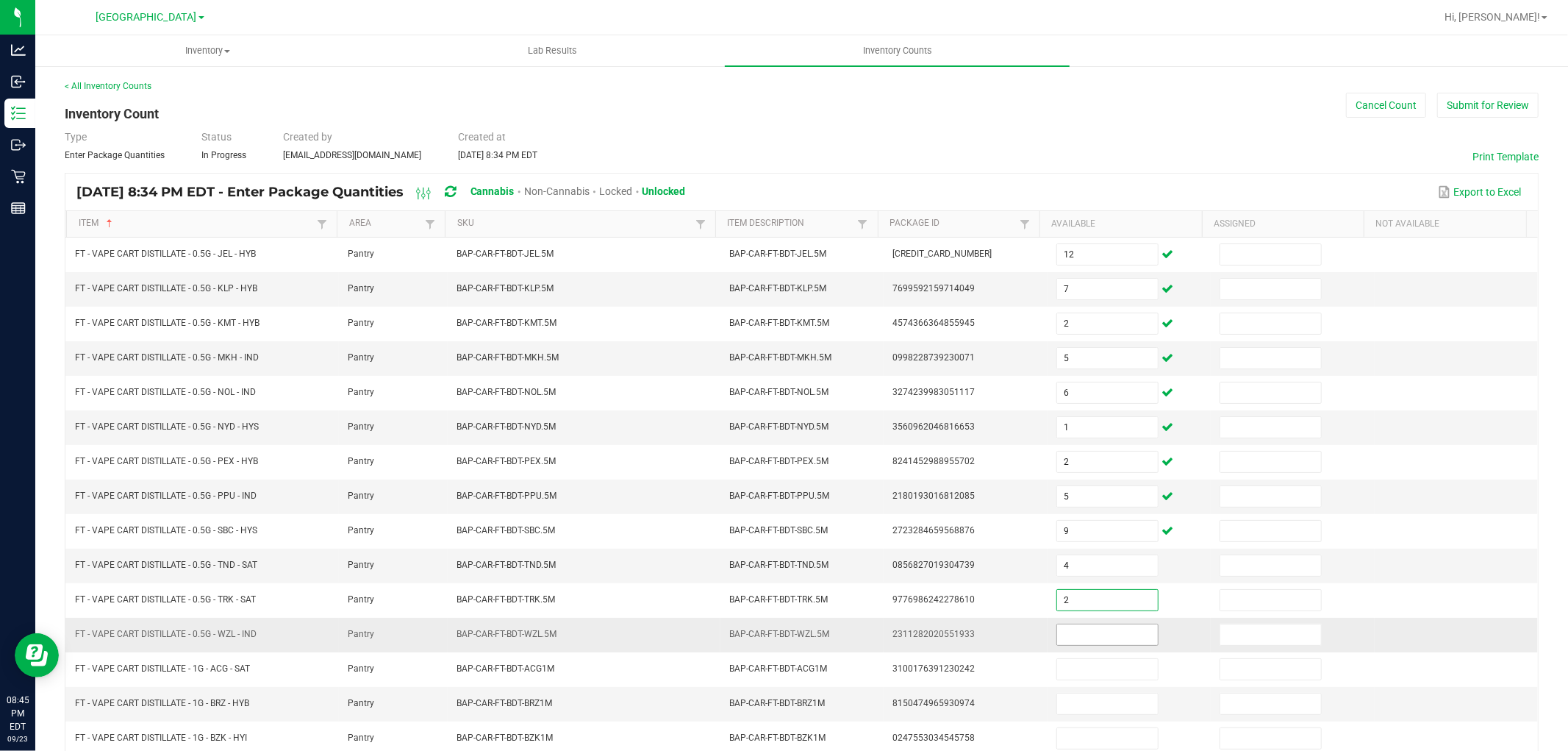
click at [1084, 636] on input at bounding box center [1107, 634] width 100 height 21
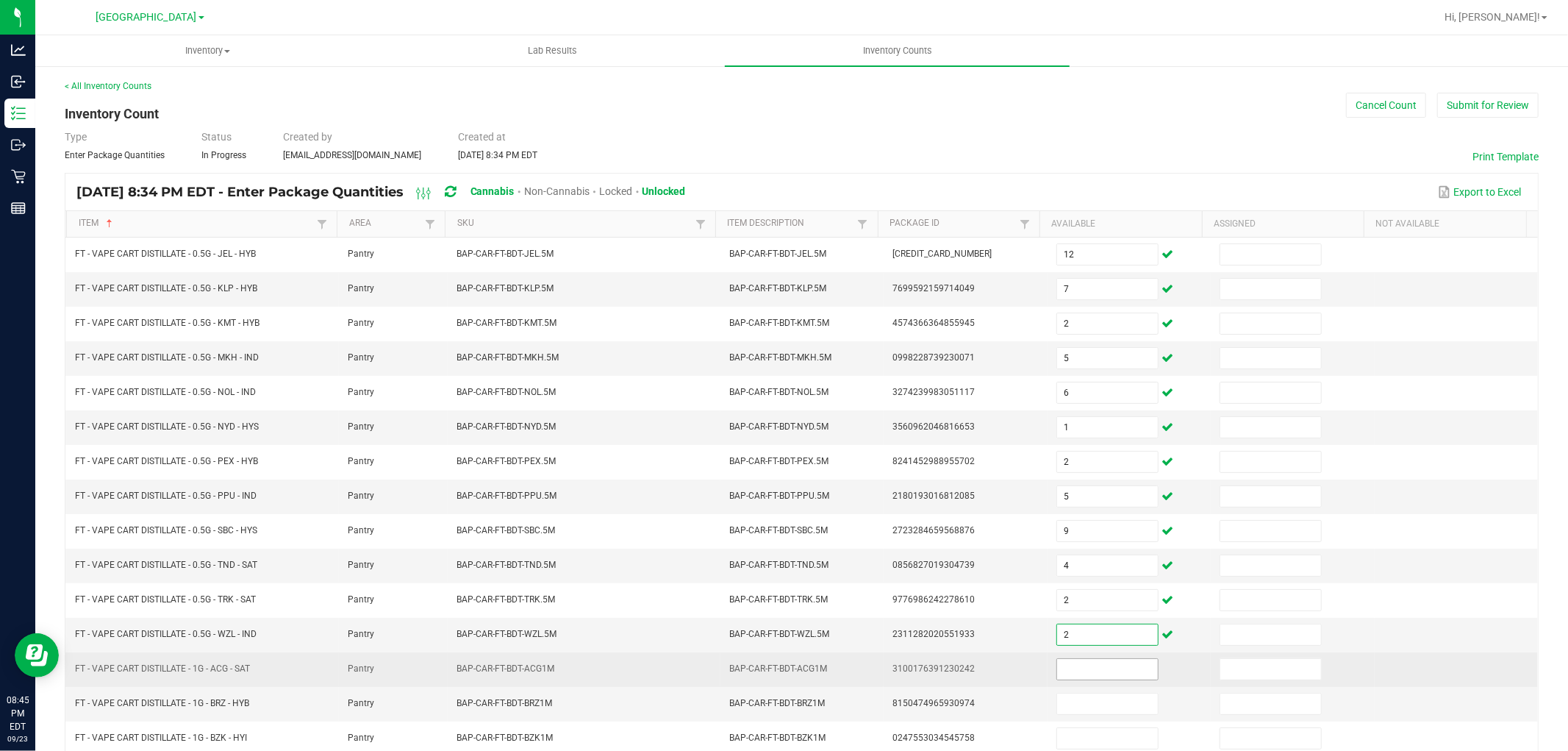
click at [1097, 666] on input at bounding box center [1107, 669] width 100 height 21
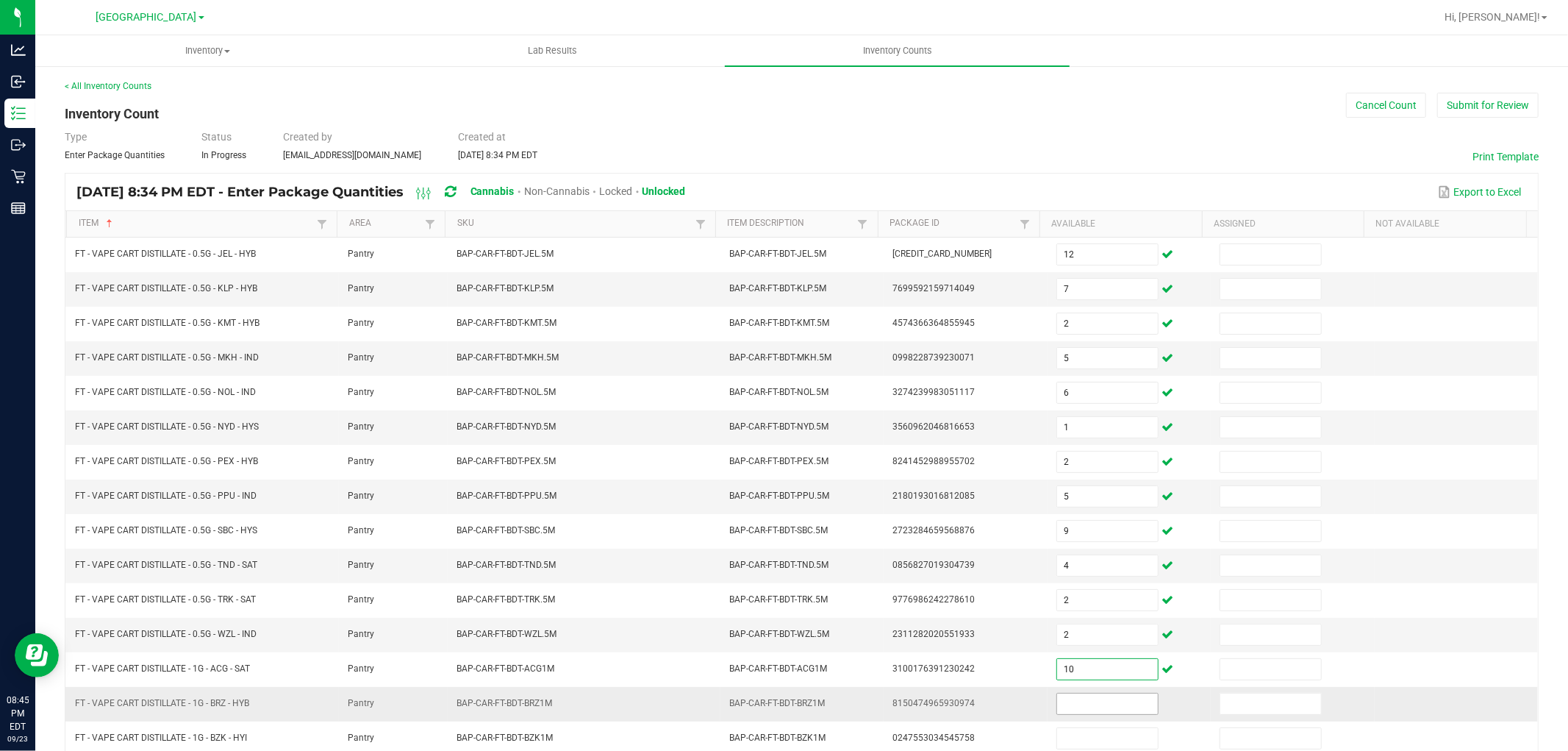
click at [1093, 702] on input at bounding box center [1107, 704] width 100 height 21
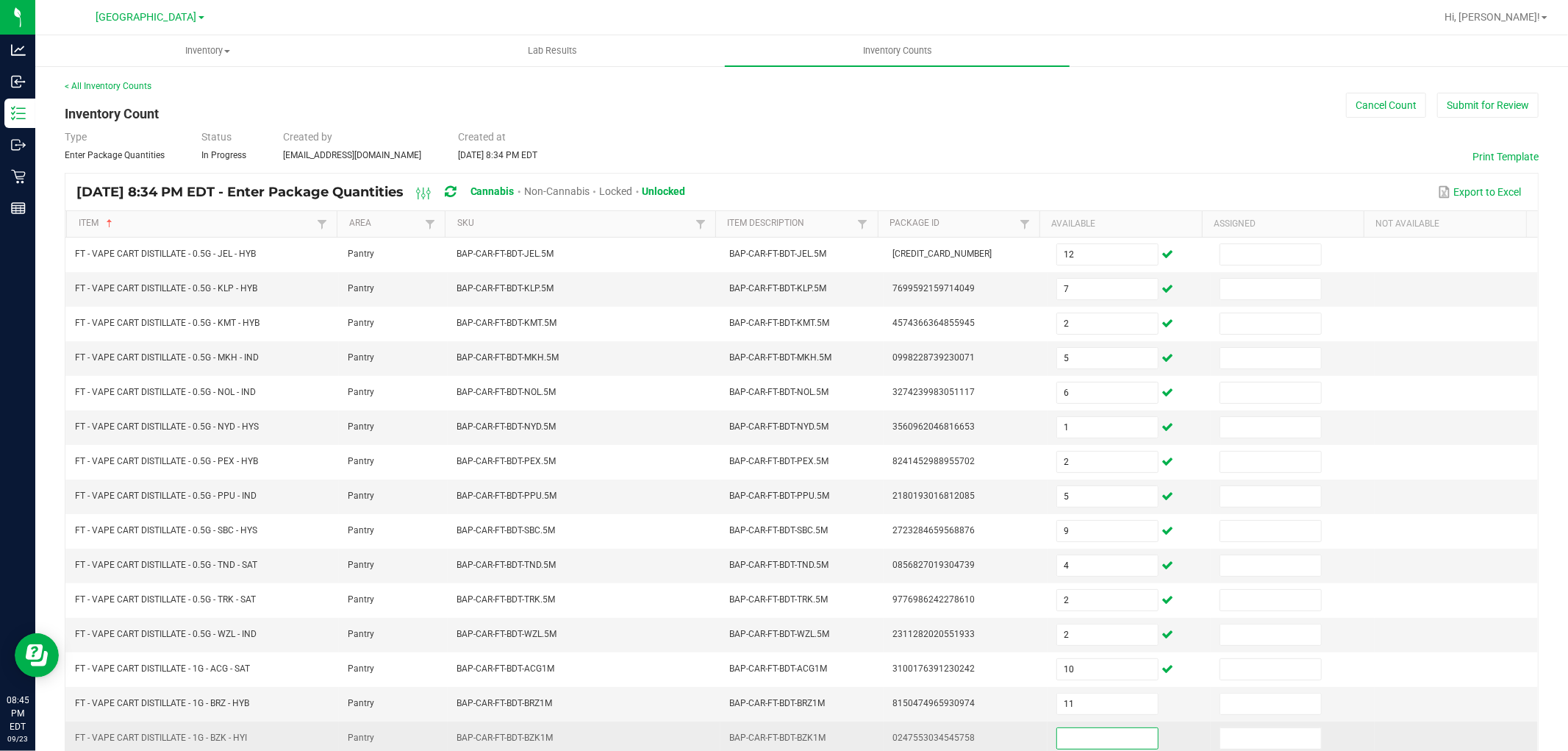
click at [1099, 737] on input at bounding box center [1107, 738] width 100 height 21
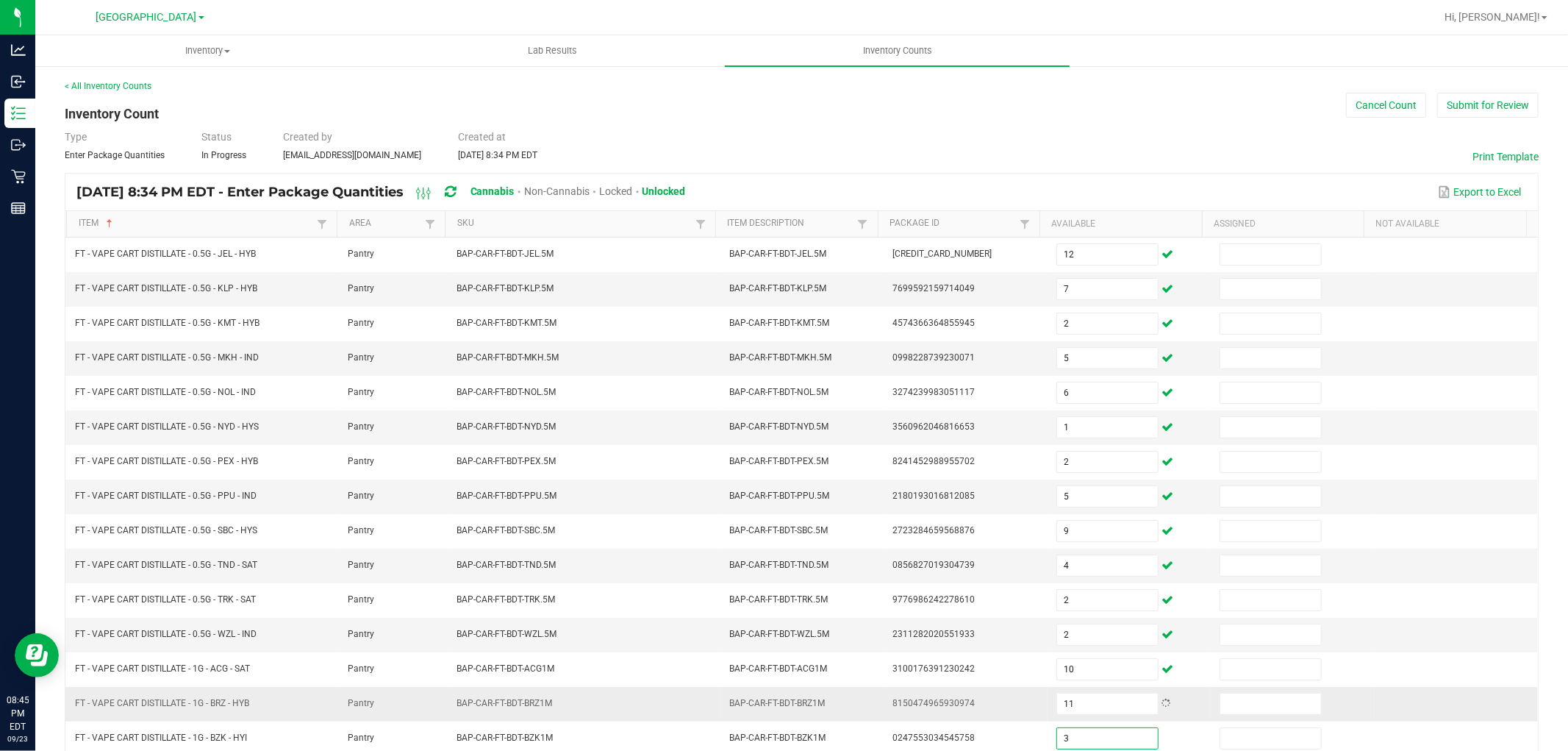
click at [953, 695] on td "8150474965930974" at bounding box center [965, 704] width 163 height 34
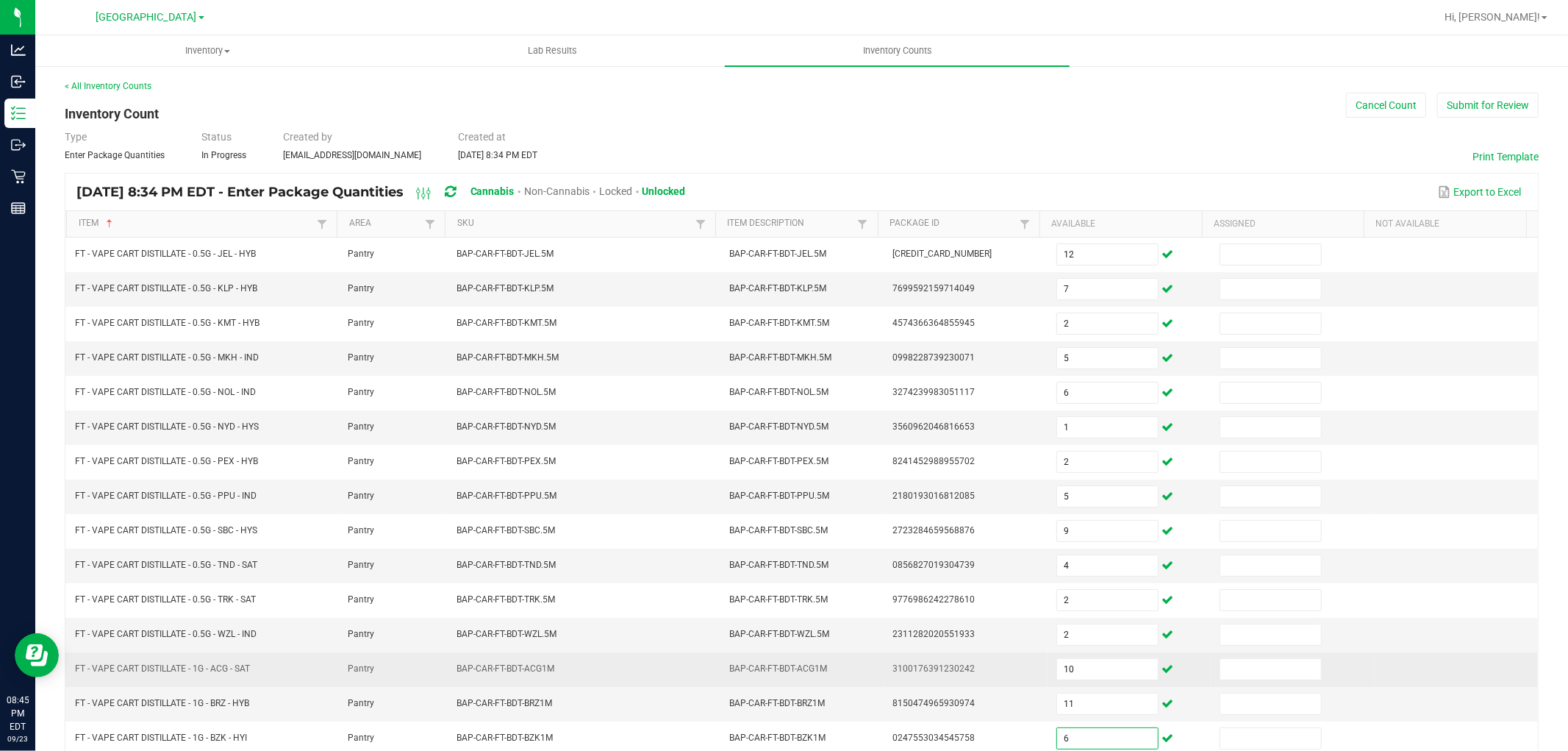
click at [979, 683] on td "3100176391230242" at bounding box center [965, 669] width 163 height 34
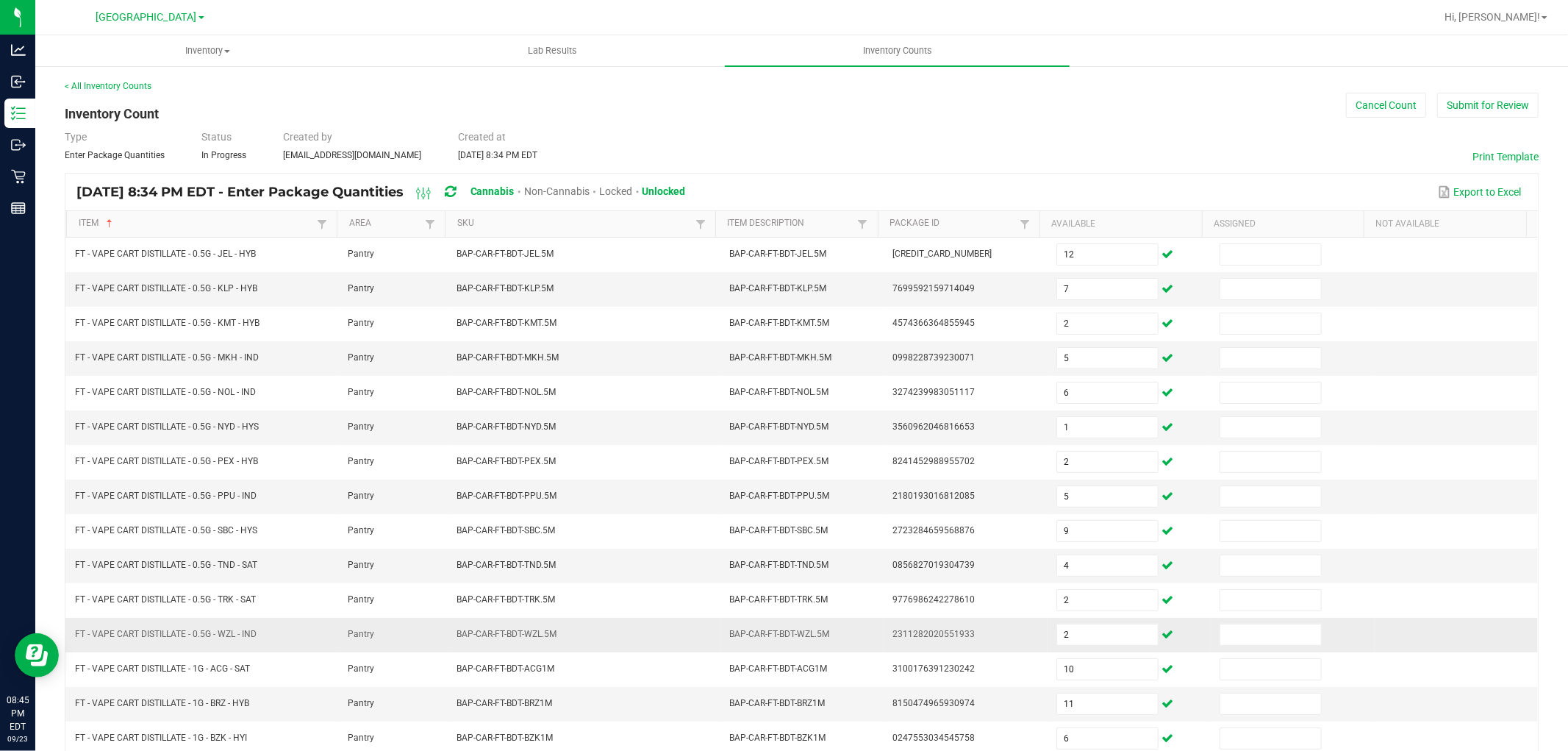
scroll to position [234, 0]
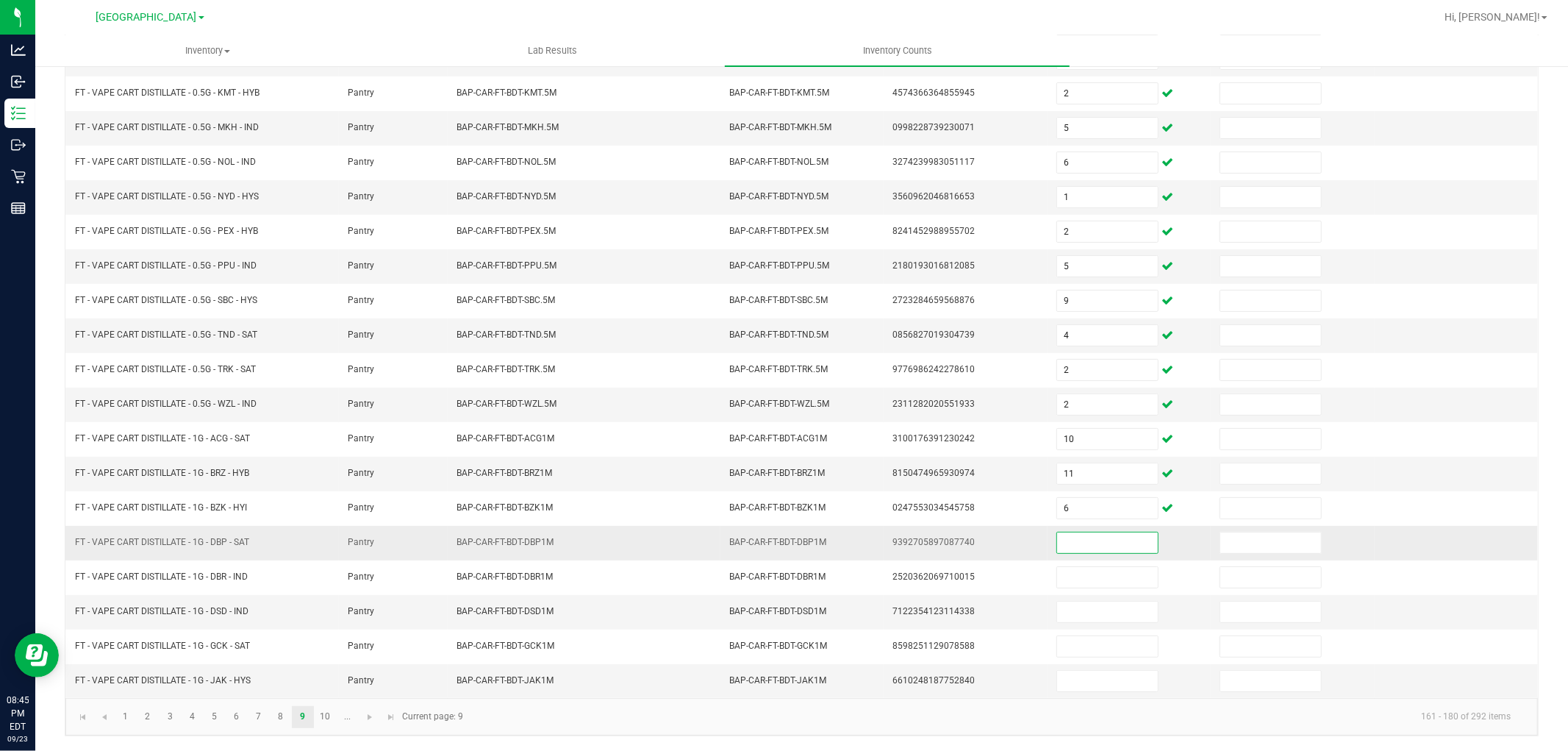
click at [1061, 537] on input at bounding box center [1107, 543] width 100 height 21
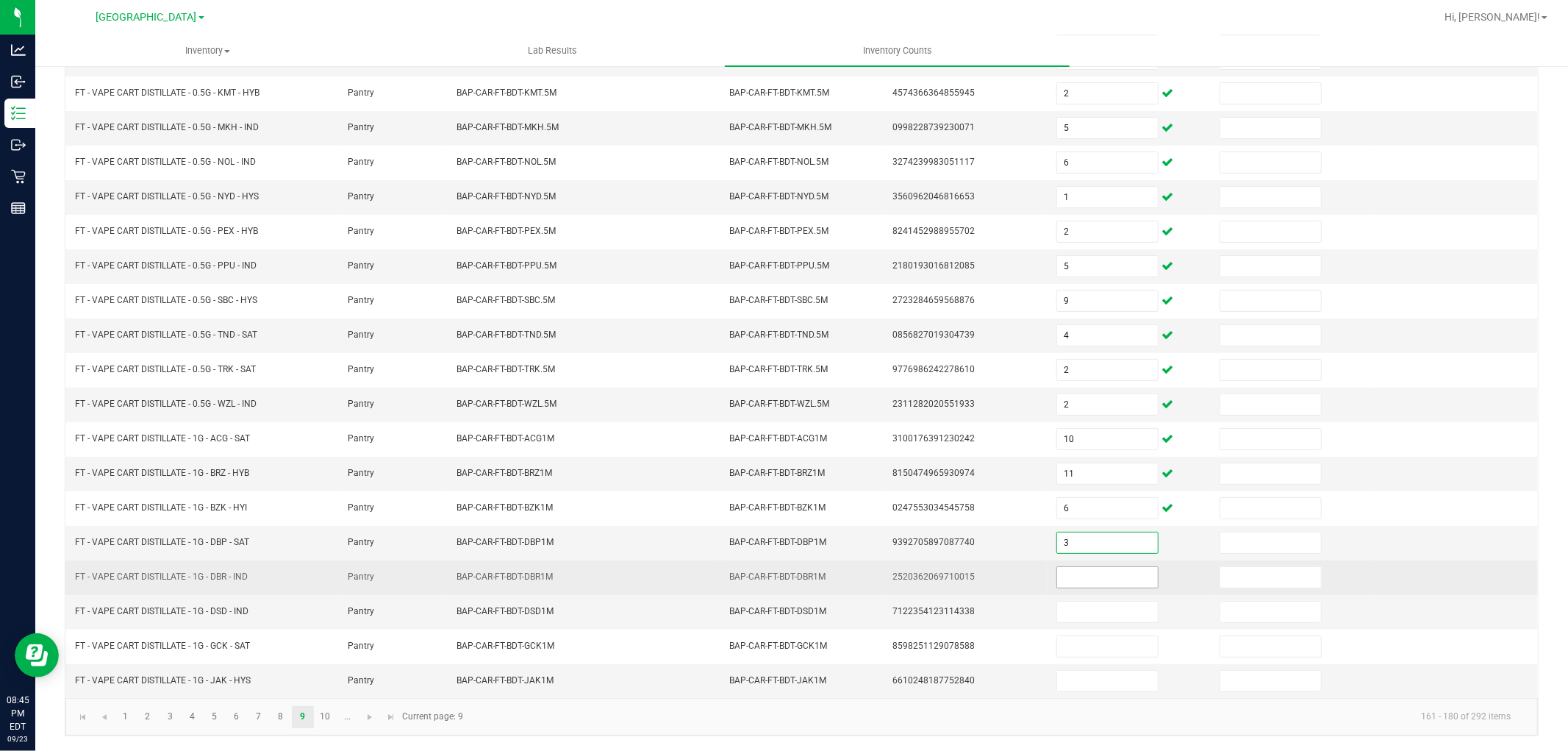
click at [1069, 573] on input at bounding box center [1107, 577] width 100 height 21
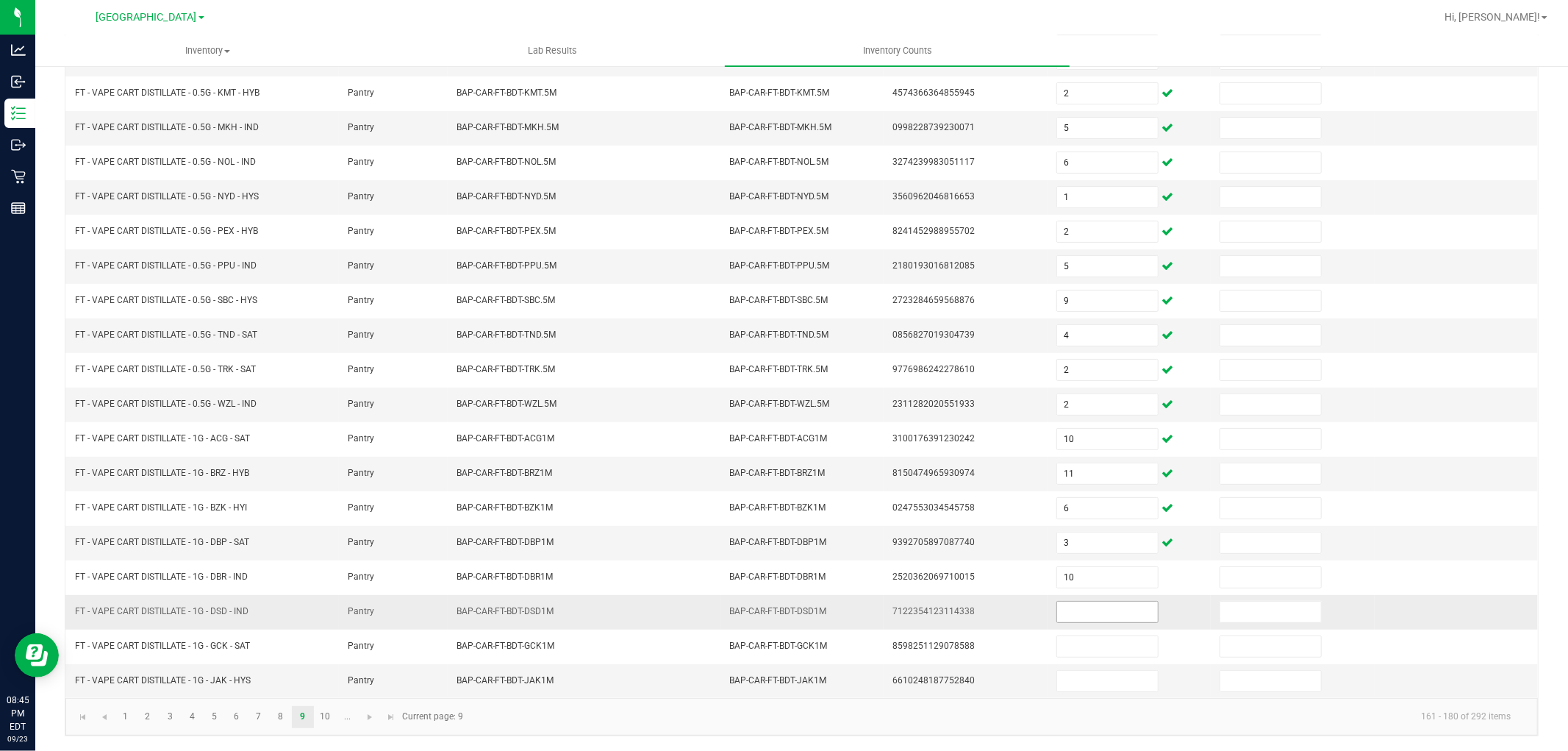
click at [1074, 601] on td at bounding box center [1129, 612] width 163 height 34
click at [1074, 614] on input at bounding box center [1107, 611] width 100 height 21
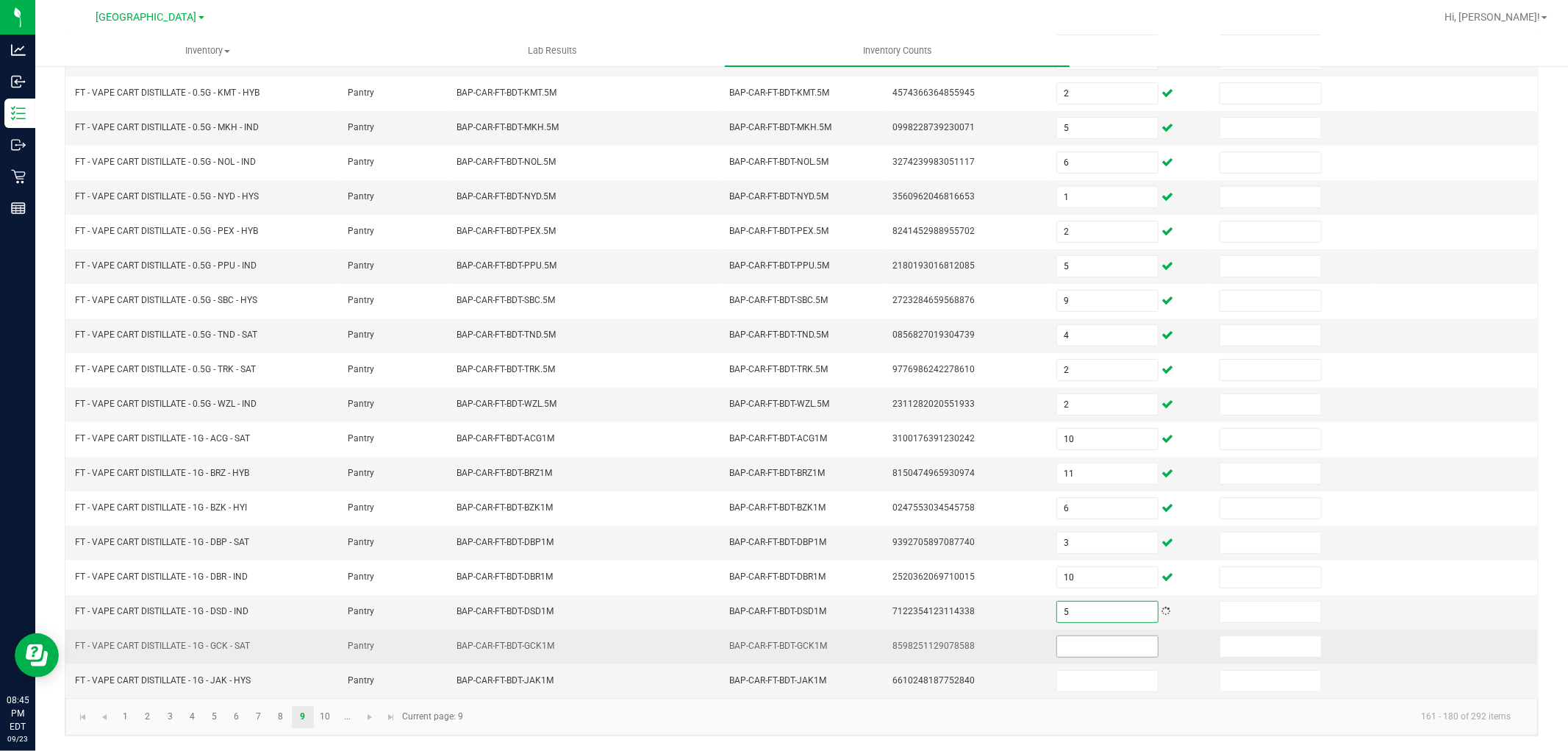
click at [1072, 651] on input at bounding box center [1107, 646] width 100 height 21
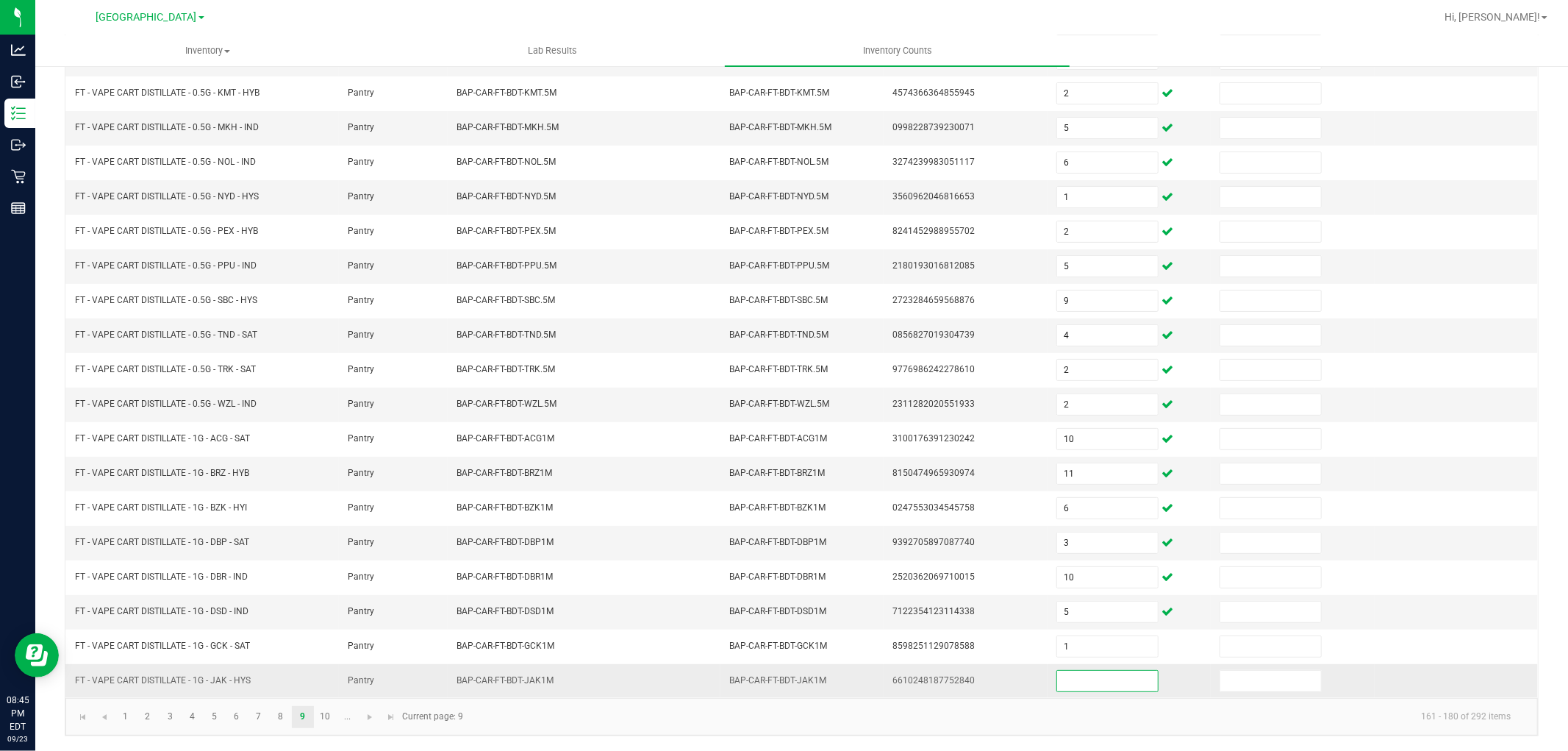
click at [1074, 679] on input at bounding box center [1107, 681] width 100 height 21
click at [328, 714] on link "10" at bounding box center [326, 717] width 22 height 22
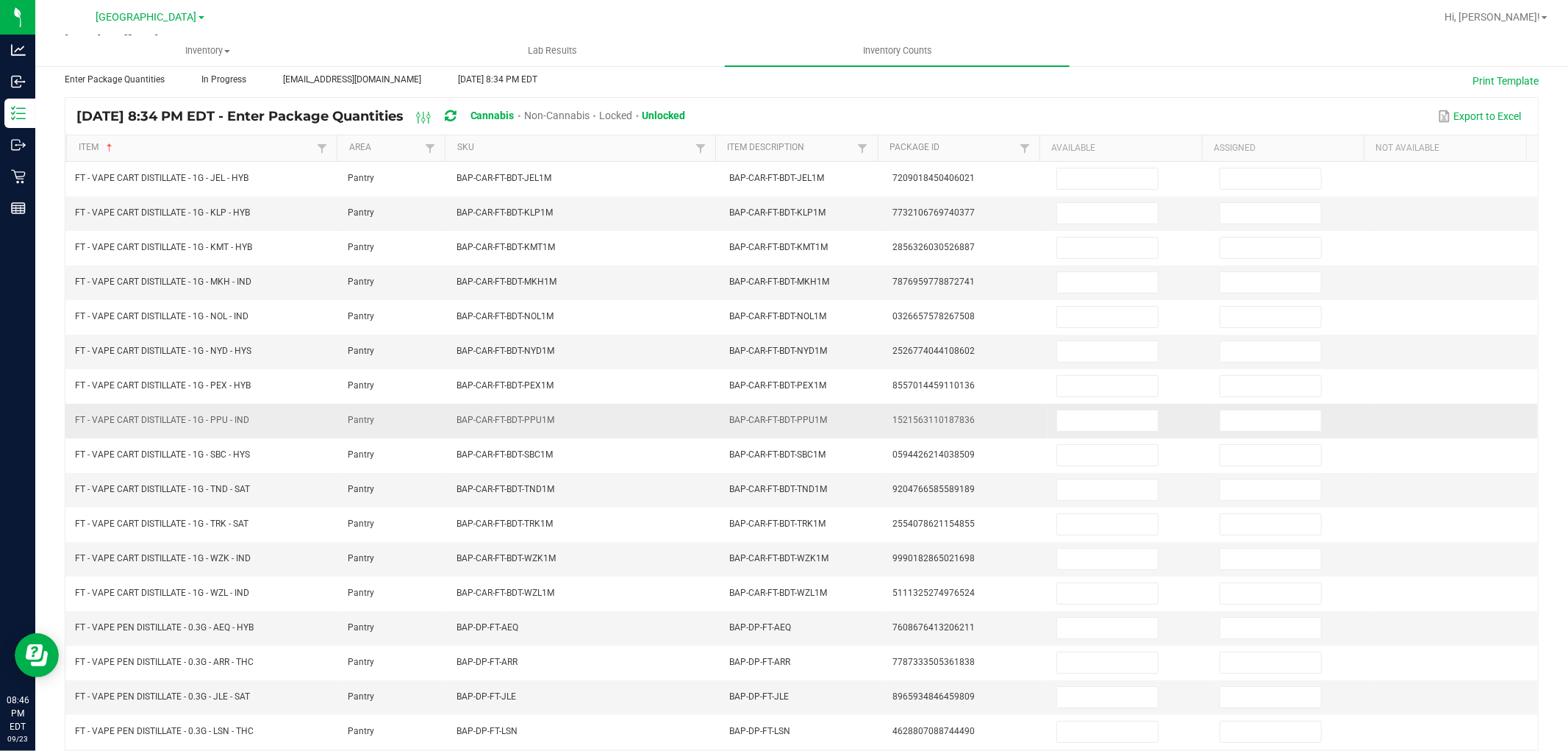
scroll to position [0, 0]
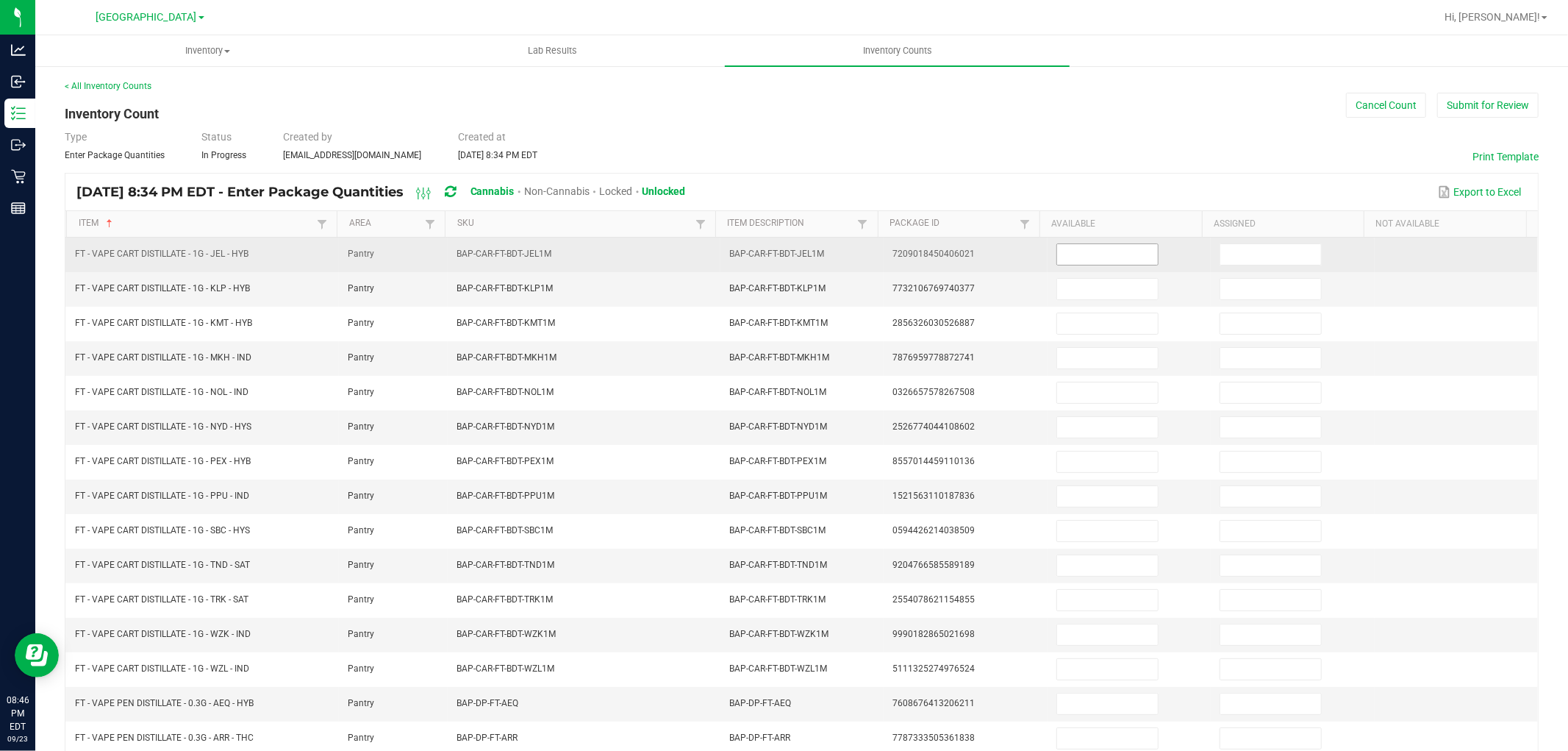
click at [1120, 251] on input at bounding box center [1107, 255] width 100 height 21
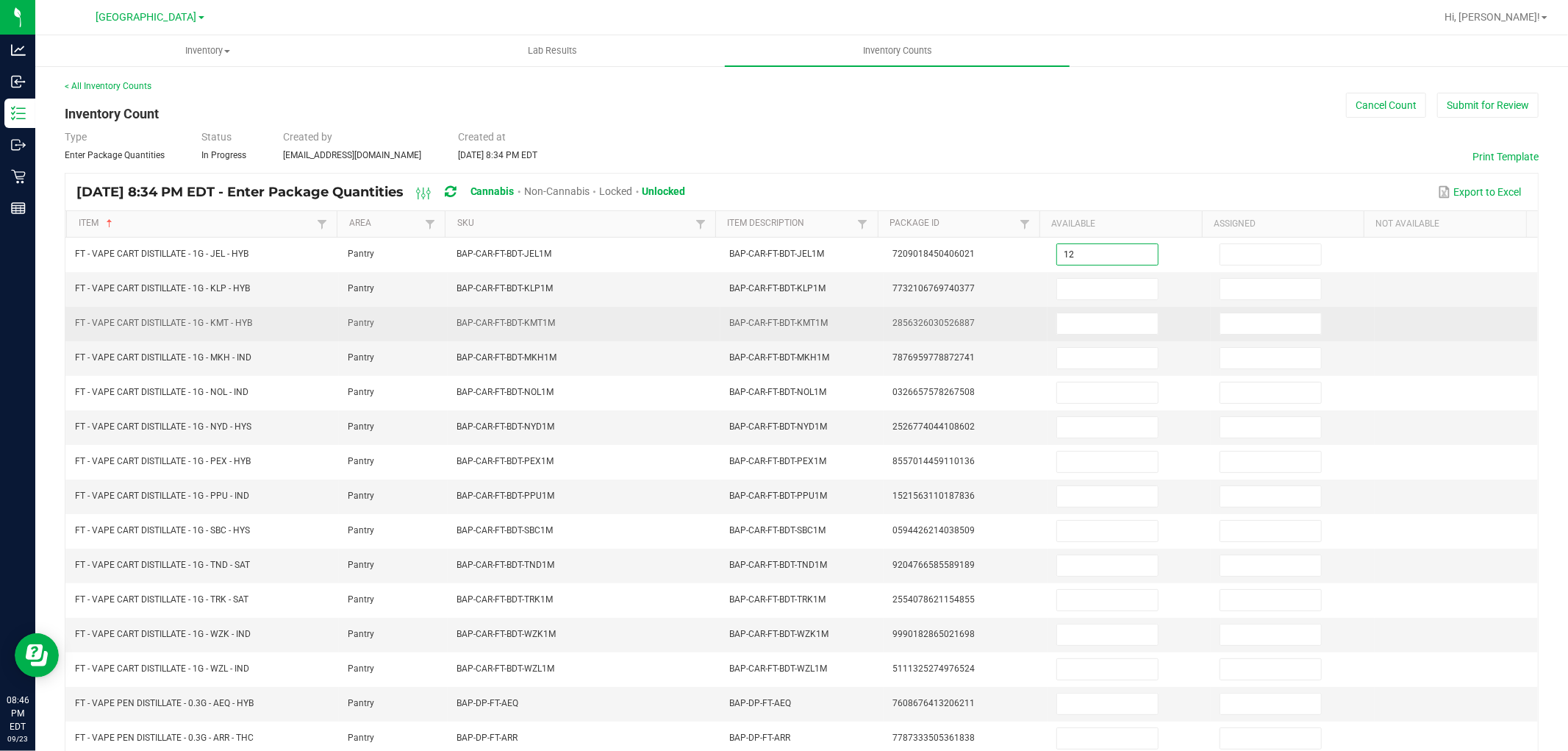
click at [1099, 307] on td at bounding box center [1129, 324] width 163 height 34
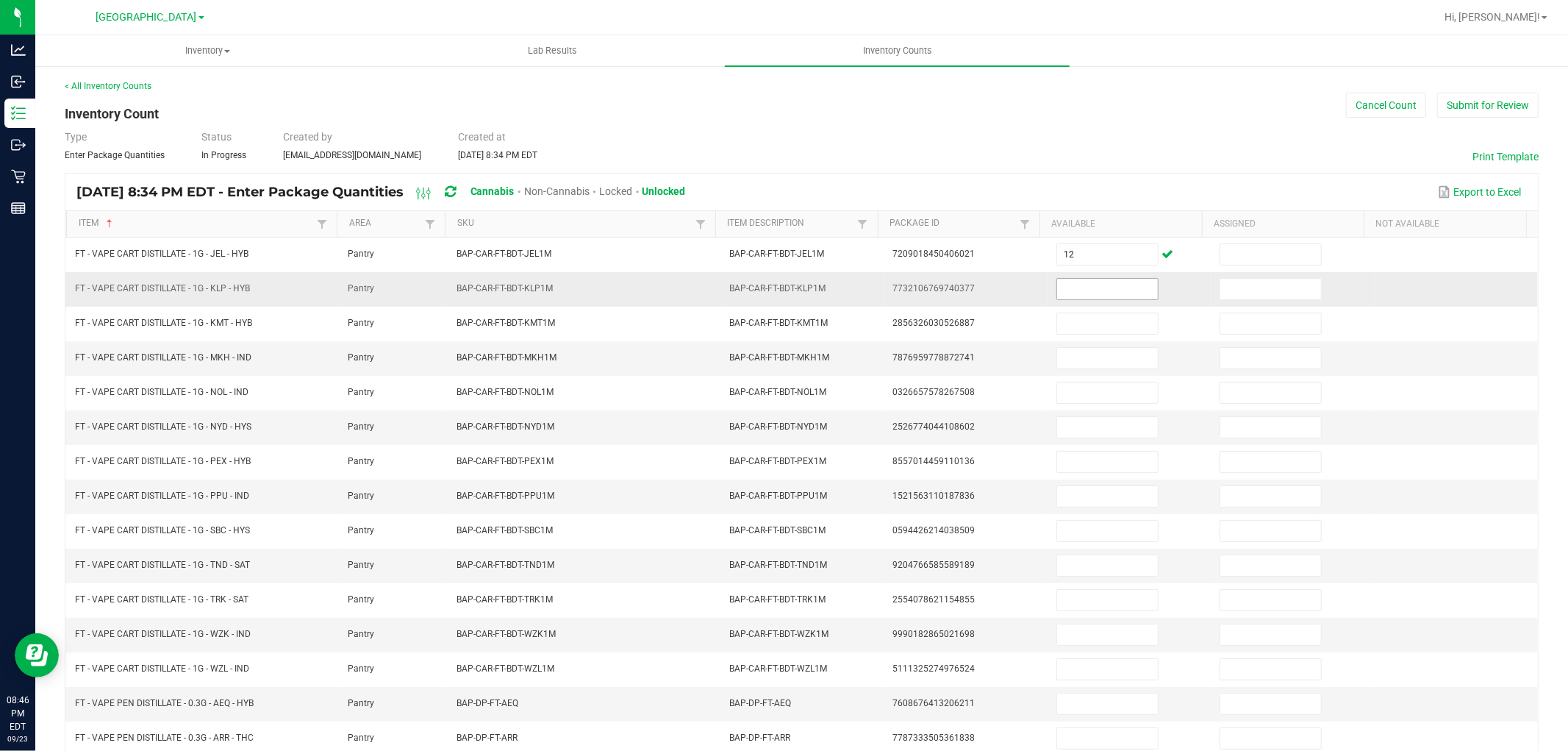
click at [1101, 288] on input at bounding box center [1107, 289] width 100 height 21
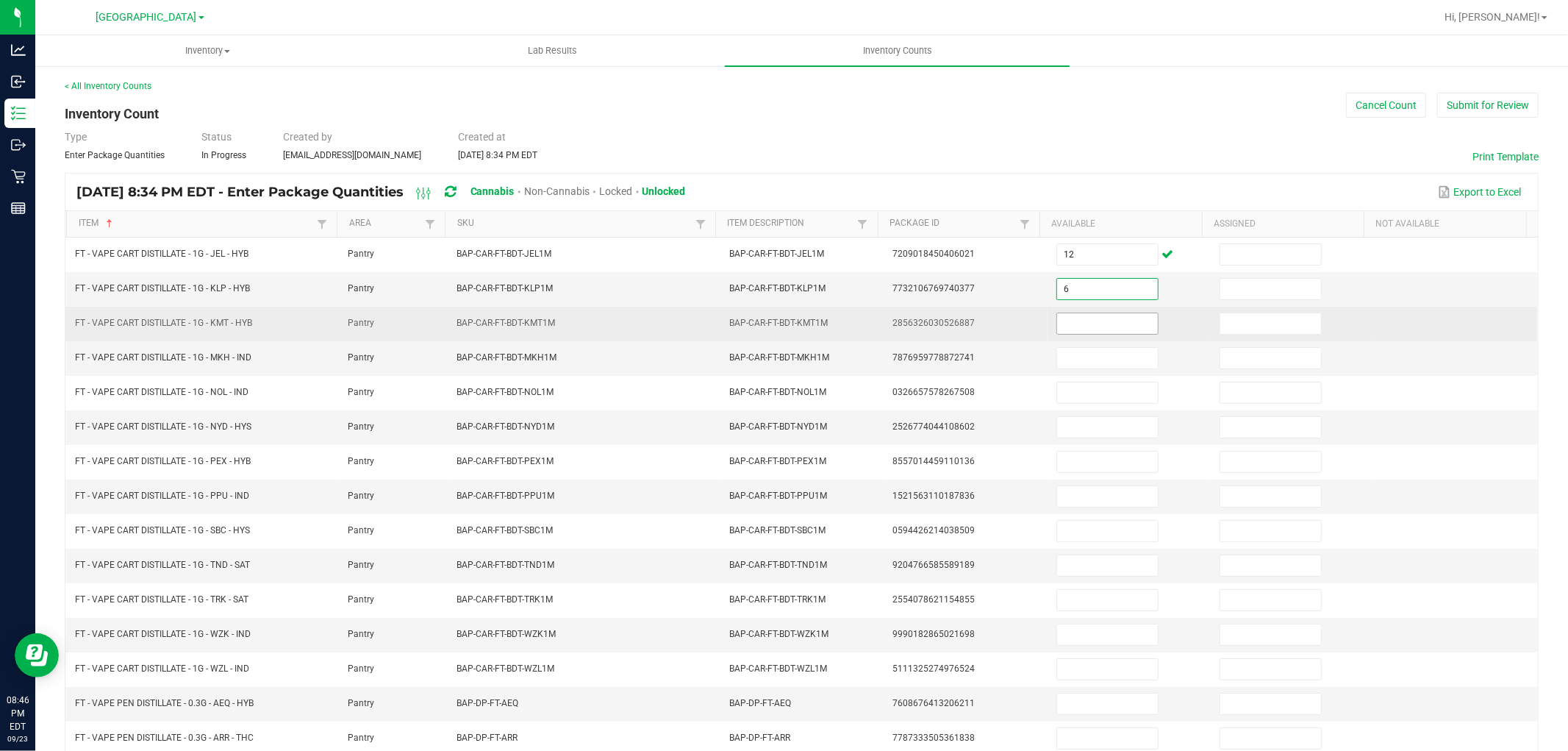
click at [1104, 328] on input at bounding box center [1107, 323] width 100 height 21
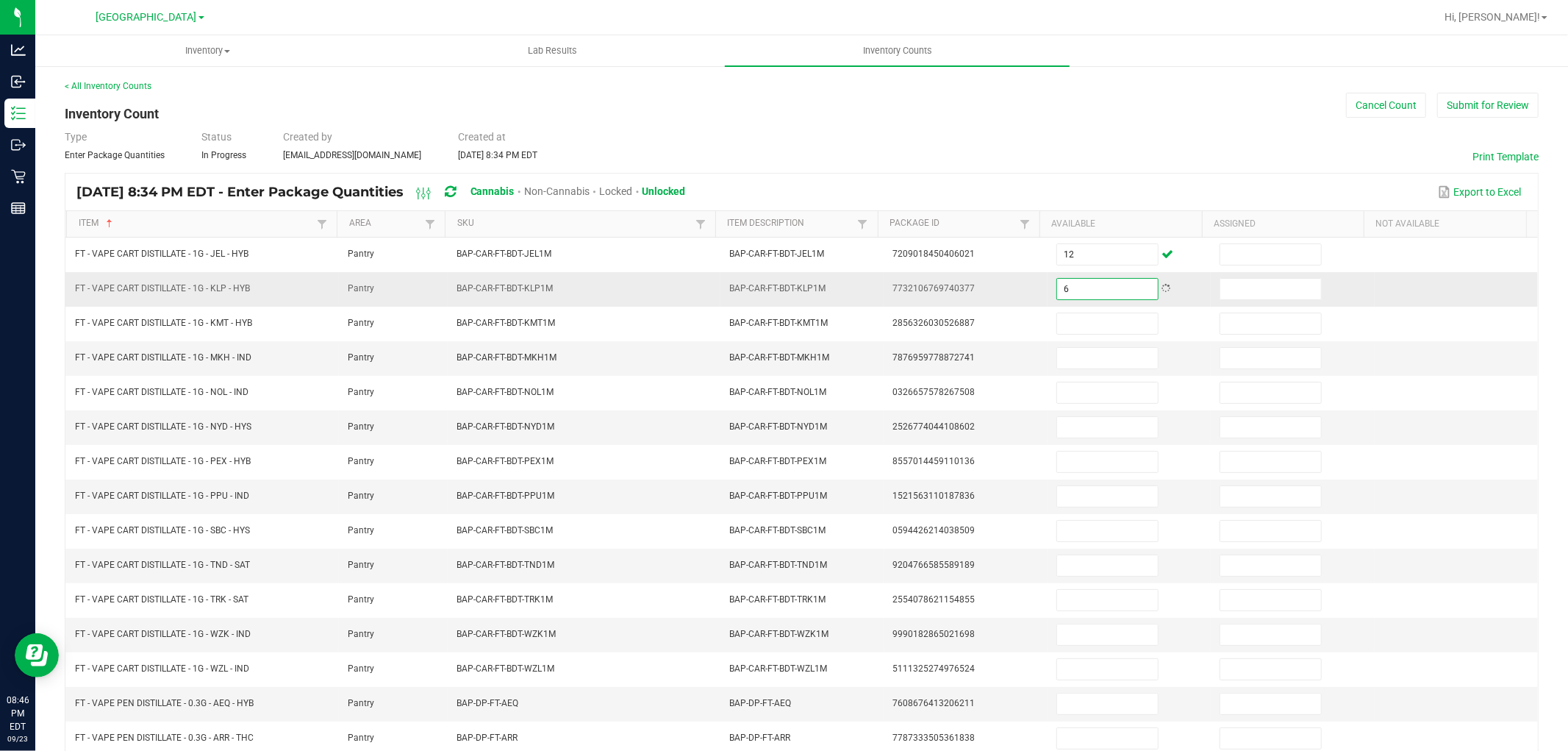
click at [1104, 295] on input "6" at bounding box center [1107, 289] width 100 height 21
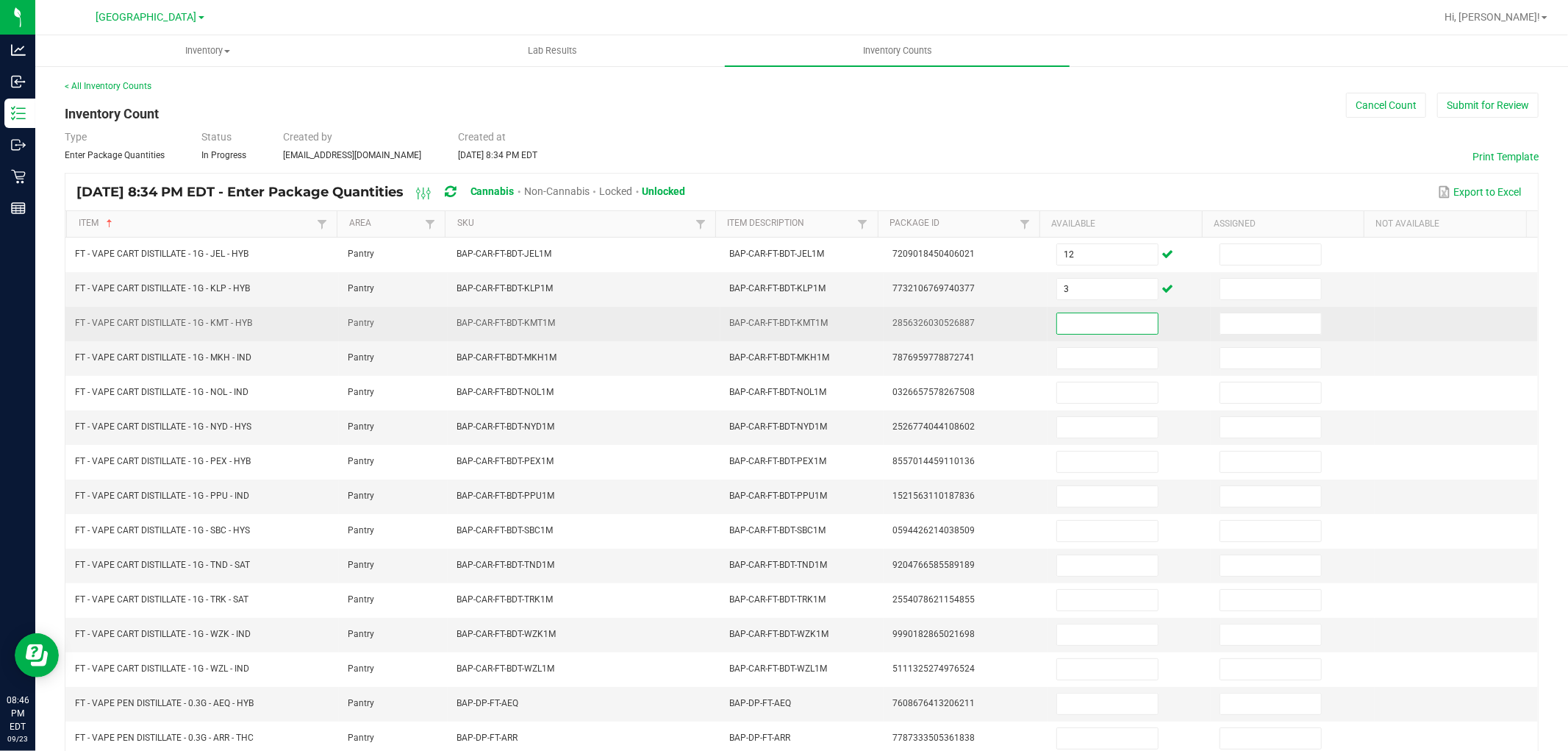
click at [1108, 324] on input at bounding box center [1107, 323] width 100 height 21
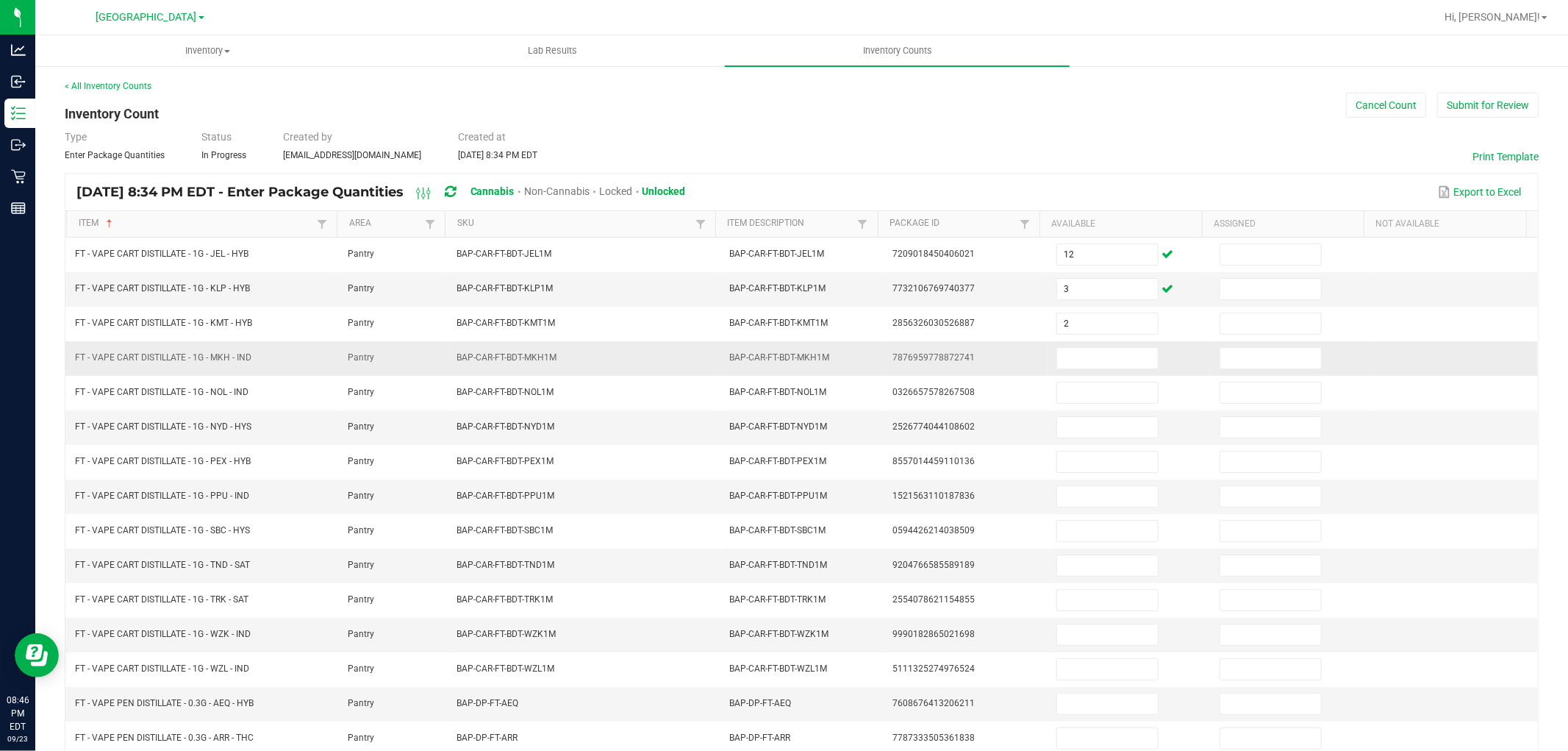
click at [1108, 346] on td at bounding box center [1129, 359] width 163 height 34
click at [1105, 358] on input at bounding box center [1107, 358] width 100 height 21
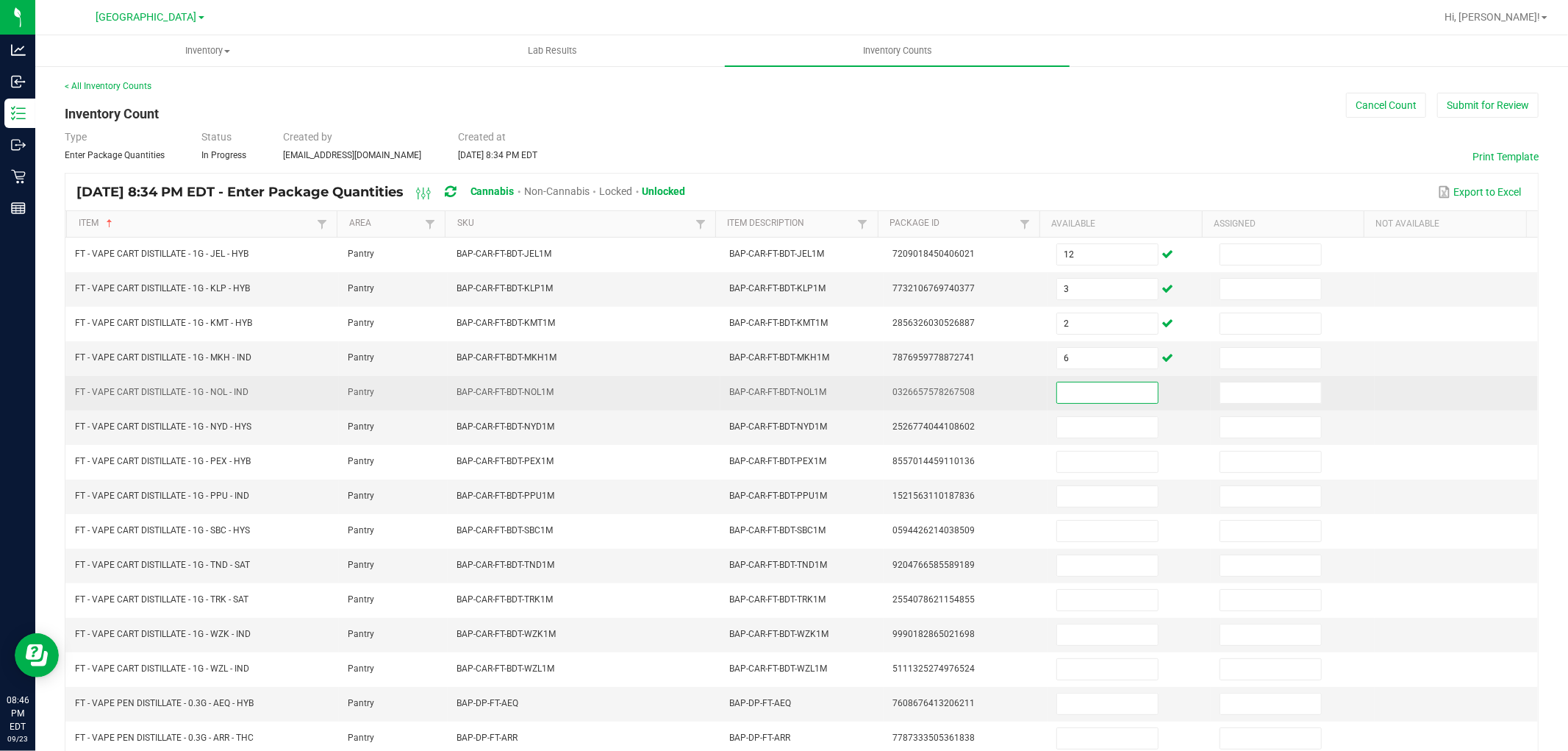
click at [1108, 403] on input at bounding box center [1107, 392] width 100 height 21
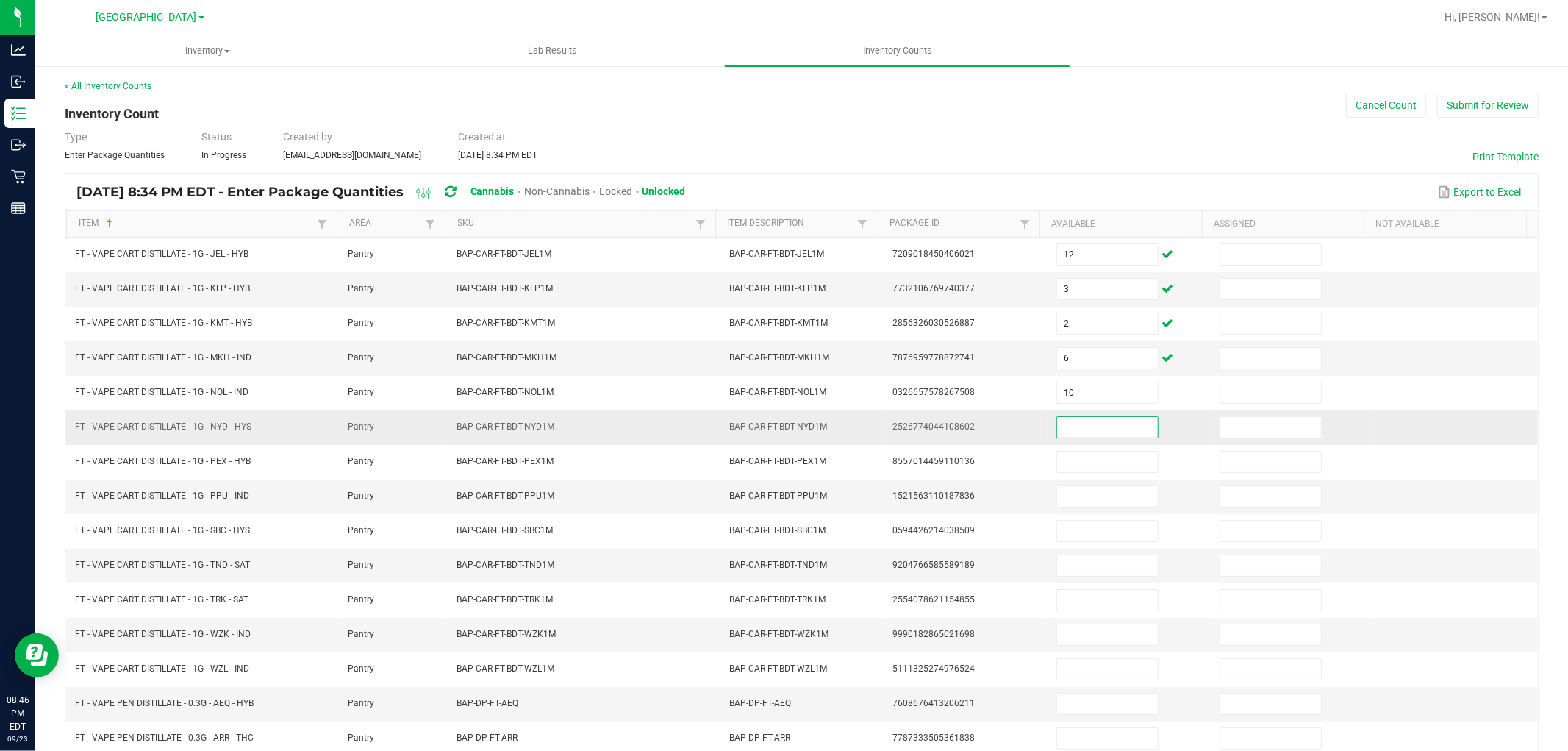
click at [1104, 423] on input at bounding box center [1107, 427] width 100 height 21
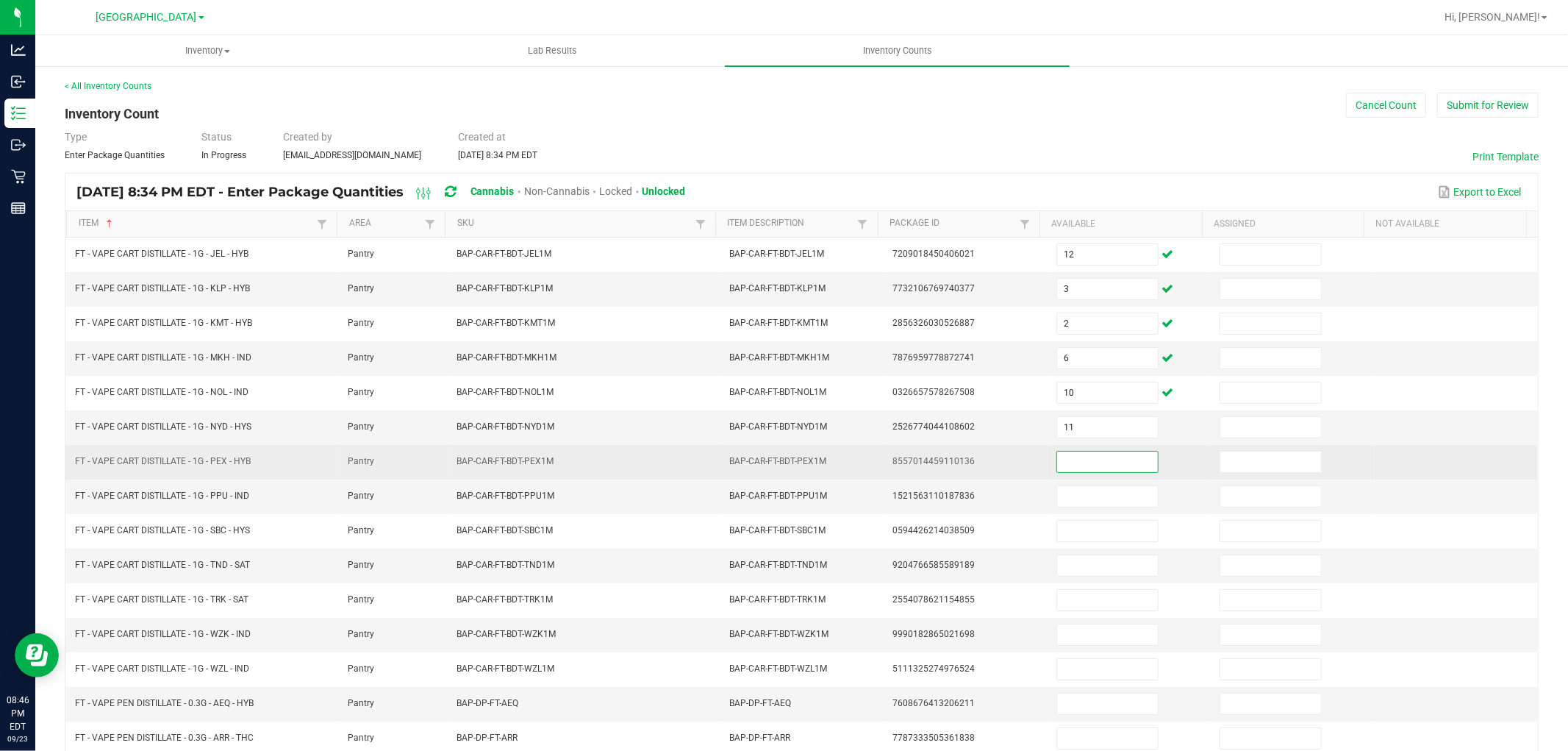
click at [1104, 469] on input at bounding box center [1107, 462] width 100 height 21
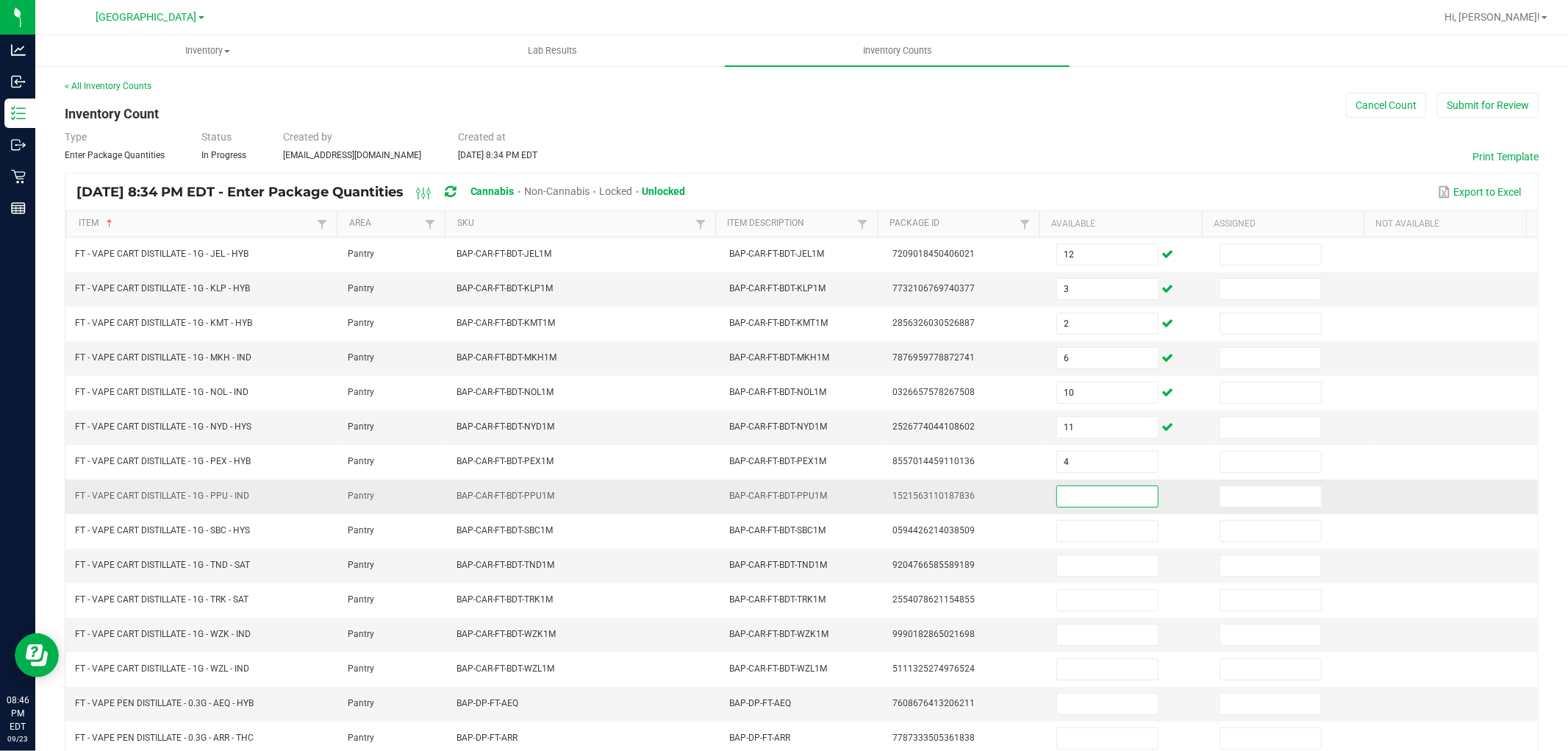
click at [1105, 501] on input at bounding box center [1107, 496] width 100 height 21
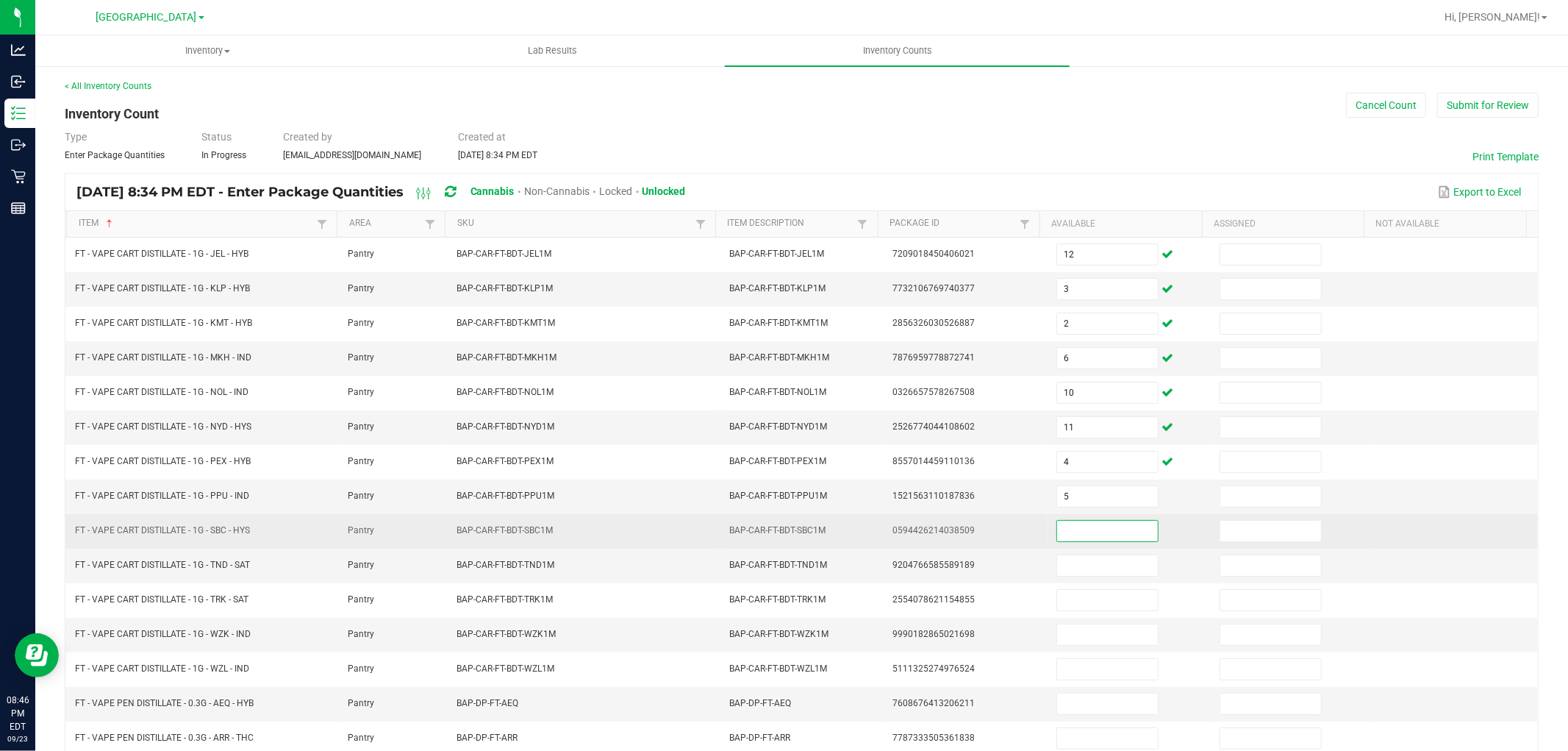
click at [1104, 537] on input at bounding box center [1107, 531] width 100 height 21
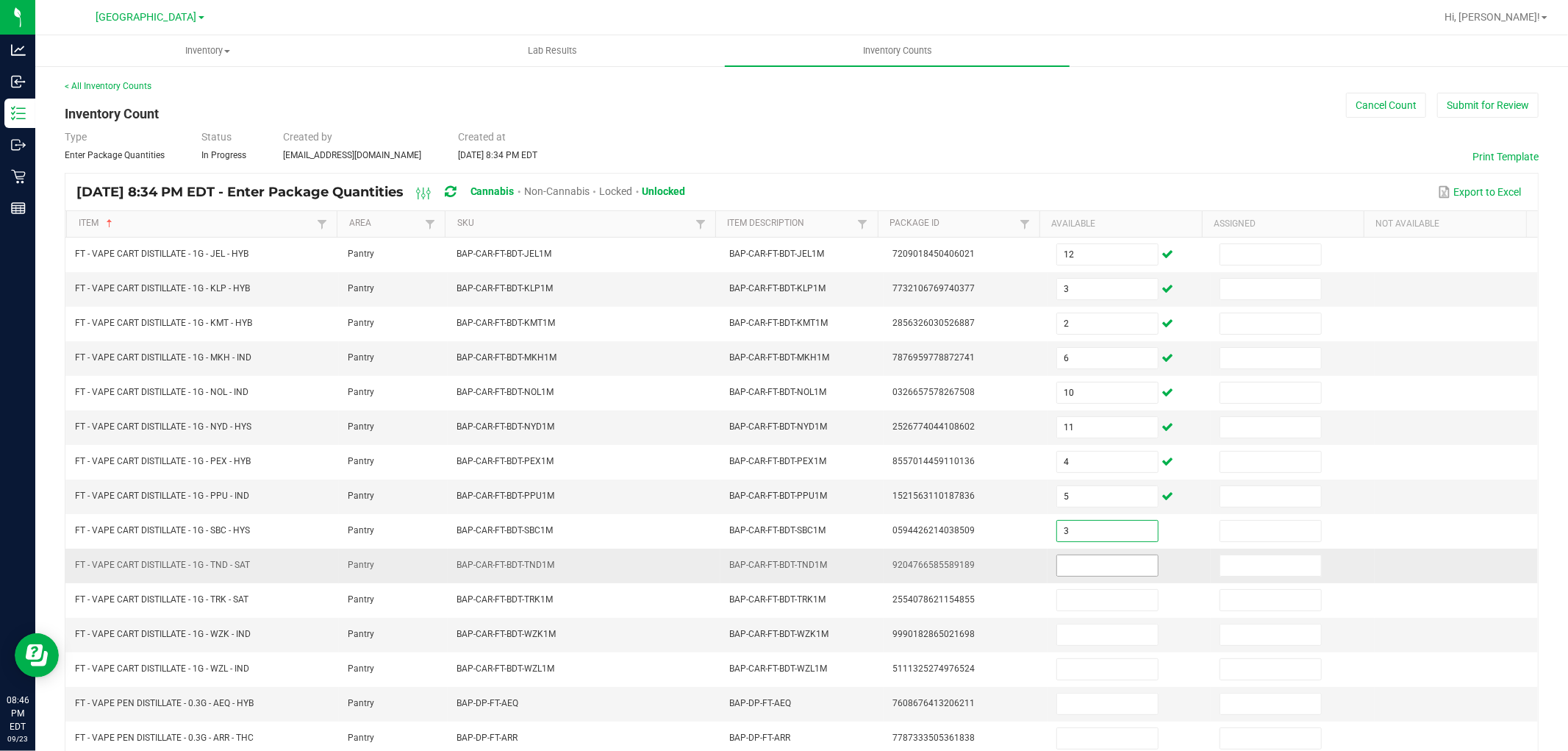
click at [1103, 557] on input at bounding box center [1107, 565] width 100 height 21
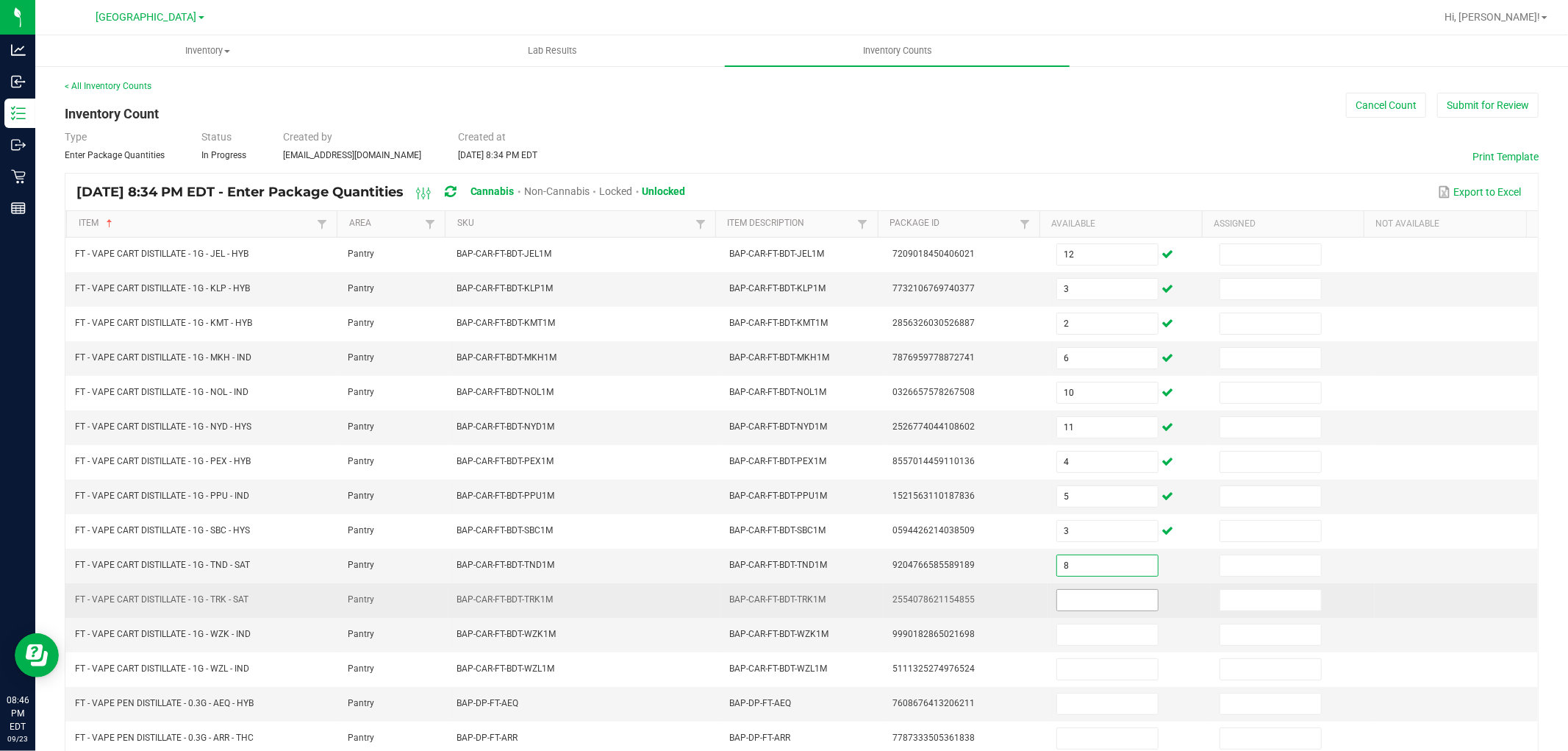
click at [1096, 599] on input at bounding box center [1107, 600] width 100 height 21
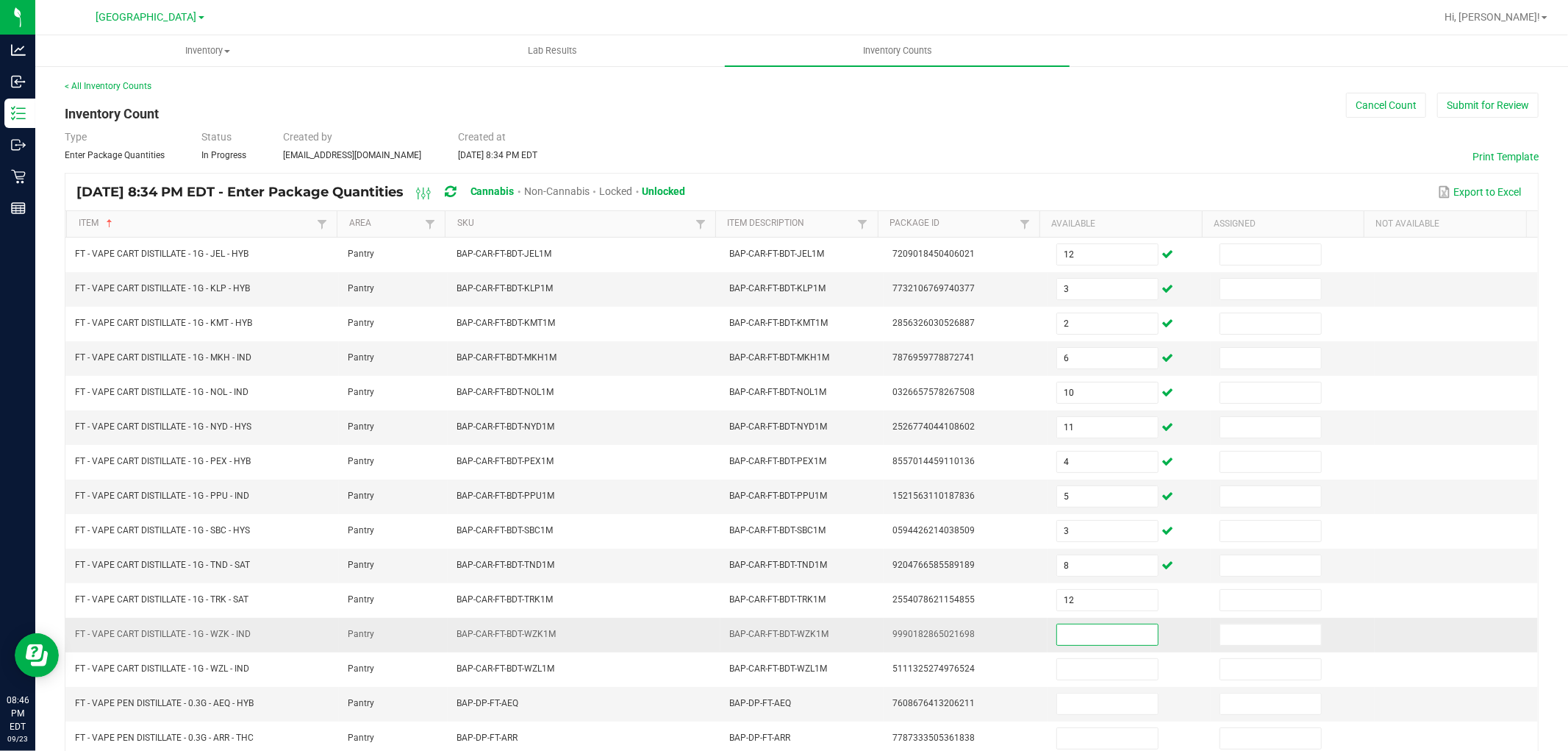
click at [1093, 633] on input at bounding box center [1107, 634] width 100 height 21
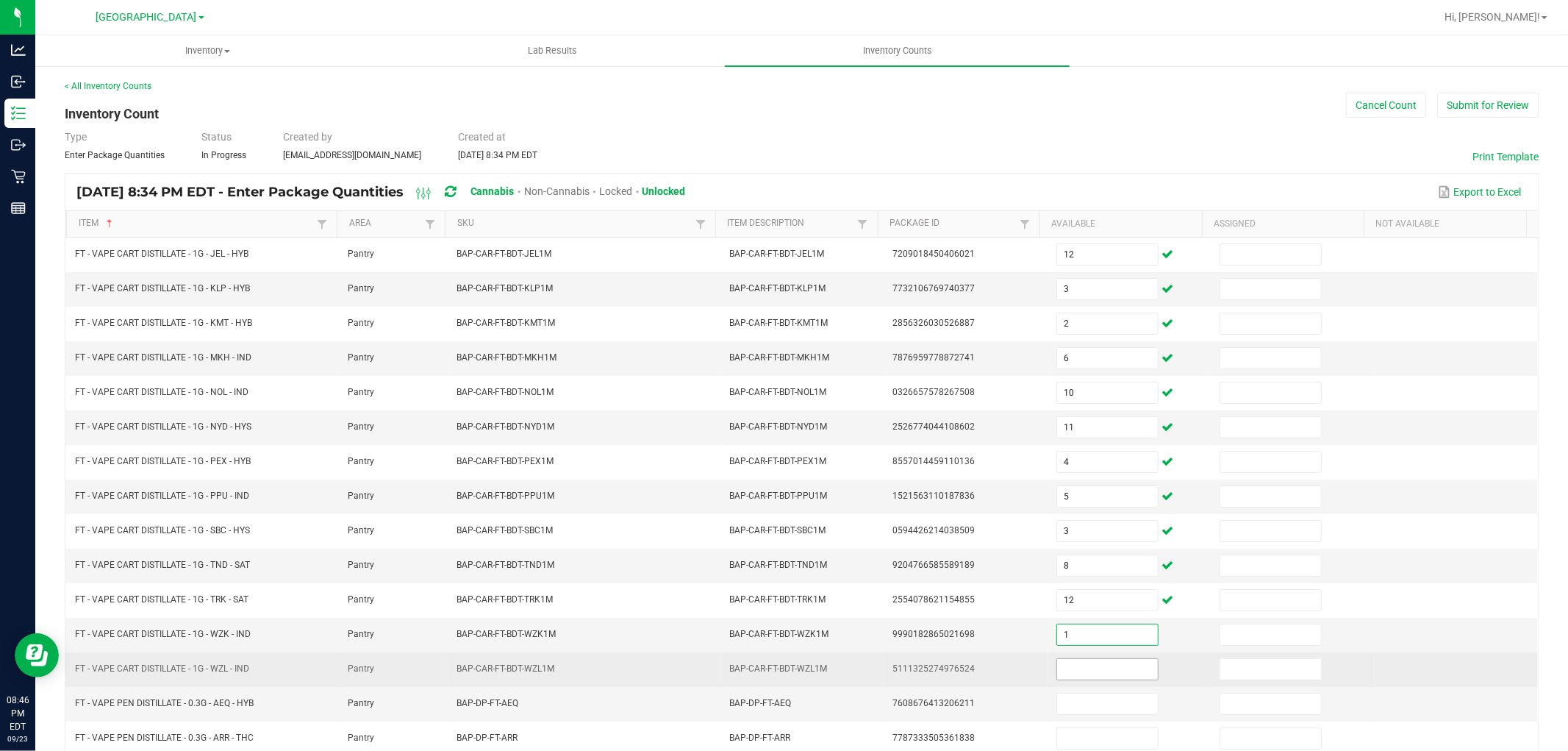
click at [1091, 670] on input at bounding box center [1107, 669] width 100 height 21
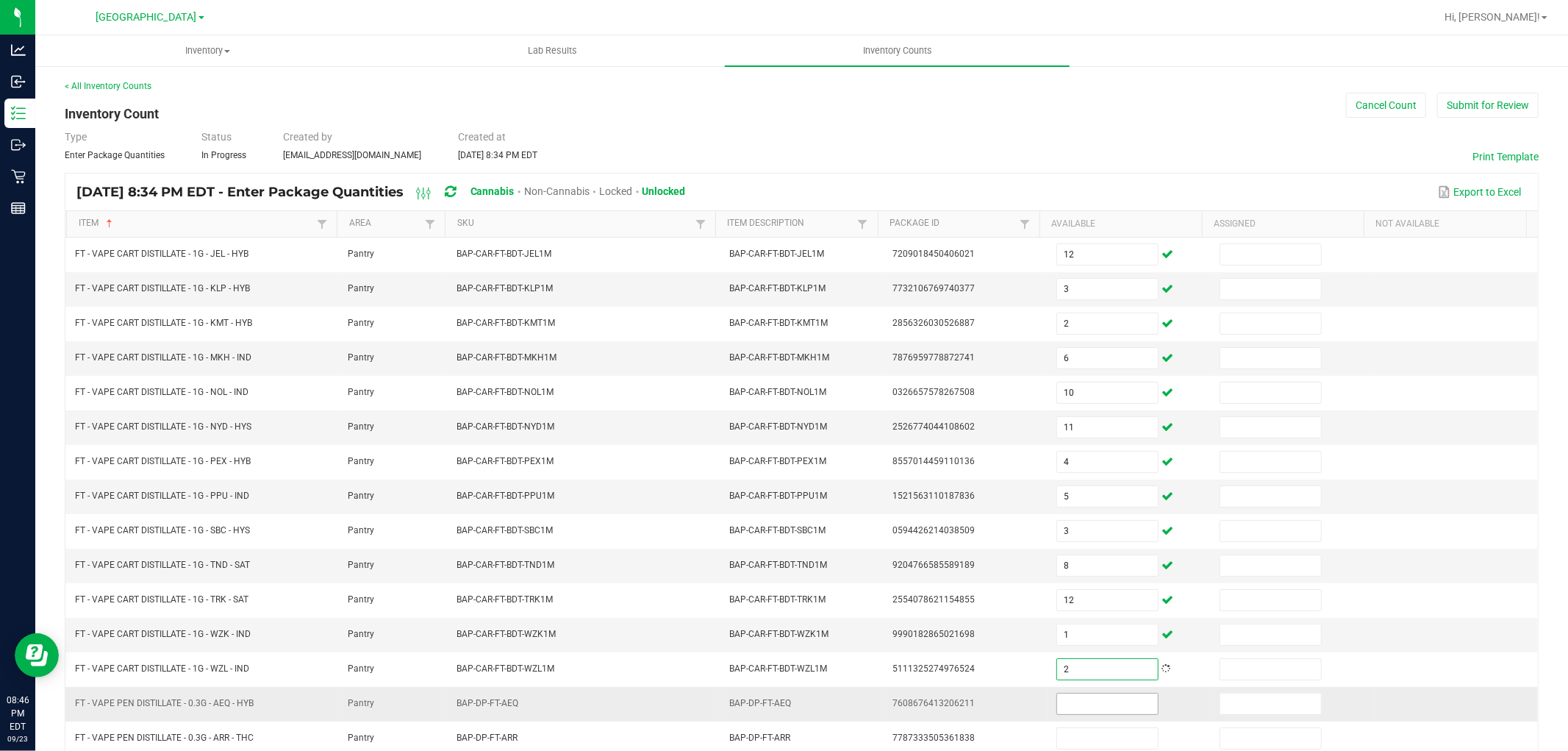
click at [1089, 712] on input at bounding box center [1107, 704] width 100 height 21
click at [992, 717] on td "7608676413206211" at bounding box center [965, 704] width 163 height 34
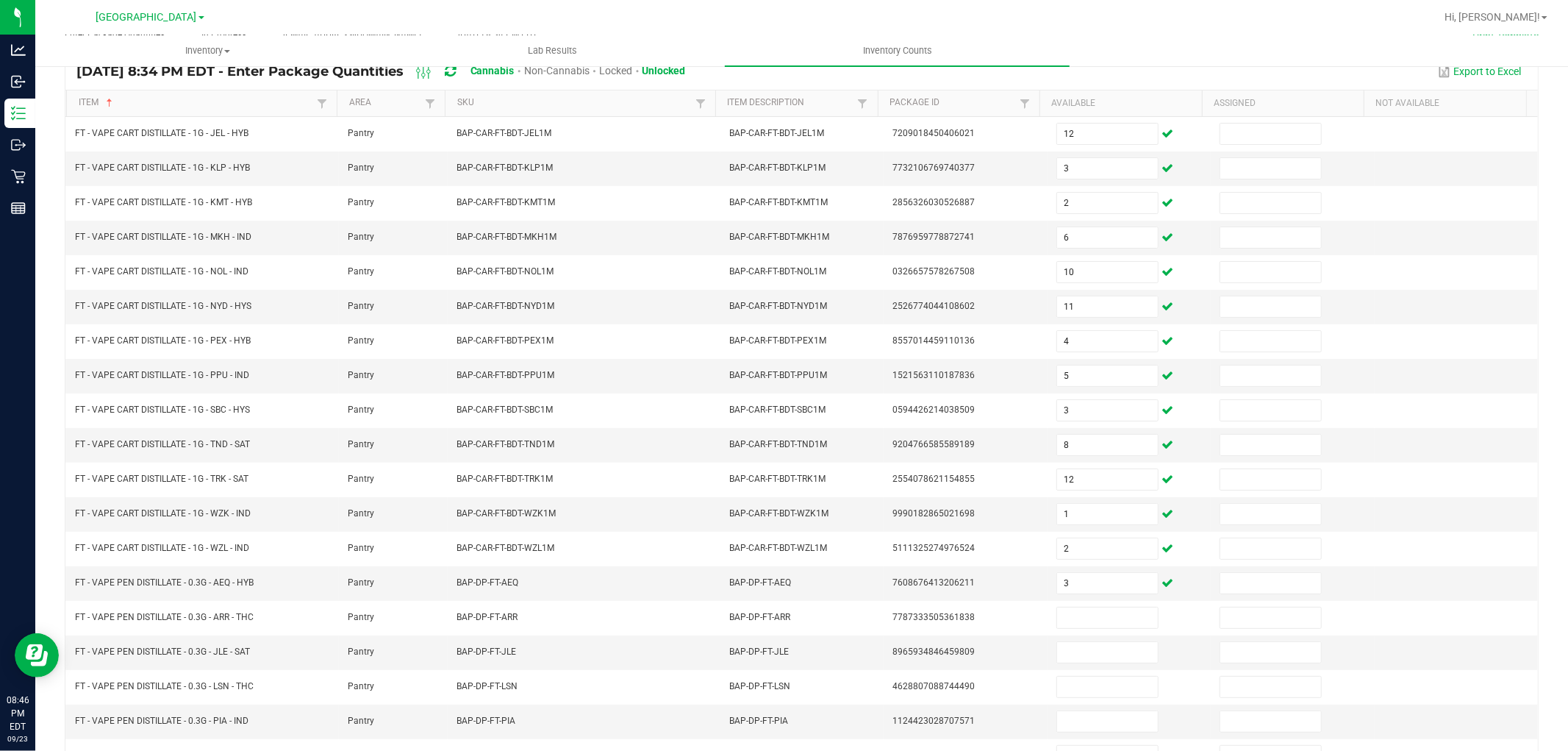
scroll to position [234, 0]
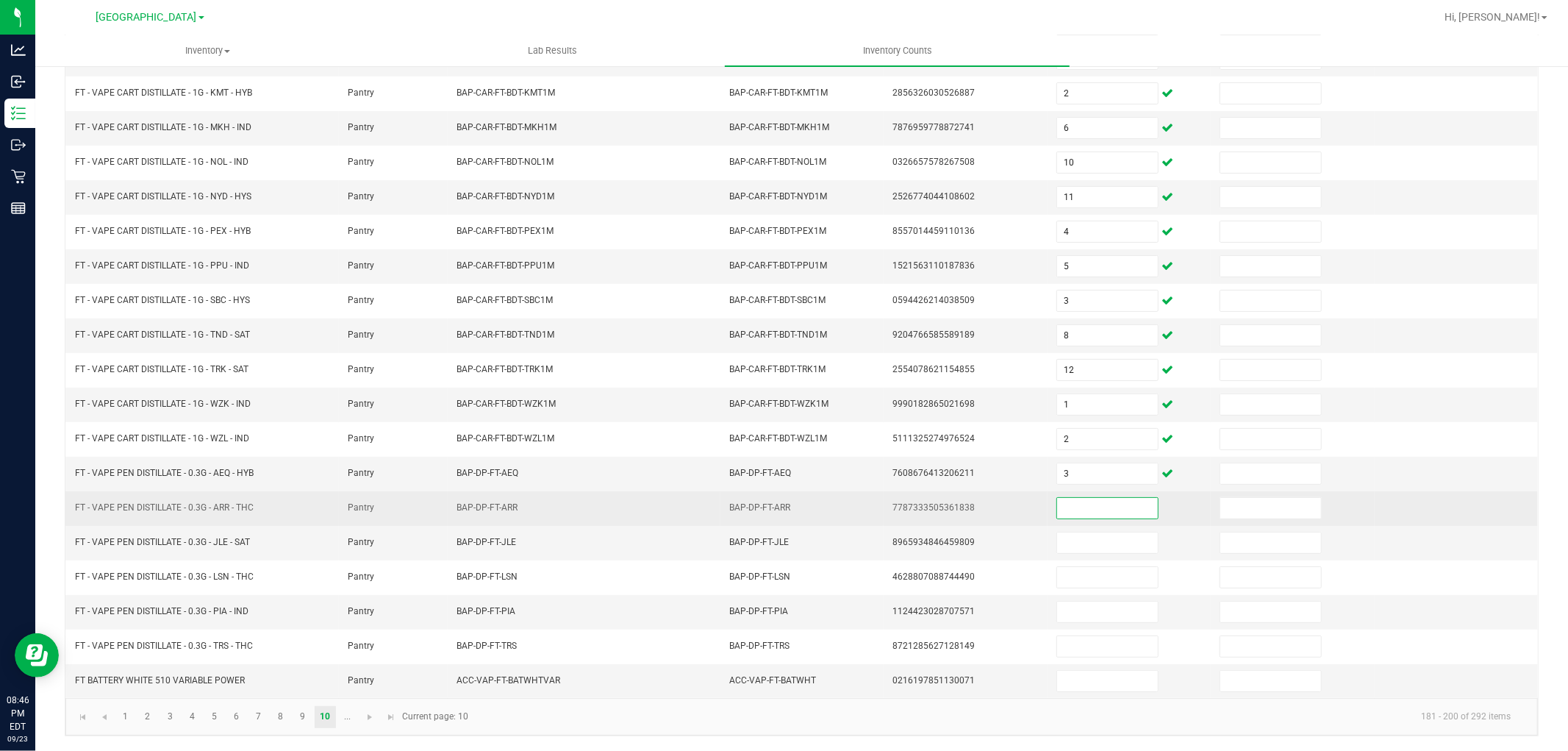
click at [1070, 506] on input at bounding box center [1107, 508] width 100 height 21
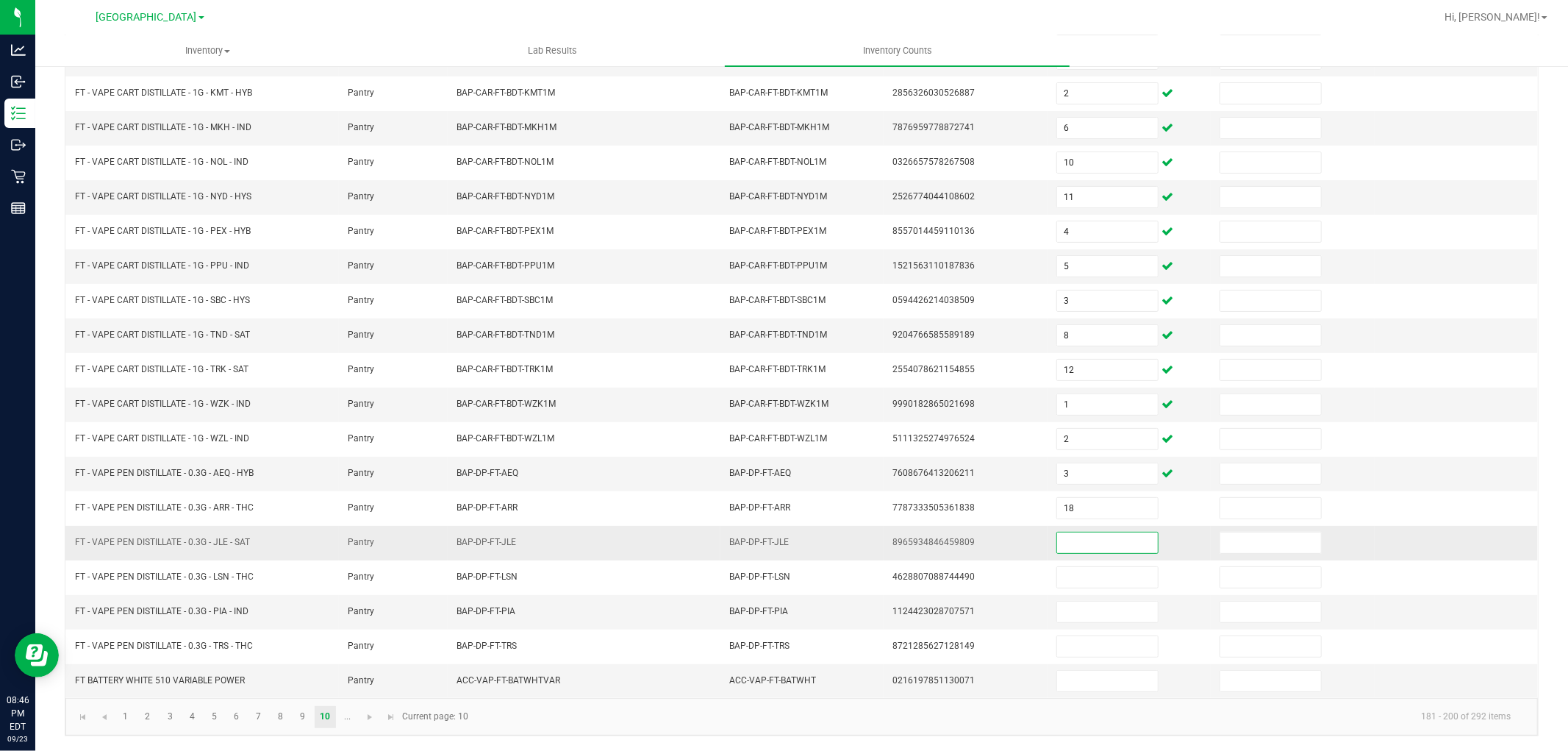
click at [1072, 539] on input at bounding box center [1107, 543] width 100 height 21
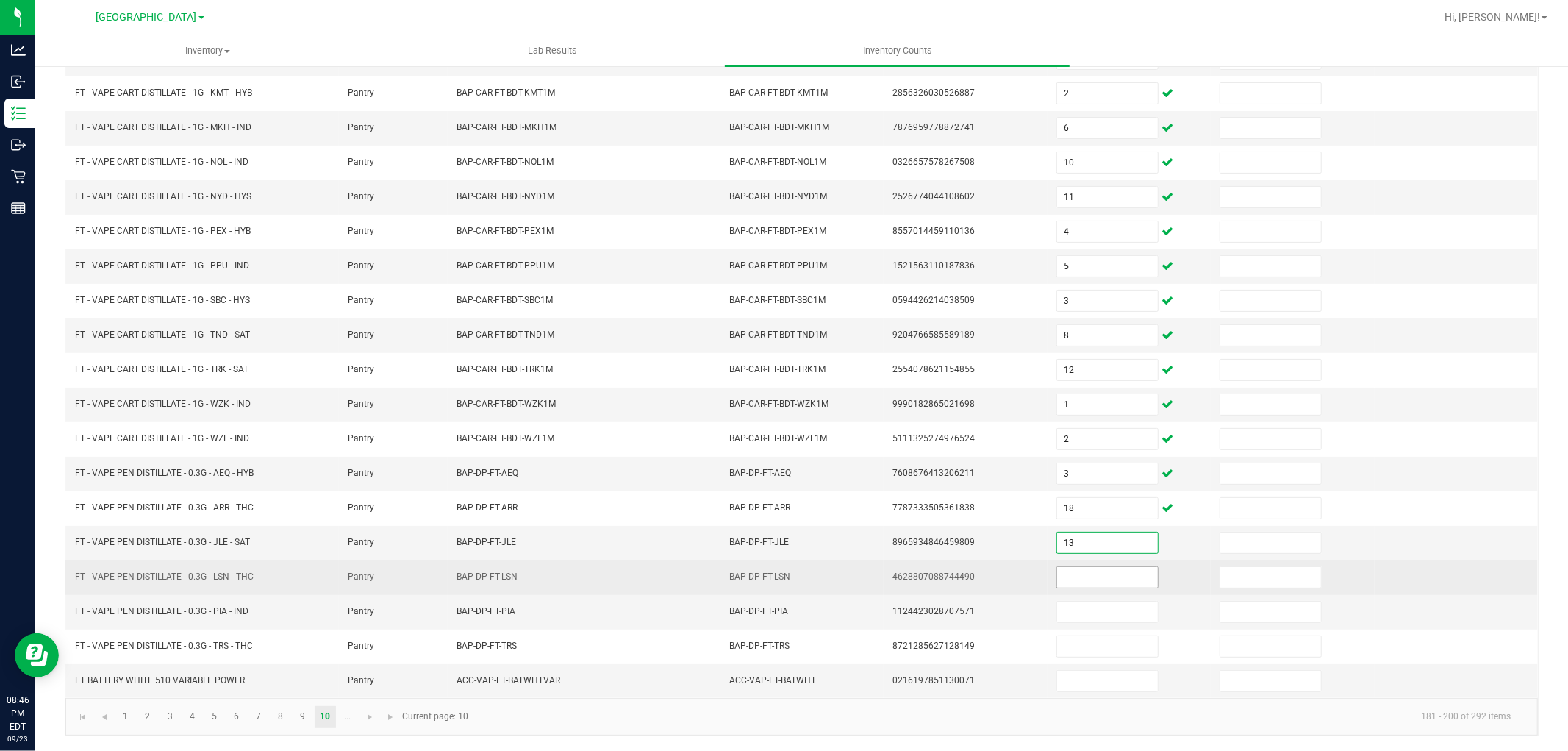
click at [1081, 571] on input at bounding box center [1107, 577] width 100 height 21
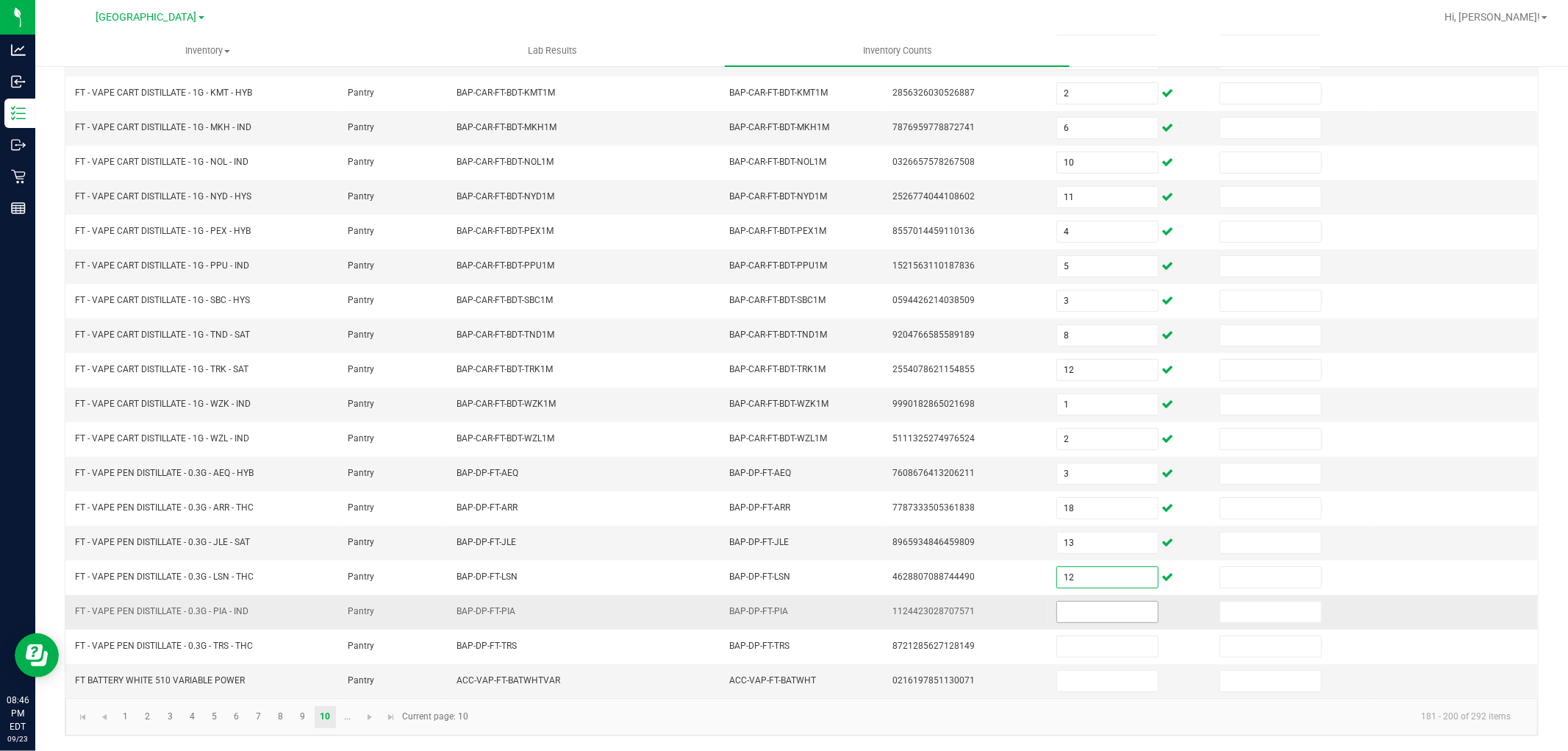
click at [1098, 602] on input at bounding box center [1107, 611] width 100 height 21
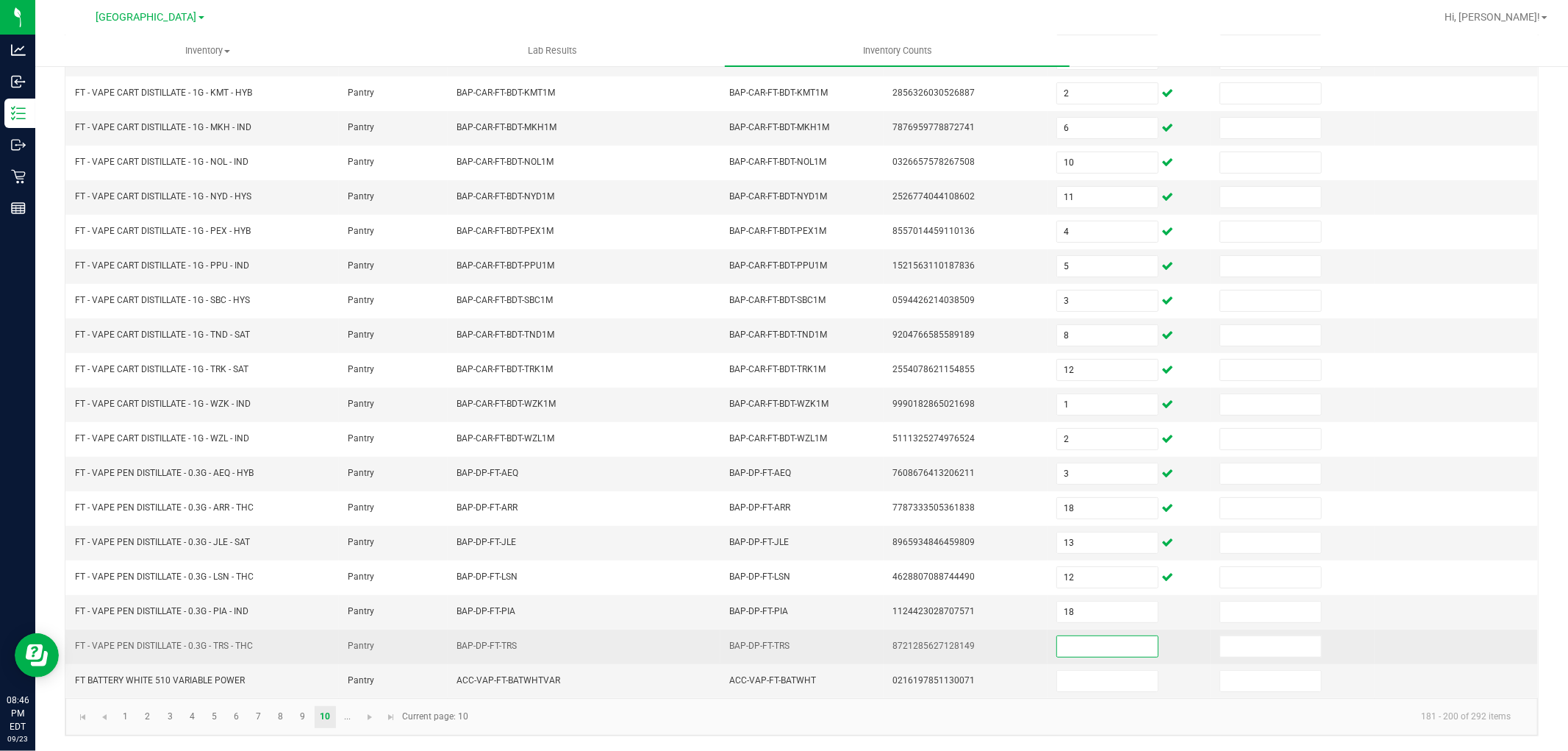
click at [1085, 652] on input at bounding box center [1107, 646] width 100 height 21
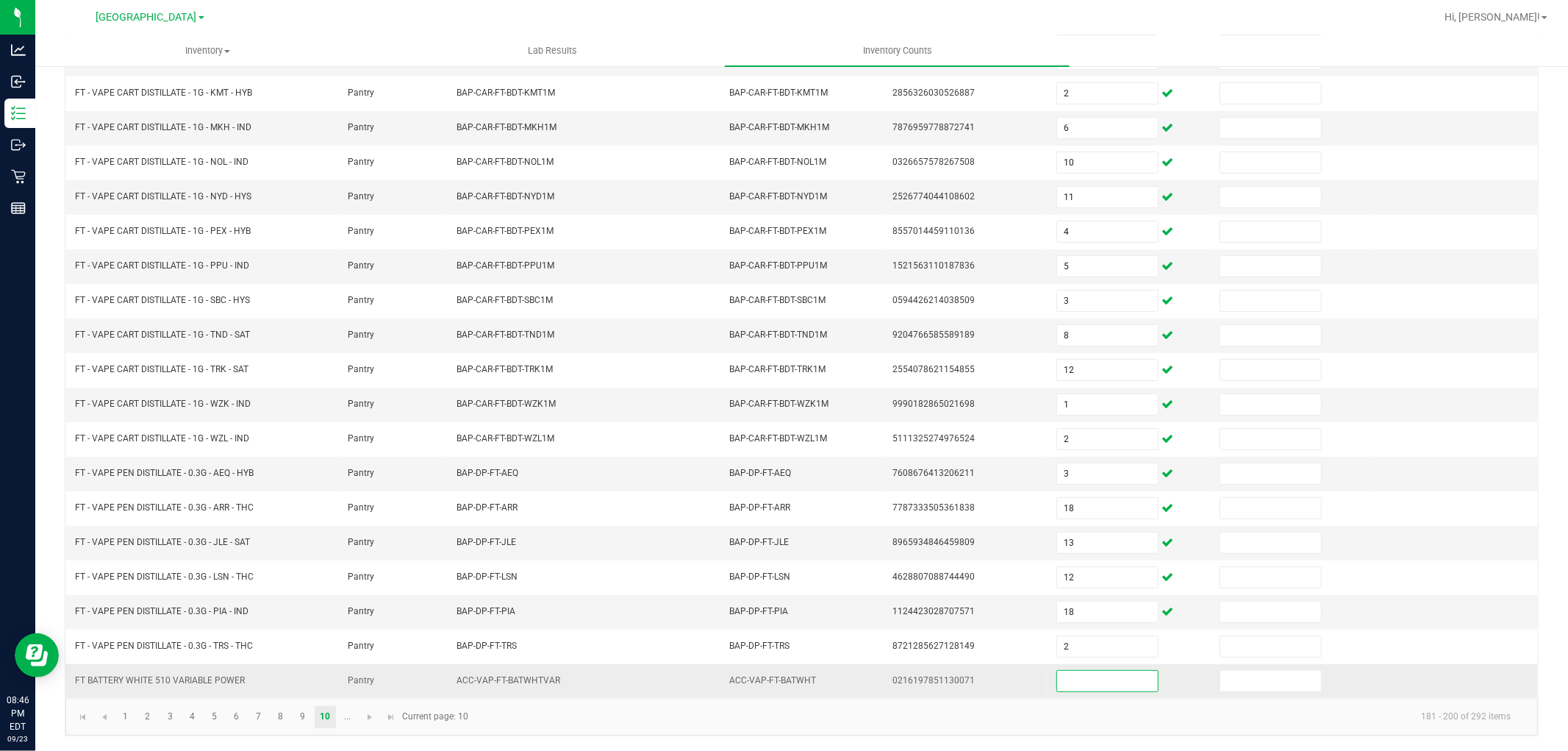
click at [1093, 689] on input at bounding box center [1107, 681] width 100 height 21
click at [366, 718] on span "Go to the next page" at bounding box center [369, 717] width 12 height 12
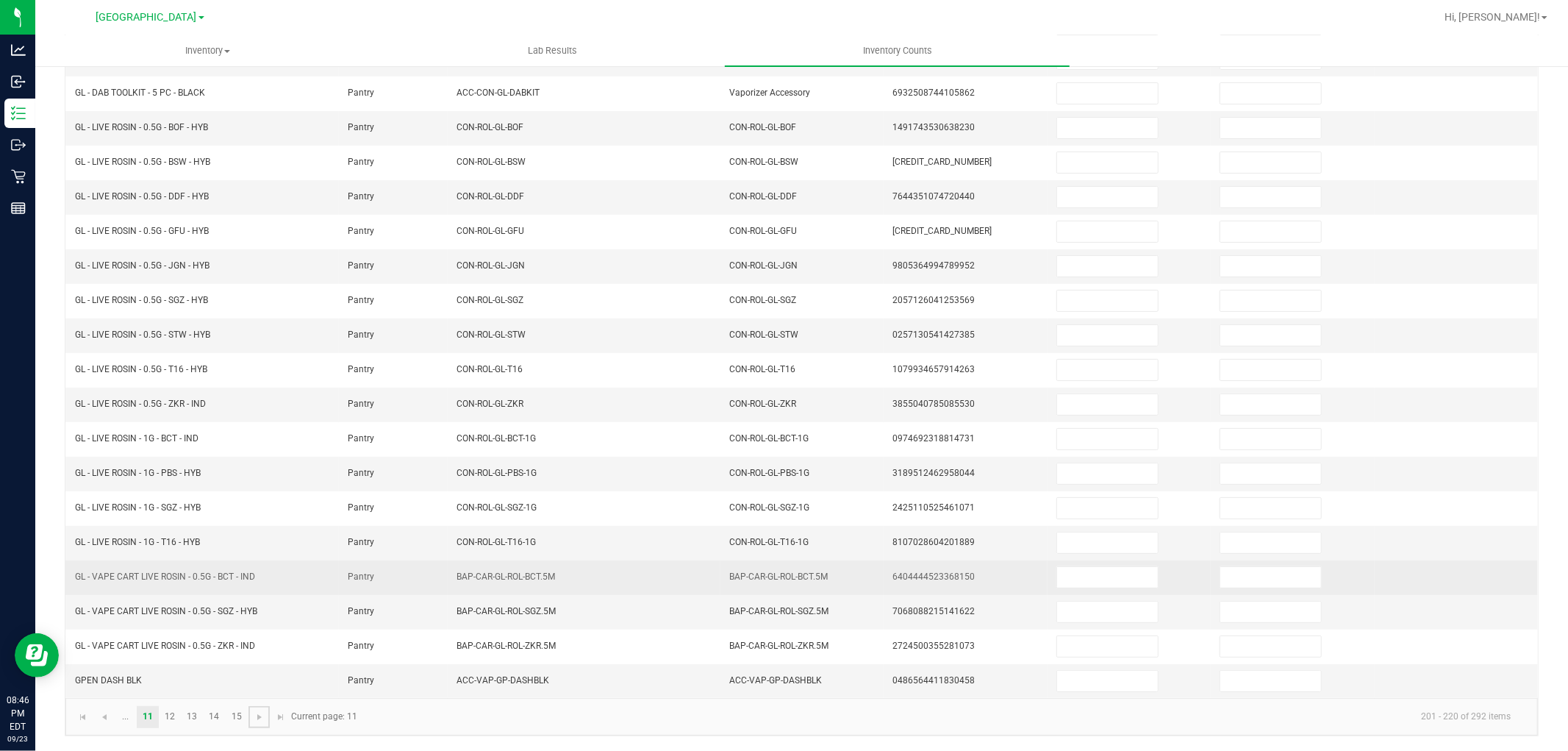
scroll to position [0, 0]
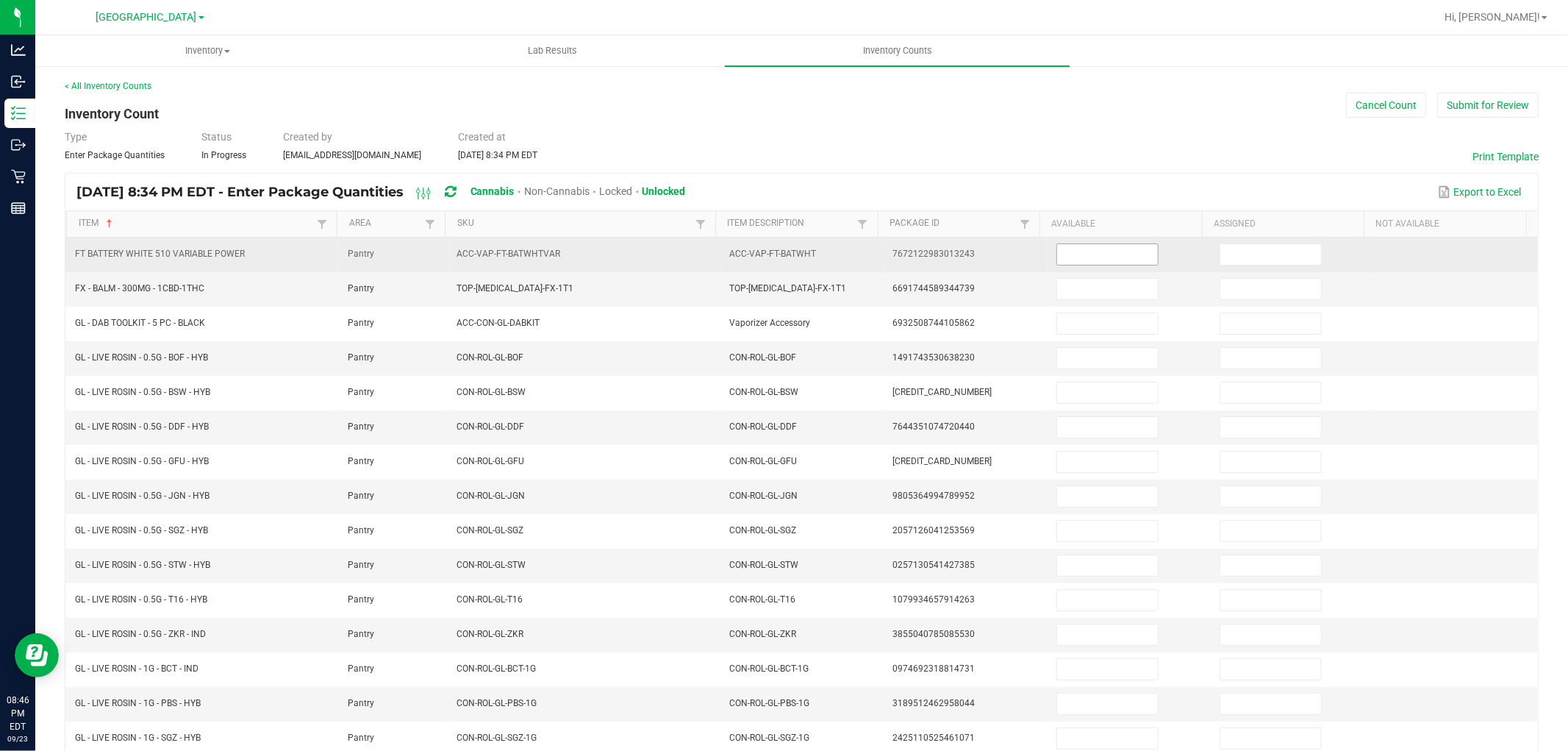
click at [1061, 258] on input at bounding box center [1107, 255] width 100 height 21
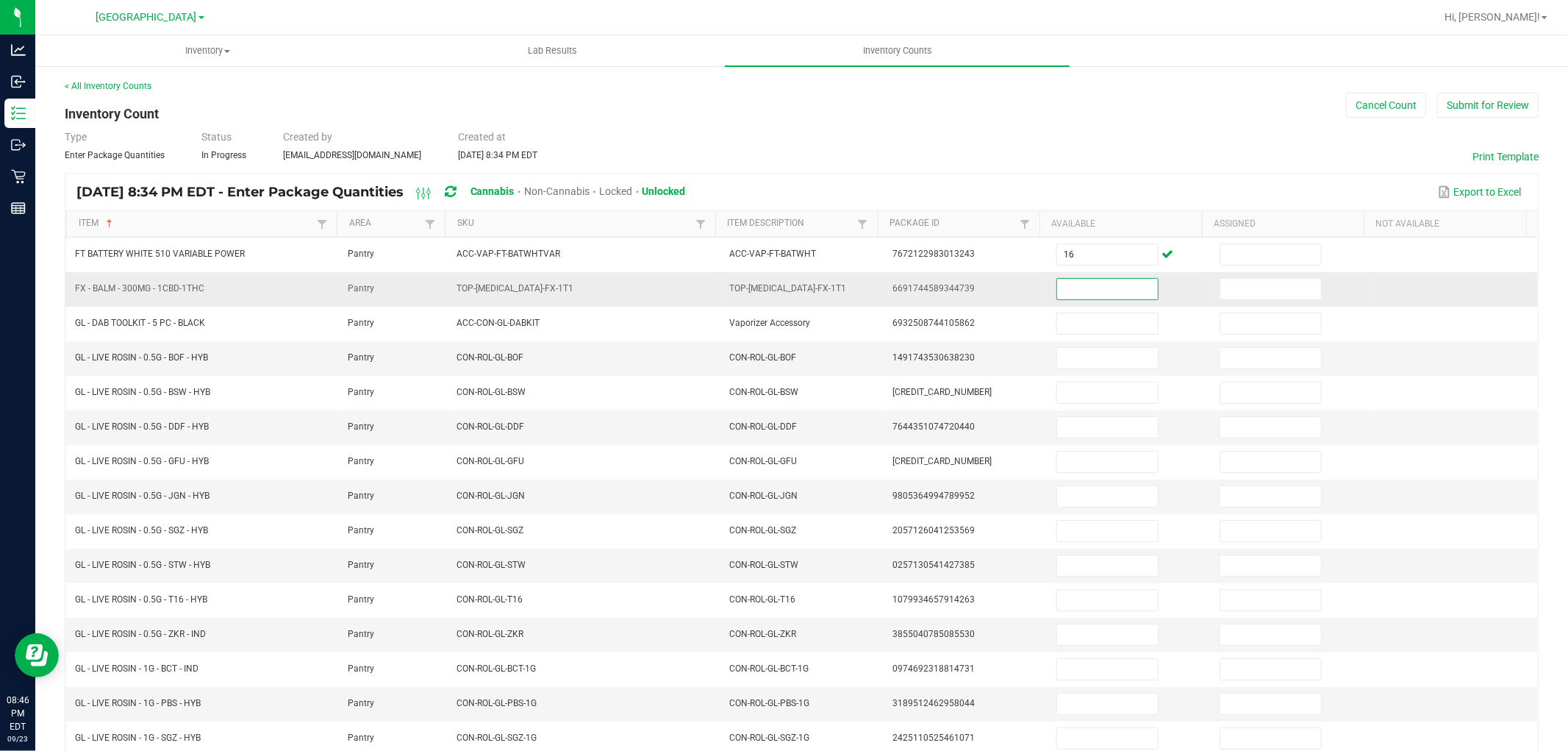
click at [1071, 292] on input at bounding box center [1107, 289] width 100 height 21
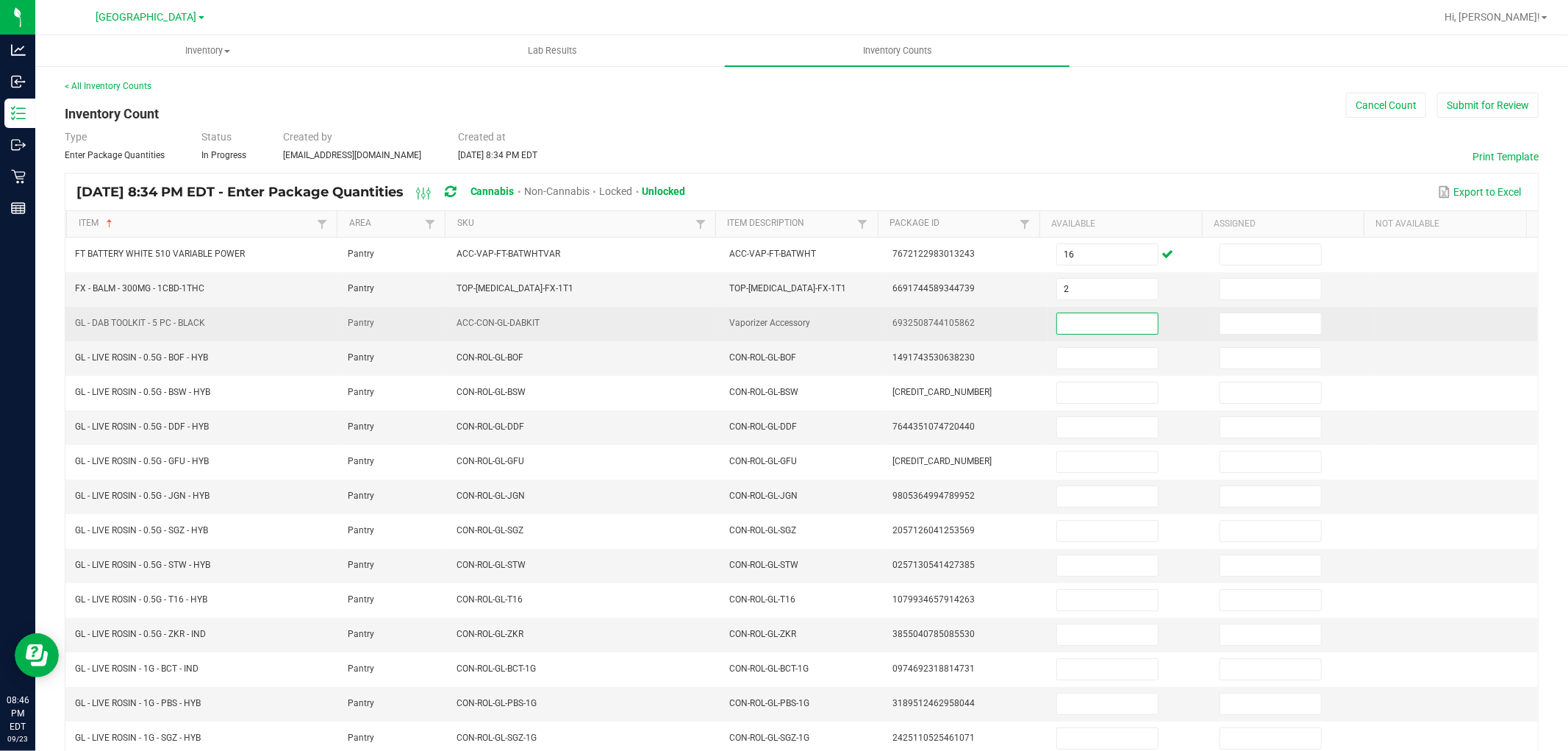
click at [1074, 326] on input at bounding box center [1107, 323] width 100 height 21
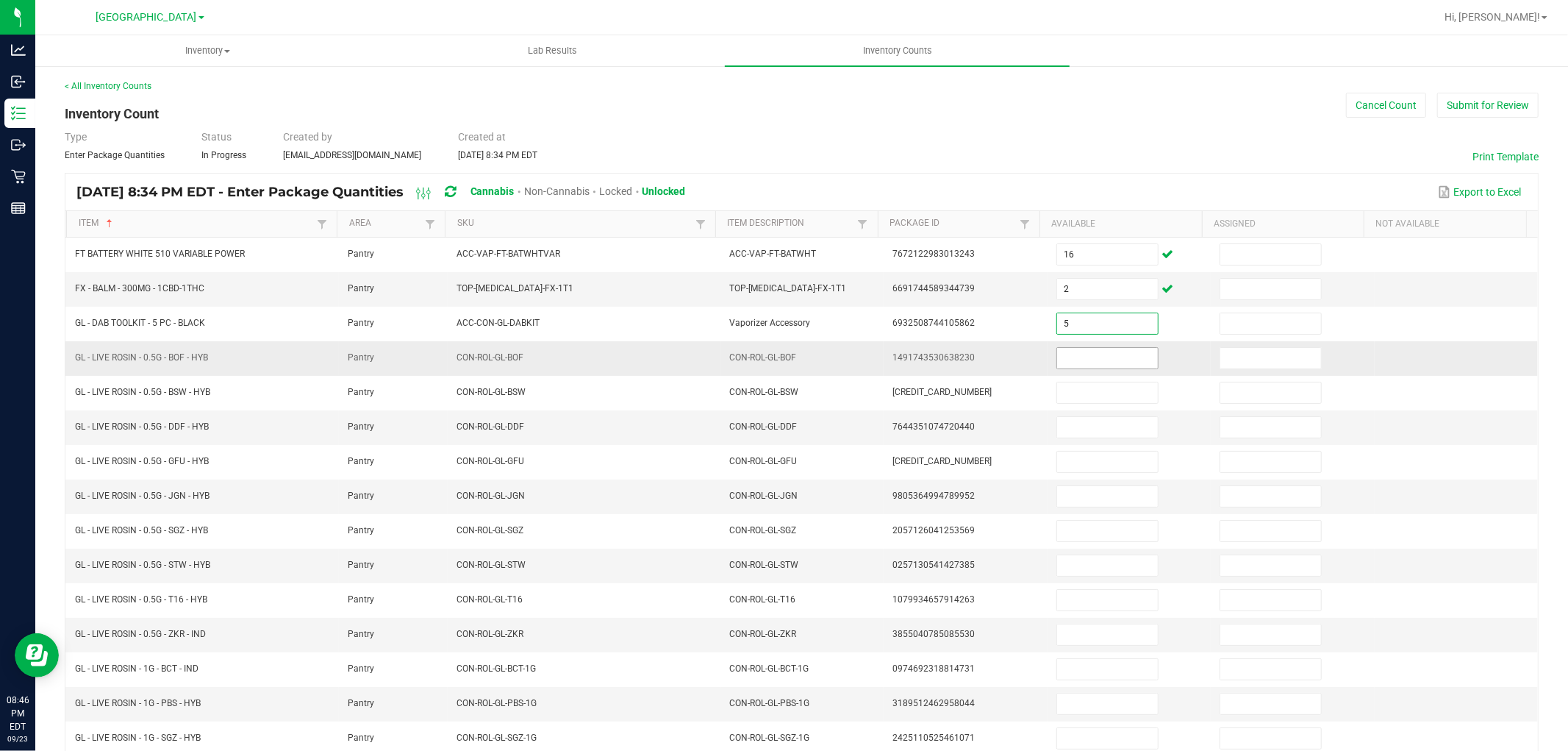
click at [1081, 363] on input at bounding box center [1107, 358] width 100 height 21
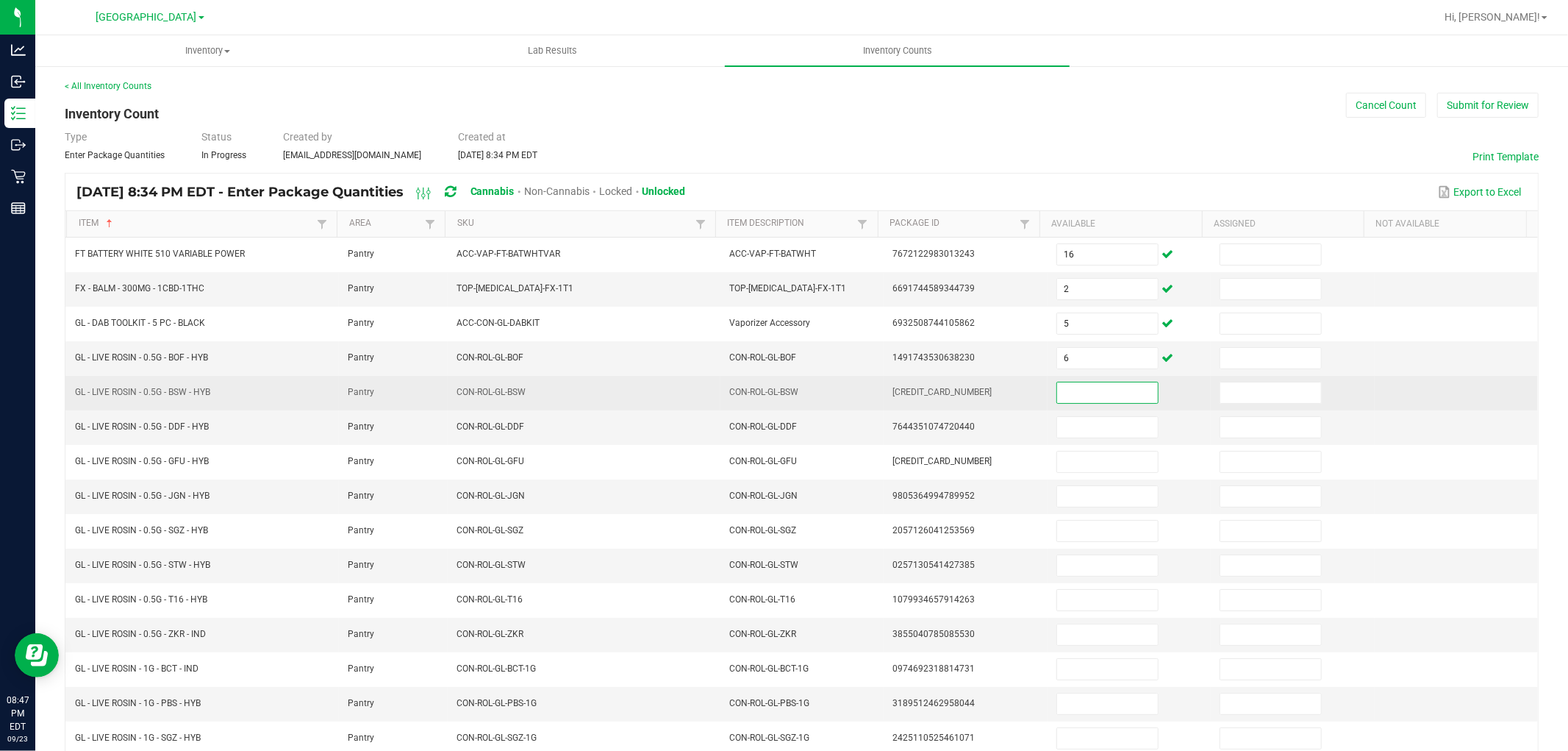
click at [1082, 400] on input at bounding box center [1107, 392] width 100 height 21
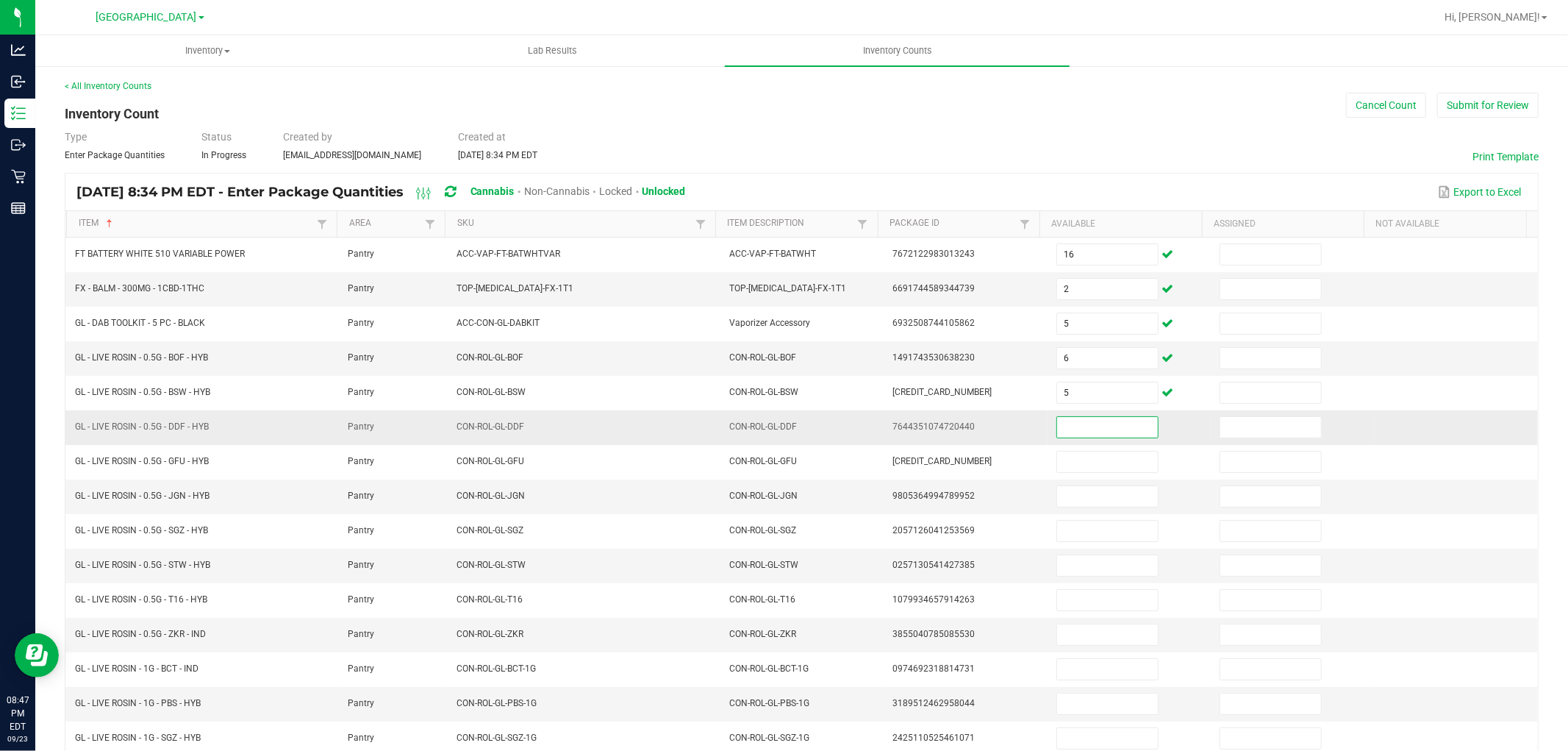
click at [1084, 436] on input at bounding box center [1107, 427] width 100 height 21
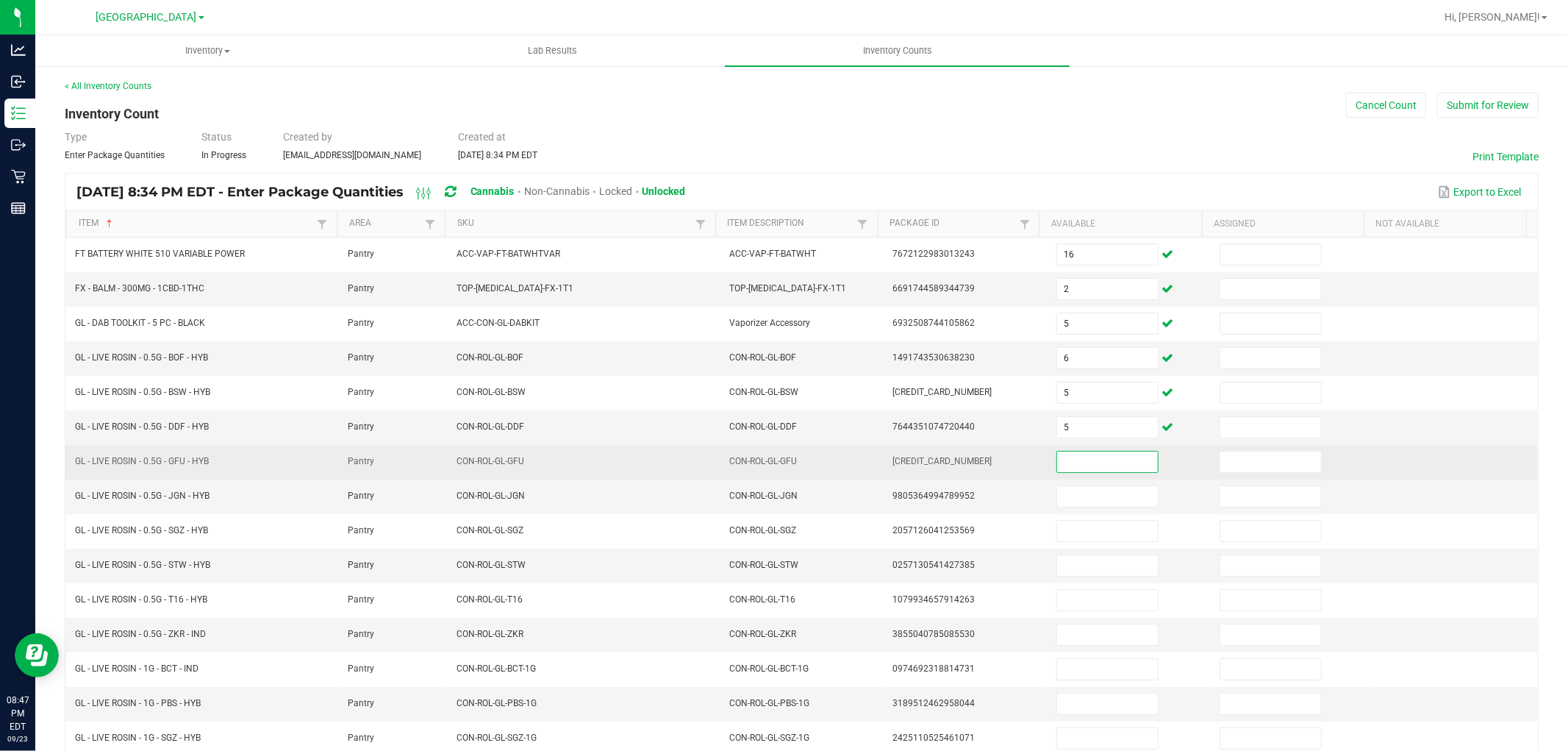
click at [1079, 462] on input at bounding box center [1107, 462] width 100 height 21
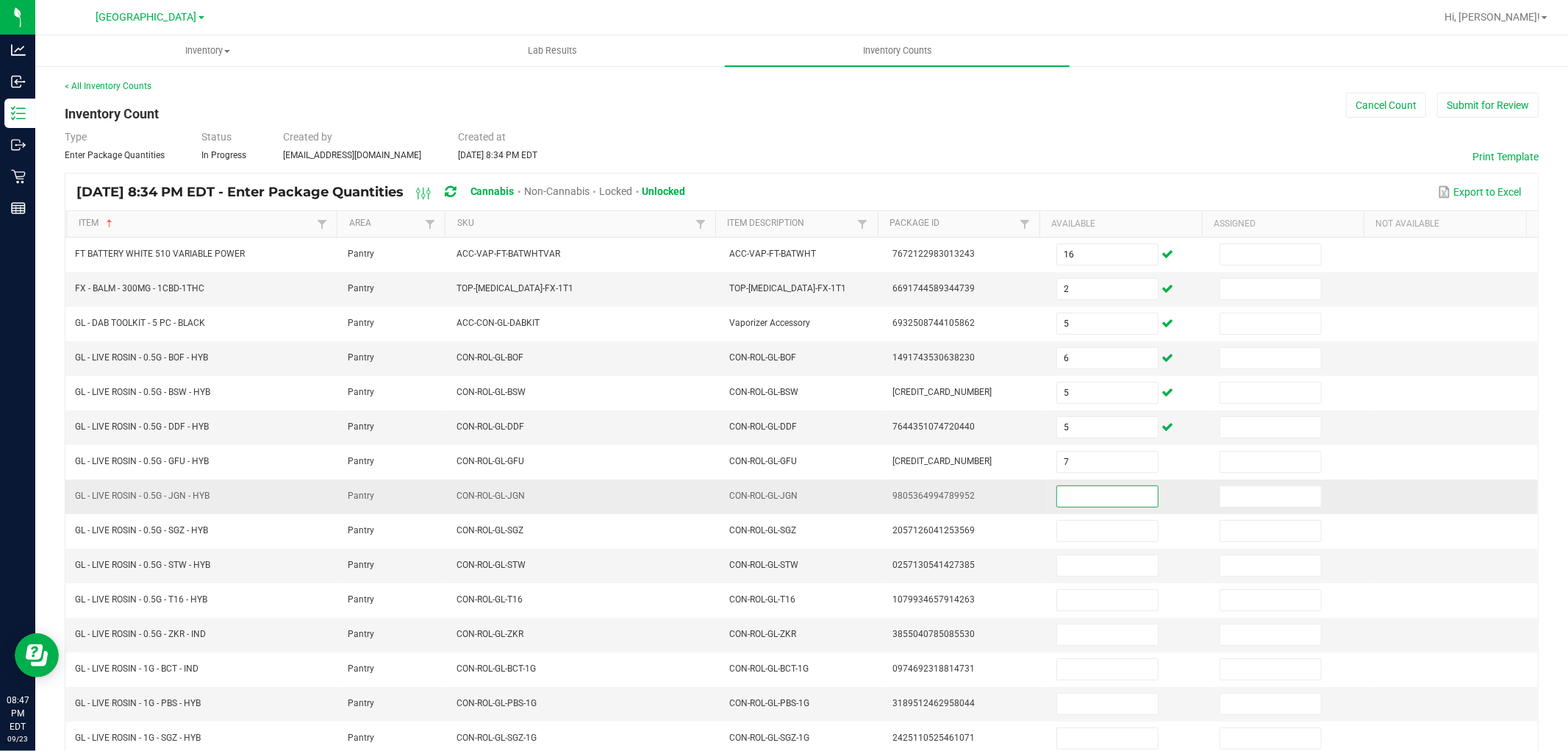
click at [1083, 491] on input at bounding box center [1107, 496] width 100 height 21
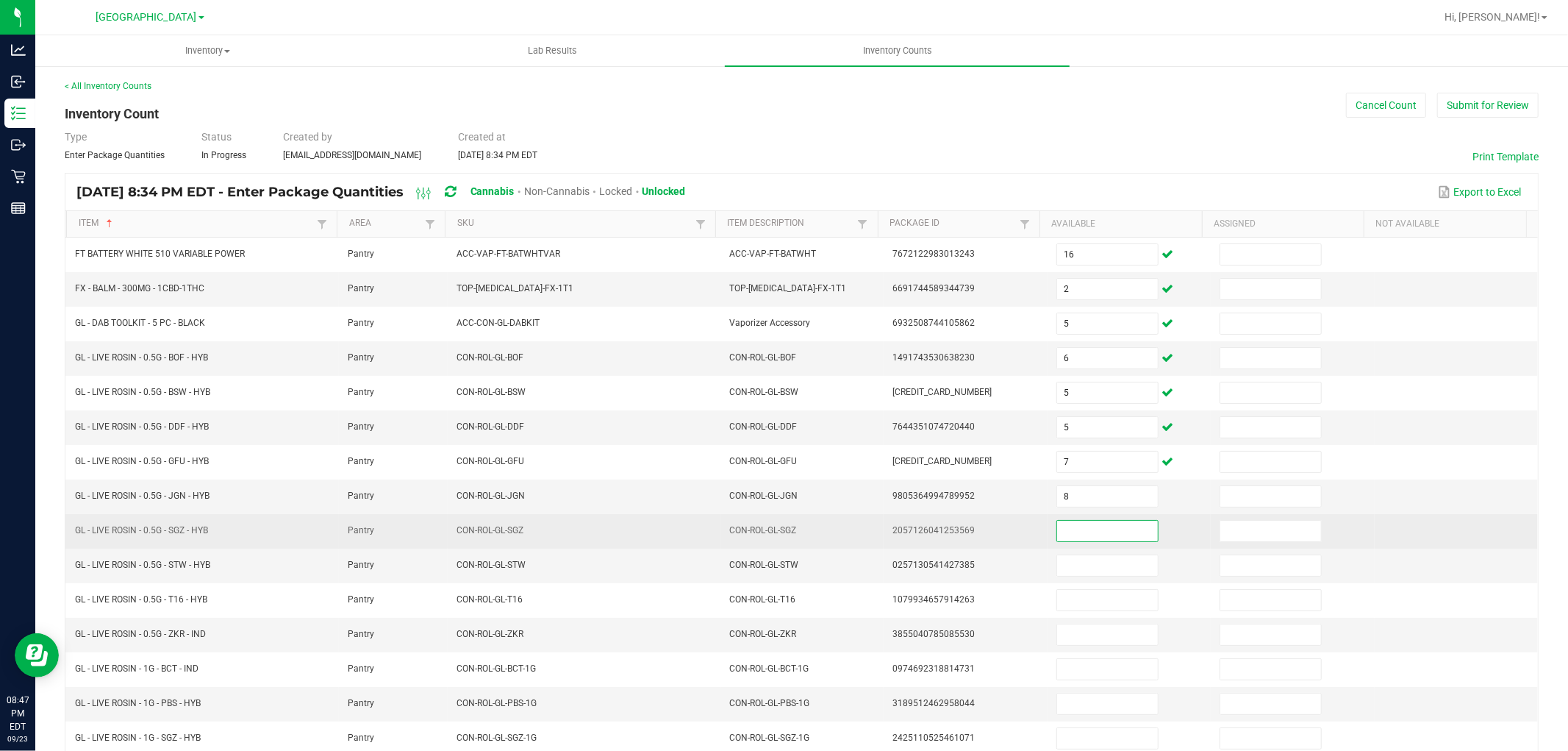
click at [1085, 531] on input at bounding box center [1107, 531] width 100 height 21
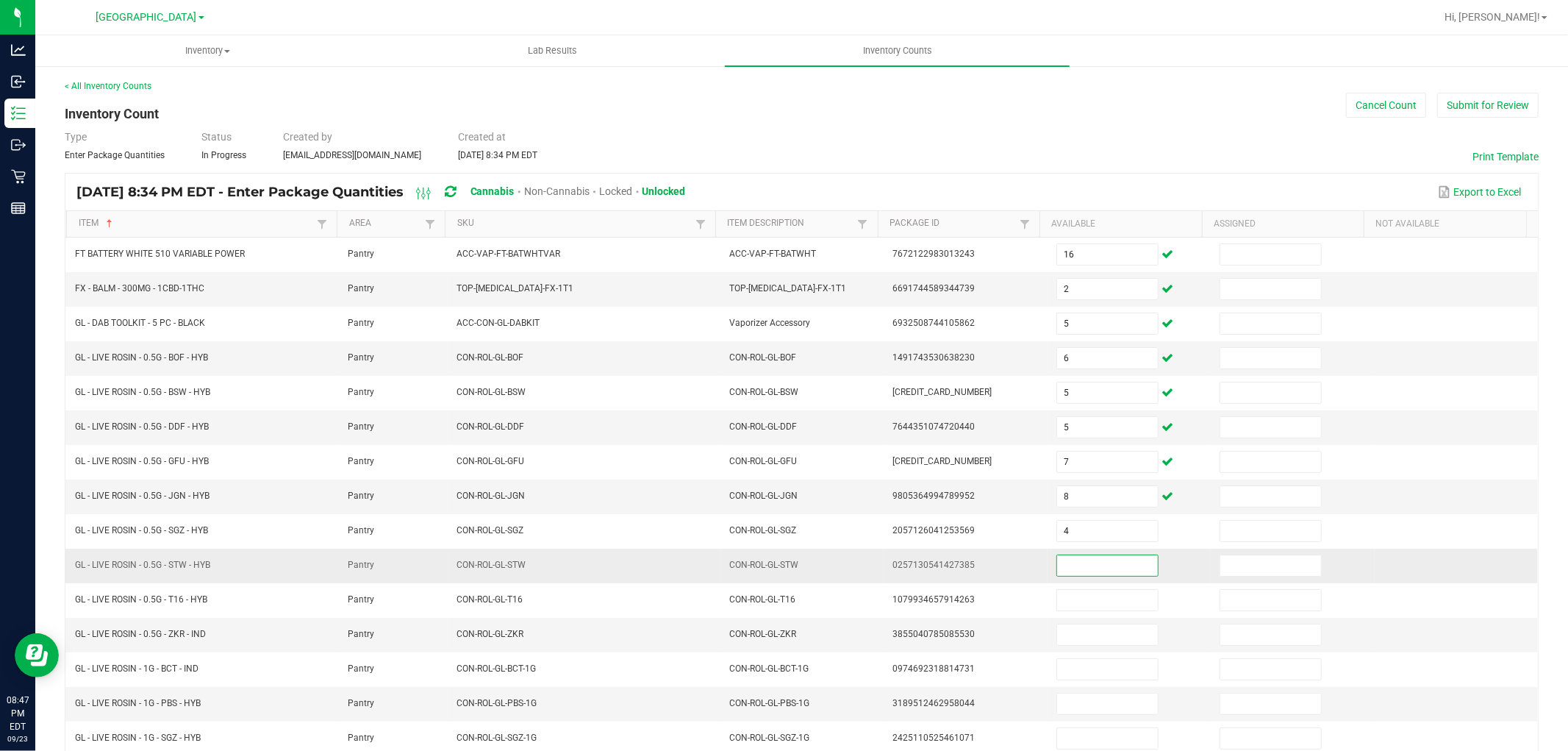
click at [1094, 574] on input at bounding box center [1107, 565] width 100 height 21
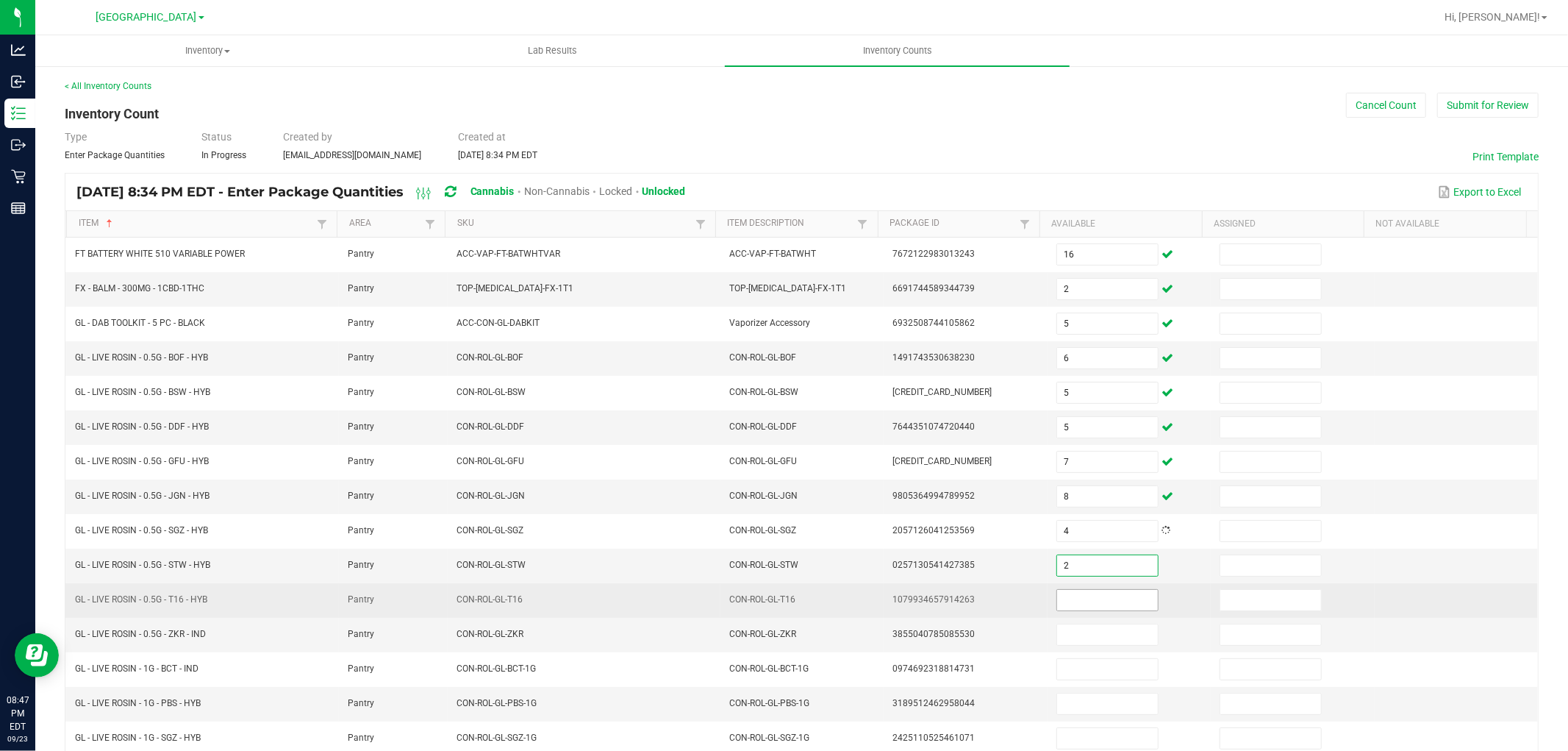
click at [1092, 601] on input at bounding box center [1107, 600] width 100 height 21
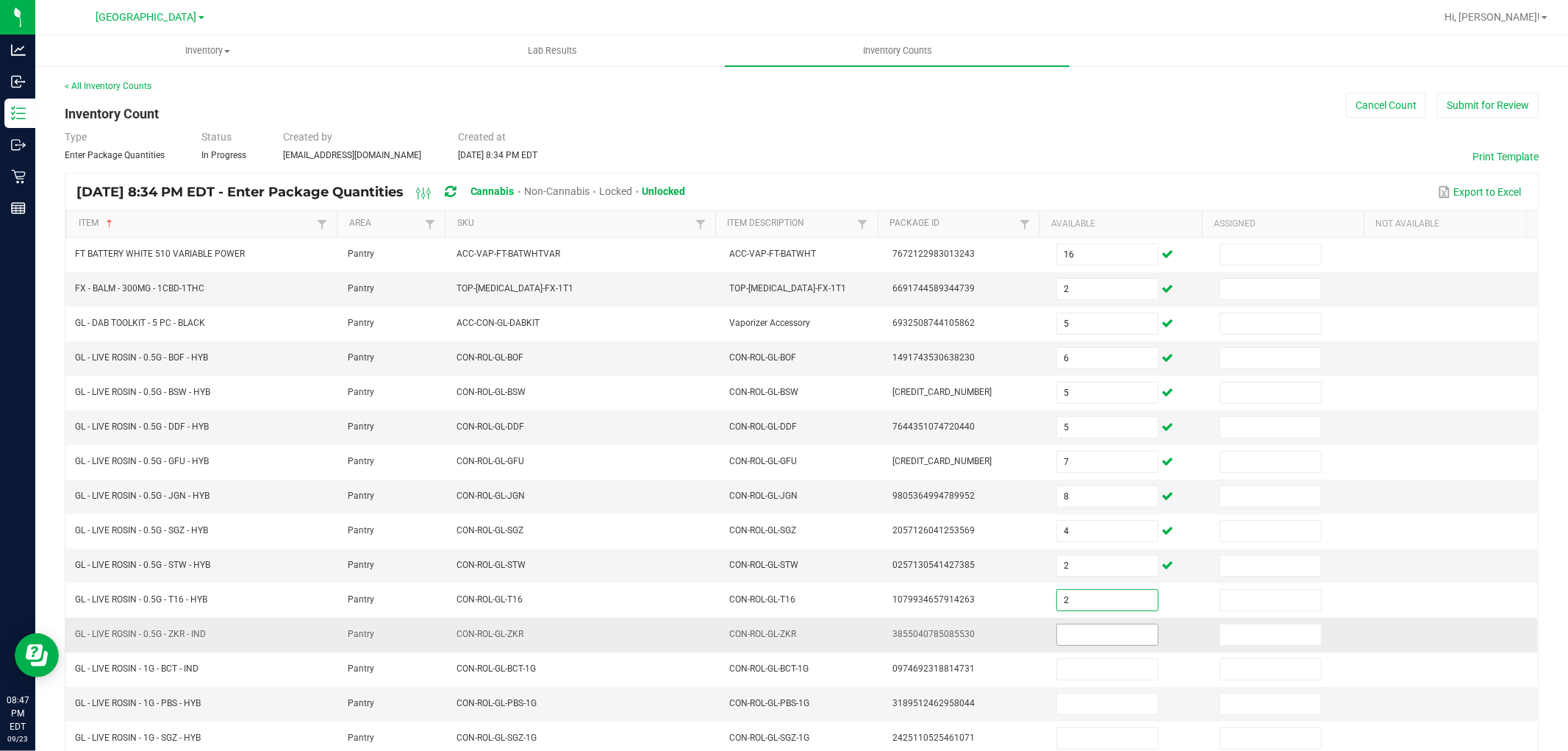
click at [1078, 644] on input at bounding box center [1107, 634] width 100 height 21
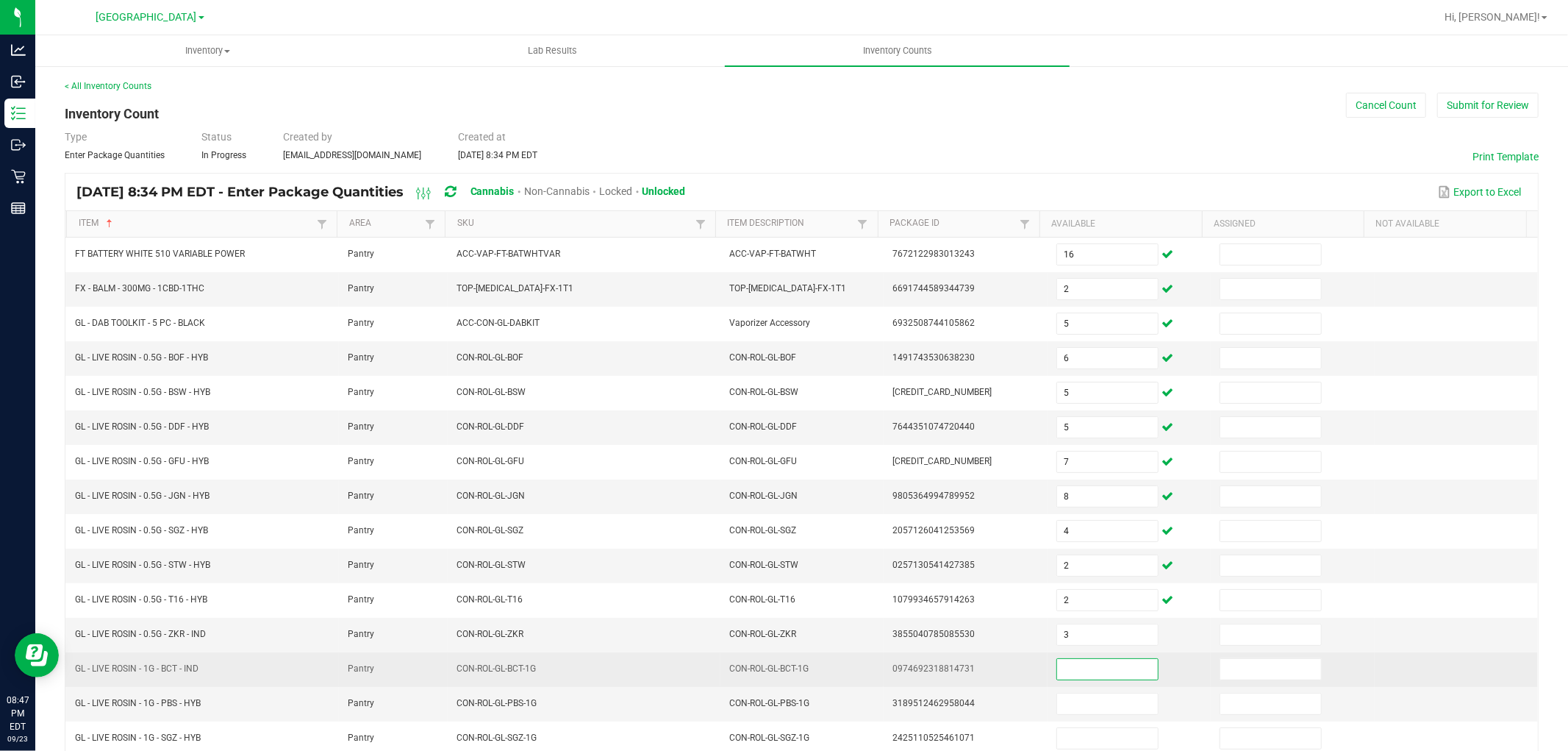
click at [1082, 674] on input at bounding box center [1107, 669] width 100 height 21
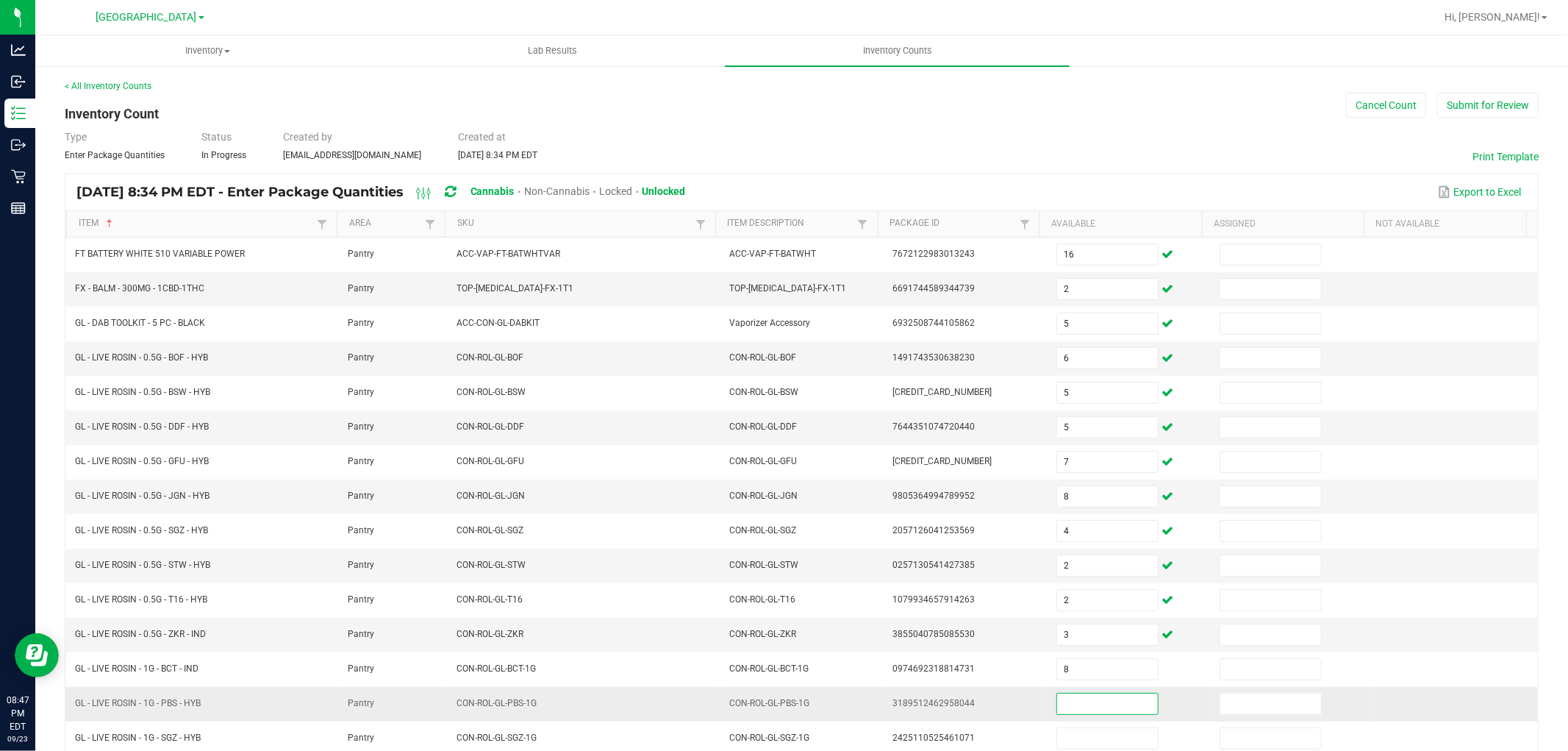
click at [1082, 700] on input at bounding box center [1107, 704] width 100 height 21
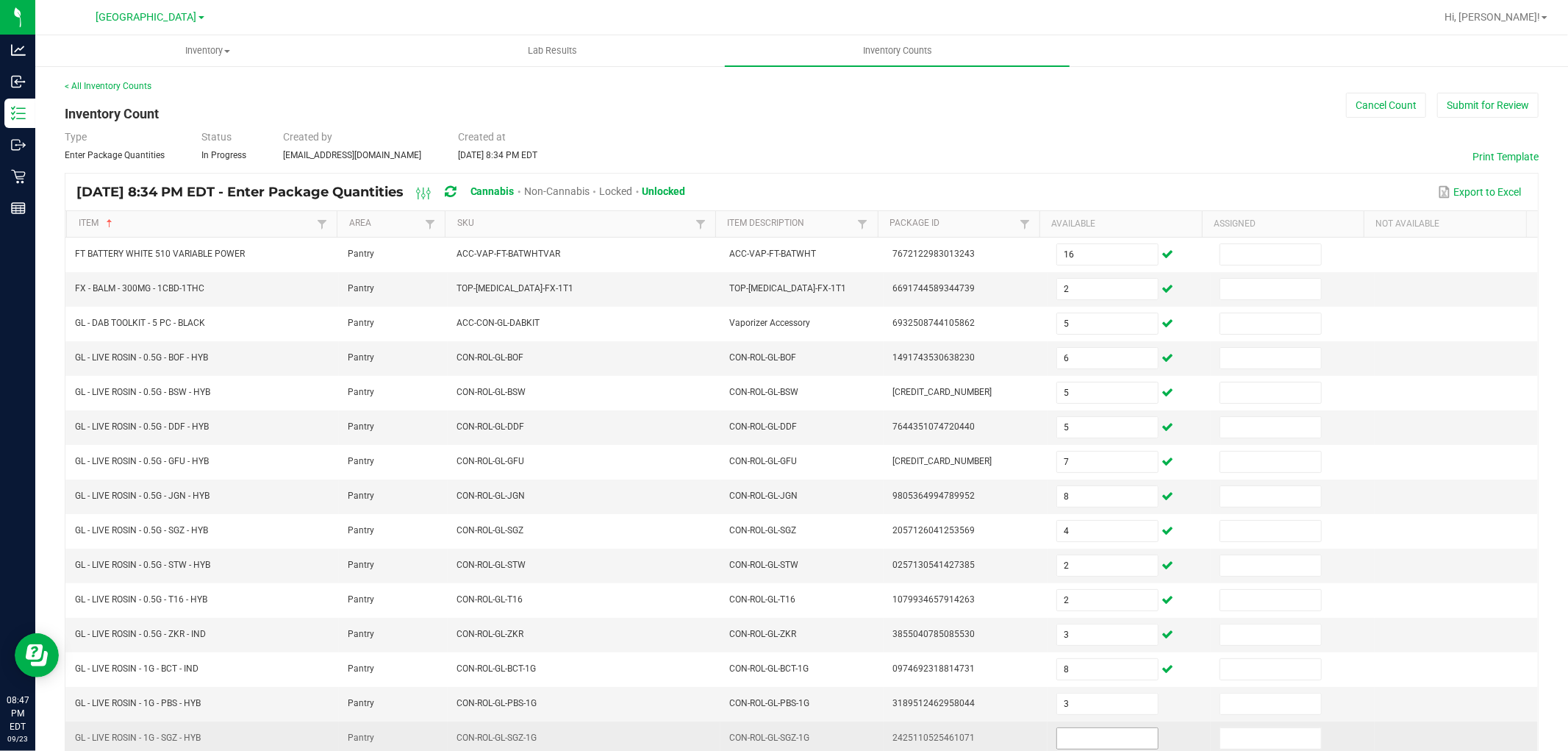
drag, startPoint x: 1082, startPoint y: 730, endPoint x: 1082, endPoint y: 738, distance: 8.0
click at [1082, 738] on span at bounding box center [1107, 738] width 102 height 22
click at [1082, 738] on input at bounding box center [1107, 738] width 100 height 21
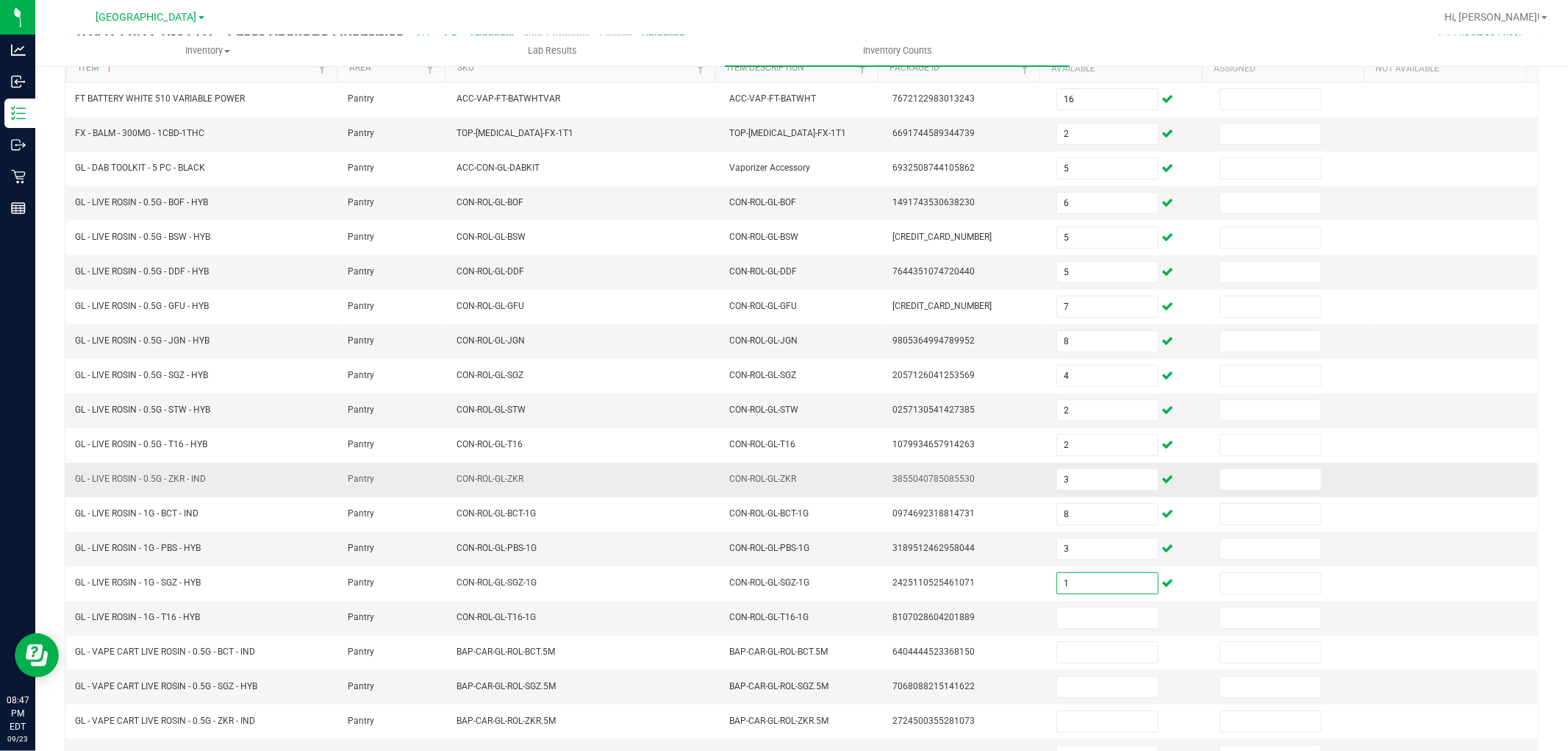
scroll to position [234, 0]
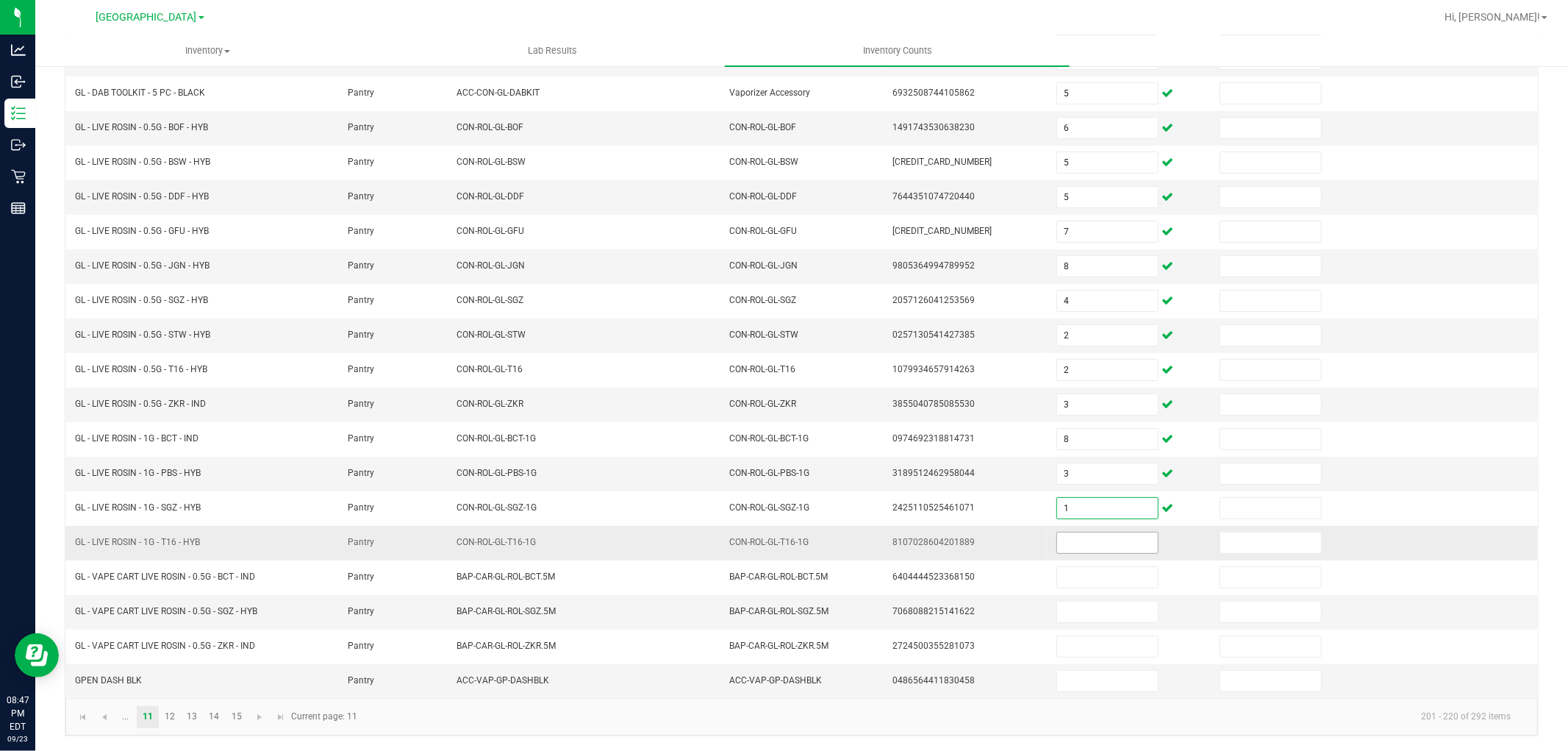
click at [1076, 550] on input at bounding box center [1107, 543] width 100 height 21
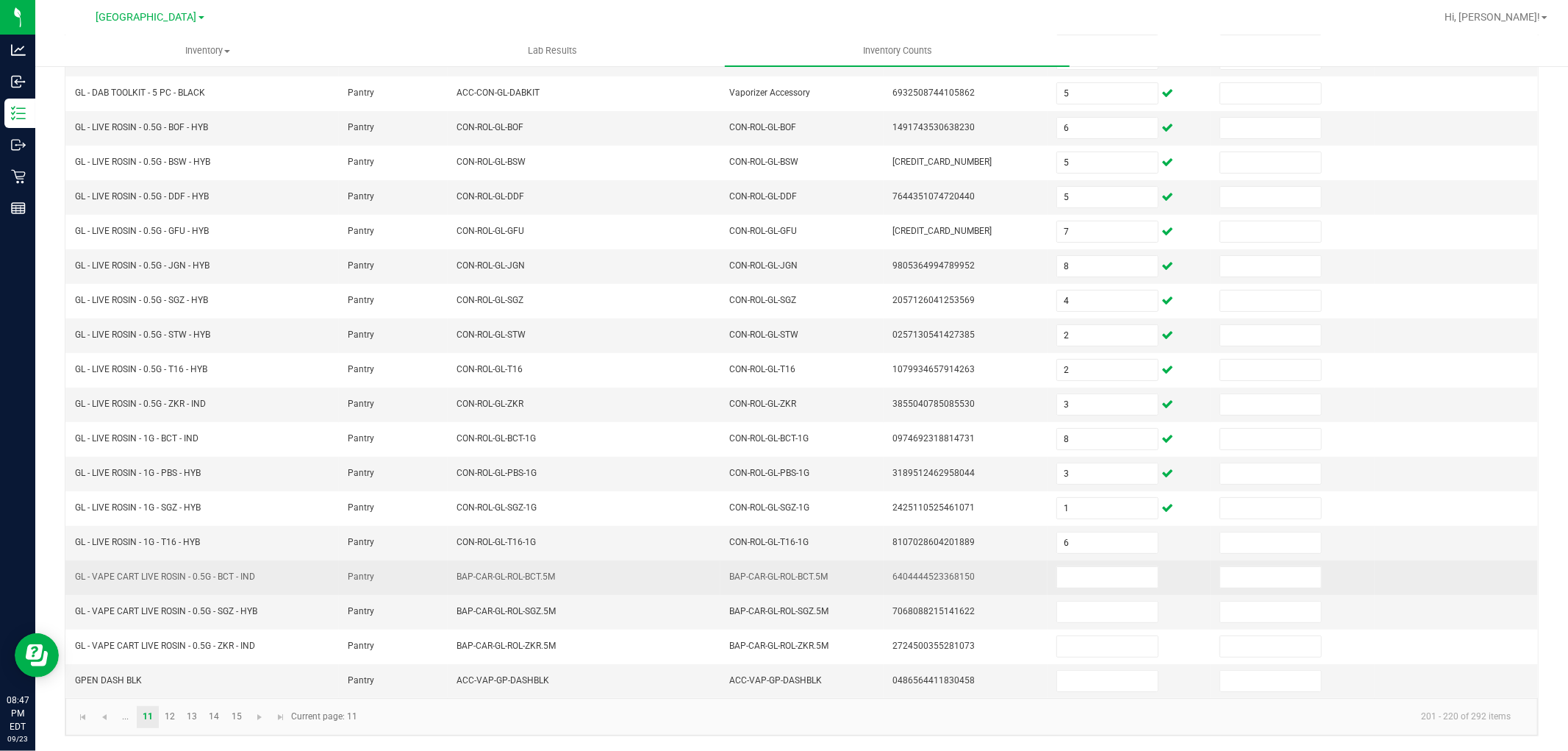
click at [1077, 564] on td at bounding box center [1129, 578] width 163 height 34
click at [1077, 573] on input at bounding box center [1107, 577] width 100 height 21
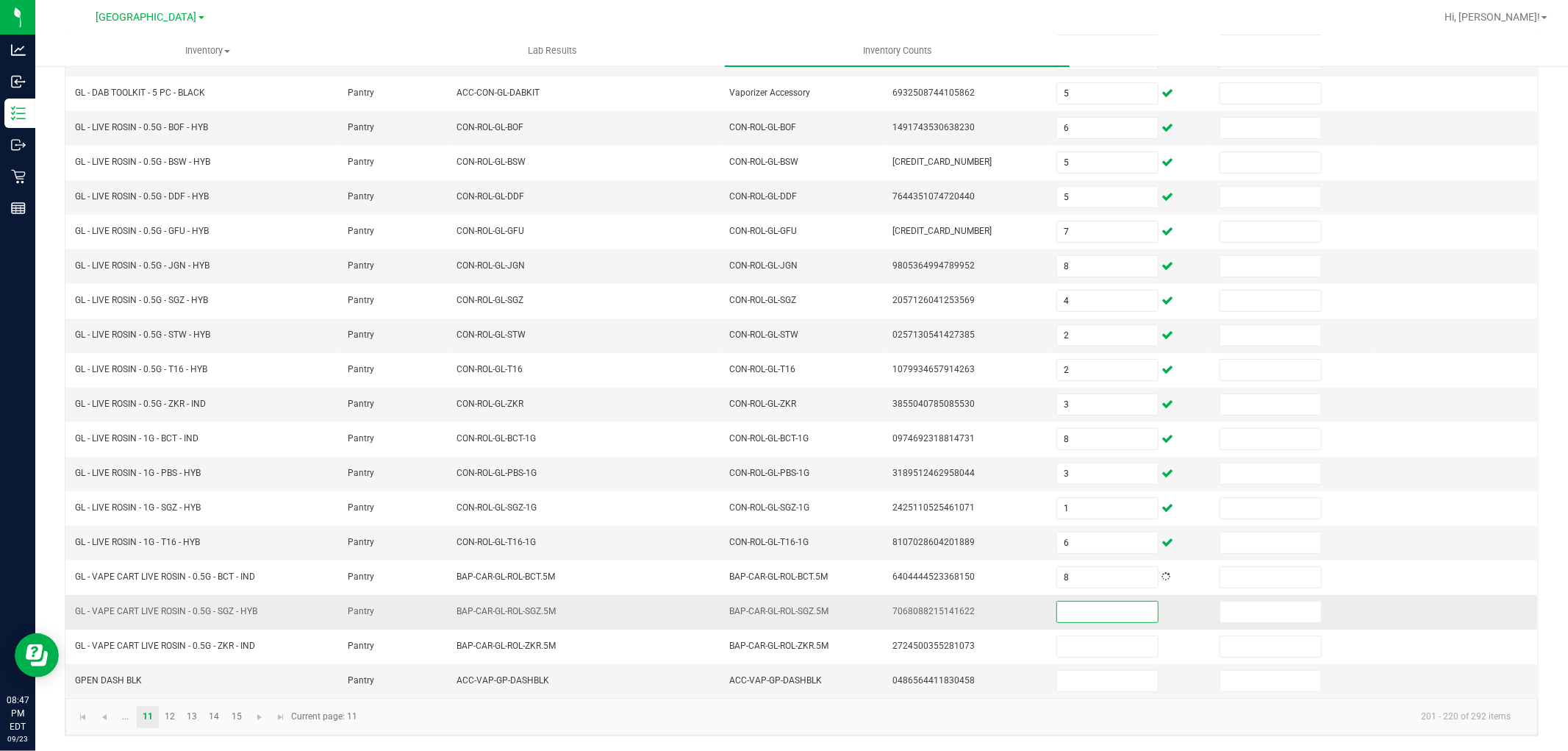
click at [1077, 612] on input at bounding box center [1107, 611] width 100 height 21
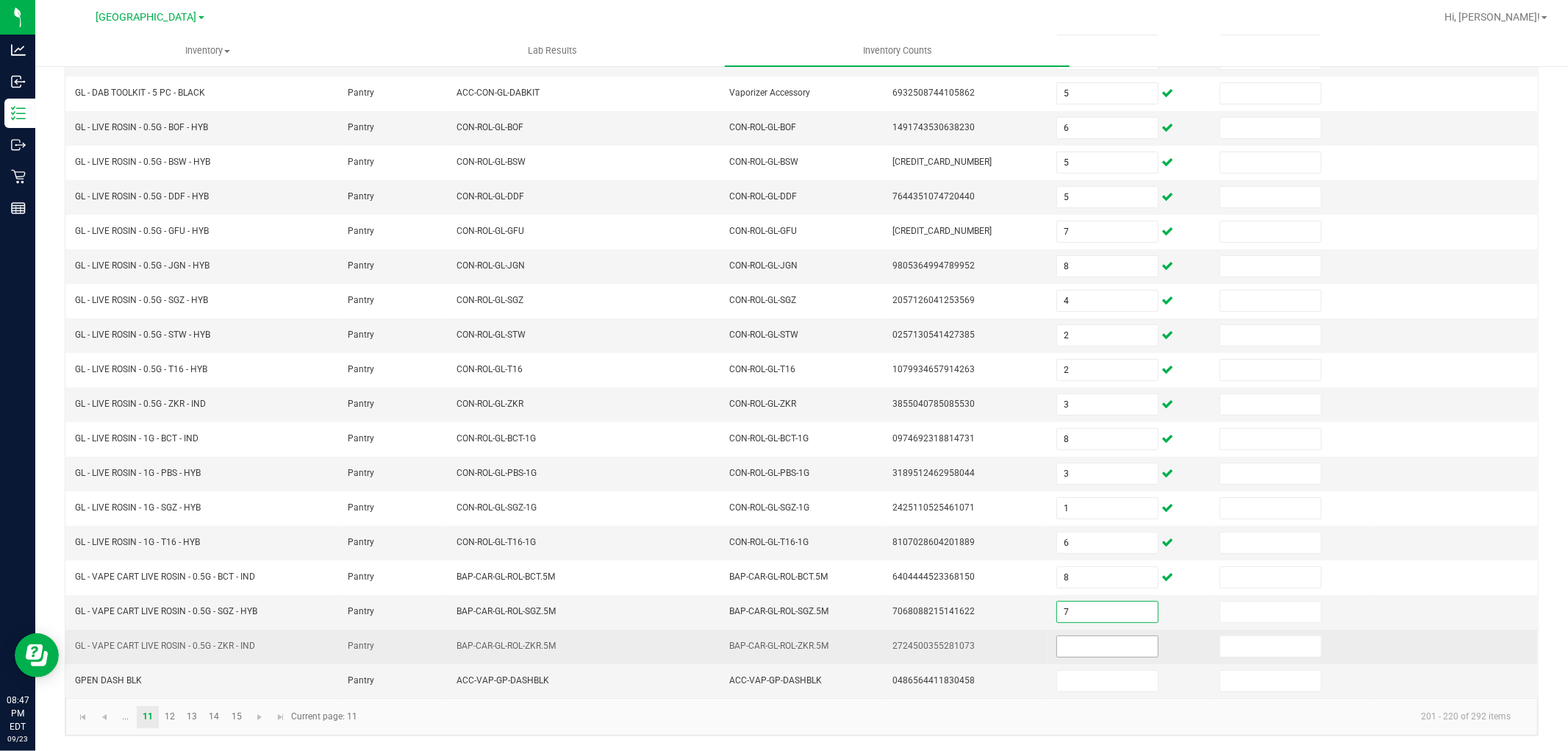
click at [1081, 643] on input at bounding box center [1107, 646] width 100 height 21
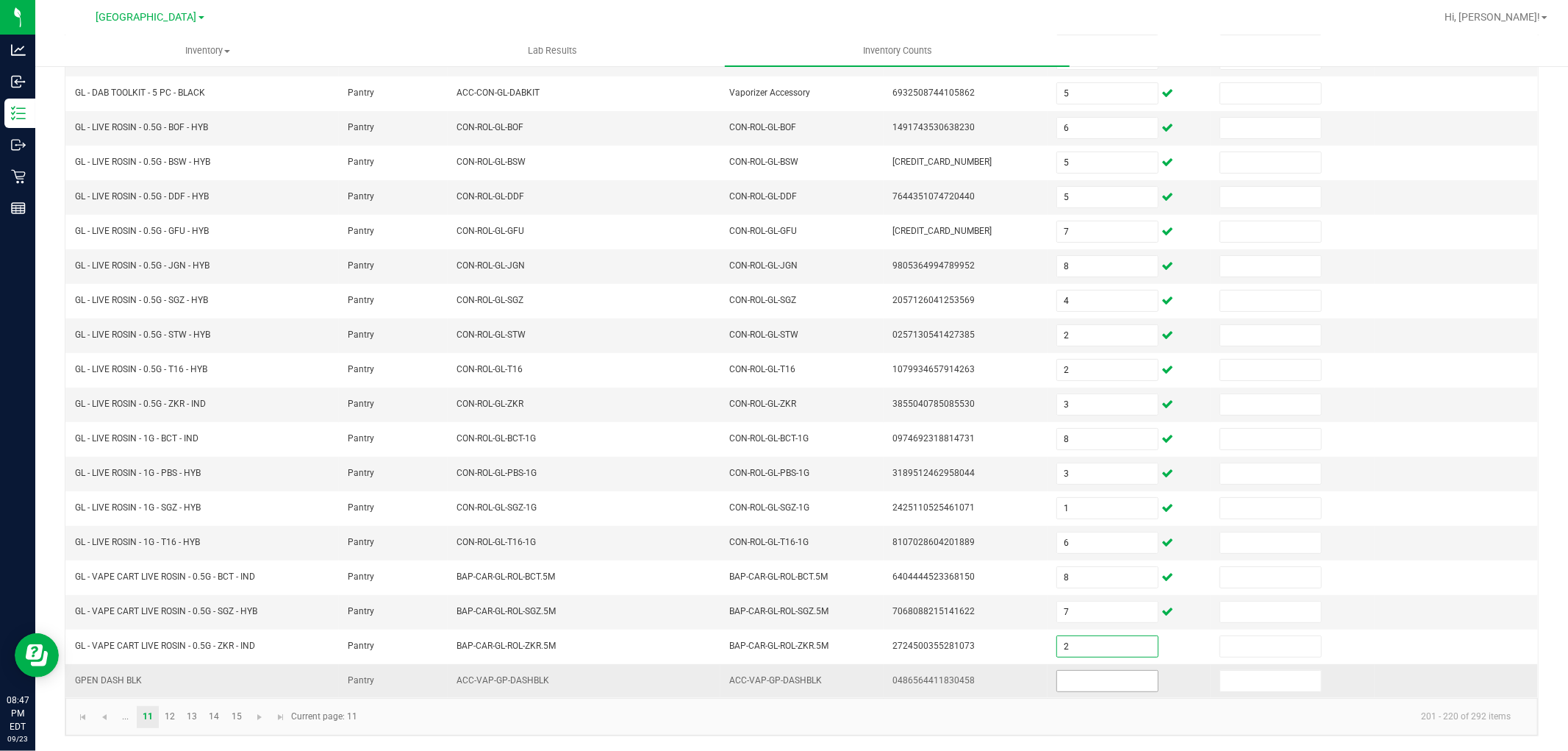
click at [1085, 680] on input at bounding box center [1107, 681] width 100 height 21
click at [166, 718] on link "12" at bounding box center [170, 717] width 22 height 22
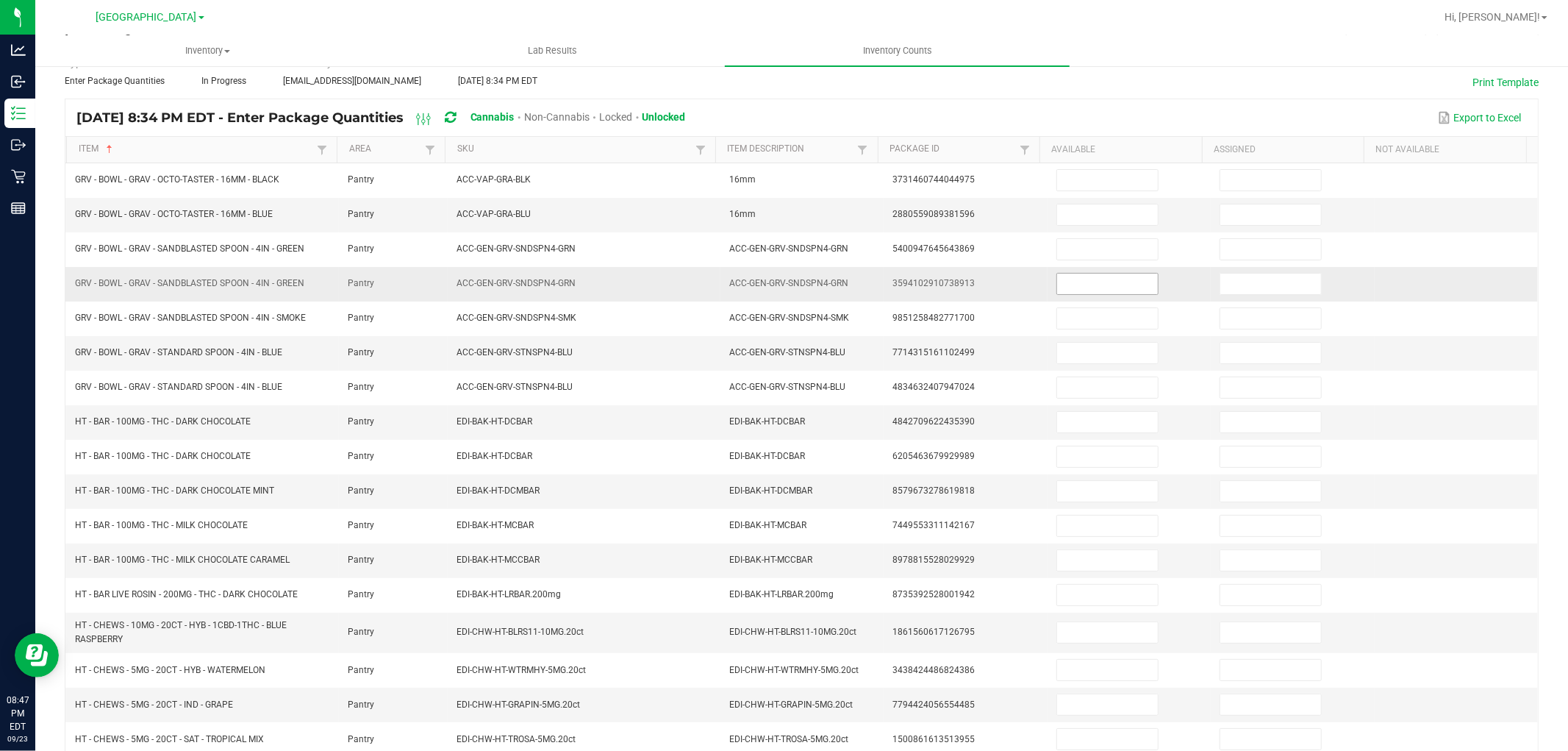
scroll to position [0, 0]
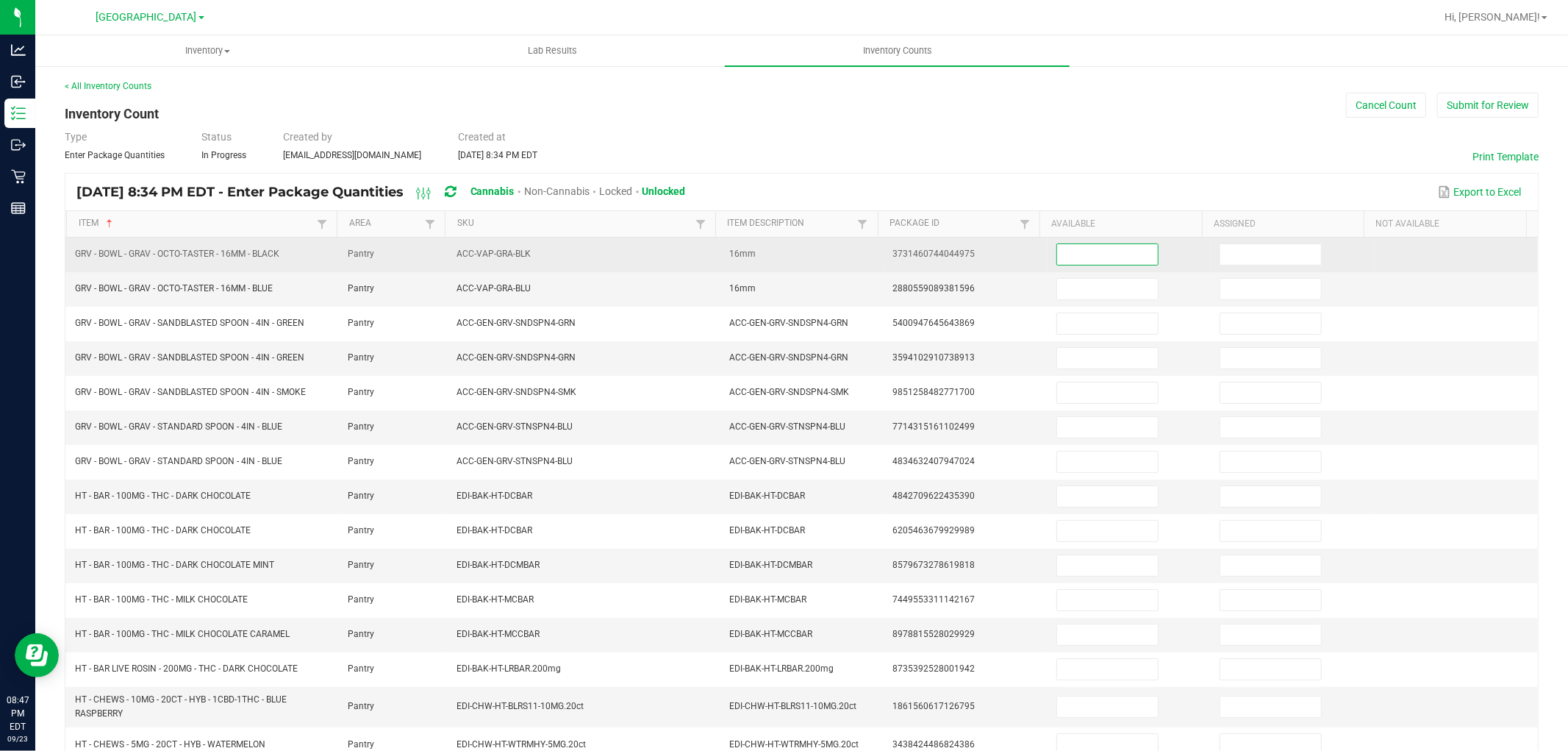
click at [1085, 257] on input at bounding box center [1107, 255] width 100 height 21
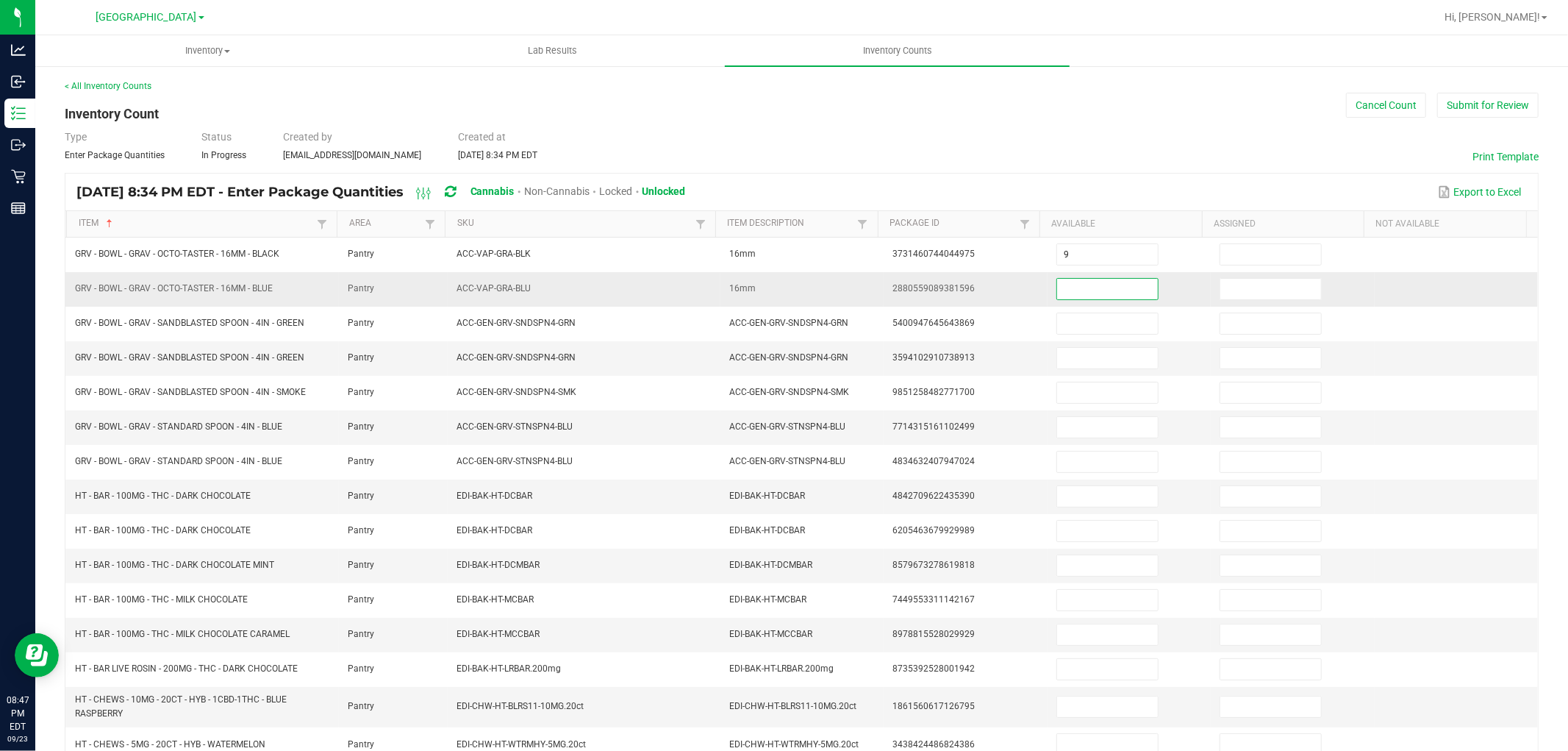
click at [1084, 290] on input at bounding box center [1107, 289] width 100 height 21
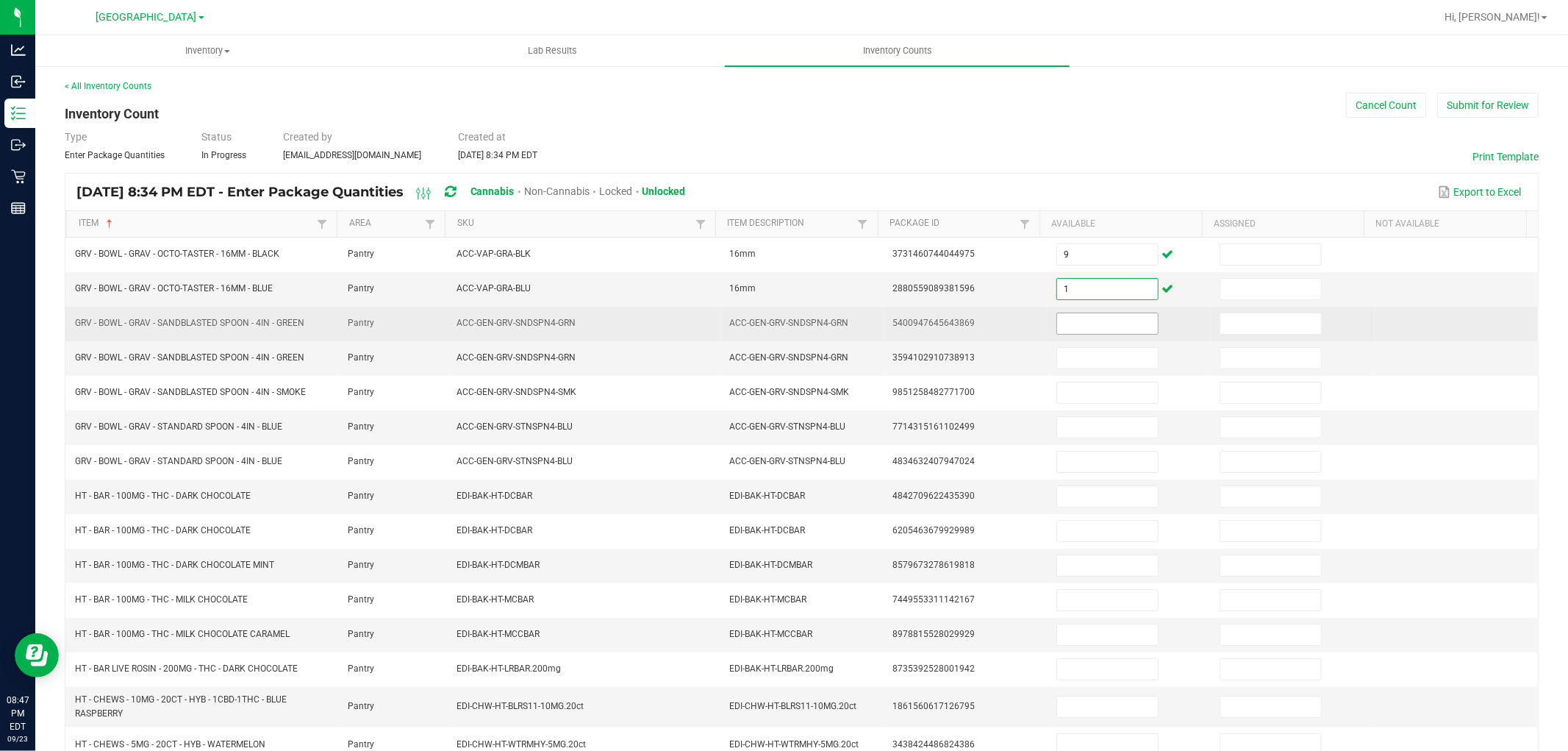
click at [1078, 329] on input at bounding box center [1107, 323] width 100 height 21
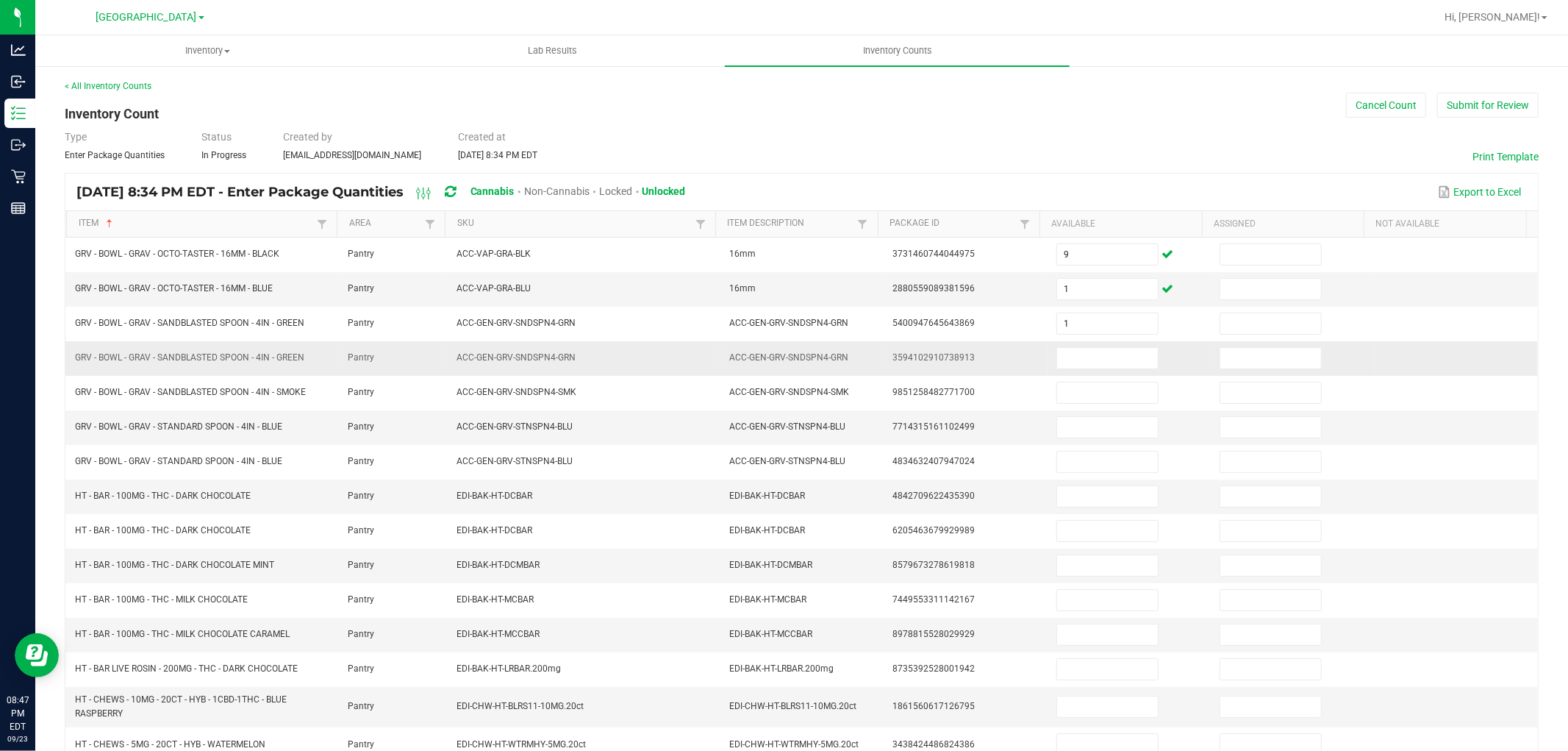
click at [1077, 376] on td at bounding box center [1129, 359] width 163 height 34
click at [1077, 358] on input at bounding box center [1107, 358] width 100 height 21
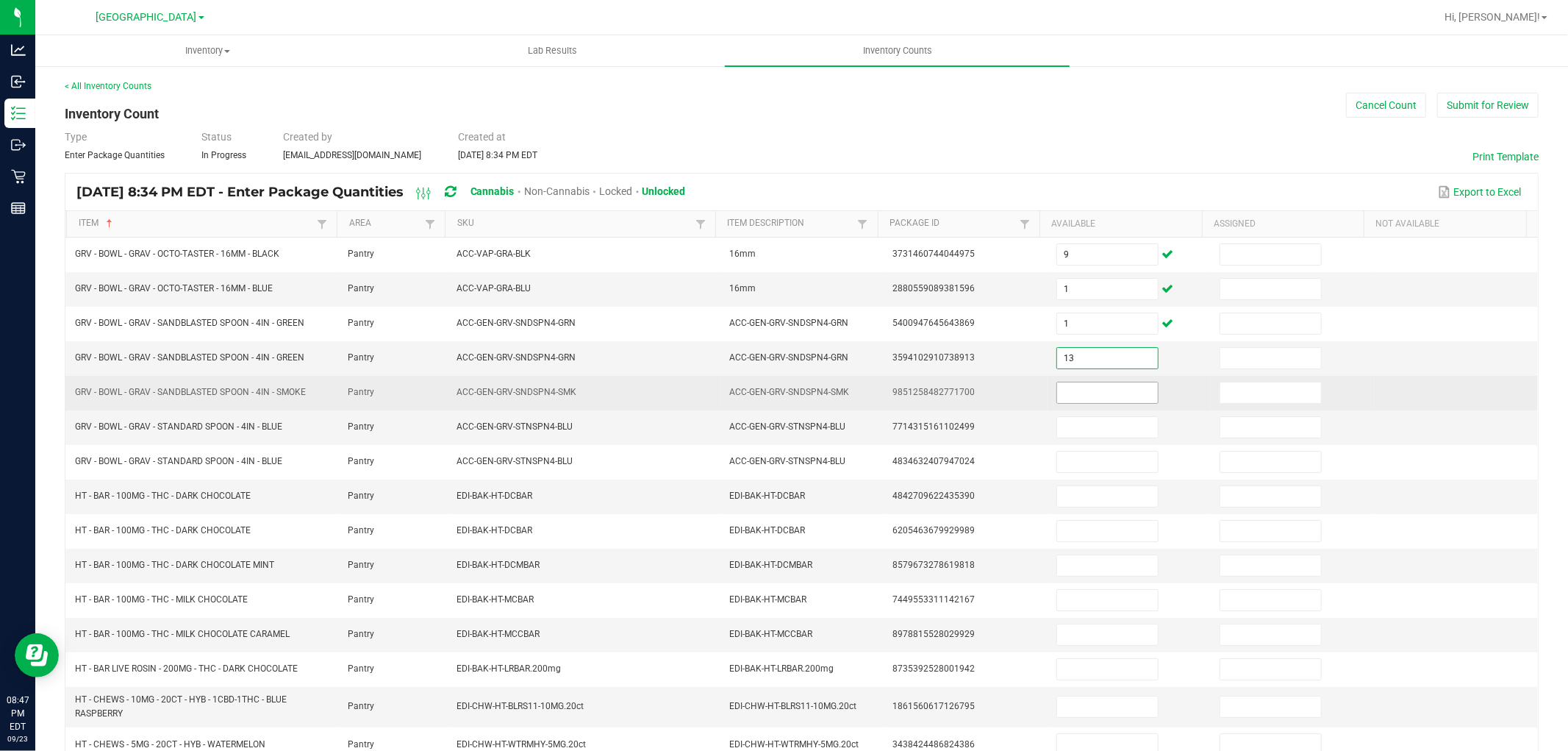
click at [1076, 394] on input at bounding box center [1107, 392] width 100 height 21
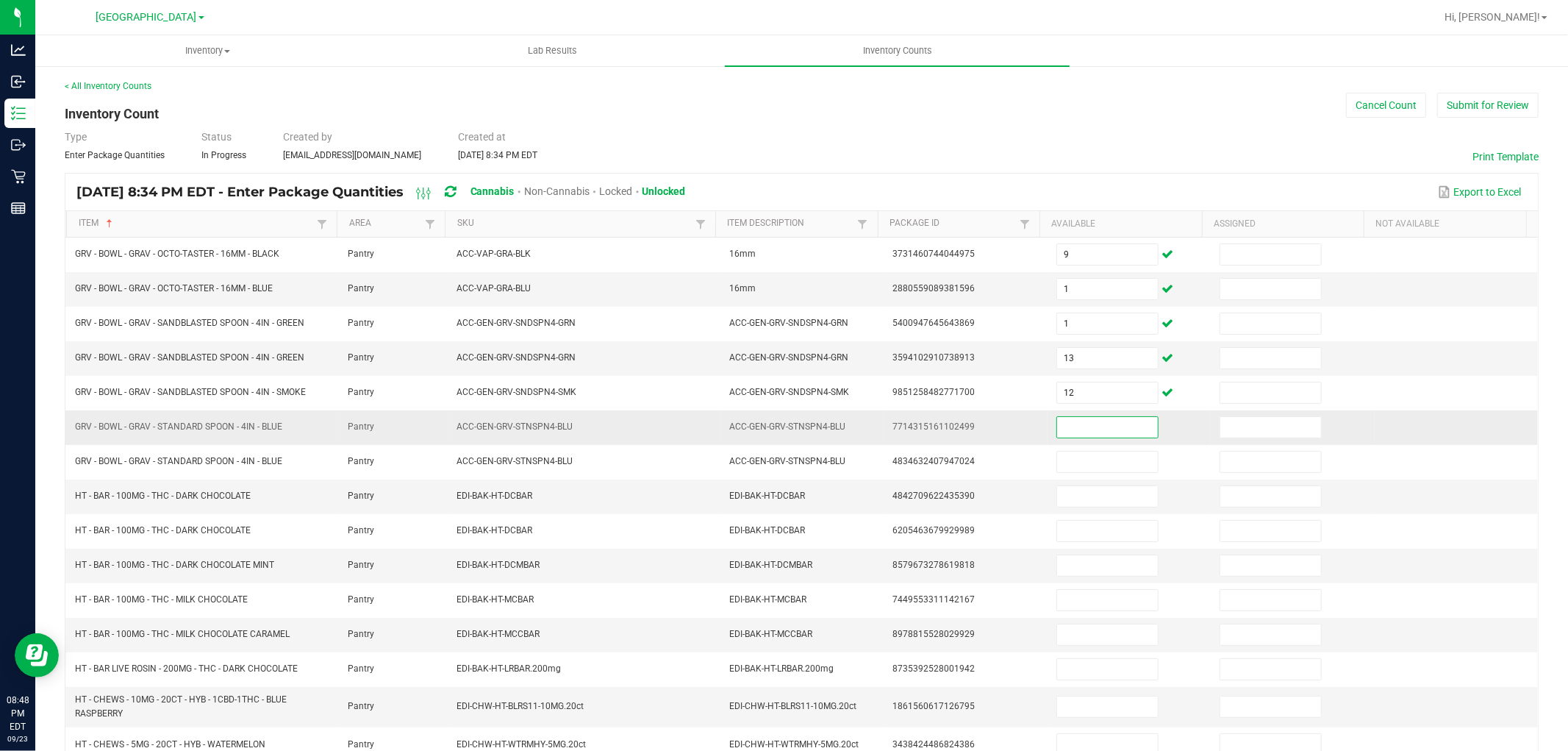
click at [1075, 419] on input at bounding box center [1107, 427] width 100 height 21
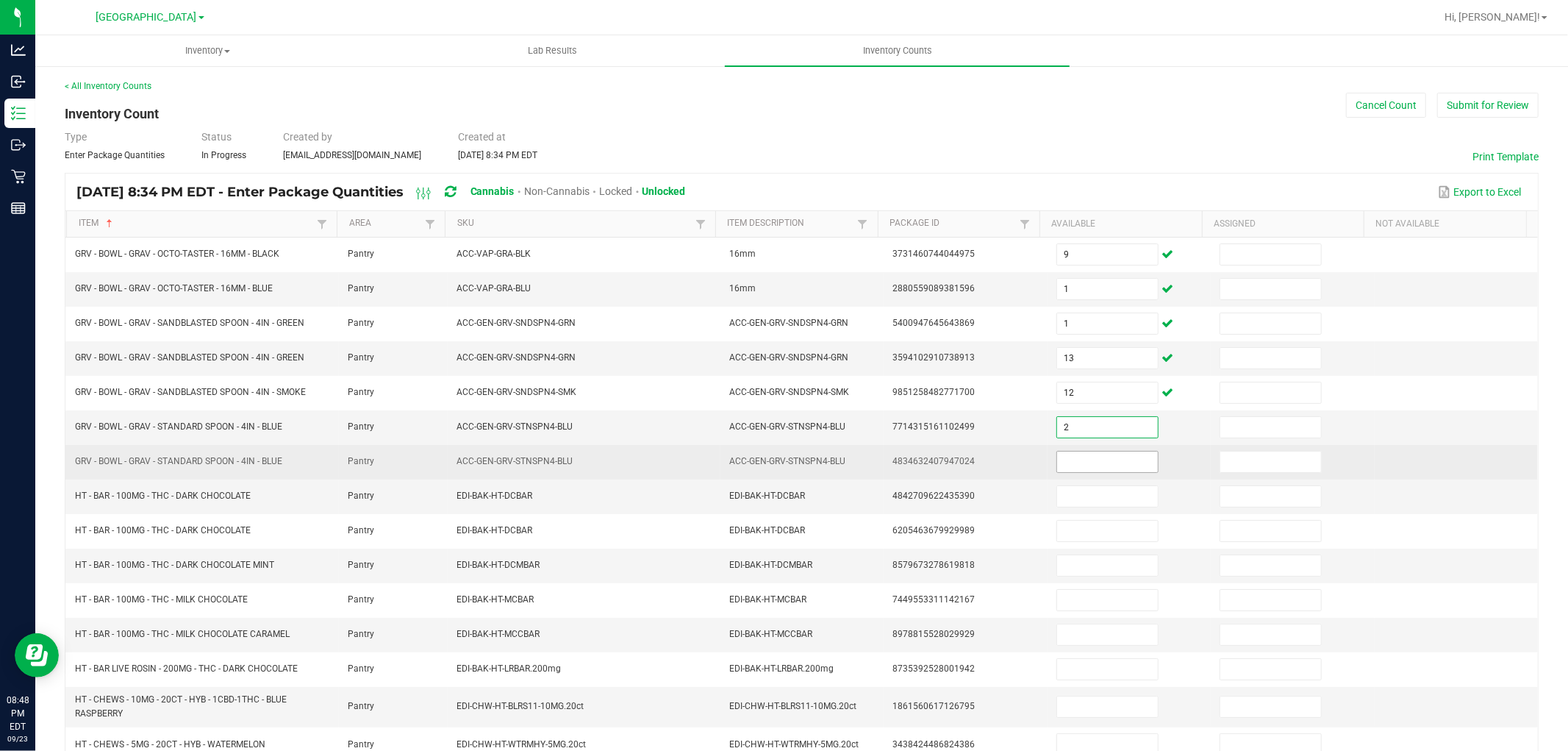
click at [1072, 459] on input at bounding box center [1107, 462] width 100 height 21
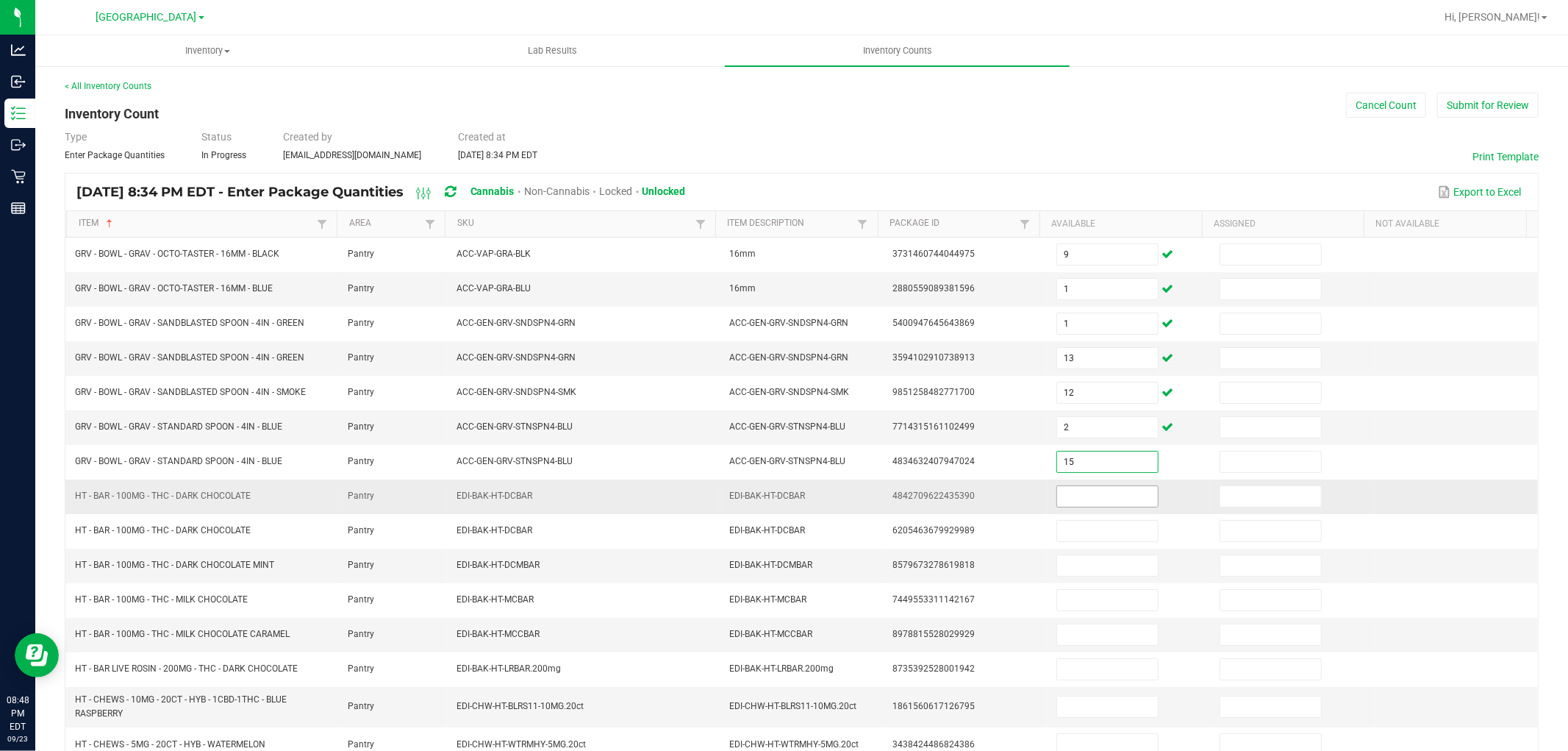
click at [1066, 496] on input at bounding box center [1107, 496] width 100 height 21
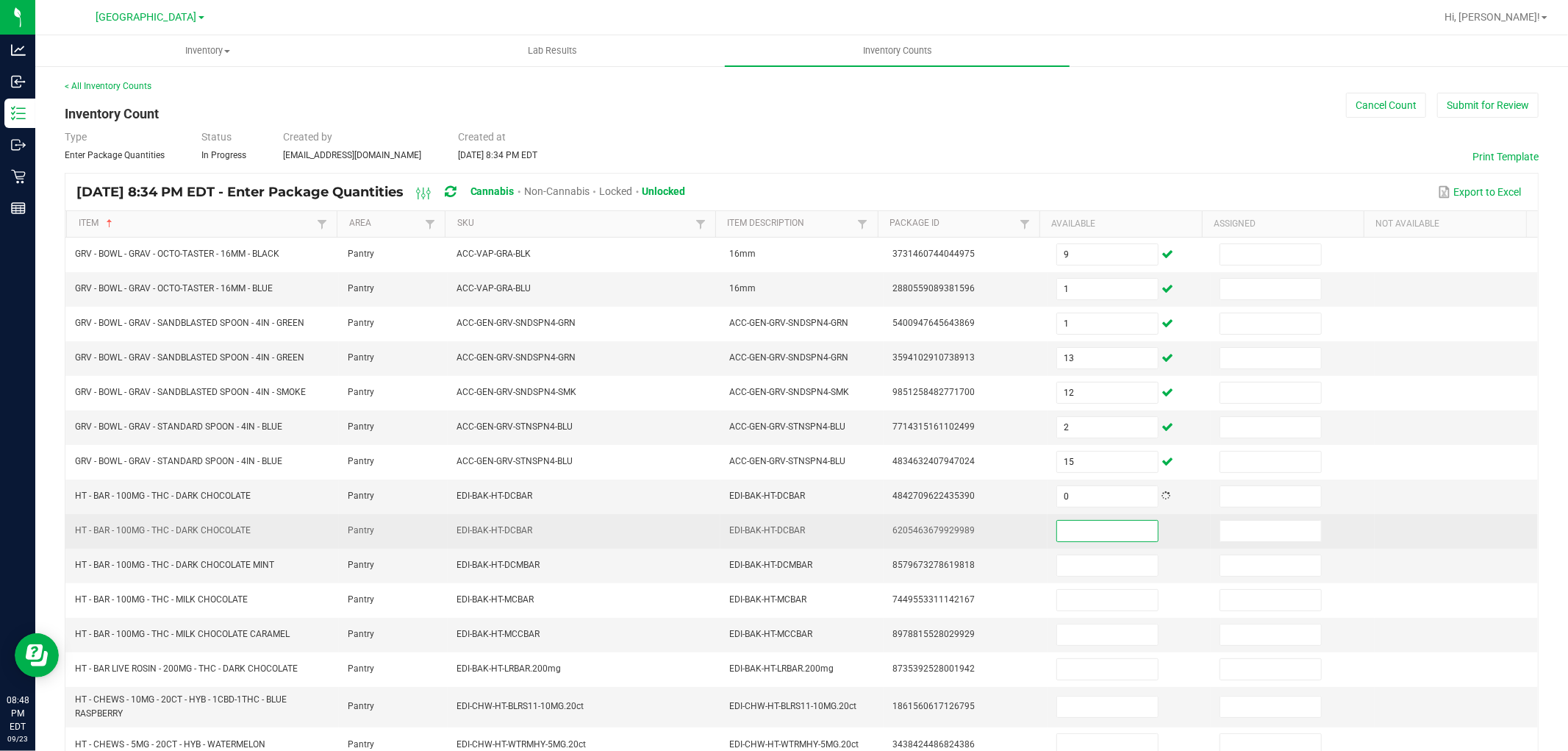
click at [1060, 538] on input at bounding box center [1107, 531] width 100 height 21
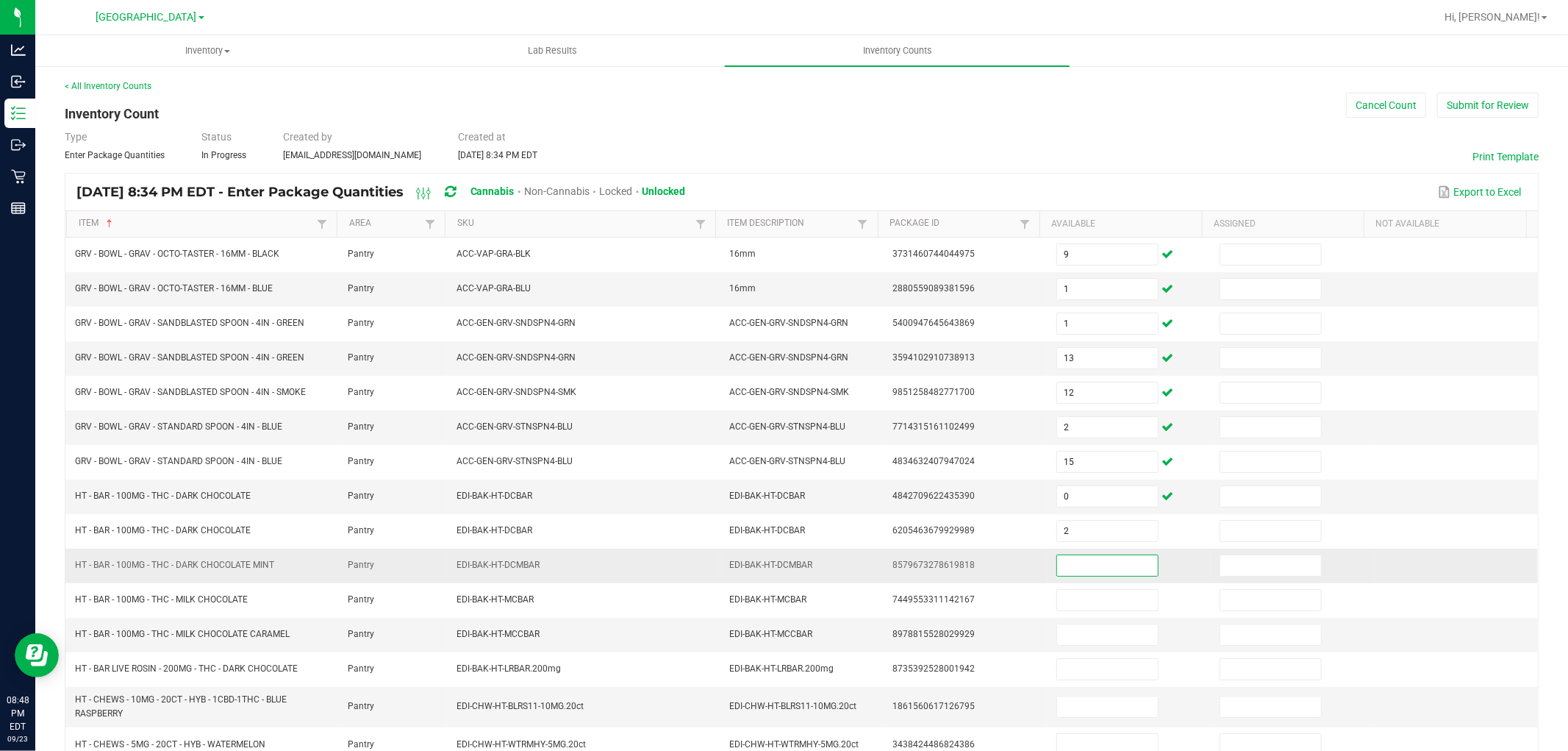
click at [1064, 571] on input at bounding box center [1107, 565] width 100 height 21
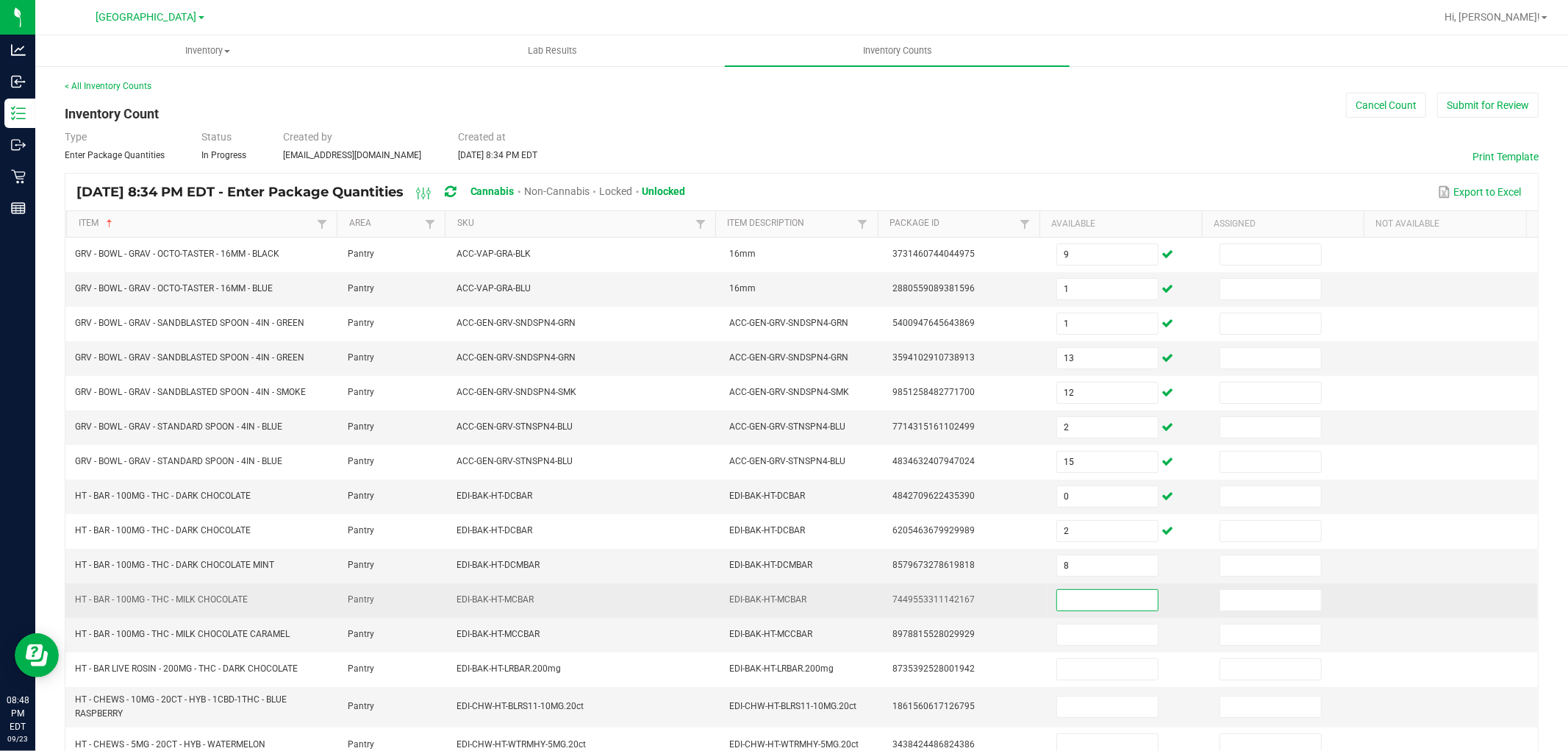
click at [1077, 594] on input at bounding box center [1107, 600] width 100 height 21
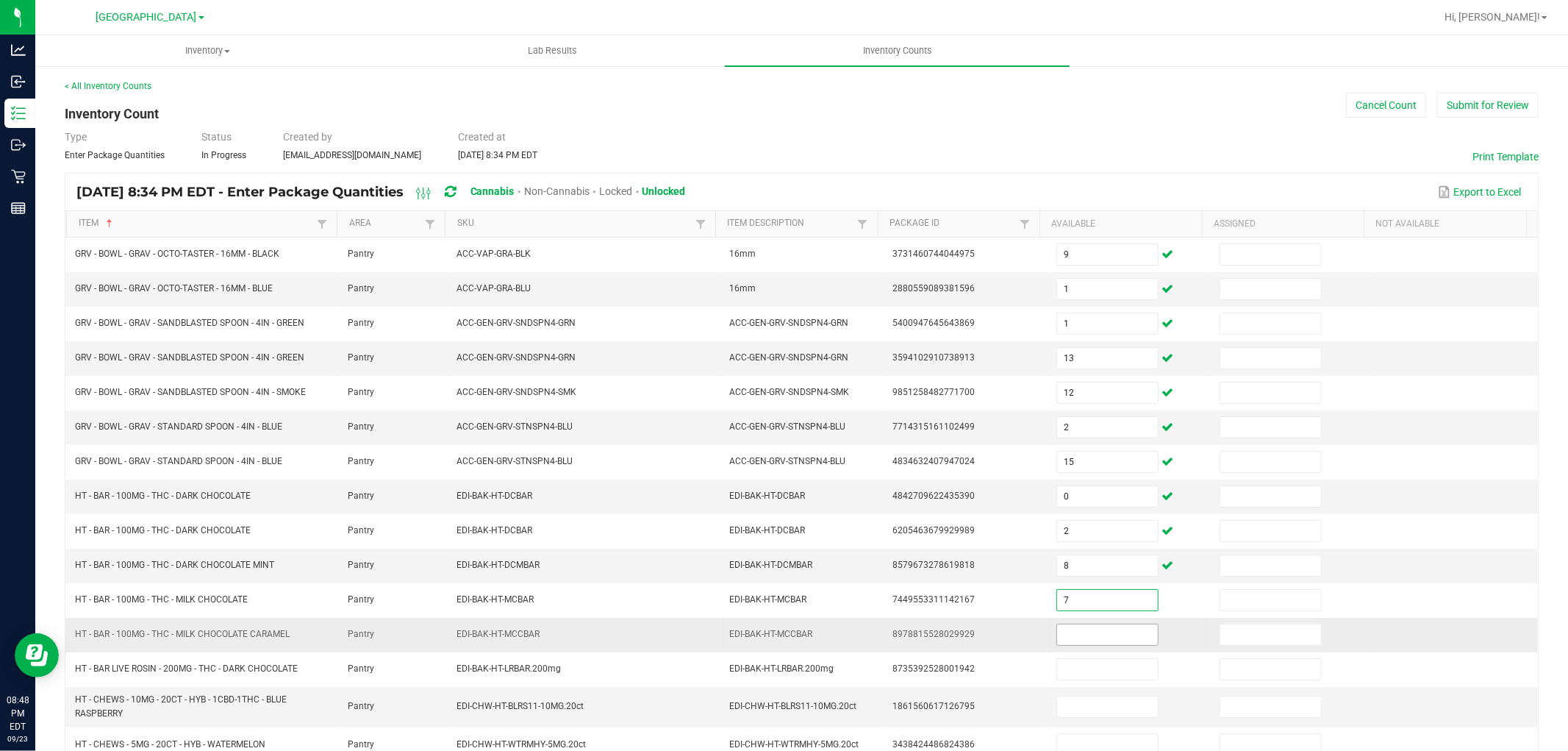
click at [1077, 633] on input at bounding box center [1107, 634] width 100 height 21
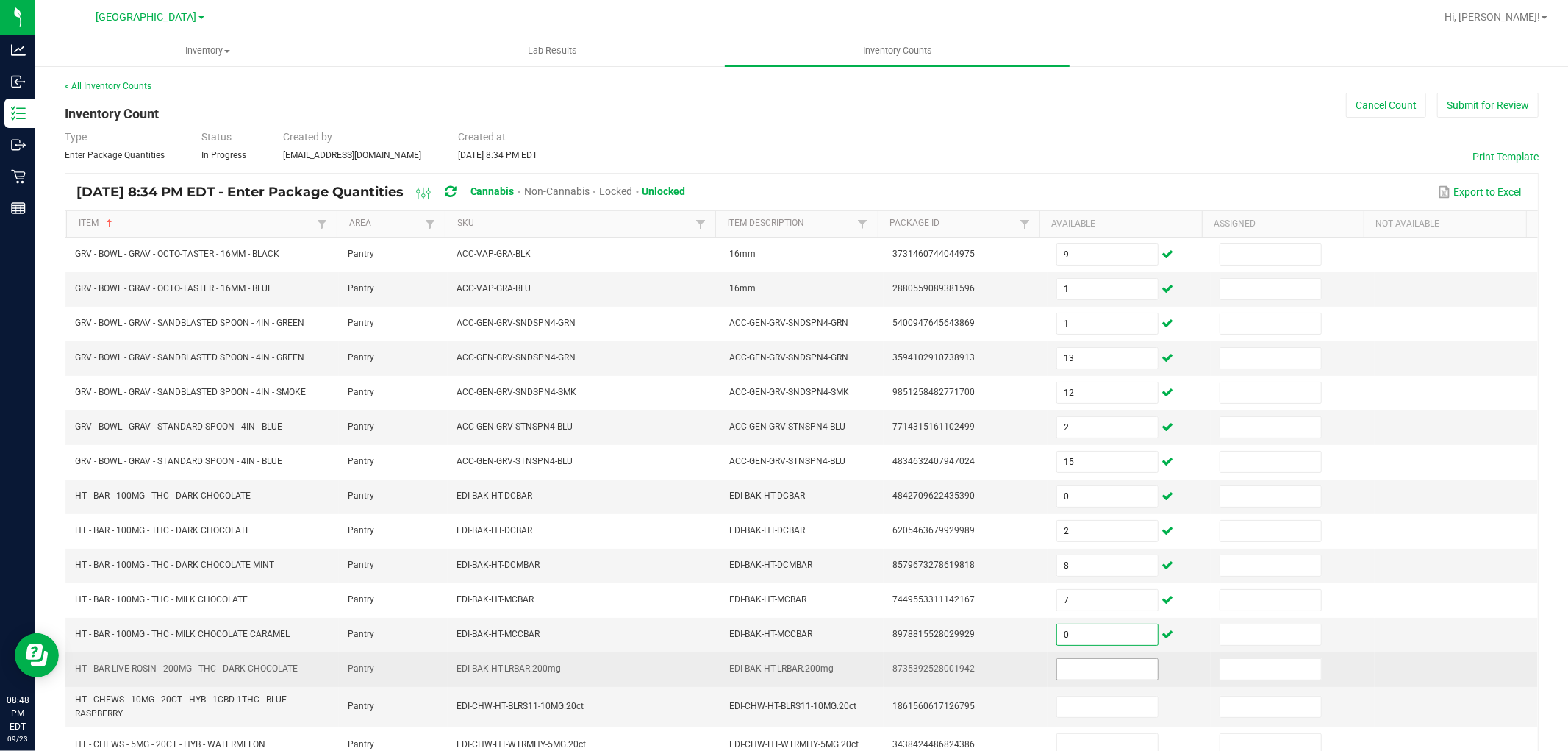
click at [1072, 679] on input at bounding box center [1107, 669] width 100 height 21
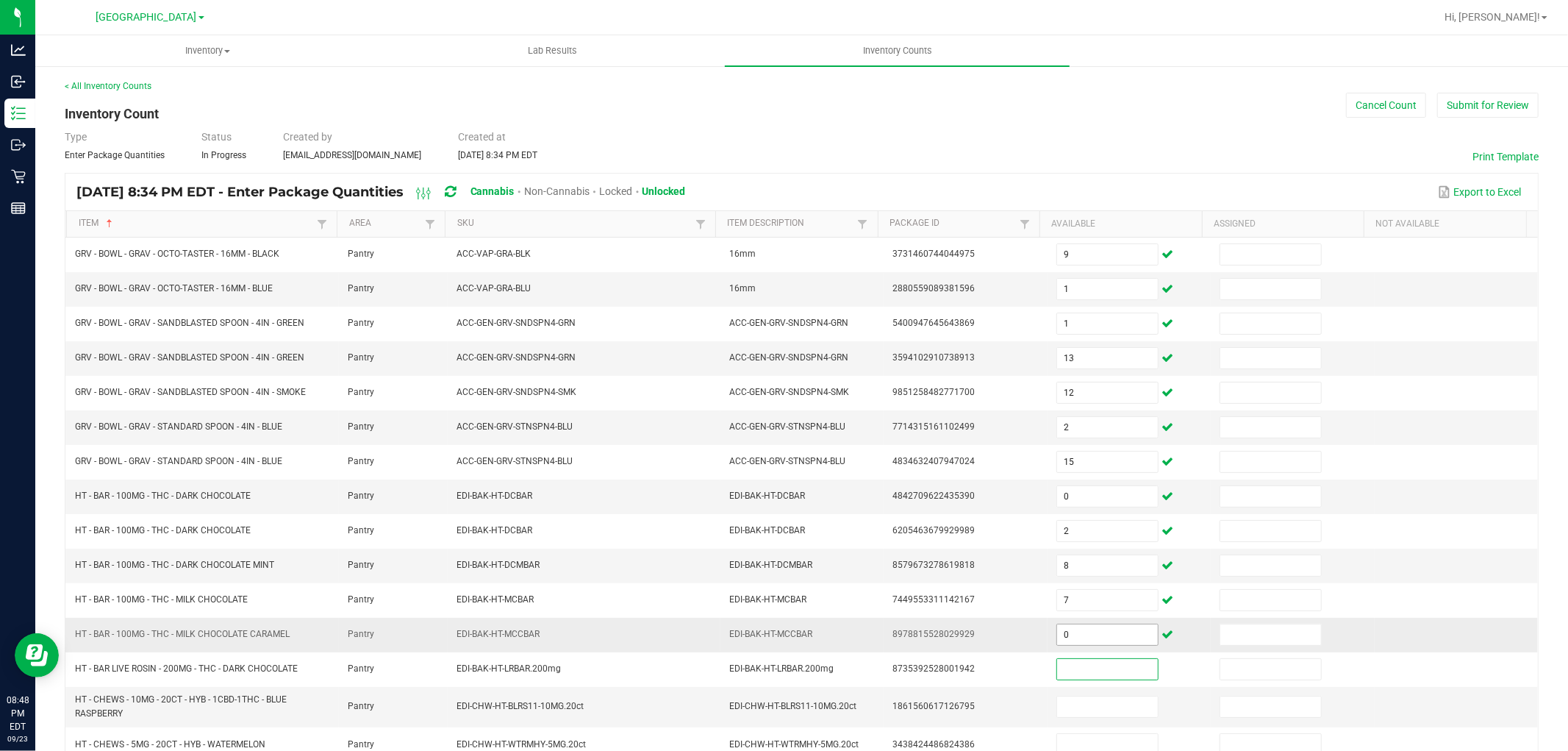
click at [1082, 634] on input "0" at bounding box center [1107, 634] width 100 height 21
click at [1081, 642] on input at bounding box center [1107, 634] width 100 height 21
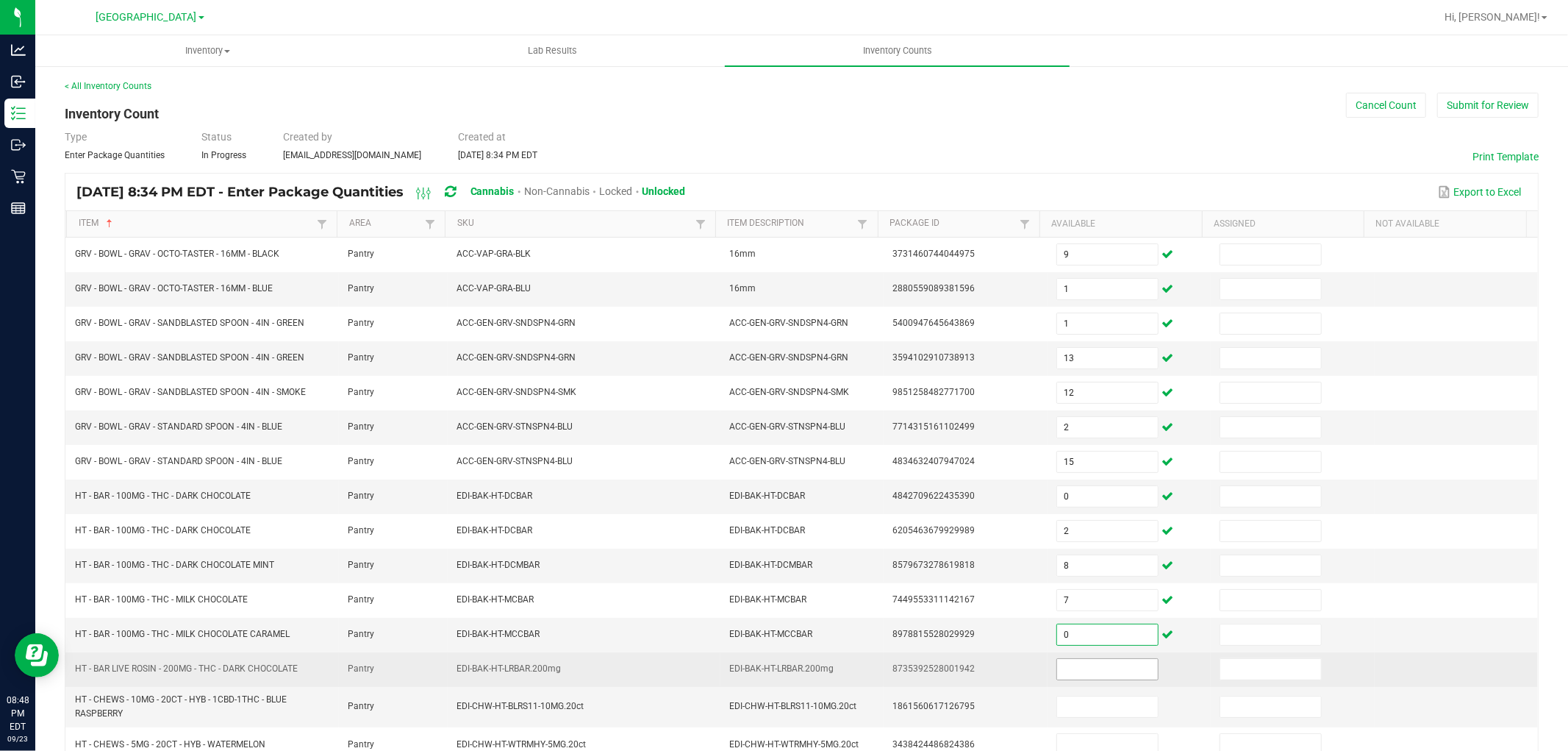
click at [1076, 674] on input at bounding box center [1107, 669] width 100 height 21
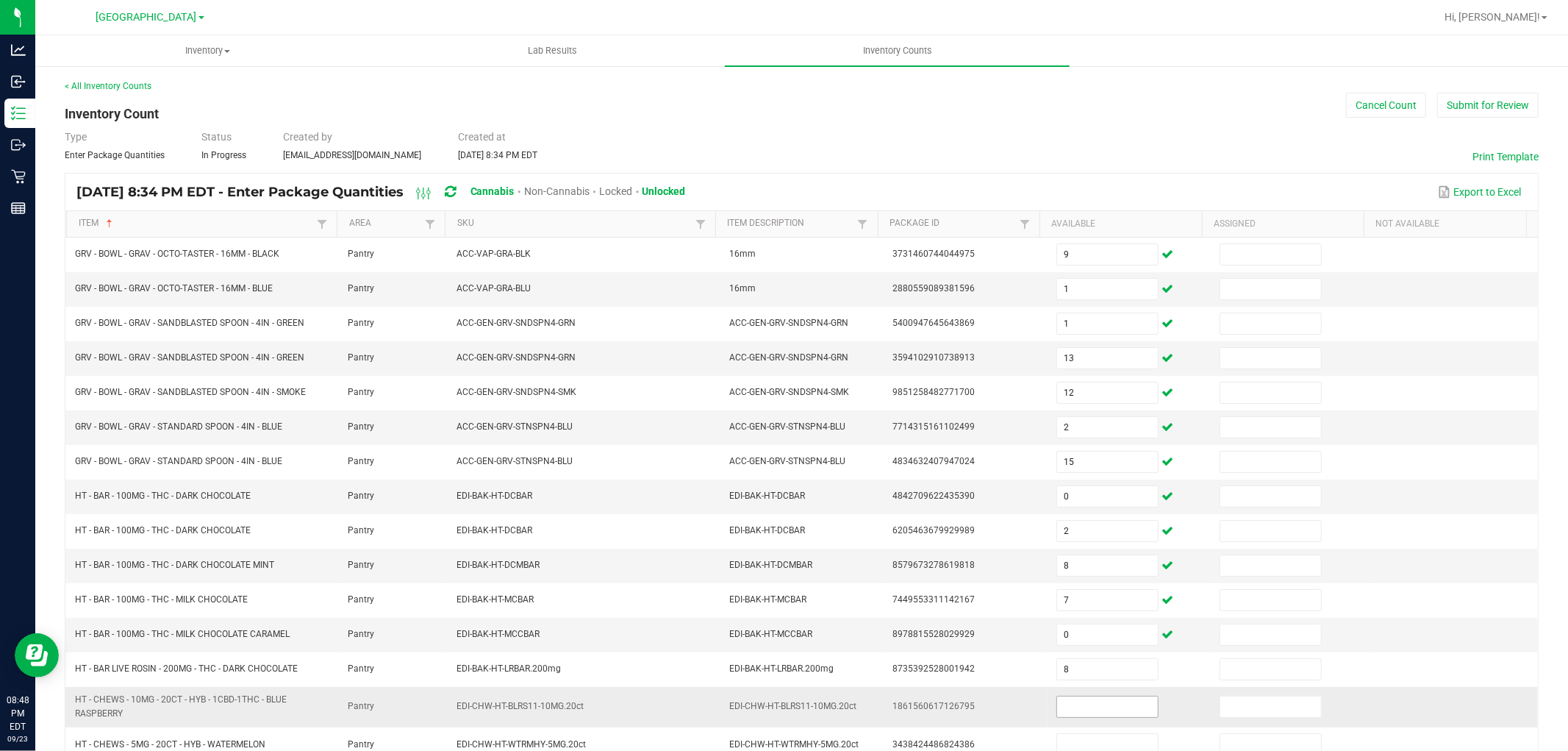
click at [1070, 699] on td at bounding box center [1129, 707] width 163 height 41
click at [1070, 699] on input at bounding box center [1107, 707] width 100 height 21
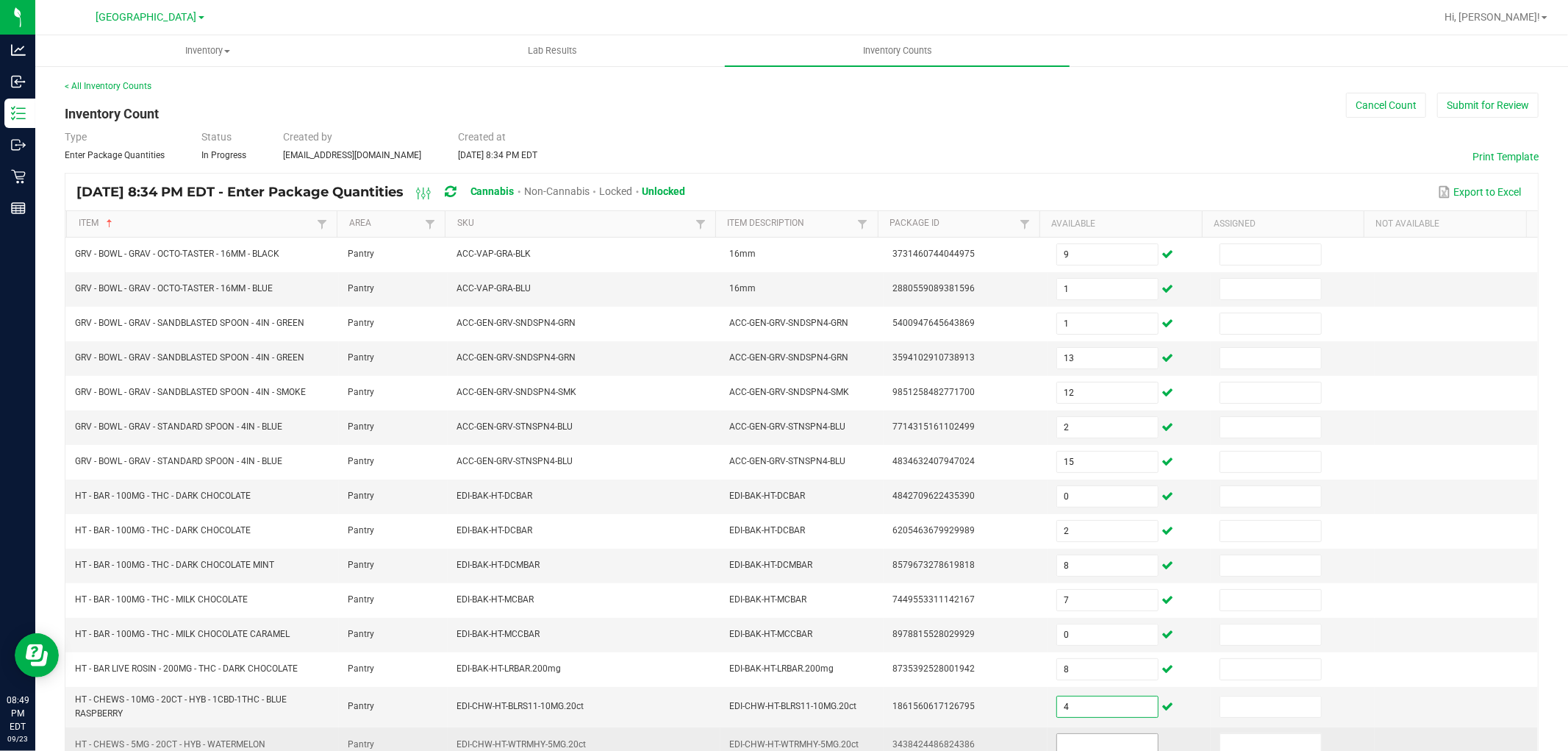
click at [1077, 745] on input at bounding box center [1107, 744] width 100 height 21
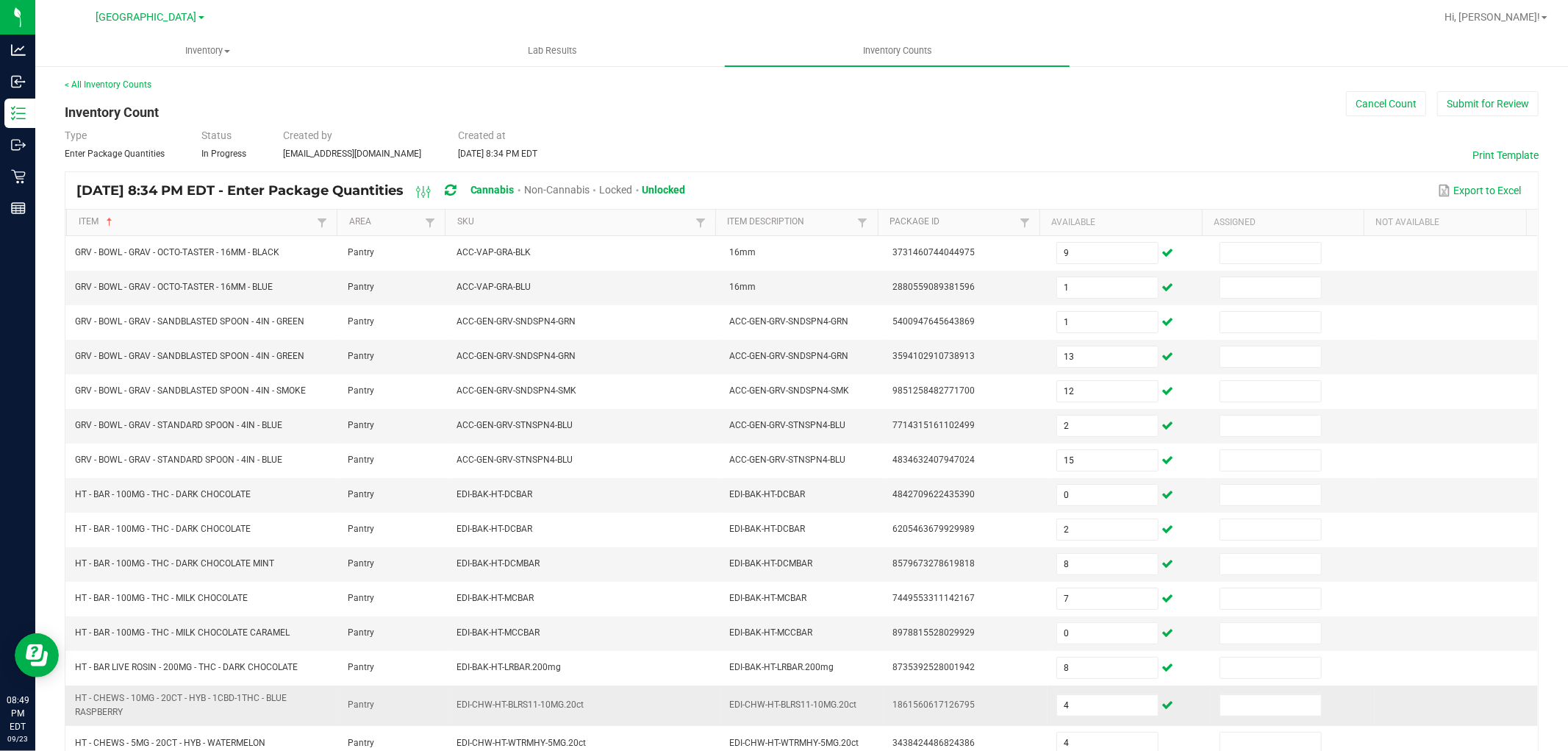
click at [920, 710] on span "1861560617126795" at bounding box center [933, 704] width 82 height 10
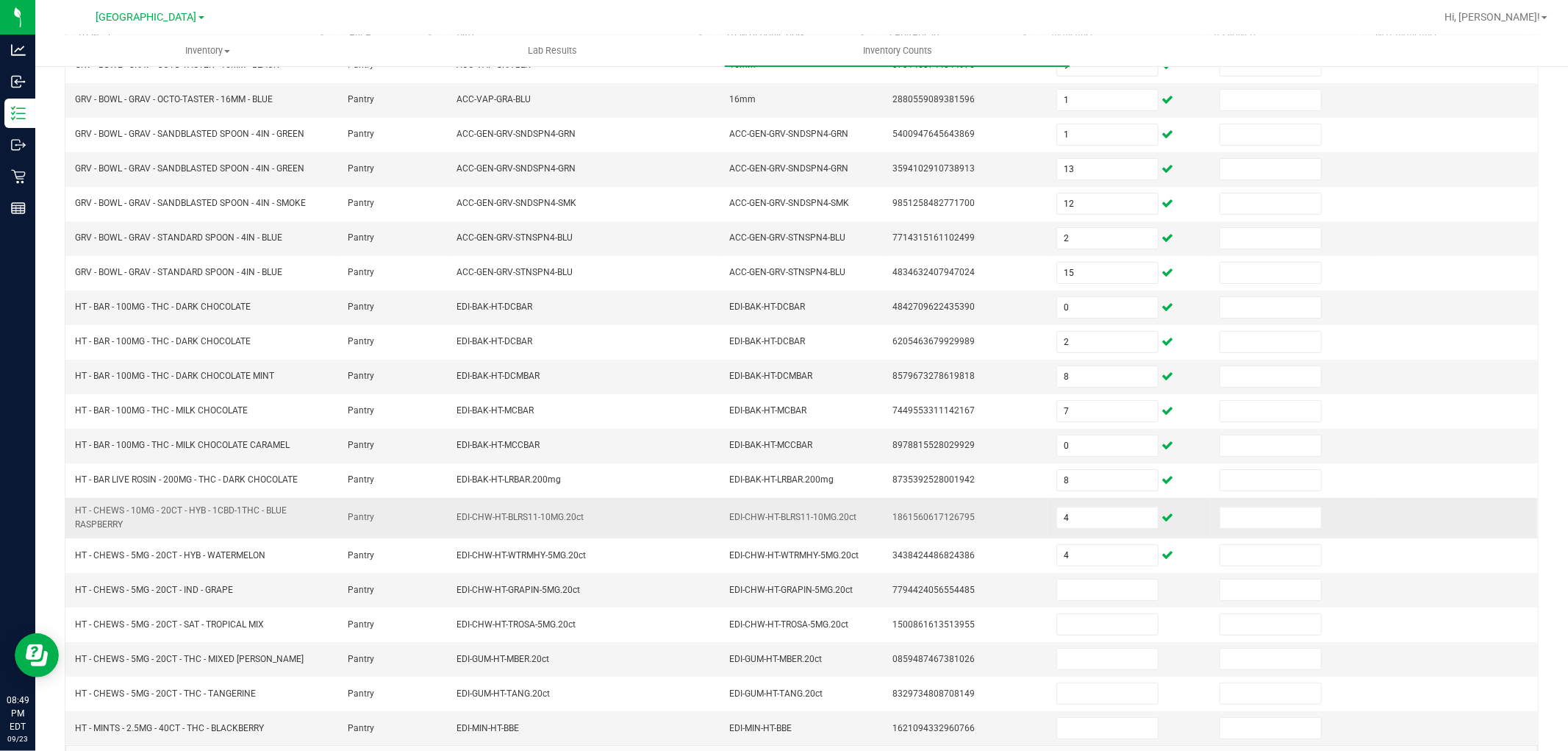
scroll to position [241, 0]
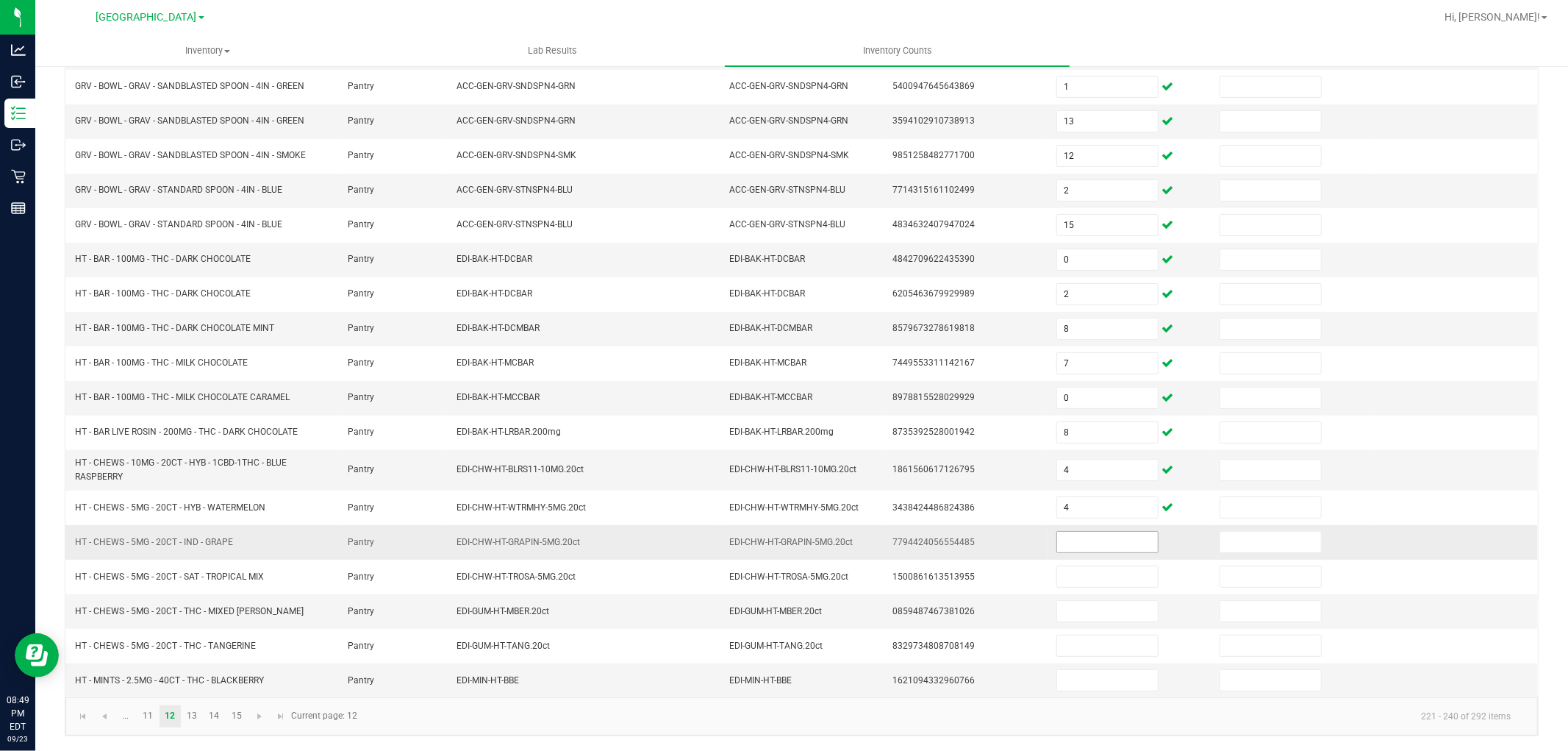
click at [1060, 544] on input at bounding box center [1107, 542] width 100 height 21
click at [1088, 601] on span at bounding box center [1107, 611] width 102 height 22
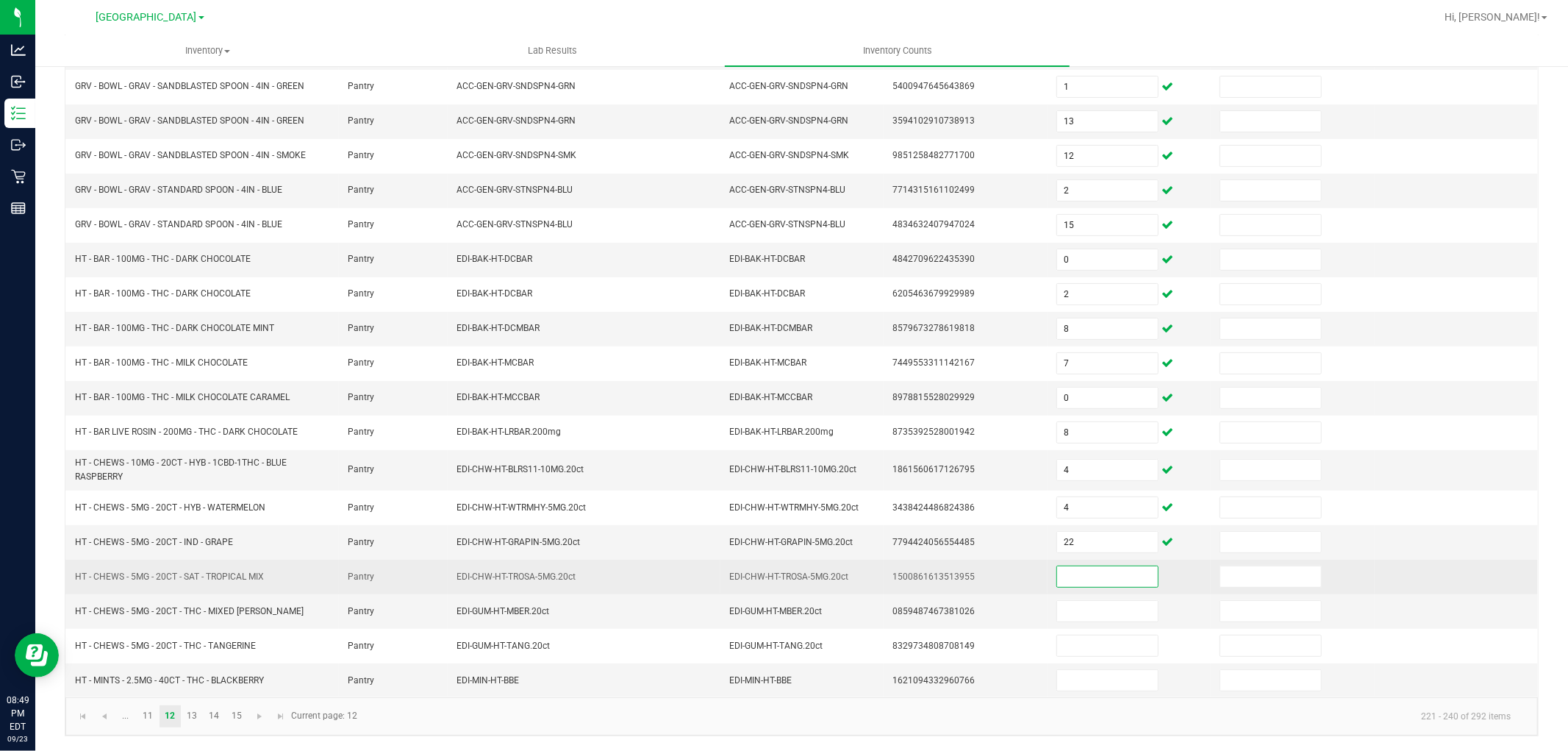
click at [1096, 573] on input at bounding box center [1107, 576] width 100 height 21
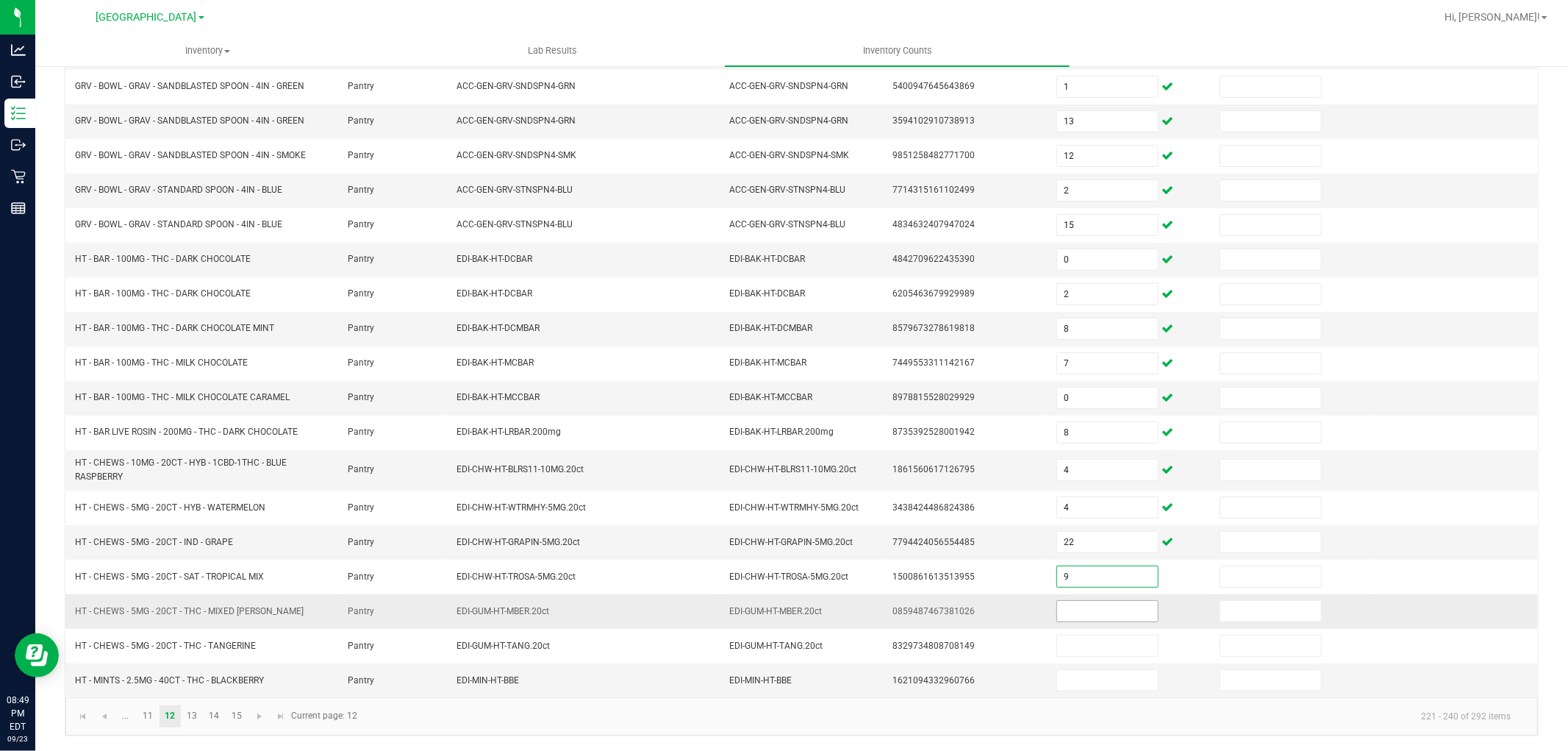
click at [1096, 621] on input at bounding box center [1107, 611] width 100 height 21
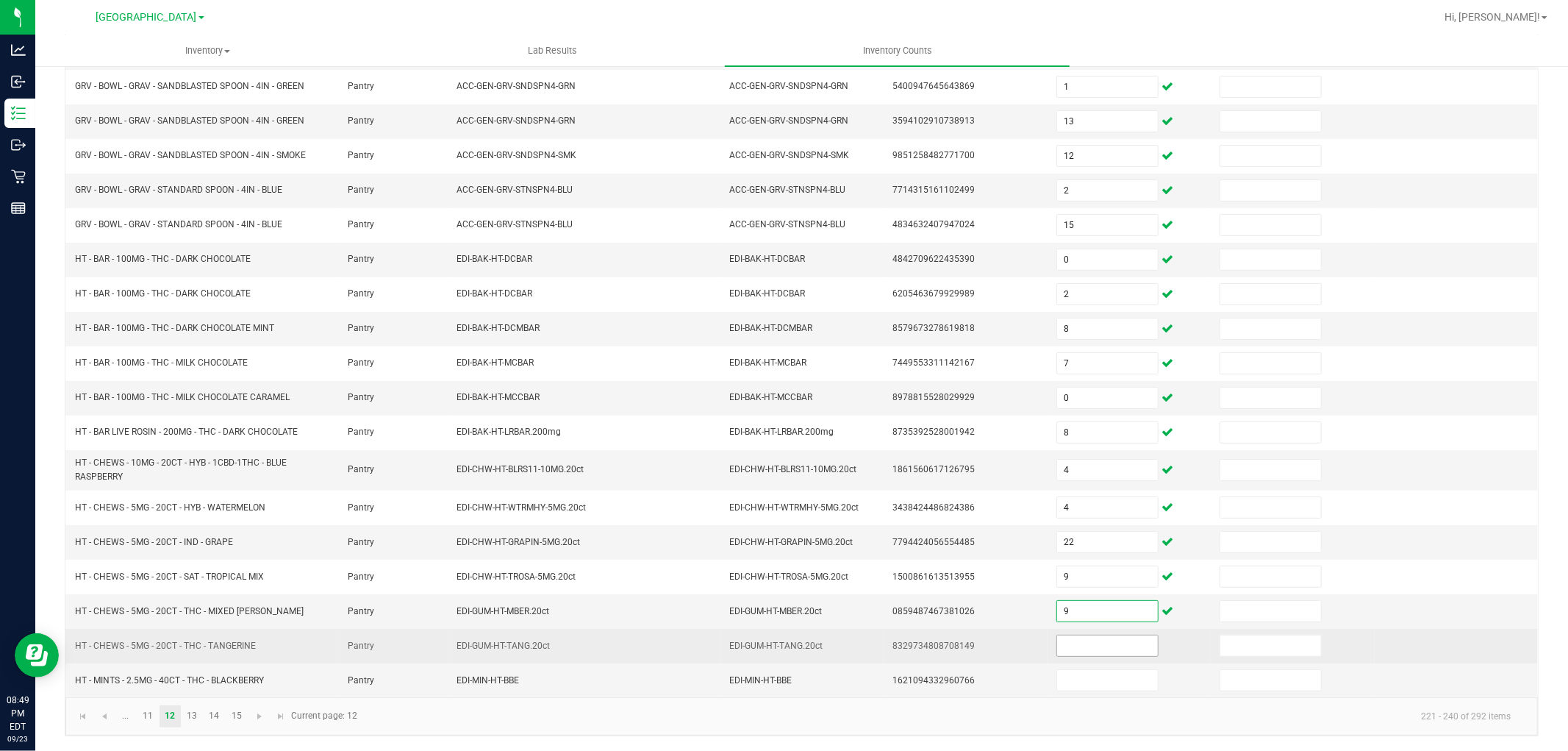
click at [1095, 645] on input at bounding box center [1107, 646] width 100 height 21
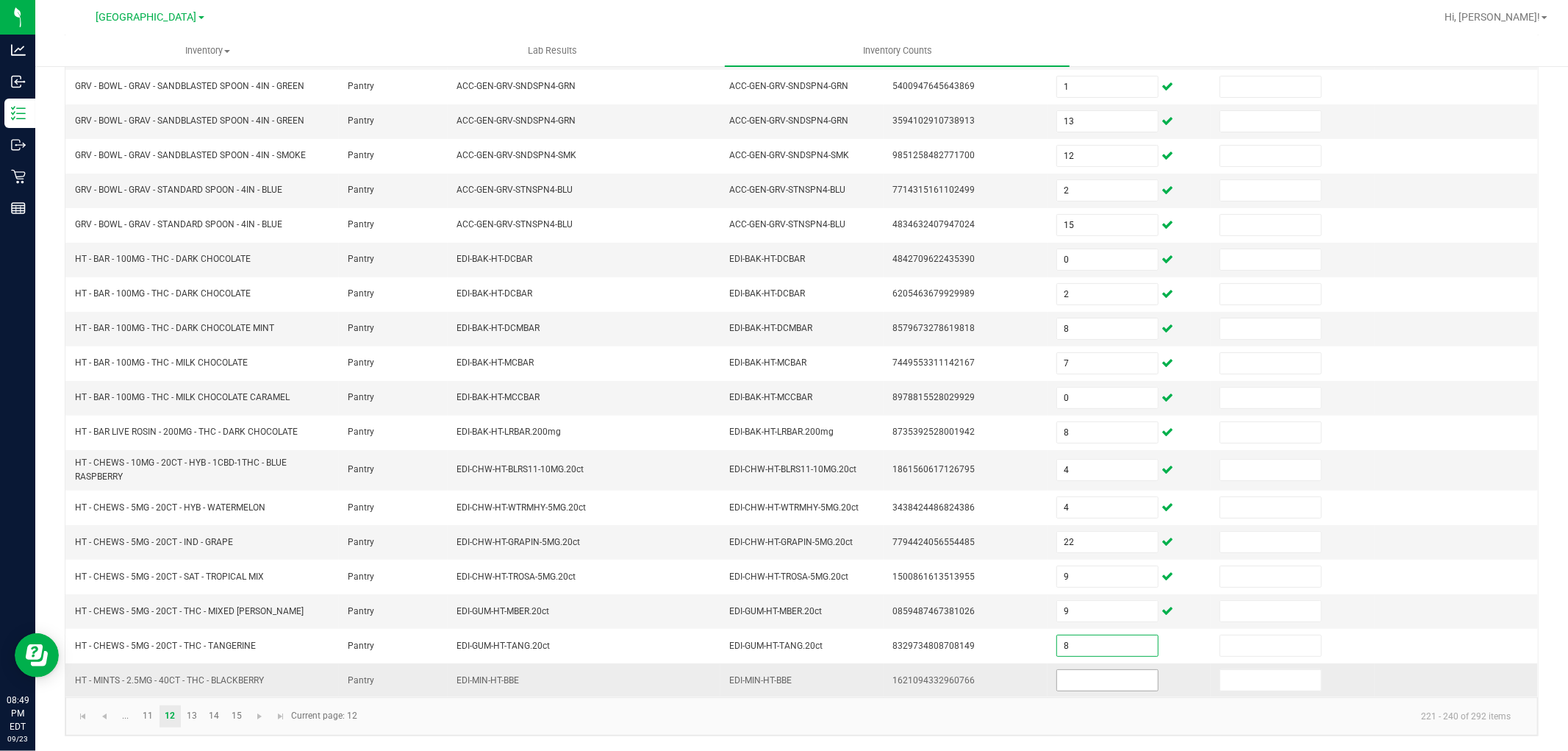
click at [1093, 679] on input at bounding box center [1107, 680] width 100 height 21
click at [980, 682] on td "1621094332960766" at bounding box center [965, 679] width 163 height 34
click at [184, 719] on link "13" at bounding box center [193, 717] width 22 height 22
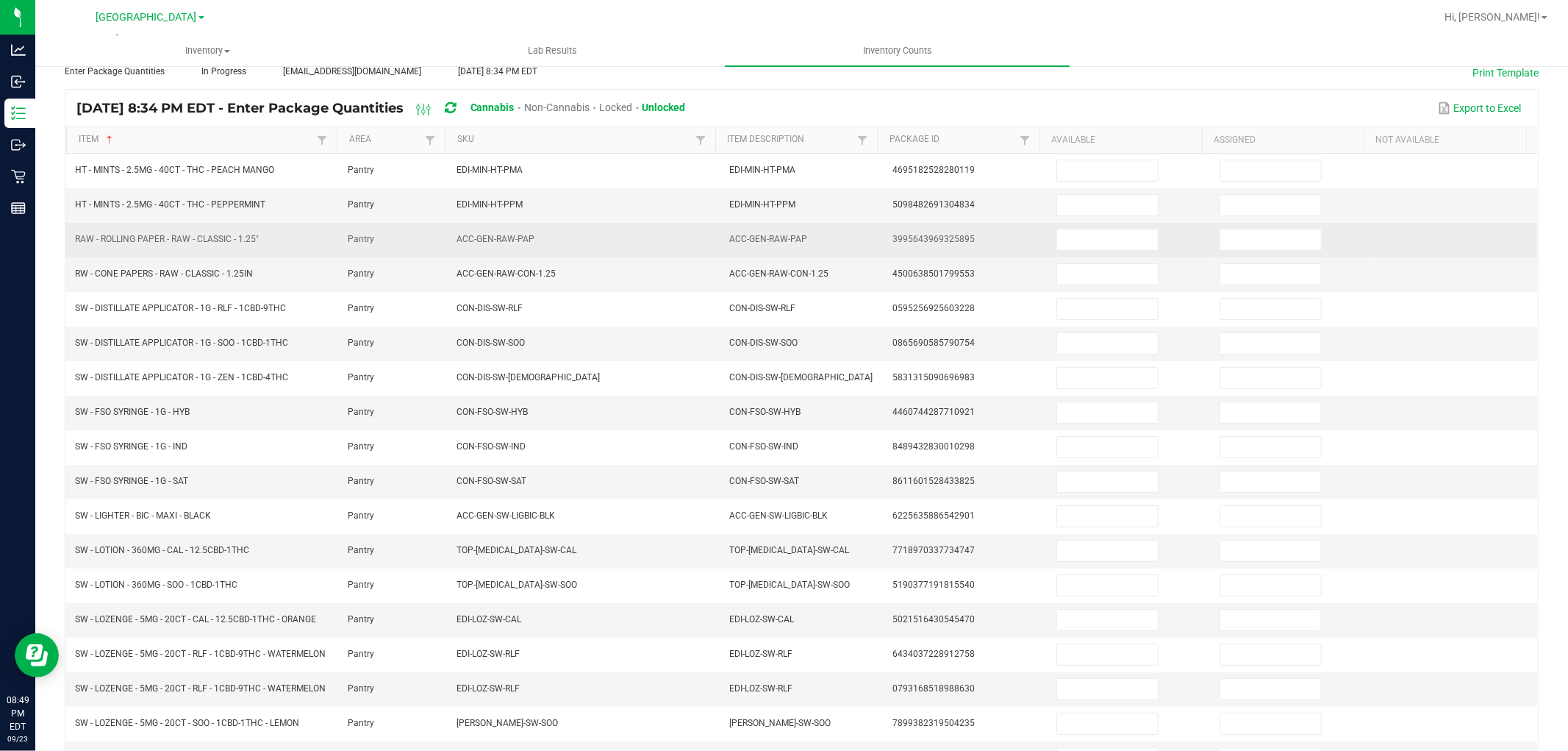
scroll to position [0, 0]
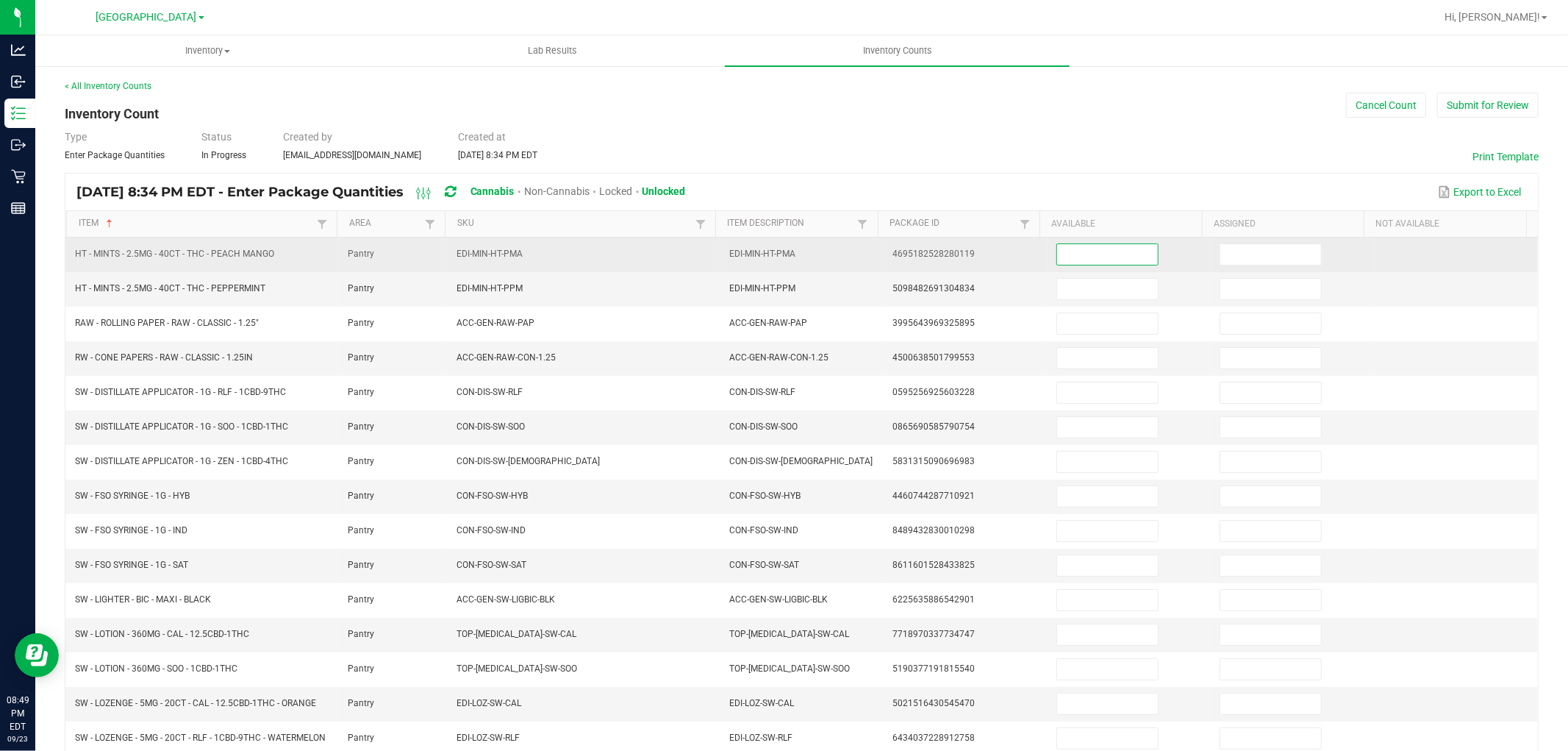
click at [1086, 257] on input at bounding box center [1107, 255] width 100 height 21
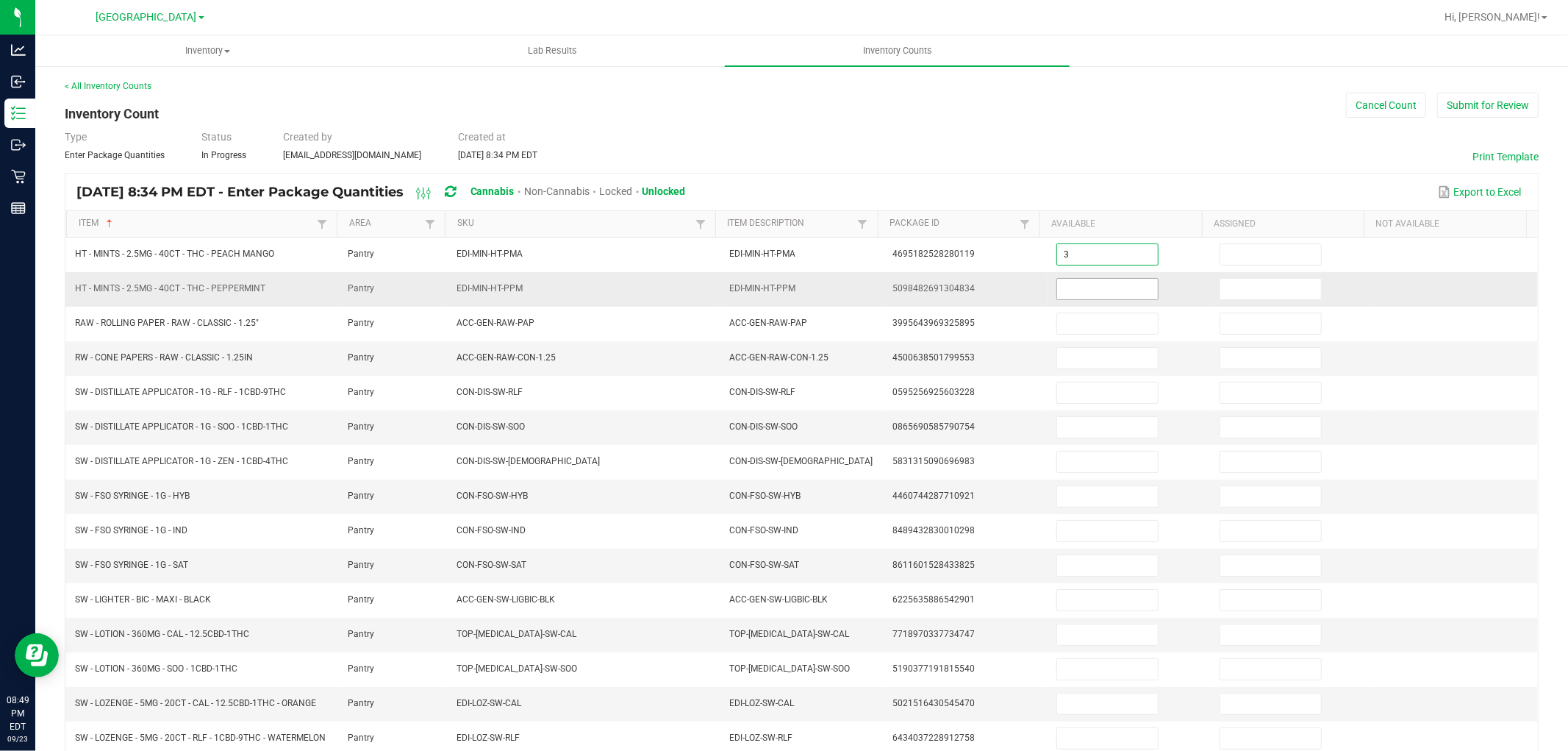
click at [1112, 296] on input at bounding box center [1107, 289] width 100 height 21
click at [1113, 280] on input at bounding box center [1107, 289] width 100 height 21
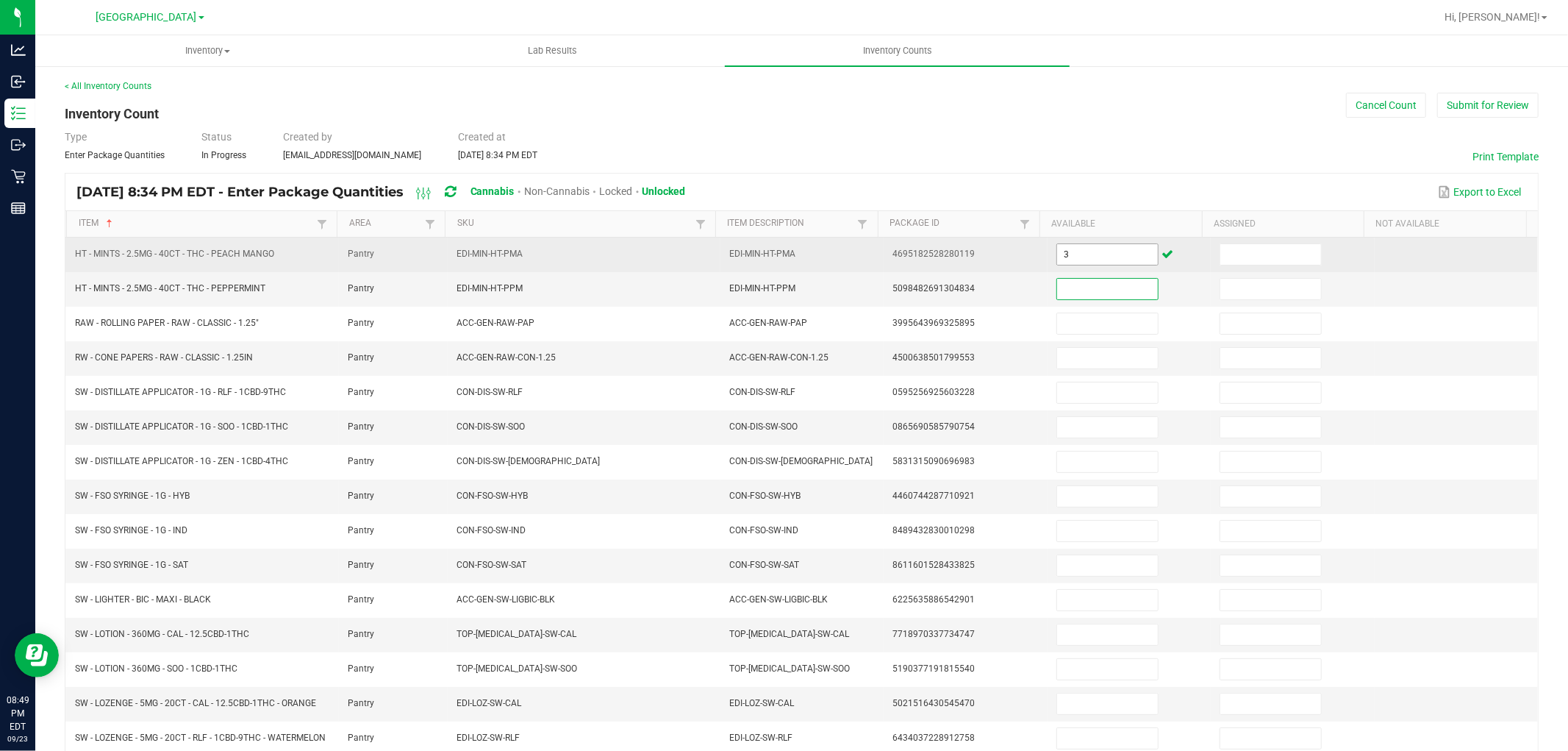
click at [1100, 252] on input "3" at bounding box center [1107, 255] width 100 height 21
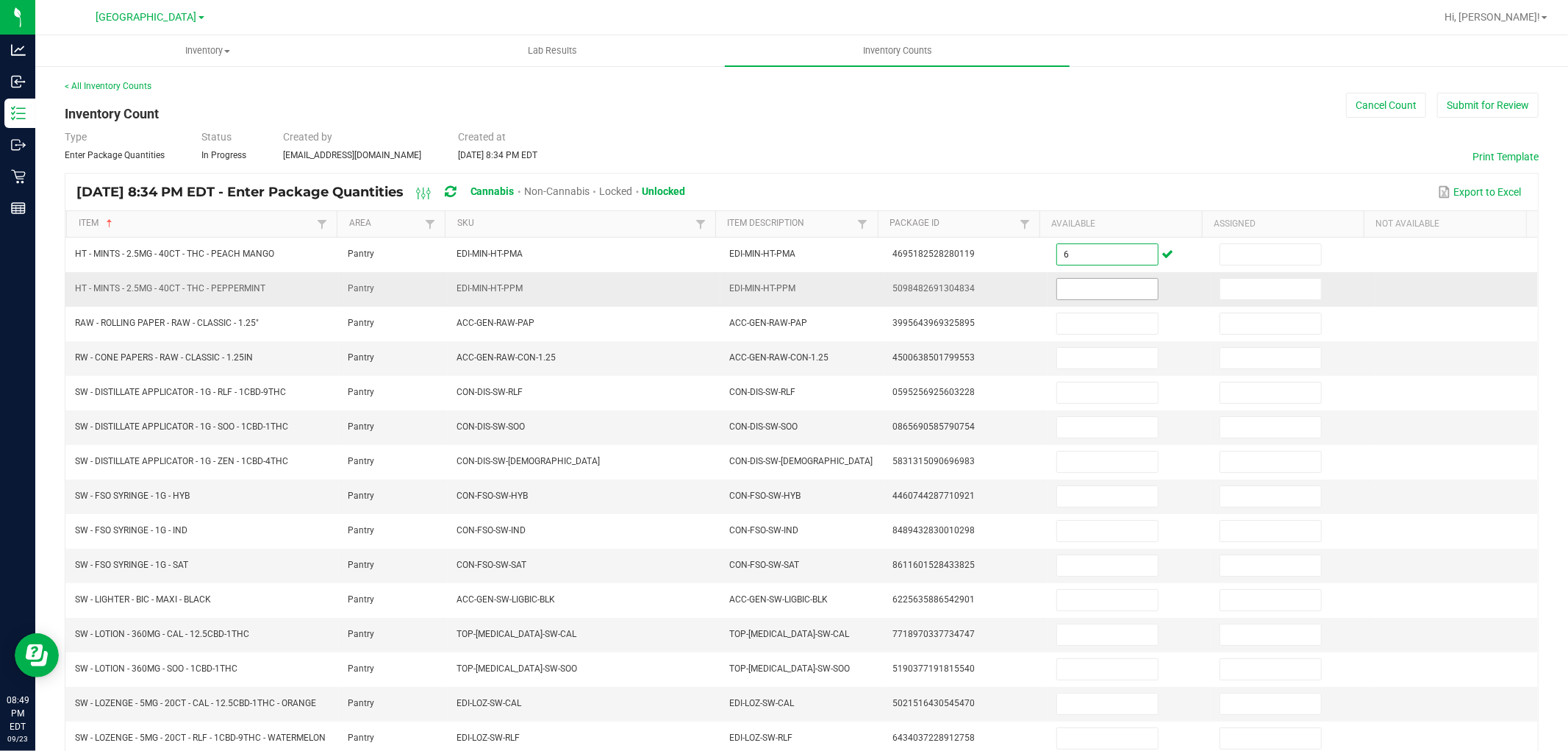
click at [1104, 284] on input at bounding box center [1107, 289] width 100 height 21
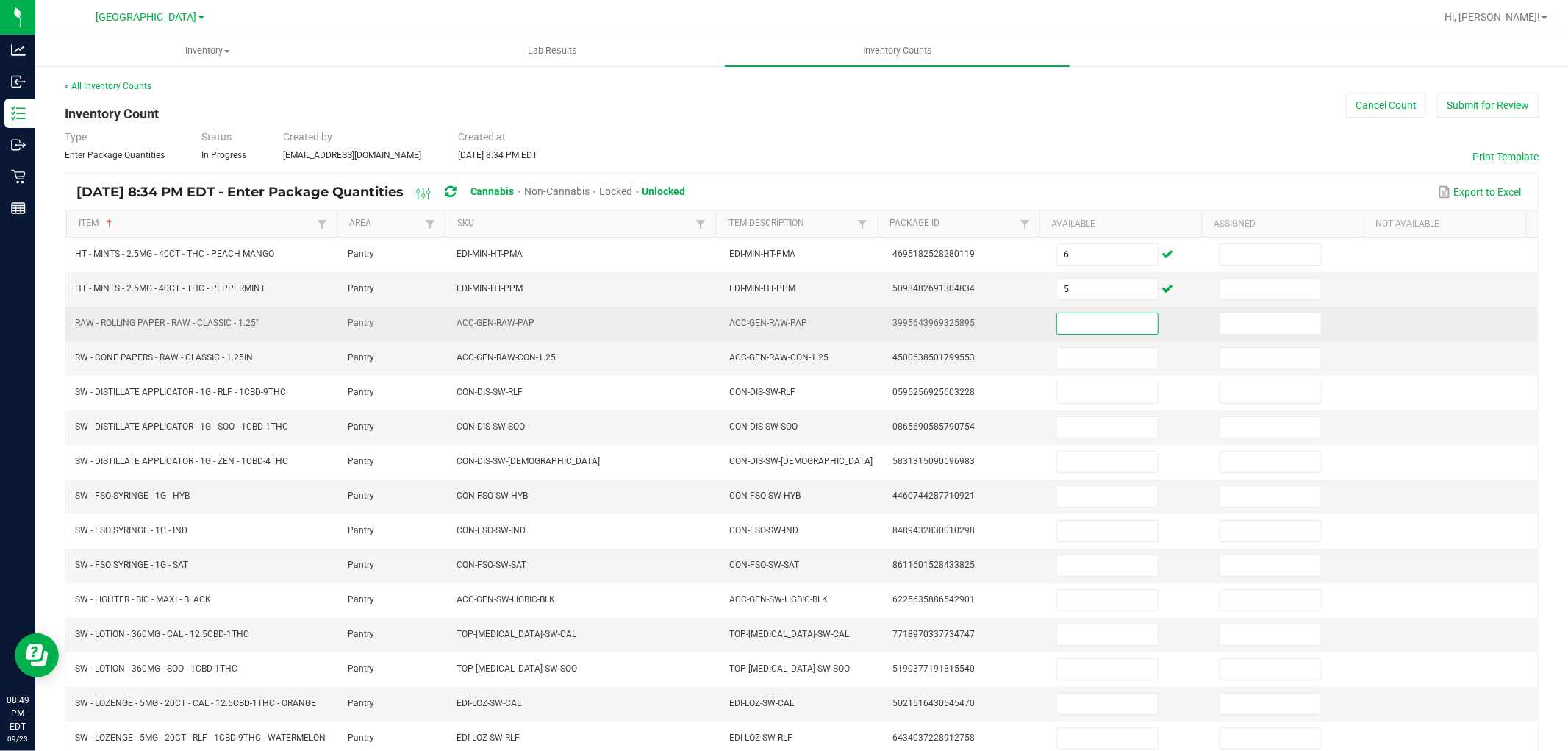
click at [1106, 330] on input at bounding box center [1107, 323] width 100 height 21
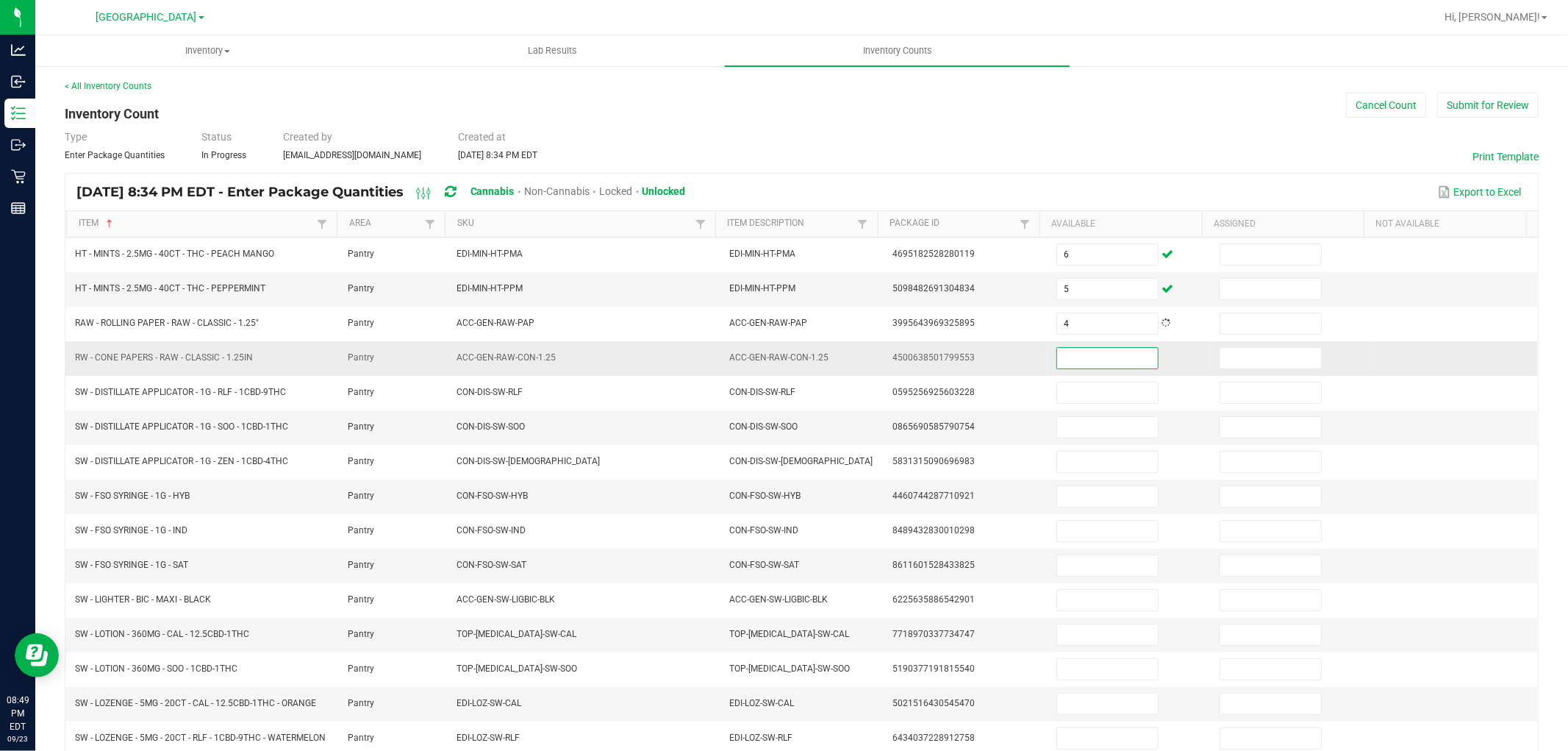
click at [1104, 368] on input at bounding box center [1107, 358] width 100 height 21
click at [1106, 351] on input at bounding box center [1107, 358] width 100 height 21
click at [1103, 357] on input at bounding box center [1107, 358] width 100 height 21
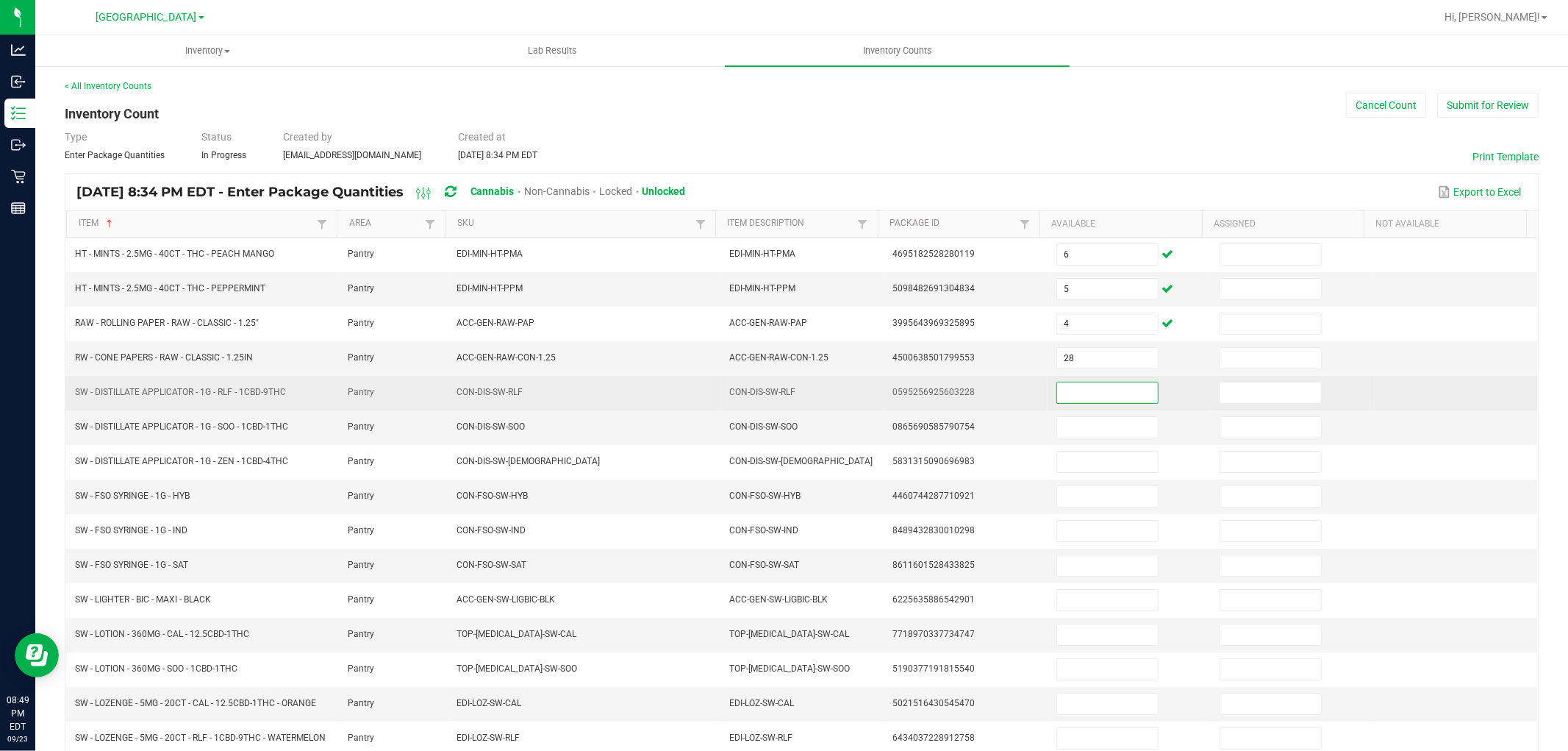
click at [1108, 397] on input at bounding box center [1107, 392] width 100 height 21
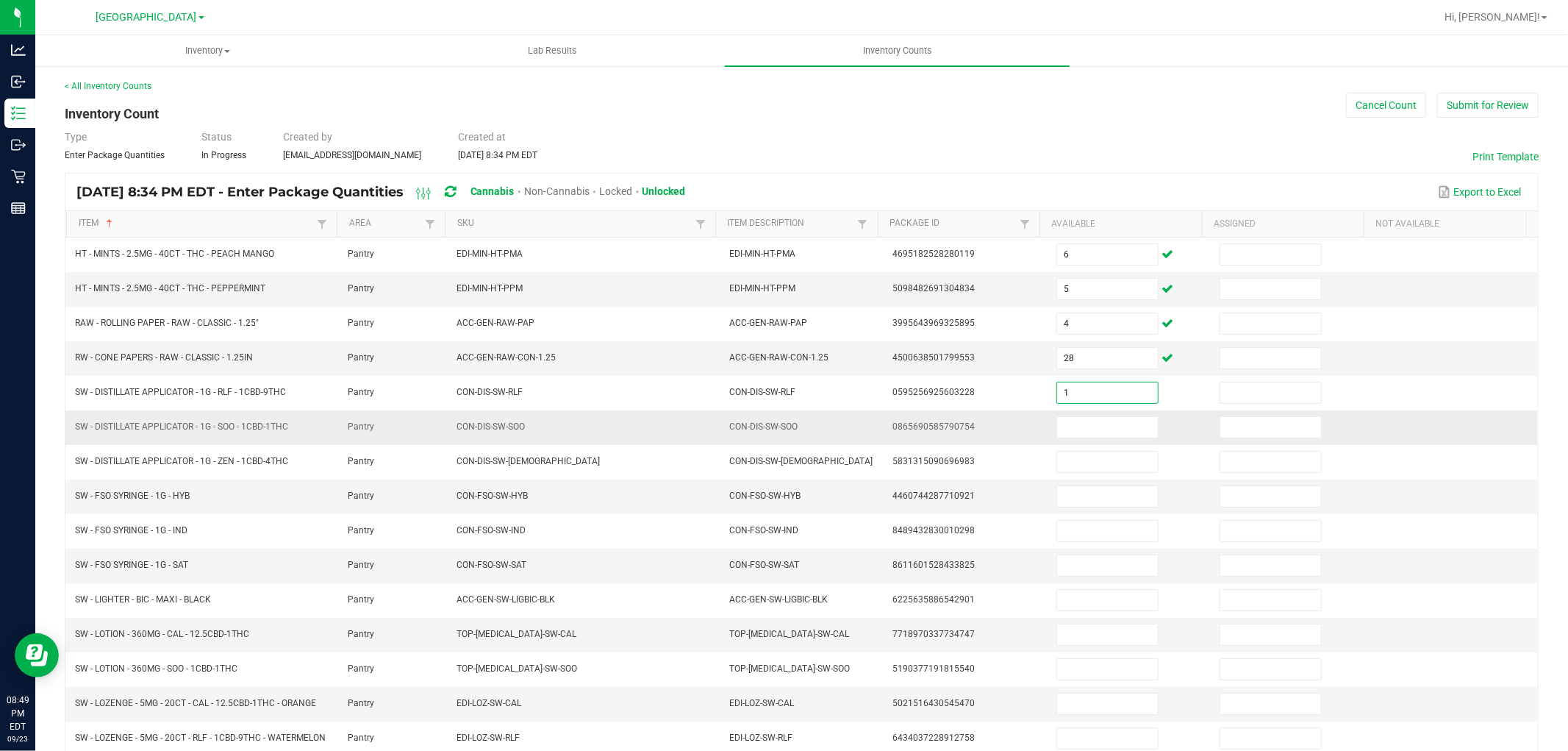
click at [1111, 440] on td at bounding box center [1129, 428] width 163 height 34
click at [1111, 438] on span at bounding box center [1107, 428] width 102 height 22
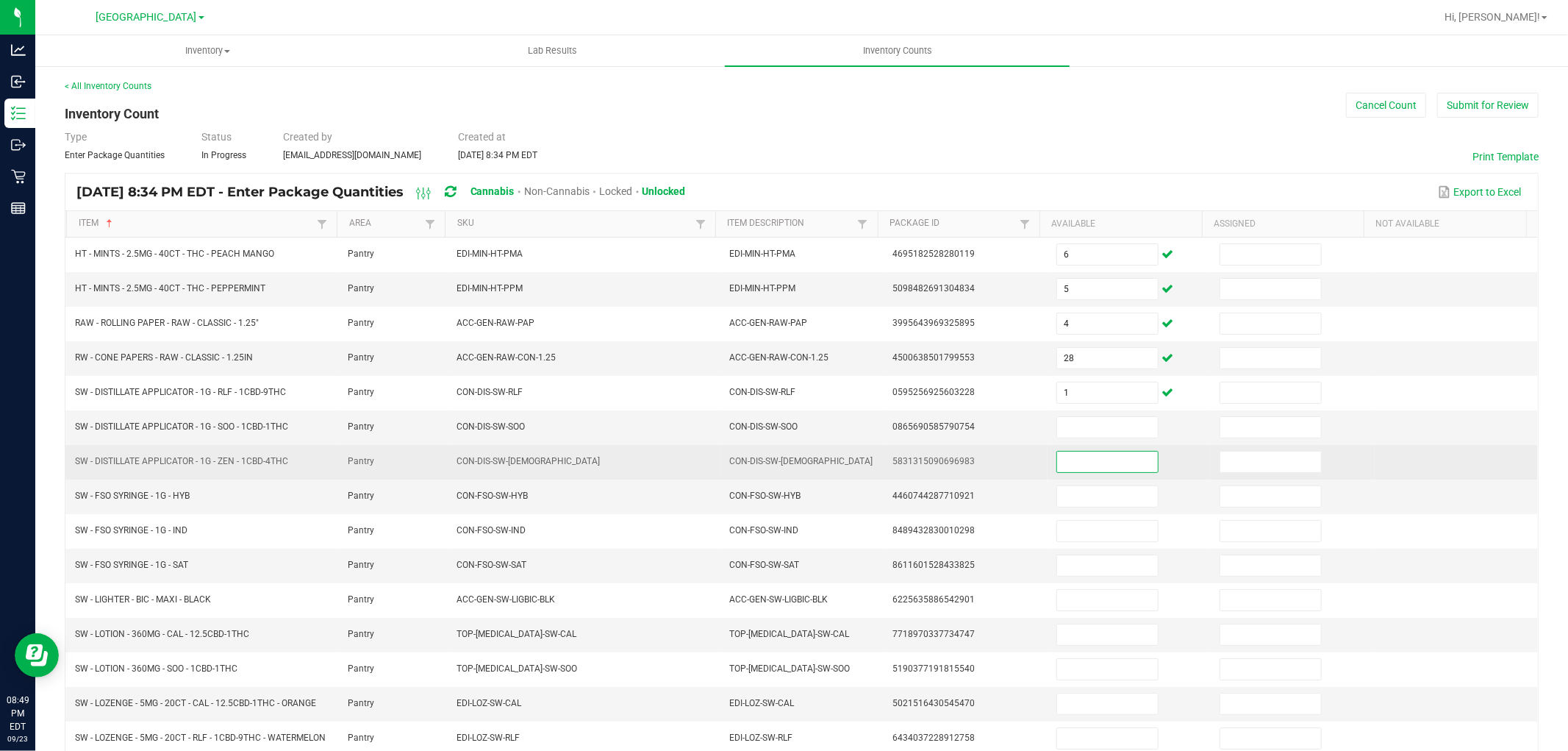
click at [1119, 465] on input at bounding box center [1107, 462] width 100 height 21
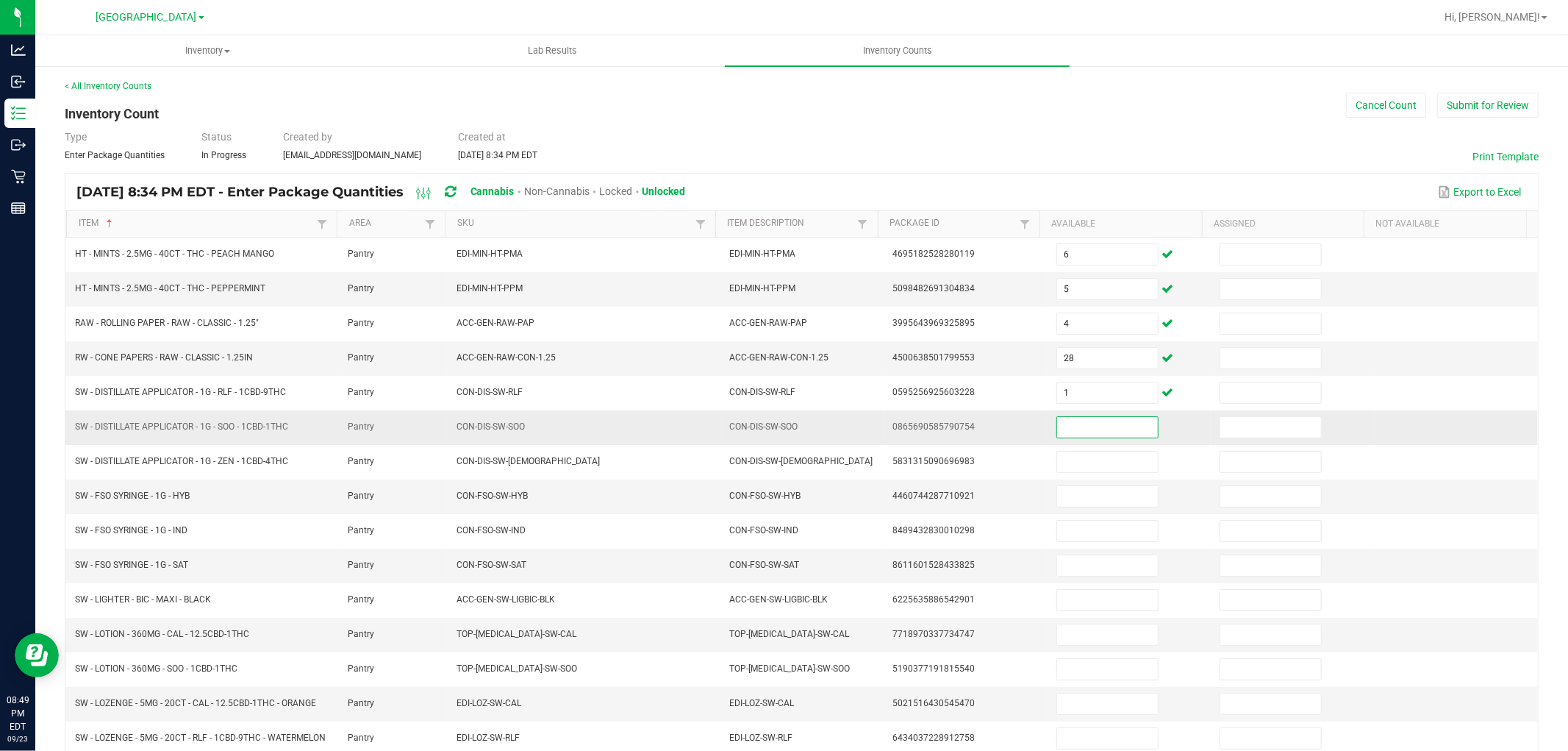
click at [1114, 430] on input at bounding box center [1107, 427] width 100 height 21
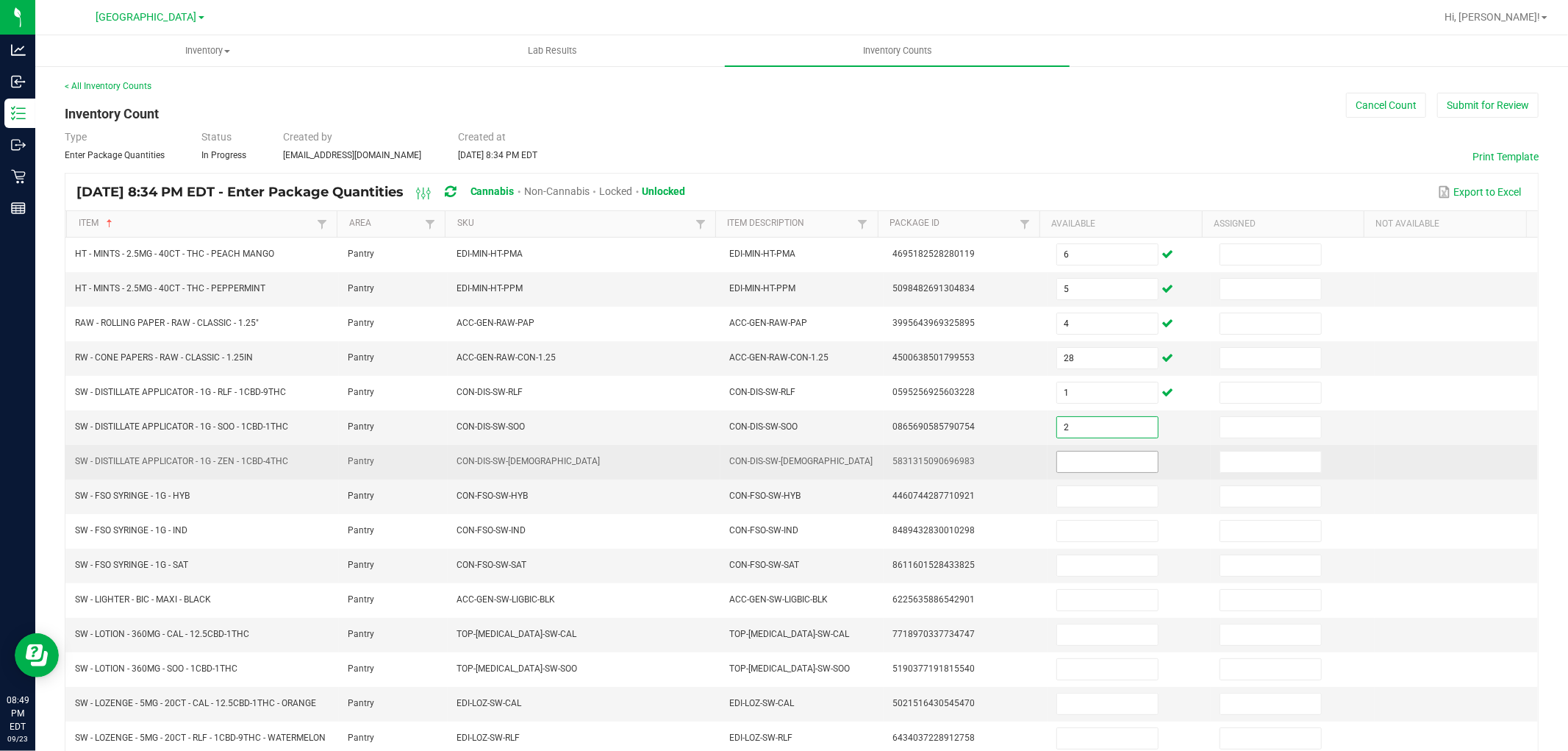
click at [1111, 459] on input at bounding box center [1107, 462] width 100 height 21
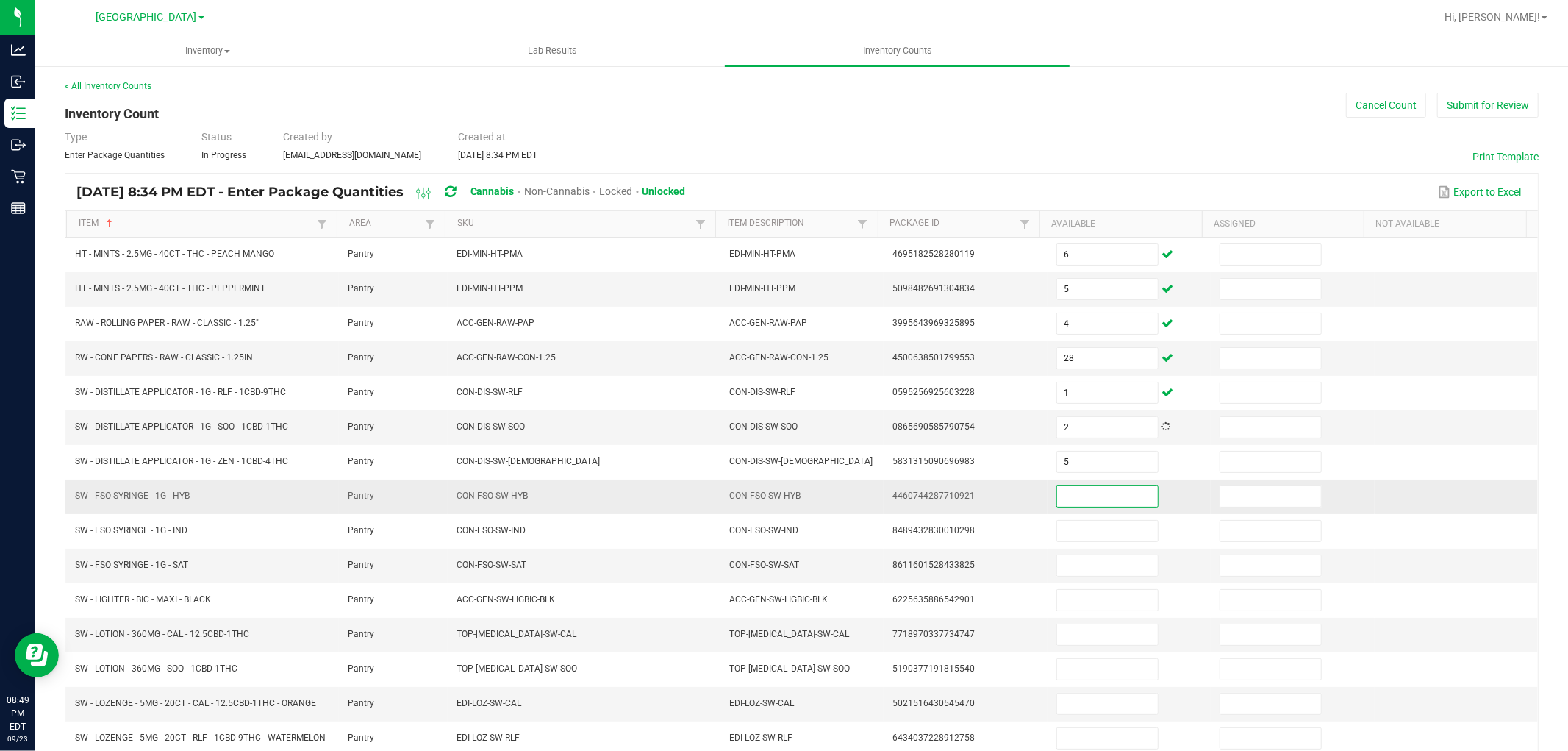
click at [1107, 505] on input at bounding box center [1107, 496] width 100 height 21
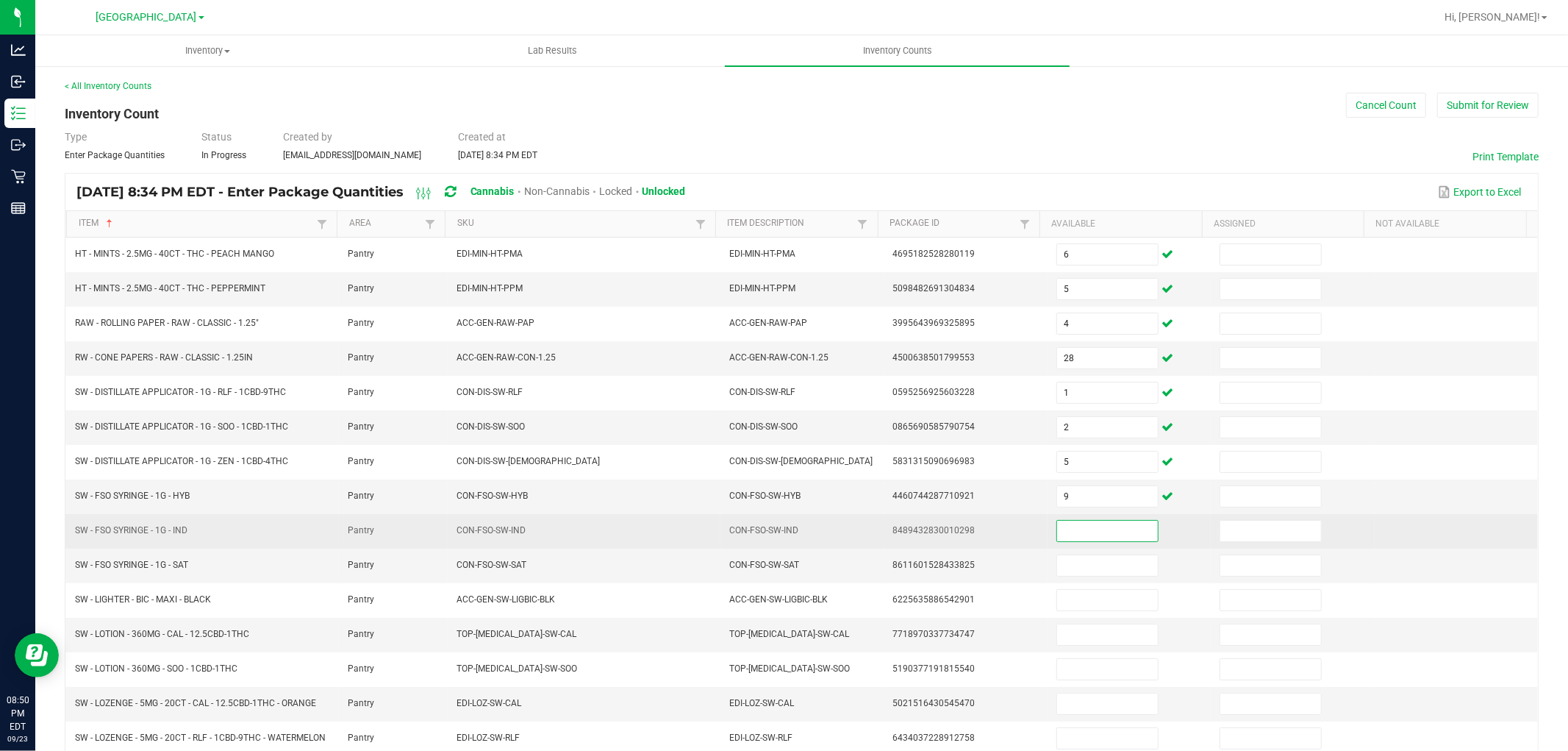
click at [1118, 524] on input at bounding box center [1107, 531] width 100 height 21
click at [1116, 542] on input "8" at bounding box center [1107, 531] width 100 height 21
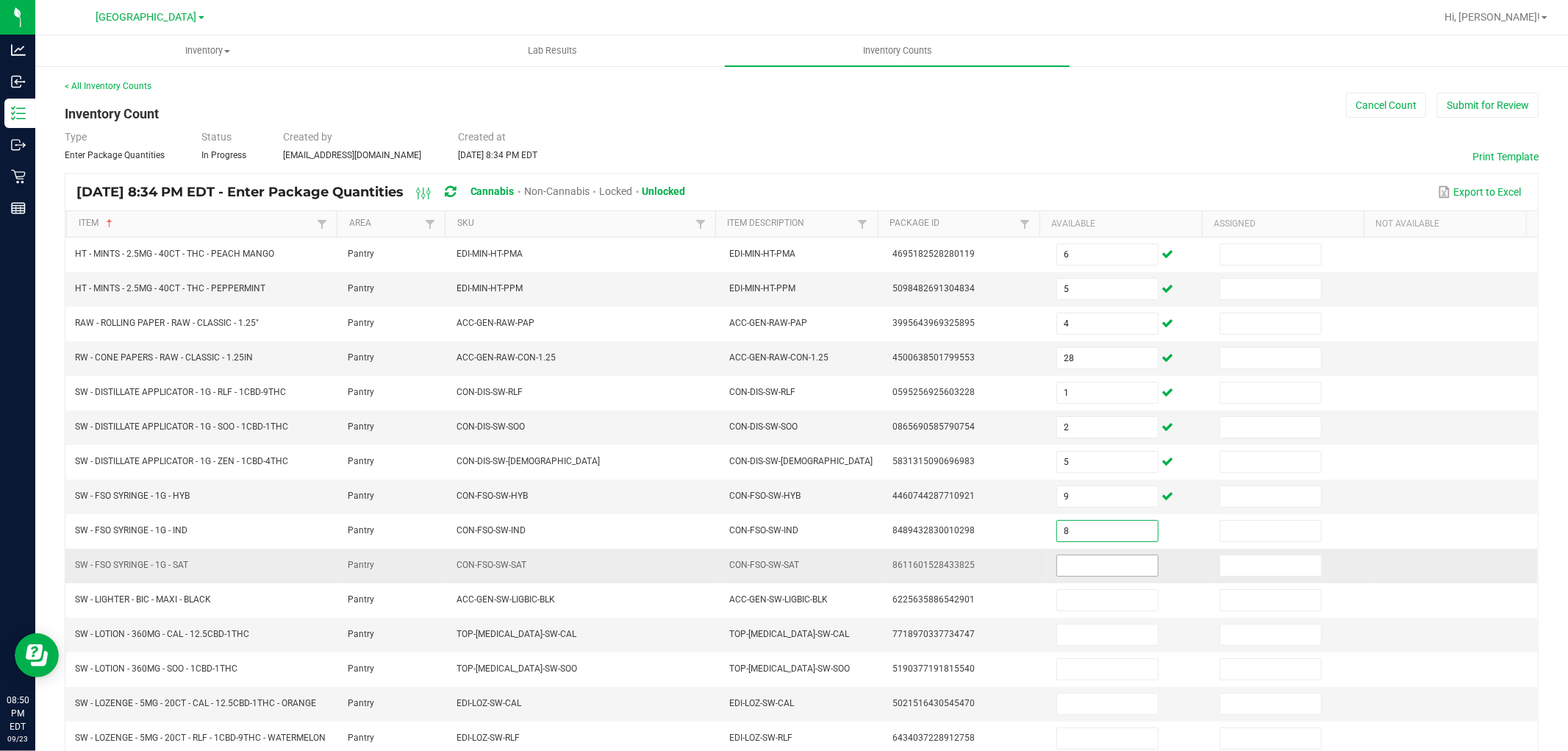
click at [1115, 559] on input at bounding box center [1107, 565] width 100 height 21
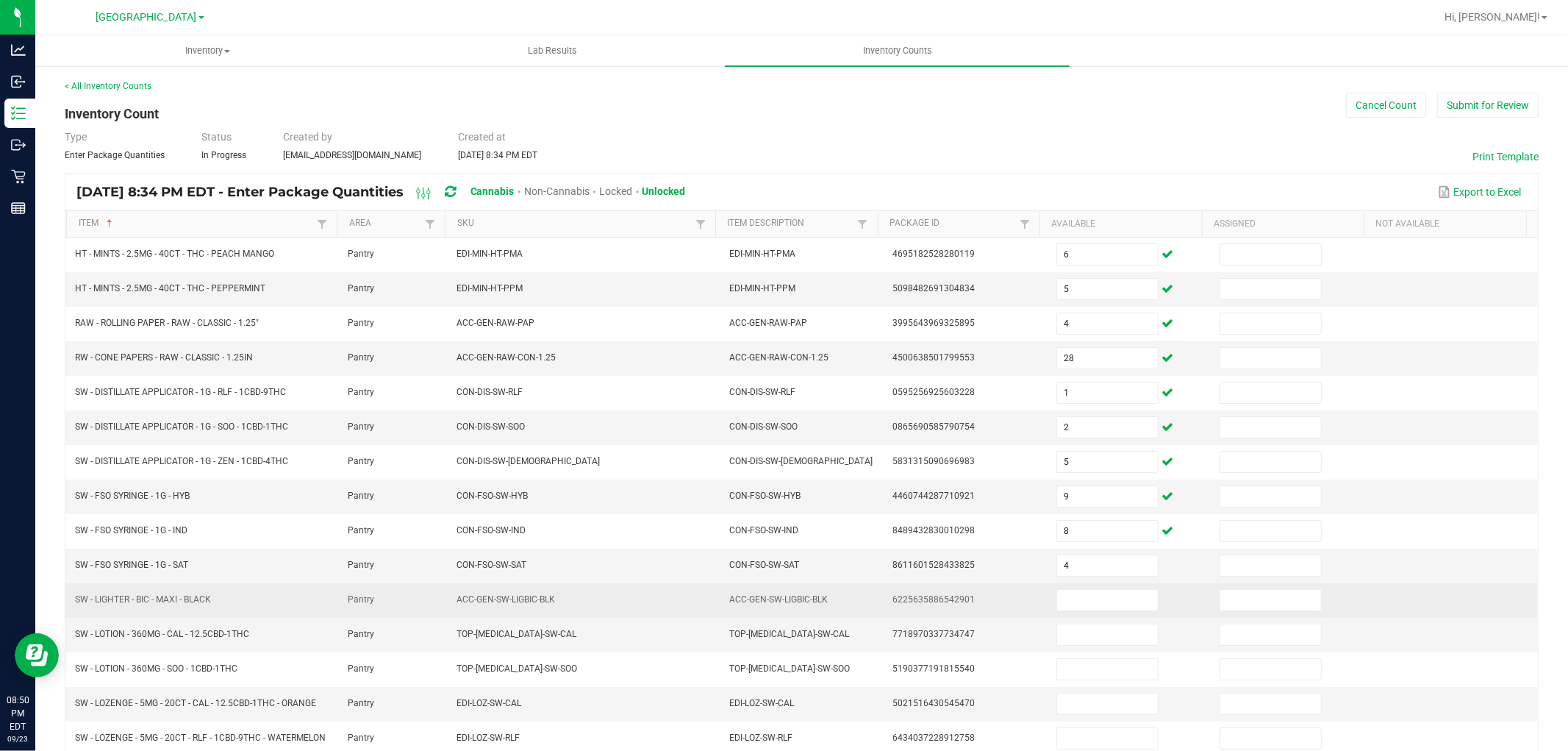
click at [1108, 589] on td at bounding box center [1129, 601] width 163 height 34
click at [1108, 601] on input at bounding box center [1107, 600] width 100 height 21
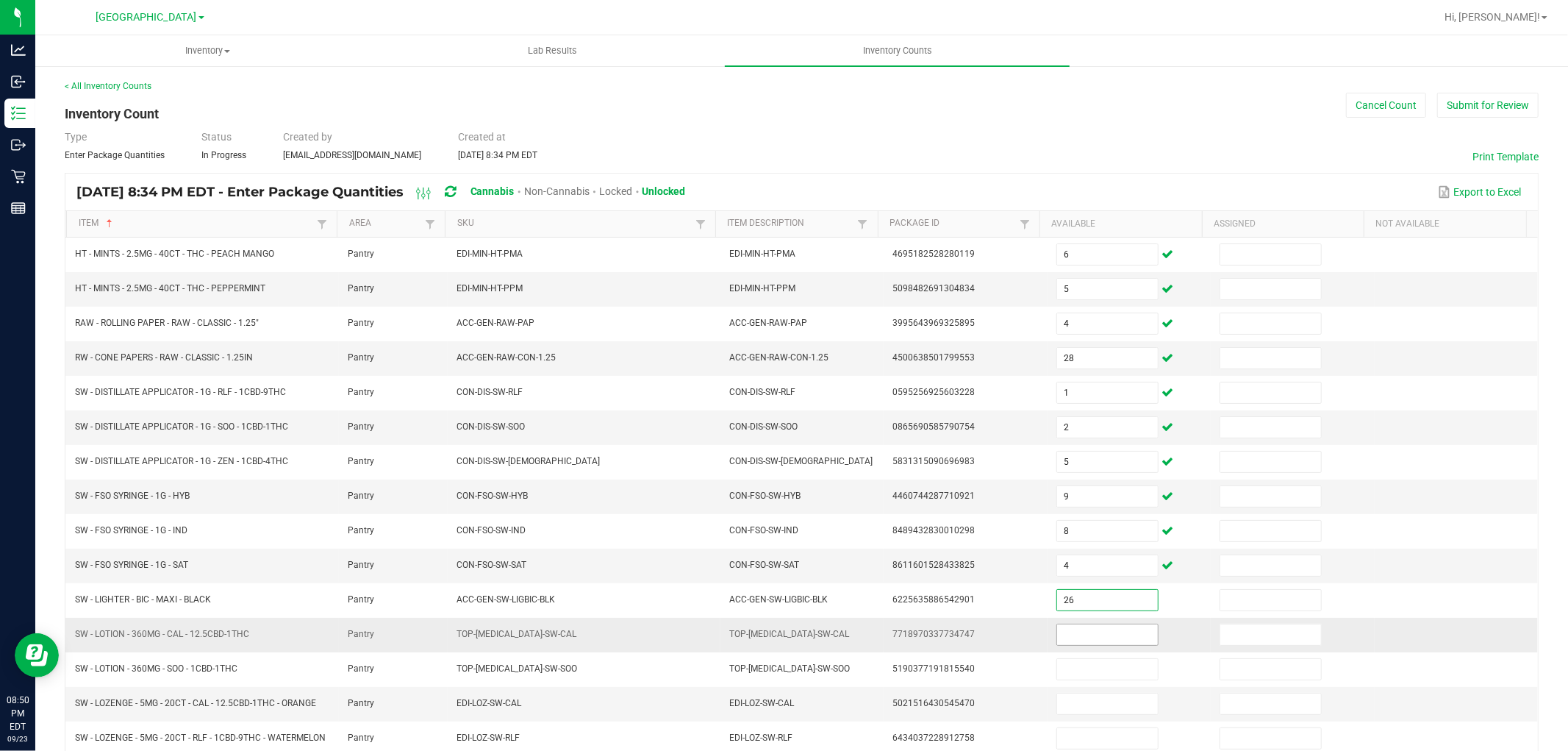
click at [1104, 626] on span at bounding box center [1107, 635] width 102 height 22
click at [1101, 640] on input at bounding box center [1107, 634] width 100 height 21
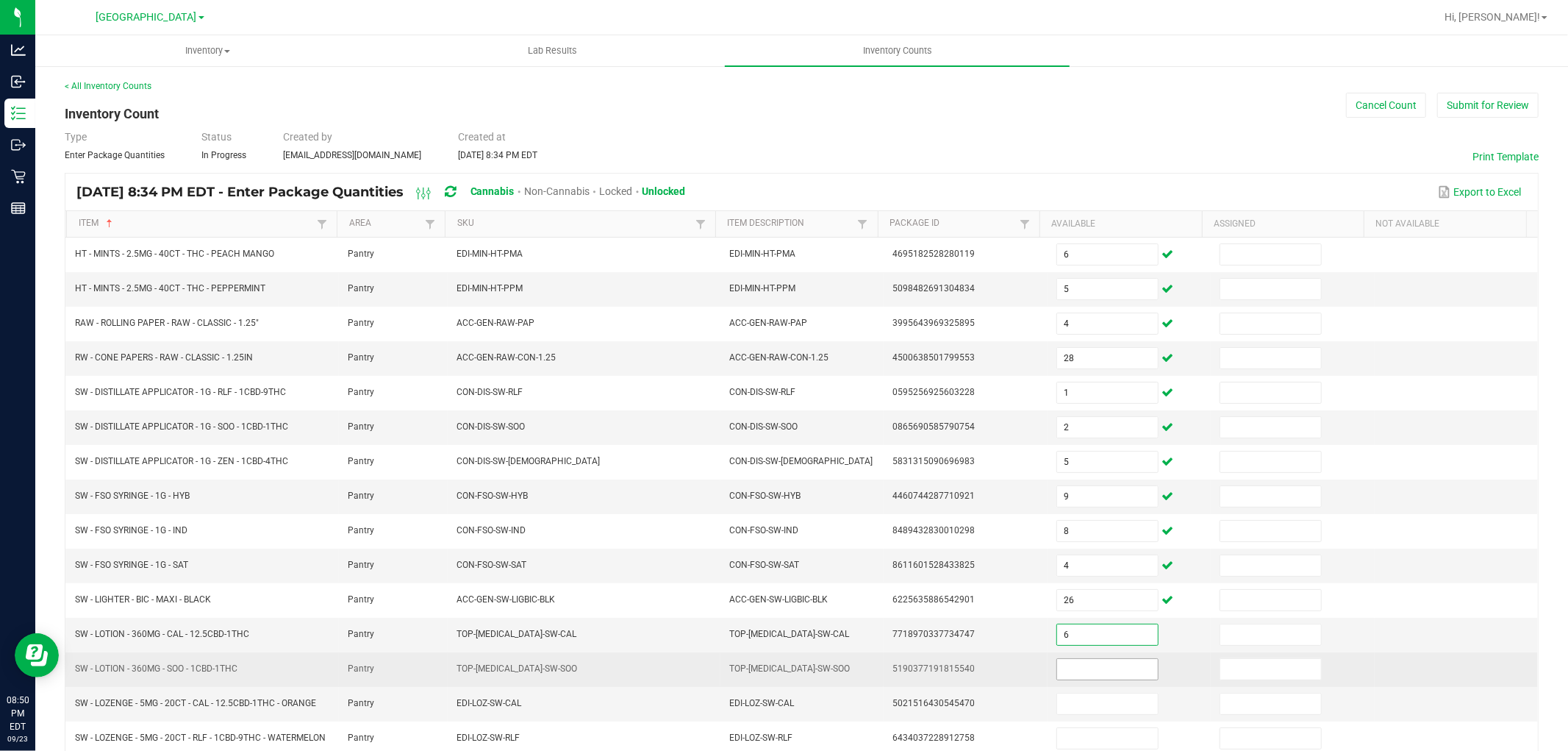
click at [1098, 673] on input at bounding box center [1107, 669] width 100 height 21
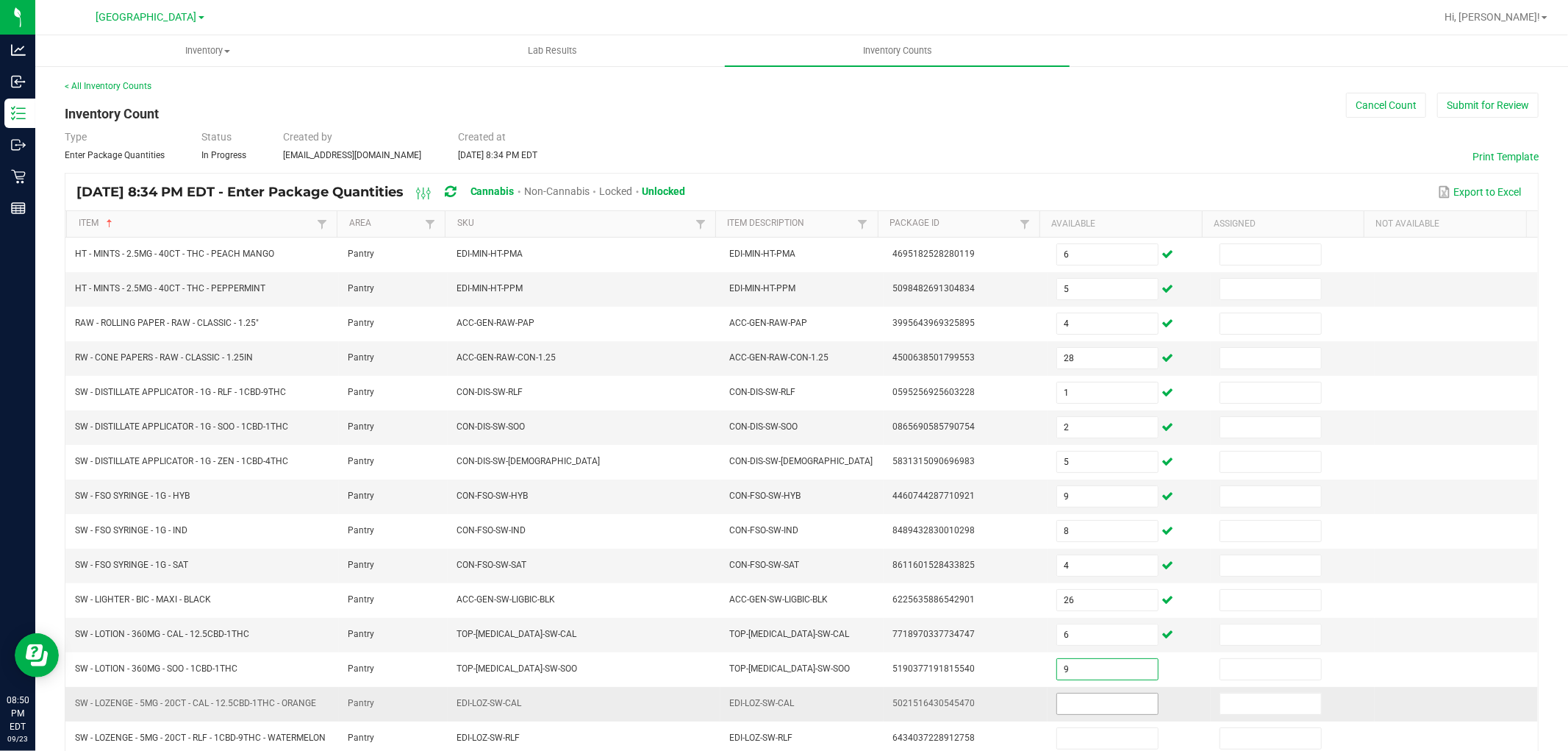
click at [1094, 705] on input at bounding box center [1107, 704] width 100 height 21
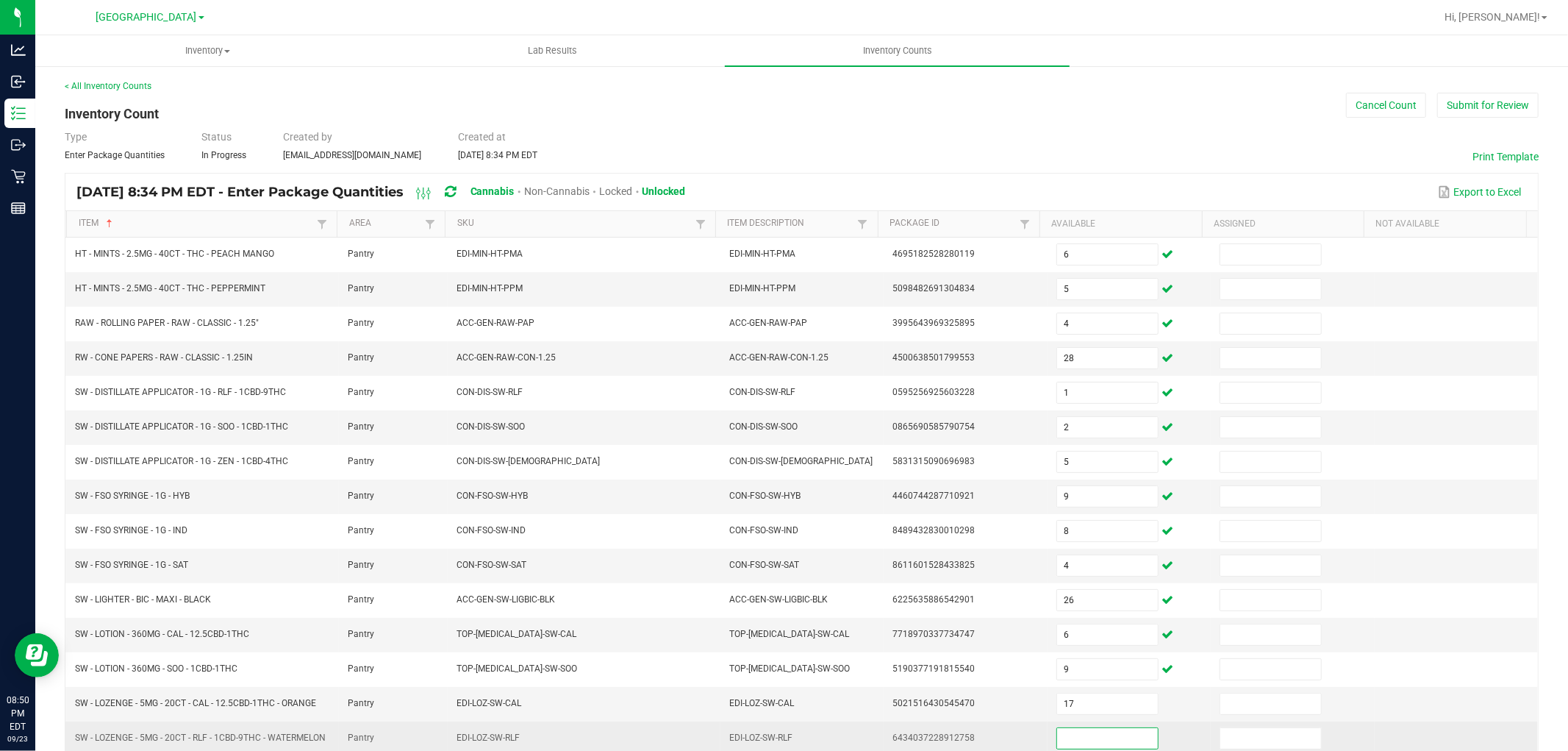
click at [1098, 743] on input at bounding box center [1107, 738] width 100 height 21
click at [997, 727] on td "6434037228912758" at bounding box center [965, 739] width 163 height 34
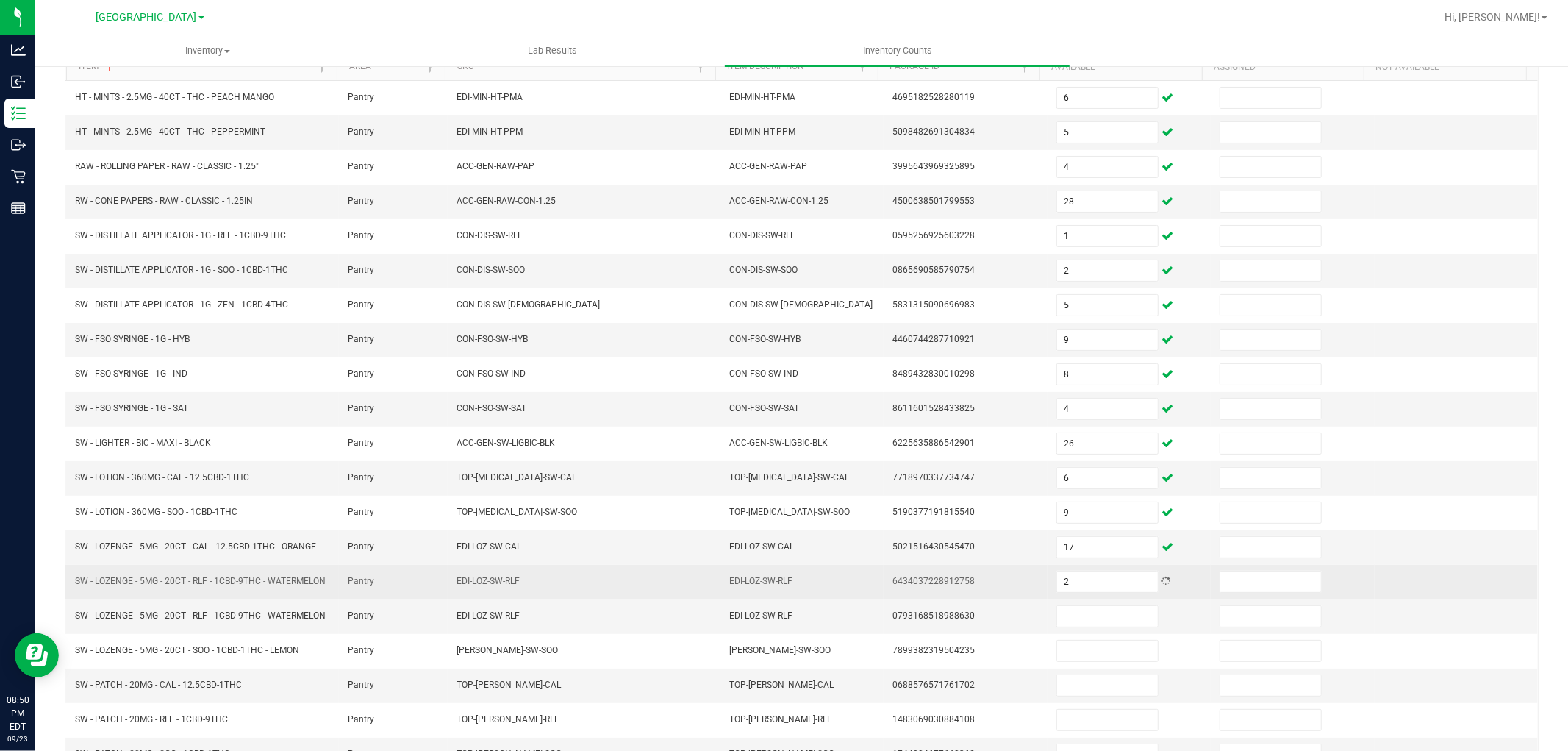
scroll to position [245, 0]
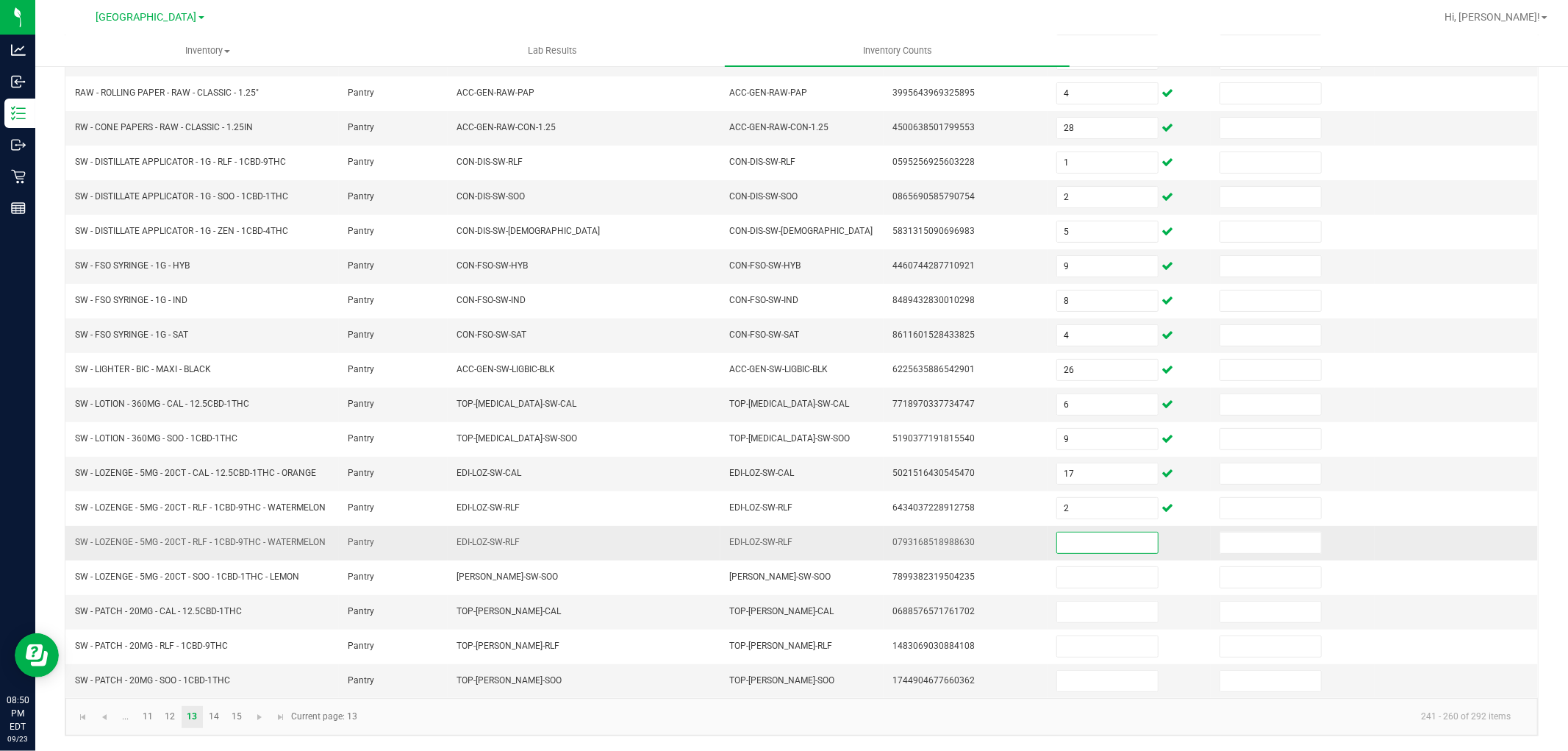
click at [1099, 542] on input at bounding box center [1107, 543] width 100 height 21
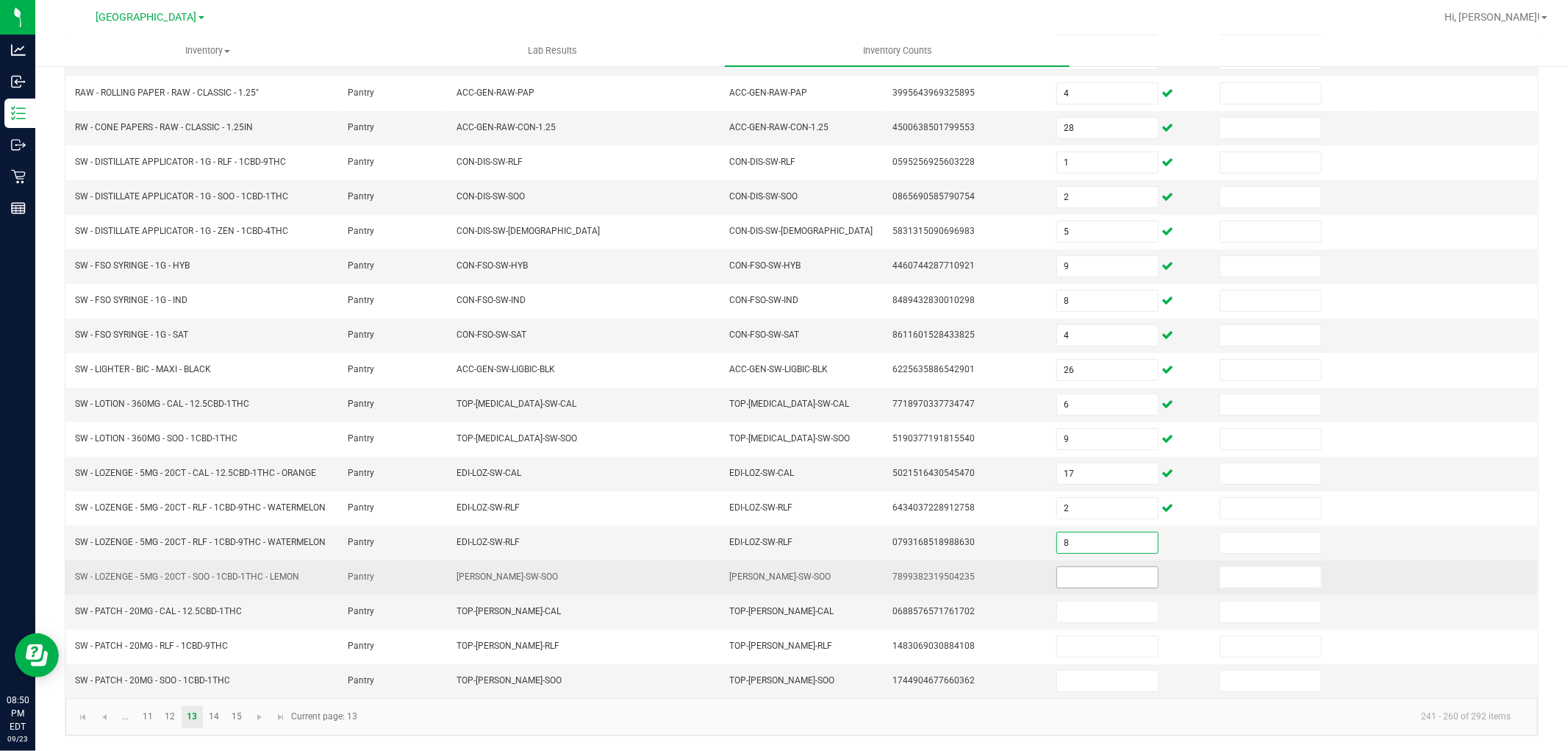
click at [1100, 576] on input at bounding box center [1107, 577] width 100 height 21
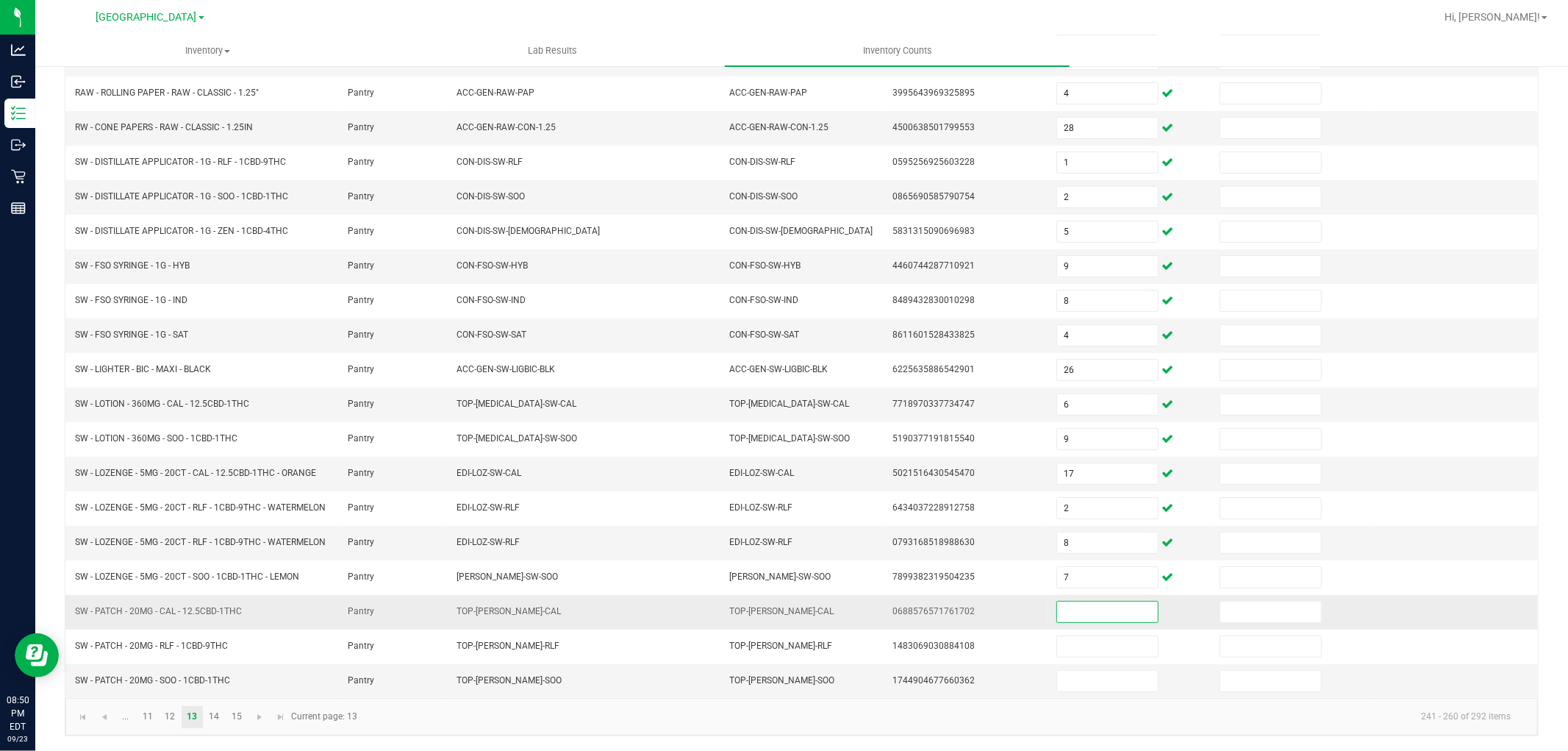
click at [1103, 612] on input at bounding box center [1107, 611] width 100 height 21
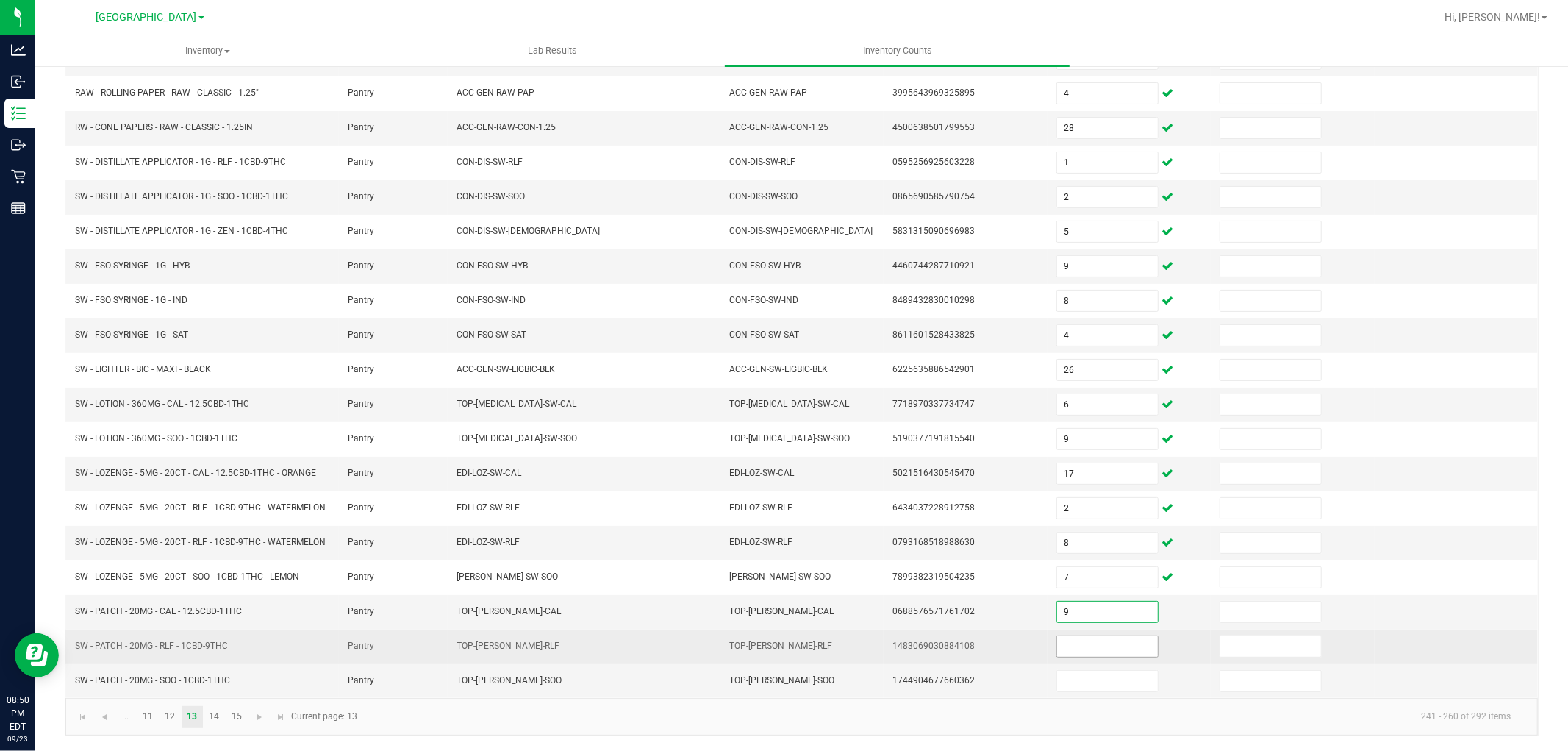
click at [1097, 637] on input at bounding box center [1107, 646] width 100 height 21
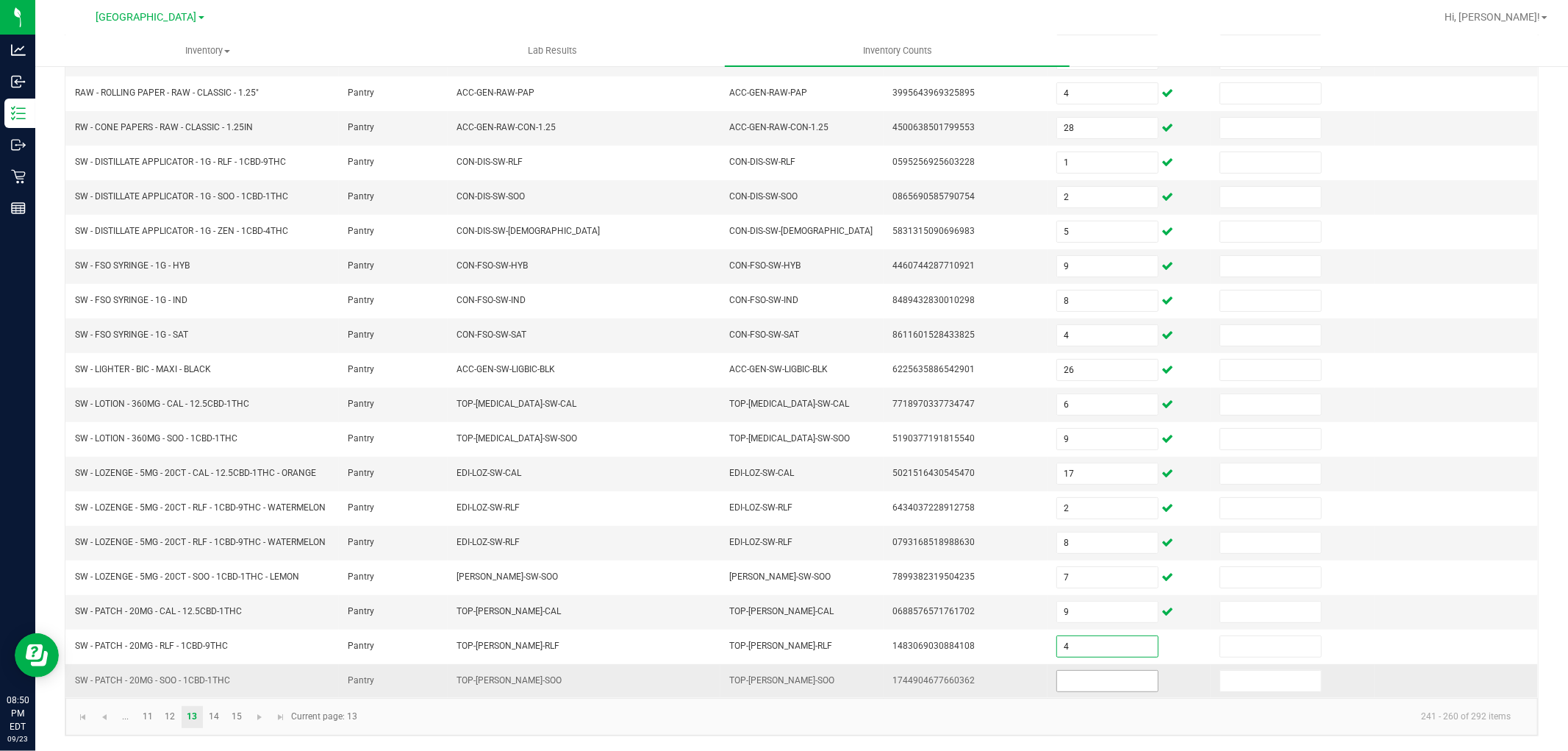
click at [1094, 686] on input at bounding box center [1107, 681] width 100 height 21
click at [1086, 709] on kendo-pager-info "241 - 260 of 292 items" at bounding box center [943, 717] width 1156 height 24
click at [214, 710] on link "14" at bounding box center [215, 717] width 22 height 22
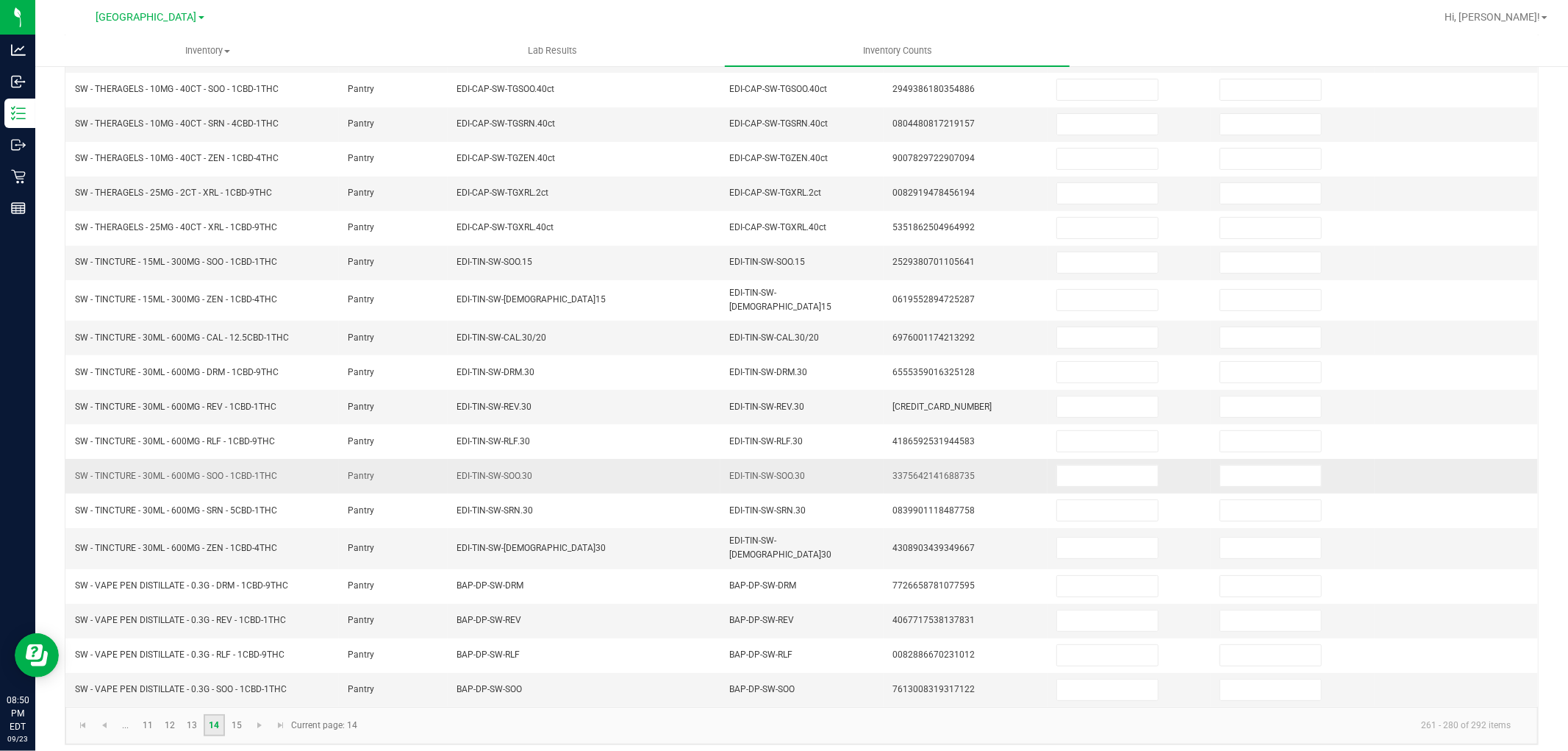
scroll to position [0, 0]
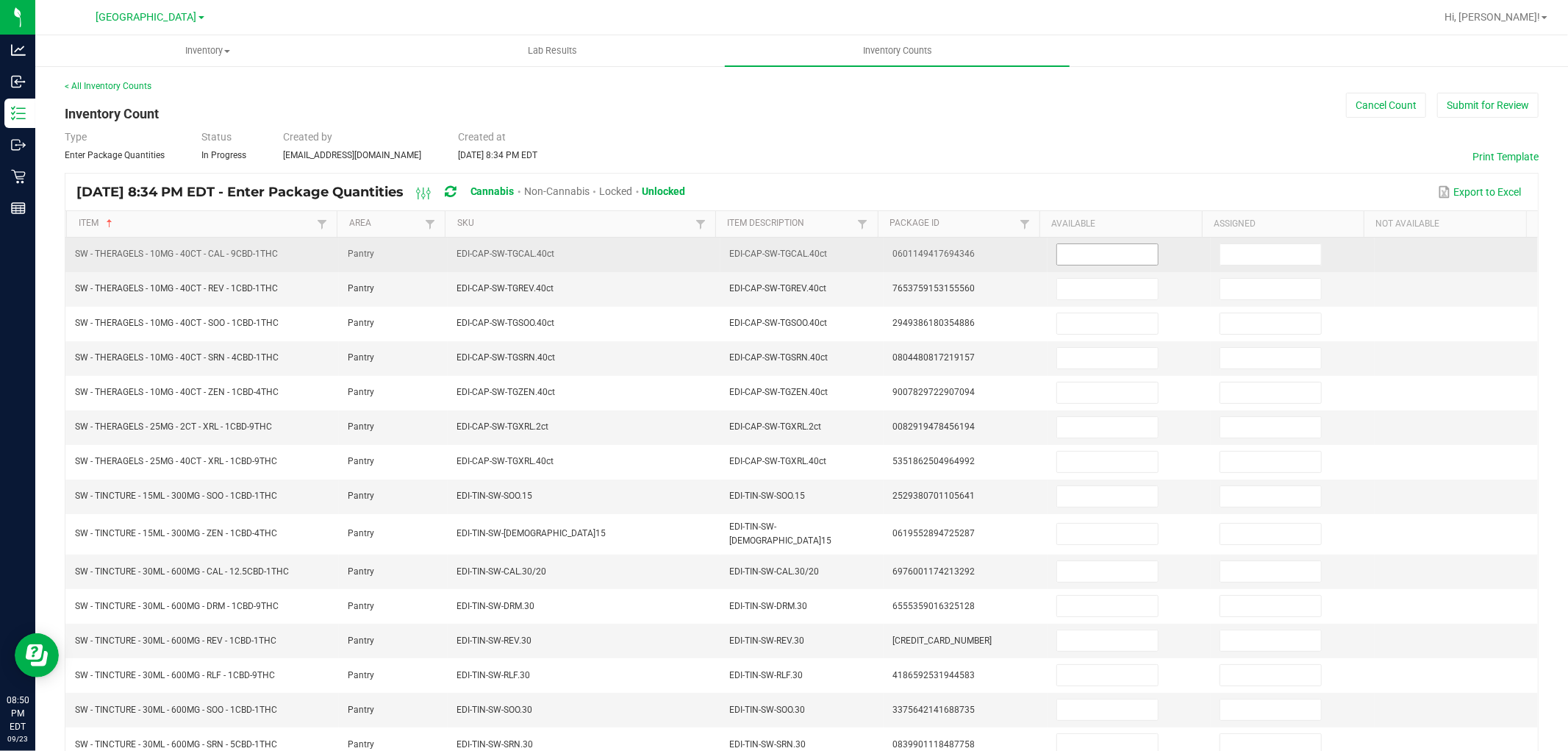
click at [1083, 253] on input at bounding box center [1107, 255] width 100 height 21
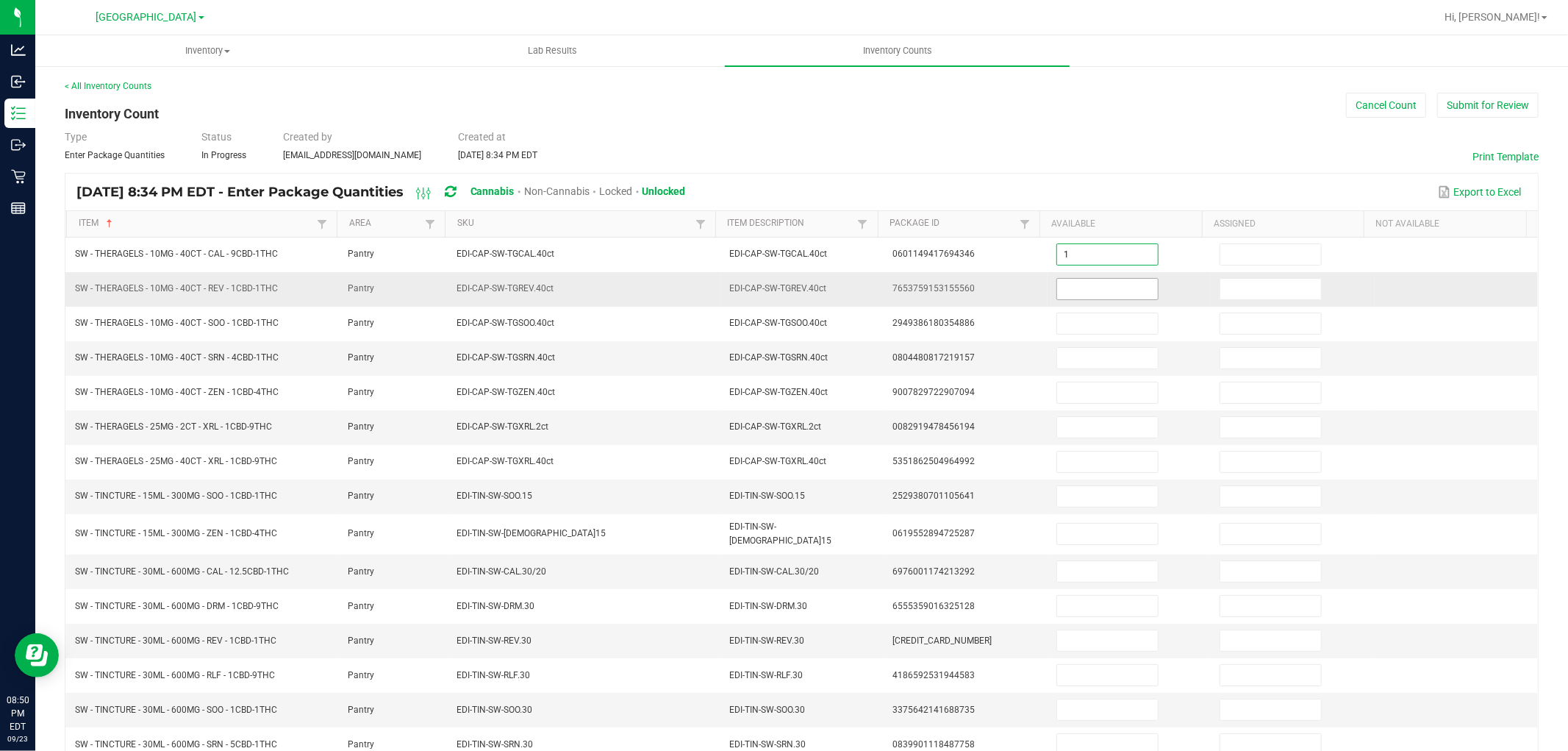
click at [1085, 289] on input at bounding box center [1107, 289] width 100 height 21
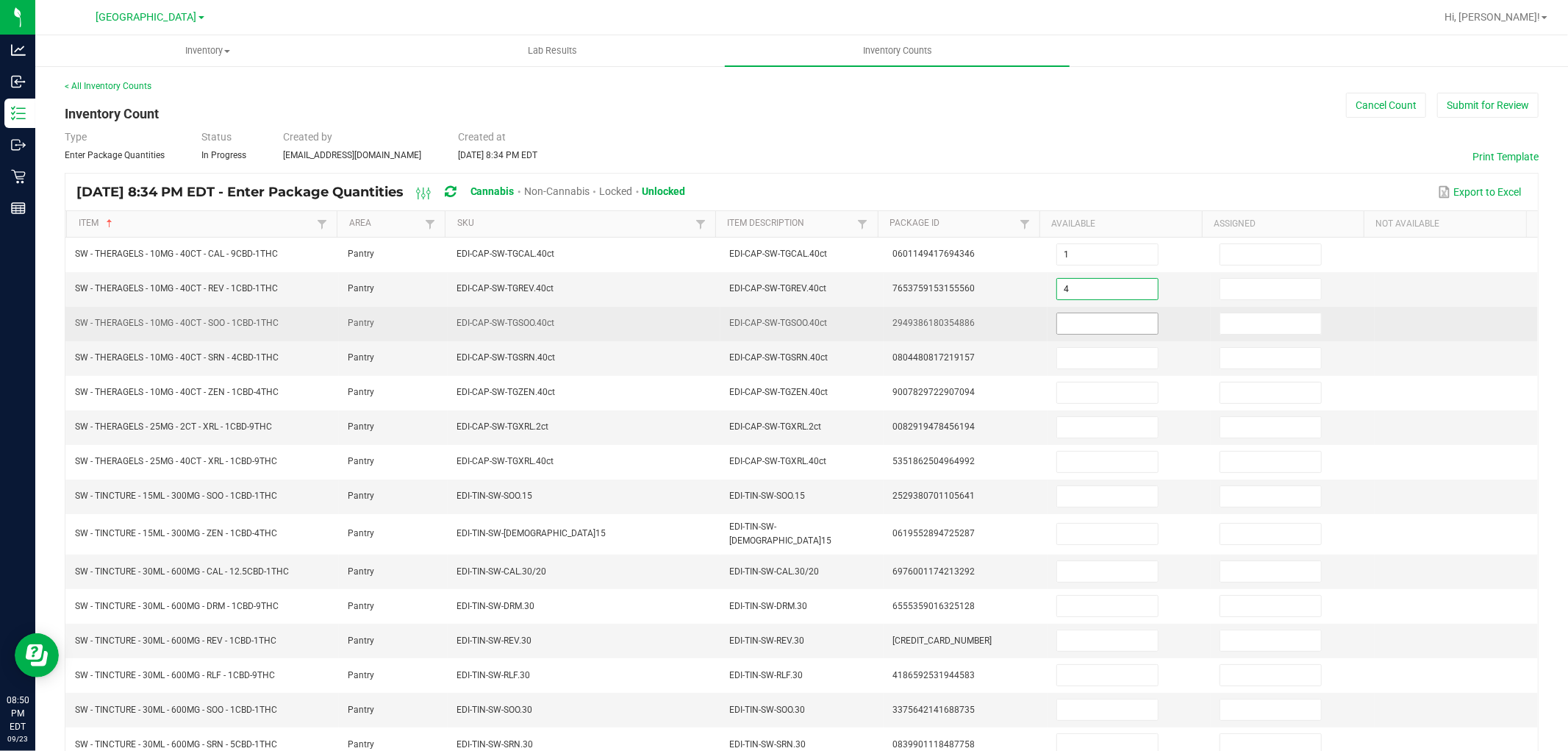
click at [1084, 319] on input at bounding box center [1107, 323] width 100 height 21
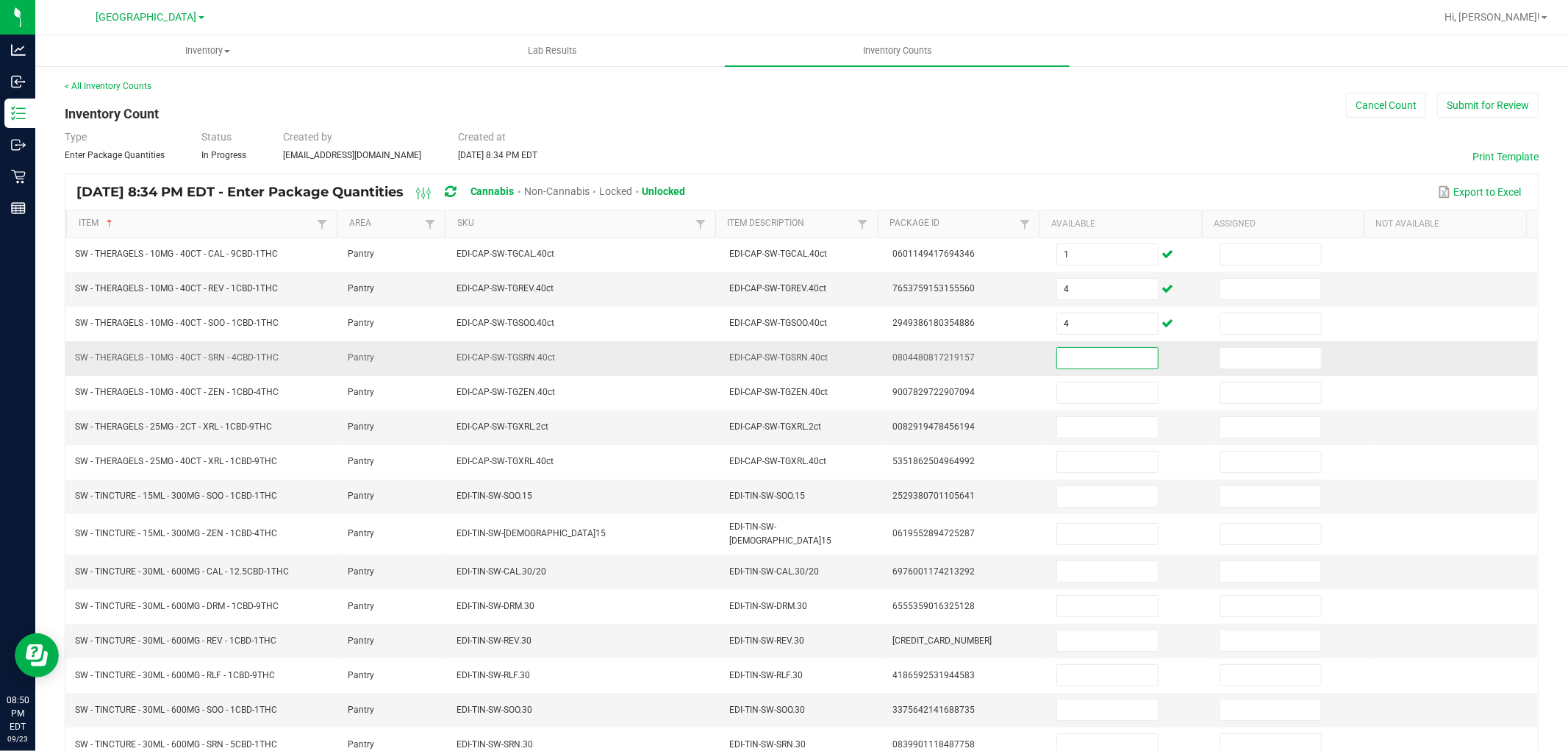
click at [1081, 354] on input at bounding box center [1107, 358] width 100 height 21
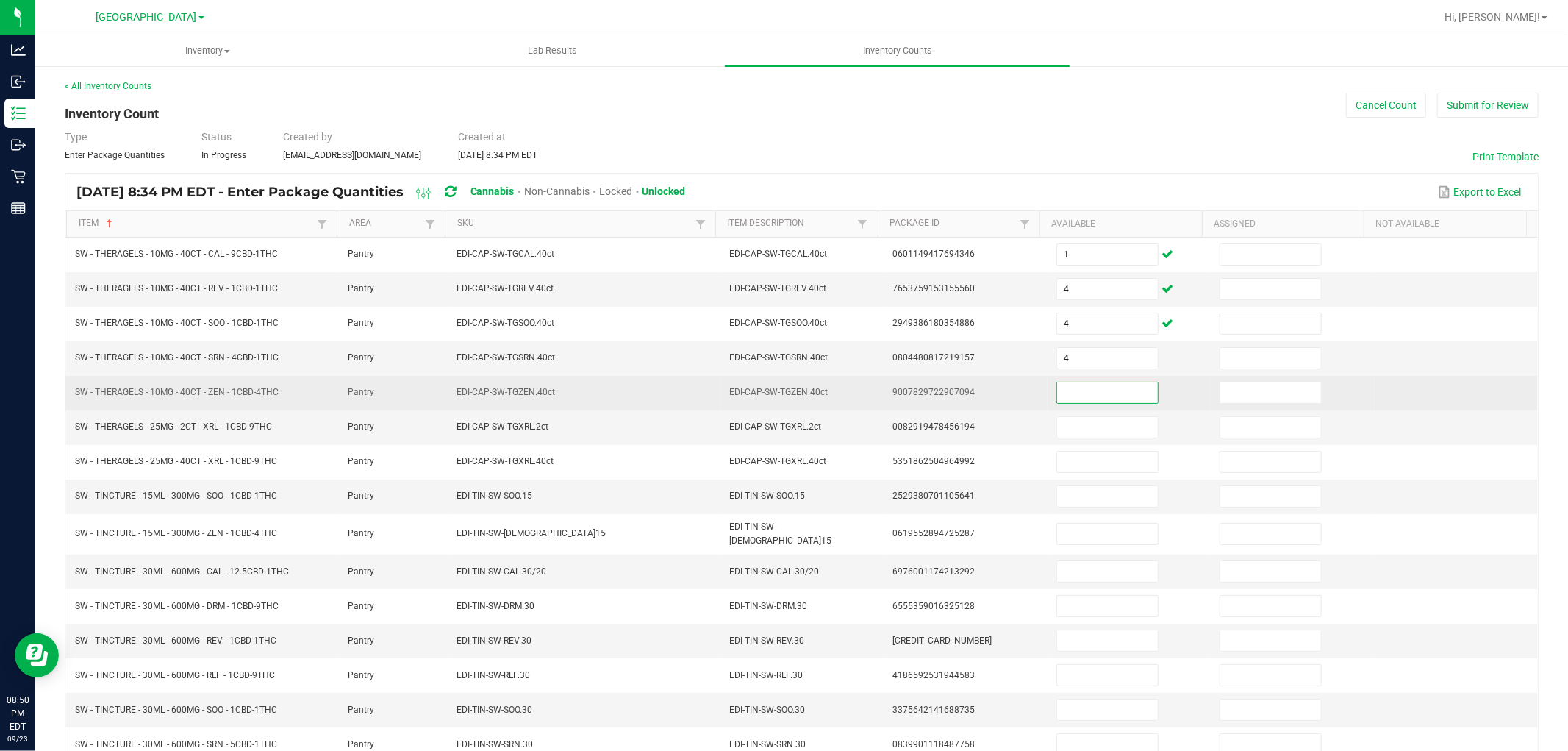
click at [1091, 388] on input at bounding box center [1107, 392] width 100 height 21
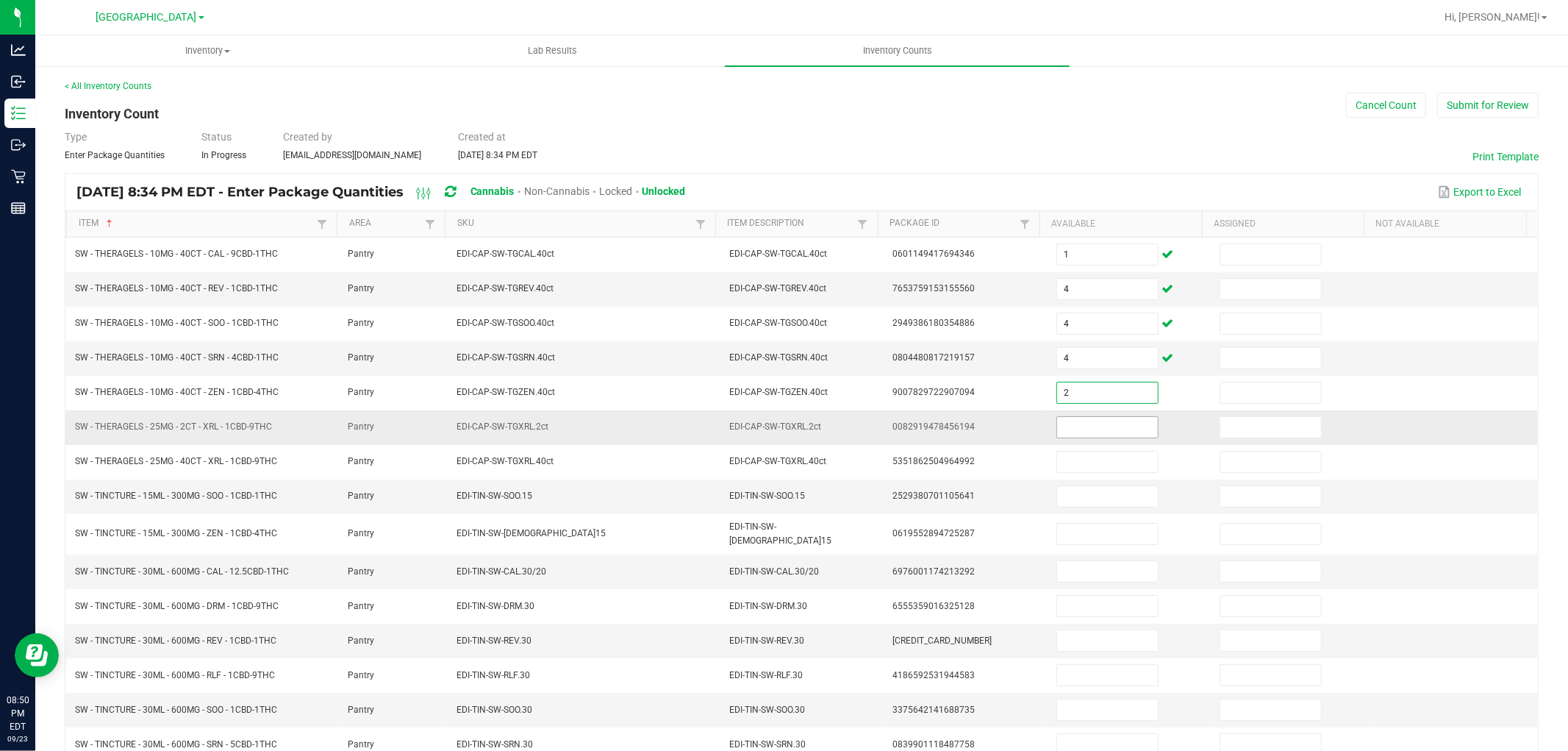
click at [1094, 434] on input at bounding box center [1107, 427] width 100 height 21
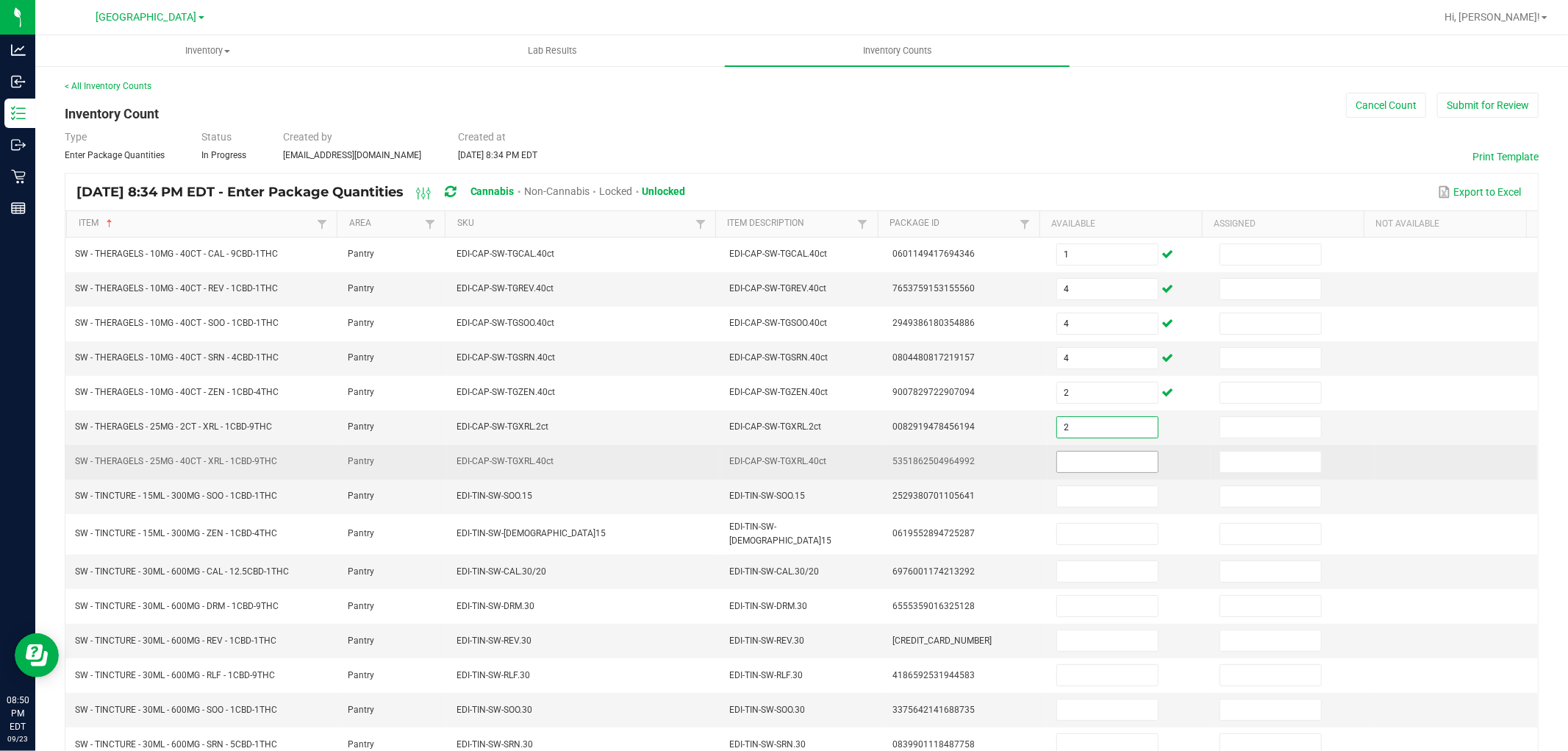
click at [1094, 466] on input at bounding box center [1107, 462] width 100 height 21
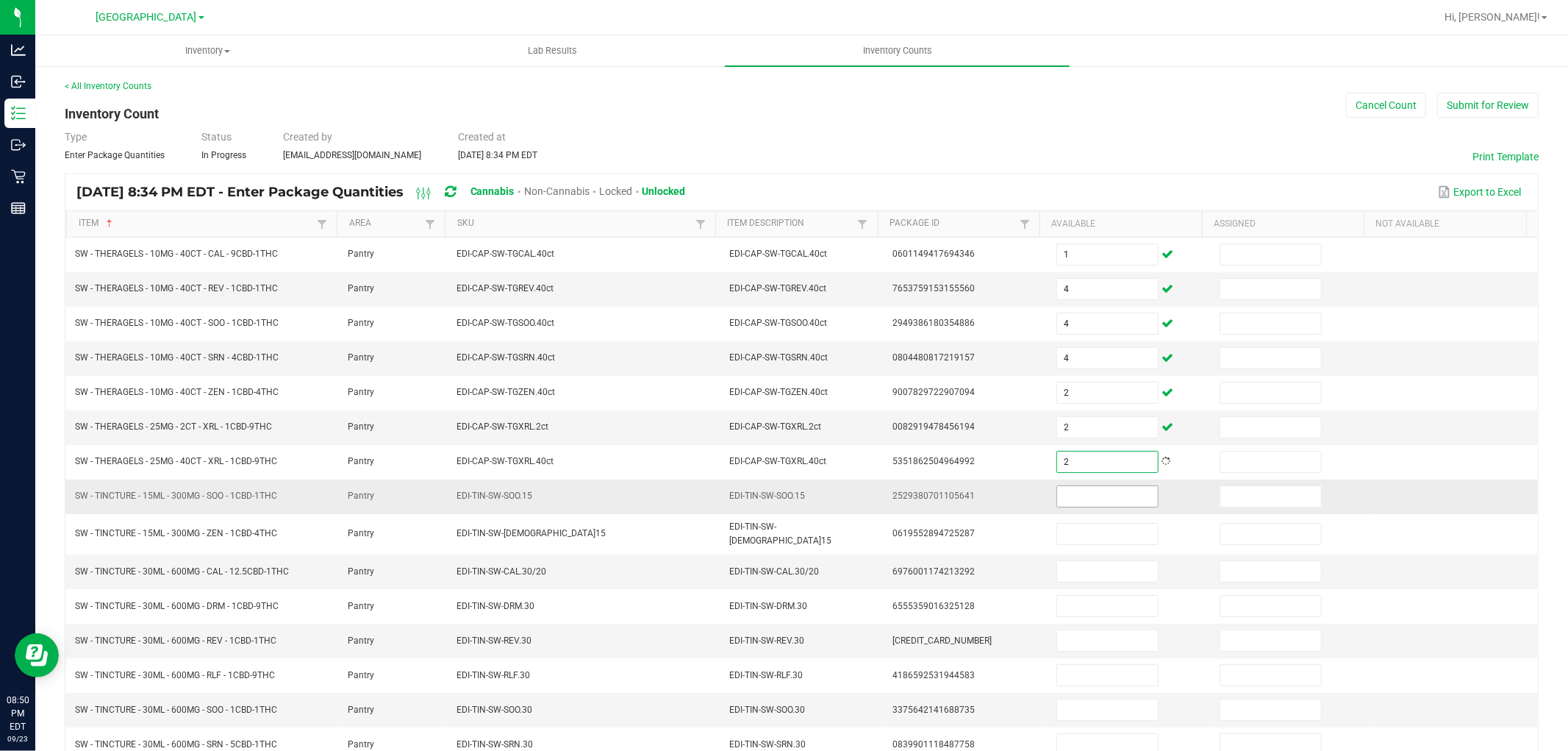
click at [1096, 503] on input at bounding box center [1107, 496] width 100 height 21
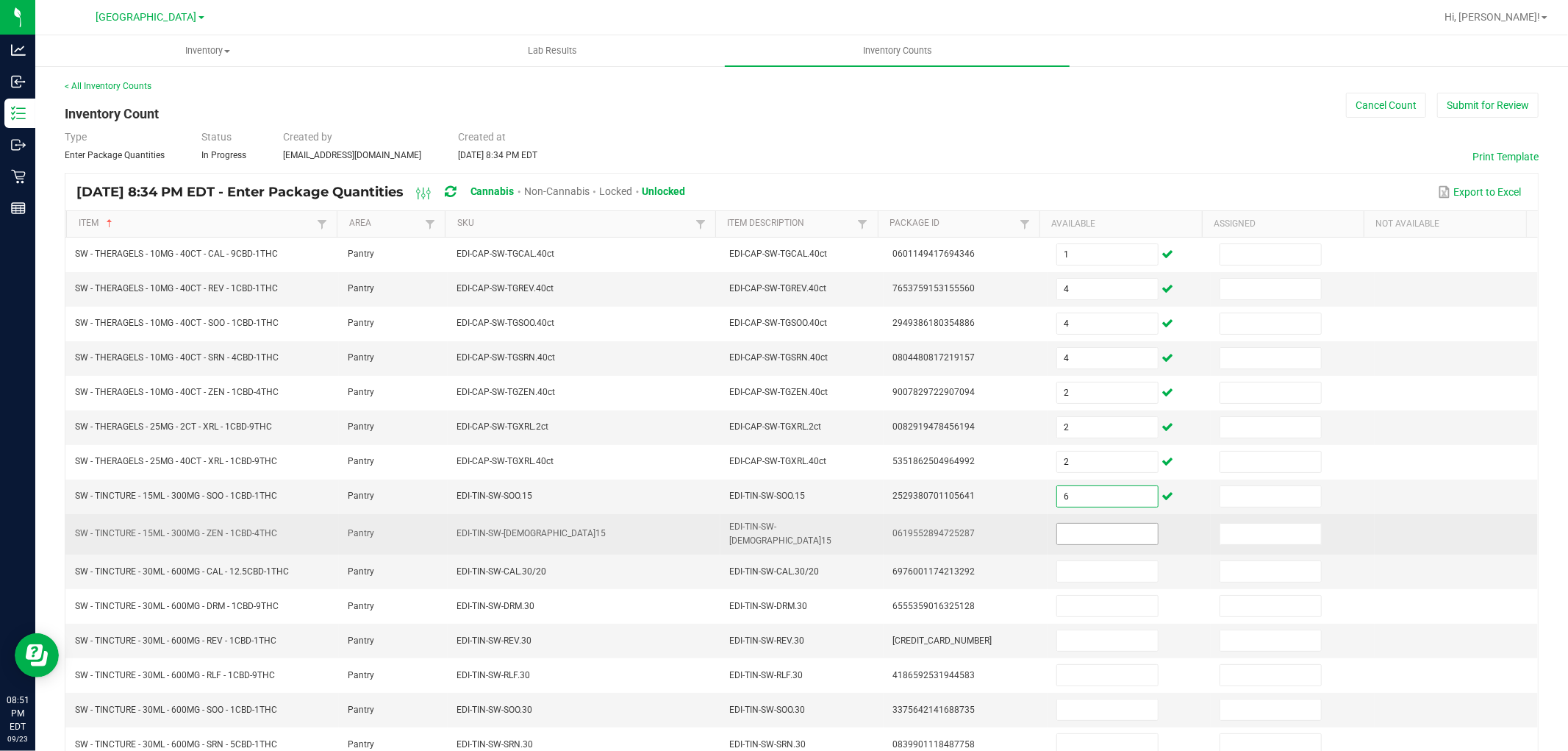
click at [1092, 535] on input at bounding box center [1107, 534] width 100 height 21
click at [1092, 534] on input at bounding box center [1107, 534] width 100 height 21
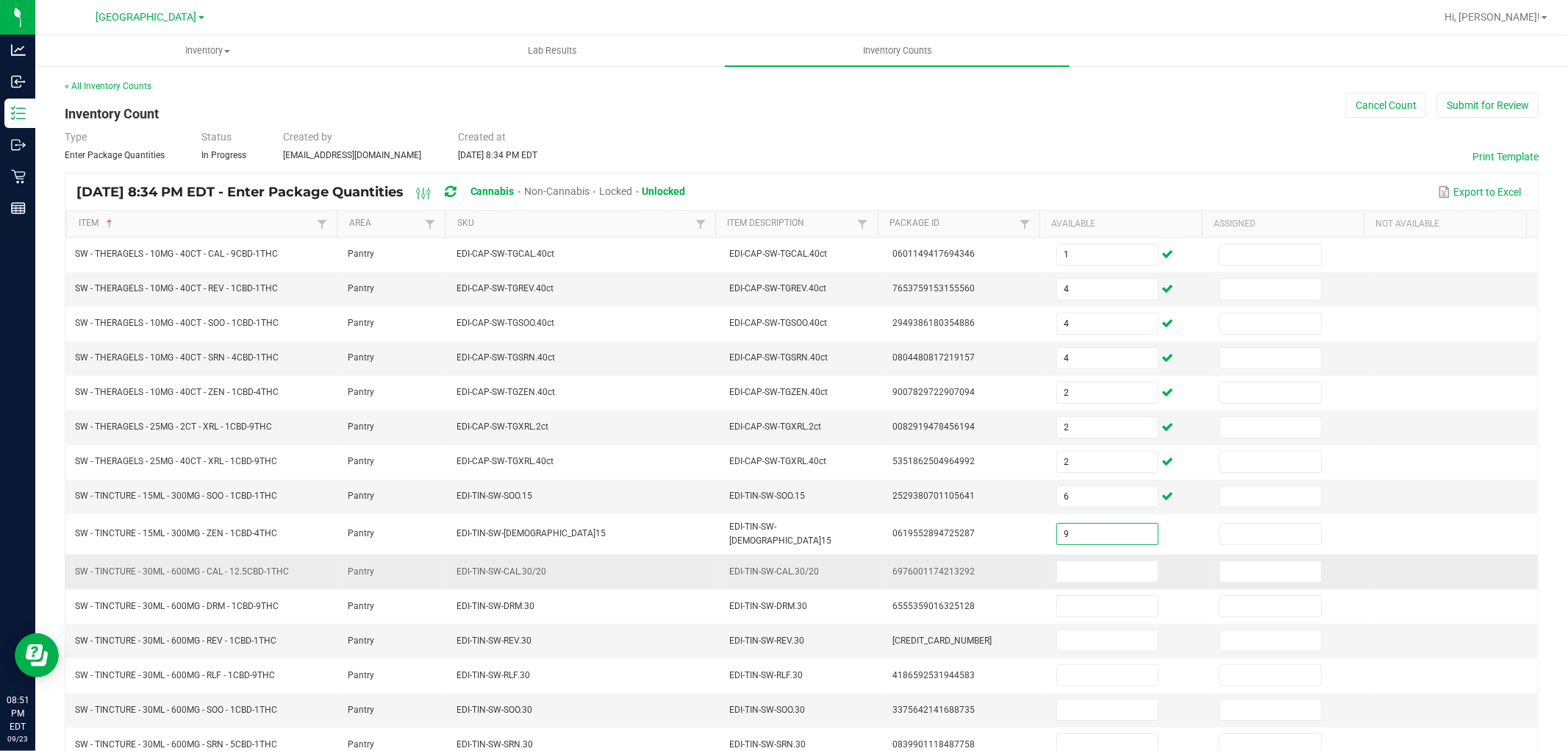
click at [1093, 554] on td at bounding box center [1129, 572] width 163 height 34
click at [1089, 565] on input at bounding box center [1107, 572] width 100 height 21
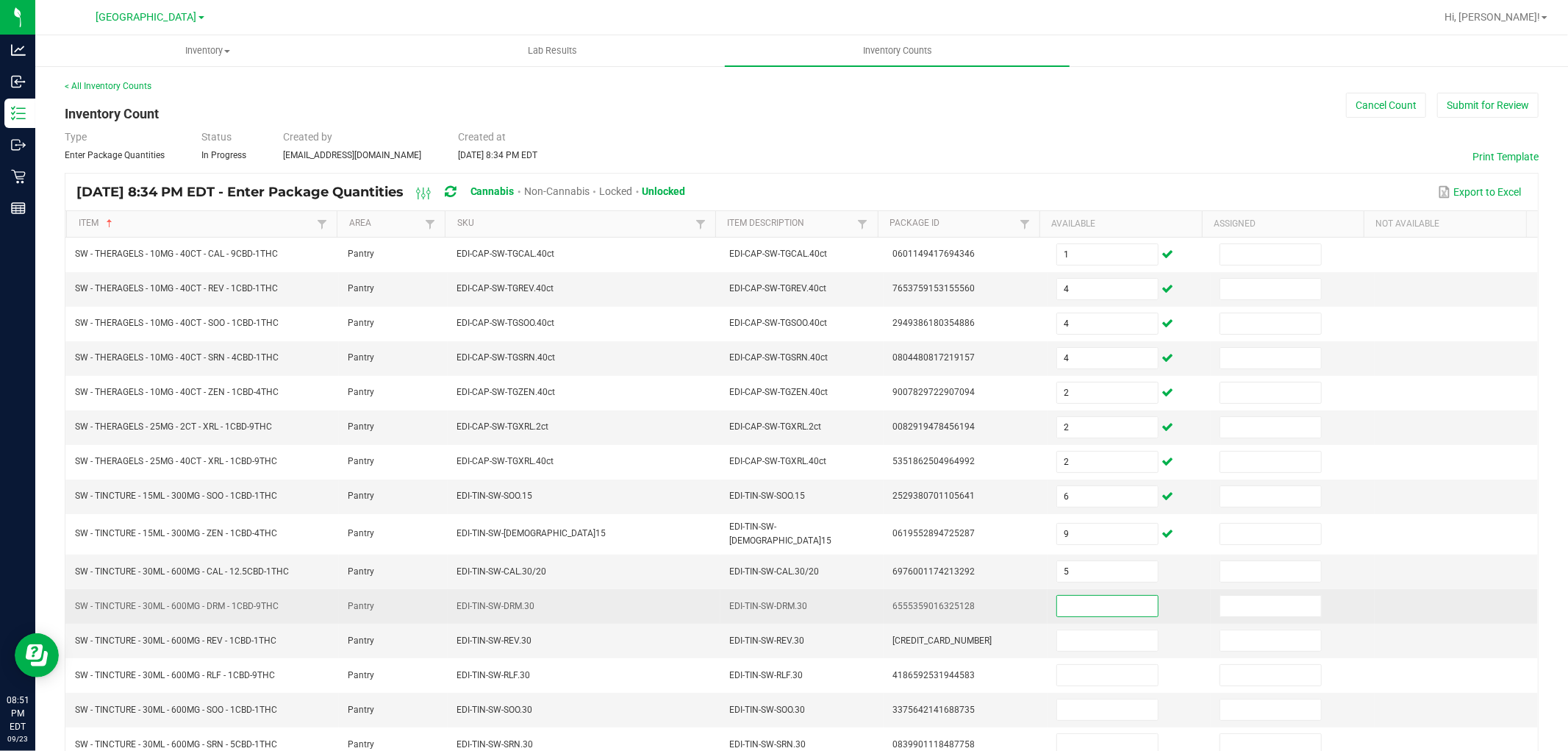
click at [1085, 602] on input at bounding box center [1107, 606] width 100 height 21
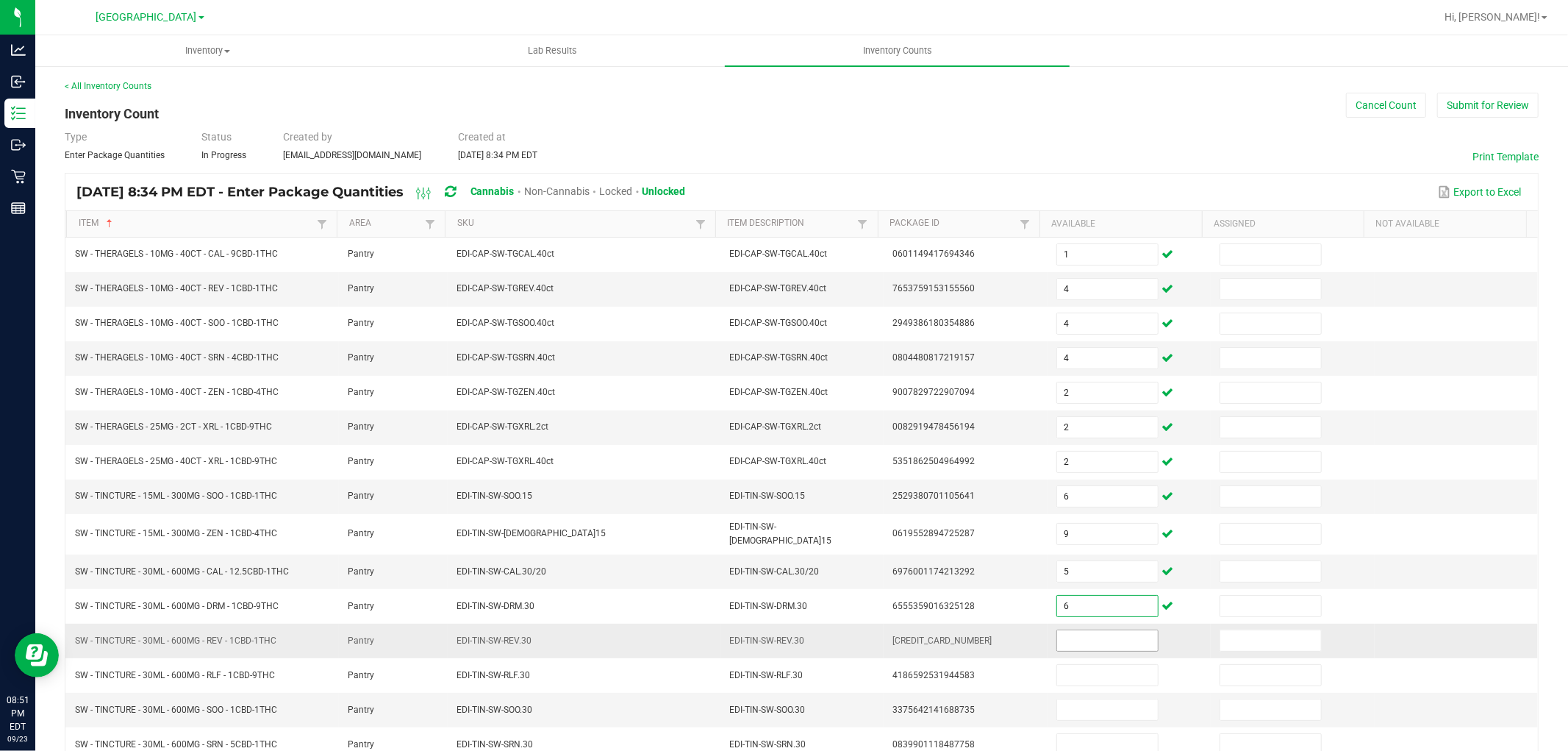
click at [1107, 645] on input at bounding box center [1107, 640] width 100 height 21
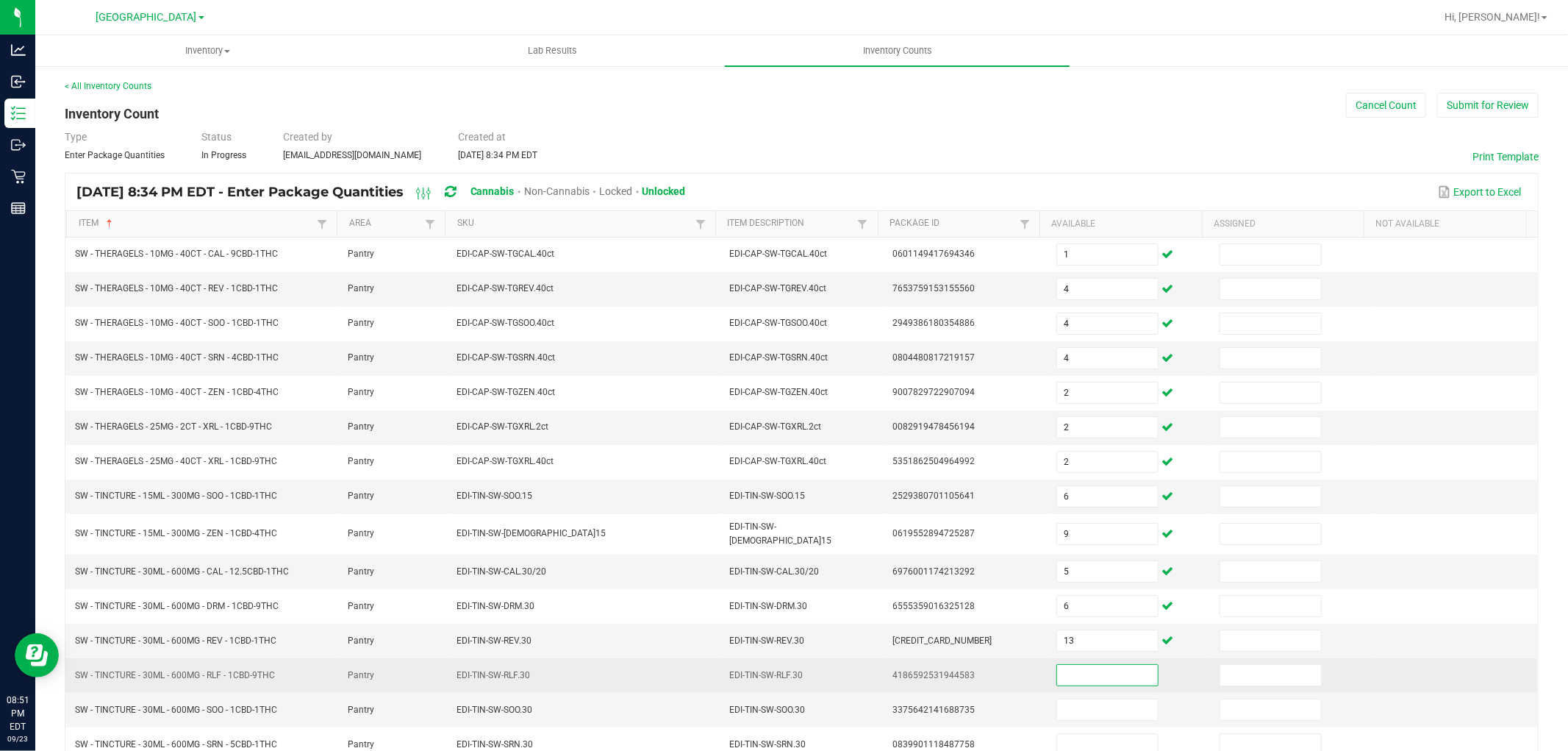
click at [1118, 679] on input at bounding box center [1107, 675] width 100 height 21
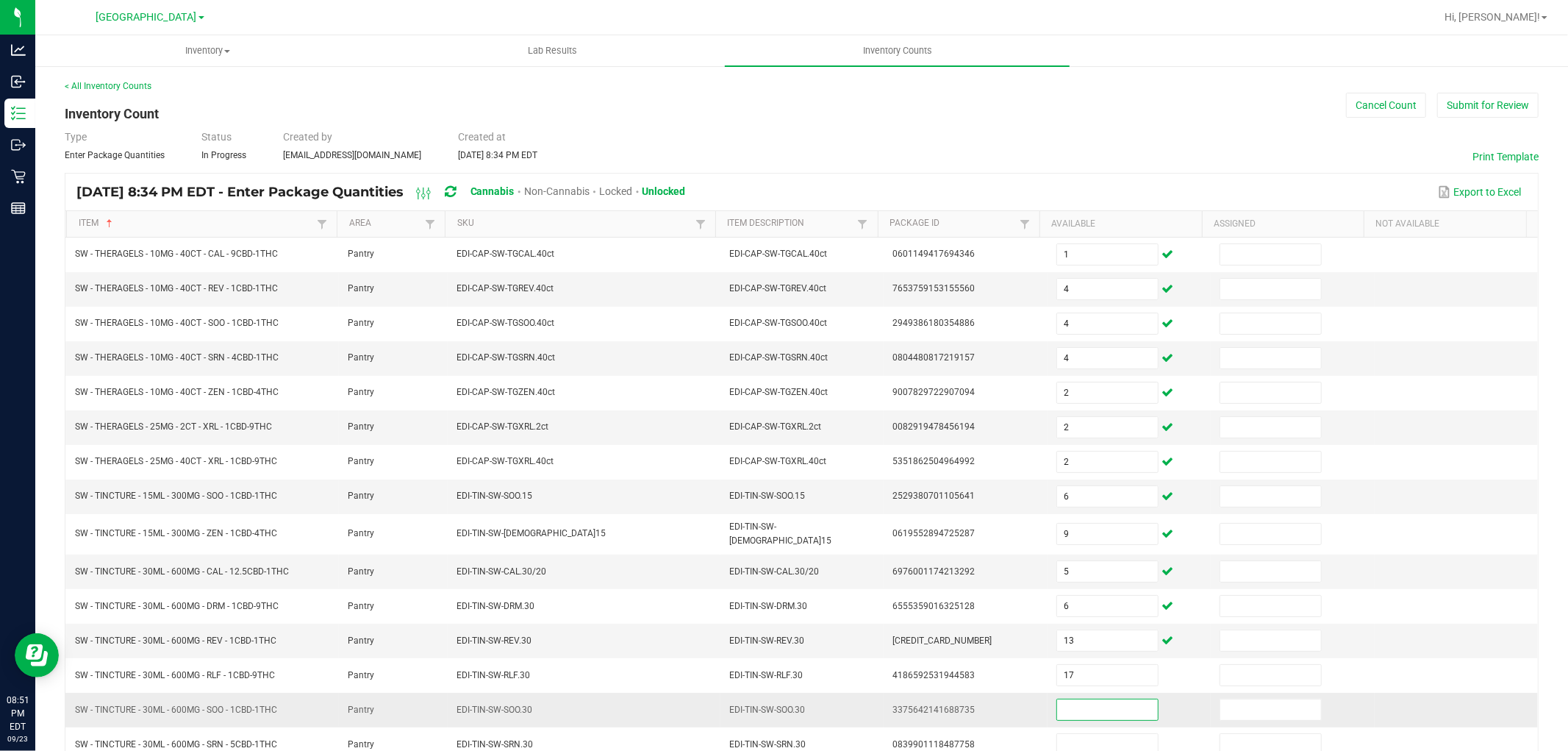
click at [1113, 708] on input at bounding box center [1107, 709] width 100 height 21
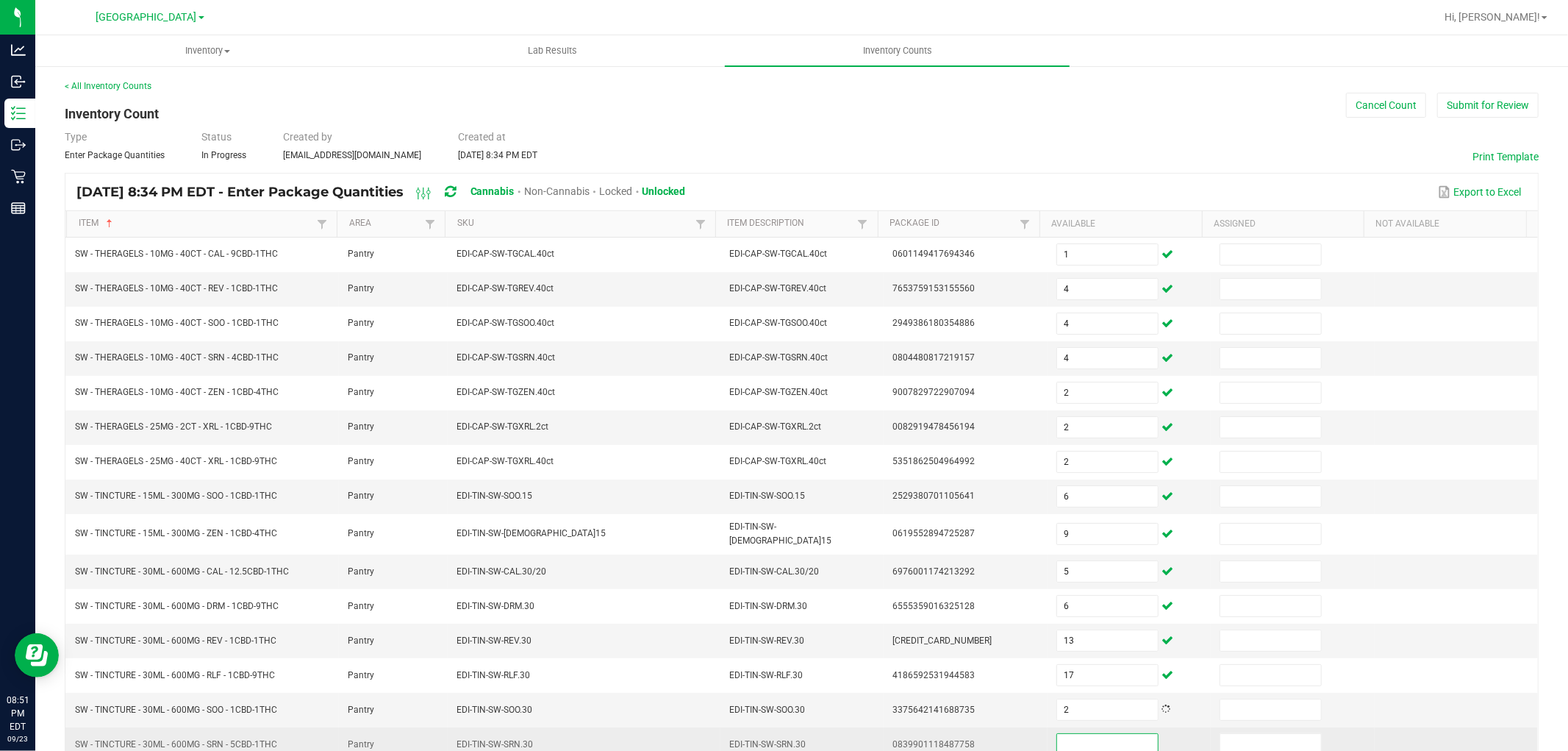
click at [1096, 736] on input at bounding box center [1107, 744] width 100 height 21
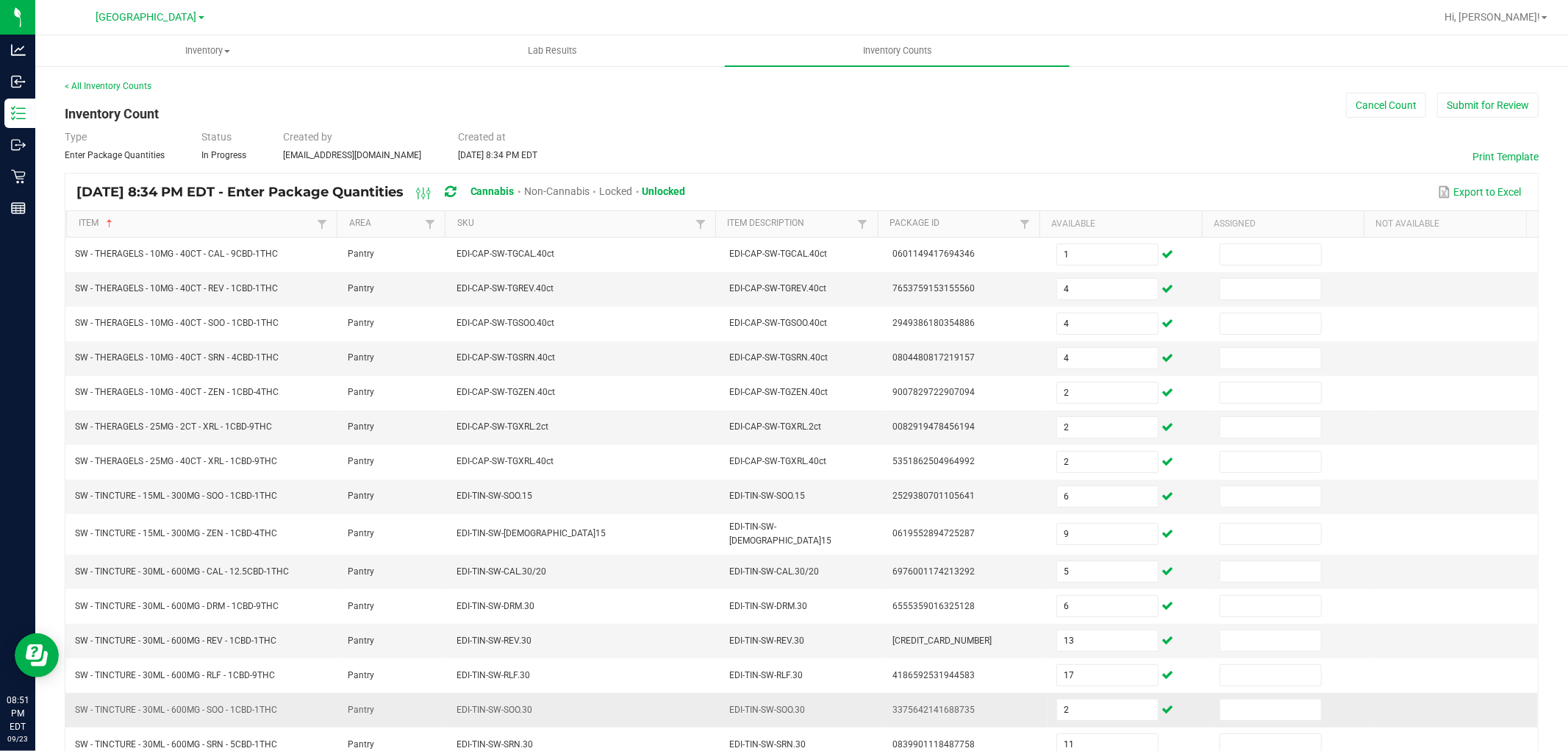
click at [884, 698] on td "3375642141688735" at bounding box center [965, 710] width 163 height 34
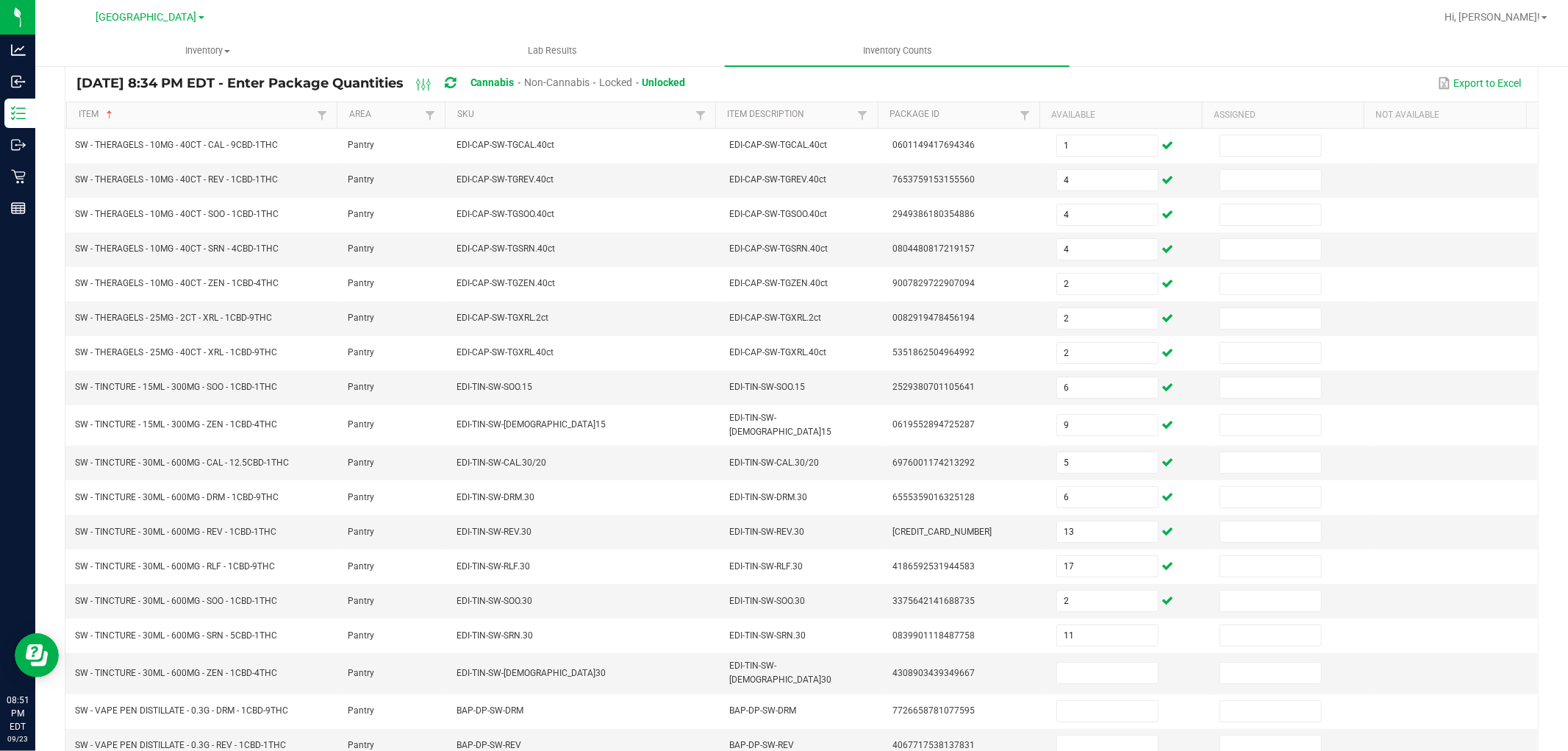
scroll to position [234, 0]
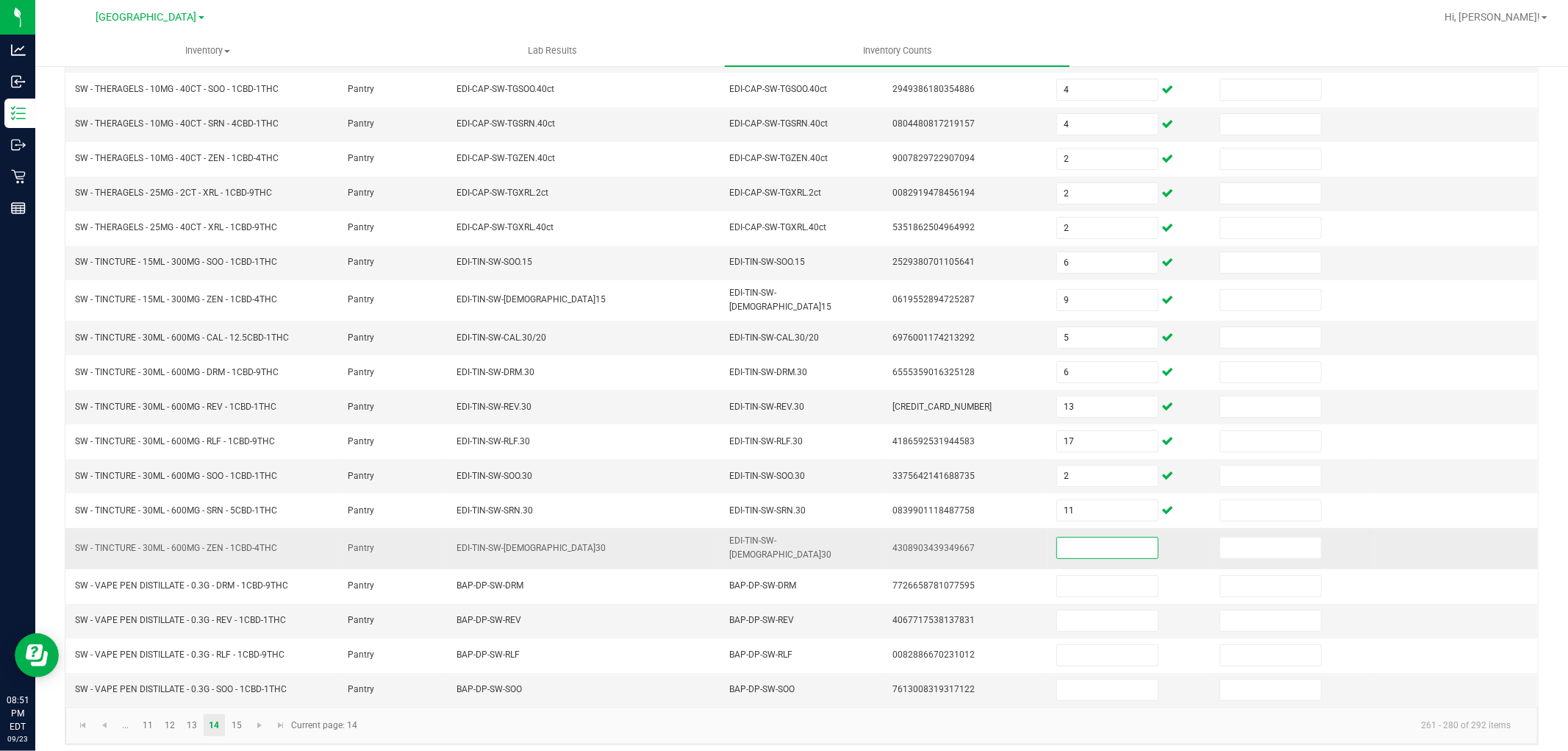
click at [1060, 547] on input at bounding box center [1107, 548] width 100 height 21
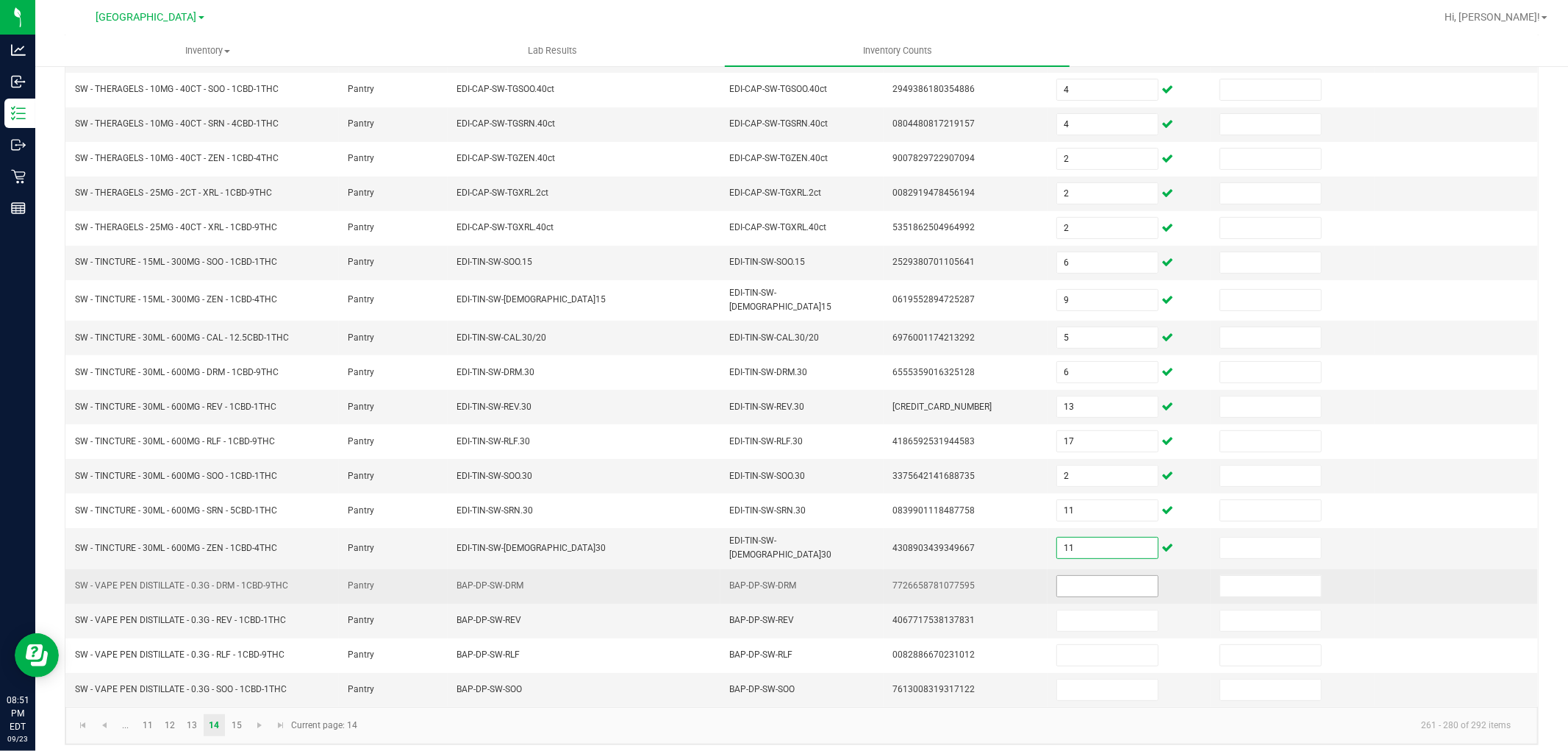
click at [1064, 583] on input at bounding box center [1107, 586] width 100 height 21
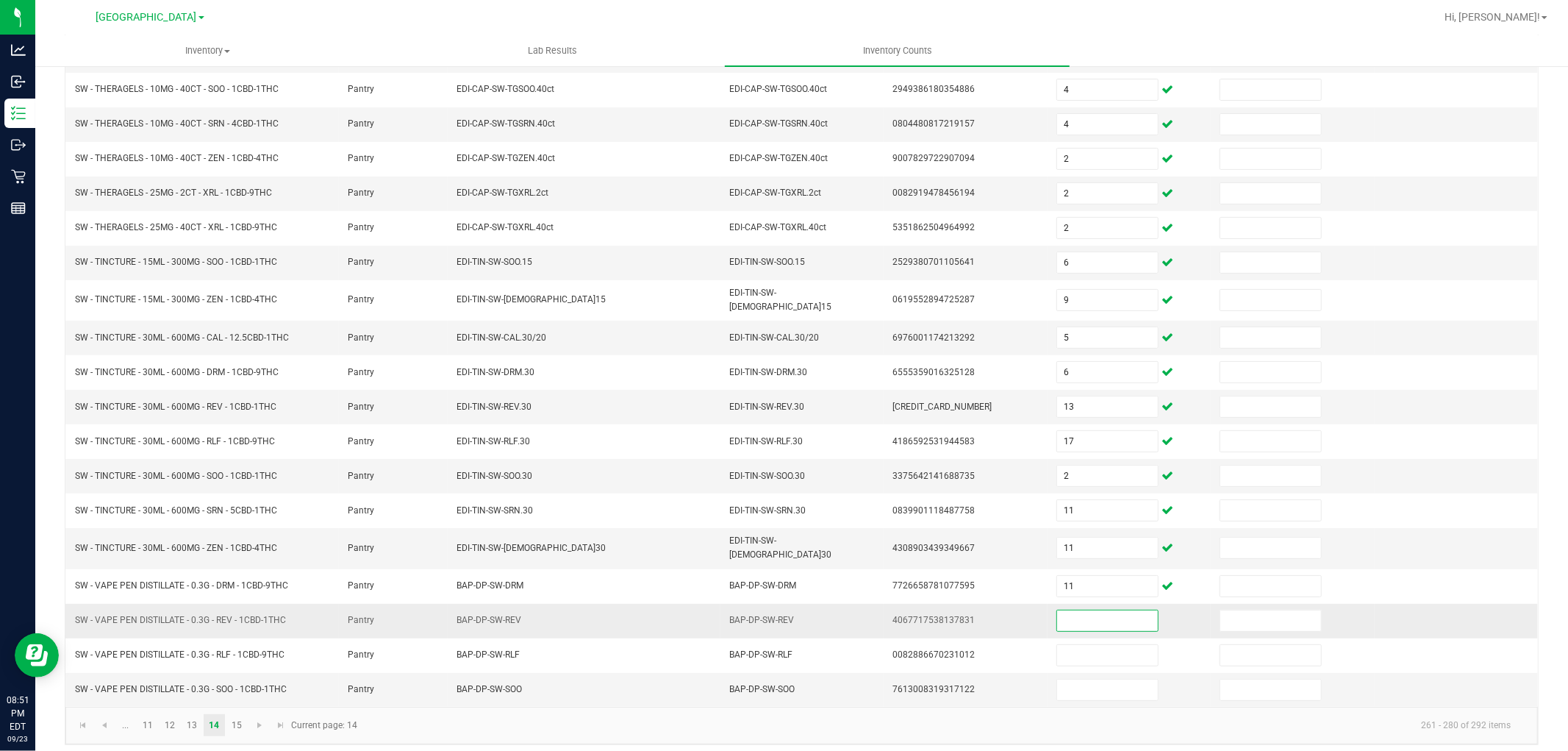
click at [1088, 621] on input at bounding box center [1107, 621] width 100 height 21
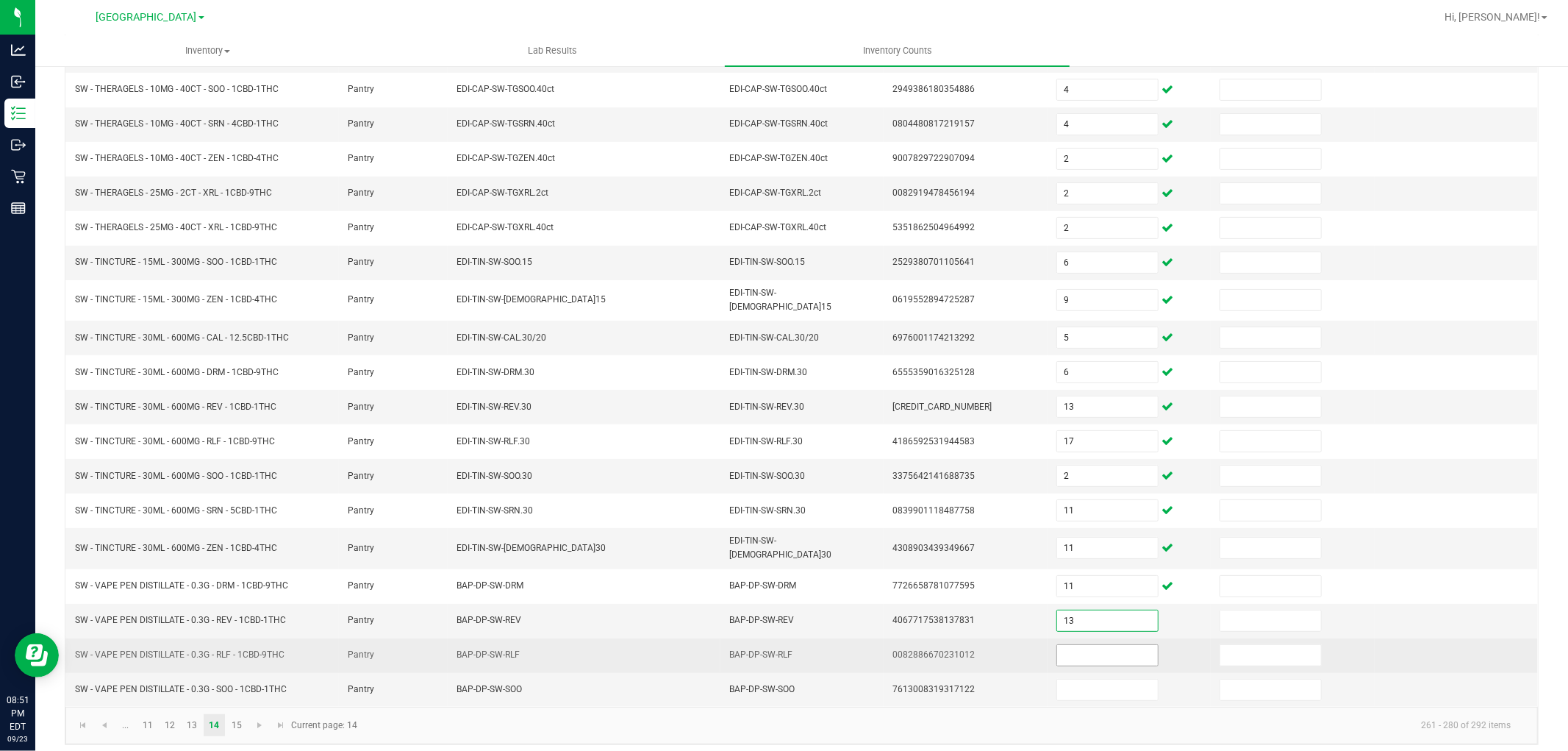
click at [1095, 651] on input at bounding box center [1107, 655] width 100 height 21
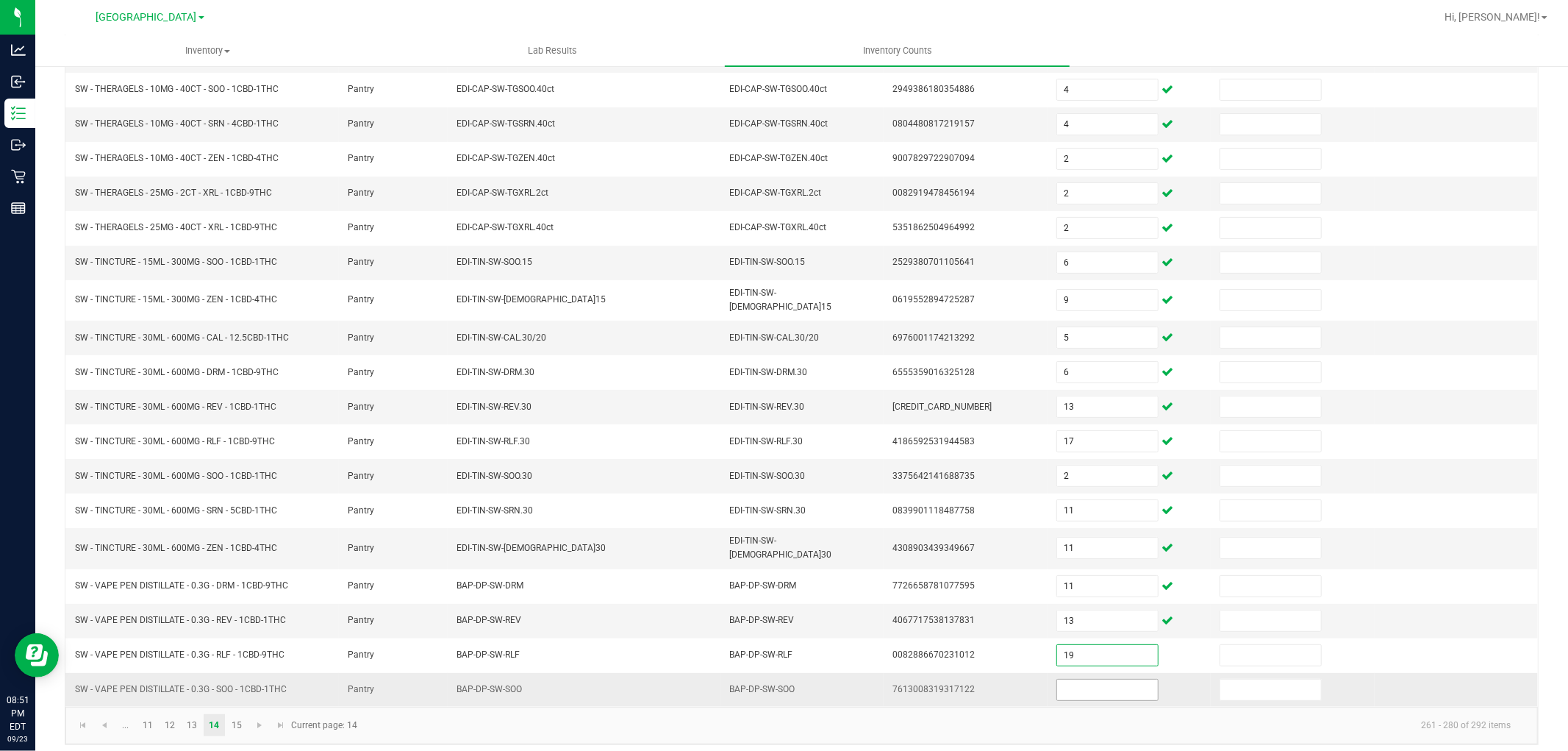
click at [1095, 686] on input at bounding box center [1107, 689] width 100 height 21
click at [1022, 714] on kendo-pager-info "261 - 280 of 292 items" at bounding box center [943, 726] width 1156 height 24
click at [244, 717] on link "15" at bounding box center [236, 725] width 22 height 22
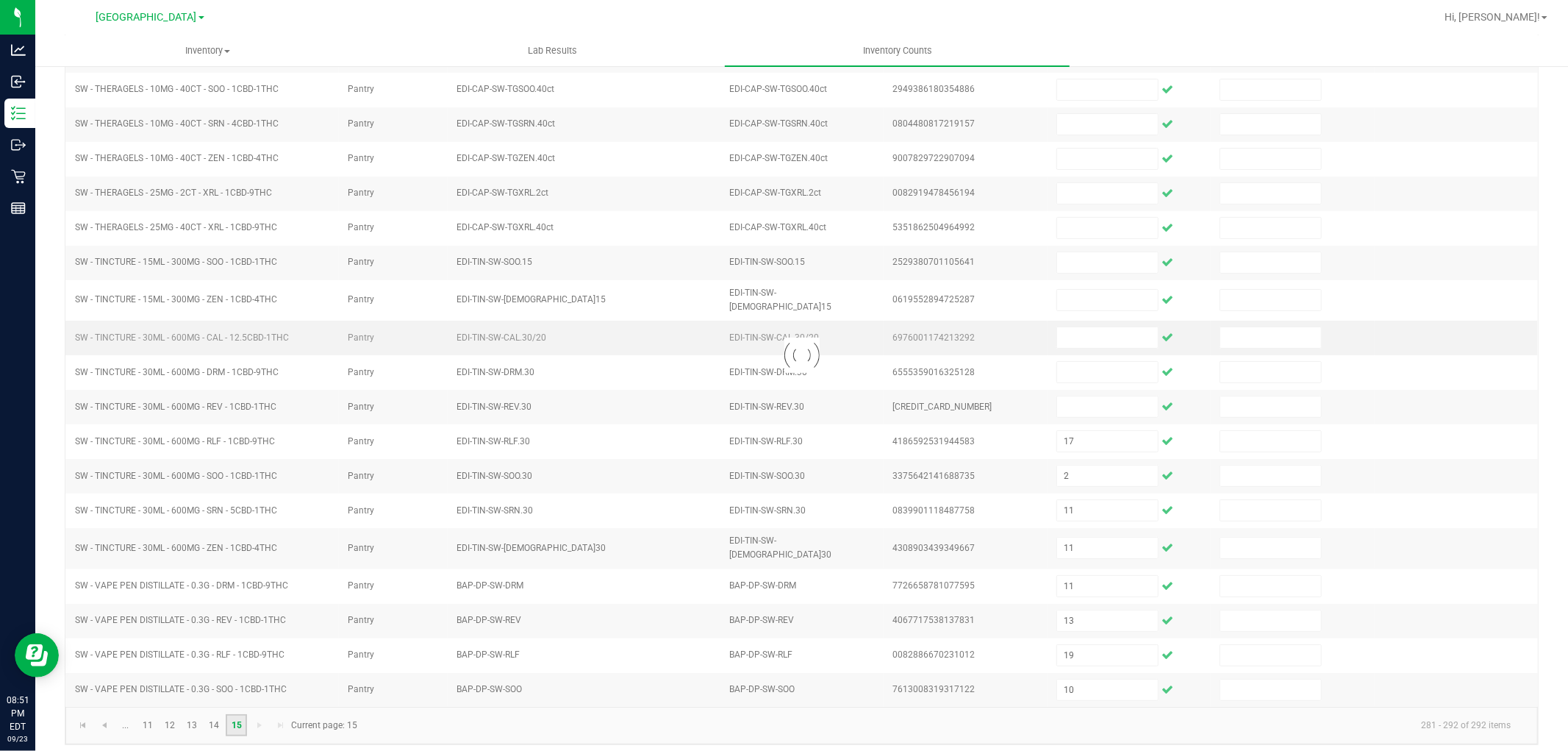
scroll to position [0, 0]
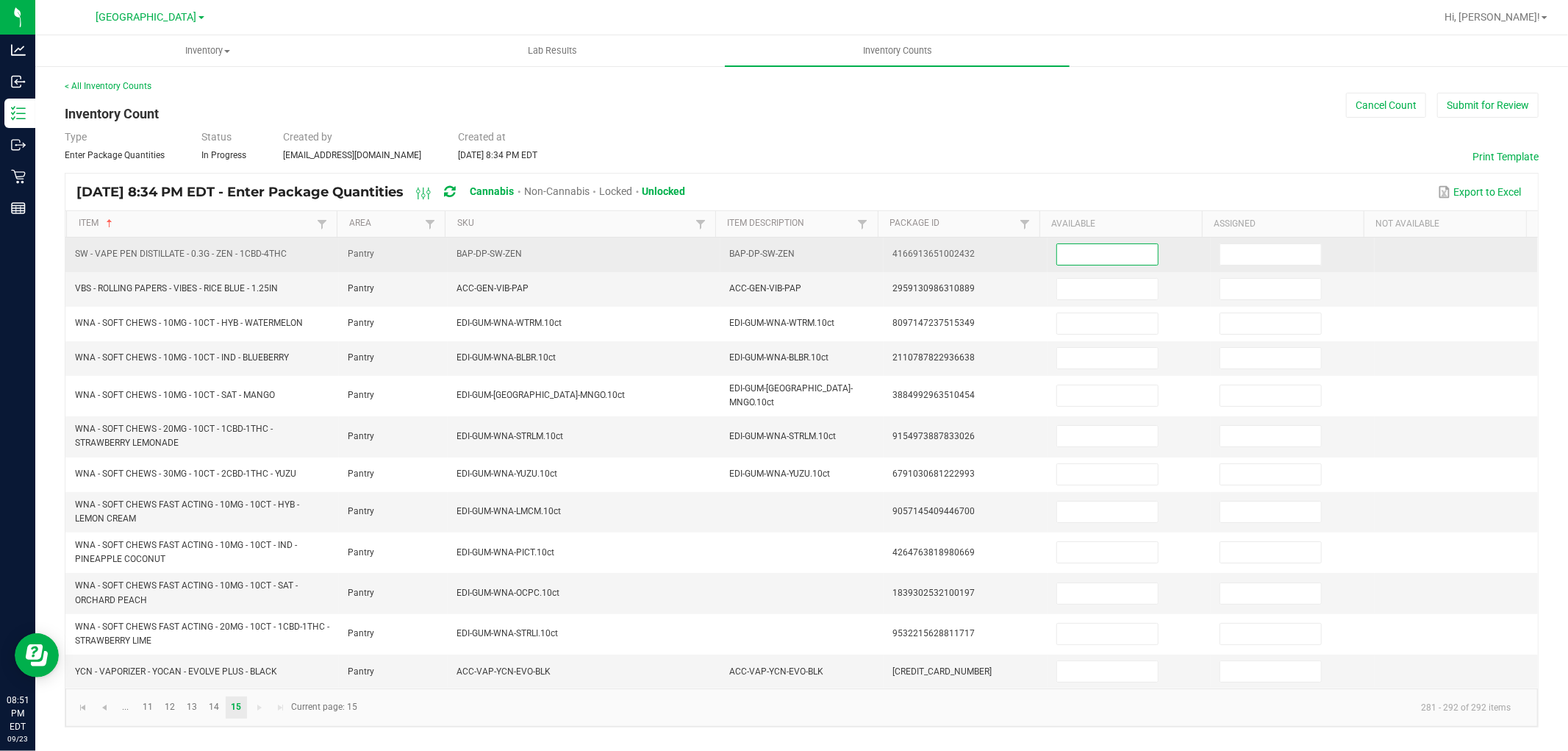
click at [1124, 260] on input at bounding box center [1107, 255] width 100 height 21
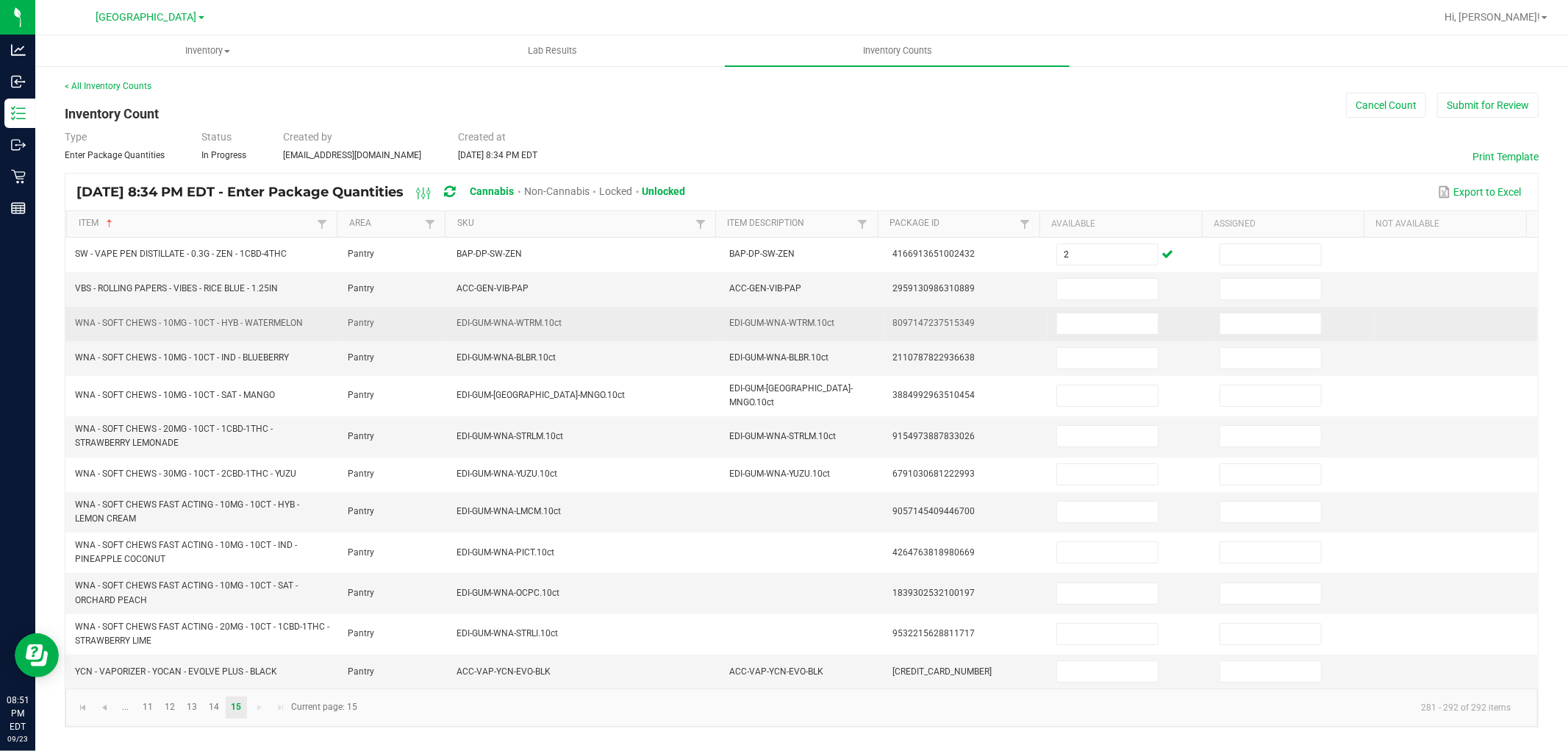
click at [1113, 311] on td at bounding box center [1129, 324] width 163 height 34
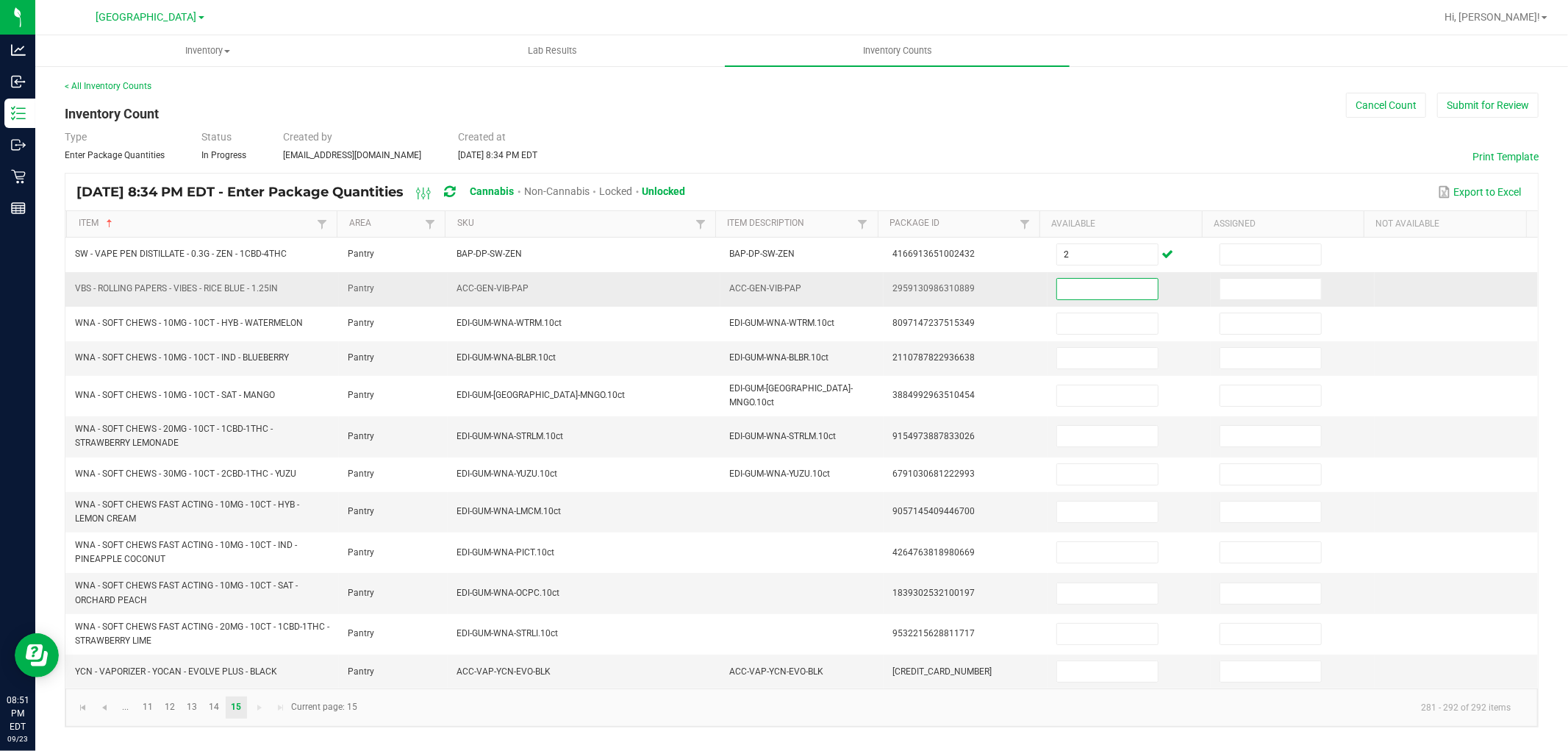
click at [1117, 293] on input at bounding box center [1107, 289] width 100 height 21
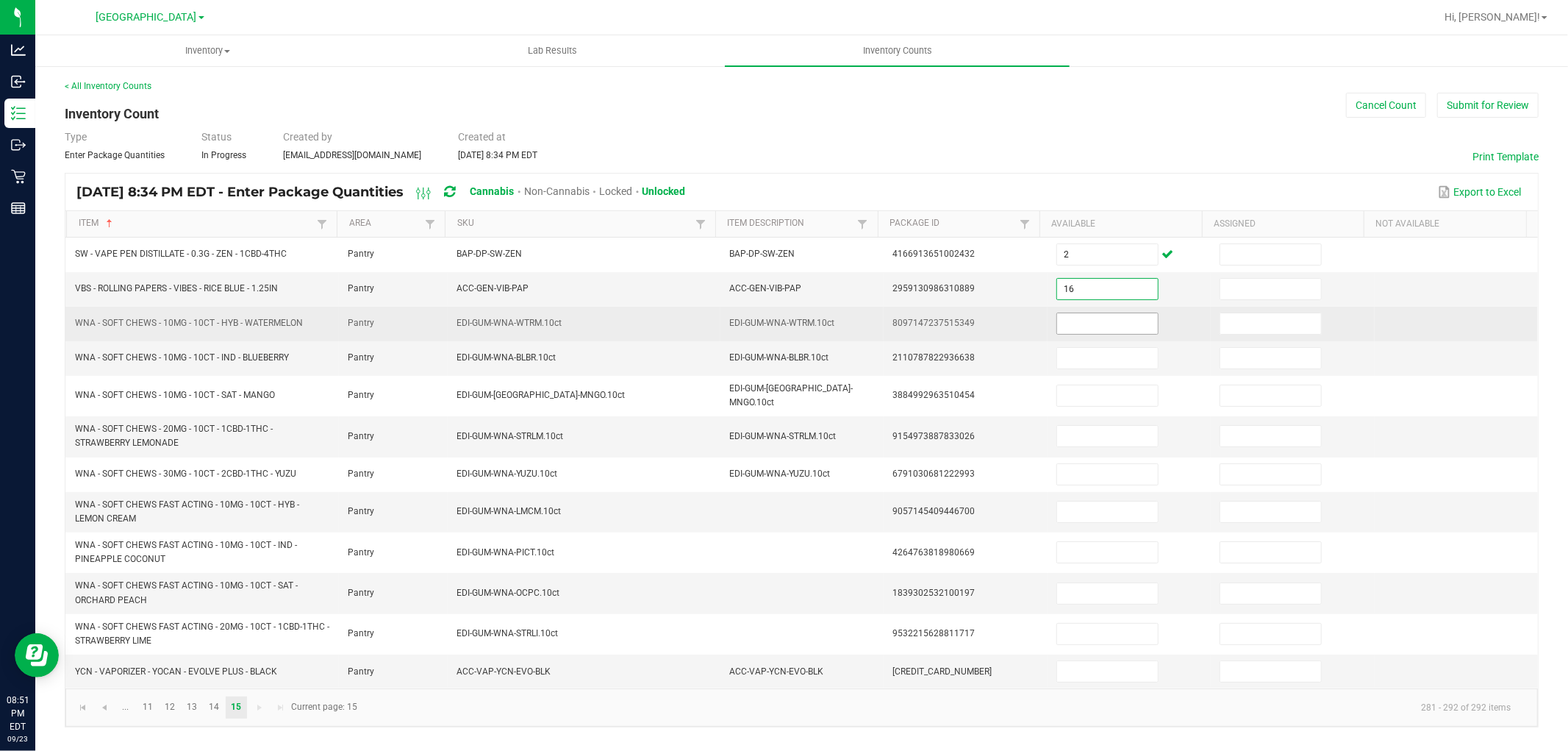
click at [1115, 319] on input at bounding box center [1107, 323] width 100 height 21
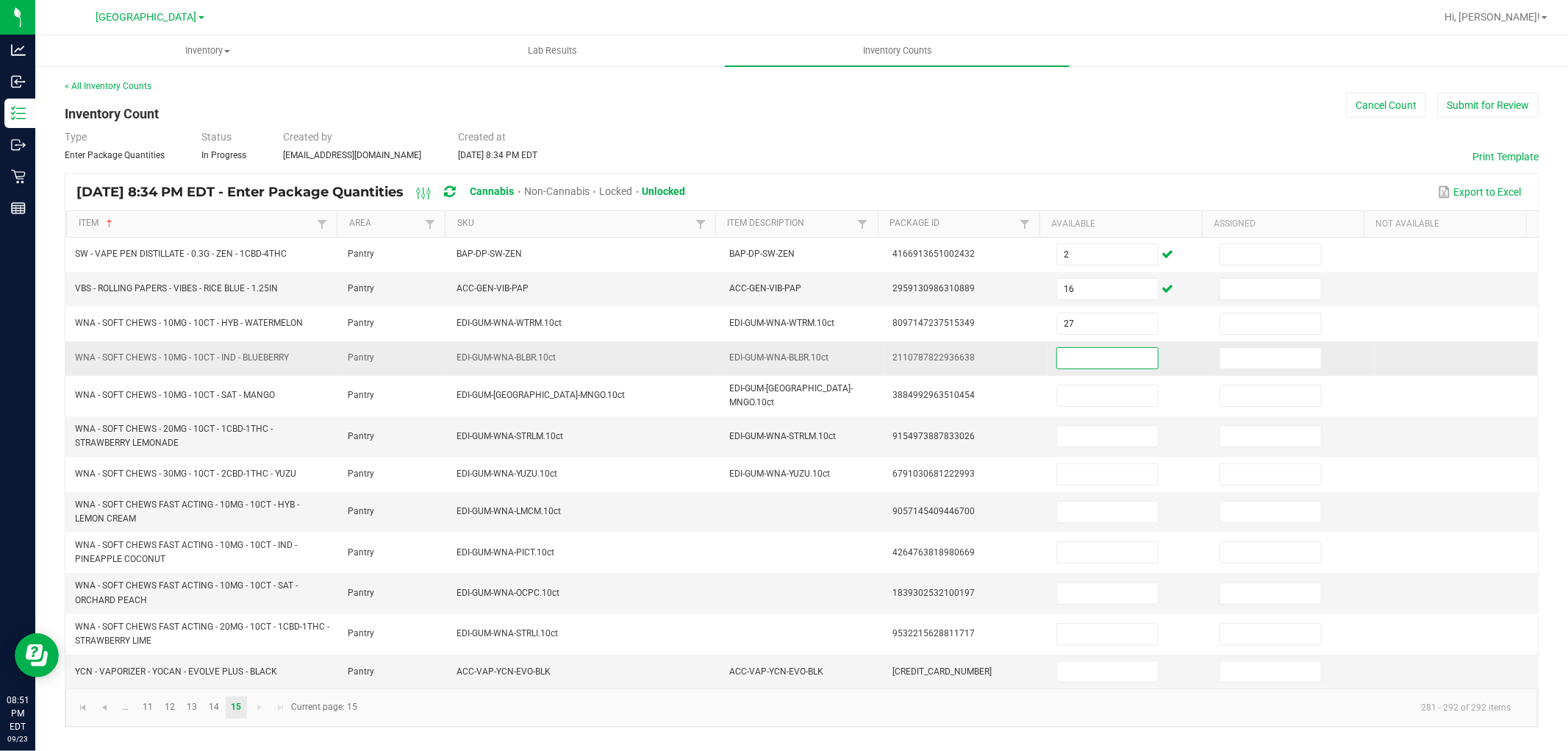
click at [1123, 359] on input at bounding box center [1107, 358] width 100 height 21
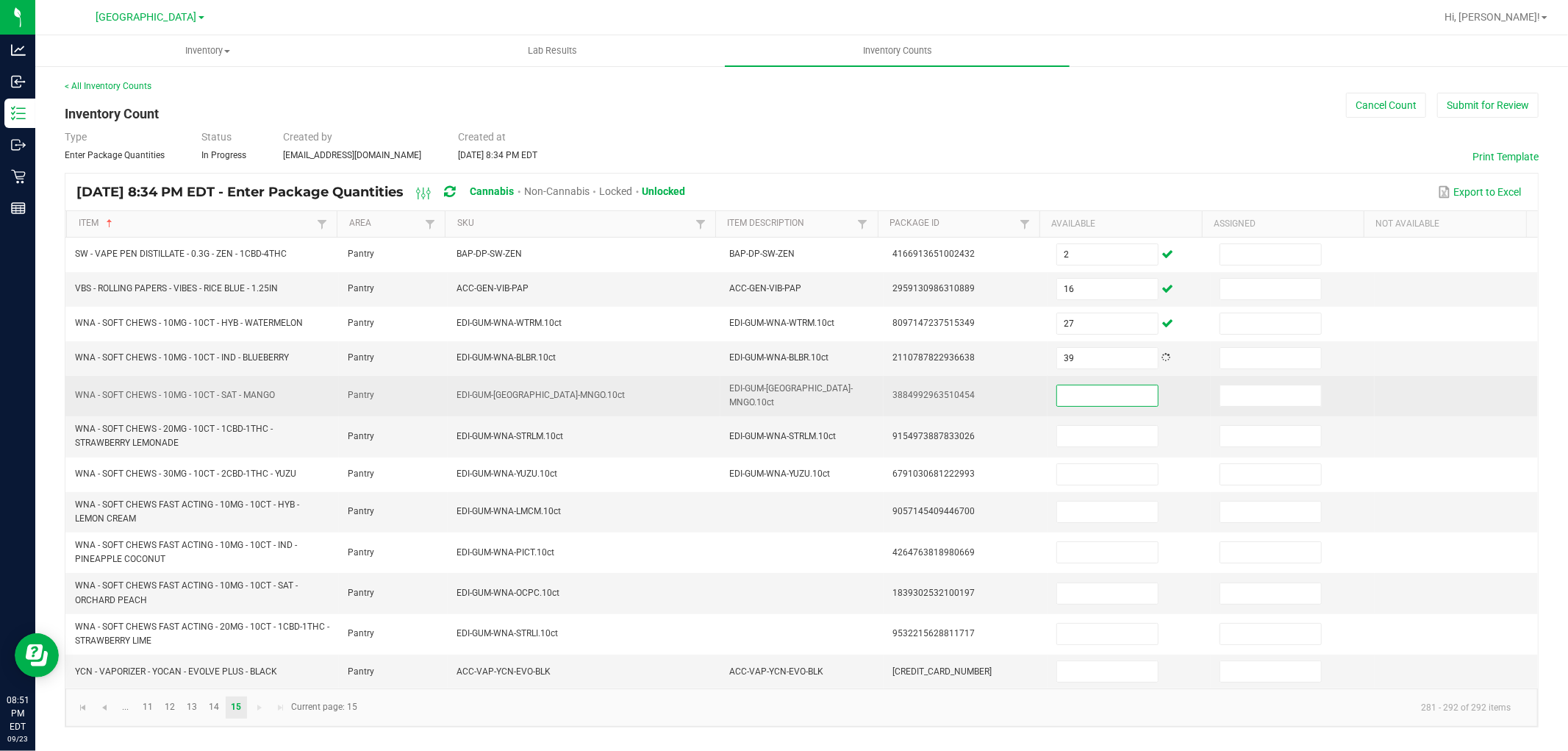
click at [1104, 396] on input at bounding box center [1107, 395] width 100 height 21
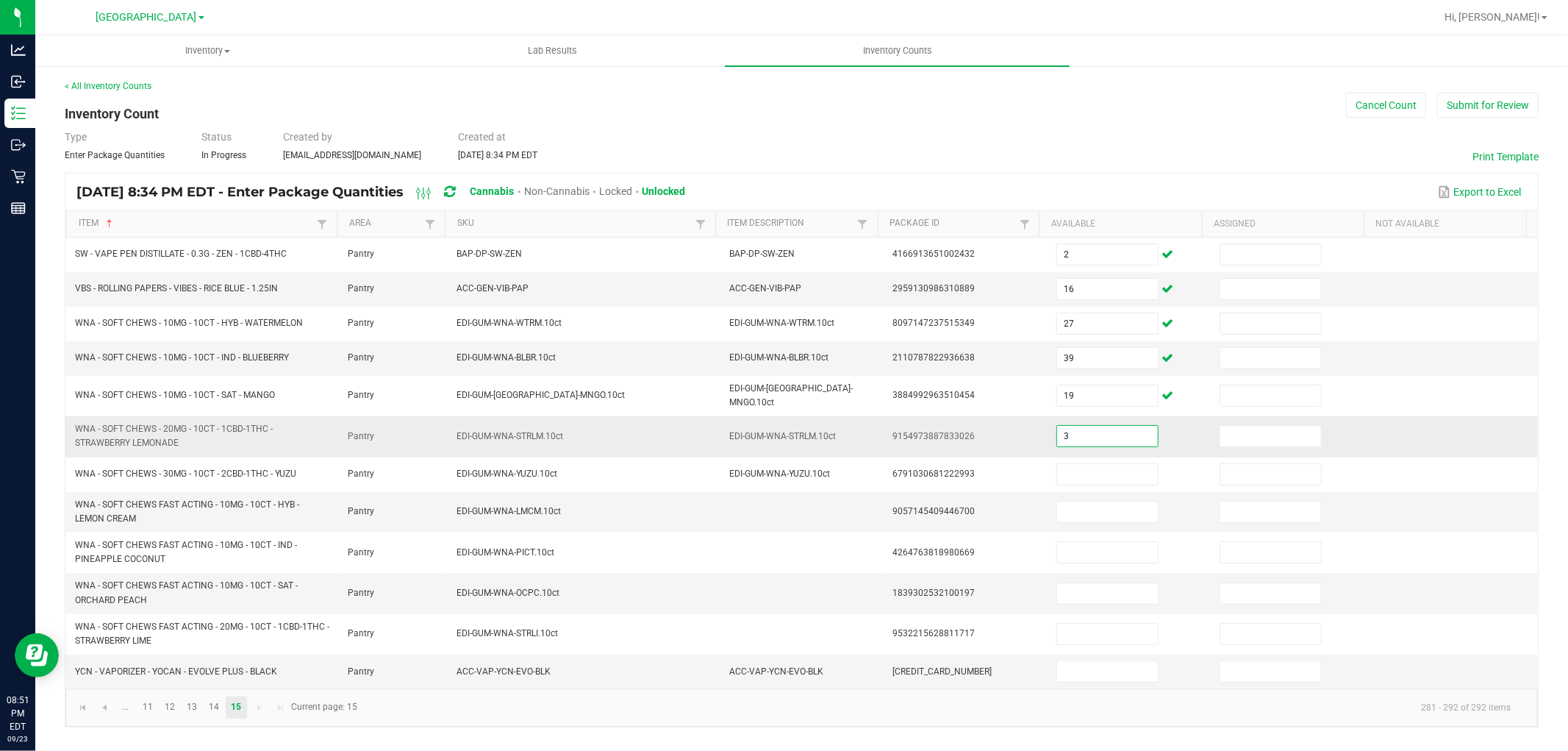
click at [1104, 427] on input "3" at bounding box center [1107, 436] width 100 height 21
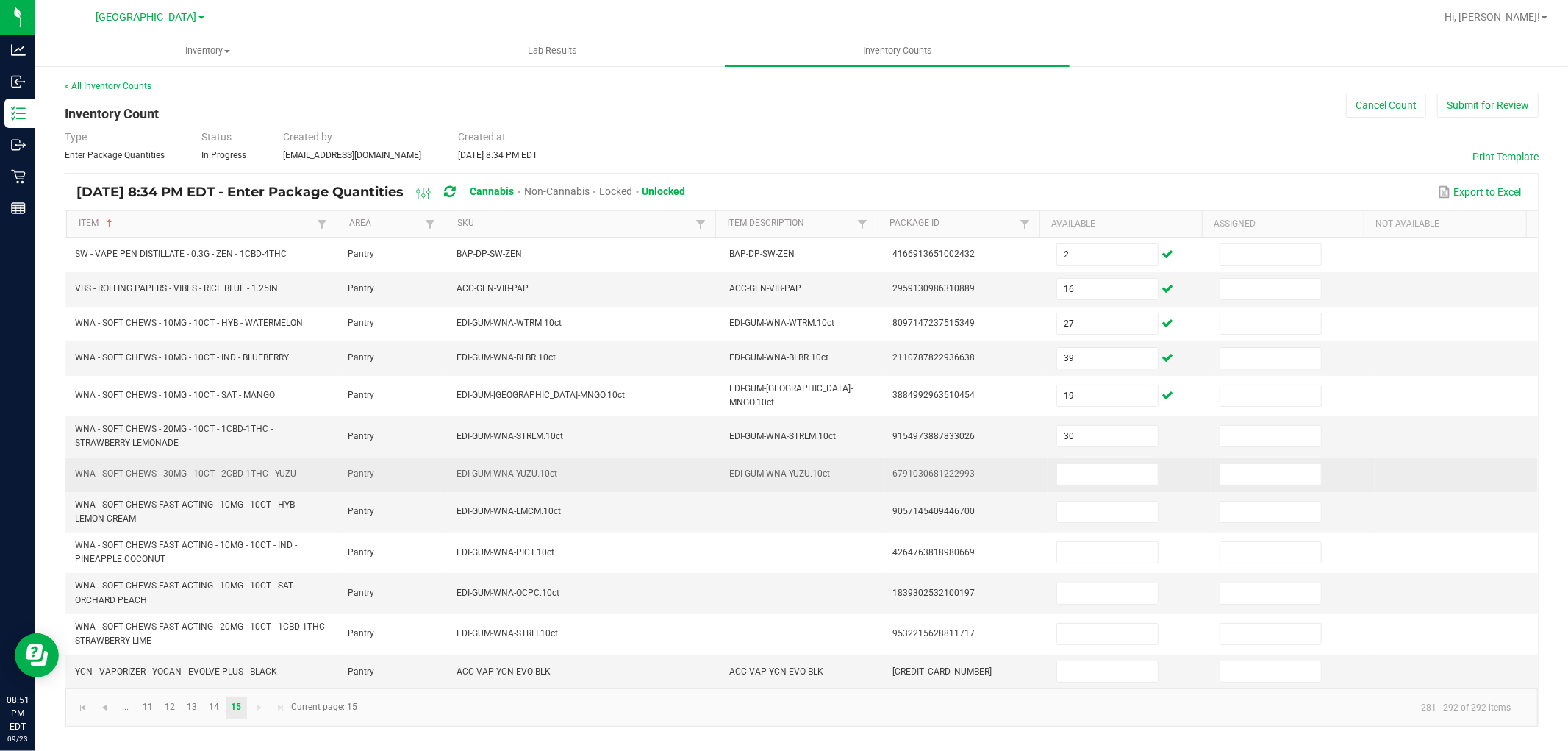
click at [1096, 457] on td at bounding box center [1129, 475] width 163 height 34
click at [1096, 469] on input at bounding box center [1107, 474] width 100 height 21
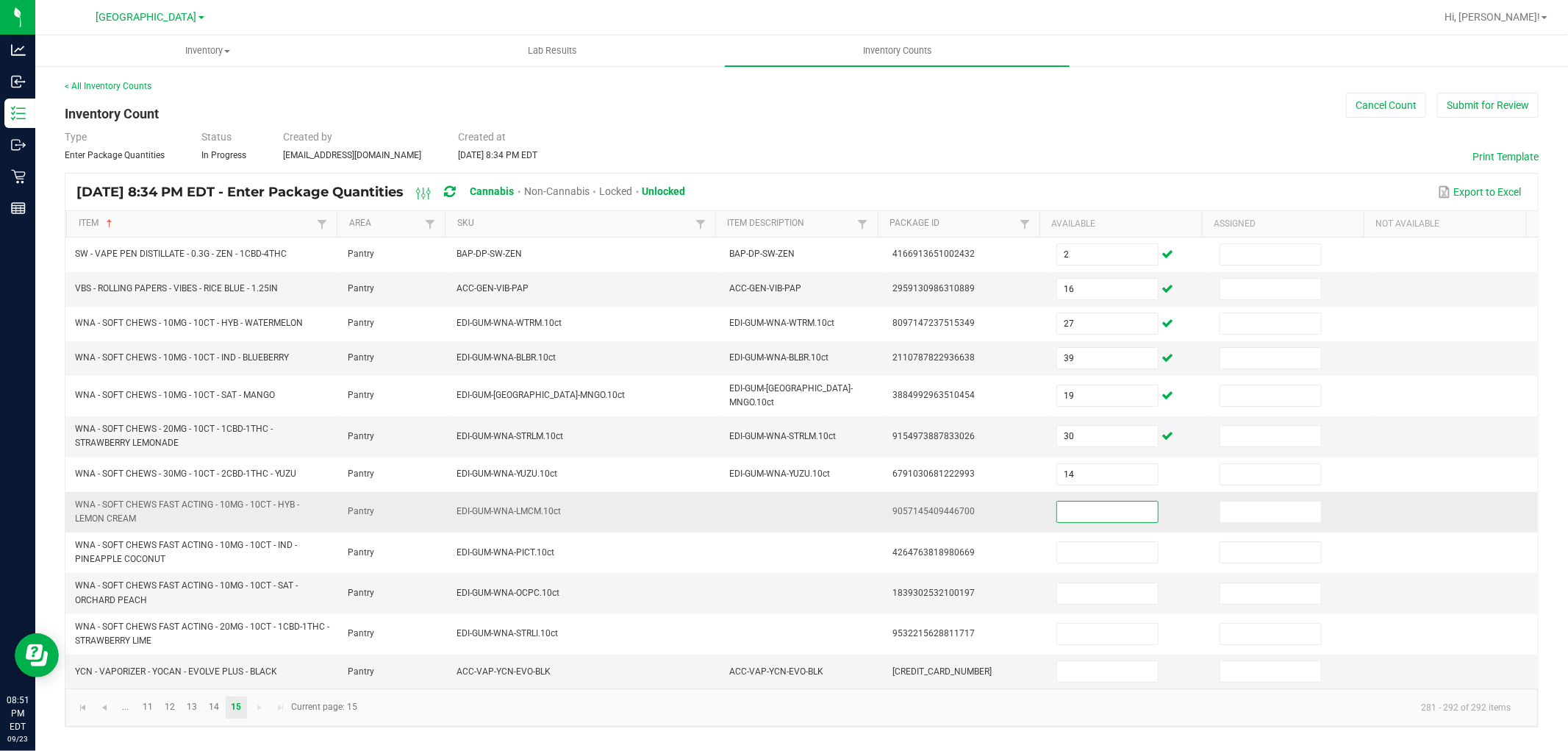
click at [1098, 502] on input at bounding box center [1107, 512] width 100 height 21
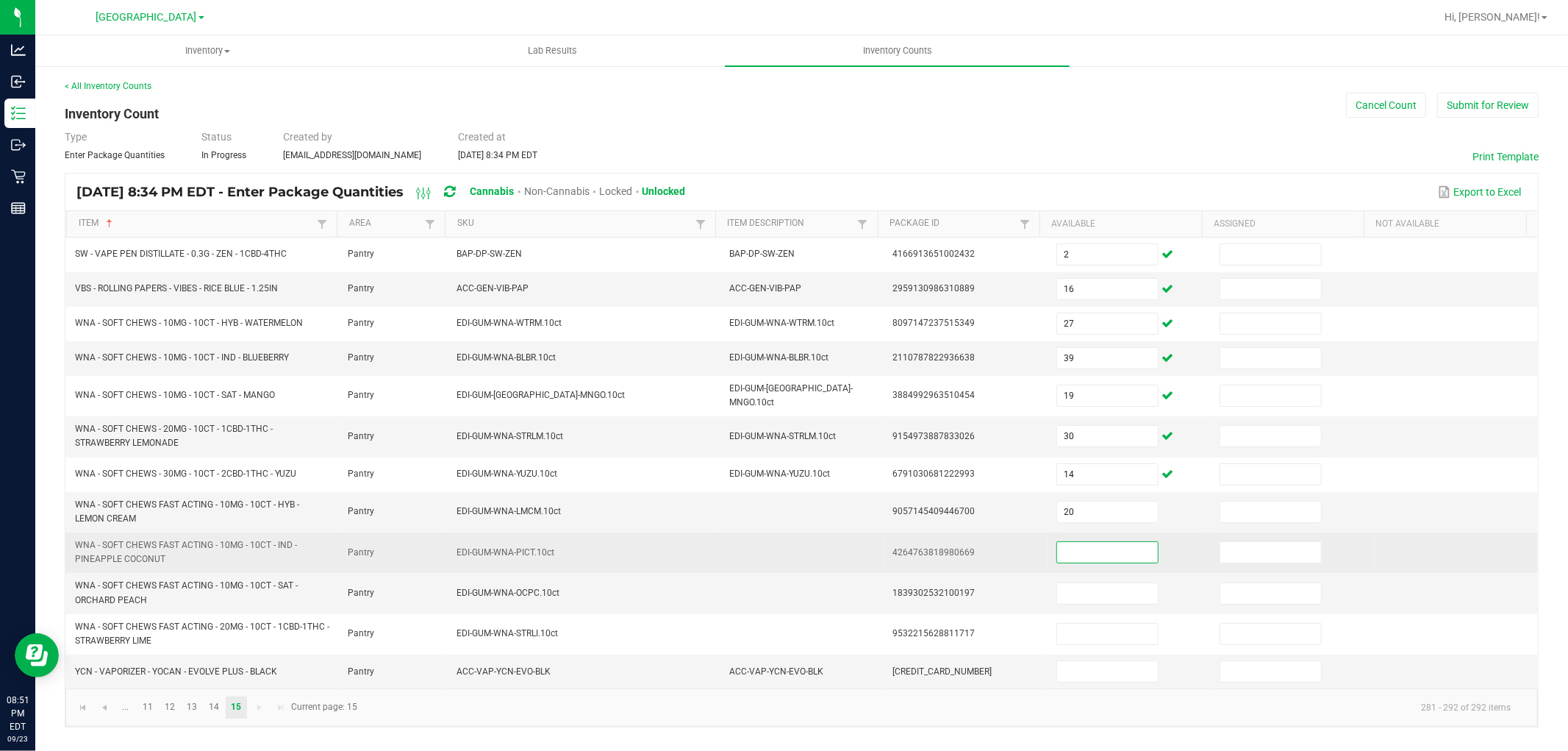
click at [1095, 549] on input at bounding box center [1107, 552] width 100 height 21
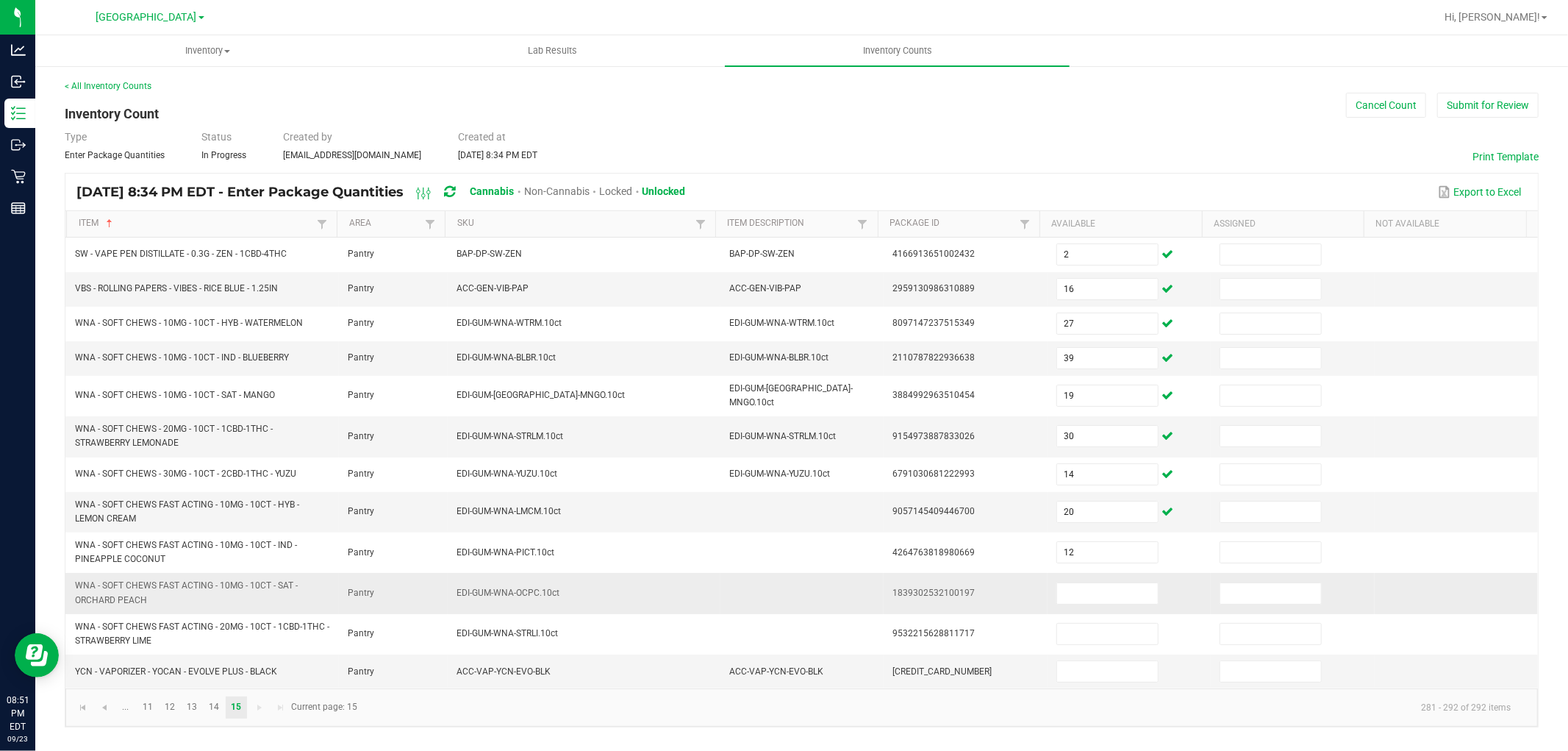
click at [1085, 575] on td at bounding box center [1129, 593] width 163 height 41
click at [1085, 593] on input at bounding box center [1107, 593] width 100 height 21
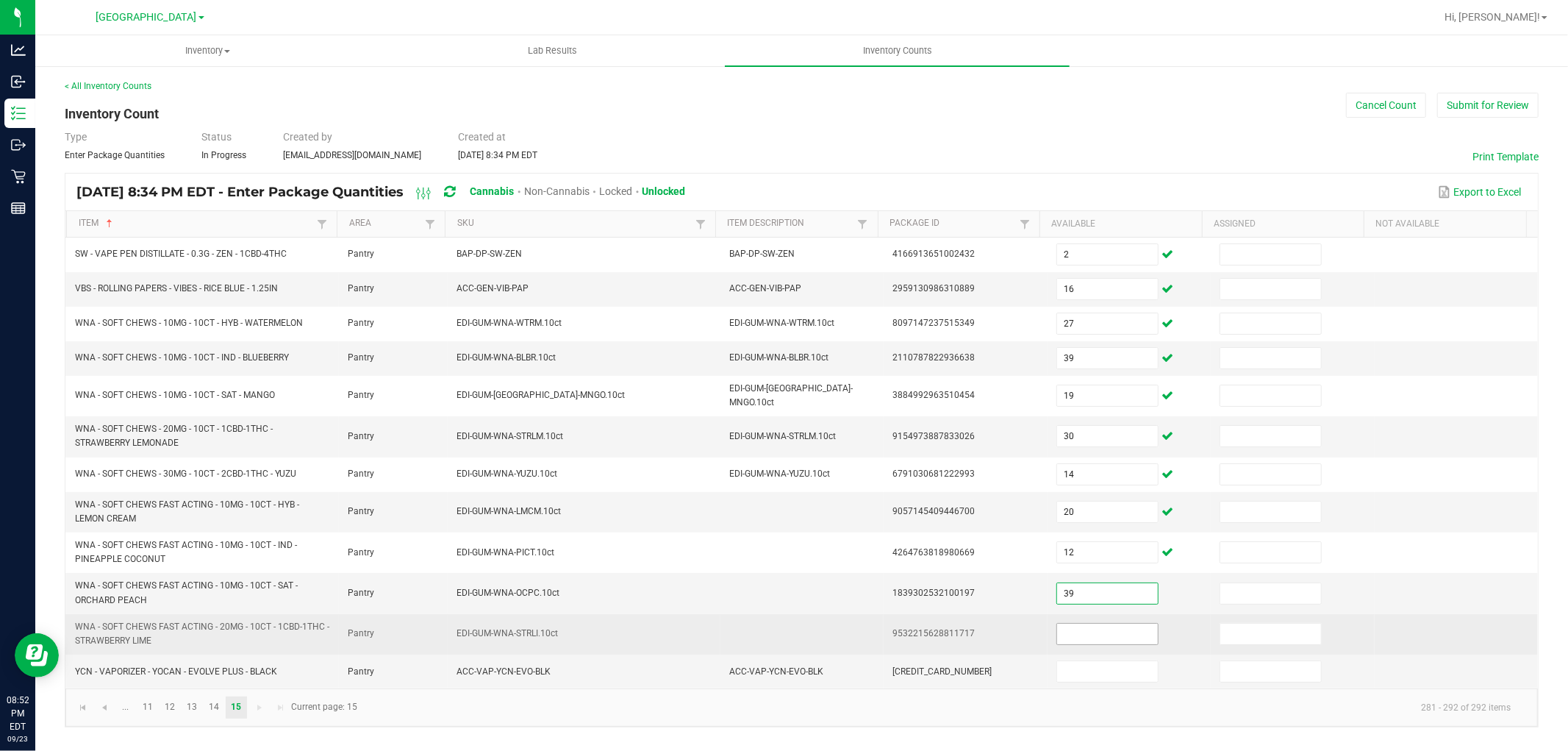
click at [1086, 634] on input at bounding box center [1107, 634] width 100 height 21
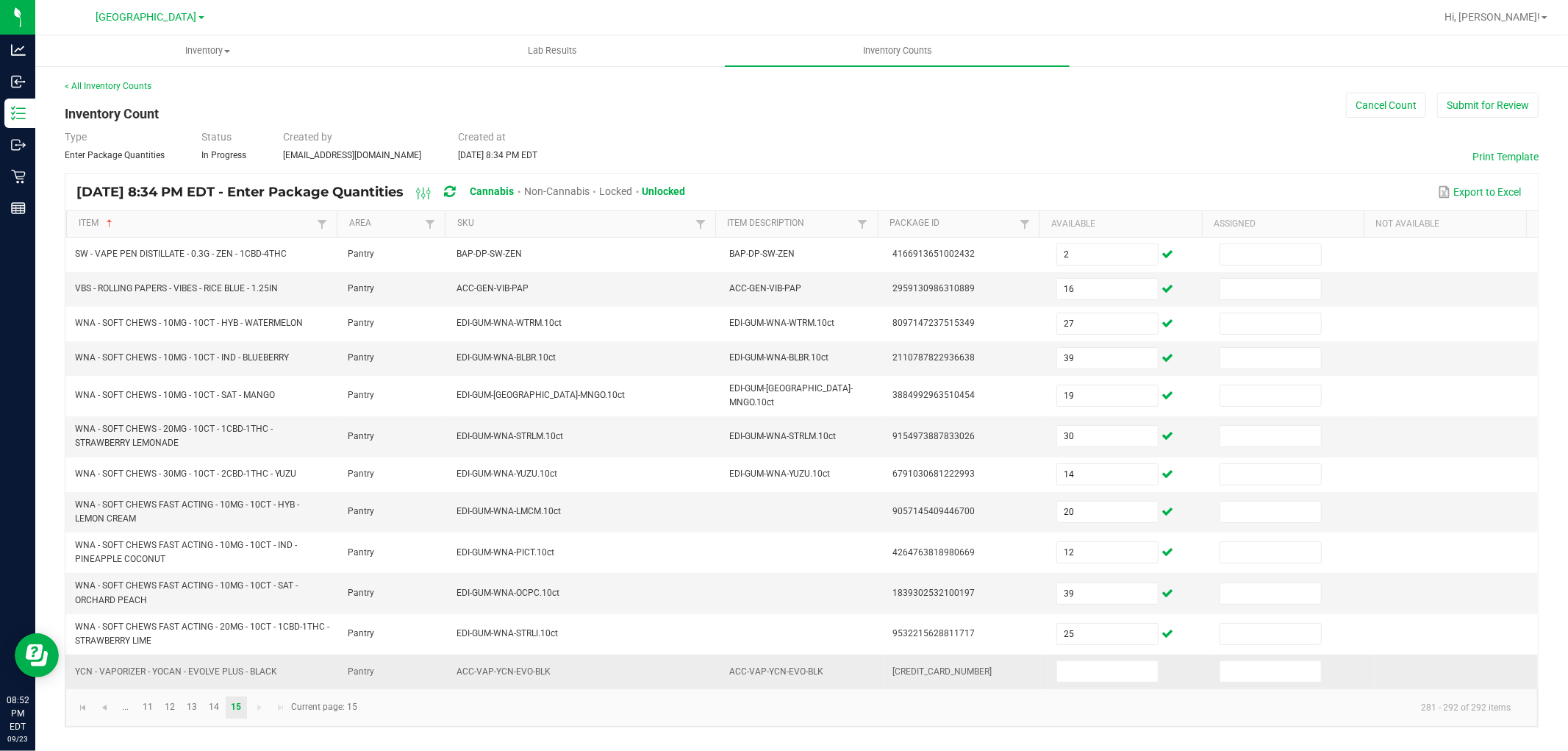
click at [1112, 680] on td at bounding box center [1129, 671] width 163 height 34
click at [1106, 675] on input at bounding box center [1107, 671] width 100 height 21
click at [1105, 120] on div "< All Inventory Counts Inventory Count Cancel Count Submit for Review Type Ente…" at bounding box center [801, 403] width 1474 height 648
click at [1496, 101] on button "Submit for Review" at bounding box center [1487, 105] width 101 height 25
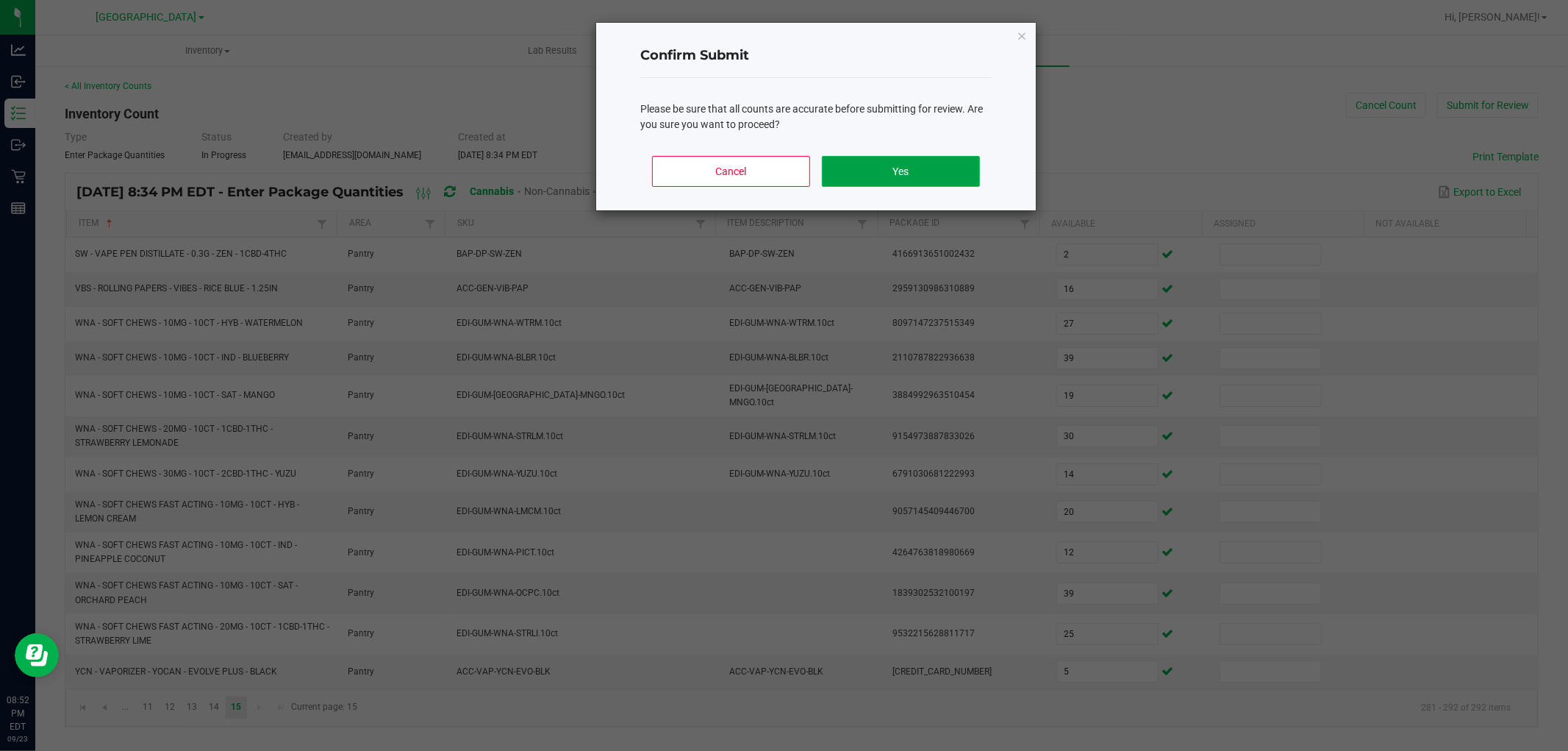
click at [876, 177] on button "Yes" at bounding box center [901, 171] width 158 height 31
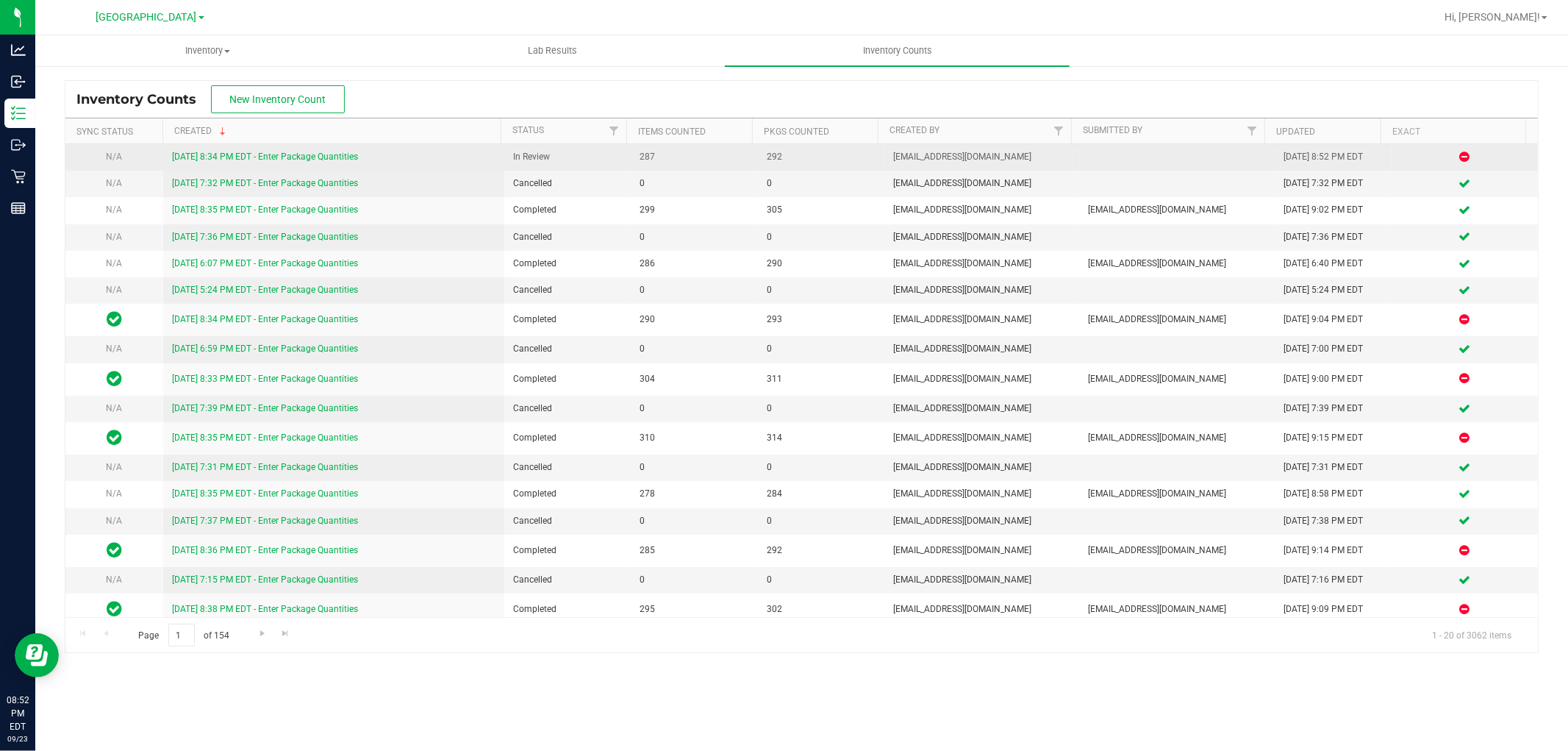
click at [327, 159] on link "[DATE] 8:34 PM EDT - Enter Package Quantities" at bounding box center [264, 156] width 186 height 10
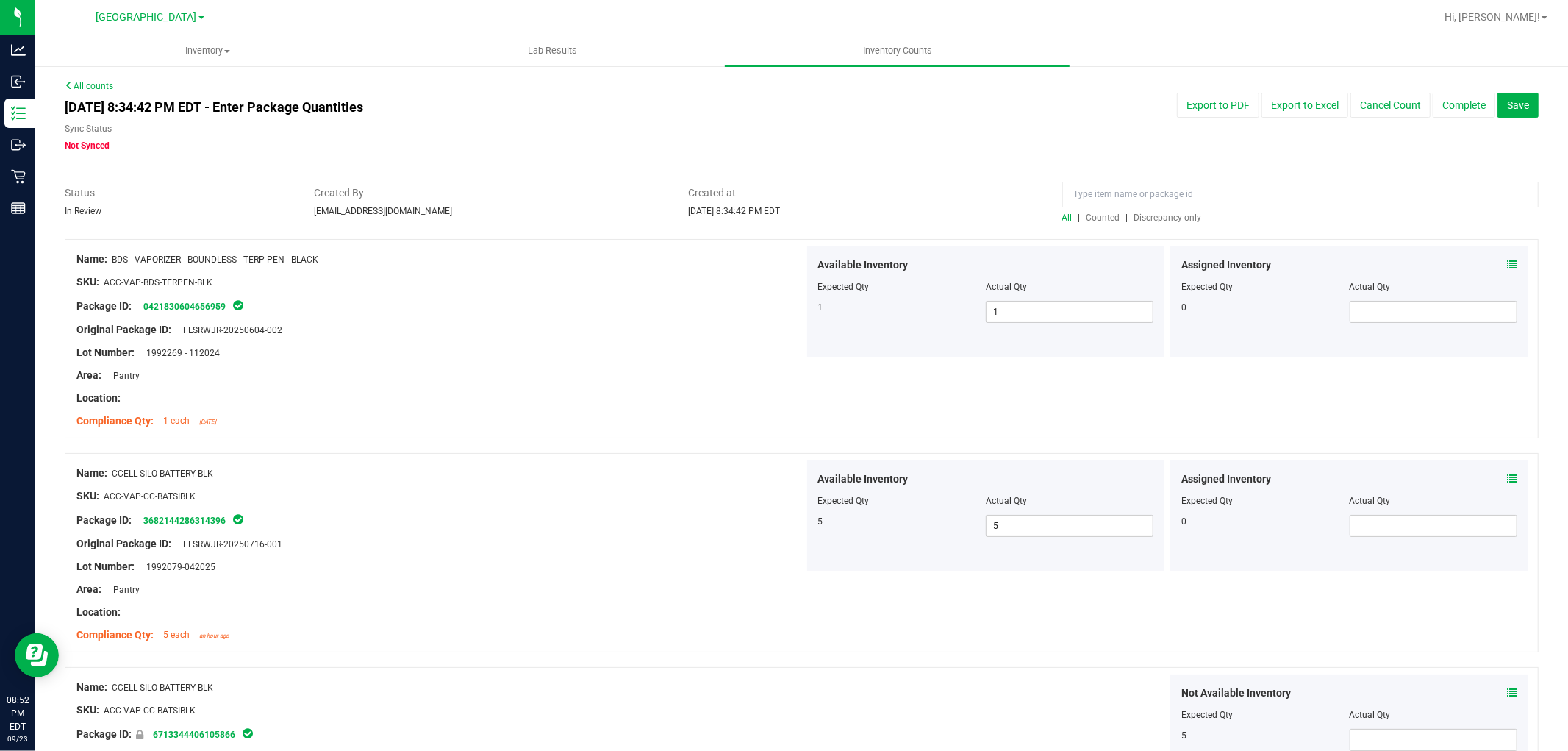
click at [1171, 217] on span "Discrepancy only" at bounding box center [1168, 217] width 68 height 10
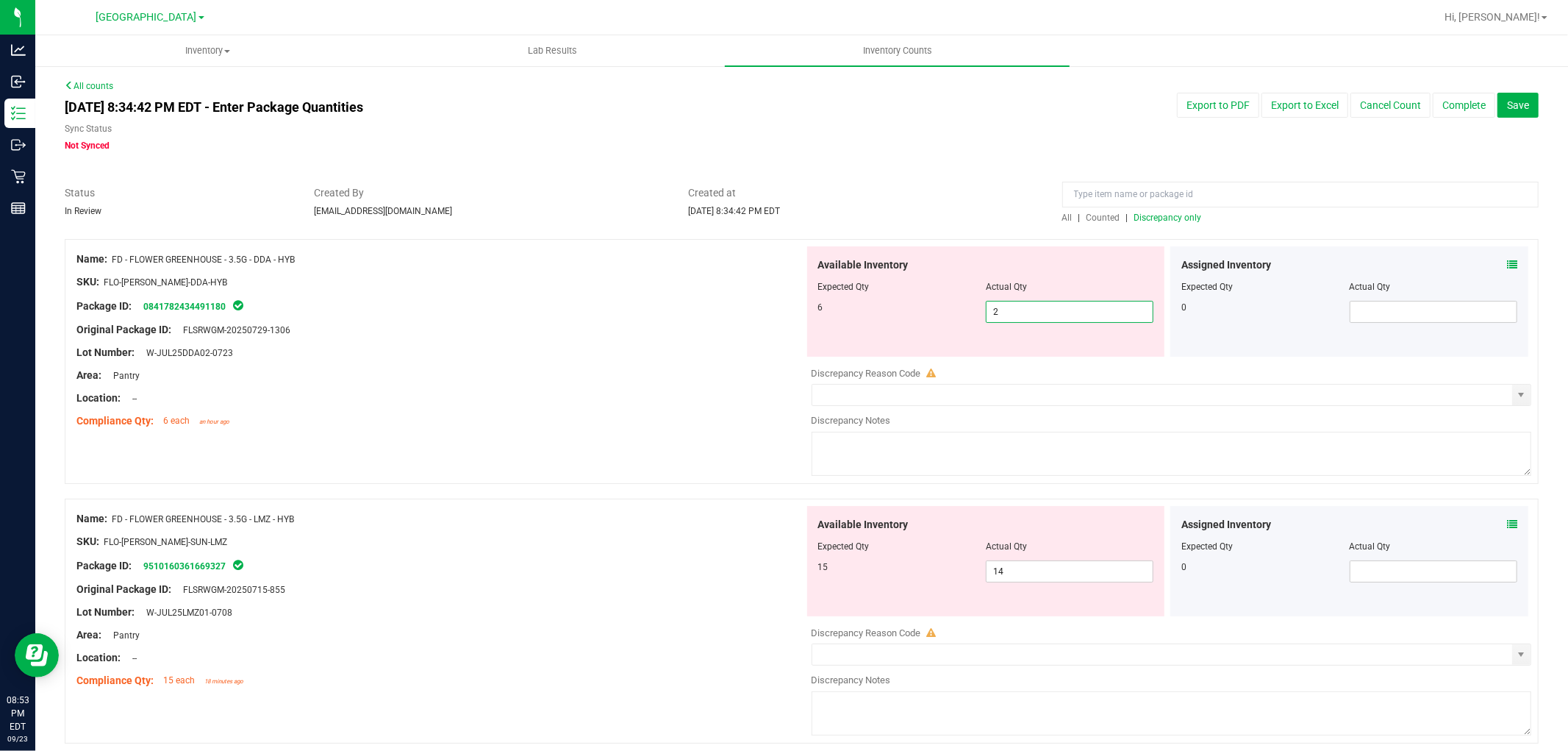
click at [1037, 313] on span "2 2" at bounding box center [1069, 312] width 167 height 22
click at [679, 351] on div "Lot Number: W-JUL25DDA02-0723" at bounding box center [440, 352] width 728 height 15
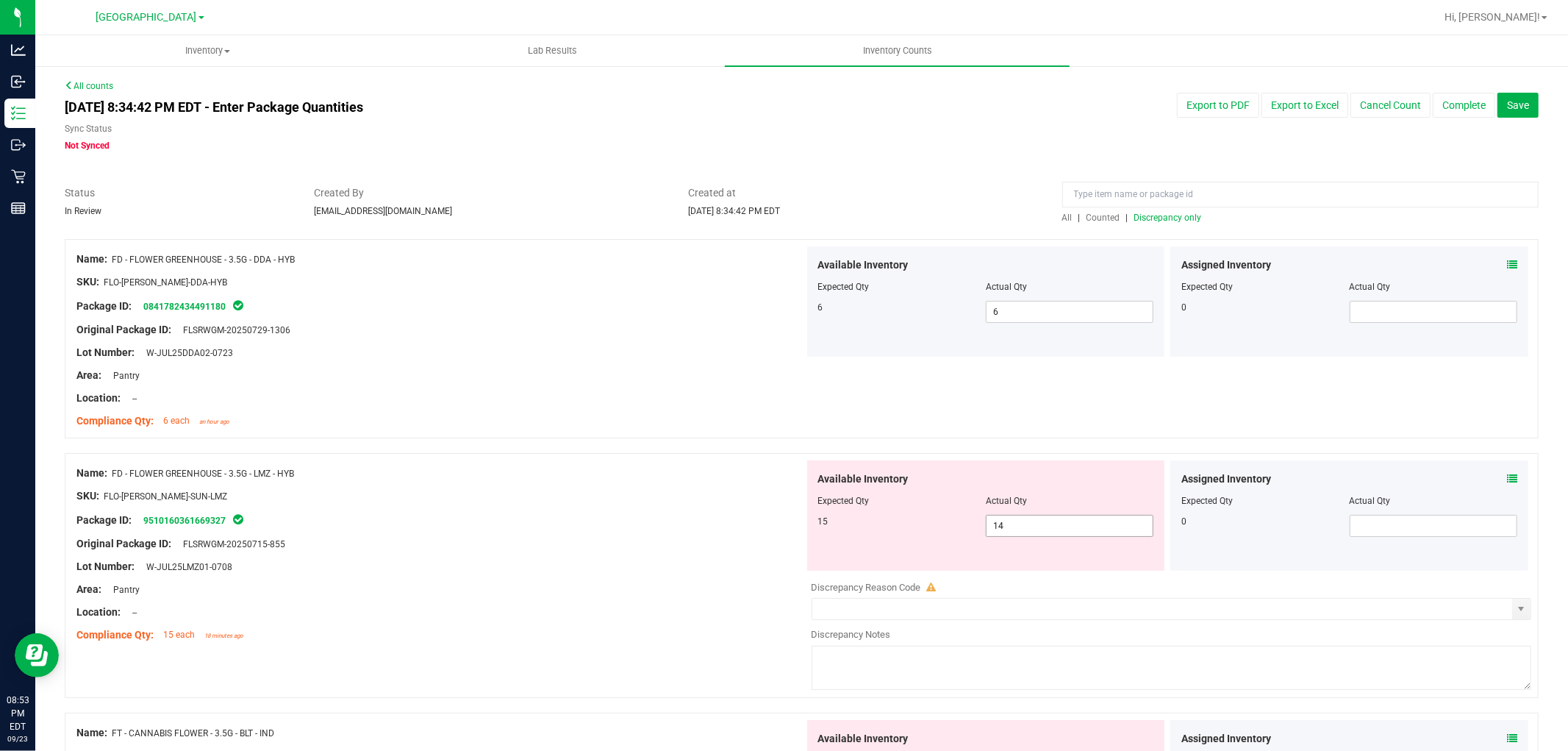
click at [1078, 534] on span "14 14" at bounding box center [1069, 525] width 167 height 22
click at [415, 392] on div "Location: --" at bounding box center [440, 398] width 728 height 15
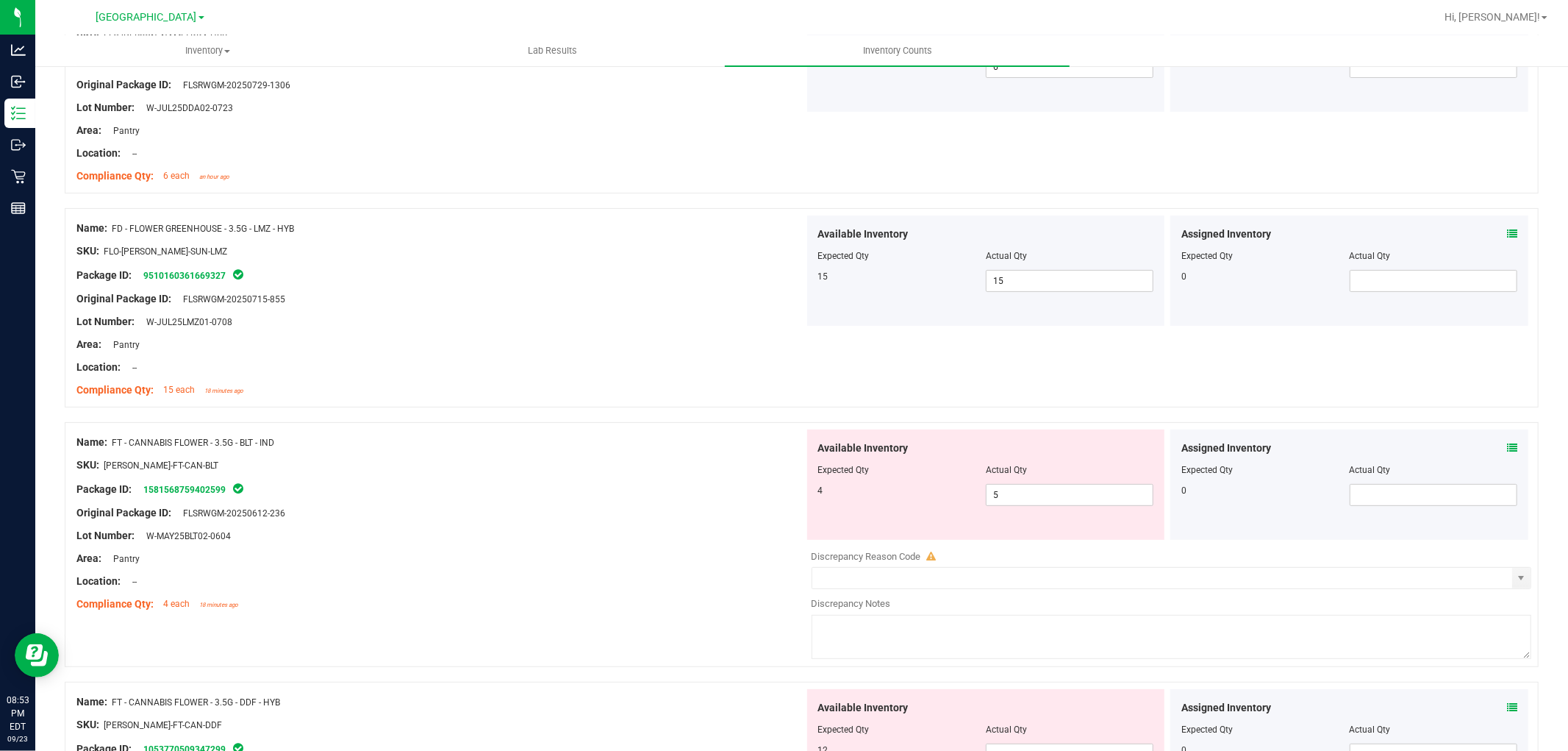
scroll to position [327, 0]
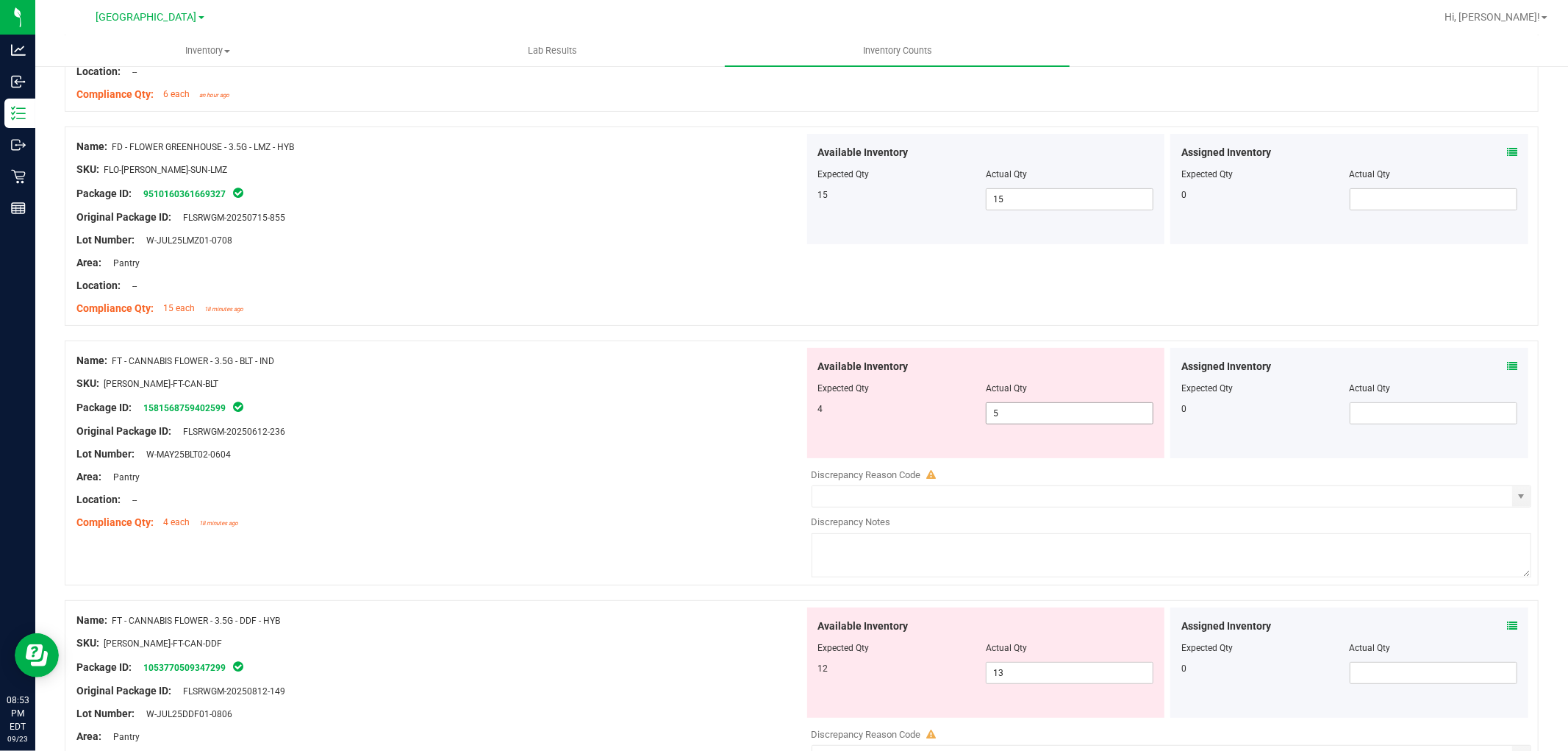
click at [1125, 416] on span "5 5" at bounding box center [1069, 413] width 167 height 22
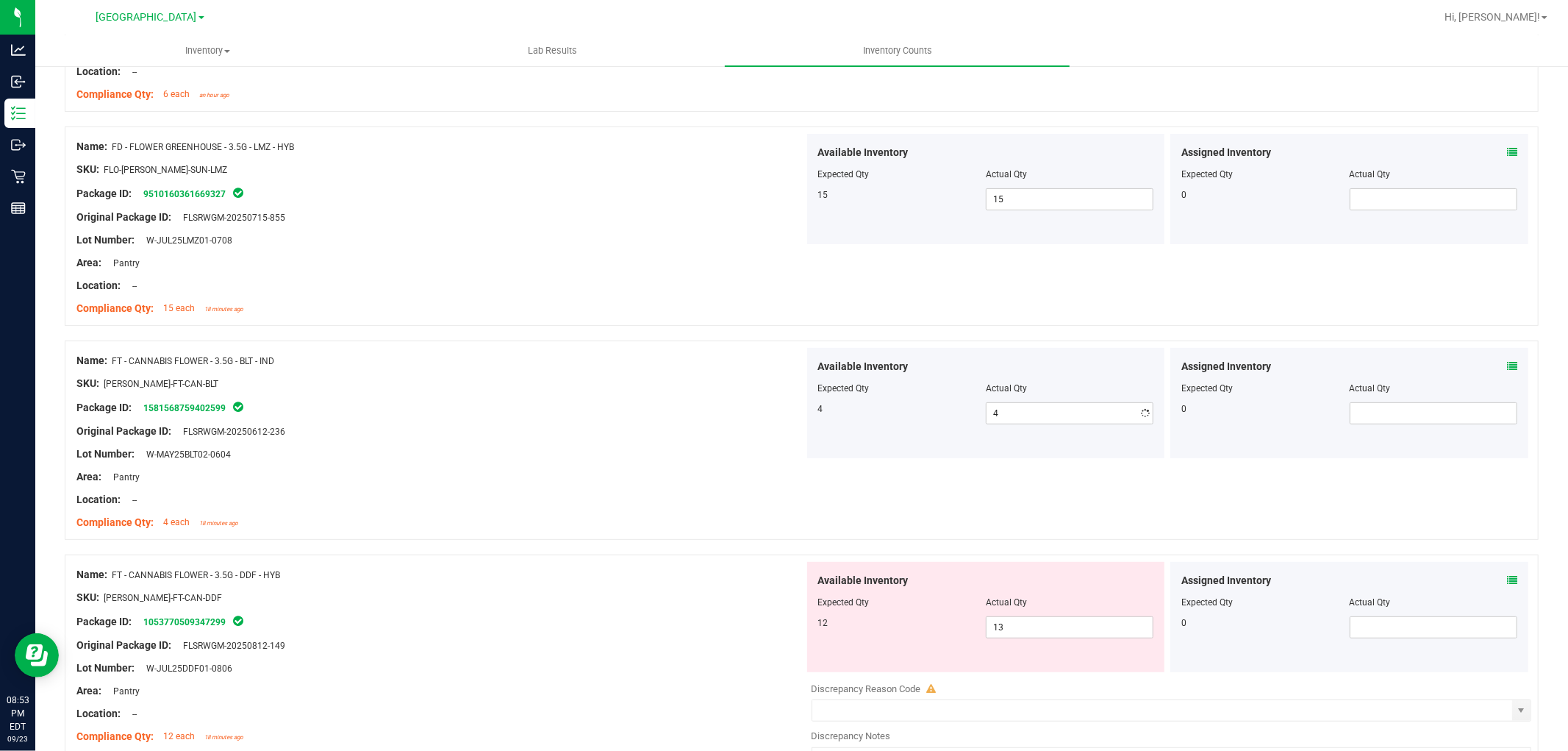
drag, startPoint x: 735, startPoint y: 416, endPoint x: 703, endPoint y: 416, distance: 32.0
click at [703, 417] on div at bounding box center [440, 420] width 728 height 7
click at [1056, 632] on span "13 13" at bounding box center [1069, 627] width 167 height 22
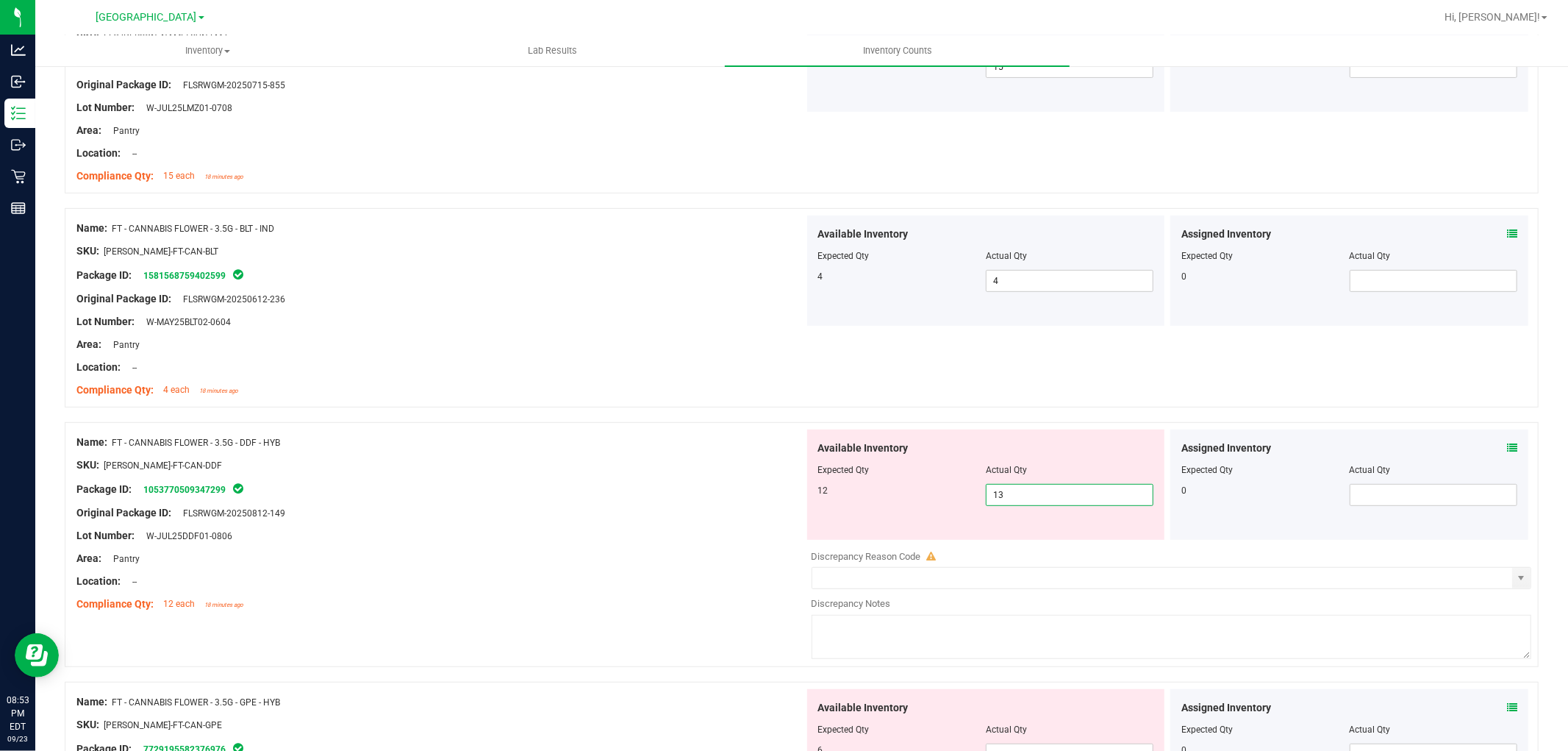
scroll to position [490, 0]
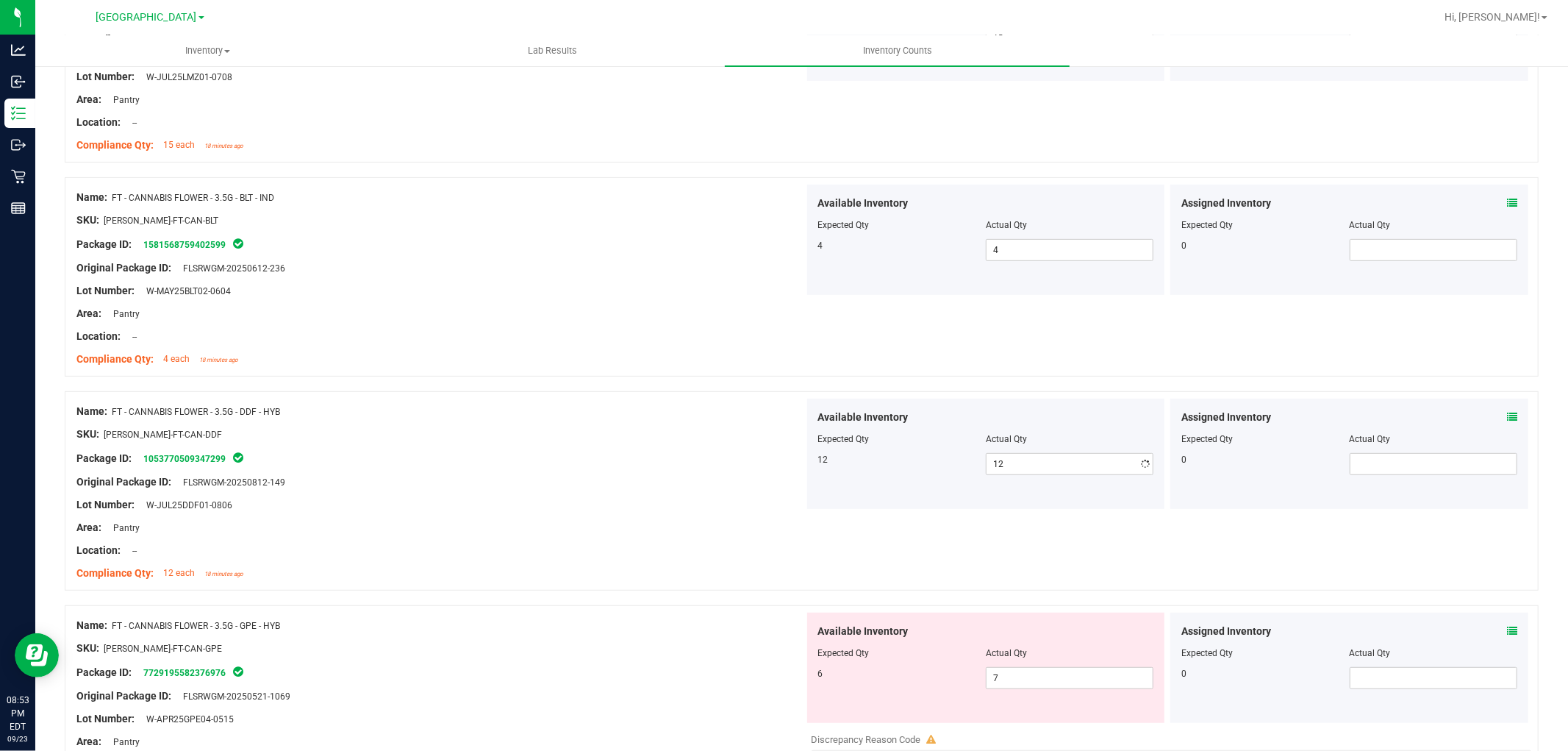
click at [565, 573] on div "Compliance Qty: 12 each 18 minutes ago" at bounding box center [440, 573] width 728 height 15
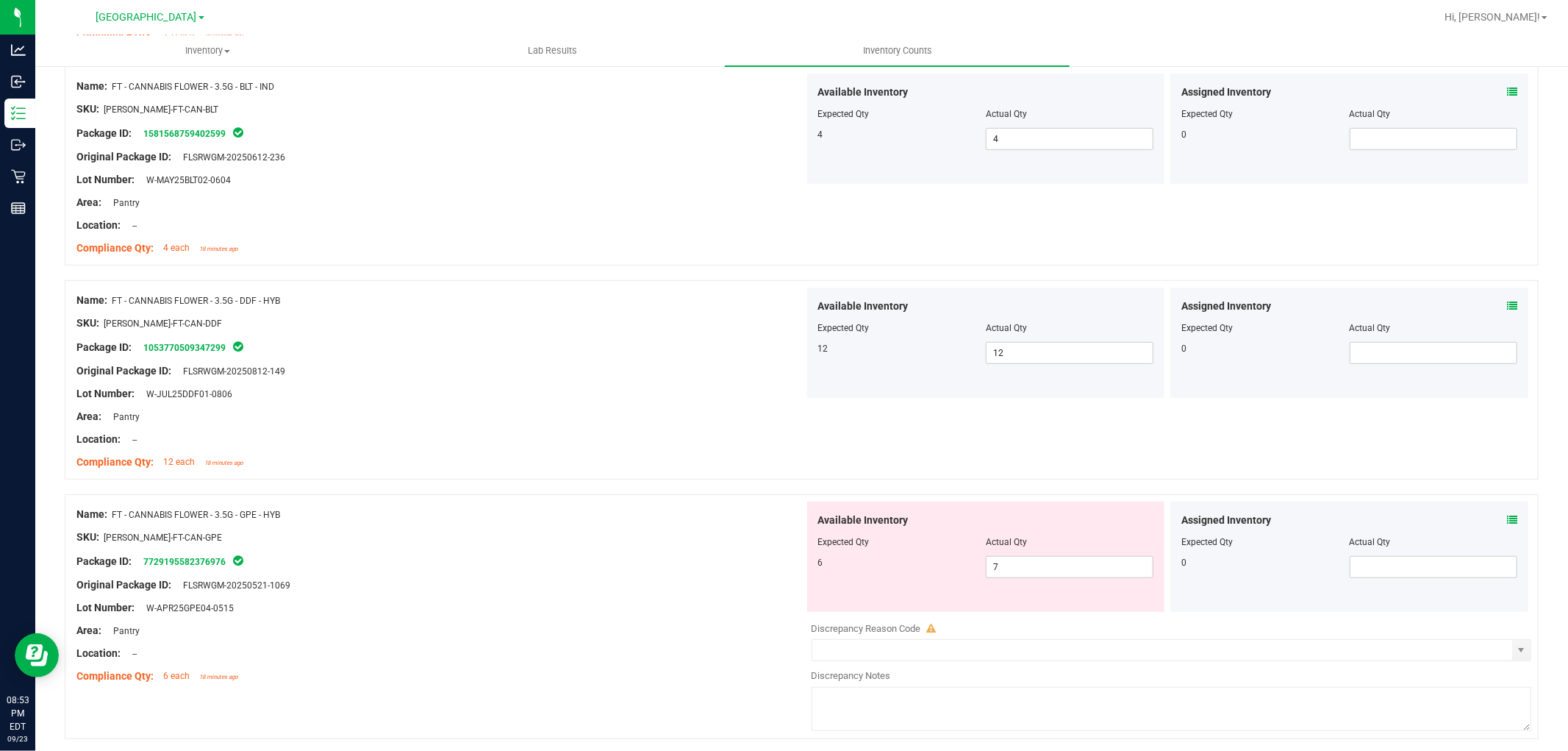
scroll to position [653, 0]
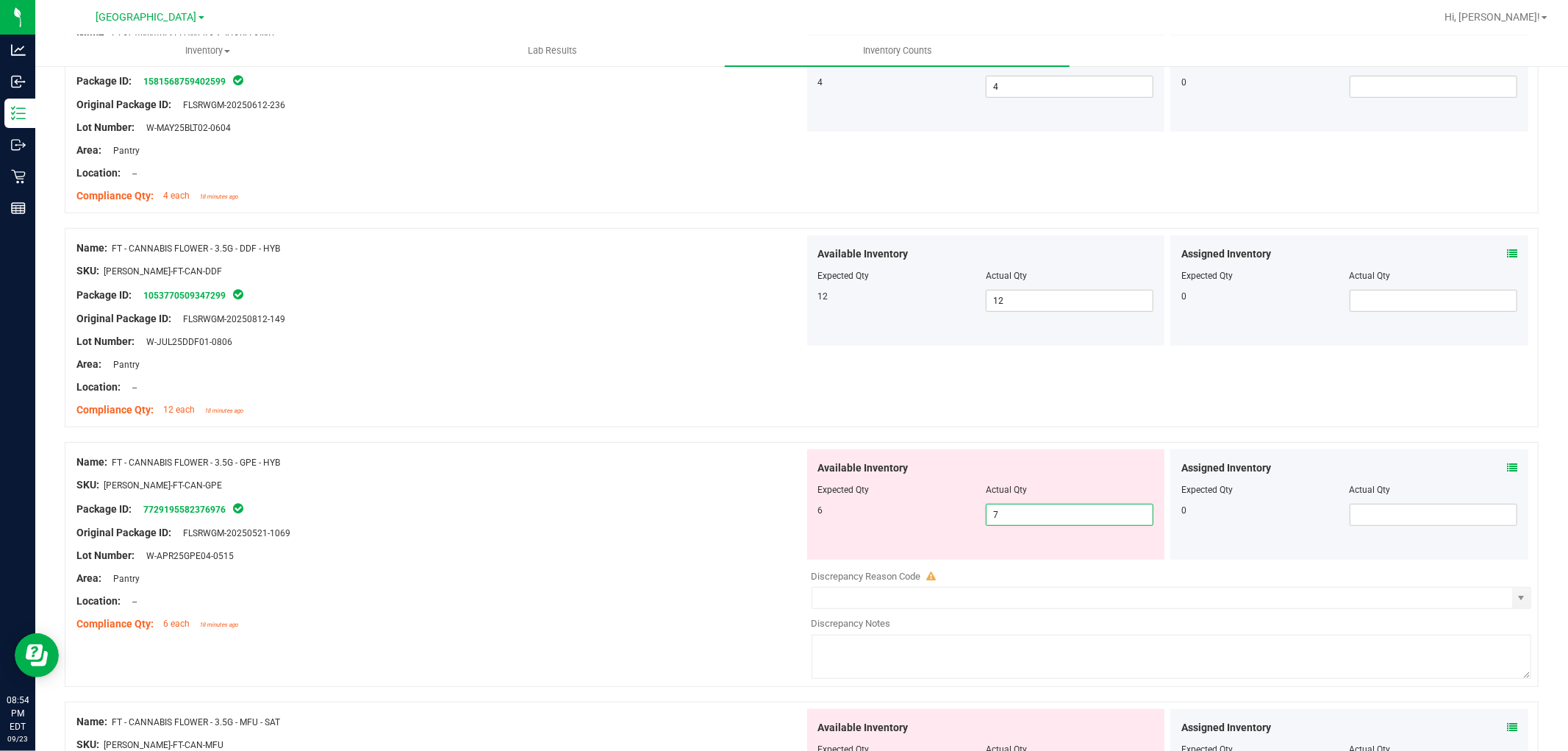
click at [1108, 518] on span "7 7" at bounding box center [1069, 515] width 167 height 22
click at [627, 449] on div "Name: FT - CANNABIS FLOWER - 3.5G - GPE - HYB SKU: [PERSON_NAME]-FT-CAN-GPE Pac…" at bounding box center [440, 543] width 728 height 188
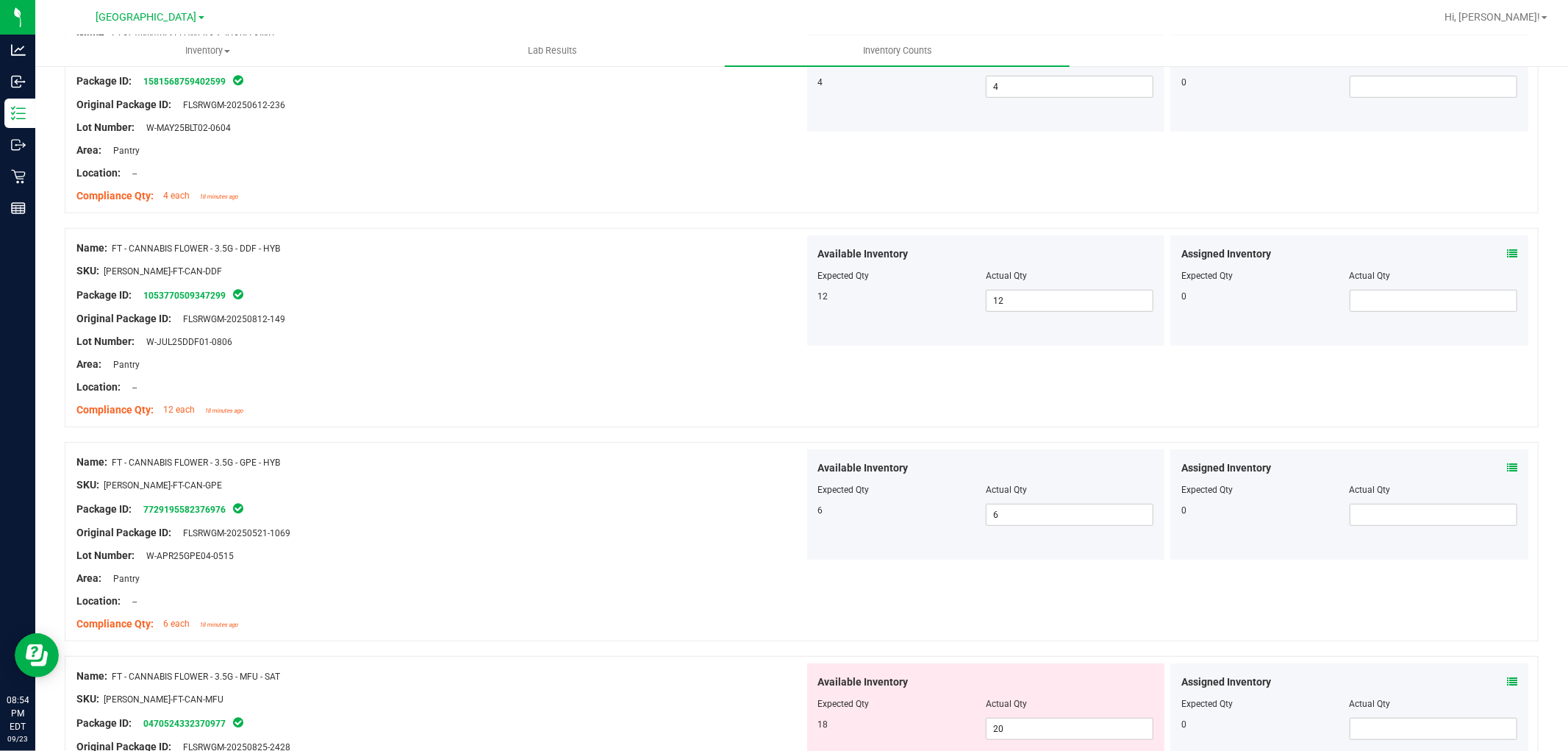
scroll to position [899, 0]
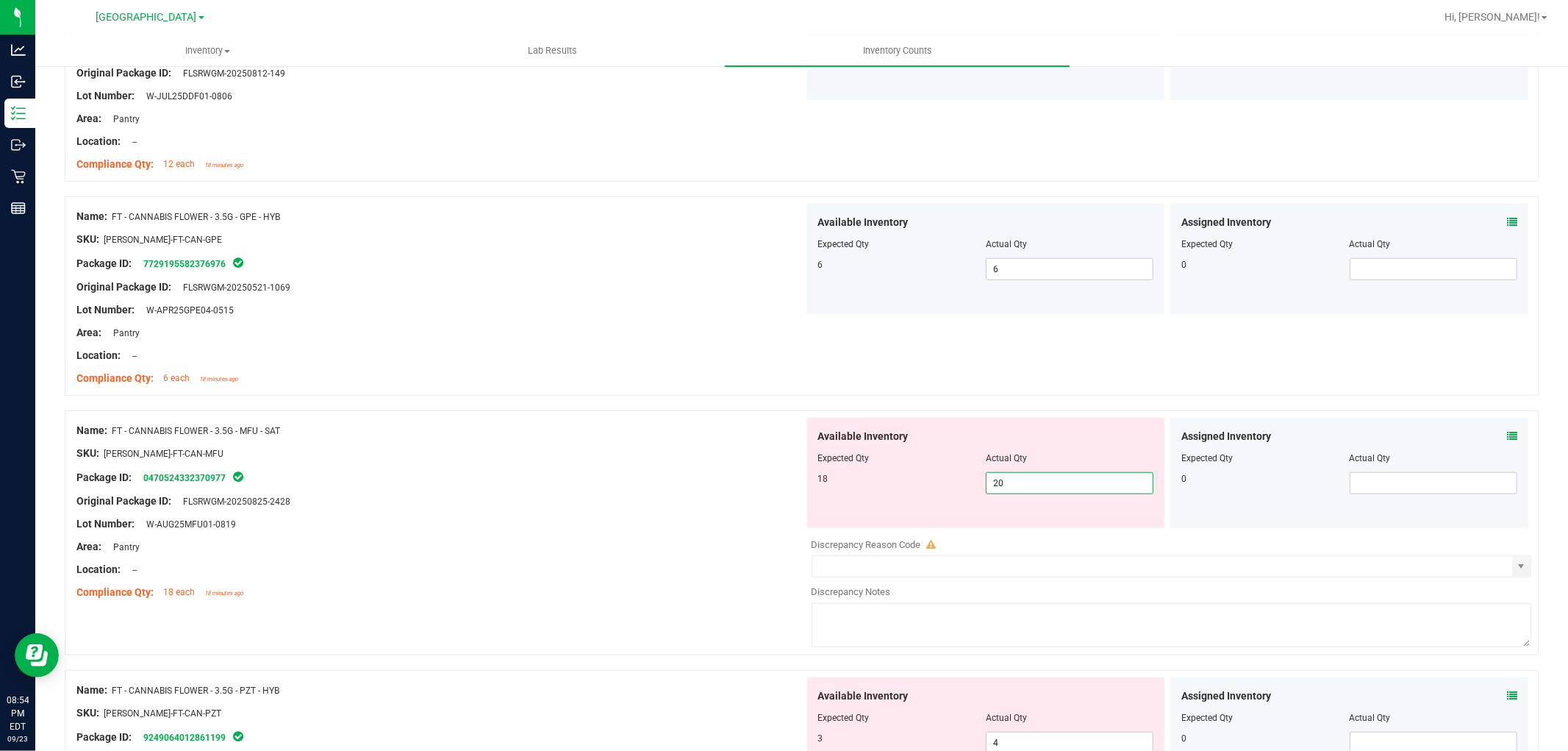
click at [1047, 479] on span "20 20" at bounding box center [1069, 483] width 167 height 22
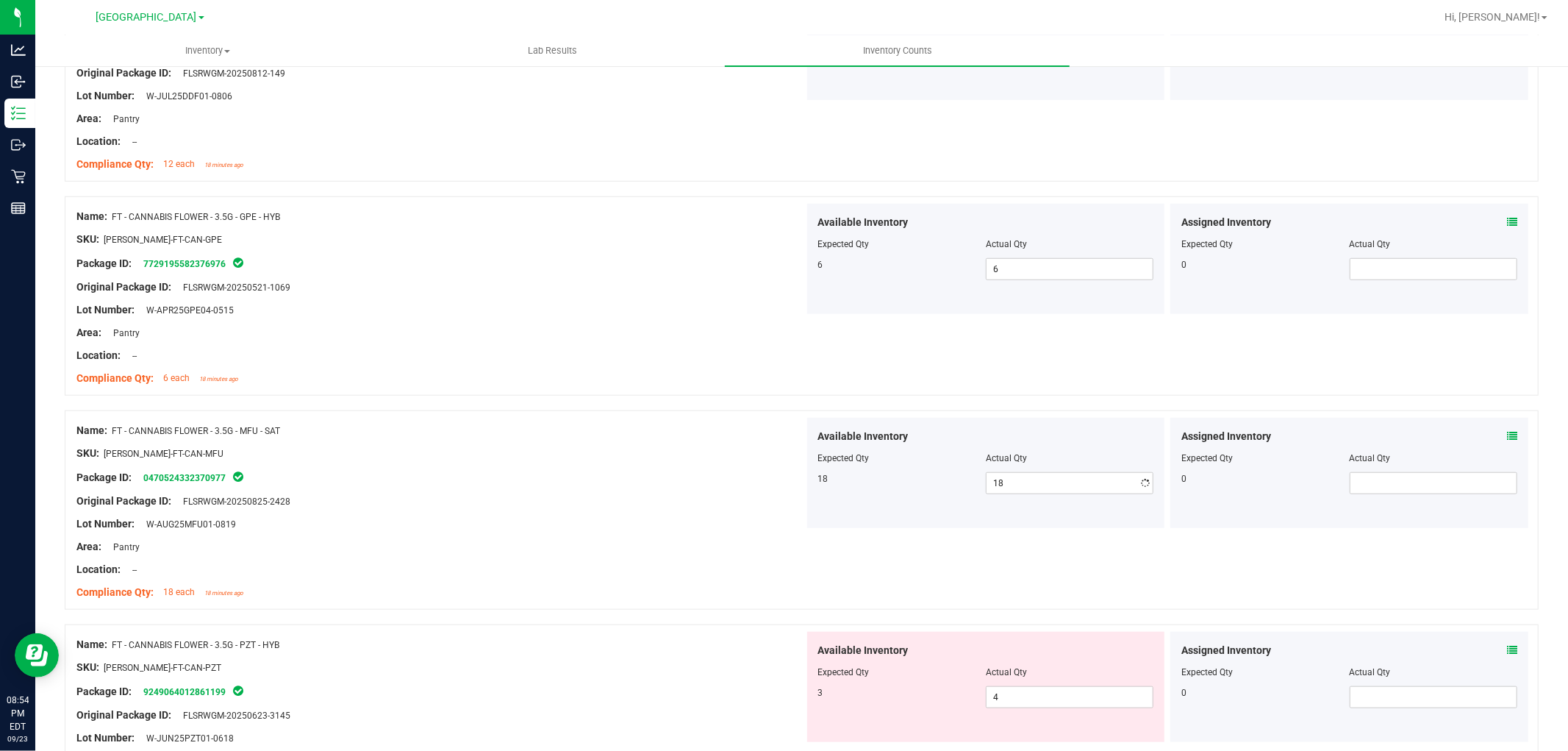
click at [655, 464] on div at bounding box center [440, 465] width 728 height 7
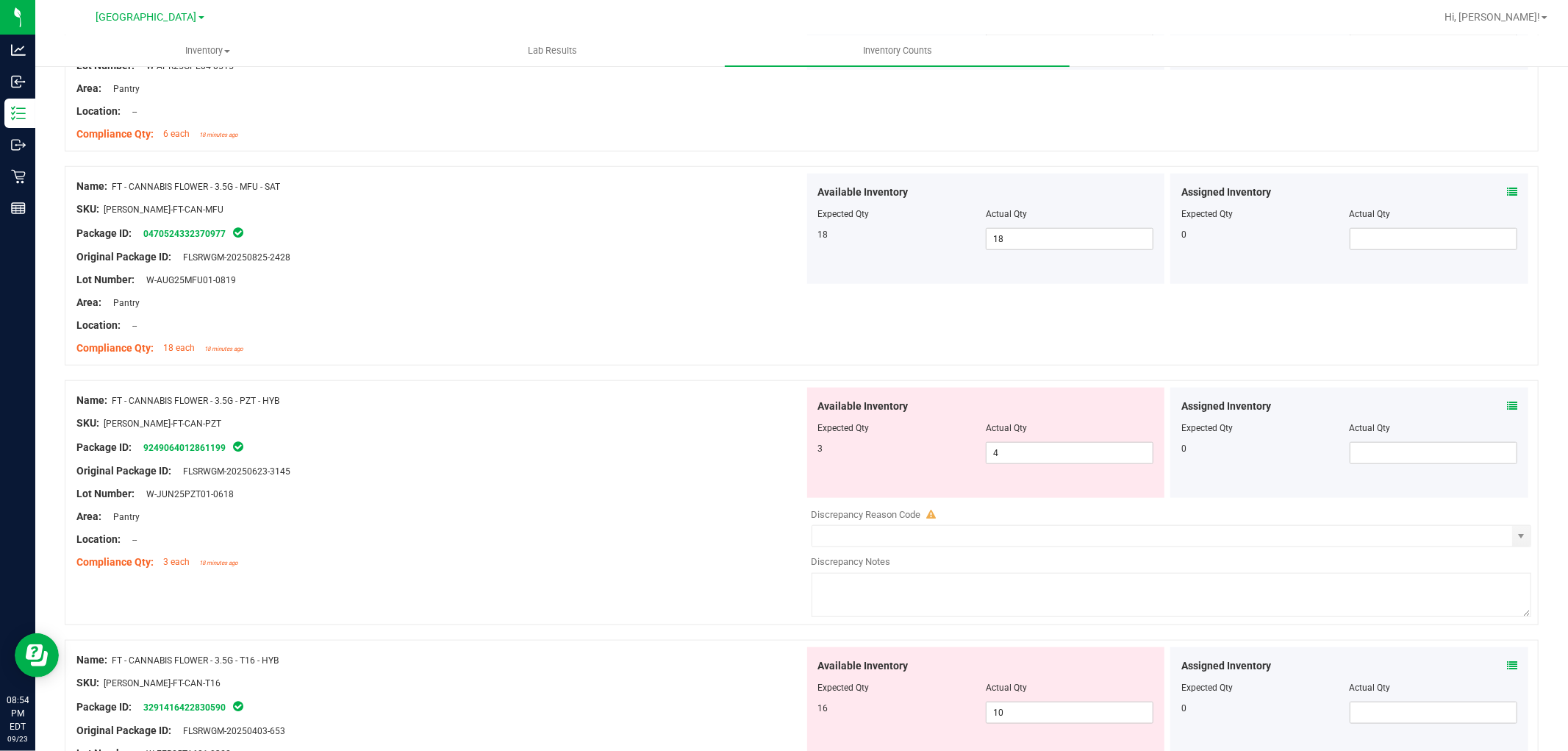
scroll to position [1144, 0]
click at [1049, 452] on span "4 4" at bounding box center [1069, 452] width 167 height 22
click at [724, 454] on div "Package ID: 9249064012861199" at bounding box center [440, 446] width 728 height 17
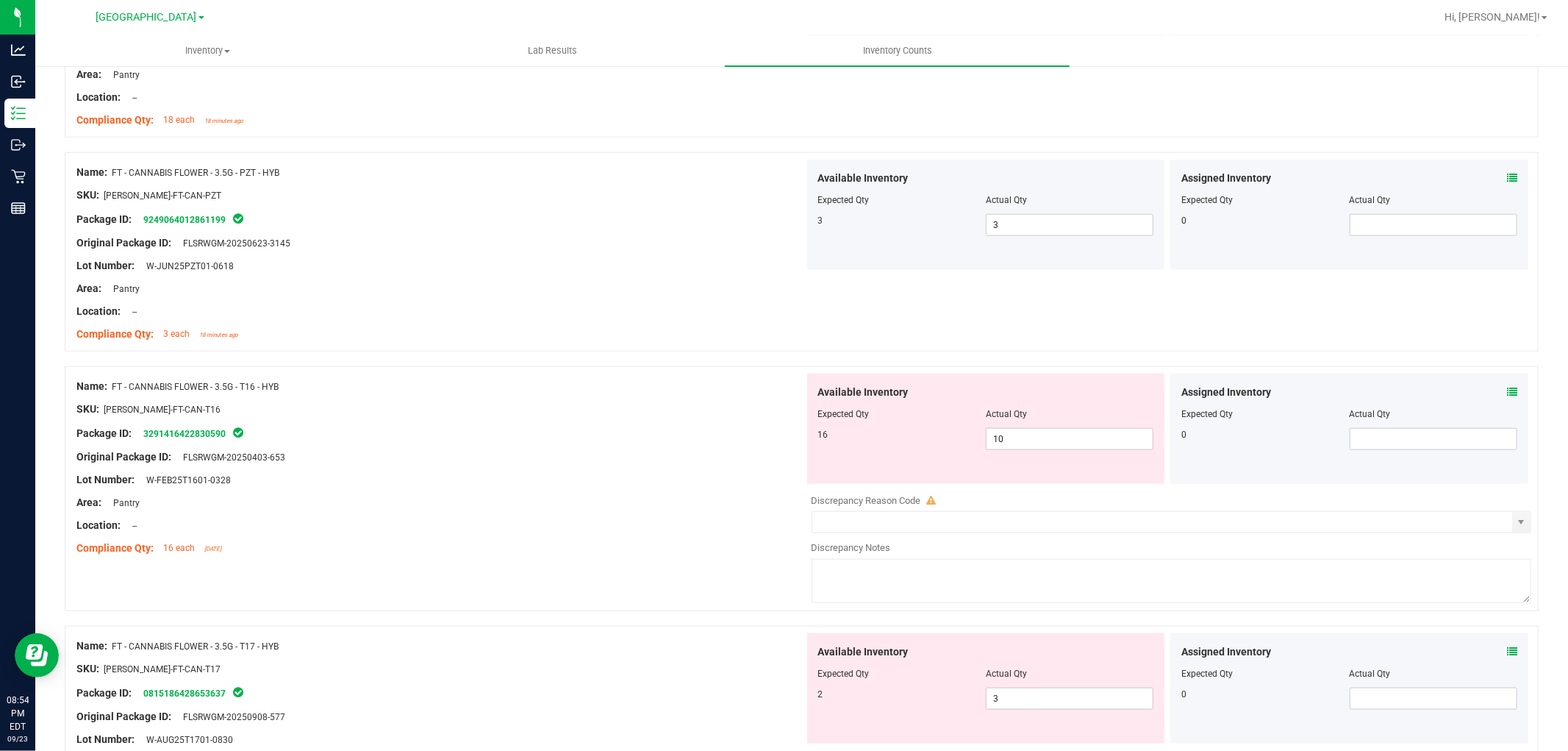
scroll to position [1389, 0]
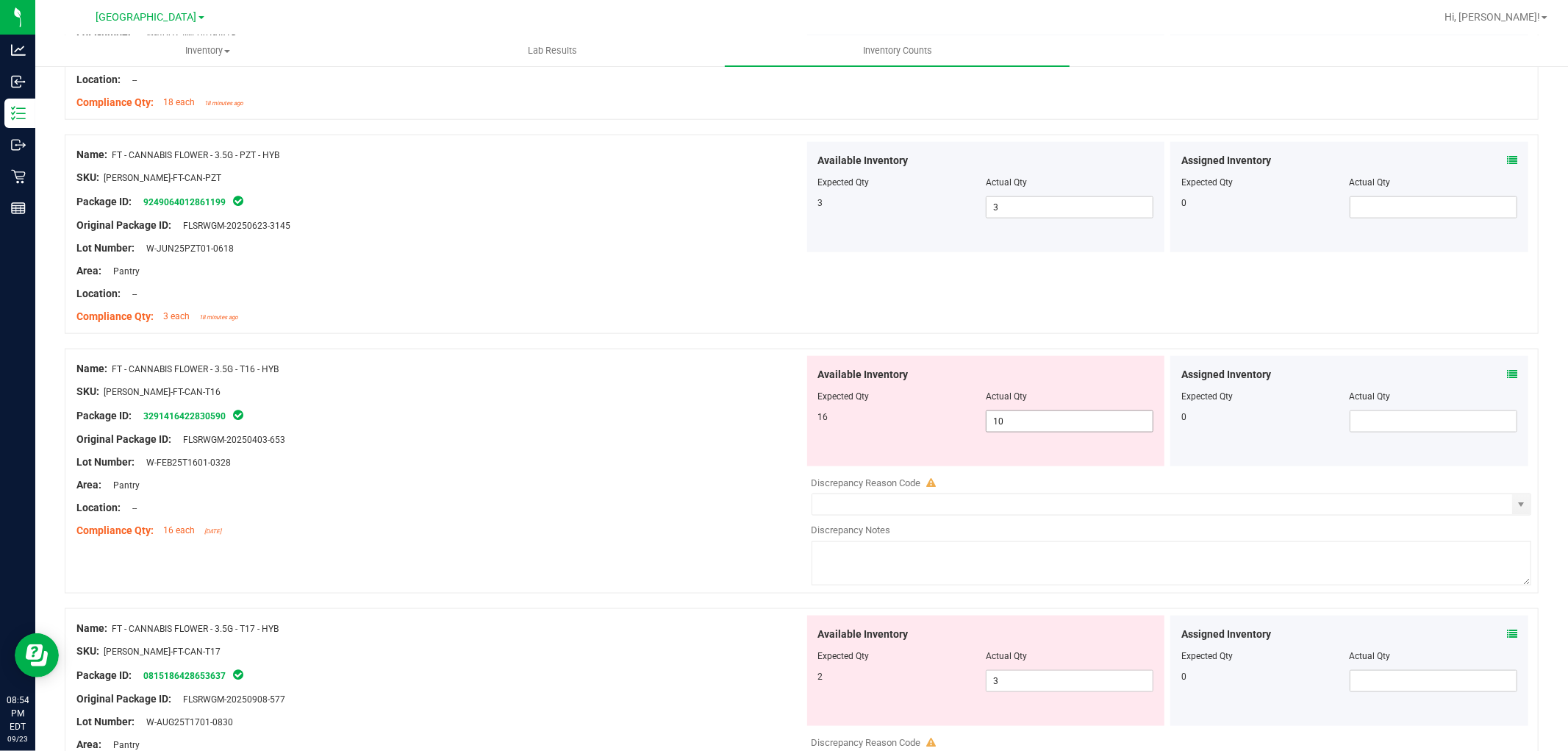
click at [1044, 417] on span "10 10" at bounding box center [1069, 421] width 167 height 22
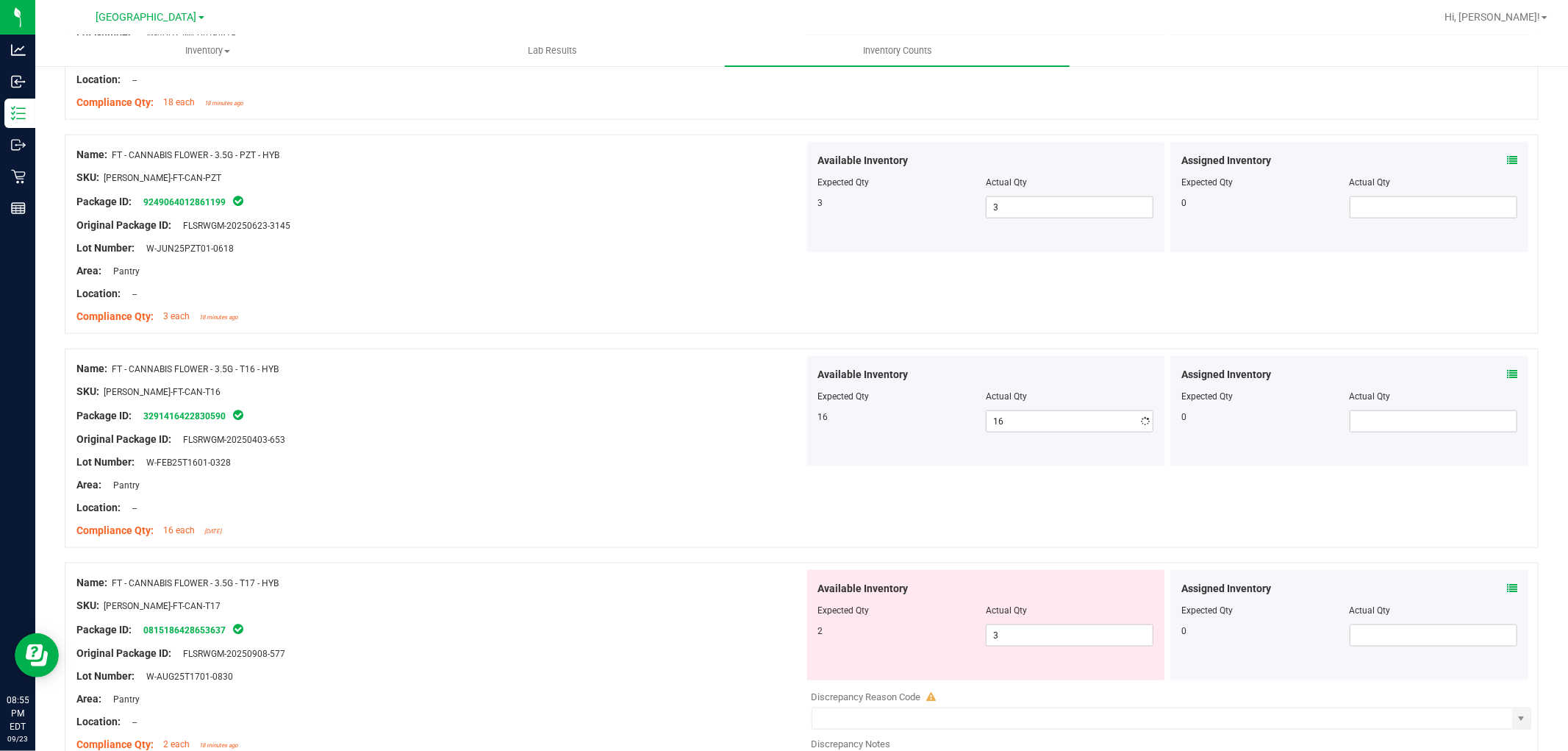
click at [441, 353] on div "Name: FT - CANNABIS FLOWER - 3.5G - T16 - HYB SKU: [PERSON_NAME]-FT-CAN-T16 Pac…" at bounding box center [801, 448] width 1474 height 199
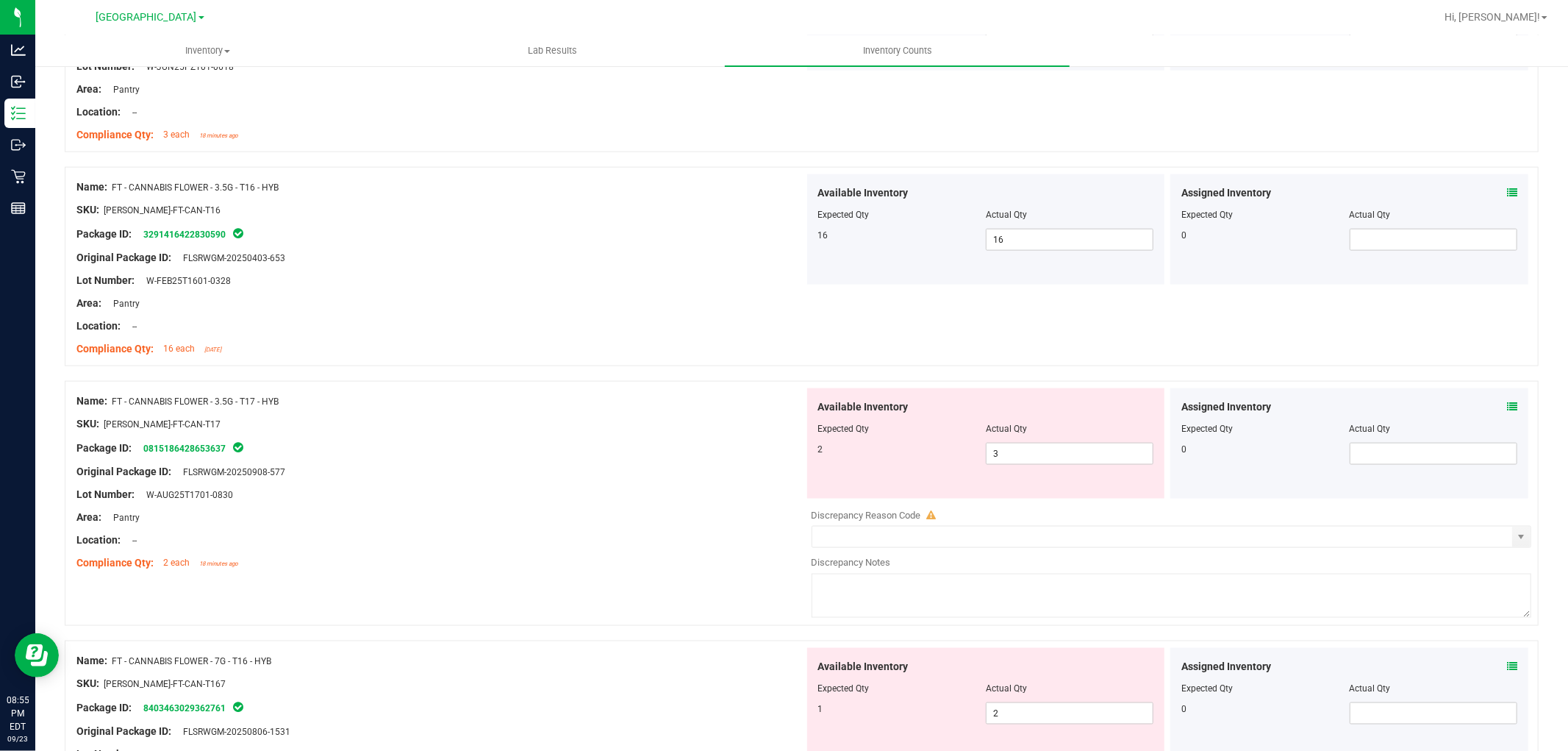
scroll to position [1634, 0]
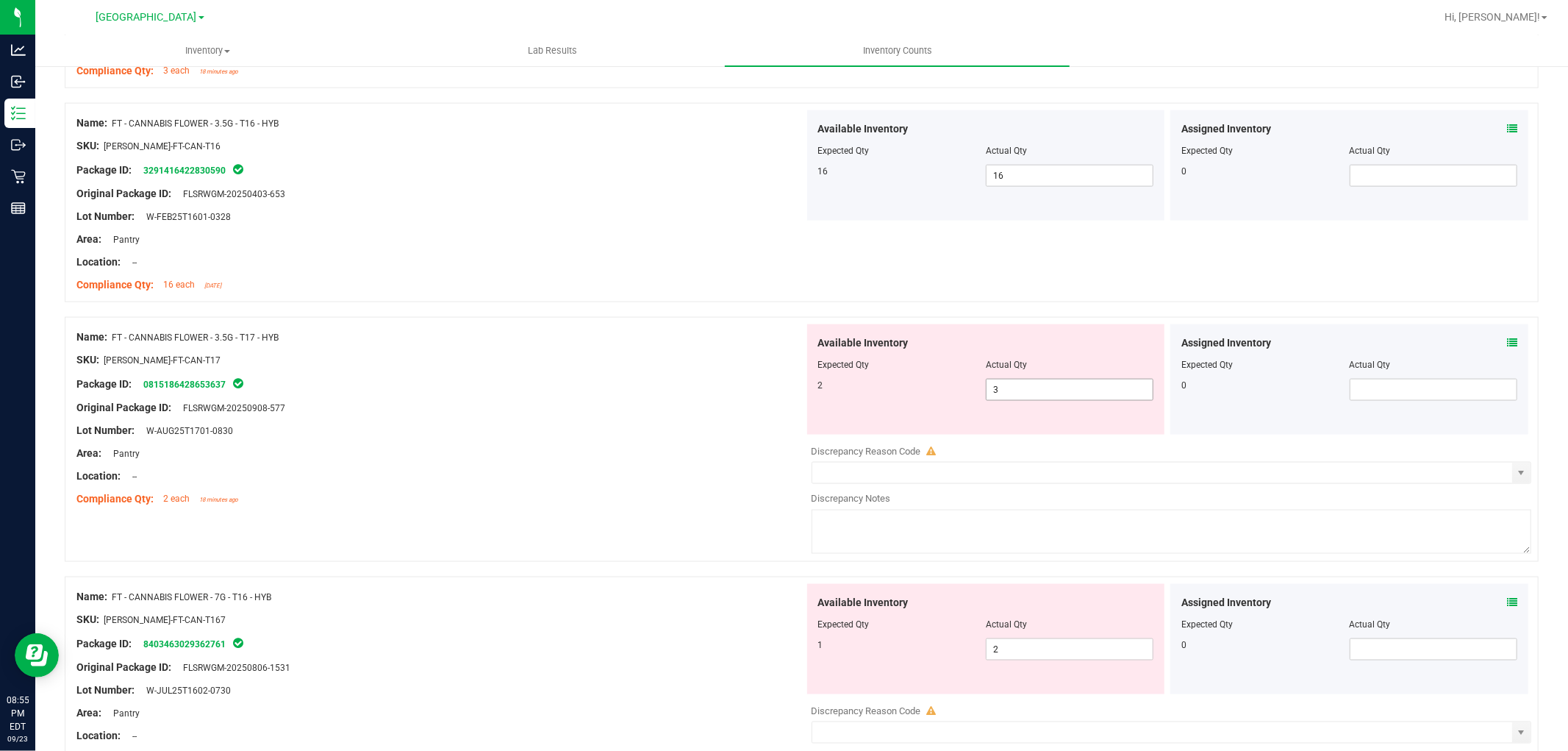
click at [1044, 400] on span "3 3" at bounding box center [1069, 390] width 167 height 22
click at [403, 327] on div "Name: FT - CANNABIS FLOWER - 3.5G - T17 - HYB SKU: [PERSON_NAME]-FT-CAN-T17 Pac…" at bounding box center [440, 418] width 728 height 188
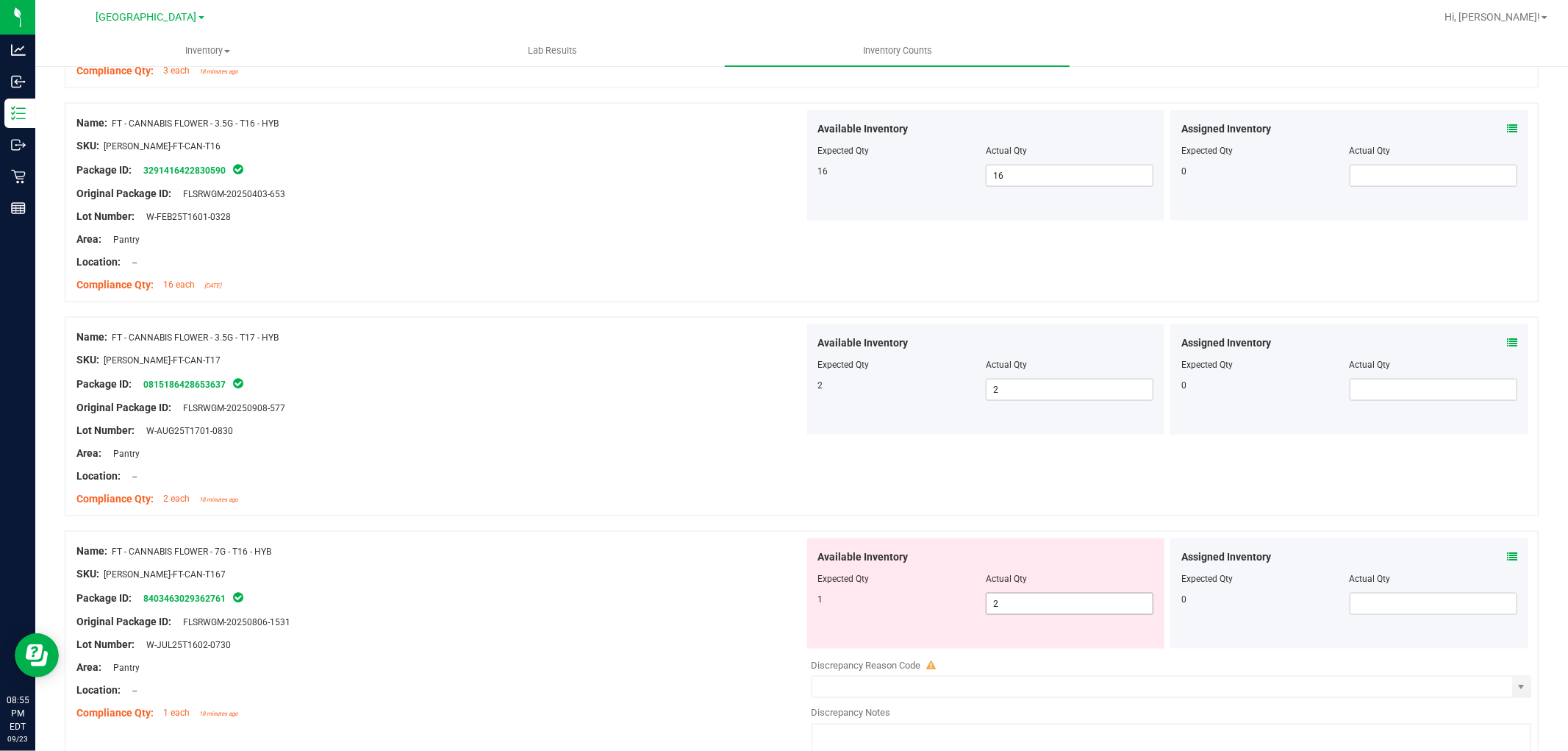
click at [1068, 607] on span "2 2" at bounding box center [1069, 603] width 167 height 22
click at [619, 569] on div "SKU: [PERSON_NAME]-FT-CAN-T167" at bounding box center [440, 573] width 728 height 15
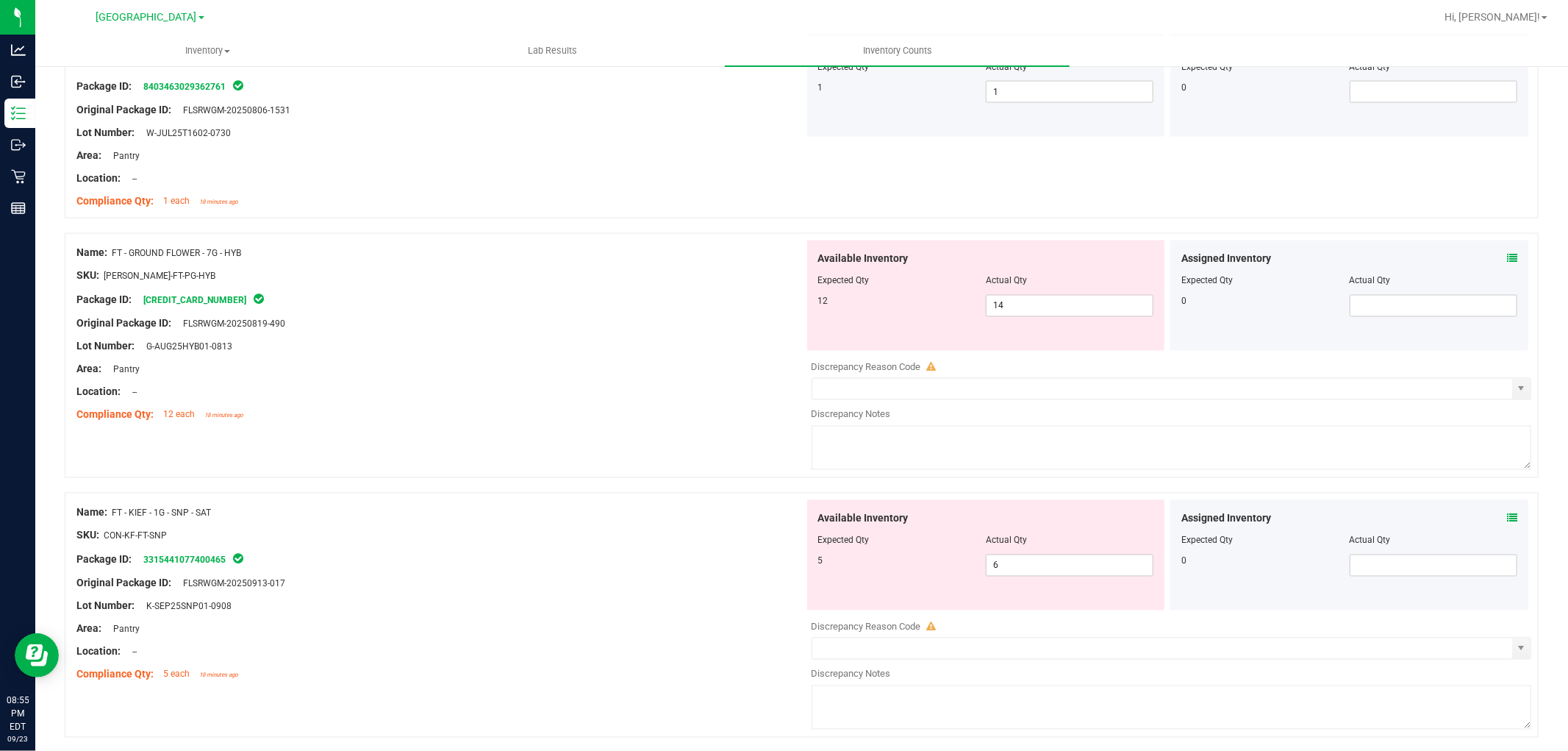
scroll to position [2154, 0]
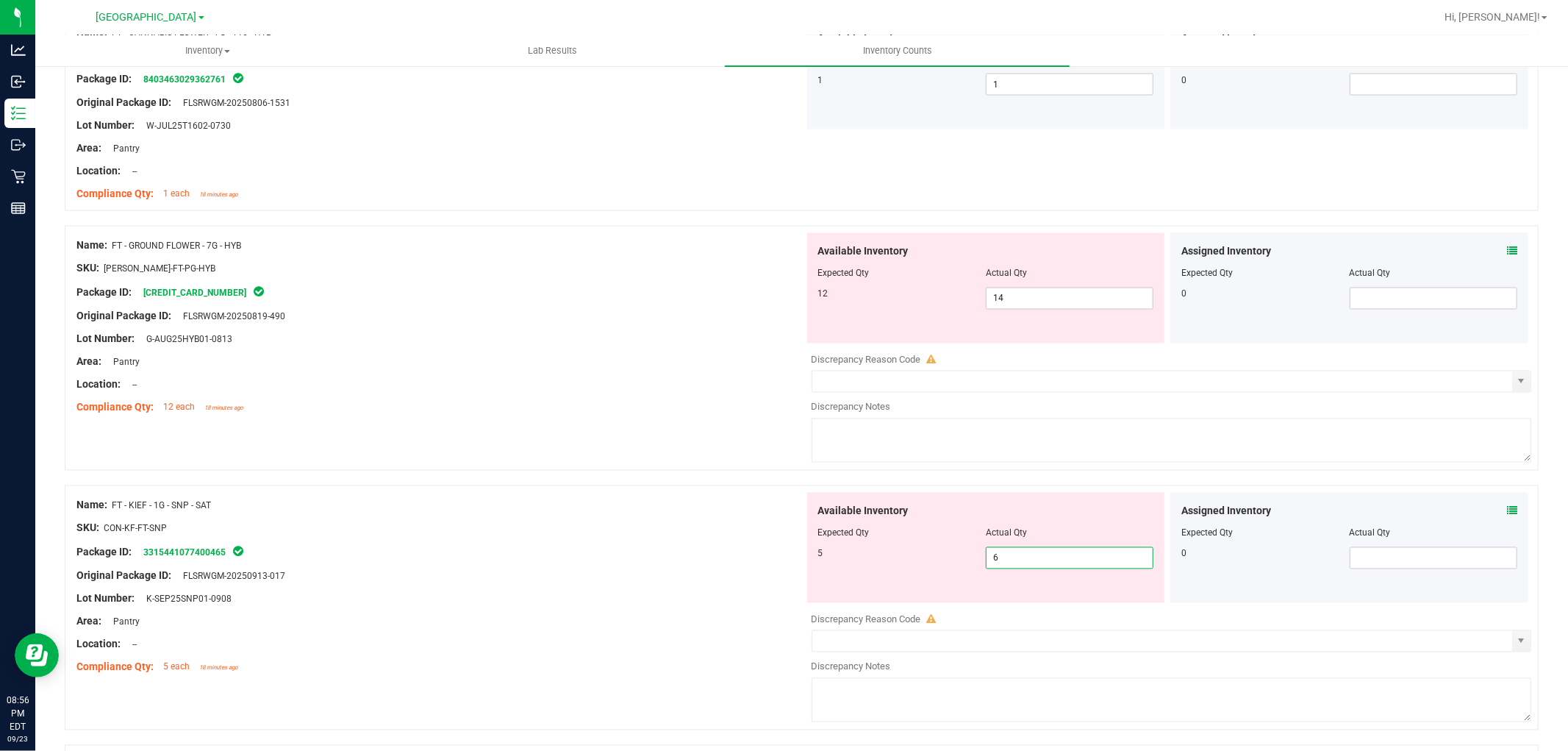
click at [1015, 569] on span "6 6" at bounding box center [1069, 558] width 167 height 22
click at [647, 507] on div "Name: FT - KIEF - 1G - SNP - SAT" at bounding box center [440, 505] width 728 height 15
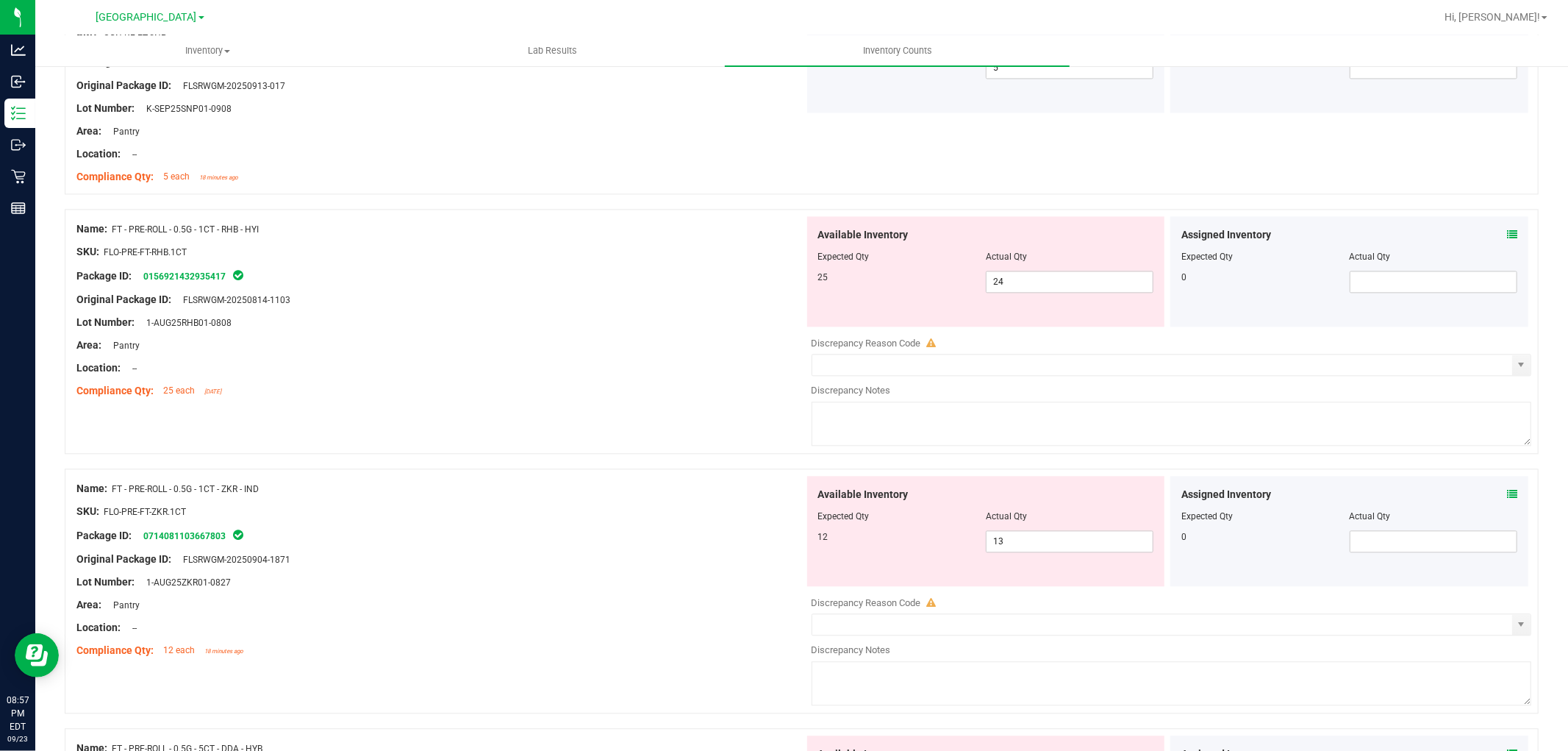
scroll to position [2726, 0]
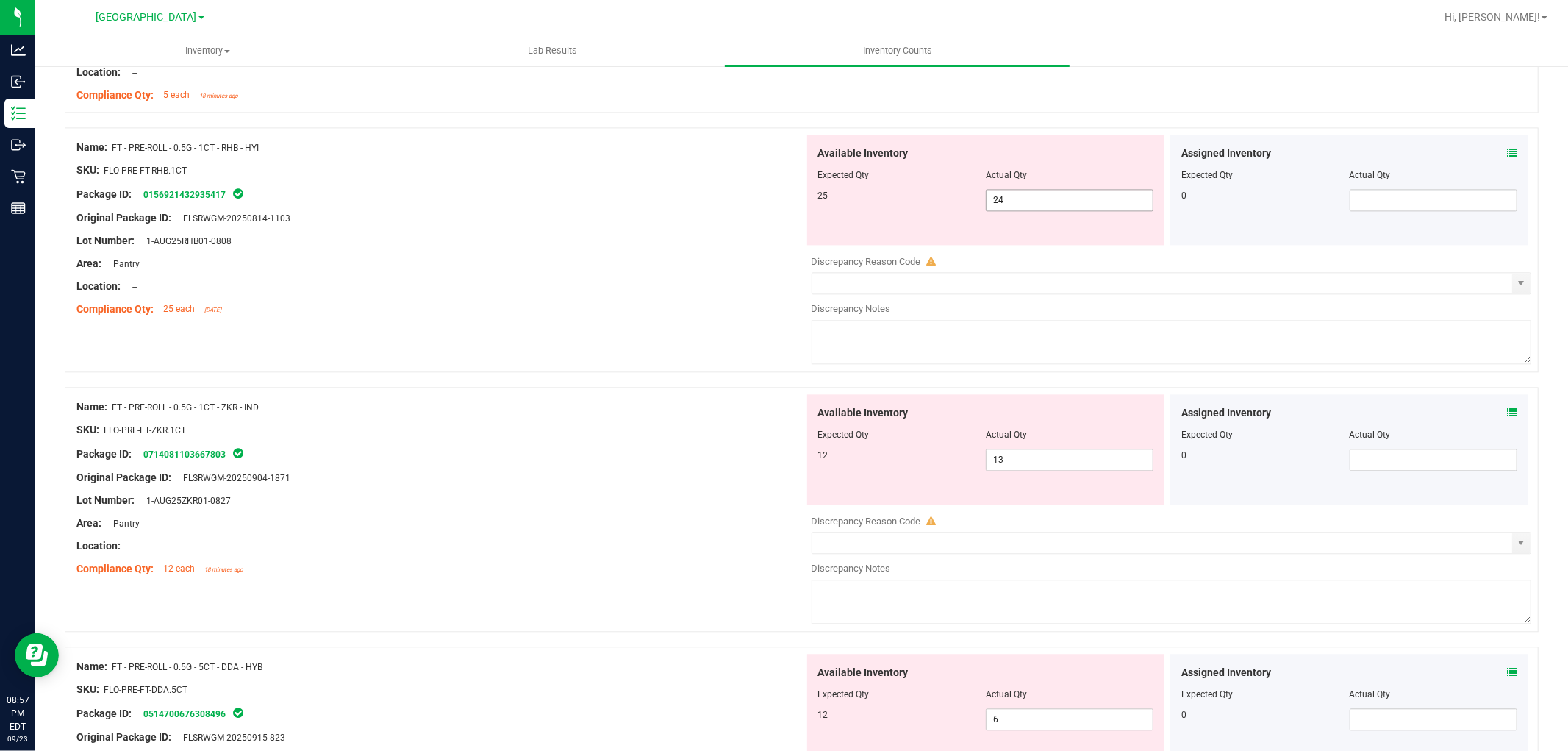
click at [1033, 206] on input "24" at bounding box center [1070, 199] width 167 height 21
click at [620, 464] on div "Name: FT - PRE-ROLL - 0.5G - 1CT - ZKR - IND SKU: FLO-PRE-FT-ZKR.1CT Package ID…" at bounding box center [440, 487] width 728 height 188
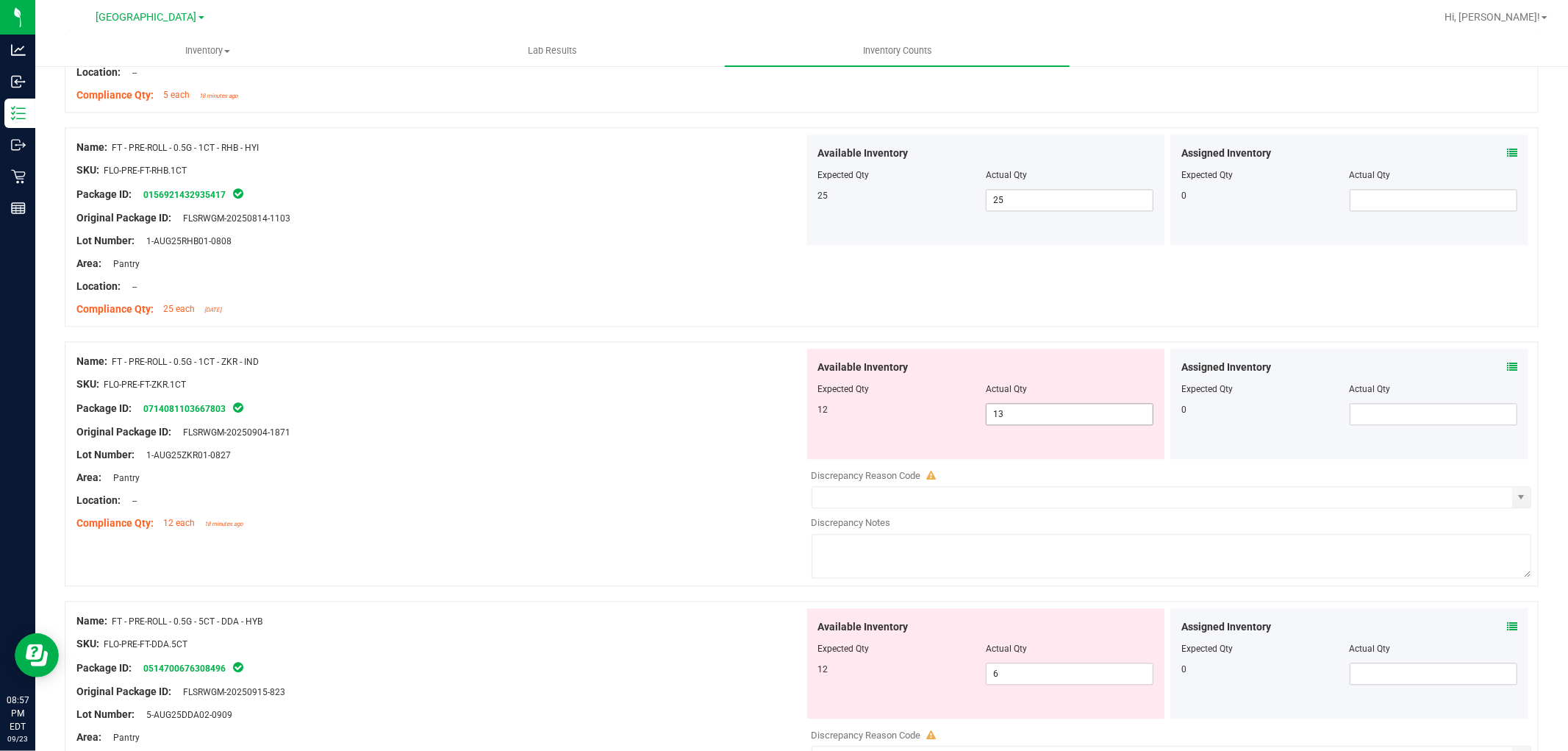
click at [1028, 417] on input "13" at bounding box center [1070, 414] width 167 height 21
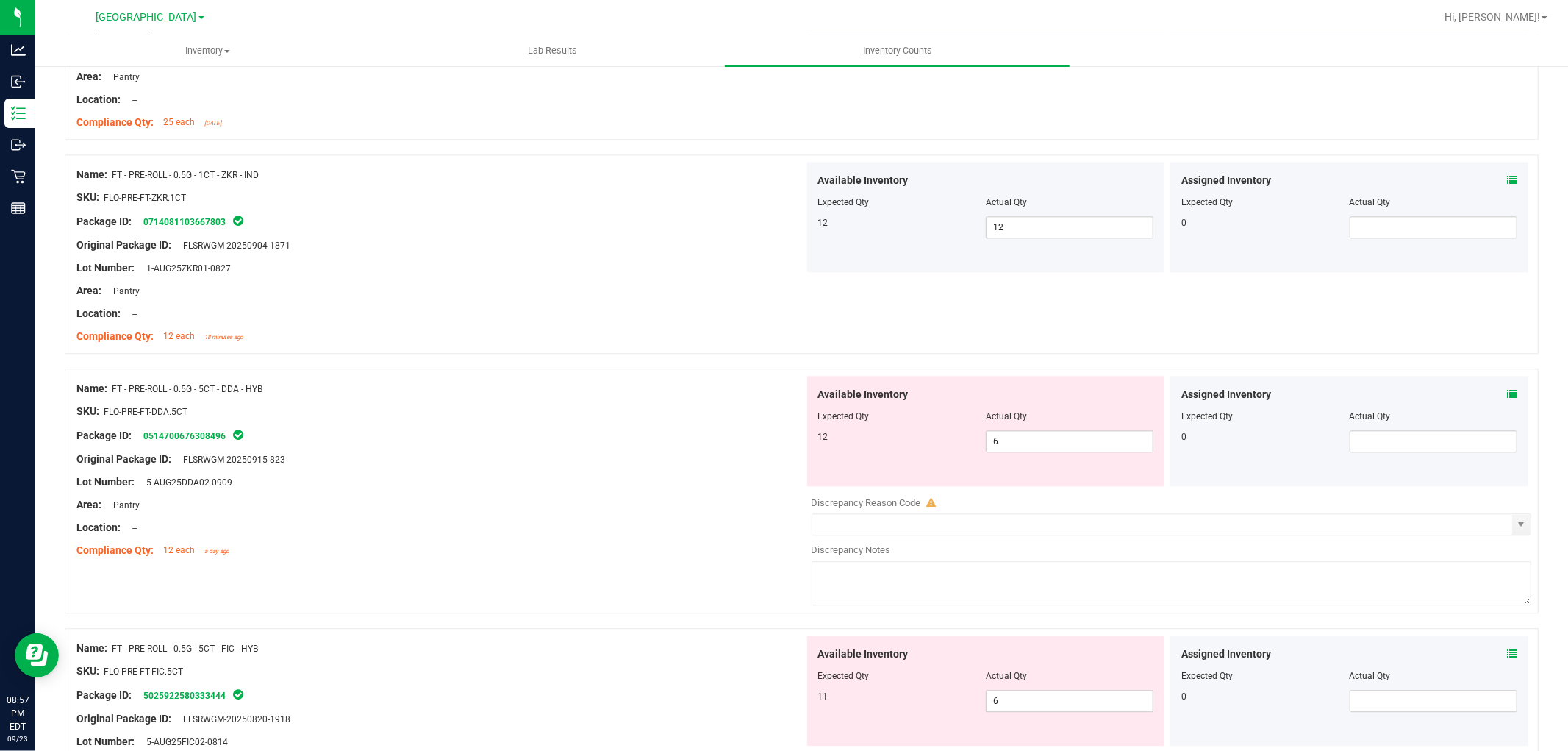
scroll to position [2943, 0]
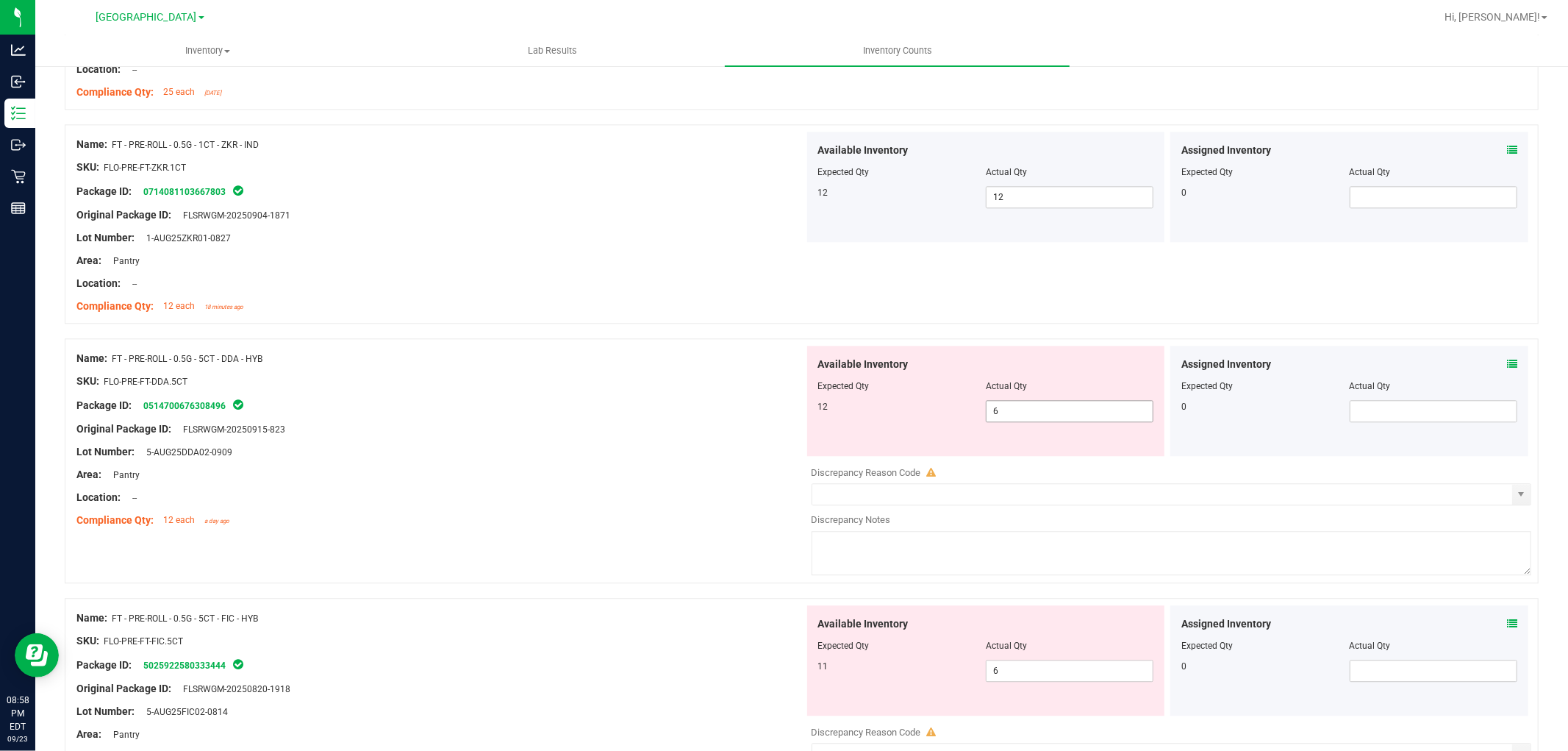
click at [1076, 408] on span "6 6" at bounding box center [1069, 411] width 167 height 22
click at [513, 472] on div "Area: Pantry" at bounding box center [440, 475] width 728 height 15
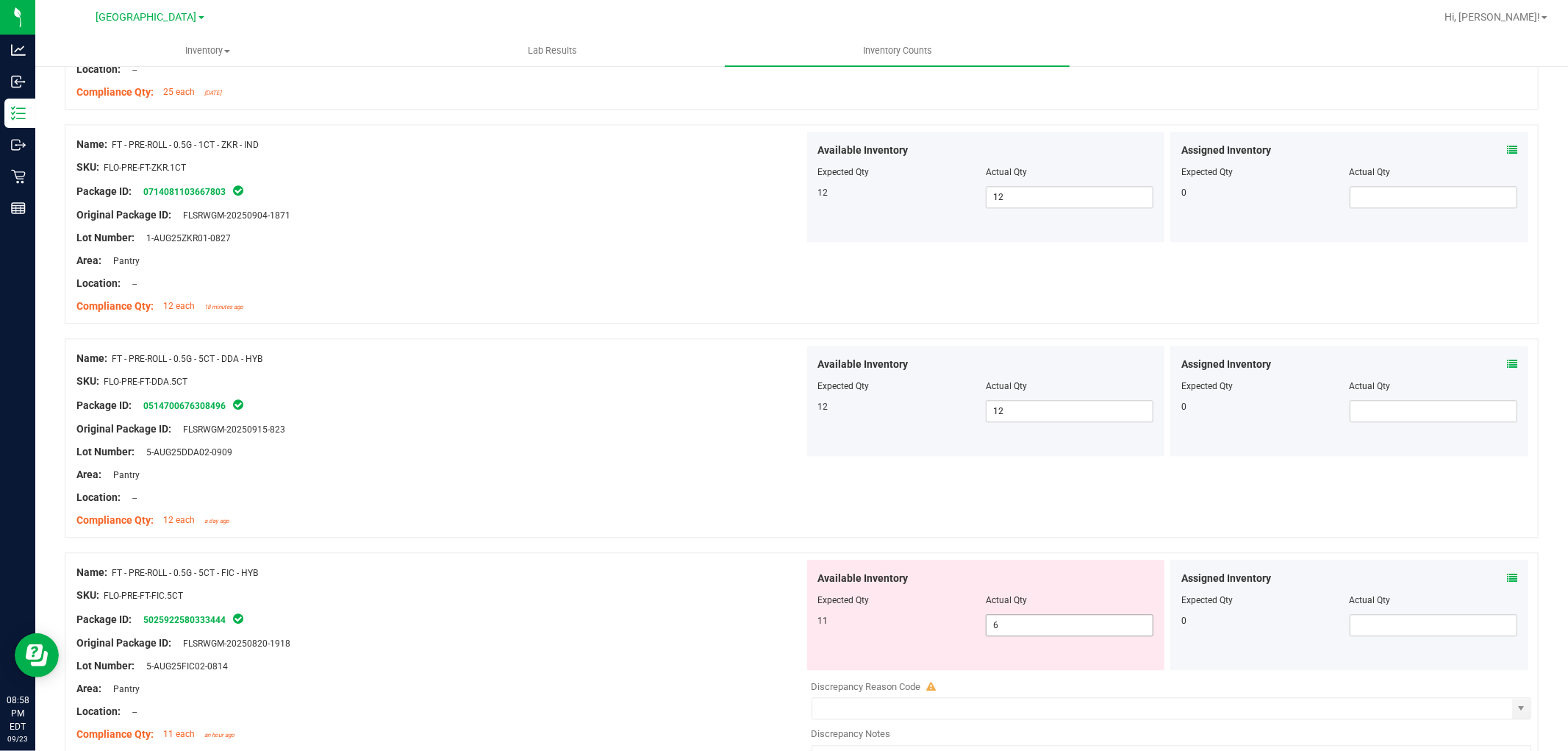
click at [1046, 621] on span "6 6" at bounding box center [1069, 625] width 167 height 22
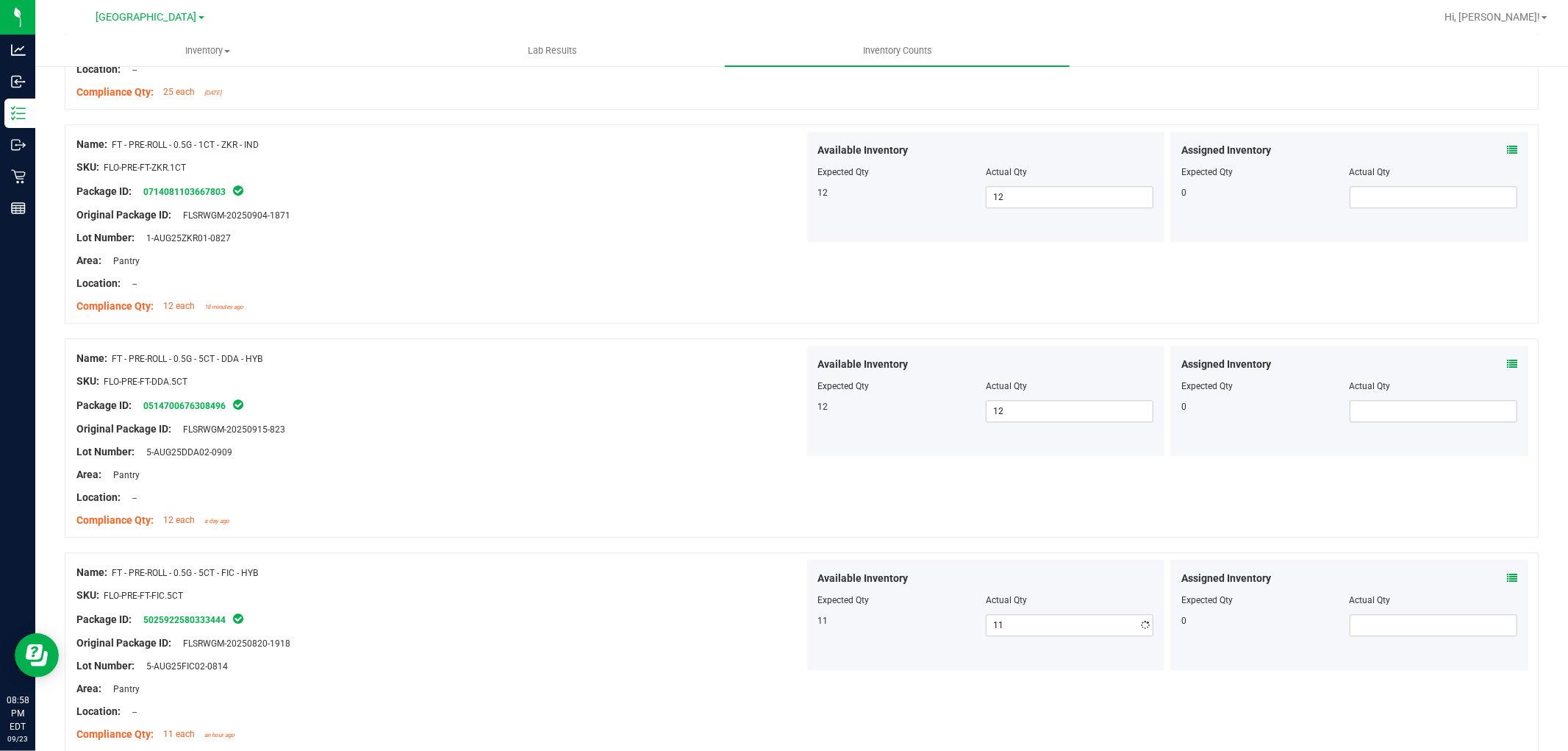
click at [697, 467] on div at bounding box center [440, 463] width 728 height 7
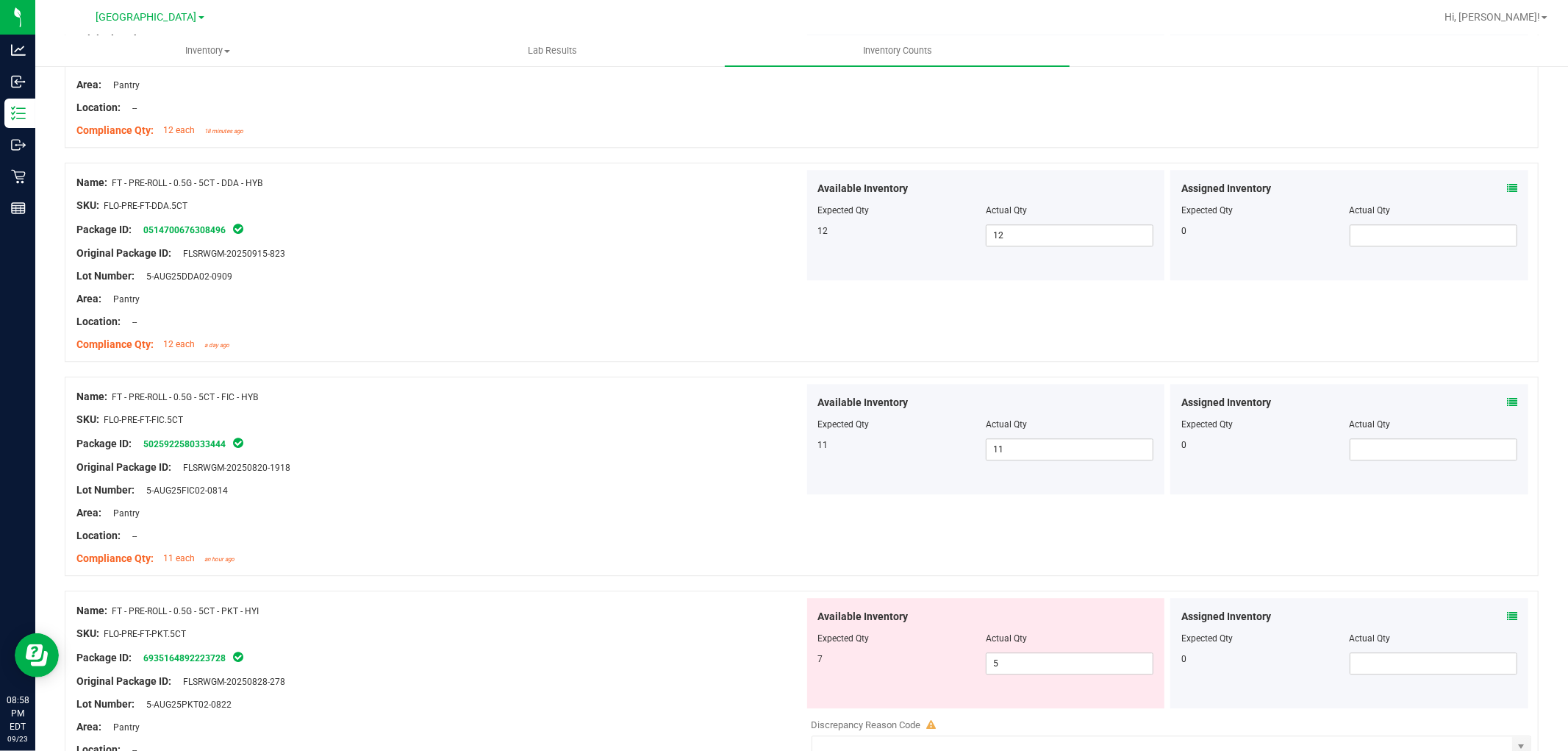
scroll to position [3351, 0]
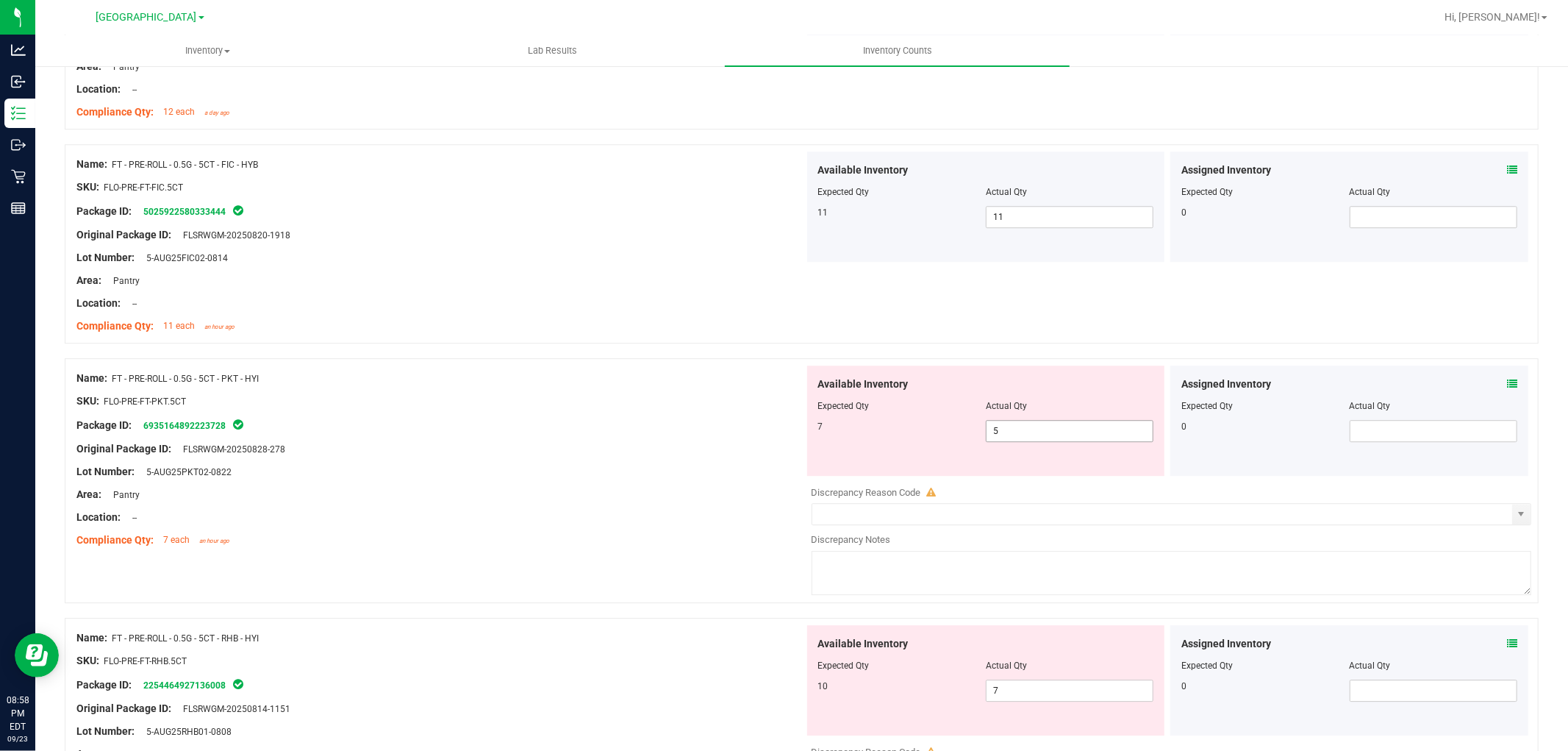
click at [1009, 428] on span "5 5" at bounding box center [1069, 431] width 167 height 22
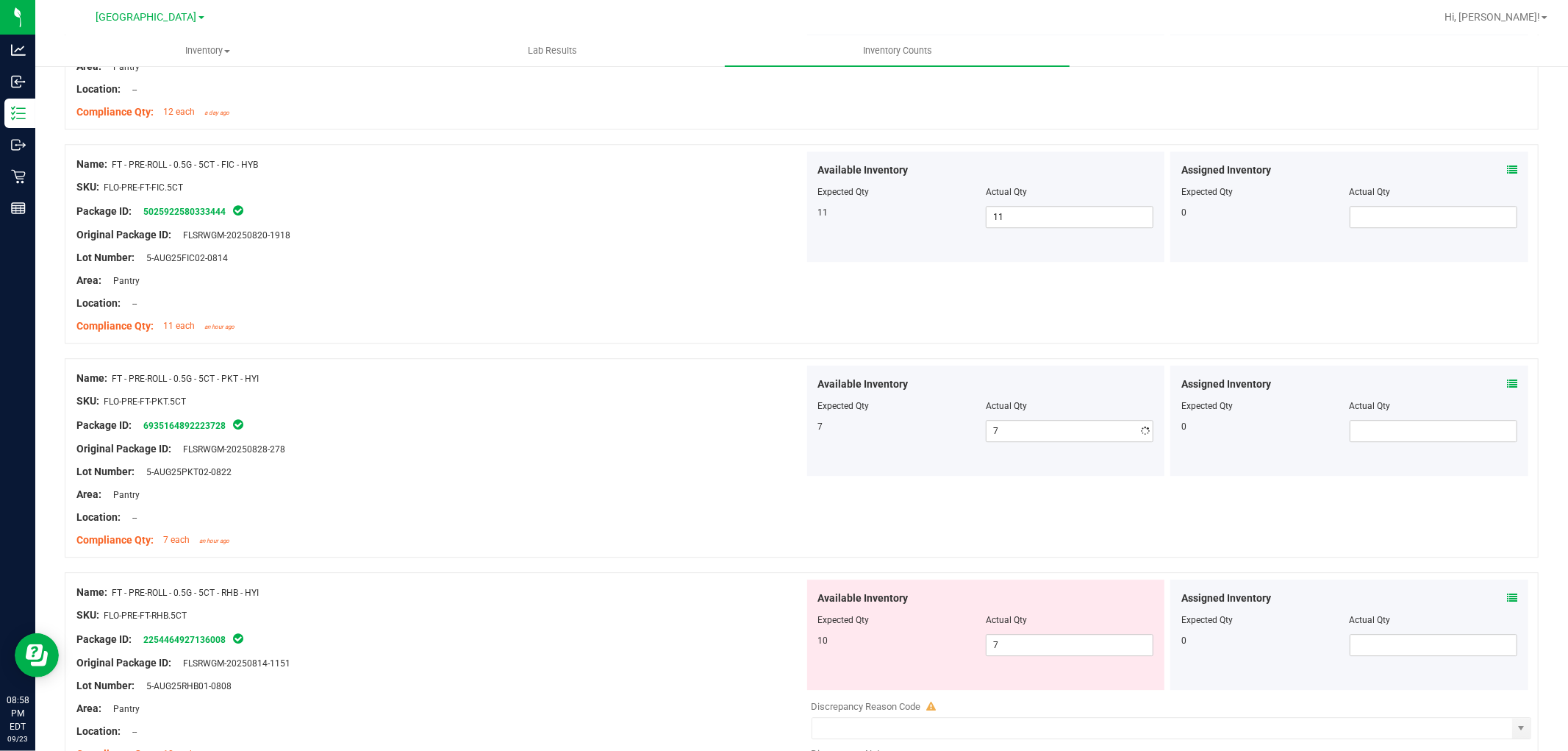
click at [659, 456] on div "Original Package ID: FLSRWGM-20250828-278" at bounding box center [440, 448] width 728 height 15
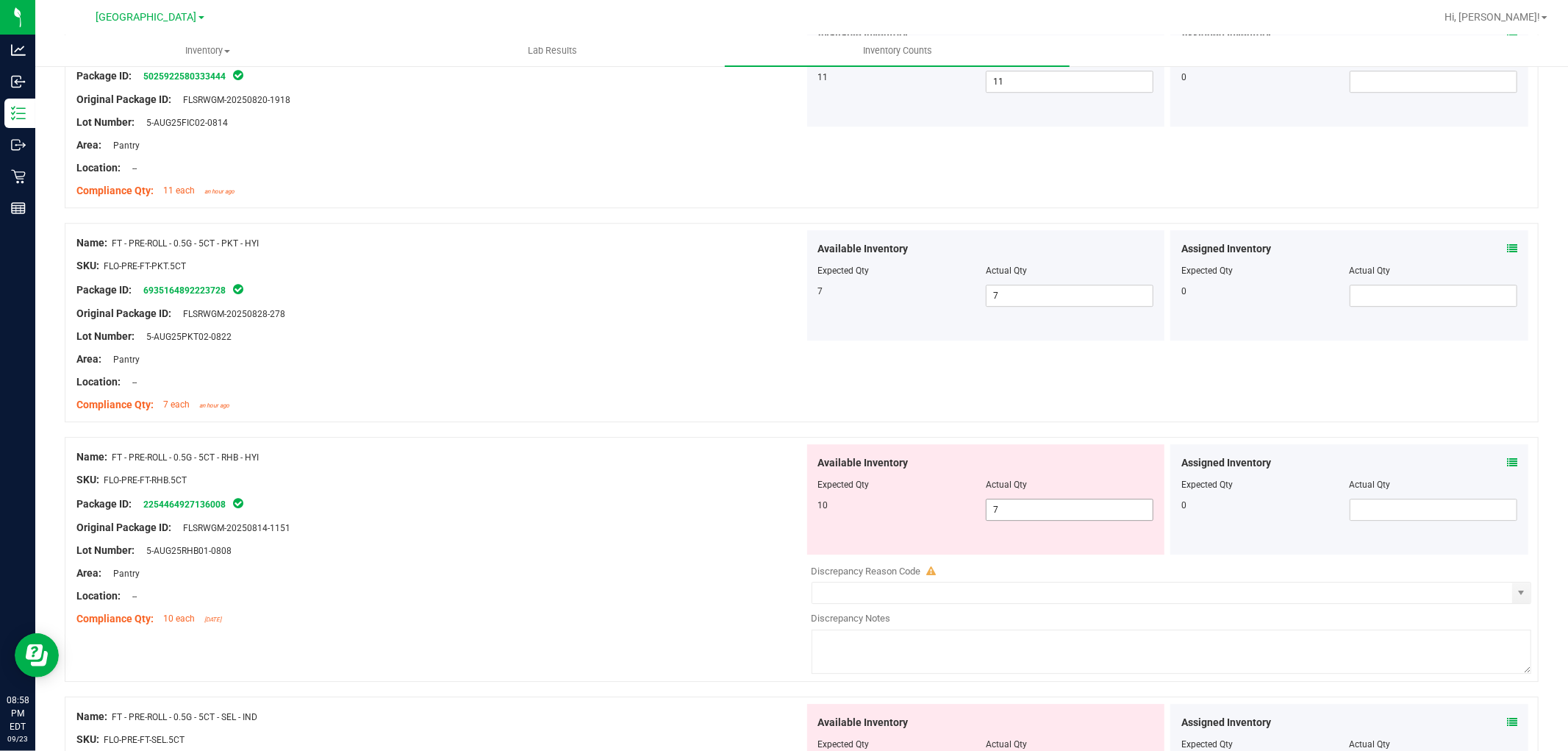
scroll to position [3515, 0]
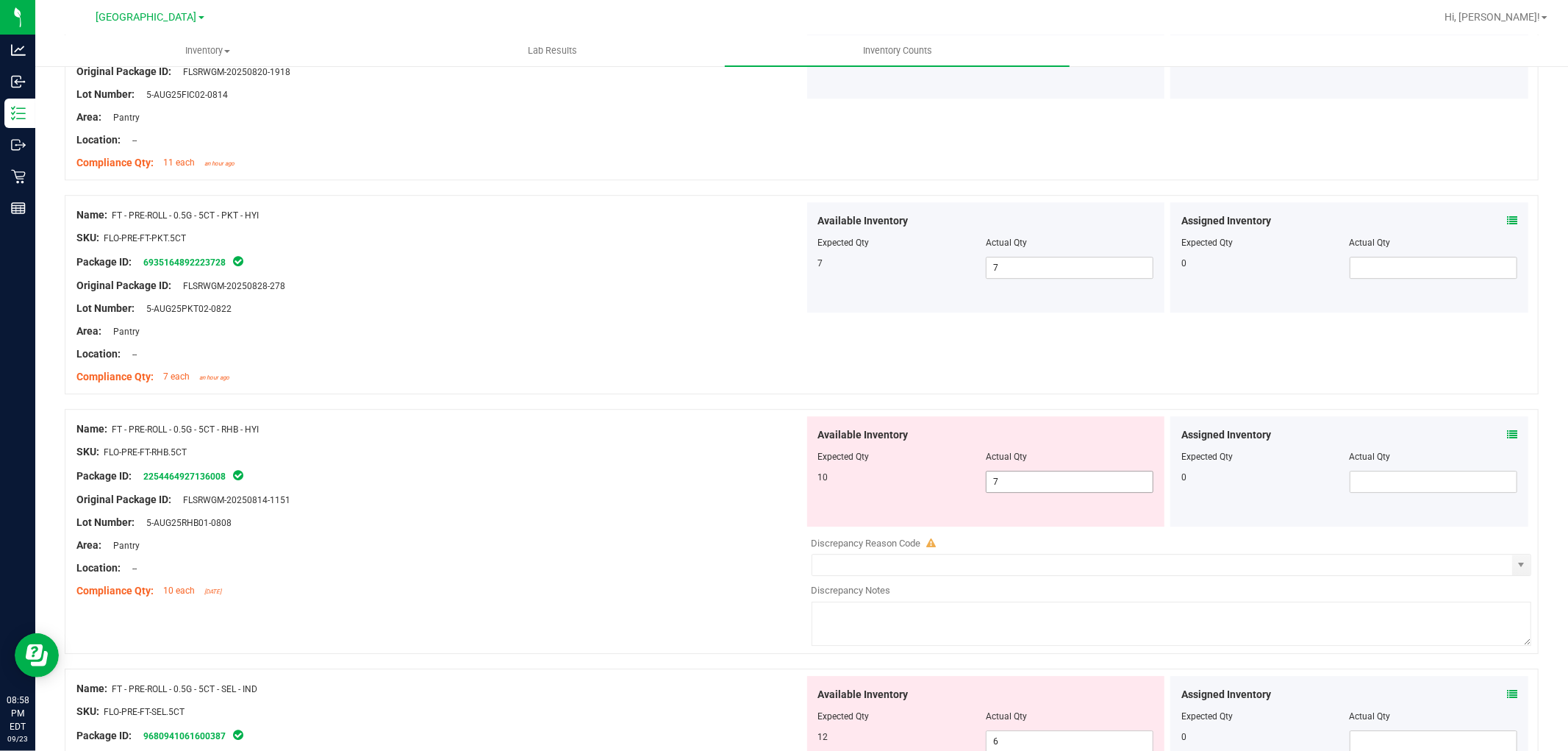
click at [1028, 475] on span "7 7" at bounding box center [1069, 482] width 167 height 22
click at [706, 446] on div "SKU: FLO-PRE-FT-RHB.5CT" at bounding box center [440, 451] width 728 height 15
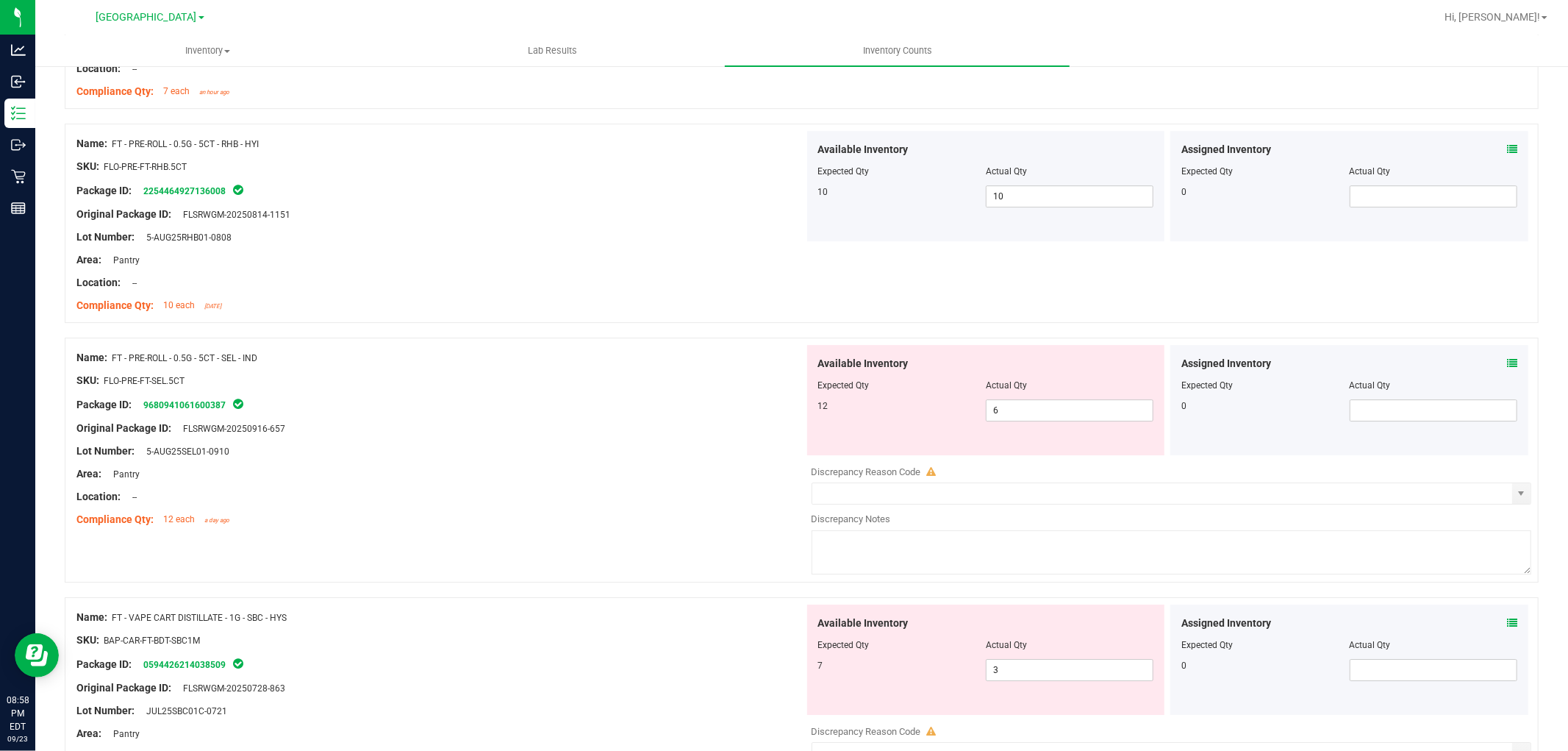
scroll to position [3842, 0]
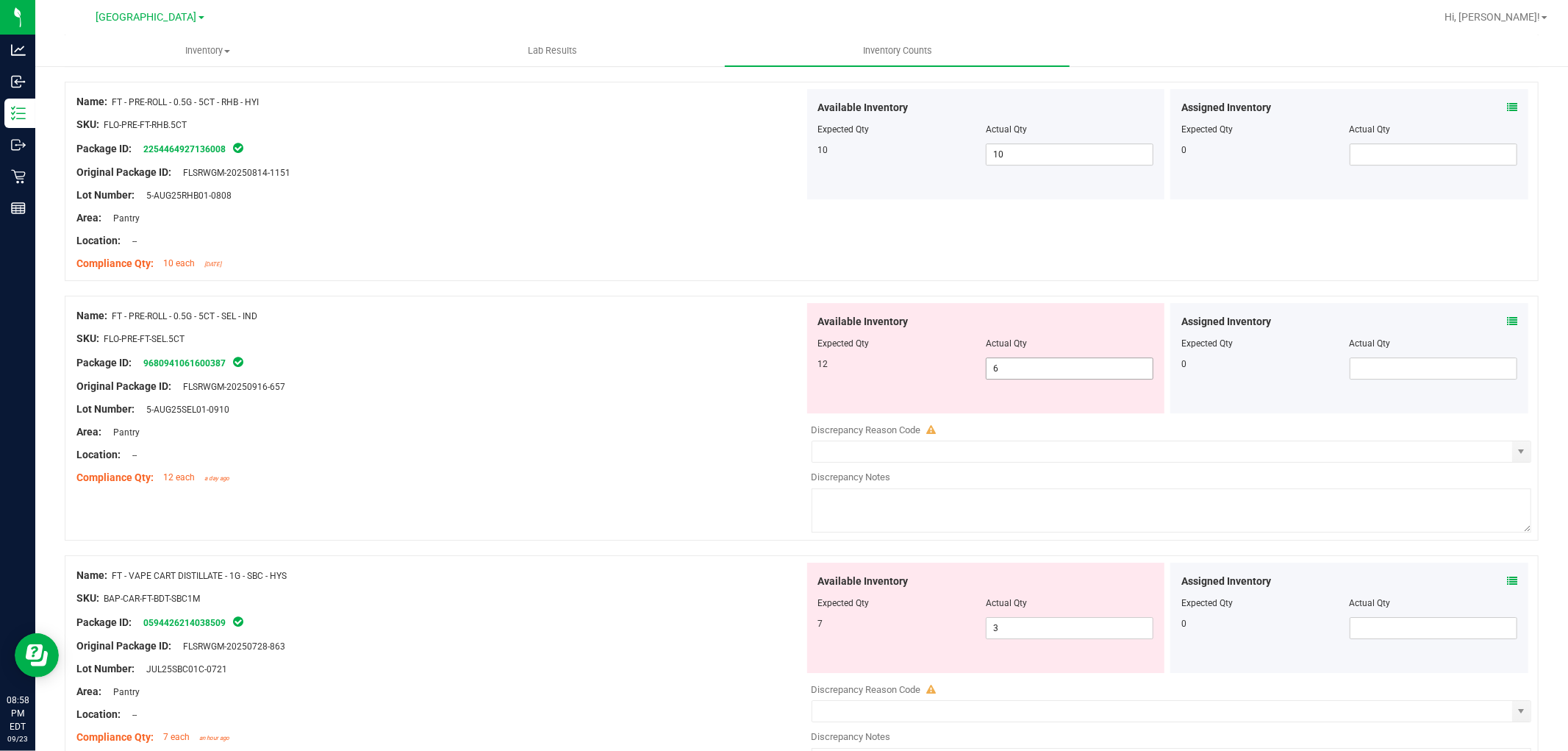
click at [1027, 366] on span "6 6" at bounding box center [1069, 369] width 167 height 22
click at [663, 379] on div at bounding box center [440, 375] width 728 height 7
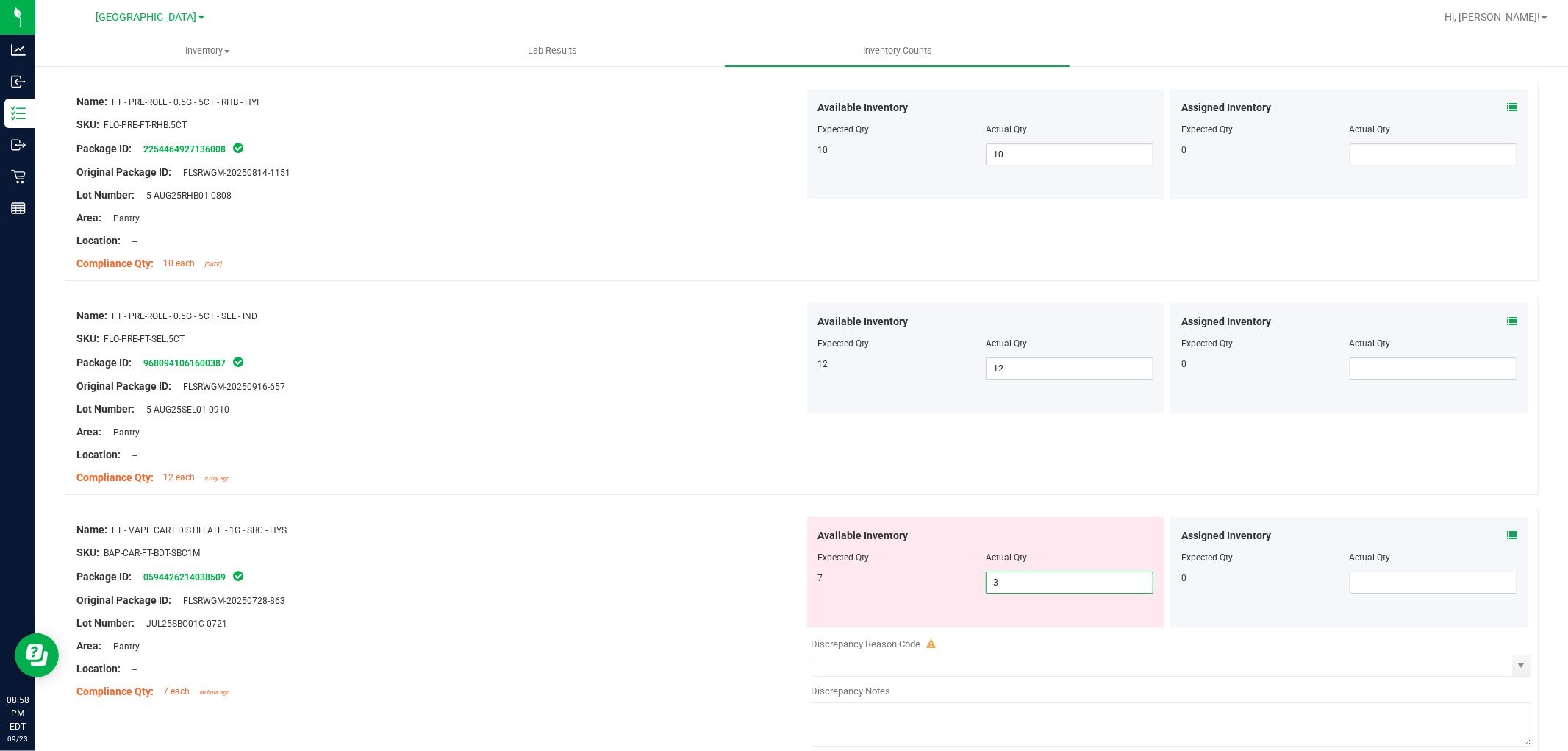
click at [1097, 582] on span "3 3" at bounding box center [1069, 583] width 167 height 22
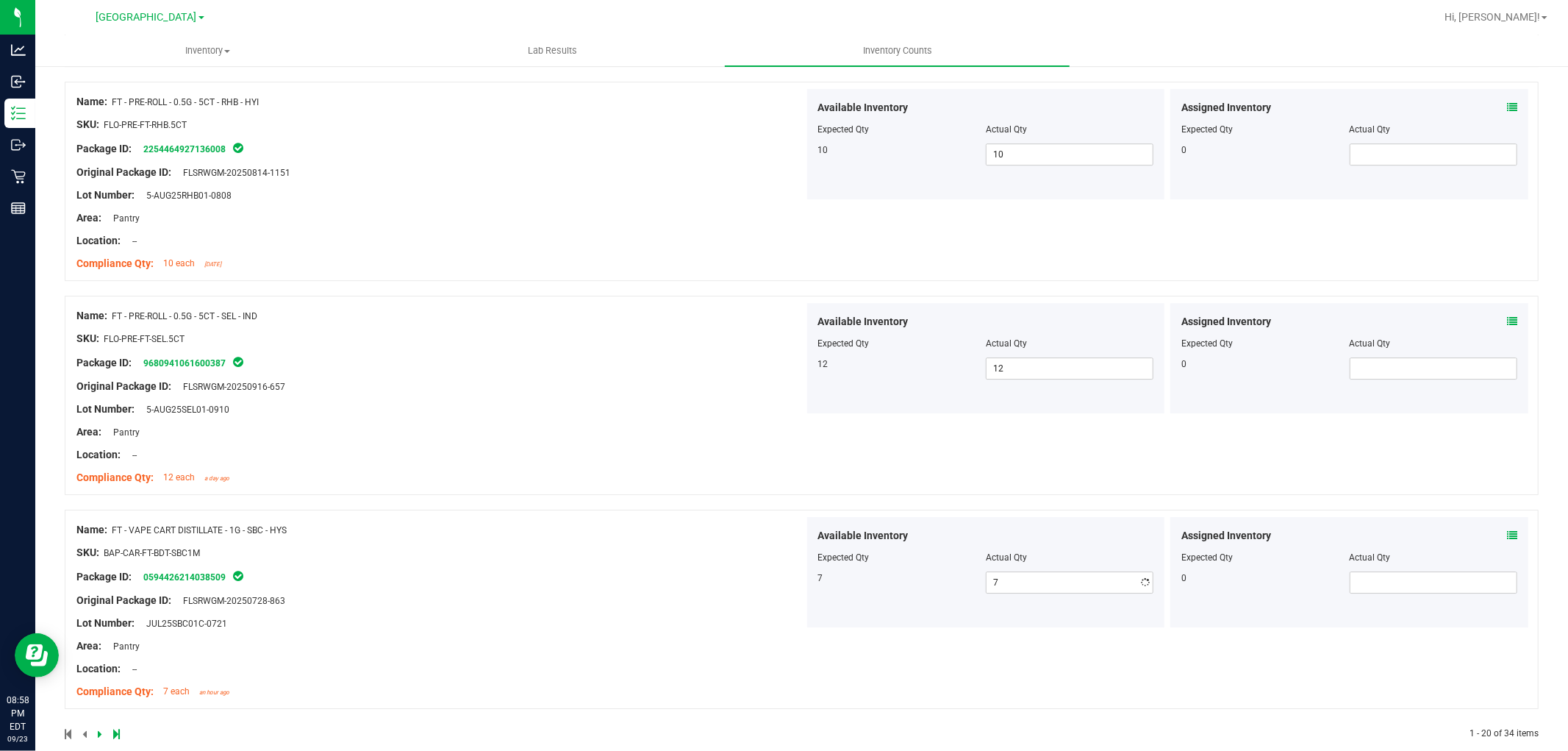
click at [524, 421] on div at bounding box center [440, 420] width 728 height 7
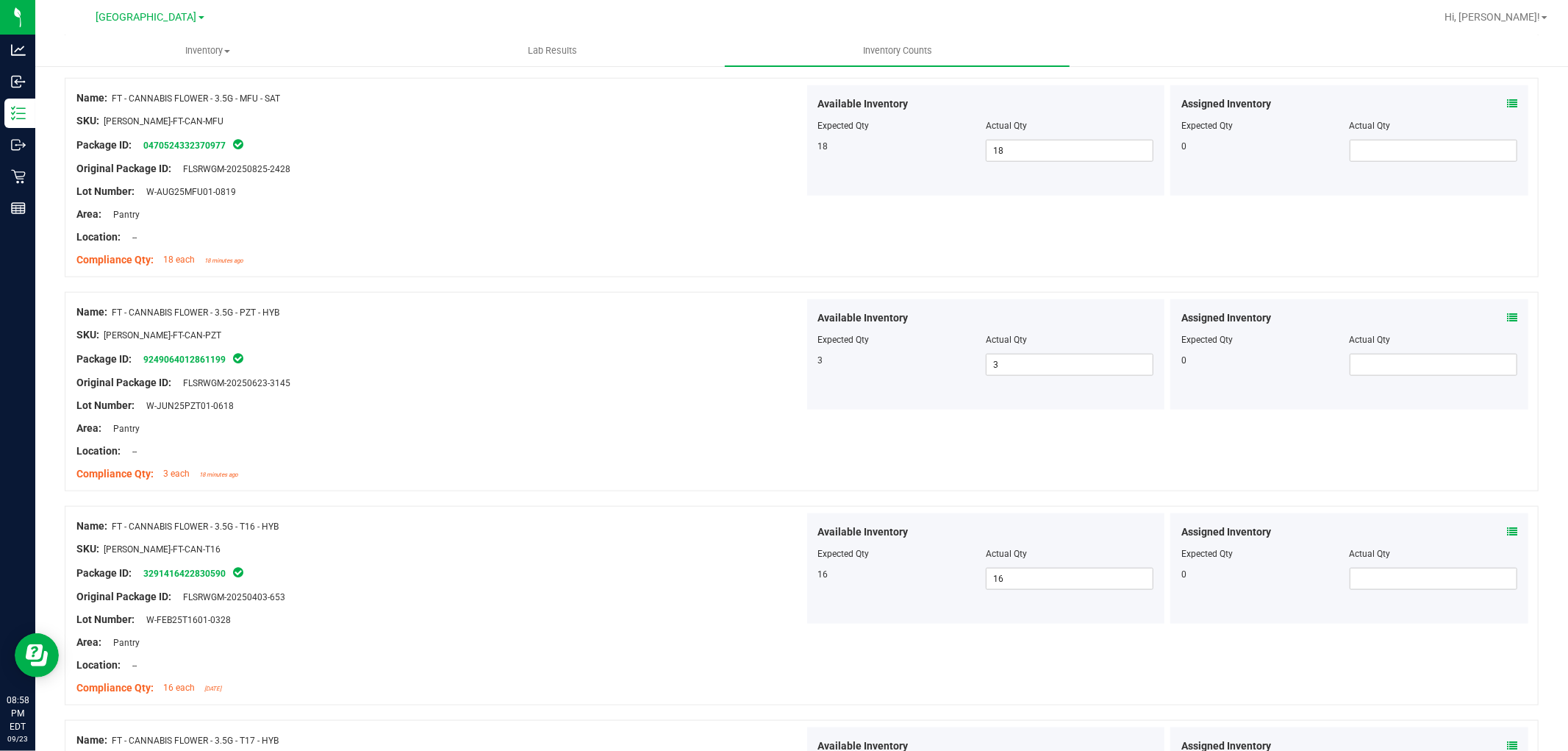
scroll to position [0, 0]
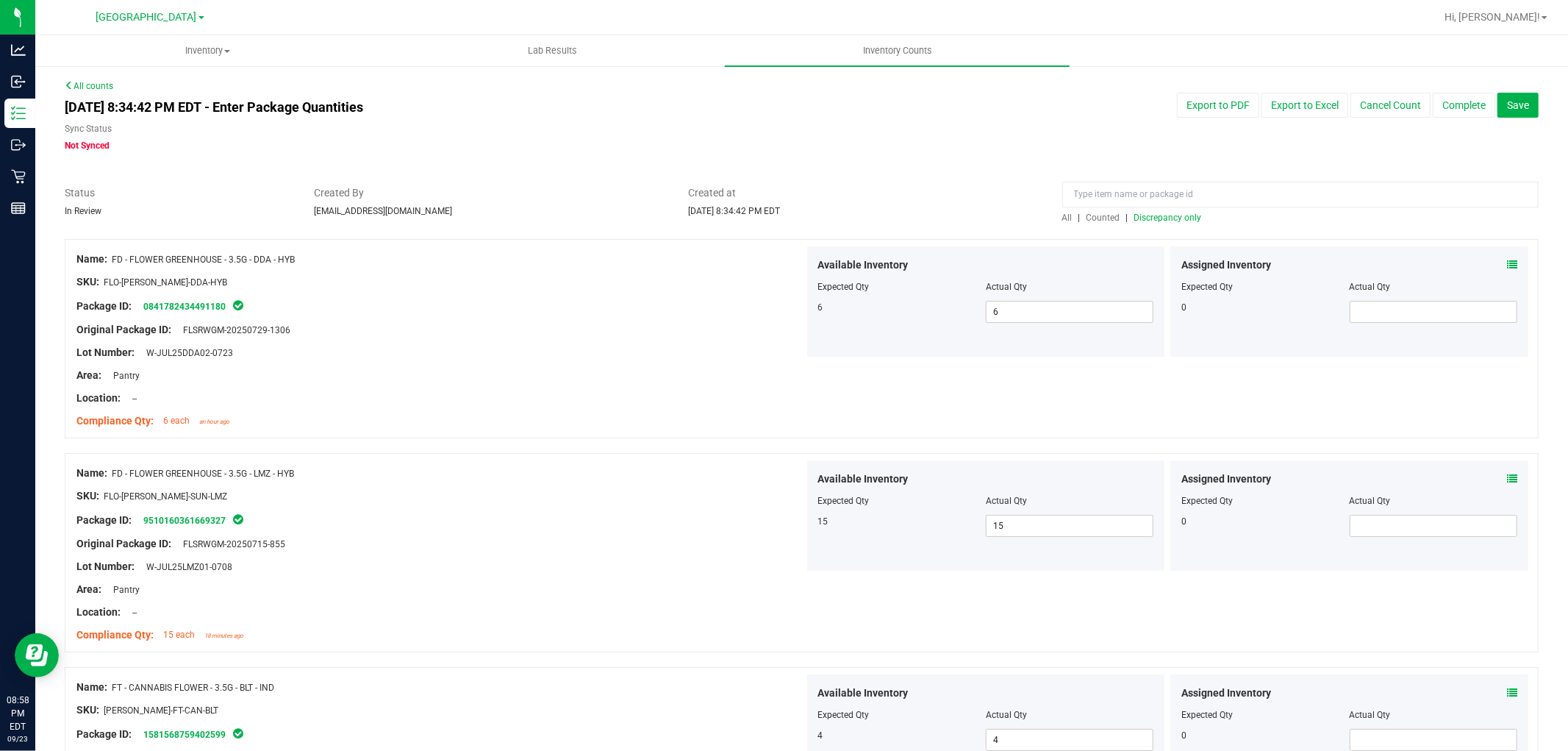
click at [1145, 217] on span "Discrepancy only" at bounding box center [1168, 217] width 68 height 10
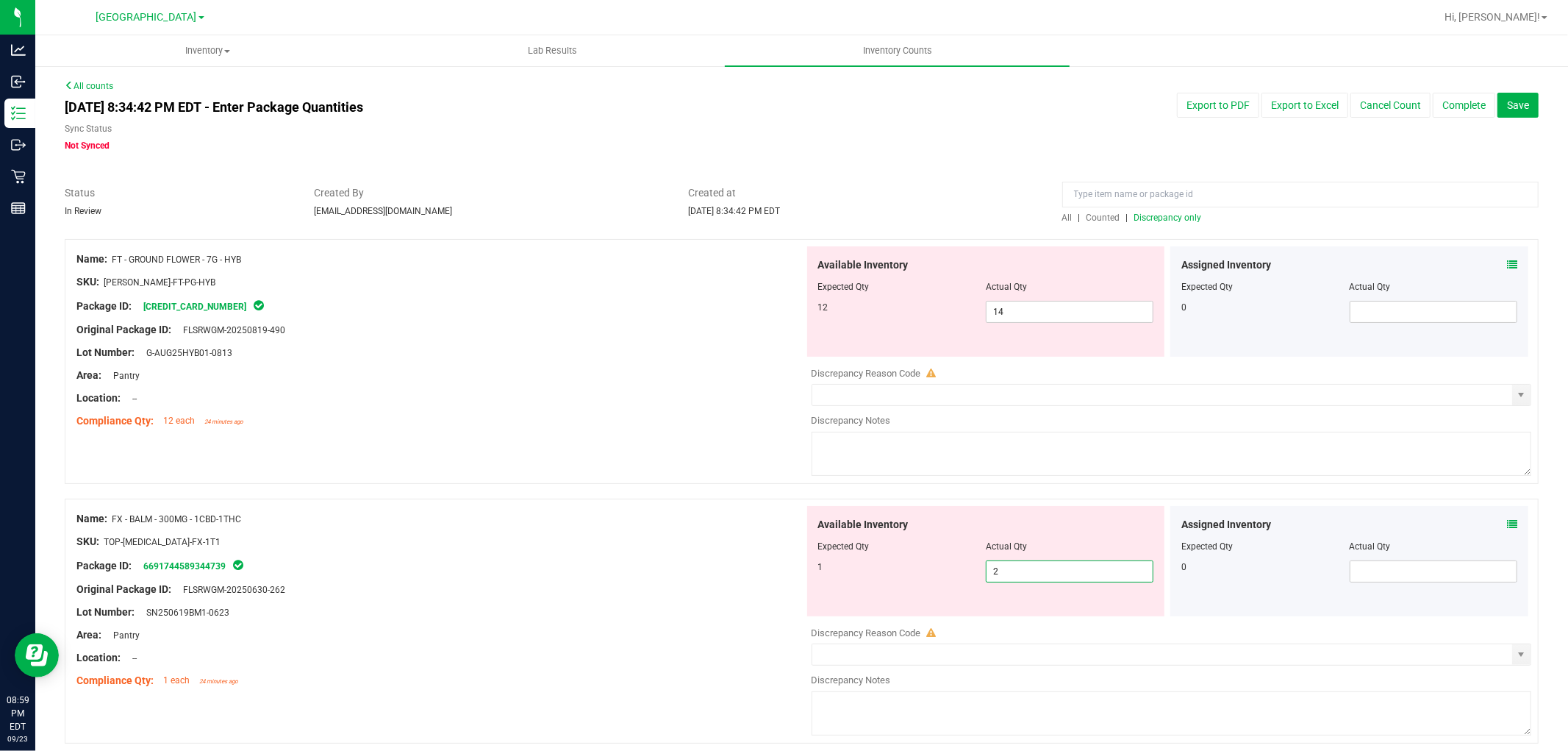
click at [1012, 566] on span "2 2" at bounding box center [1069, 572] width 167 height 22
click at [541, 534] on div "SKU: TOP-[MEDICAL_DATA]-FX-1T1" at bounding box center [440, 542] width 728 height 15
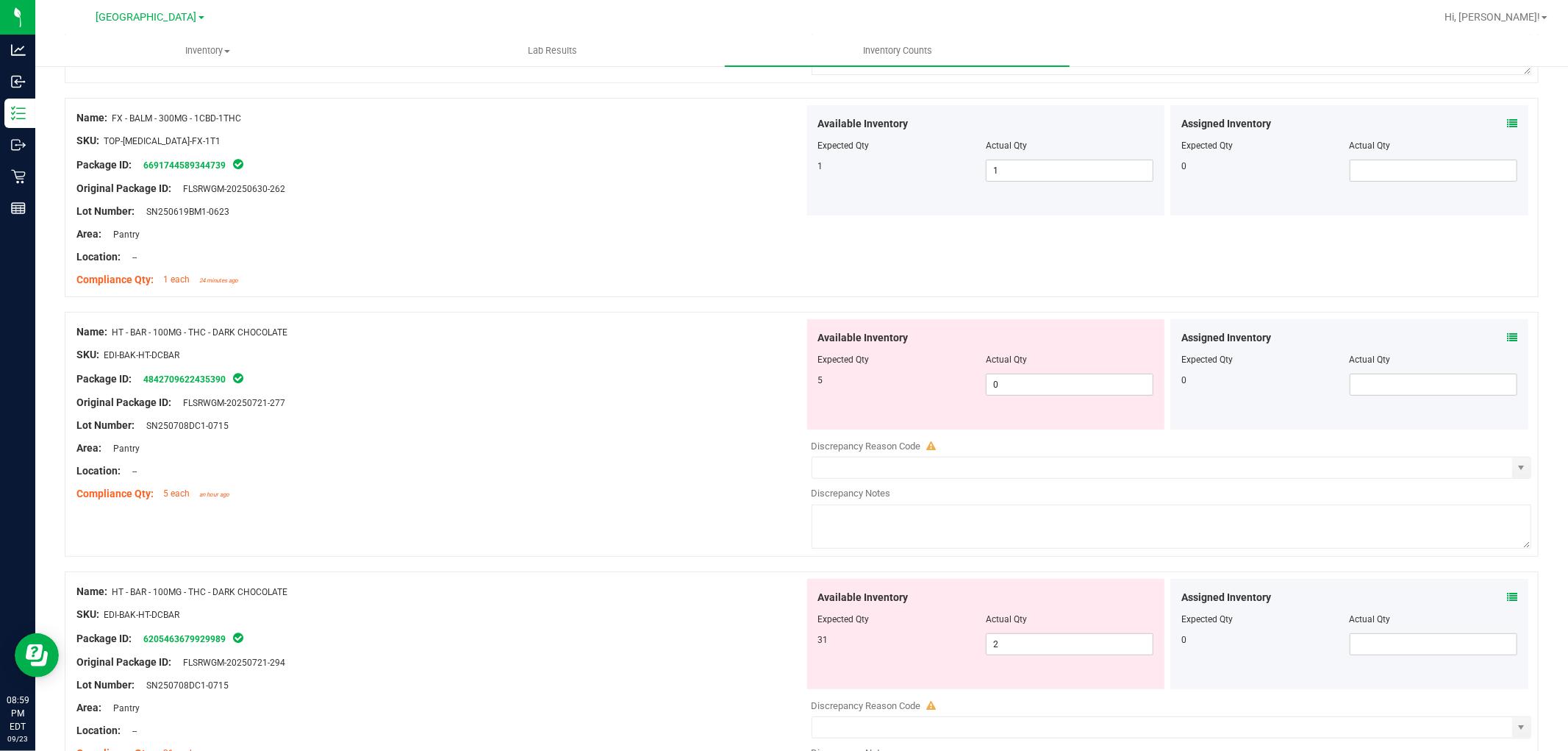
scroll to position [409, 0]
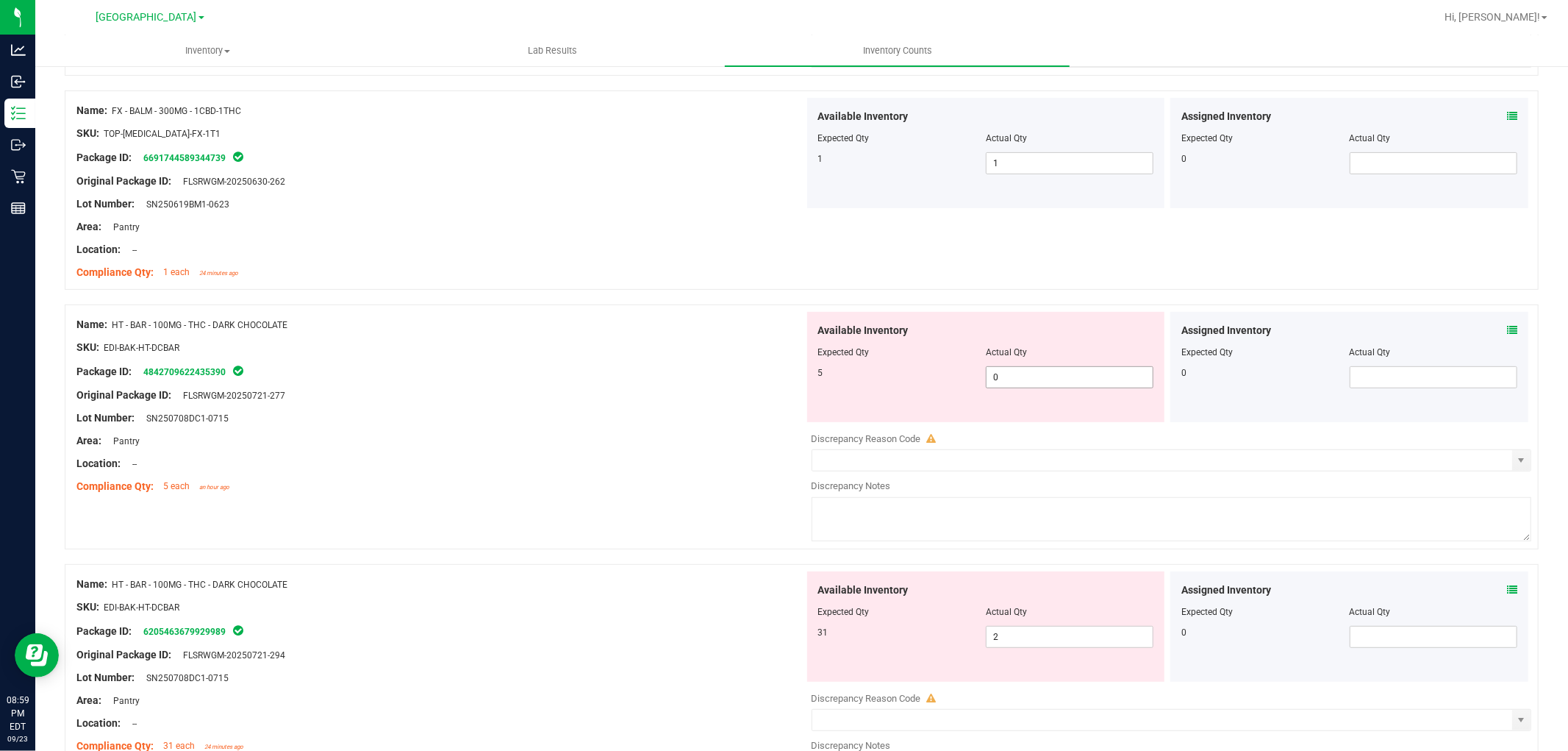
click at [1046, 375] on span "0 0" at bounding box center [1069, 377] width 167 height 22
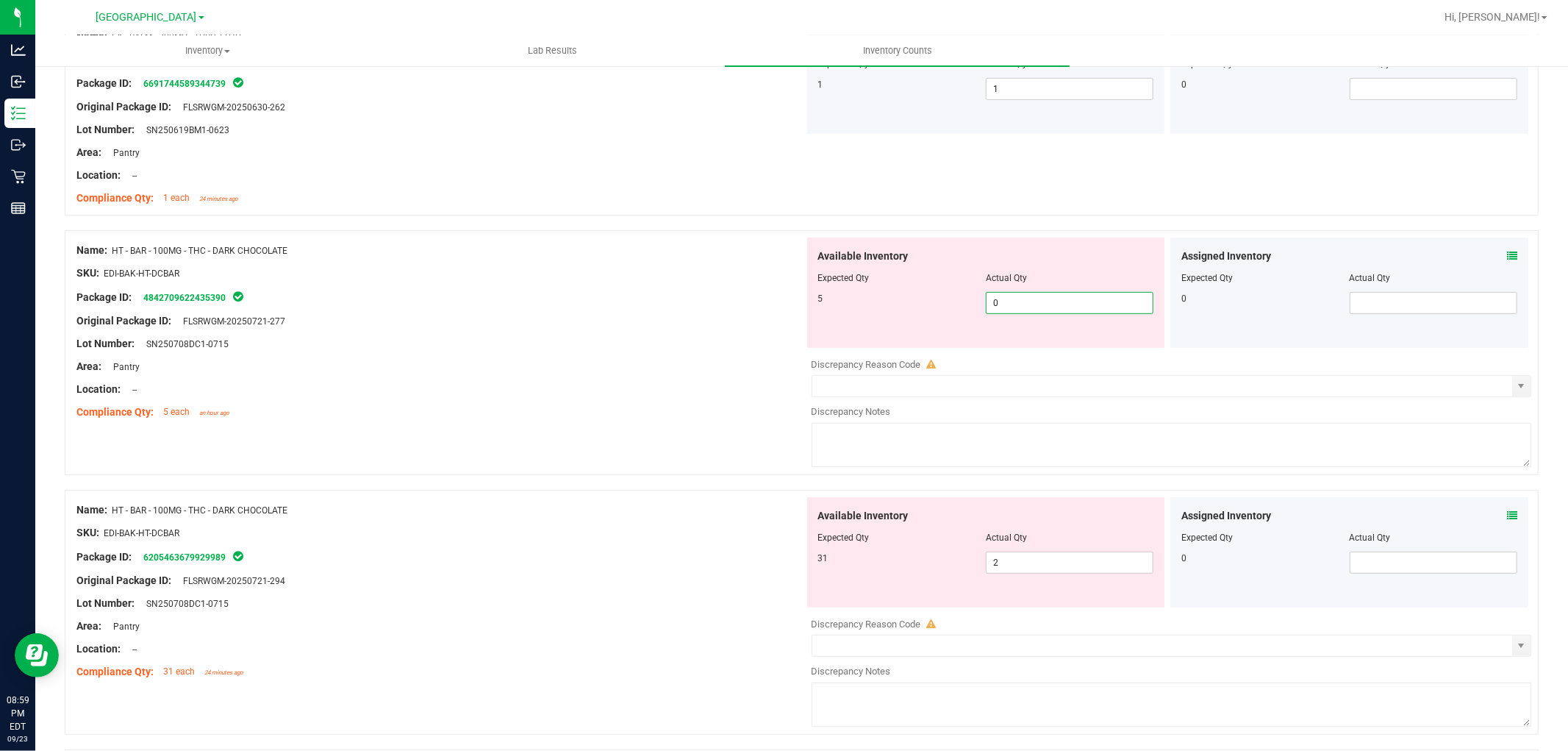
scroll to position [474, 0]
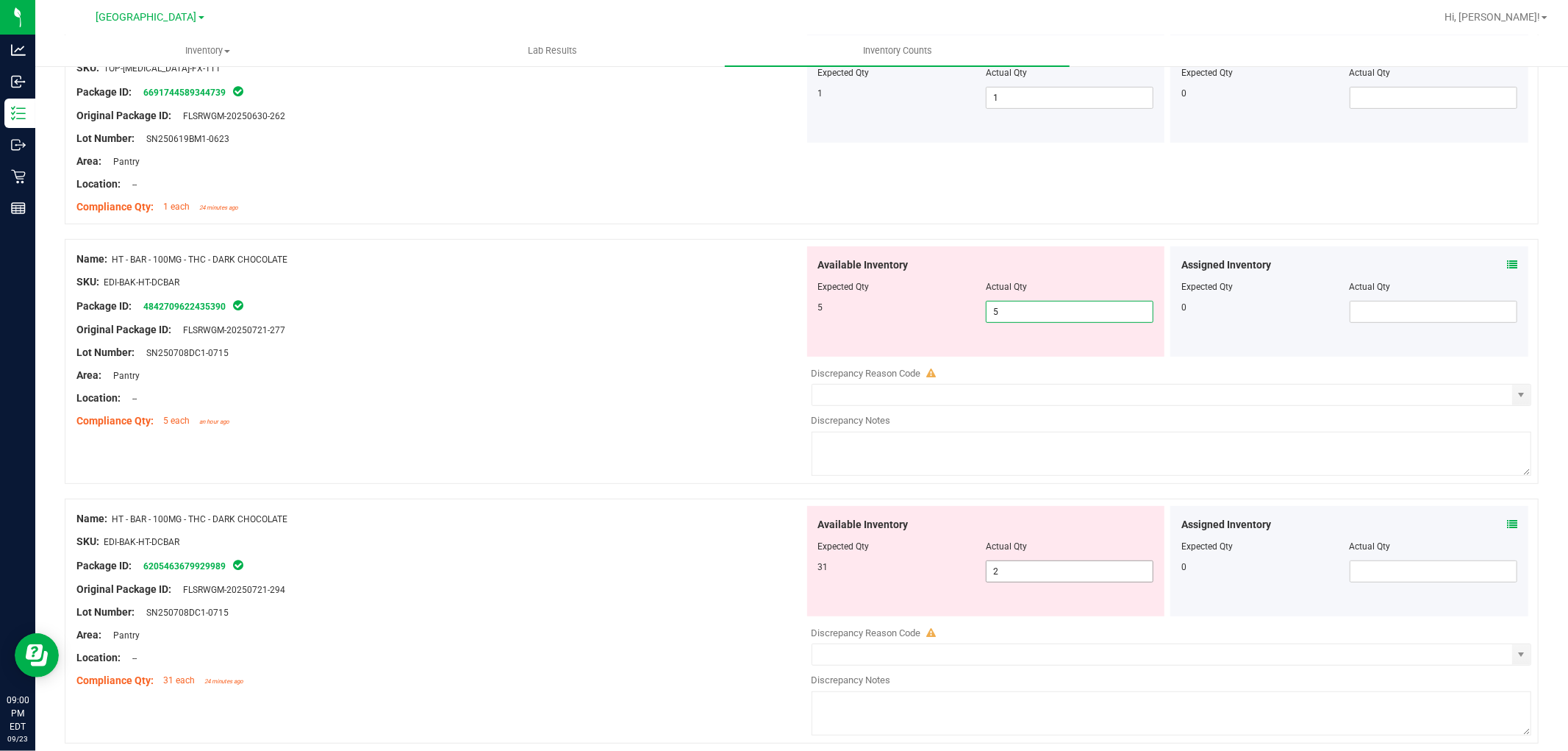
click at [1022, 578] on div "Available Inventory Expected Qty Actual Qty 31 2 2" at bounding box center [1168, 622] width 728 height 233
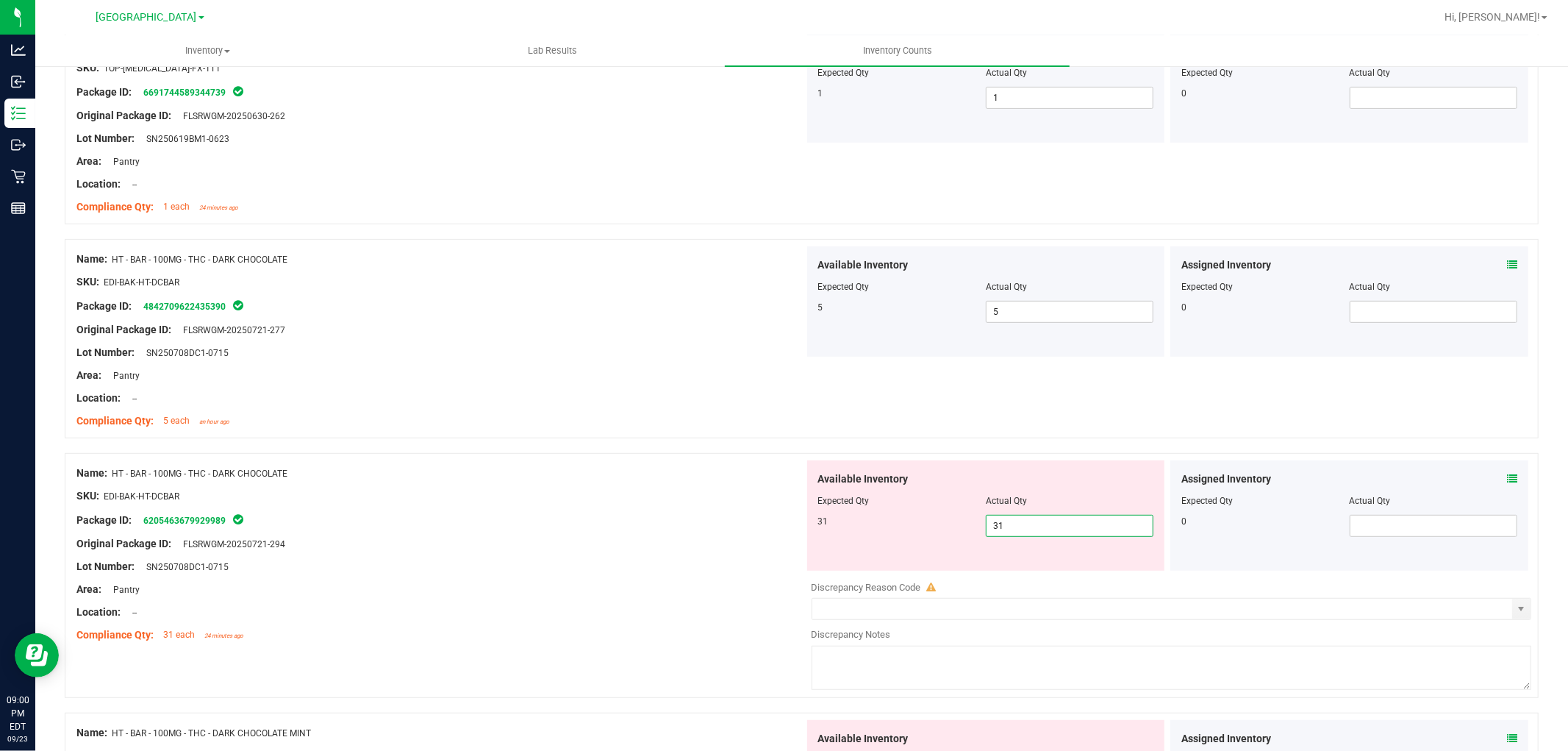
click at [479, 504] on div at bounding box center [440, 507] width 728 height 7
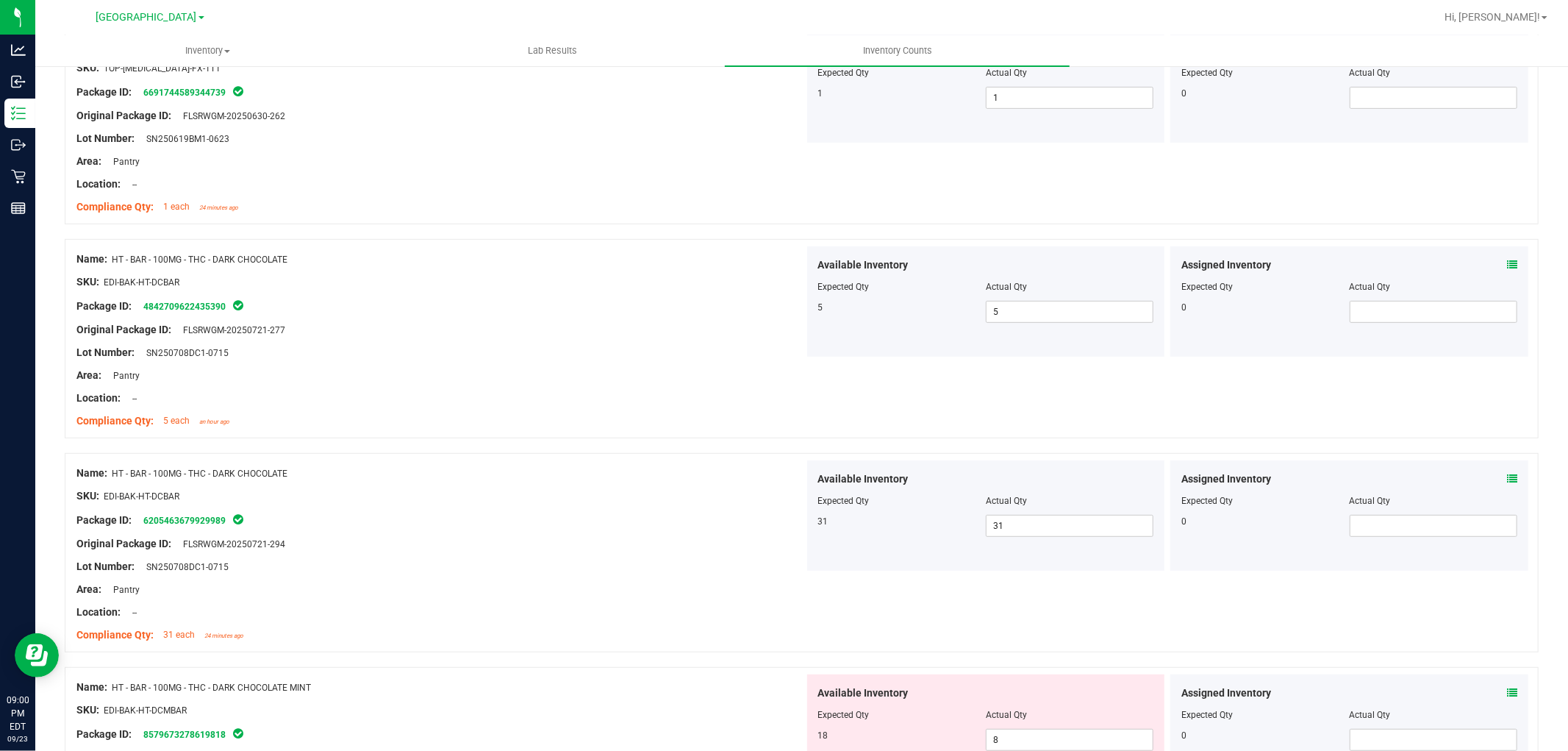
scroll to position [718, 0]
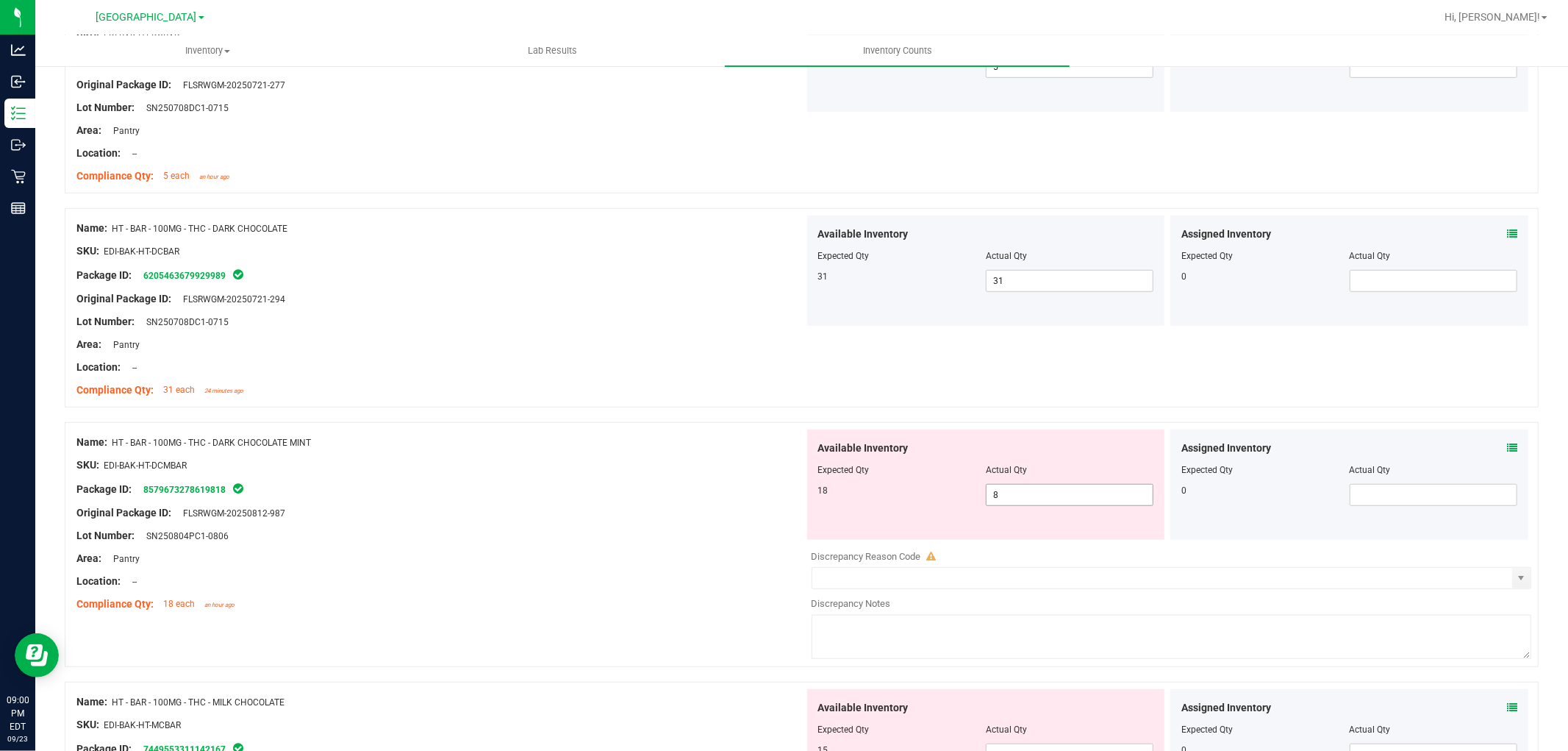
click at [1010, 491] on span "8 8" at bounding box center [1069, 495] width 167 height 22
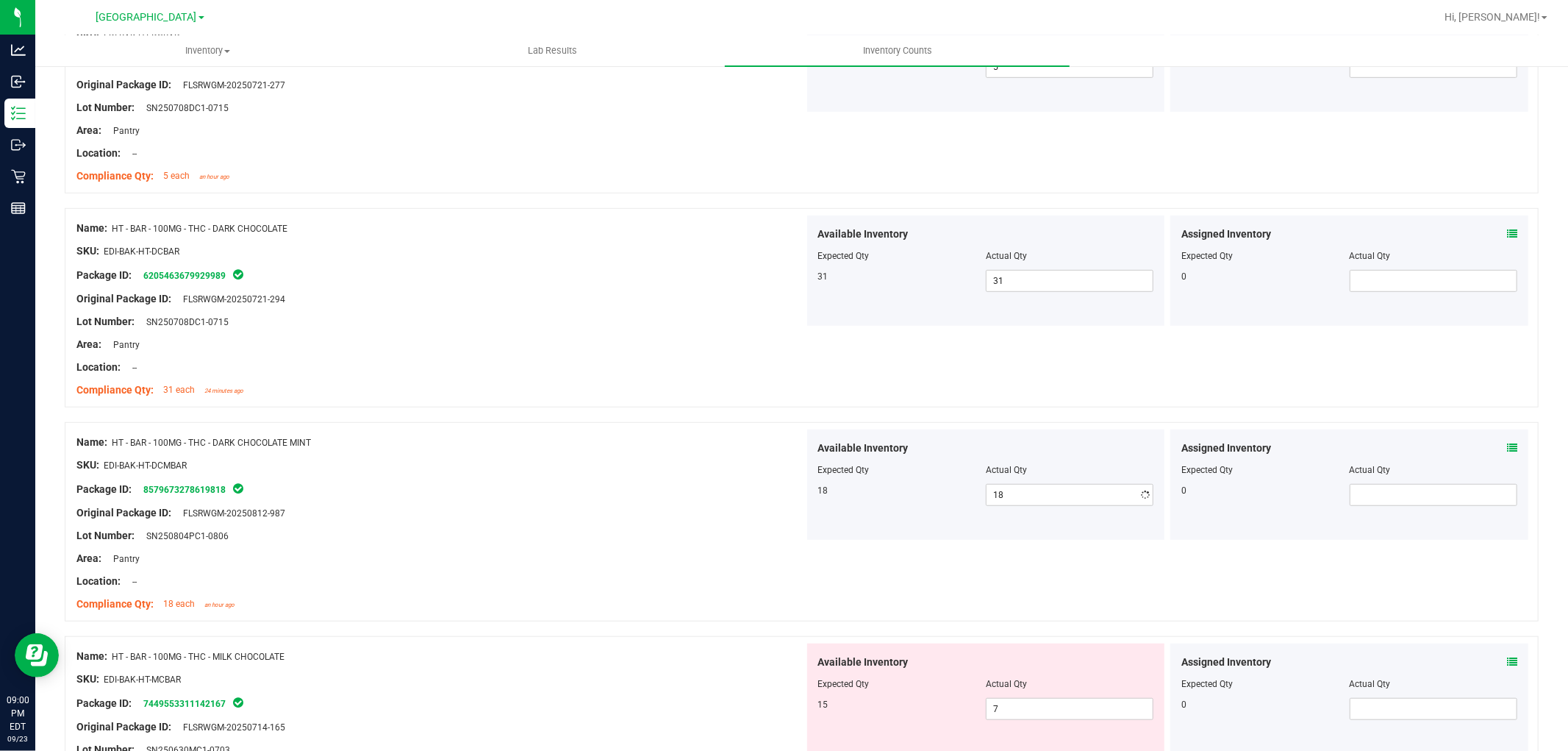
click at [550, 428] on div "Name: HT - BAR - 100MG - THC - DARK CHOCOLATE MINT SKU: EDI-BAK-HT-DCMBAR Packa…" at bounding box center [801, 522] width 1474 height 199
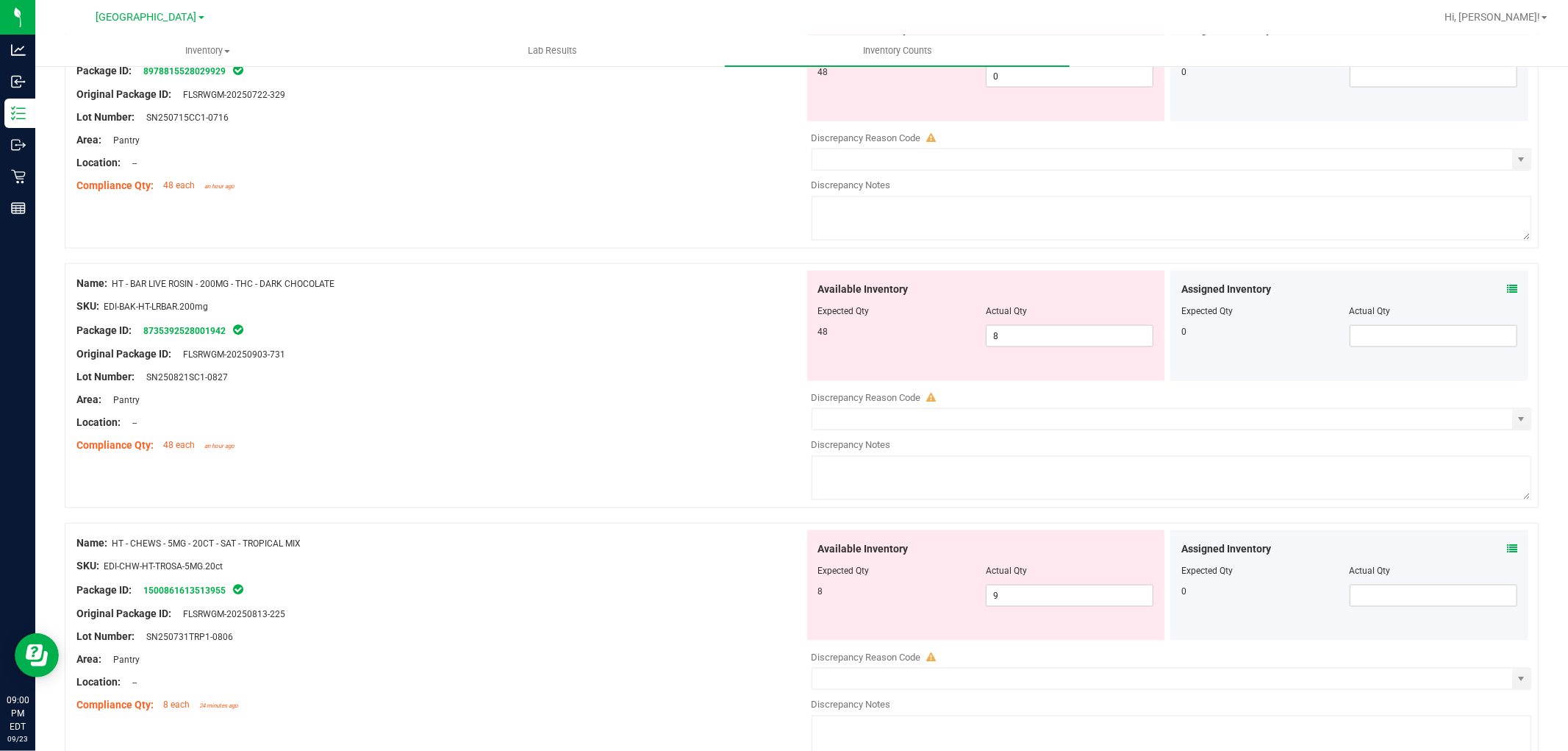
scroll to position [1618, 0]
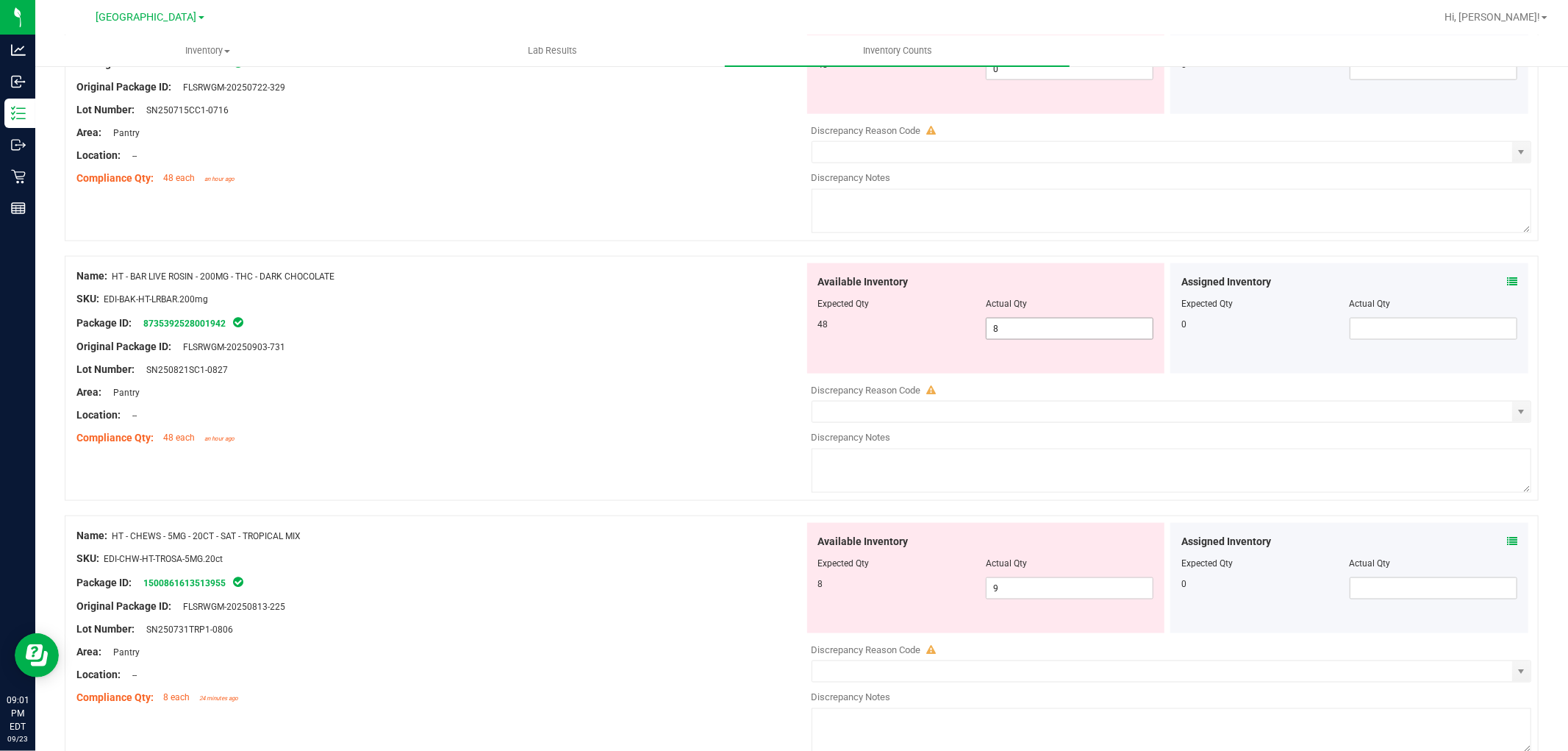
click at [987, 331] on input "8" at bounding box center [1070, 329] width 167 height 21
click at [674, 396] on div "Area: Pantry" at bounding box center [440, 392] width 728 height 15
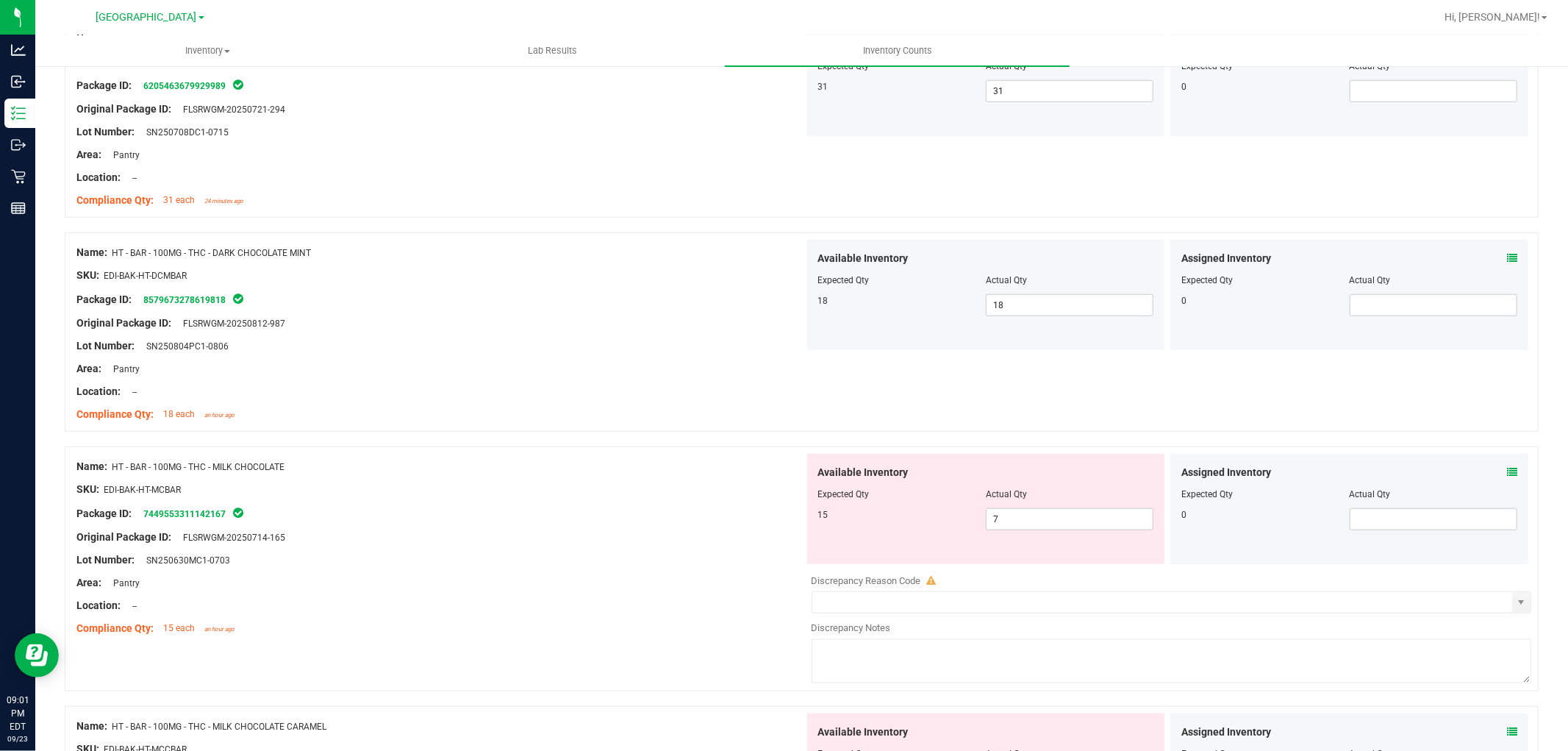
scroll to position [909, 0]
click at [1031, 516] on input "7" at bounding box center [1070, 519] width 167 height 21
click at [710, 559] on div "Lot Number: SN250630MC1-0703" at bounding box center [440, 560] width 728 height 15
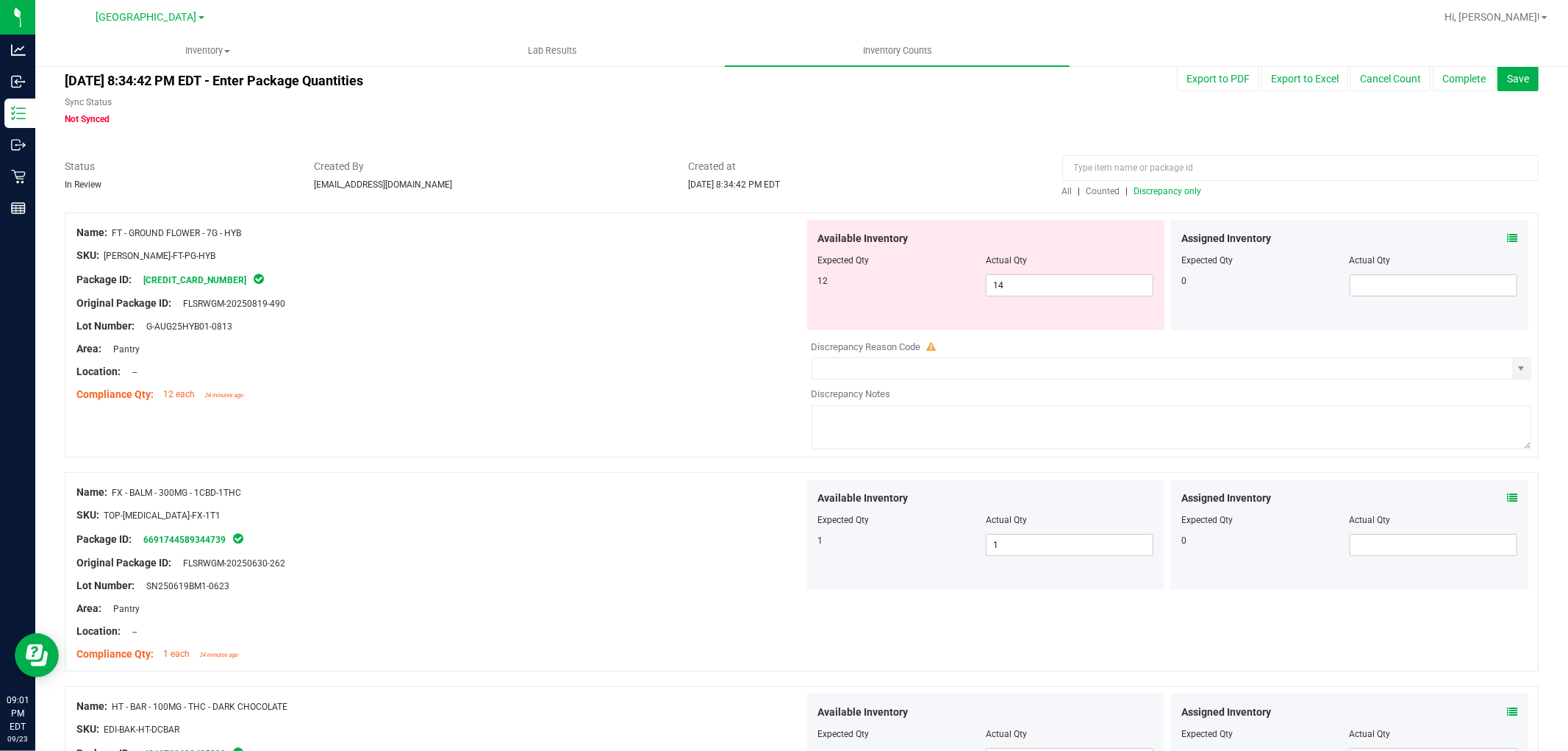
scroll to position [0, 0]
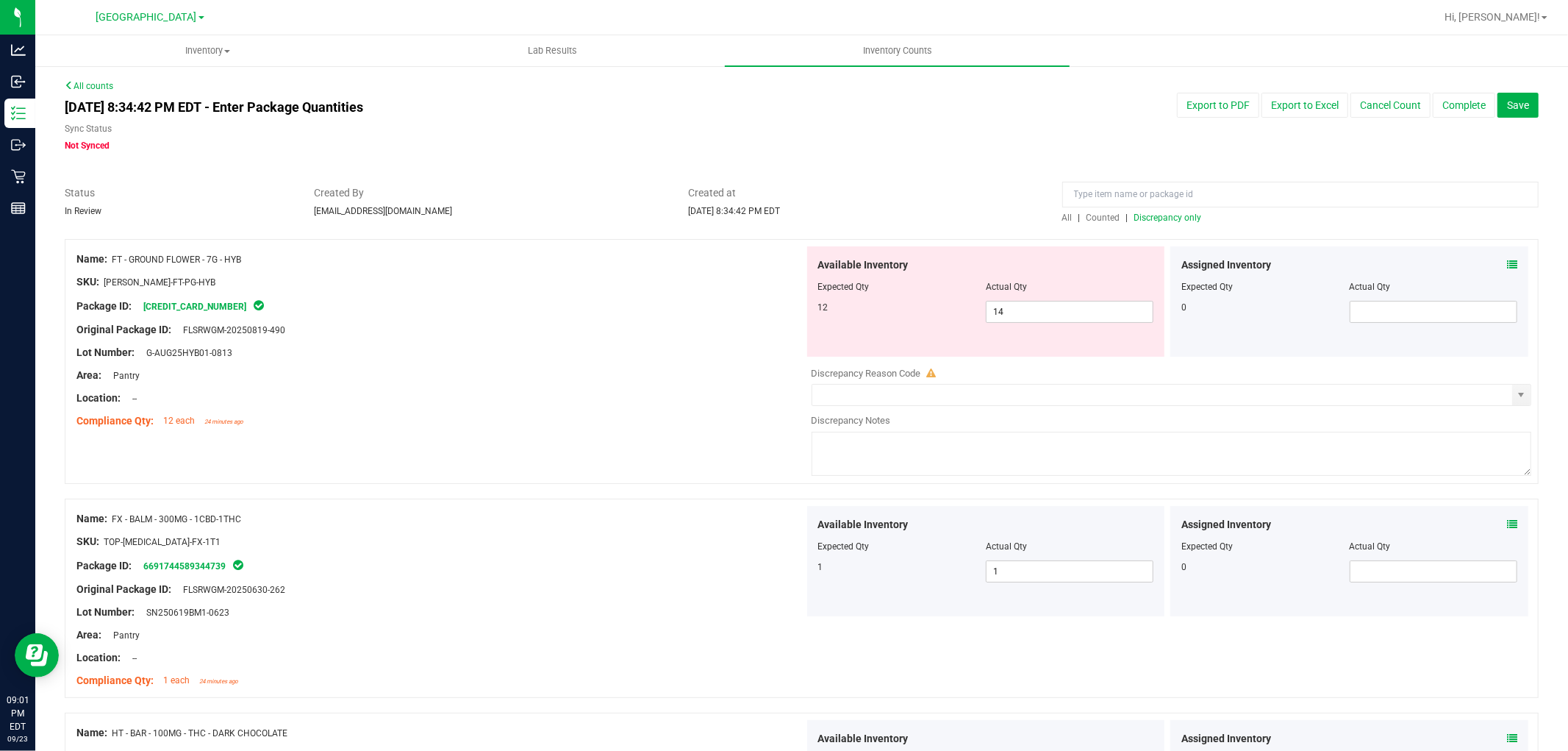
click at [1163, 221] on span "Discrepancy only" at bounding box center [1168, 217] width 68 height 10
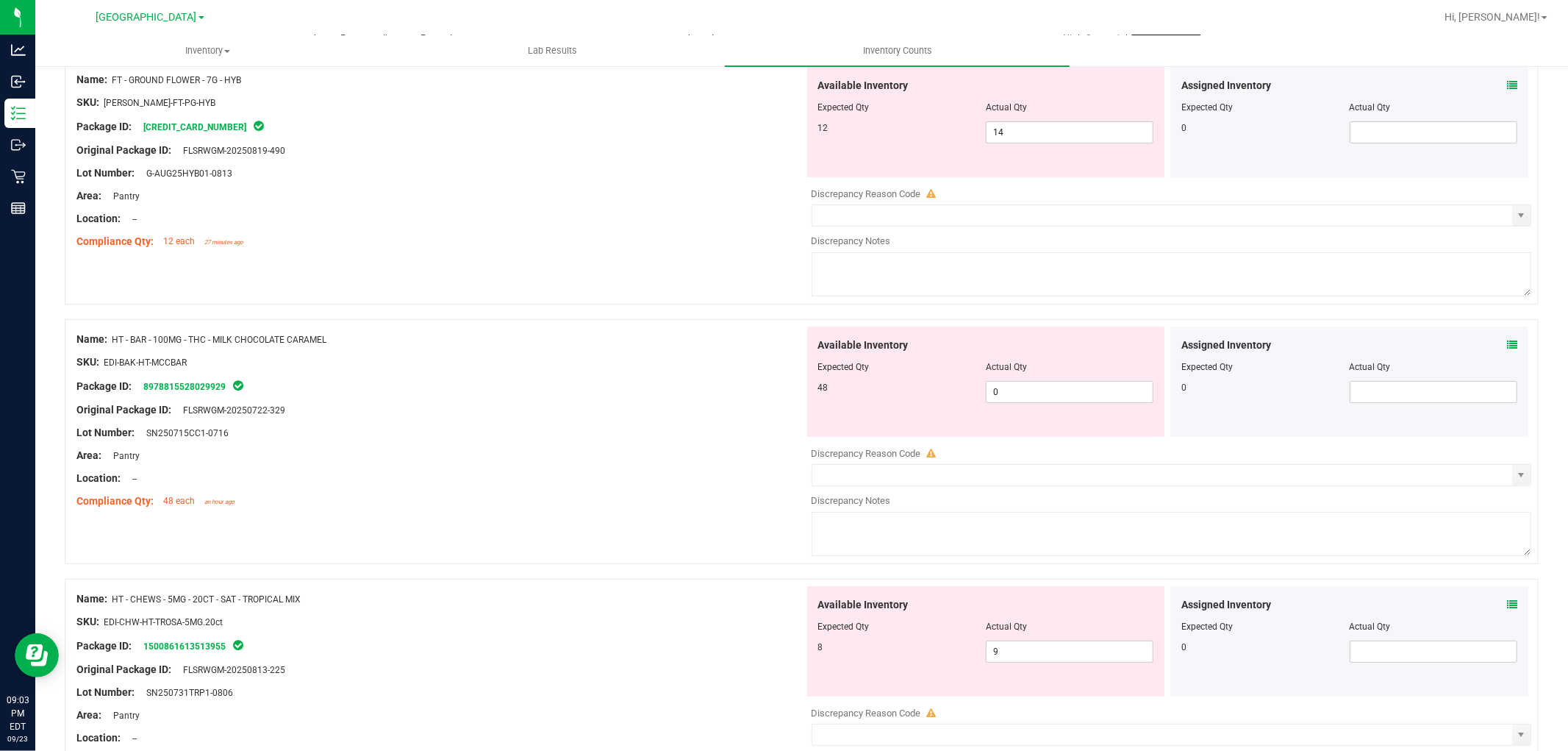
scroll to position [98, 0]
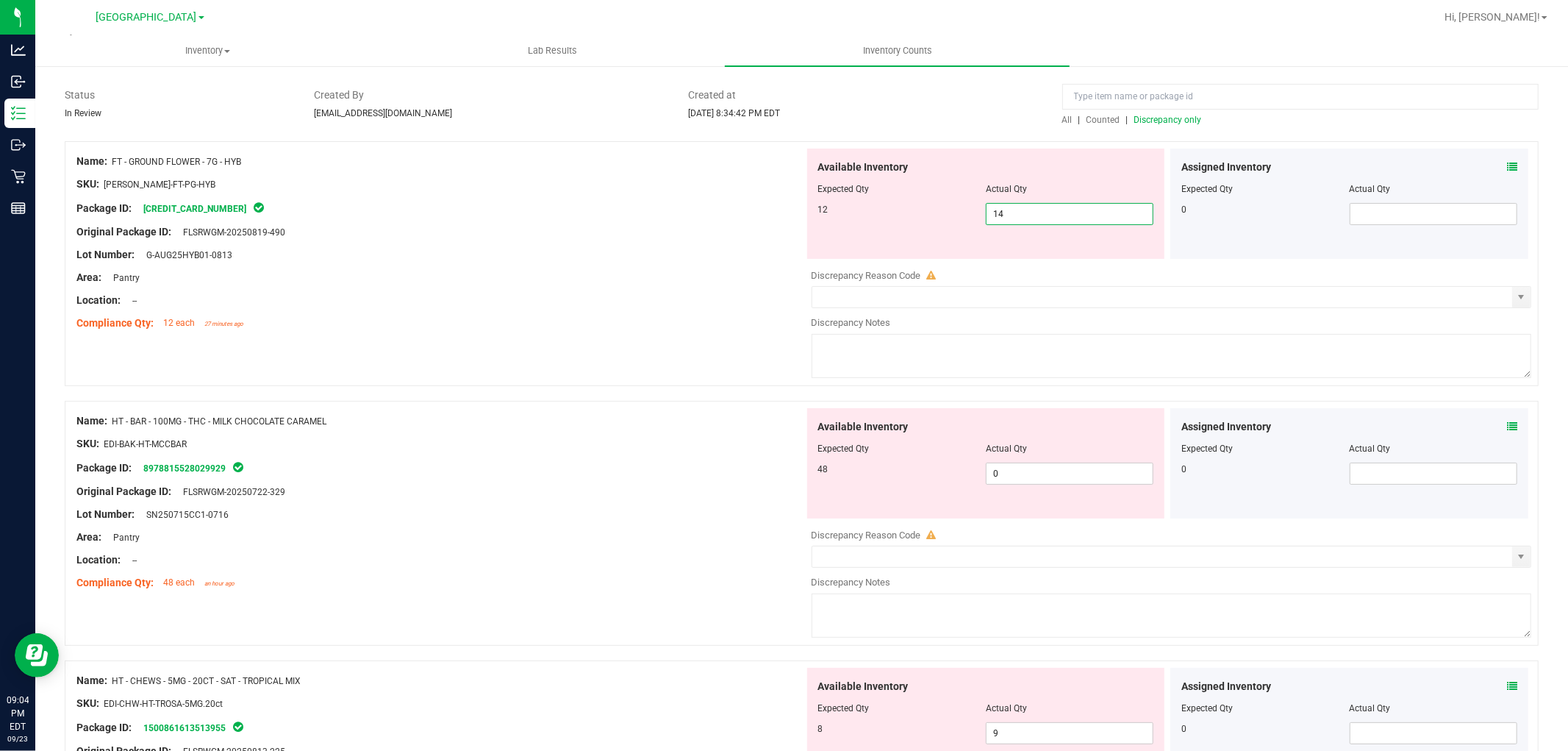
click at [1024, 216] on span "14 14" at bounding box center [1069, 214] width 167 height 22
click at [694, 298] on div "Location: --" at bounding box center [440, 300] width 728 height 15
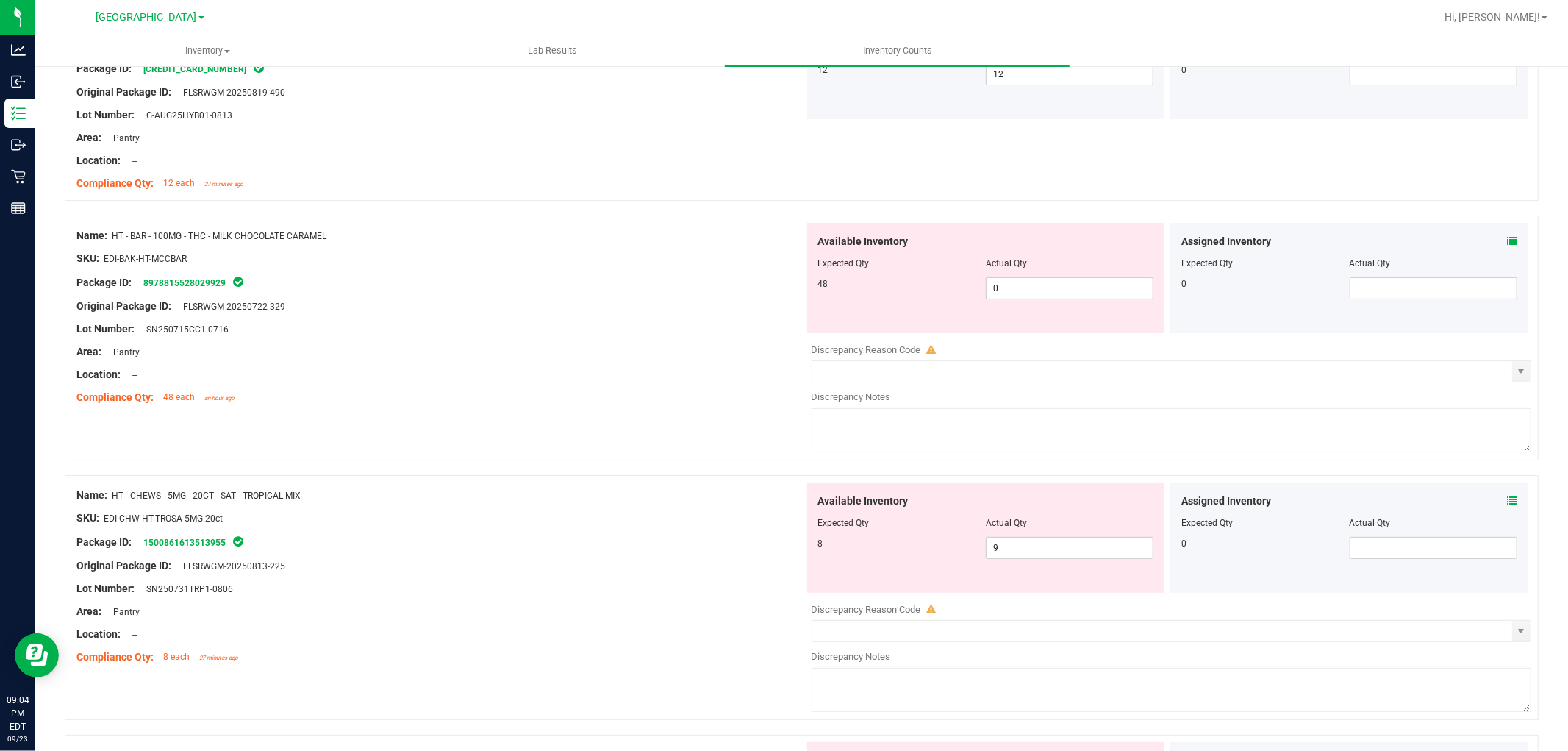
scroll to position [342, 0]
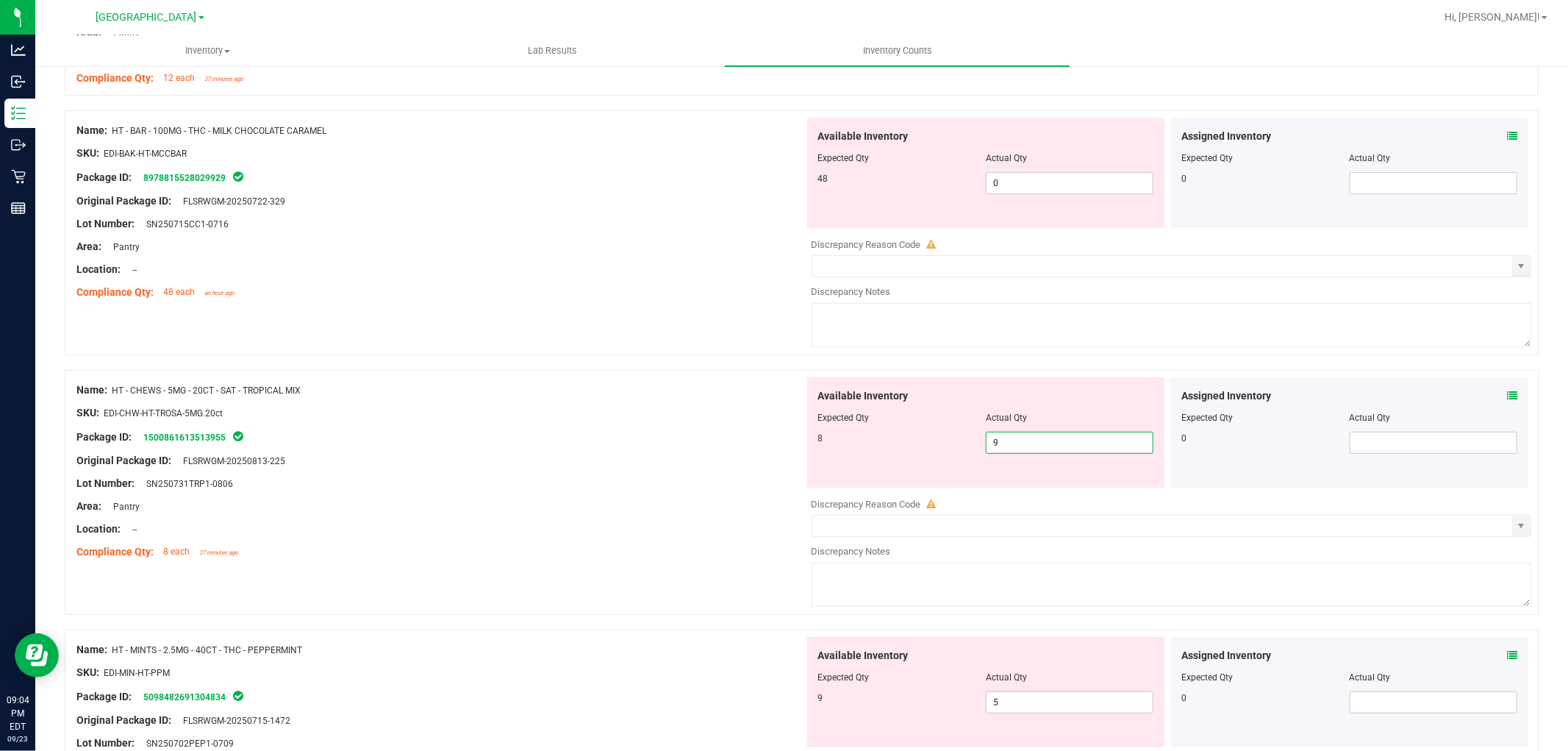
drag, startPoint x: 1007, startPoint y: 448, endPoint x: 920, endPoint y: 449, distance: 87.0
click at [920, 449] on div "8 9 9" at bounding box center [986, 443] width 336 height 22
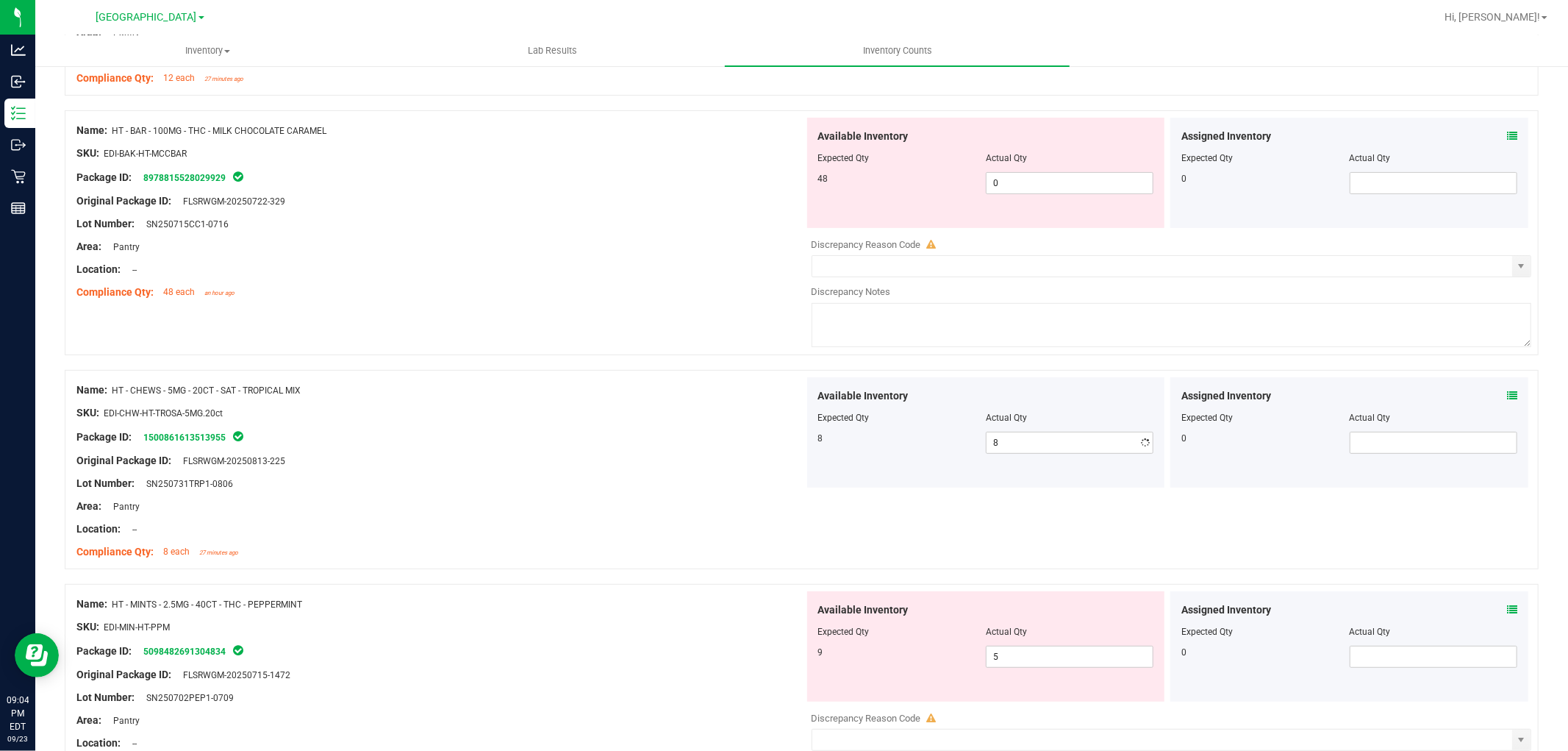
click at [709, 400] on div at bounding box center [440, 401] width 728 height 7
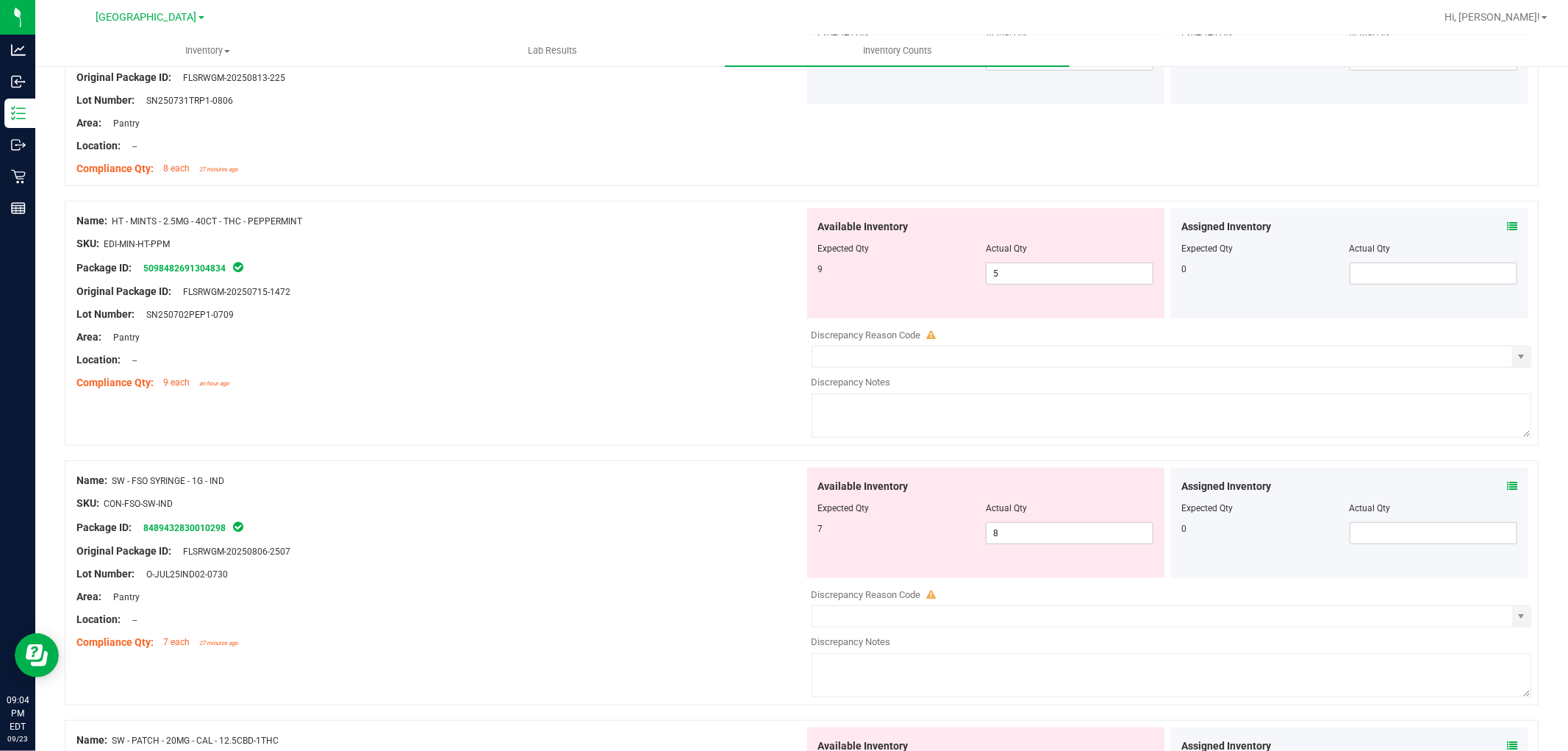
scroll to position [752, 0]
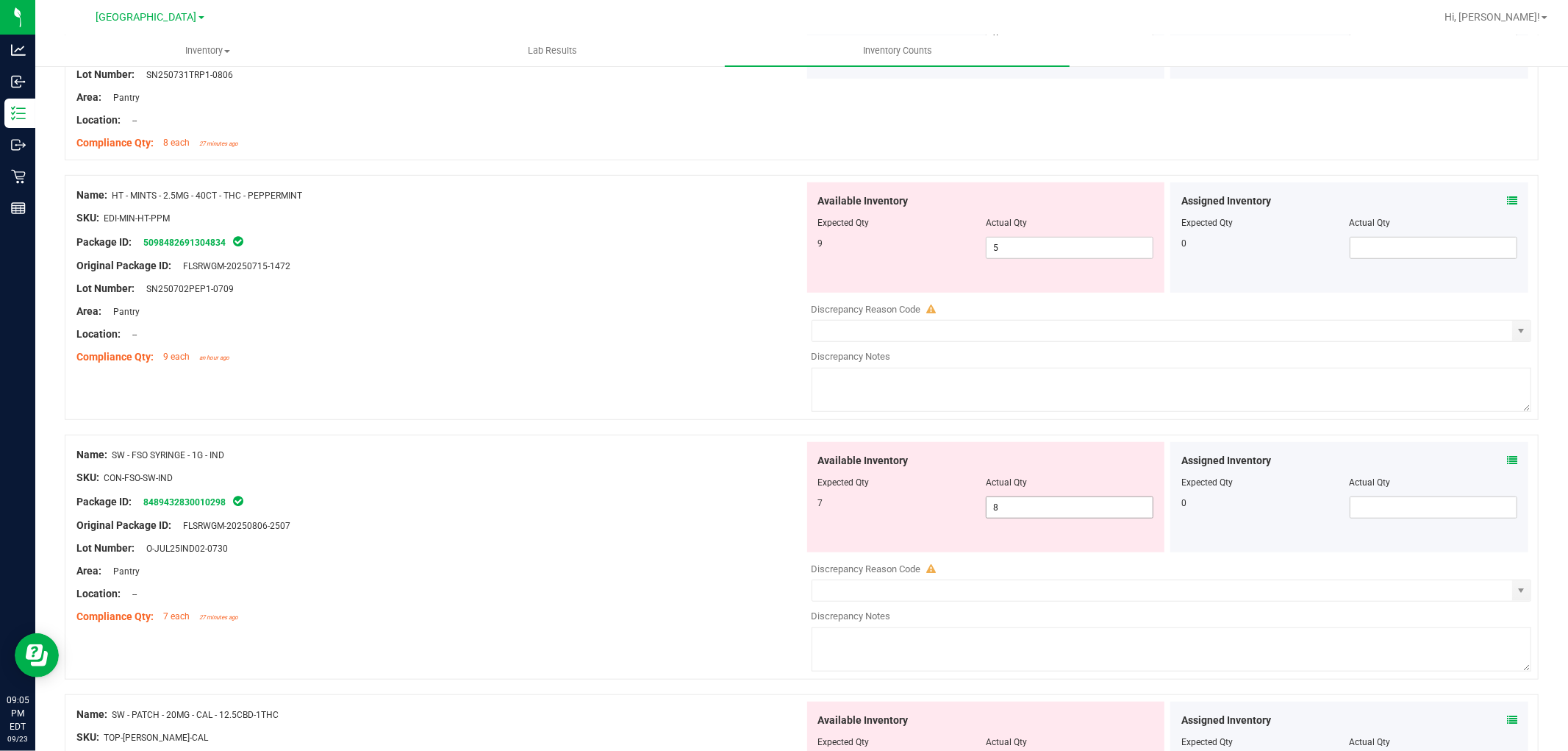
drag, startPoint x: 1012, startPoint y: 507, endPoint x: 553, endPoint y: 413, distance: 468.5
click at [561, 416] on div "Name: FT - GROUND FLOWER - 7G - HYB SKU: [PERSON_NAME]-FT-PG-HYB Package ID: [C…" at bounding box center [801, 619] width 1474 height 2263
click at [561, 407] on div "Name: HT - MINTS - 2.5MG - 40CT - THC - PEPPERMINT SKU: EDI-MIN-HT-PPM Package …" at bounding box center [801, 297] width 1474 height 245
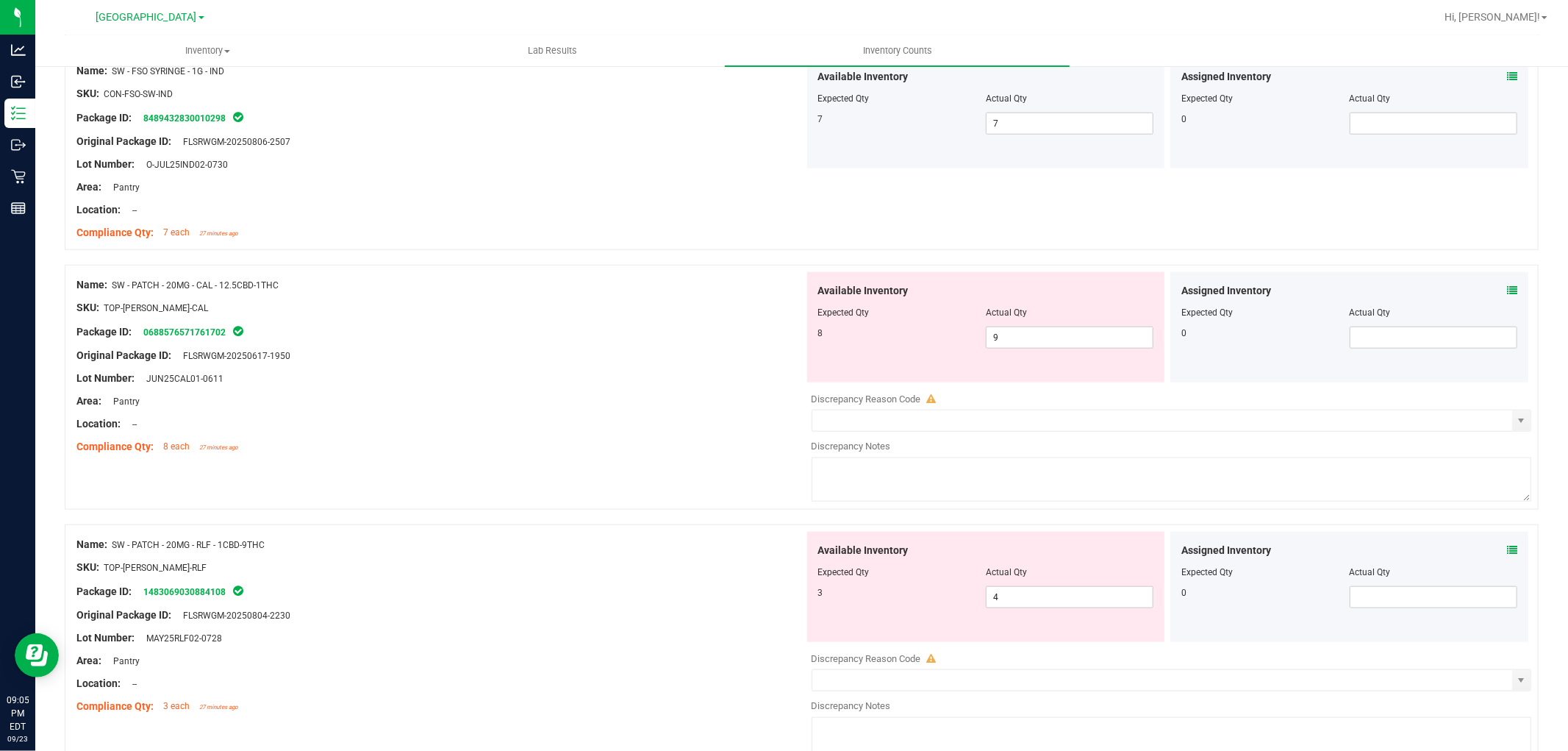
scroll to position [1160, 0]
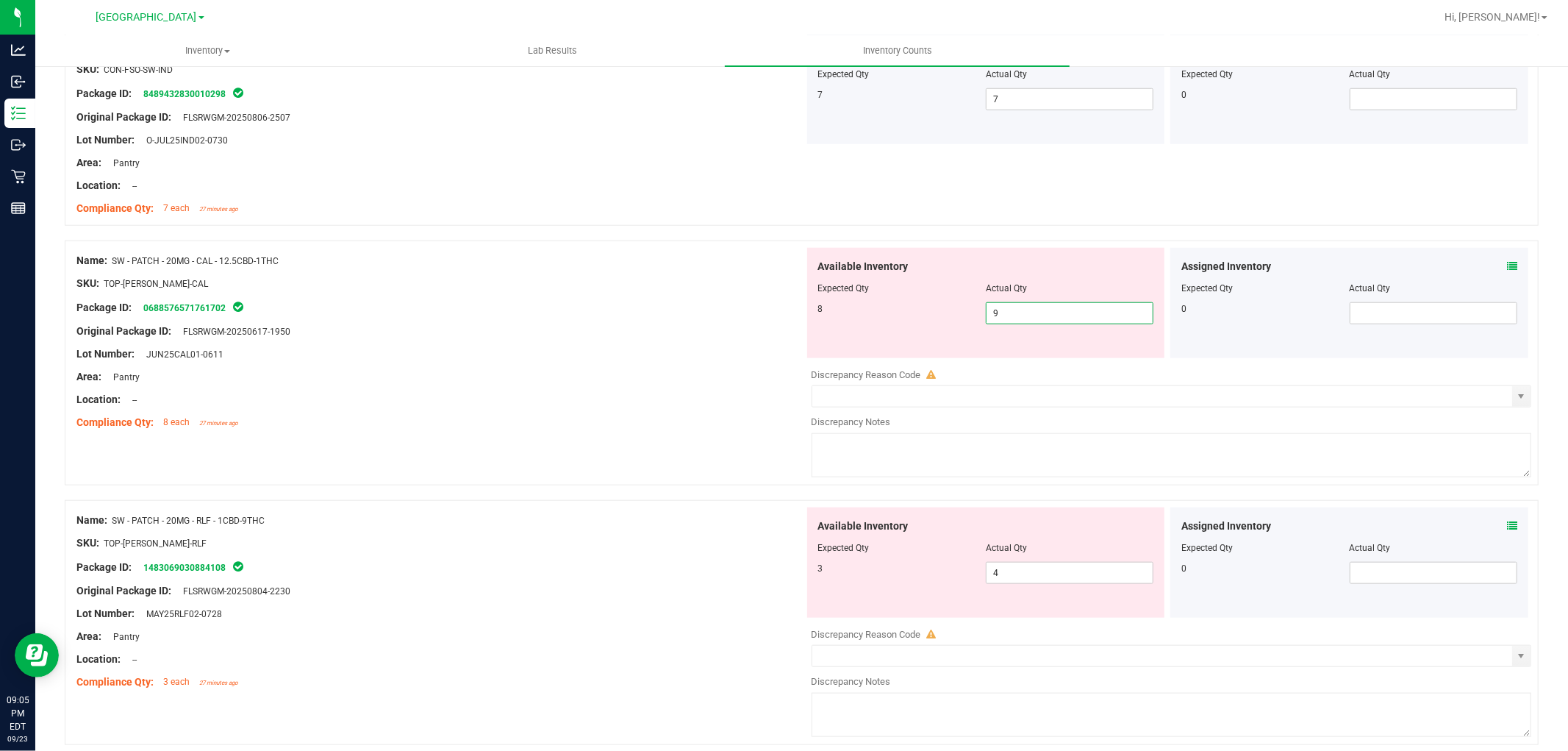
drag, startPoint x: 1001, startPoint y: 319, endPoint x: 674, endPoint y: 318, distance: 327.0
click at [674, 318] on div "Name: SW - PATCH - 20MG - CAL - 12.5CBD-1THC SKU: TOP-[PERSON_NAME]-CAL Package…" at bounding box center [801, 363] width 1474 height 245
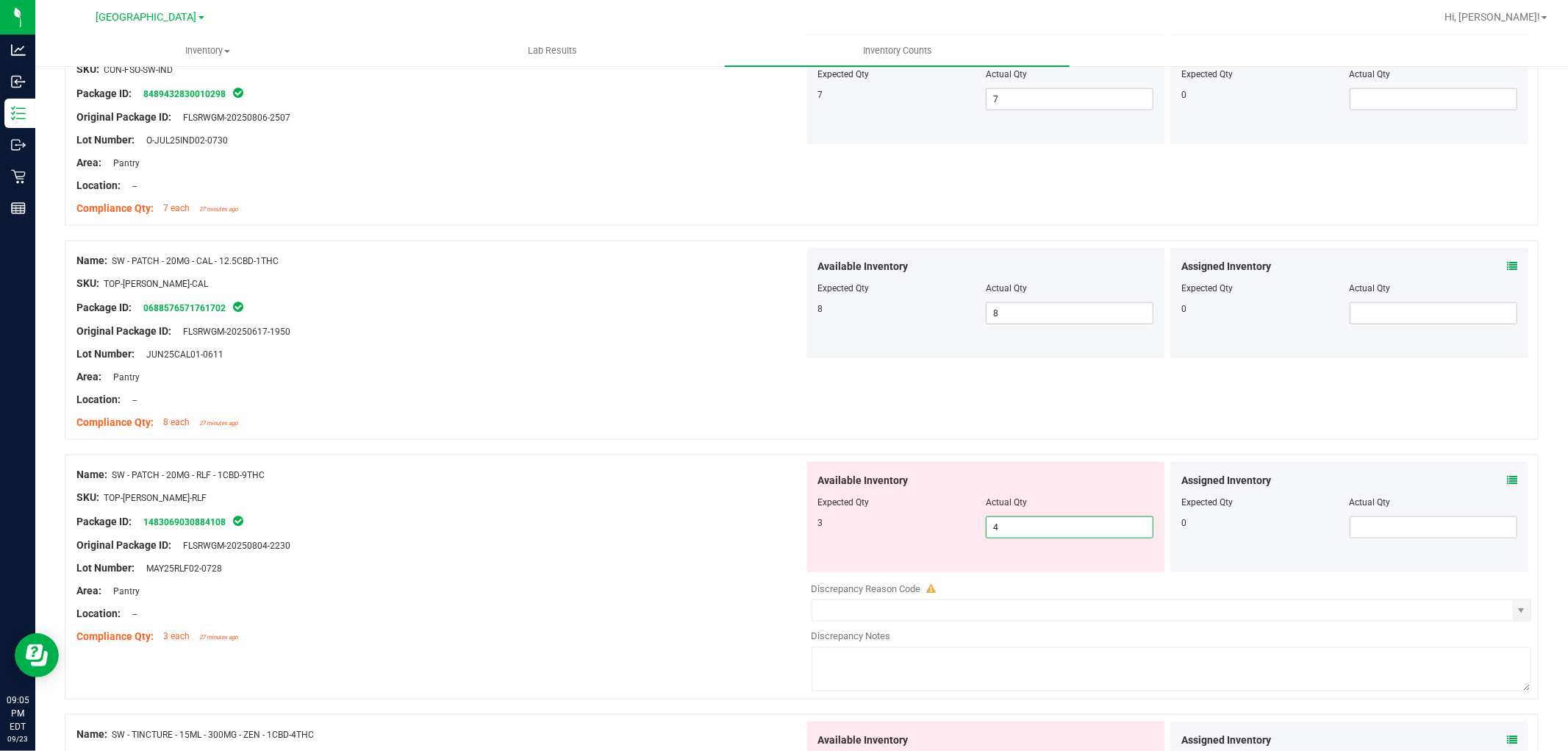
drag, startPoint x: 996, startPoint y: 571, endPoint x: 522, endPoint y: 479, distance: 482.8
click at [530, 483] on div "Name: SW - PATCH - 20MG - RLF - 1CBD-9THC SKU: TOP-[PERSON_NAME]-RLF Package ID…" at bounding box center [801, 577] width 1474 height 245
click at [522, 476] on div "Name: SW - PATCH - 20MG - RLF - 1CBD-9THC" at bounding box center [440, 475] width 728 height 15
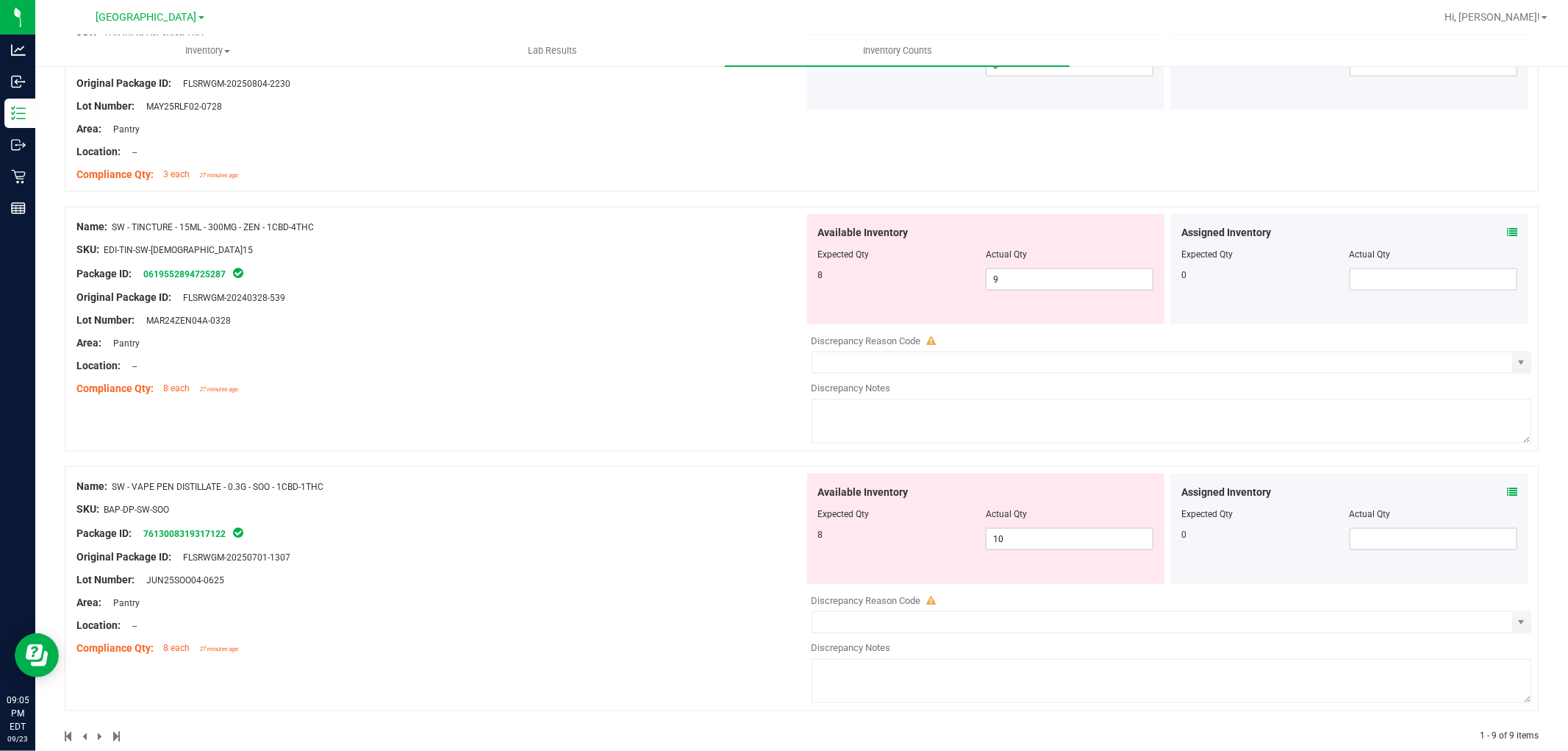
scroll to position [1650, 0]
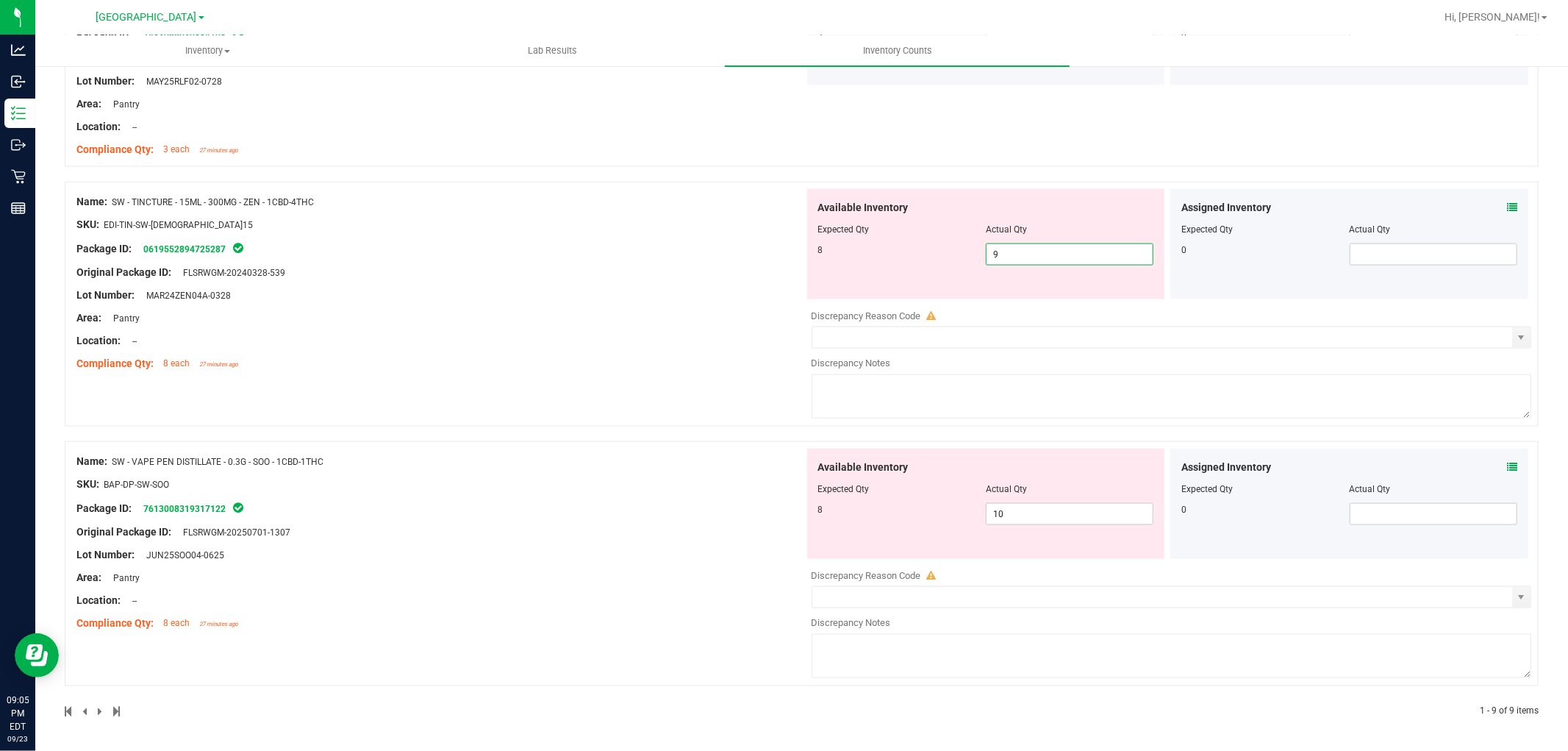
drag, startPoint x: 1013, startPoint y: 257, endPoint x: 760, endPoint y: 264, distance: 253.1
click at [821, 264] on div "8 9 9" at bounding box center [986, 255] width 336 height 22
click at [1037, 511] on span "10 10" at bounding box center [1069, 514] width 167 height 22
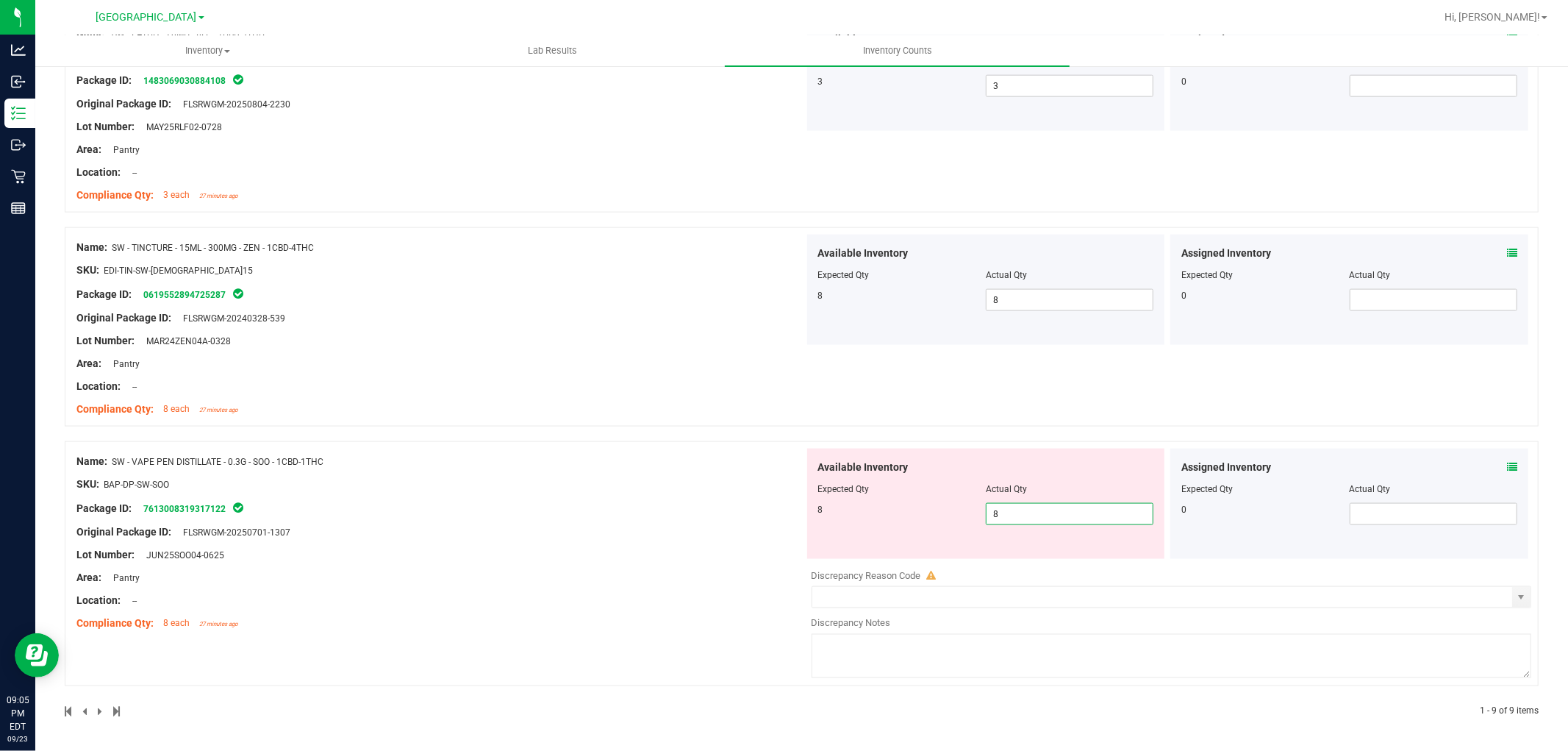
click at [616, 508] on div "Name: SW - VAPE PEN DISTILLATE - 0.3G - SOO - 1CBD-1THC SKU: BAP-DP-SW-SOO Pack…" at bounding box center [440, 542] width 728 height 188
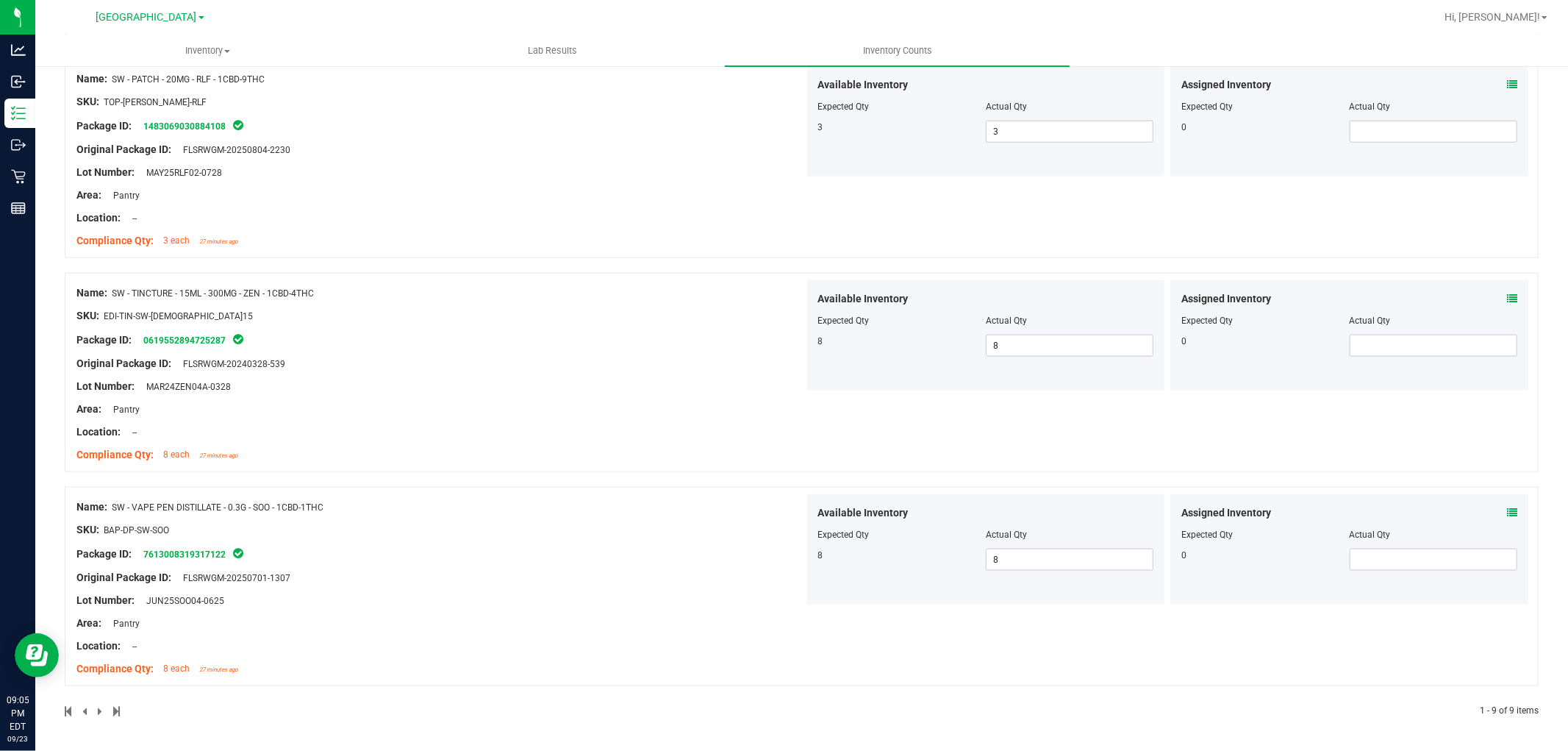
drag, startPoint x: 616, startPoint y: 508, endPoint x: 538, endPoint y: 469, distance: 87.2
click at [538, 469] on div "Name: SW - TINCTURE - 15ML - 300MG - ZEN - 1CBD-4THC SKU: EDI-TIN-SW-[DEMOGRAPH…" at bounding box center [801, 372] width 1474 height 199
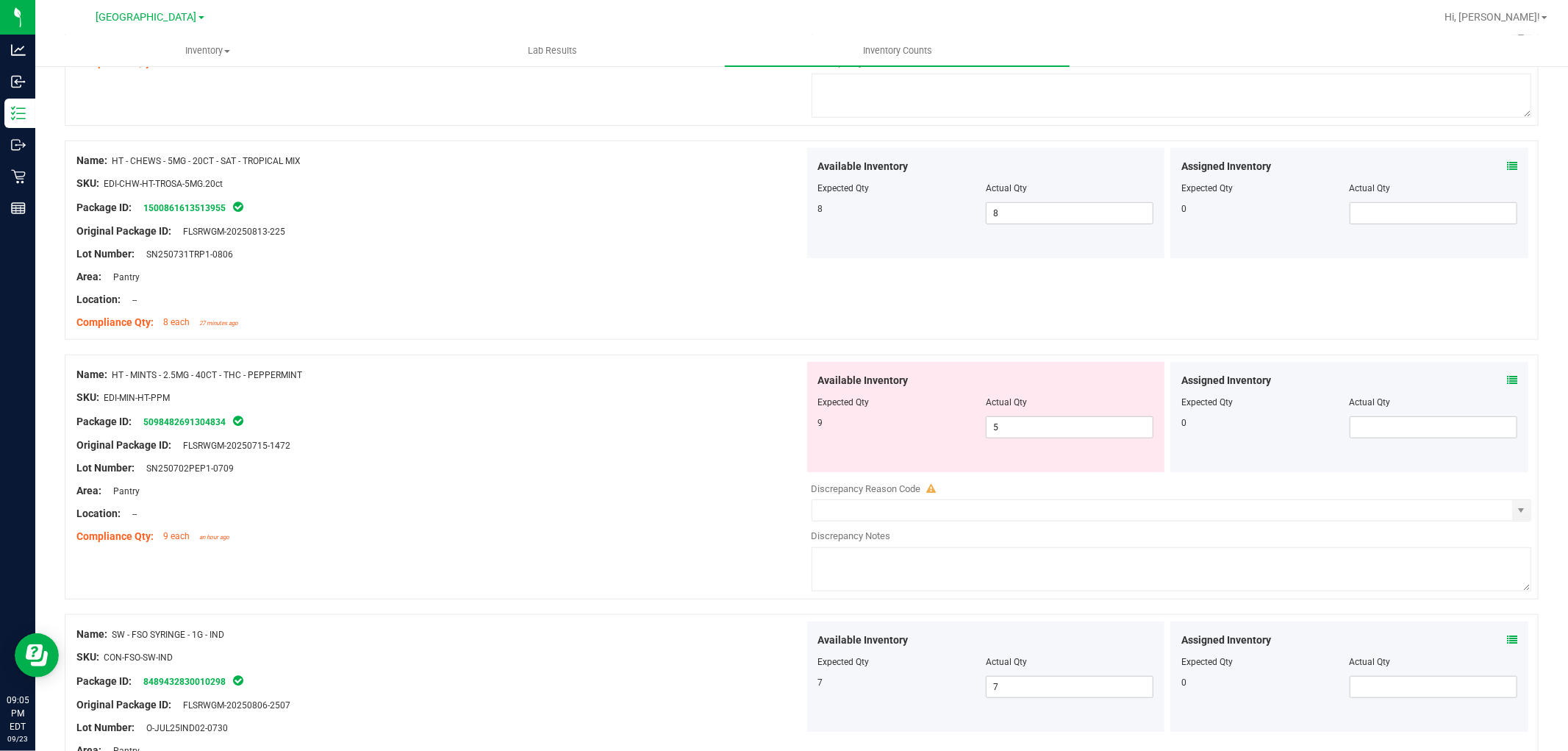
scroll to position [0, 0]
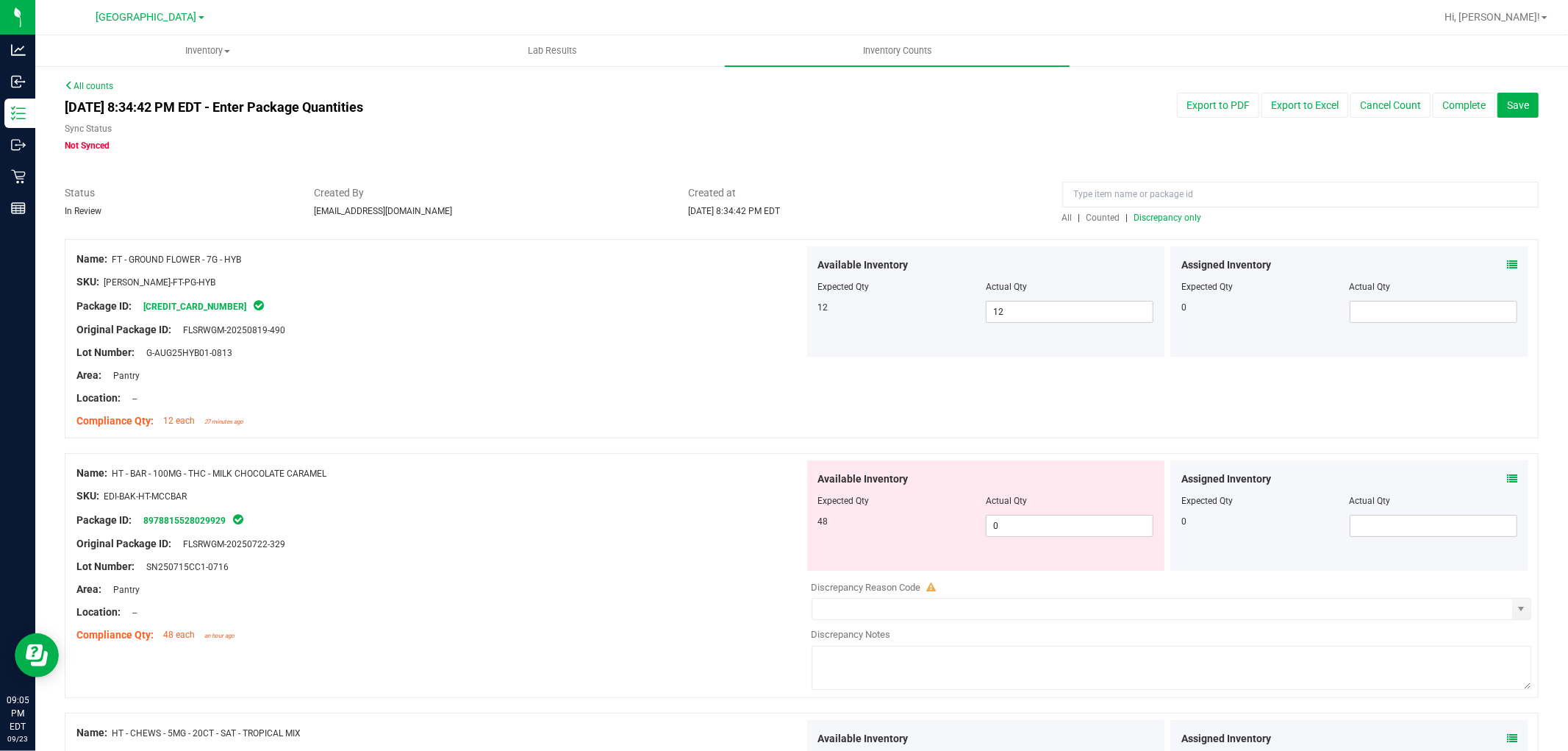
click at [1158, 214] on span "Discrepancy only" at bounding box center [1168, 217] width 68 height 10
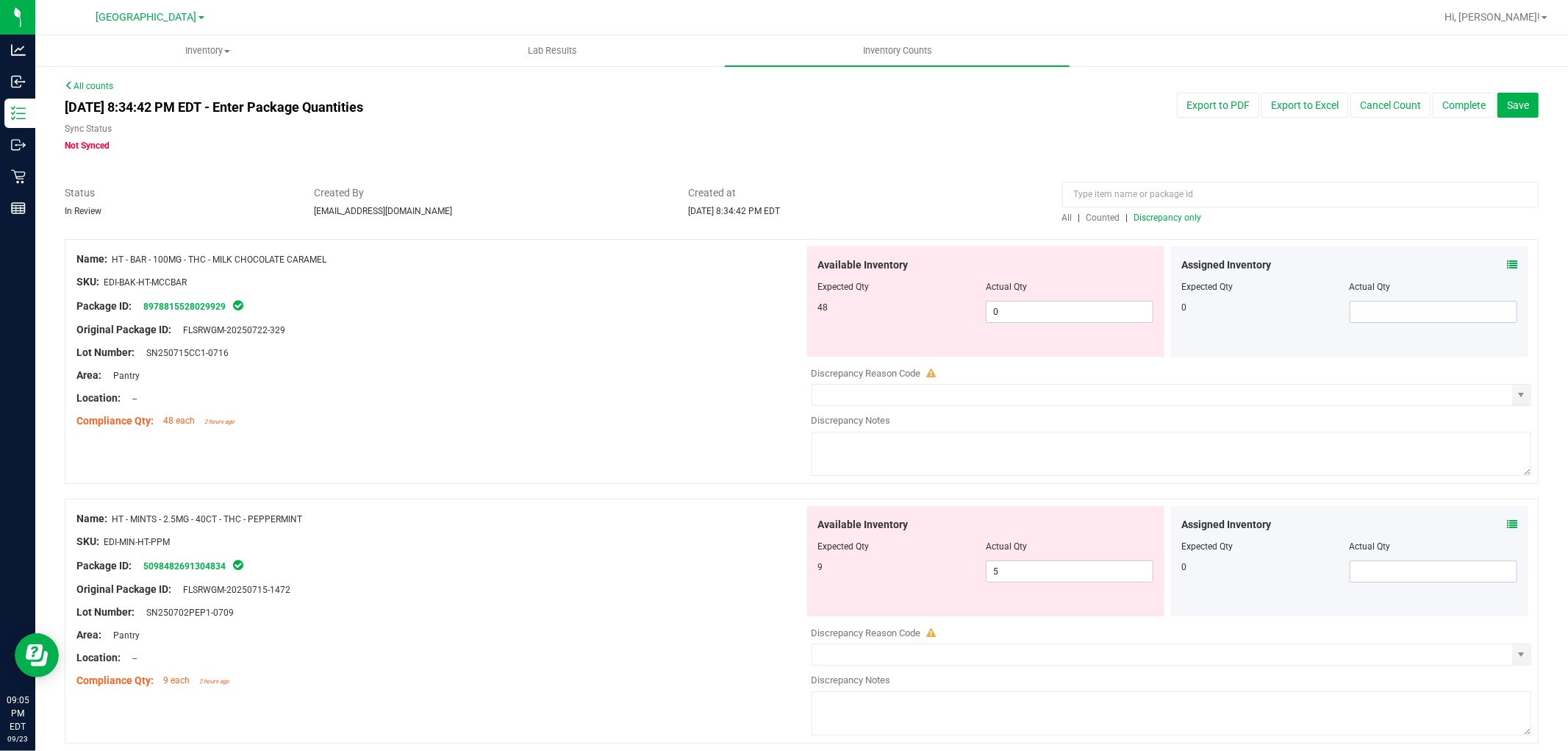
click at [604, 373] on div "Area: Pantry" at bounding box center [440, 375] width 728 height 15
click at [1010, 573] on input "5" at bounding box center [1070, 572] width 167 height 21
click at [692, 361] on div at bounding box center [440, 364] width 728 height 7
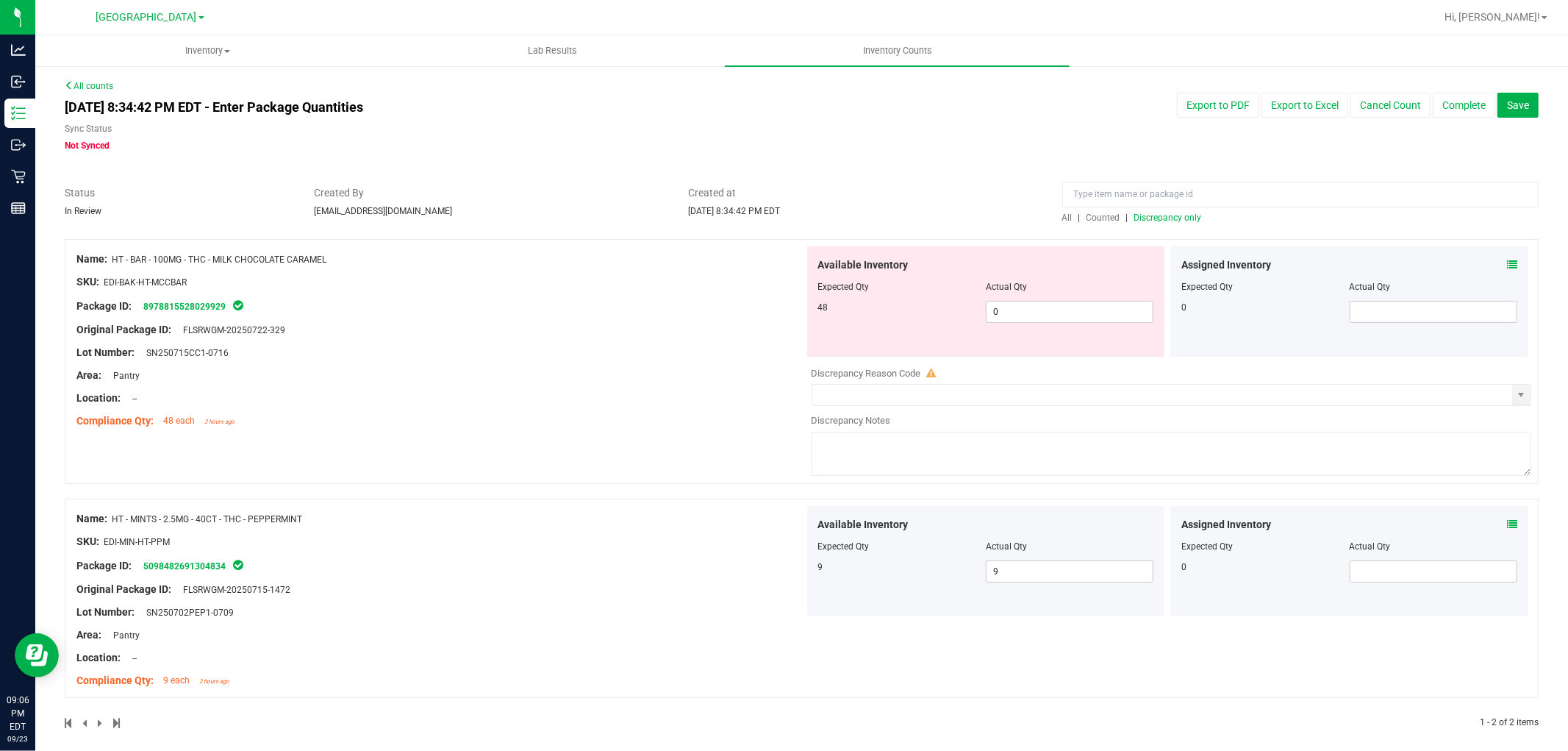
click at [1158, 217] on span "Discrepancy only" at bounding box center [1168, 217] width 68 height 10
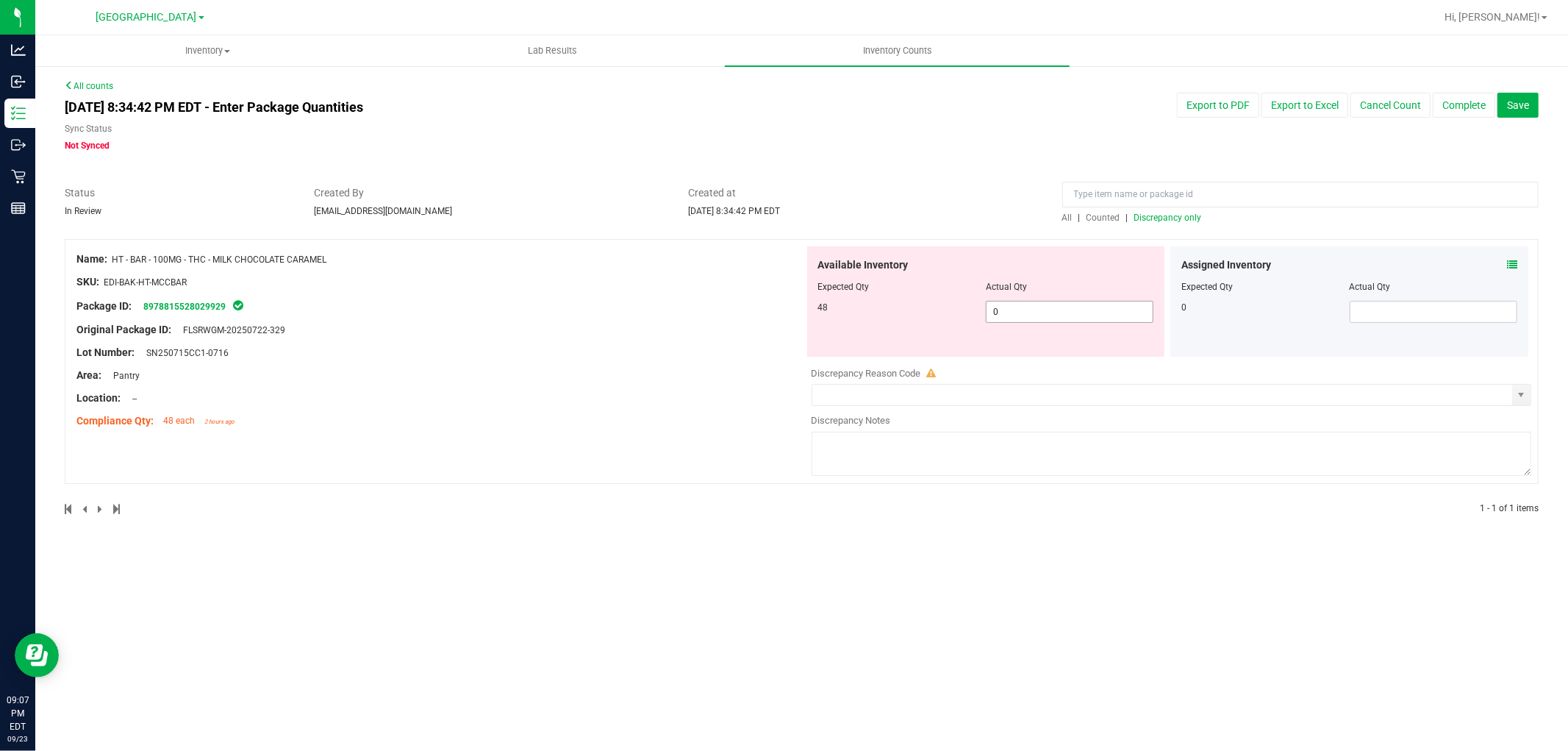
click at [1010, 317] on input "0" at bounding box center [1070, 312] width 167 height 21
click at [702, 357] on div "Lot Number: SN250715CC1-0716" at bounding box center [440, 352] width 728 height 15
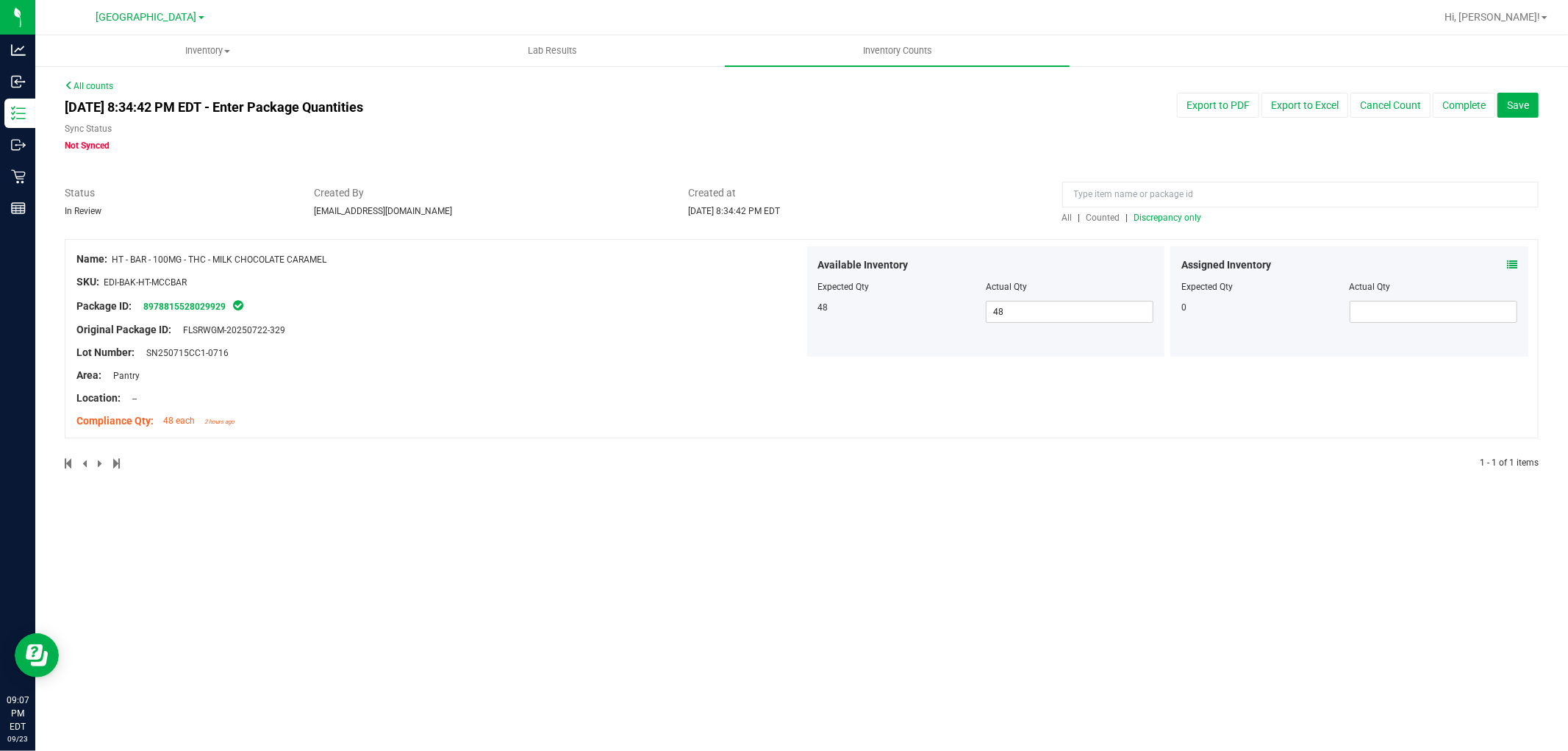
click at [1520, 107] on span "Save" at bounding box center [1518, 105] width 22 height 12
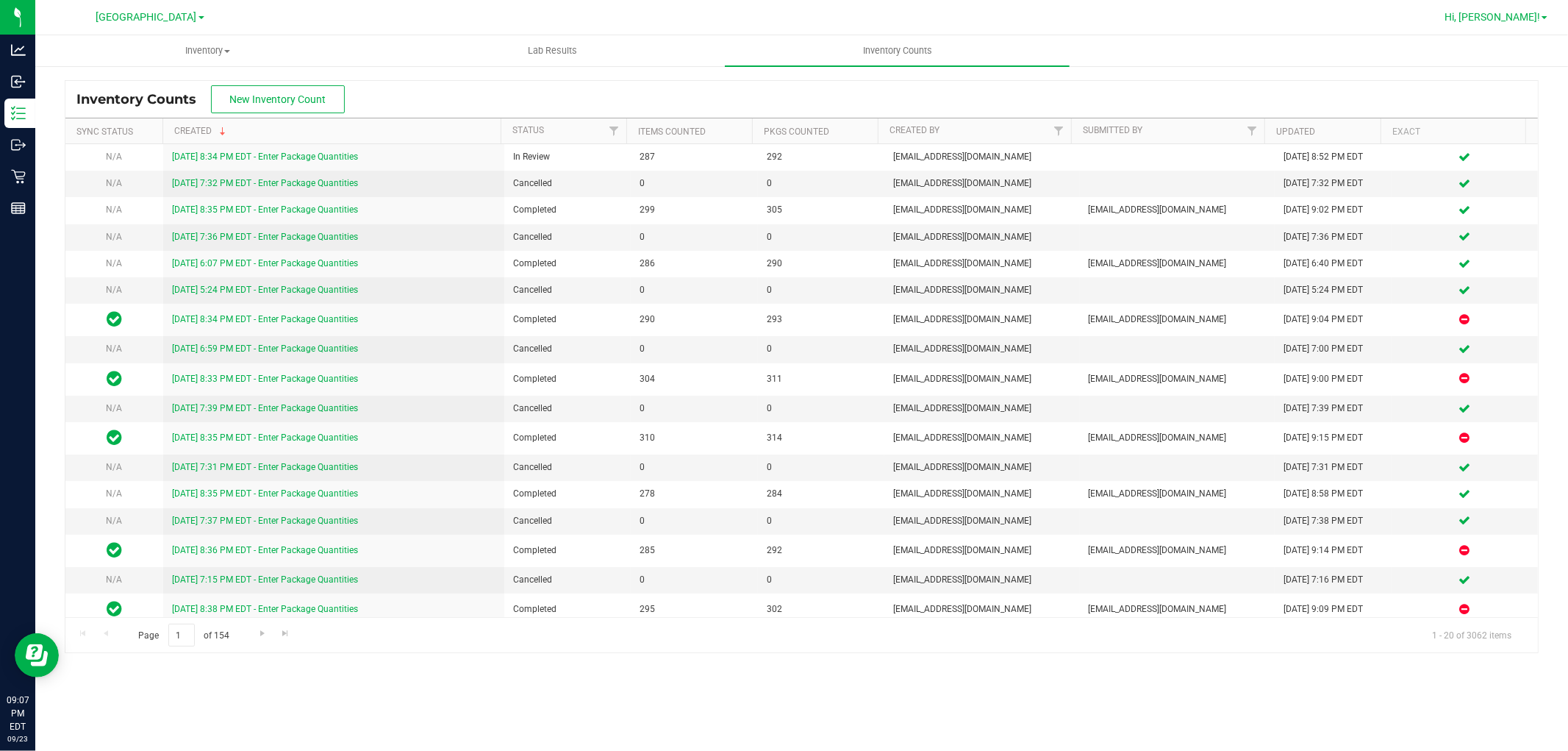
click at [1523, 16] on span "Hi, [PERSON_NAME]!" at bounding box center [1493, 16] width 96 height 12
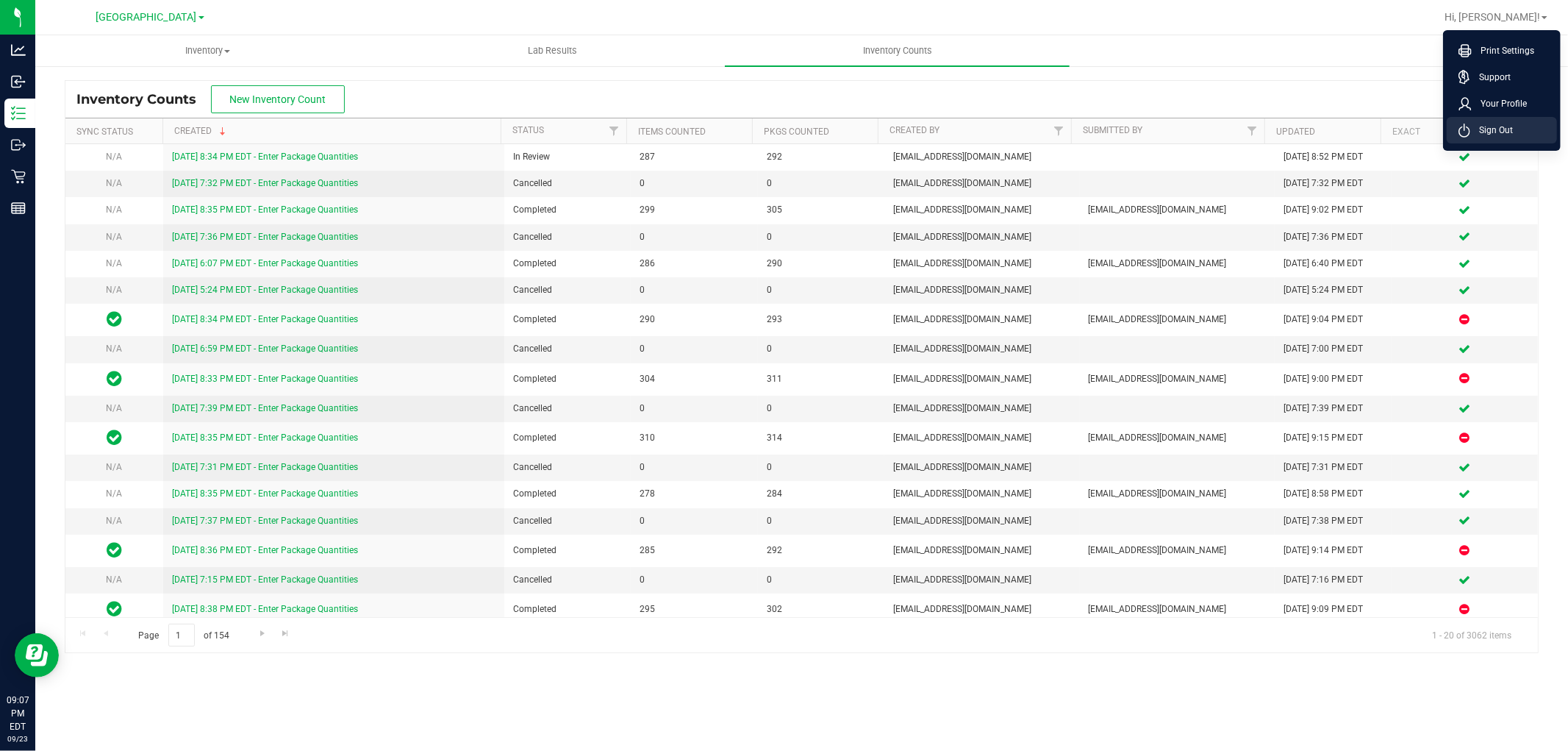
click at [1512, 135] on li "Sign Out" at bounding box center [1502, 130] width 110 height 26
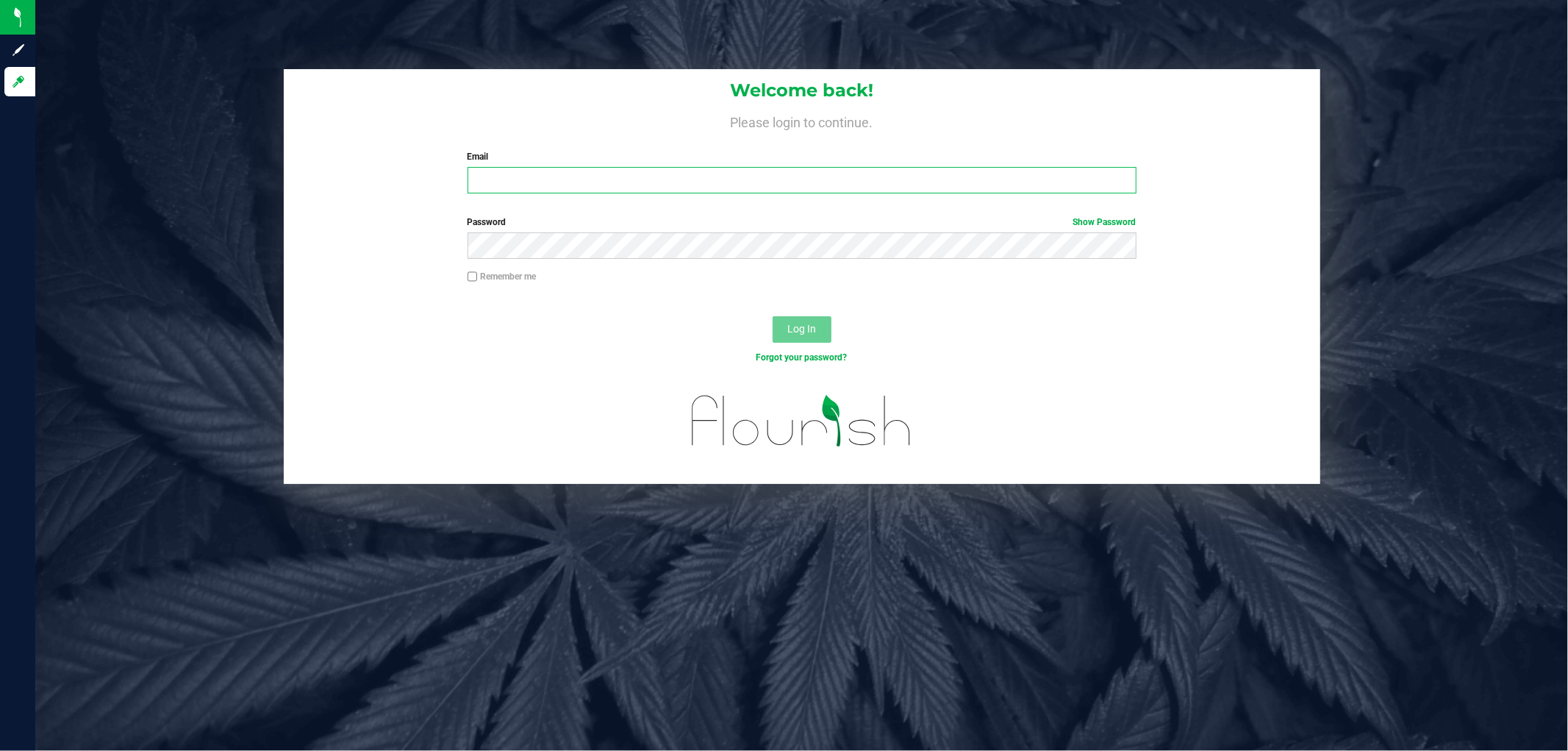
click at [840, 177] on input "Email" at bounding box center [801, 179] width 669 height 26
click at [772, 316] on button "Log In" at bounding box center [801, 329] width 59 height 26
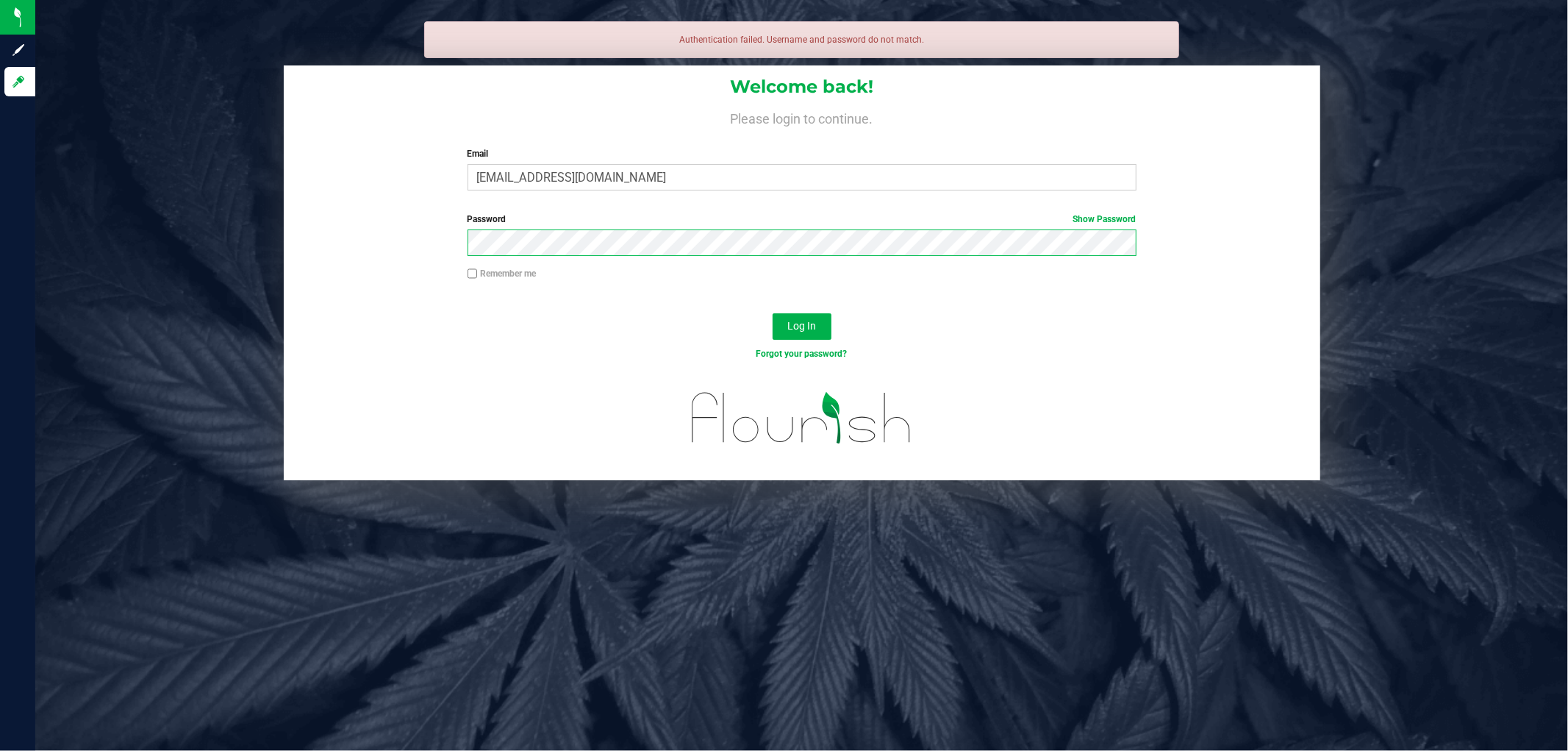
click at [772, 313] on button "Log In" at bounding box center [801, 326] width 59 height 26
